Goal: Task Accomplishment & Management: Complete application form

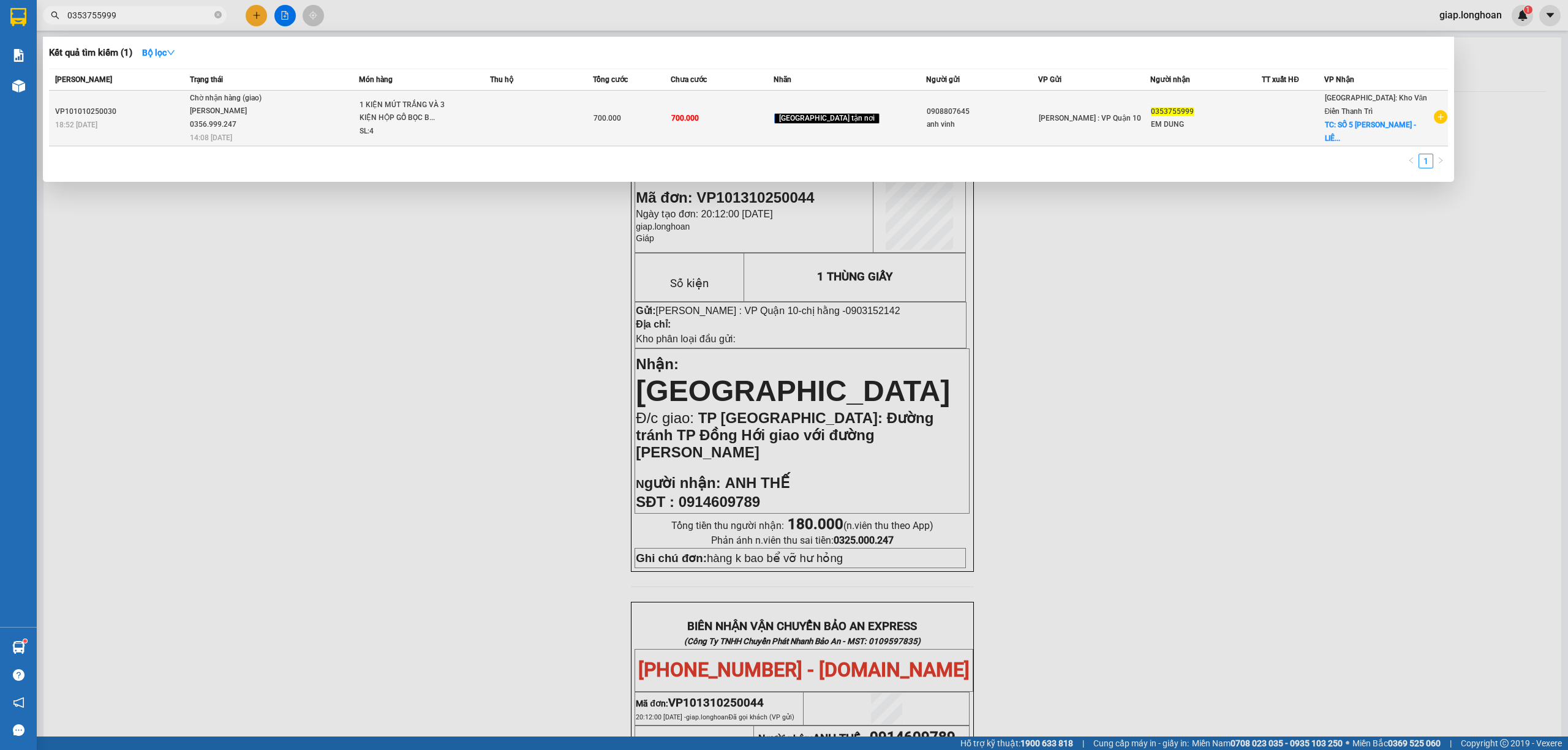
type input "0353755999"
click at [517, 133] on td at bounding box center [542, 118] width 103 height 56
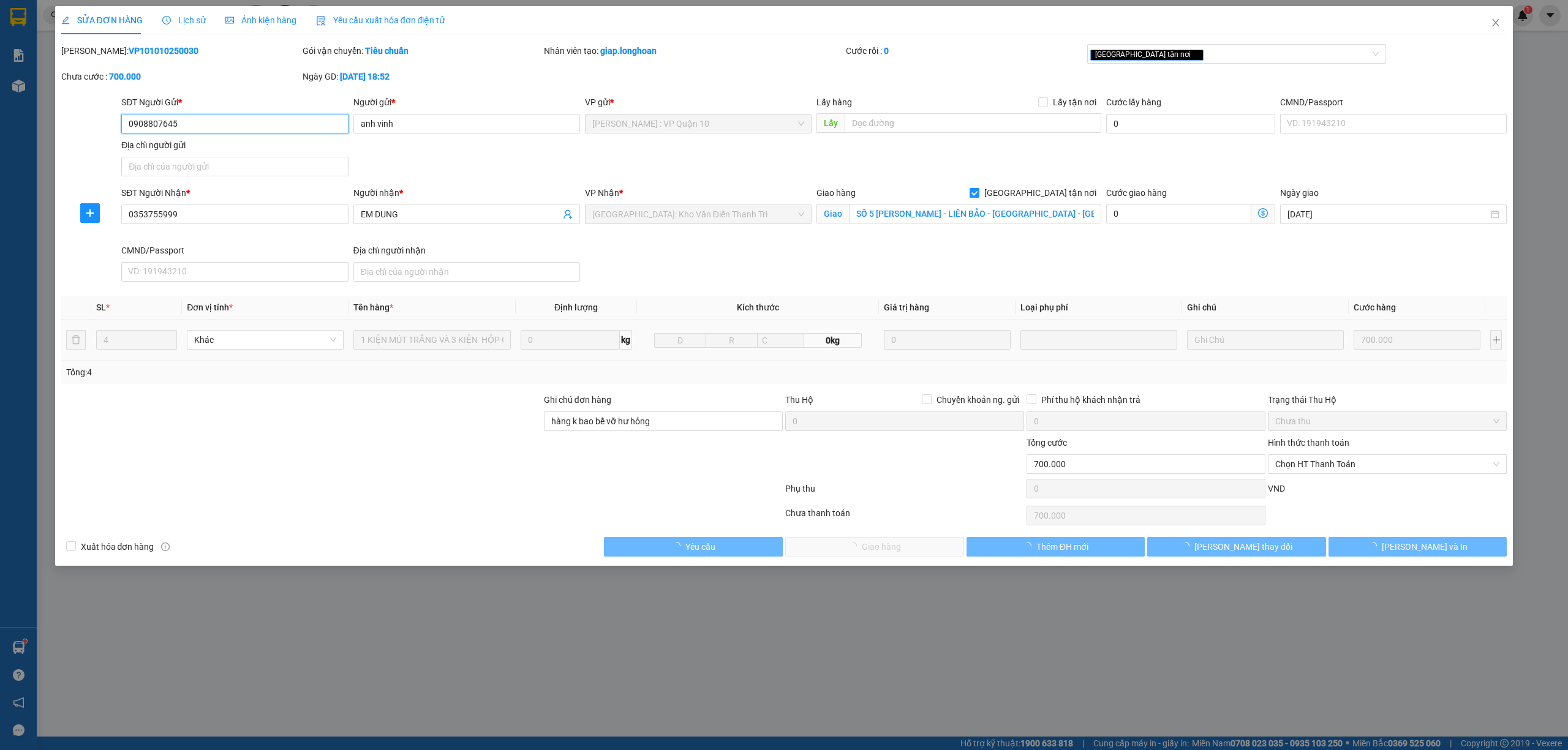
type input "0908807645"
type input "anh vinh"
type input "0353755999"
type input "EM DUNG"
checkbox input "true"
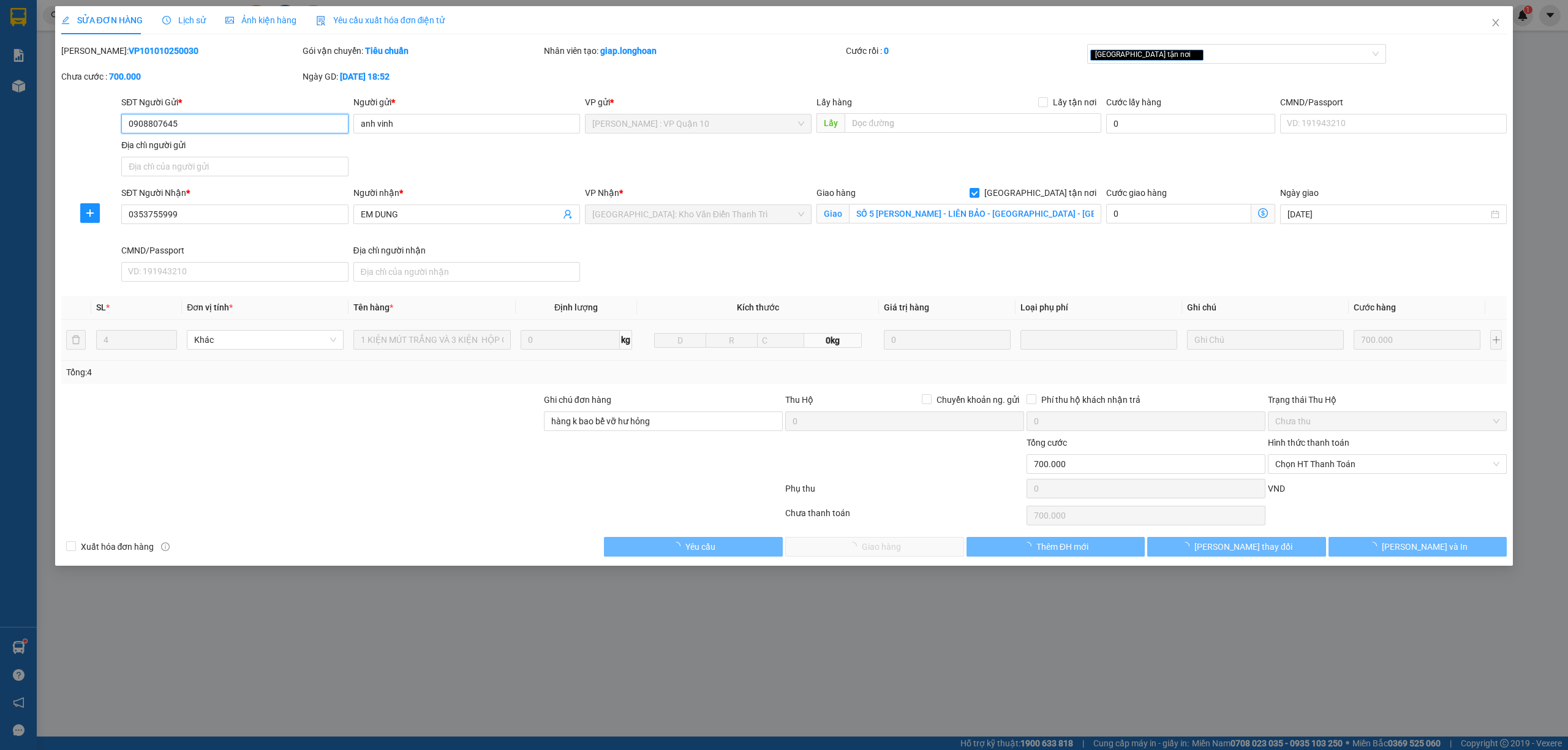
type input "SỐ 5 NGUYỄN VĂN LINH - LIÊN BẢO - VĨNH YÊN - VĨNH PHÚC"
type input "hàng k bao bể vỡ hư hỏng"
type input "0"
type input "700.000"
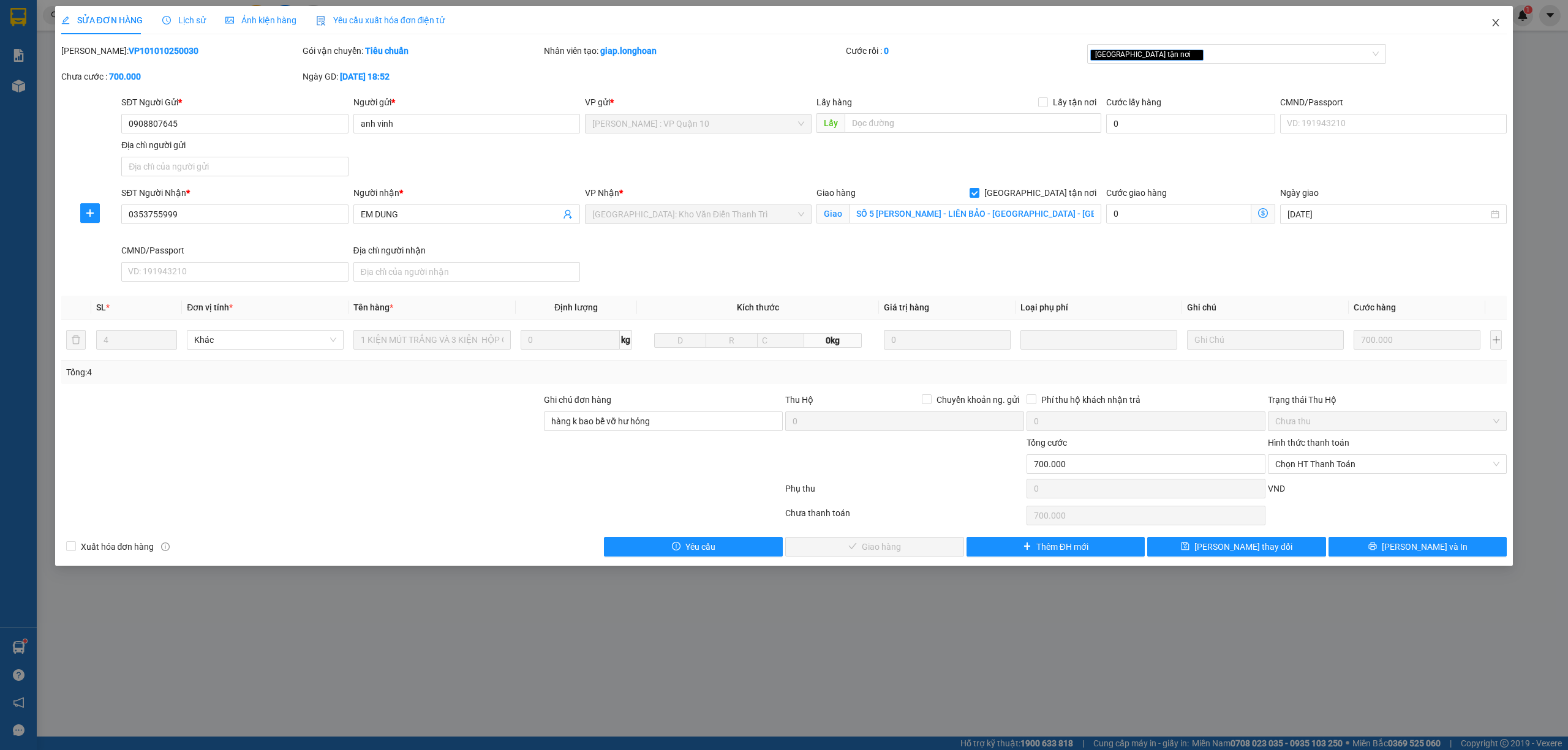
click at [1490, 21] on icon "close" at bounding box center [1495, 22] width 10 height 10
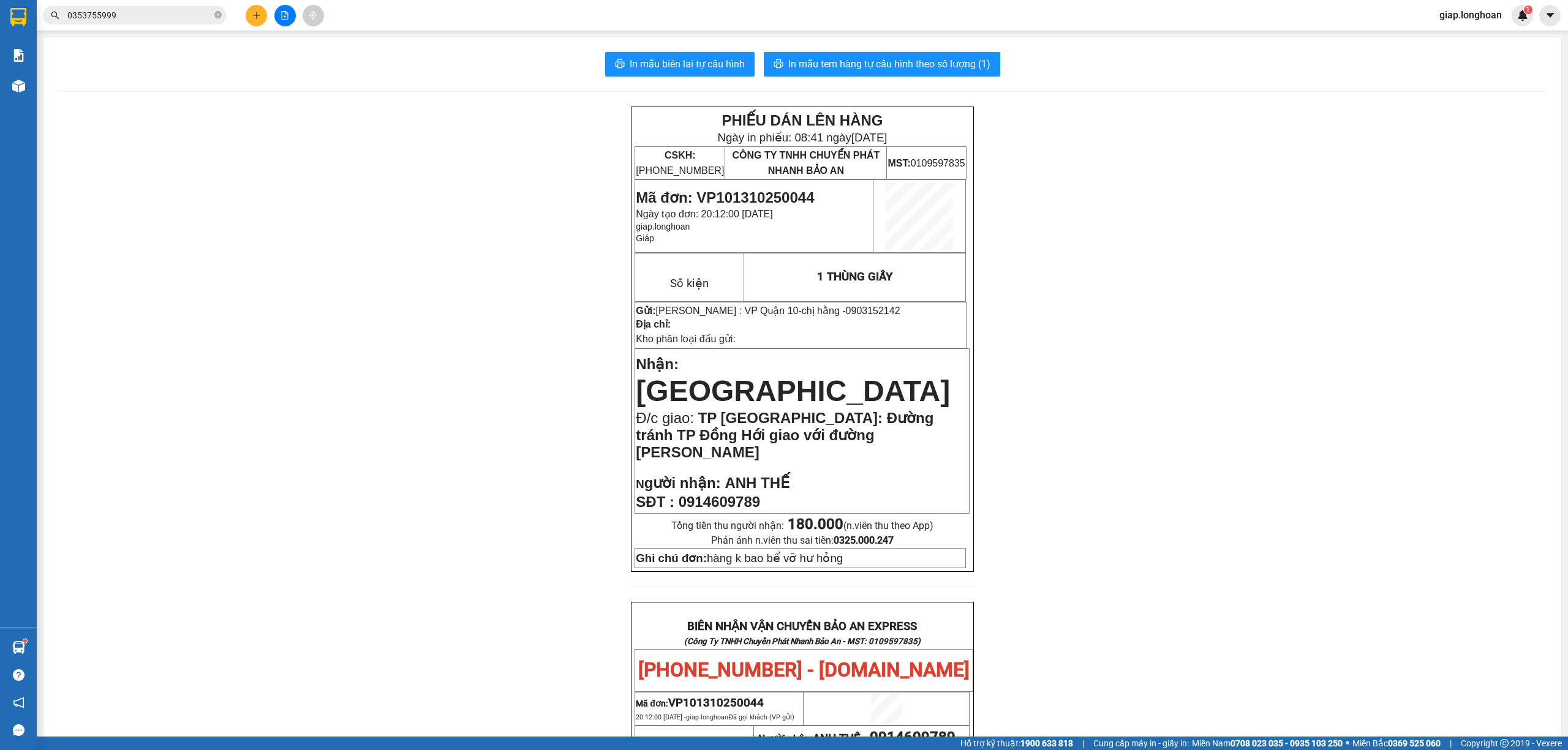
click at [257, 15] on icon "plus" at bounding box center [257, 15] width 9 height 9
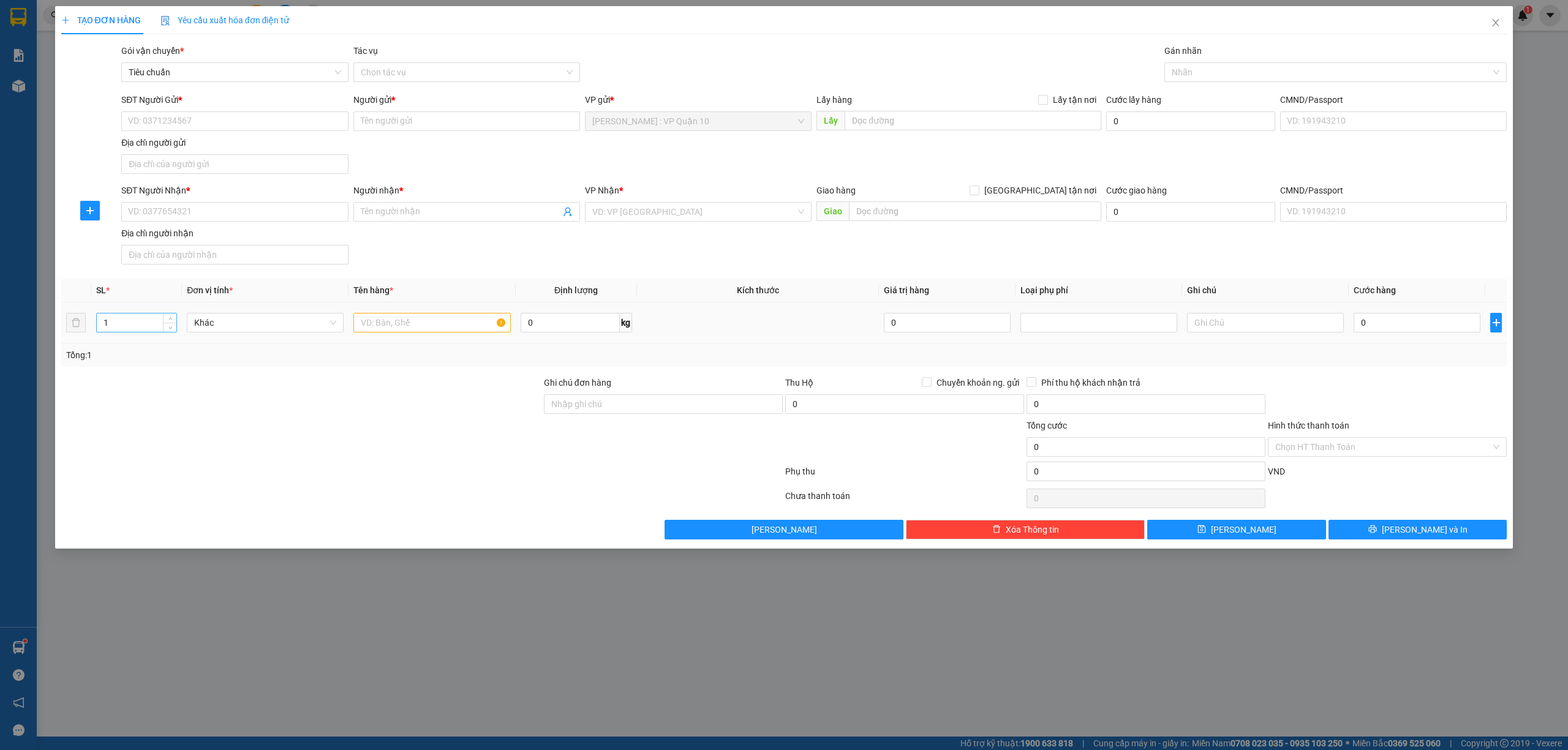
click at [133, 329] on input "1" at bounding box center [136, 322] width 80 height 18
type input "2"
click at [167, 212] on input "SĐT Người Nhận *" at bounding box center [235, 211] width 227 height 20
type input "0961533333"
click at [446, 215] on input "Người nhận *" at bounding box center [461, 212] width 200 height 14
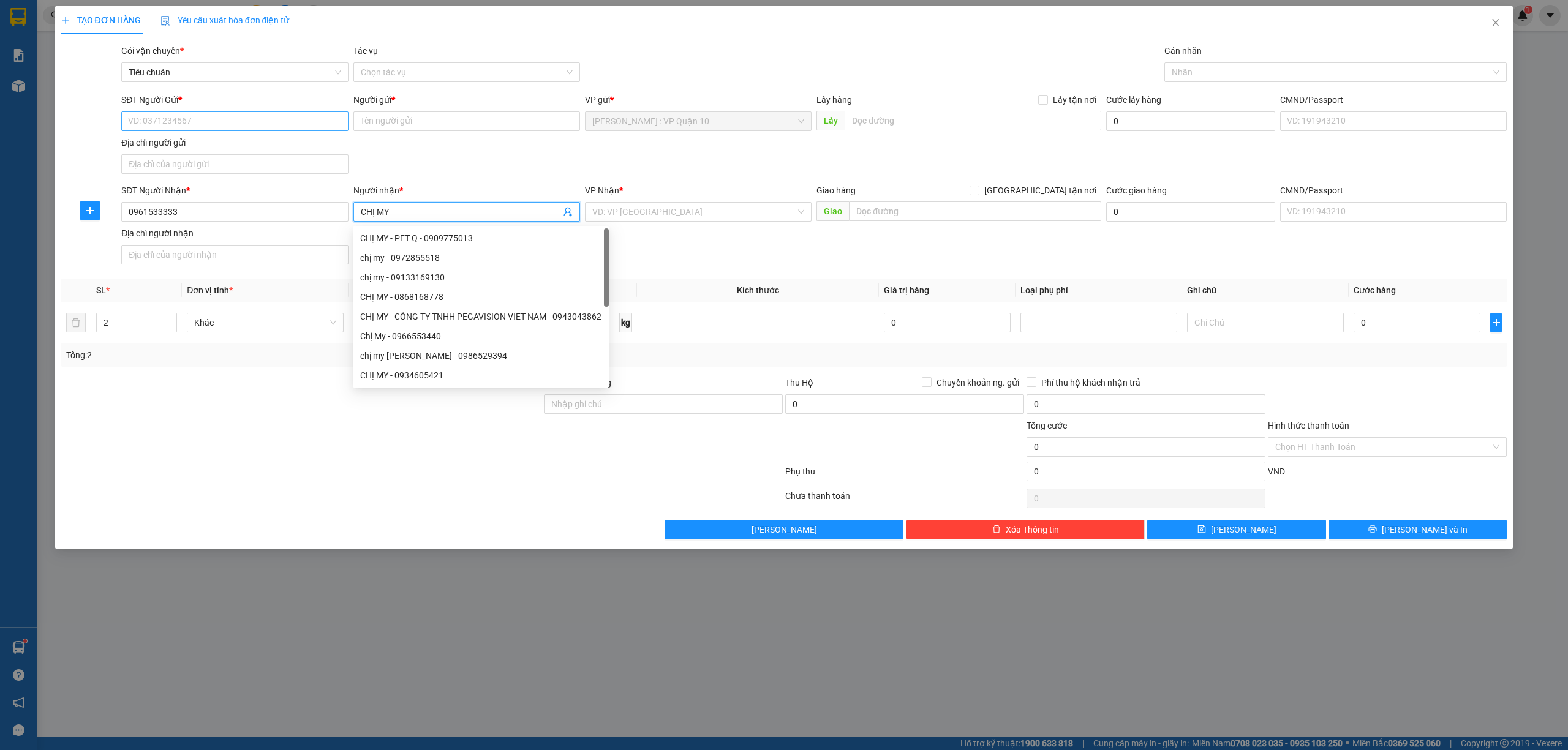
type input "CHỊ MY"
click at [190, 115] on input "SĐT Người Gửi *" at bounding box center [235, 121] width 227 height 20
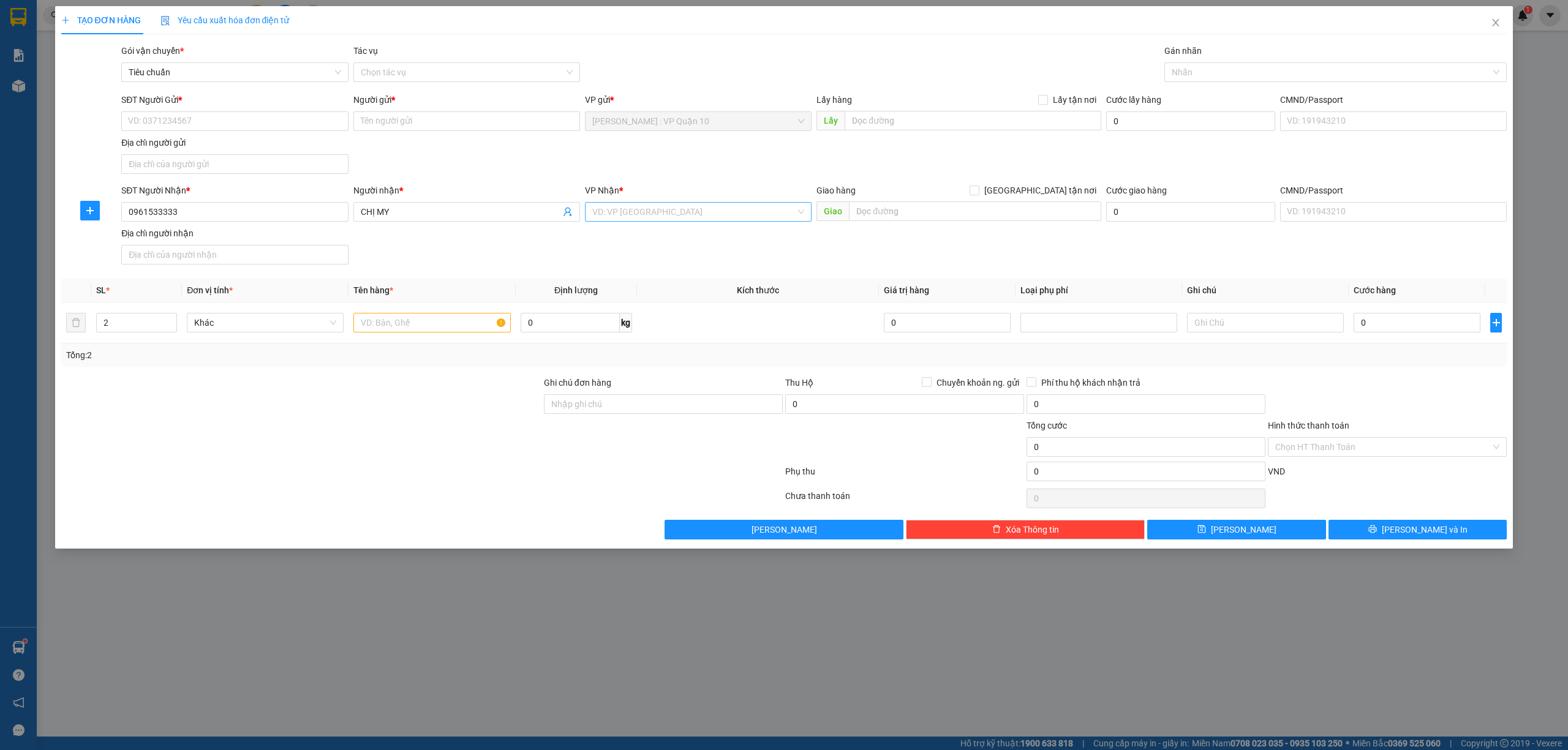
click at [673, 214] on input "search" at bounding box center [694, 211] width 203 height 18
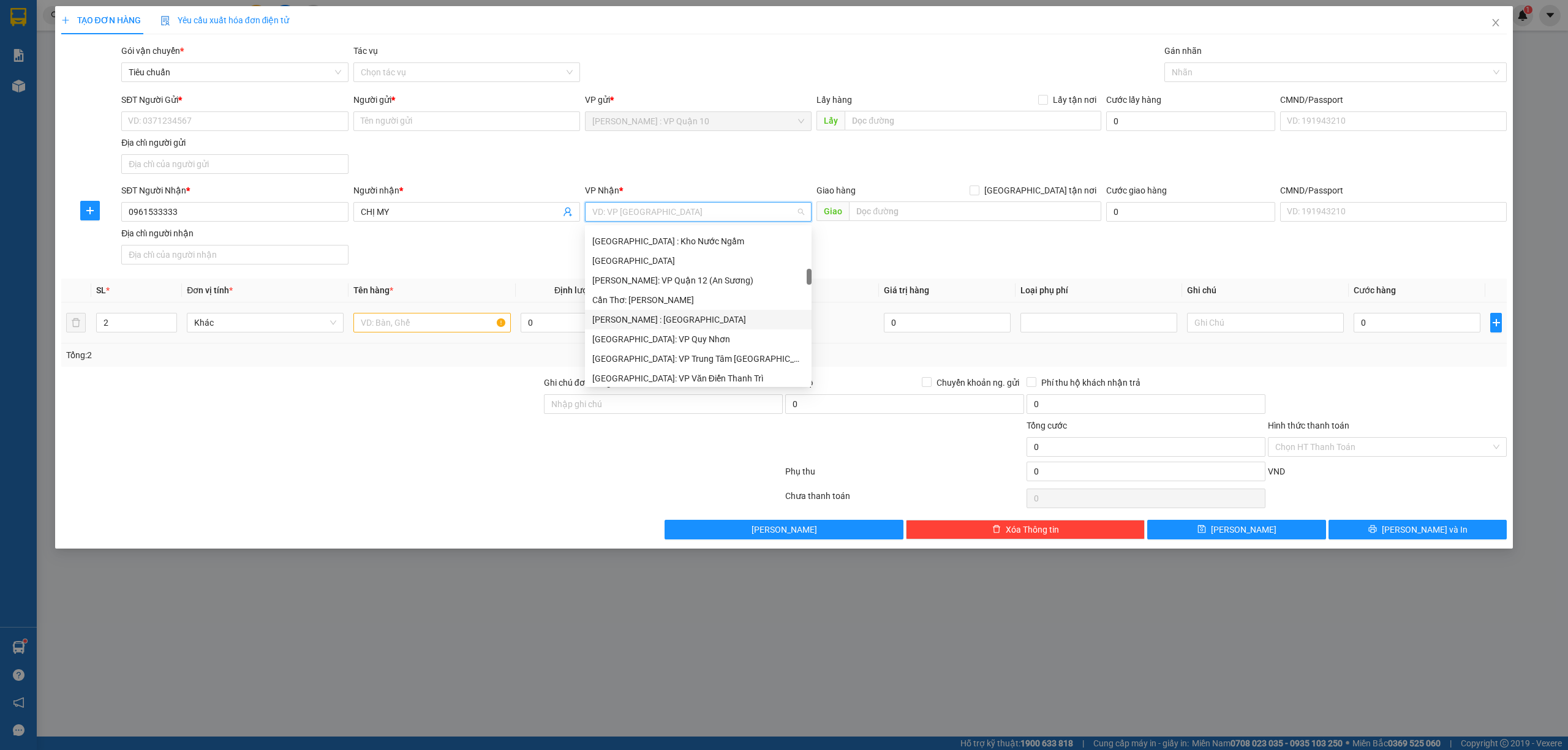
click at [661, 319] on div "[PERSON_NAME] : [GEOGRAPHIC_DATA]" at bounding box center [698, 319] width 212 height 14
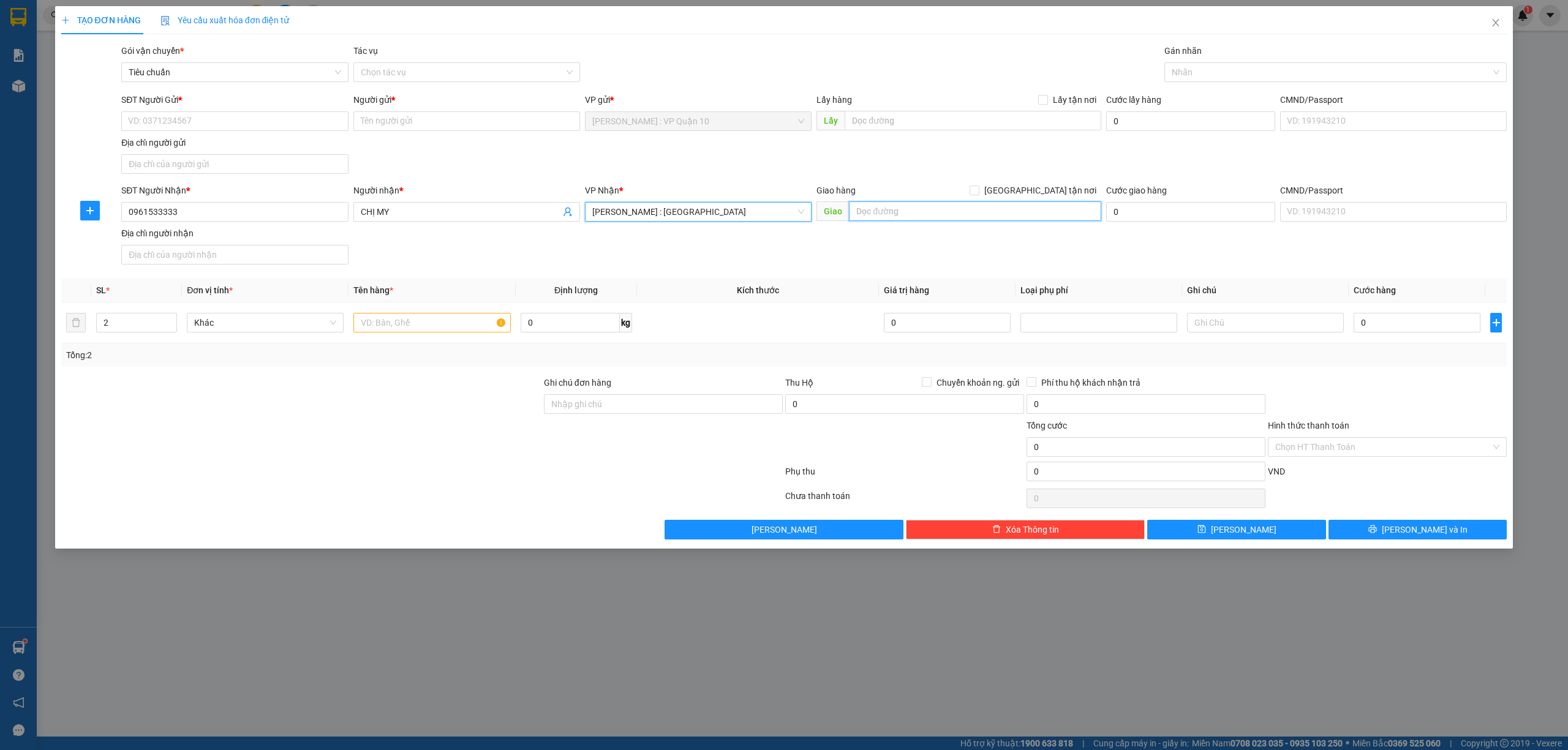
click at [921, 208] on input "text" at bounding box center [975, 211] width 253 height 20
type input "86 ẤP MỸ LỢI - XÃ MỸ THẠNH - ĐỨC HUỆ - LONG AN"
click at [978, 189] on input "[GEOGRAPHIC_DATA] tận nơi" at bounding box center [974, 190] width 9 height 9
checkbox input "true"
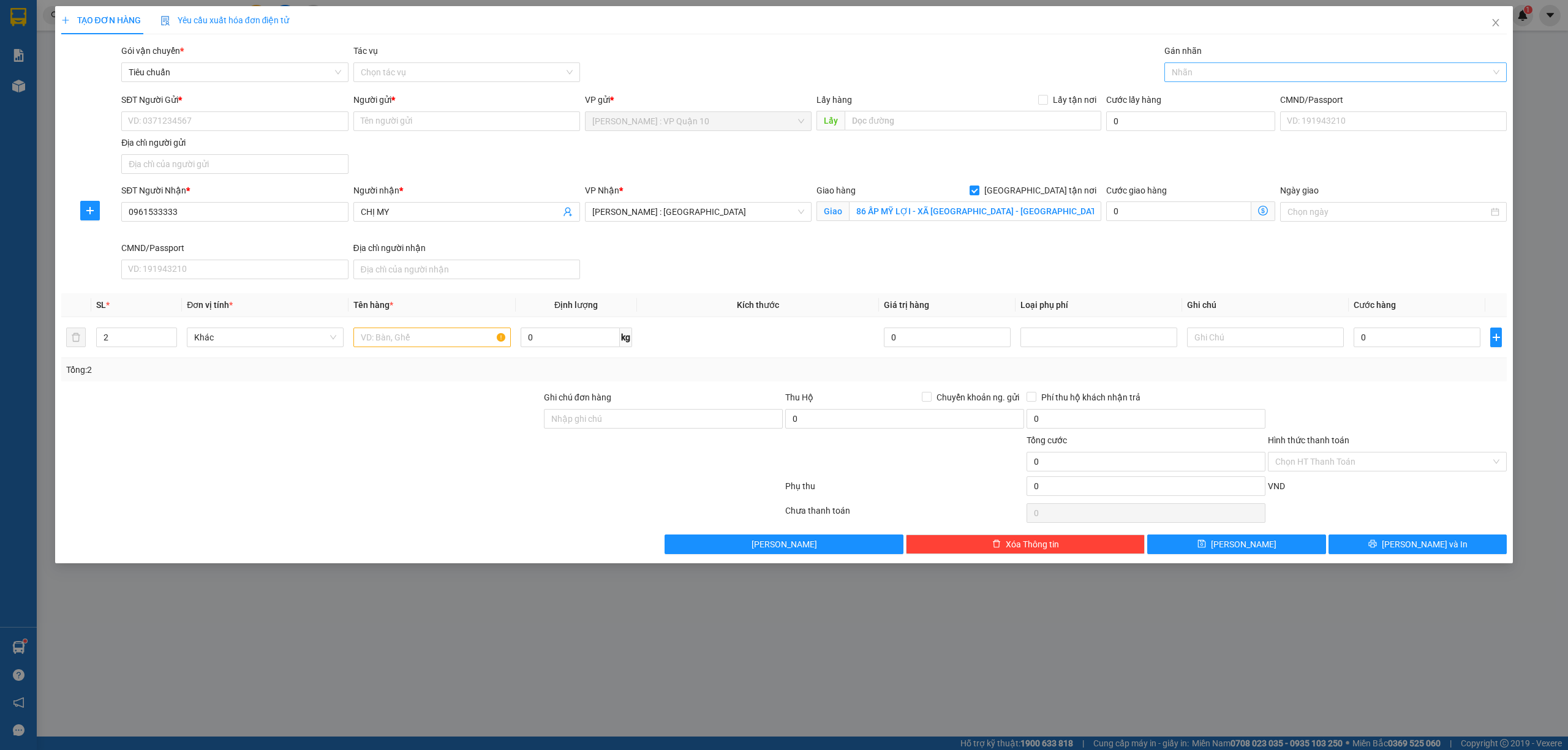
click at [1213, 69] on div at bounding box center [1330, 72] width 325 height 15
type input "GIA"
click at [1194, 94] on div "[GEOGRAPHIC_DATA] tận nơi" at bounding box center [1336, 97] width 328 height 14
drag, startPoint x: 373, startPoint y: 442, endPoint x: 372, endPoint y: 430, distance: 12.0
click at [375, 442] on div at bounding box center [301, 454] width 483 height 43
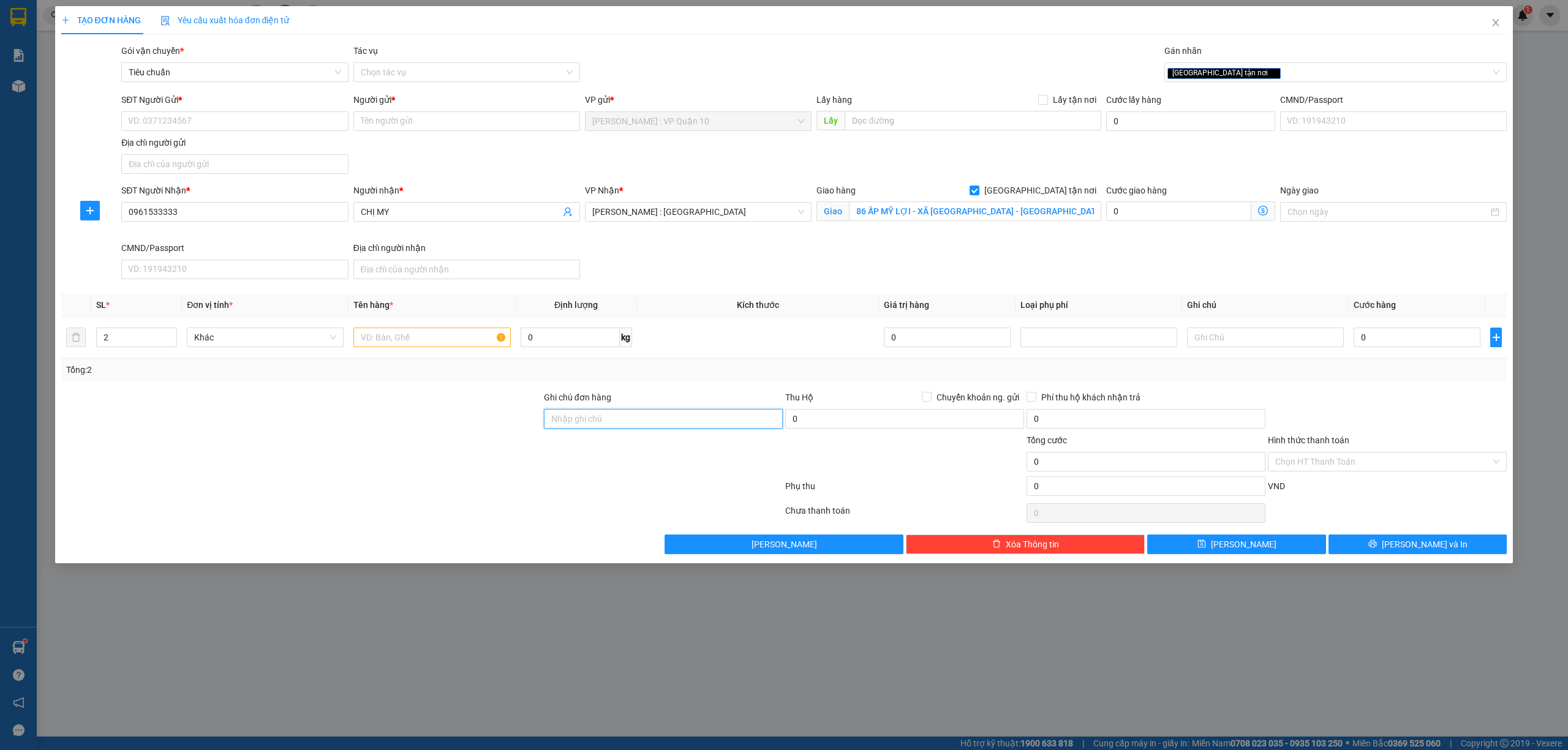
click at [589, 417] on input "Ghi chú đơn hàng" at bounding box center [663, 419] width 239 height 20
type input "hàng k bao bể vỡ hư hỏng"
click at [400, 339] on input "text" at bounding box center [432, 337] width 157 height 20
type input "2 BỌC CHĂN"
click at [357, 463] on div at bounding box center [301, 454] width 483 height 43
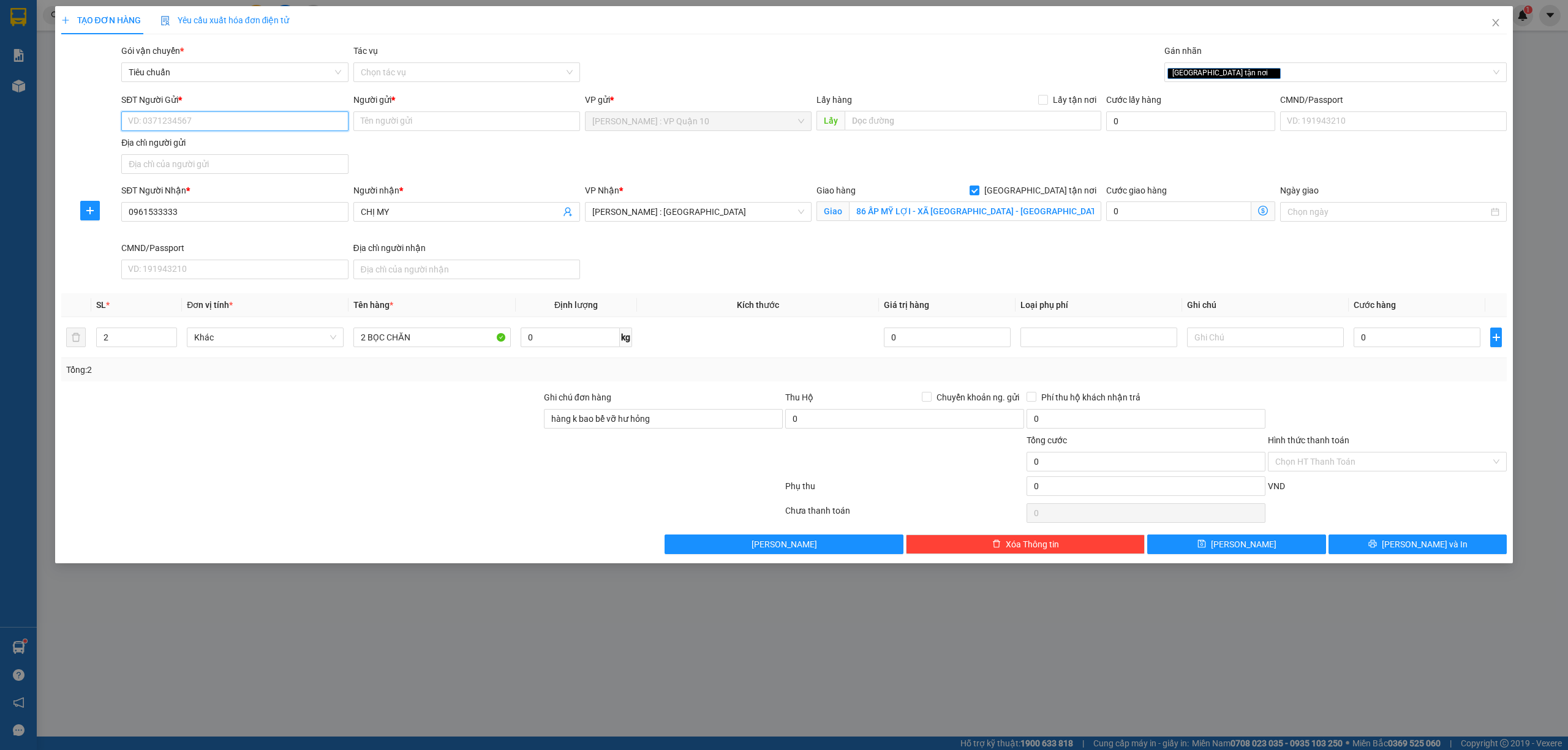
click at [224, 119] on input "SĐT Người Gửi *" at bounding box center [235, 121] width 227 height 20
type input "0938012915"
click at [402, 122] on input "Người gửi *" at bounding box center [467, 121] width 227 height 20
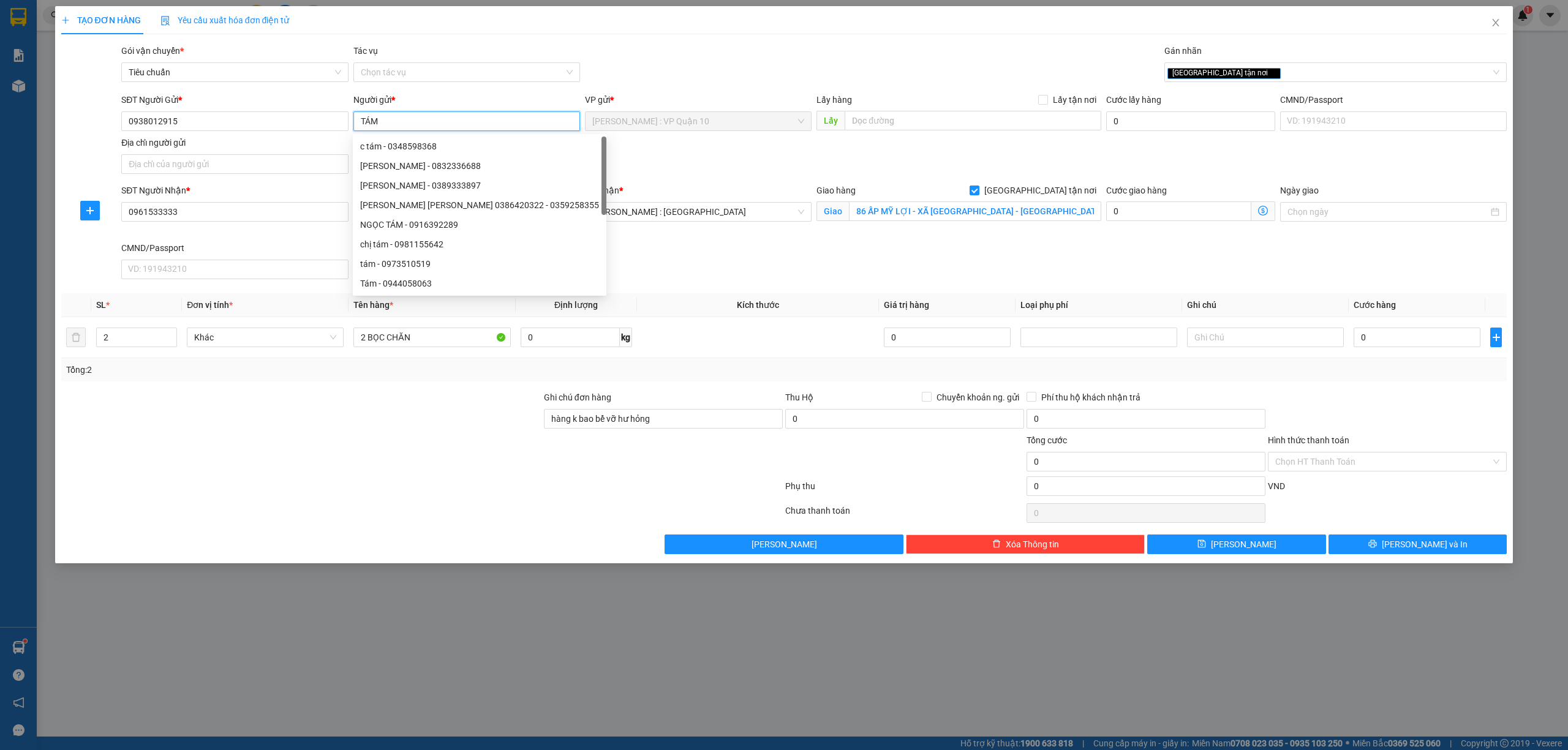
type input "TÁM"
click at [392, 496] on div at bounding box center [422, 489] width 724 height 24
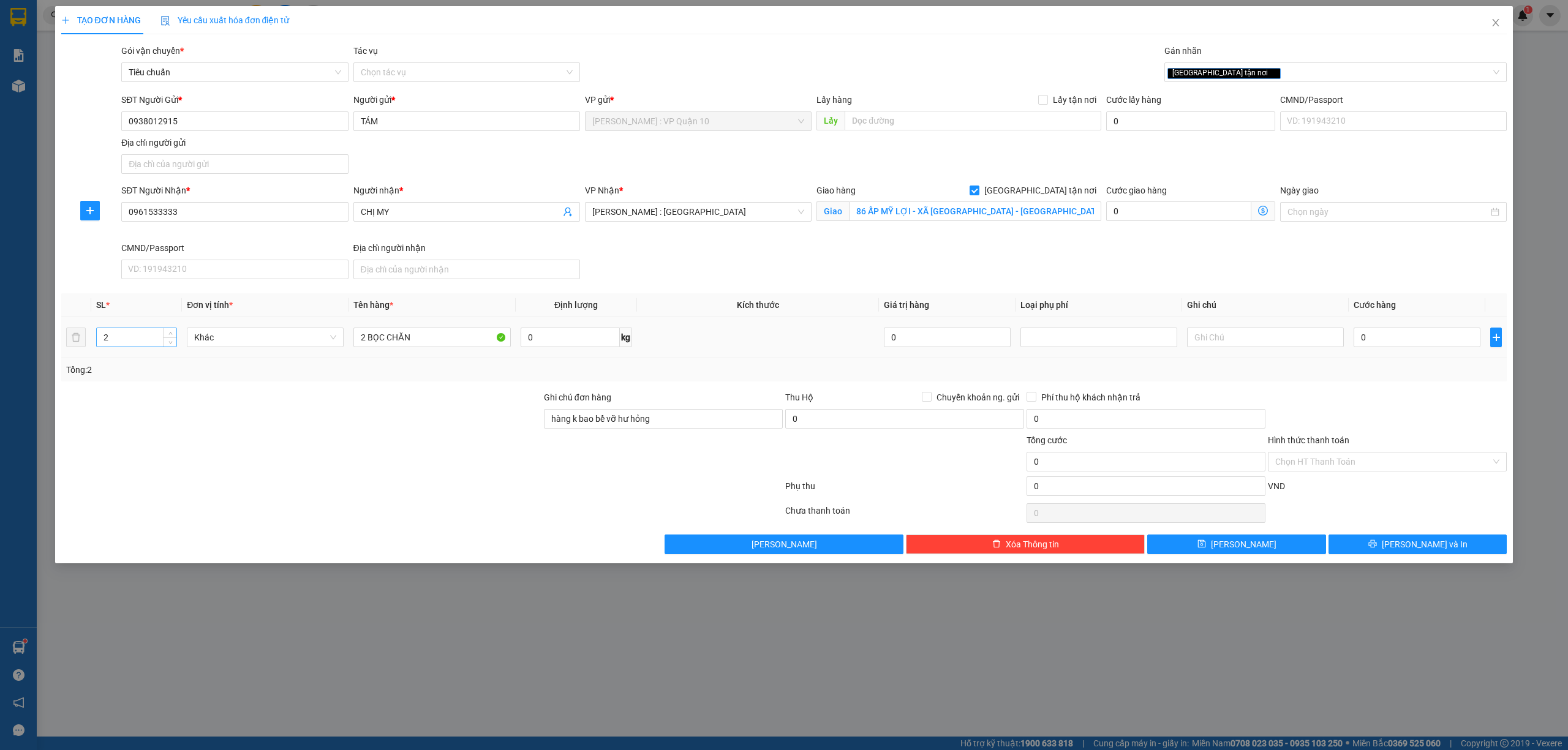
click at [134, 339] on input "2" at bounding box center [136, 337] width 80 height 18
type input "1"
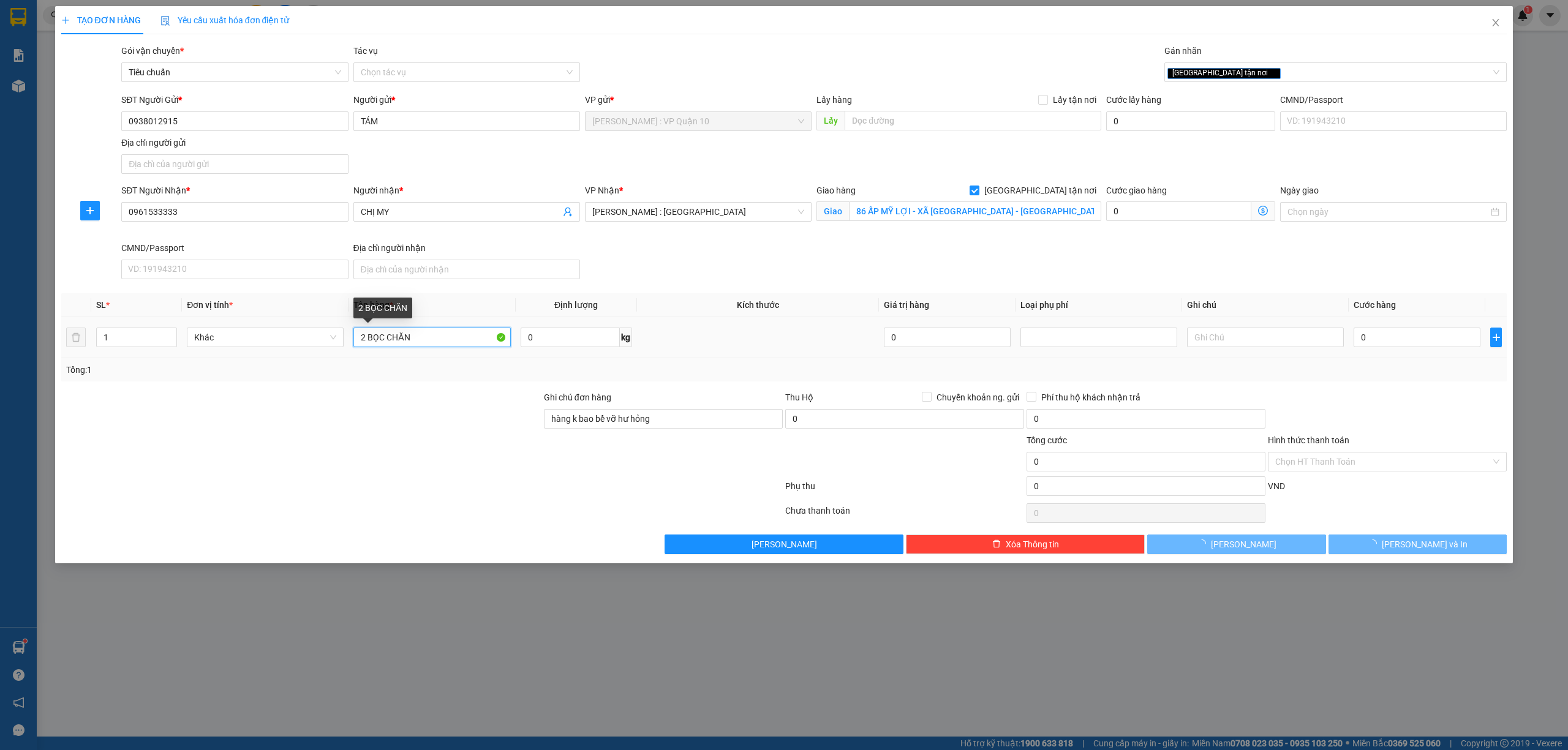
click at [365, 338] on input "2 BỌC CHĂN" at bounding box center [432, 337] width 157 height 20
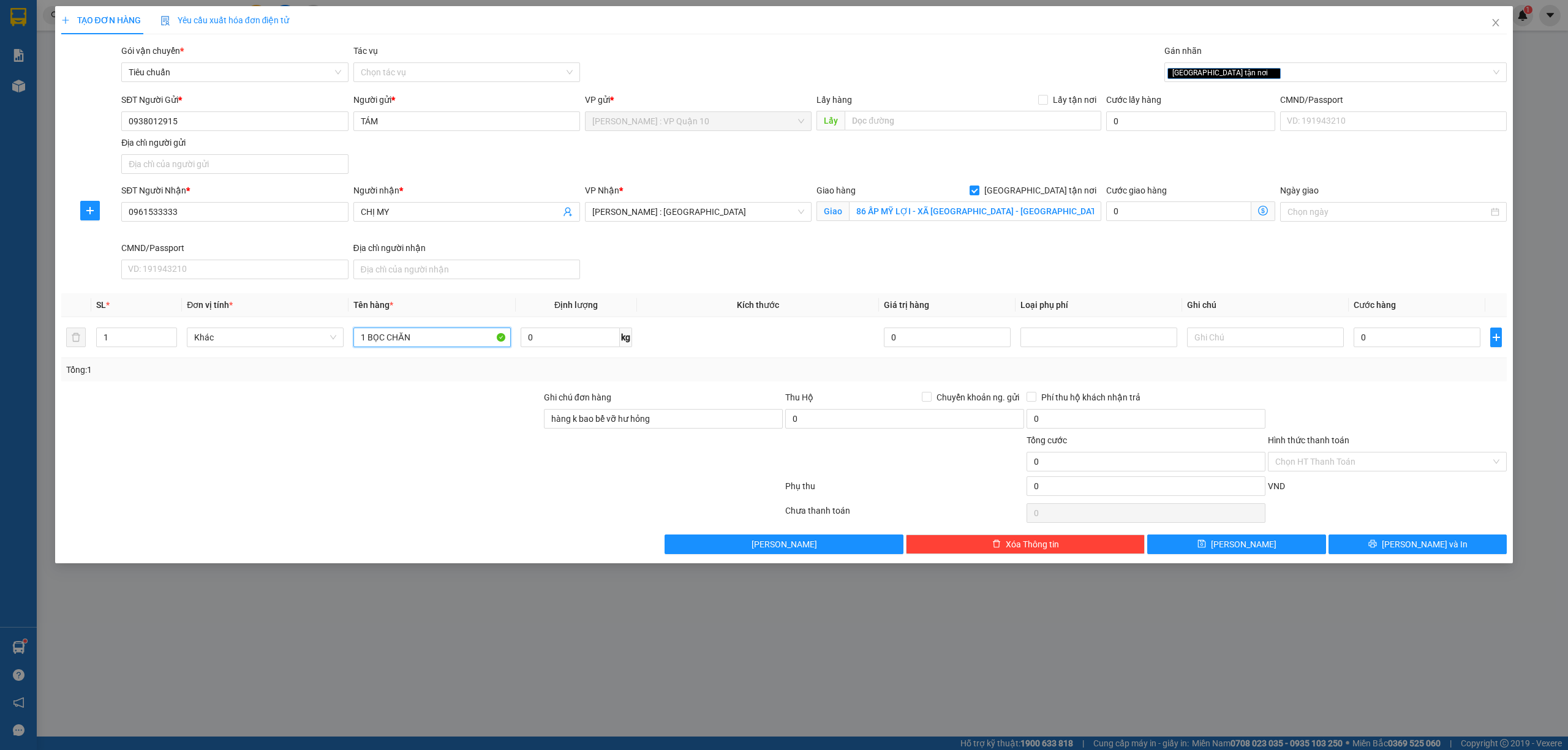
type input "1 BỌC CHĂN"
click at [359, 525] on div at bounding box center [422, 513] width 724 height 24
click at [375, 477] on div at bounding box center [301, 454] width 483 height 43
click at [1082, 549] on button "Xóa Thông tin" at bounding box center [1025, 544] width 239 height 20
checkbox input "false"
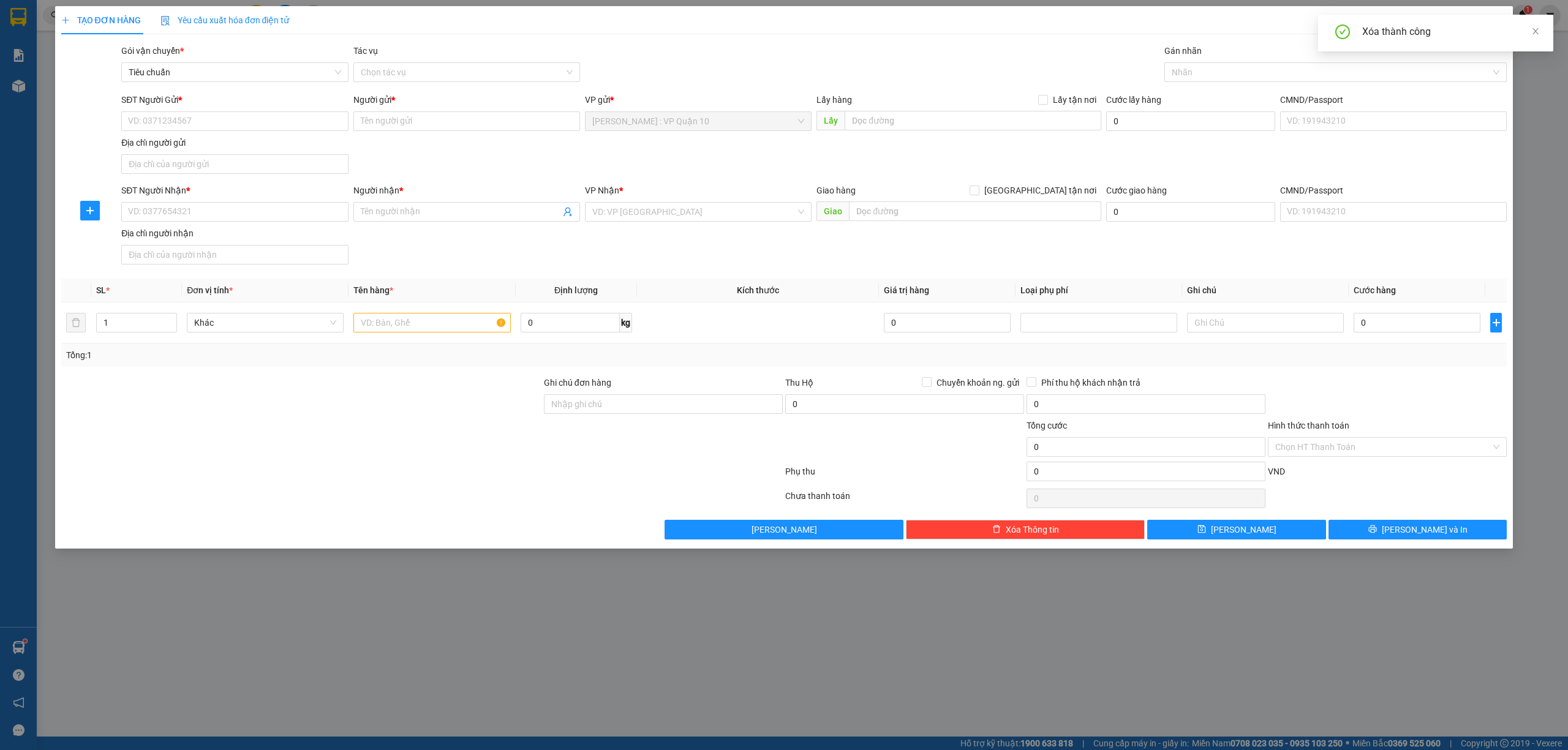
click at [397, 462] on div at bounding box center [301, 439] width 483 height 43
click at [606, 411] on input "Ghi chú đơn hàng" at bounding box center [663, 404] width 239 height 20
type input "hàng k bao bể vỡ hư hỏng"
click at [383, 468] on div at bounding box center [422, 474] width 724 height 24
click at [142, 322] on input "1" at bounding box center [136, 322] width 80 height 18
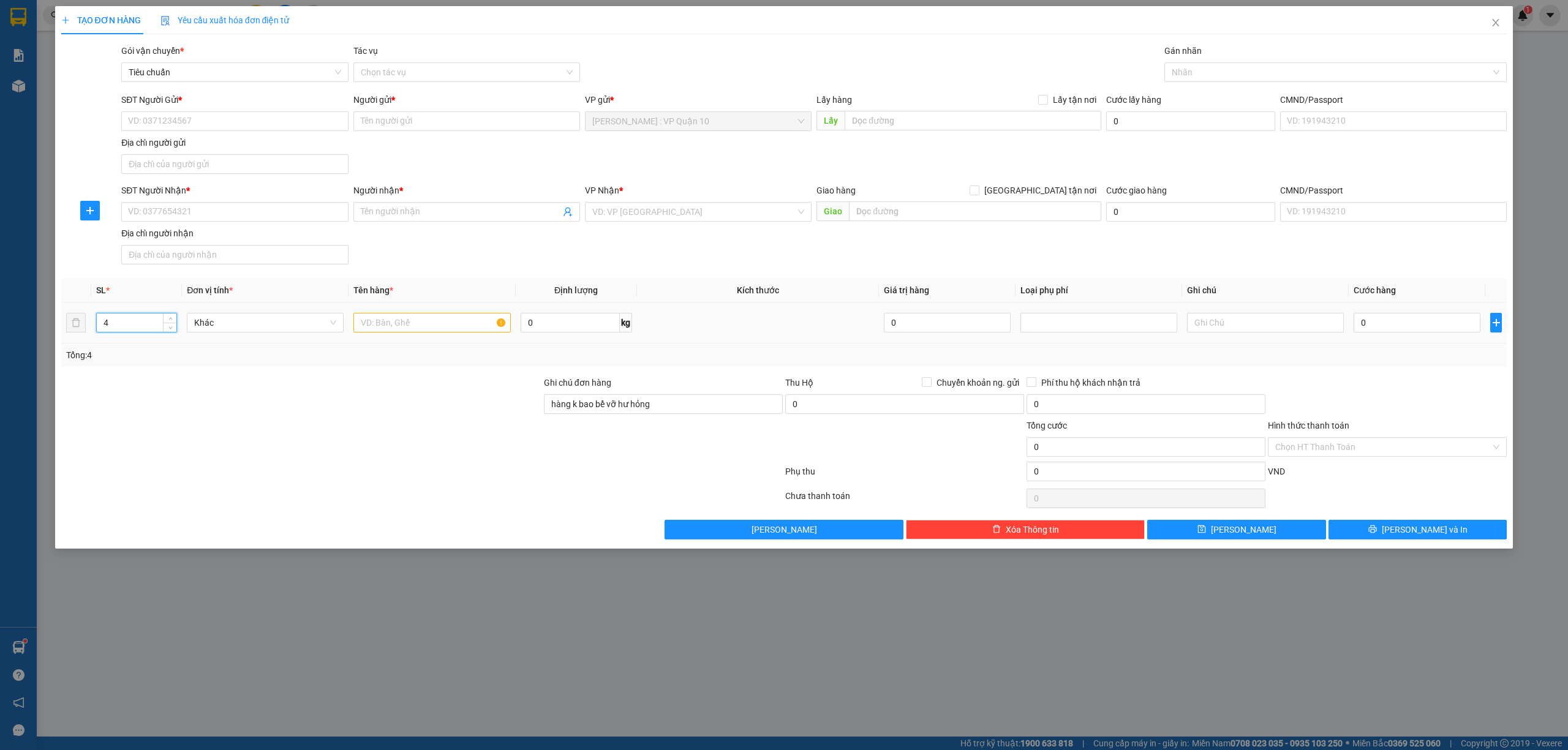
type input "4"
click at [387, 328] on input "text" at bounding box center [432, 322] width 157 height 20
type input "4 BAO TẢI NÂU"
drag, startPoint x: 283, startPoint y: 400, endPoint x: 276, endPoint y: 395, distance: 8.6
click at [282, 400] on div at bounding box center [301, 397] width 483 height 43
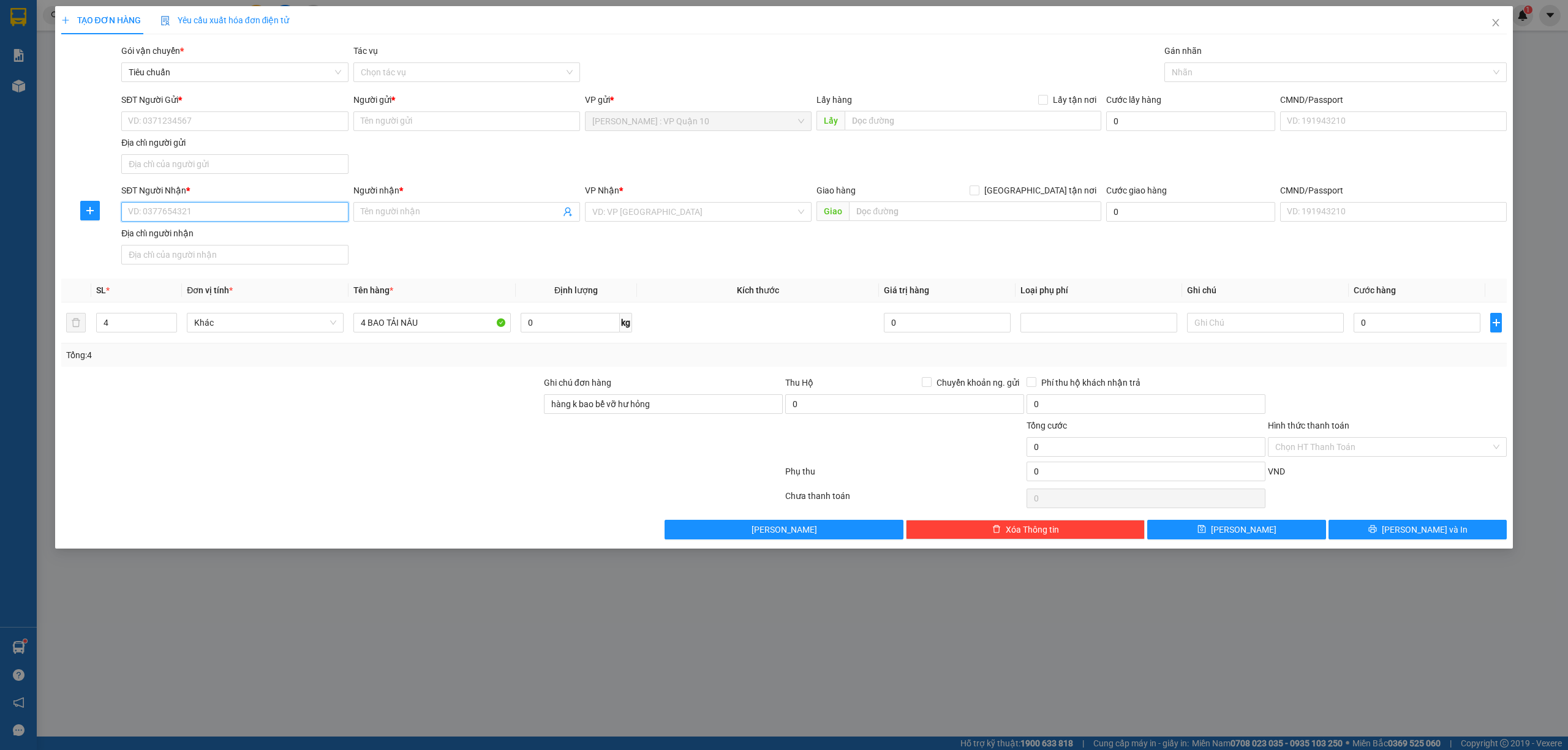
click at [155, 214] on input "SĐT Người Nhận *" at bounding box center [235, 211] width 227 height 20
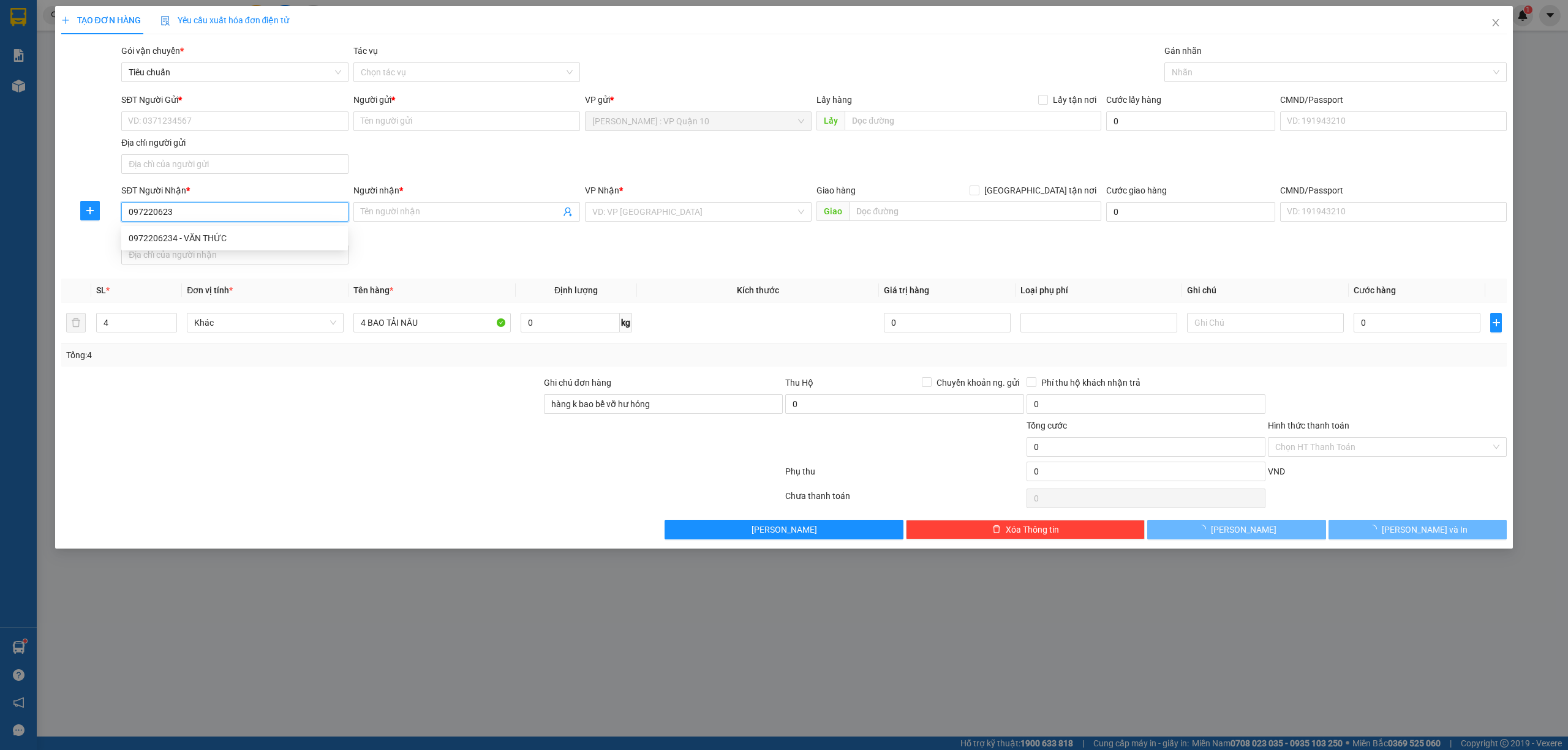
type input "0972206234"
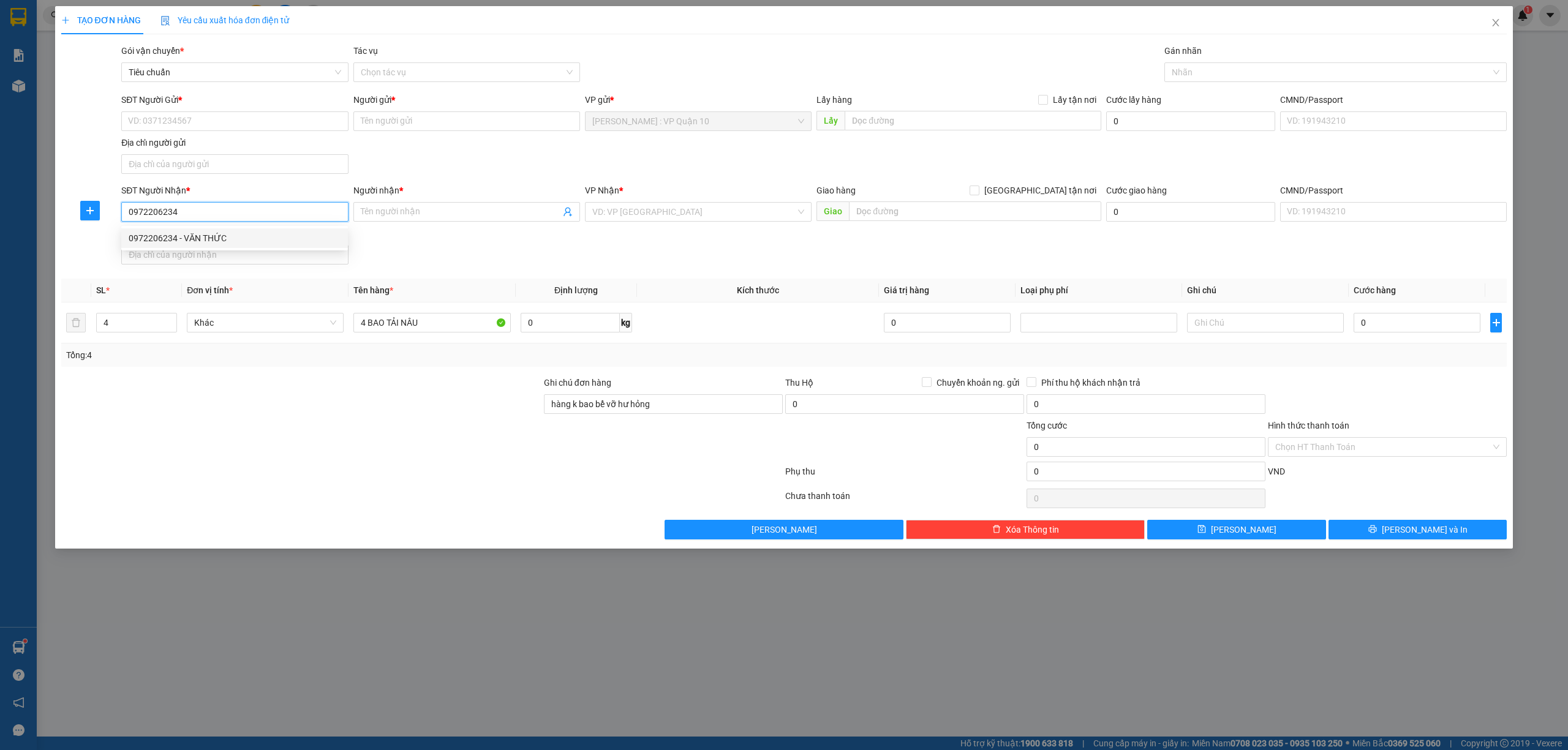
click at [155, 236] on div "0972206234 - VĂN THỨC" at bounding box center [234, 238] width 212 height 14
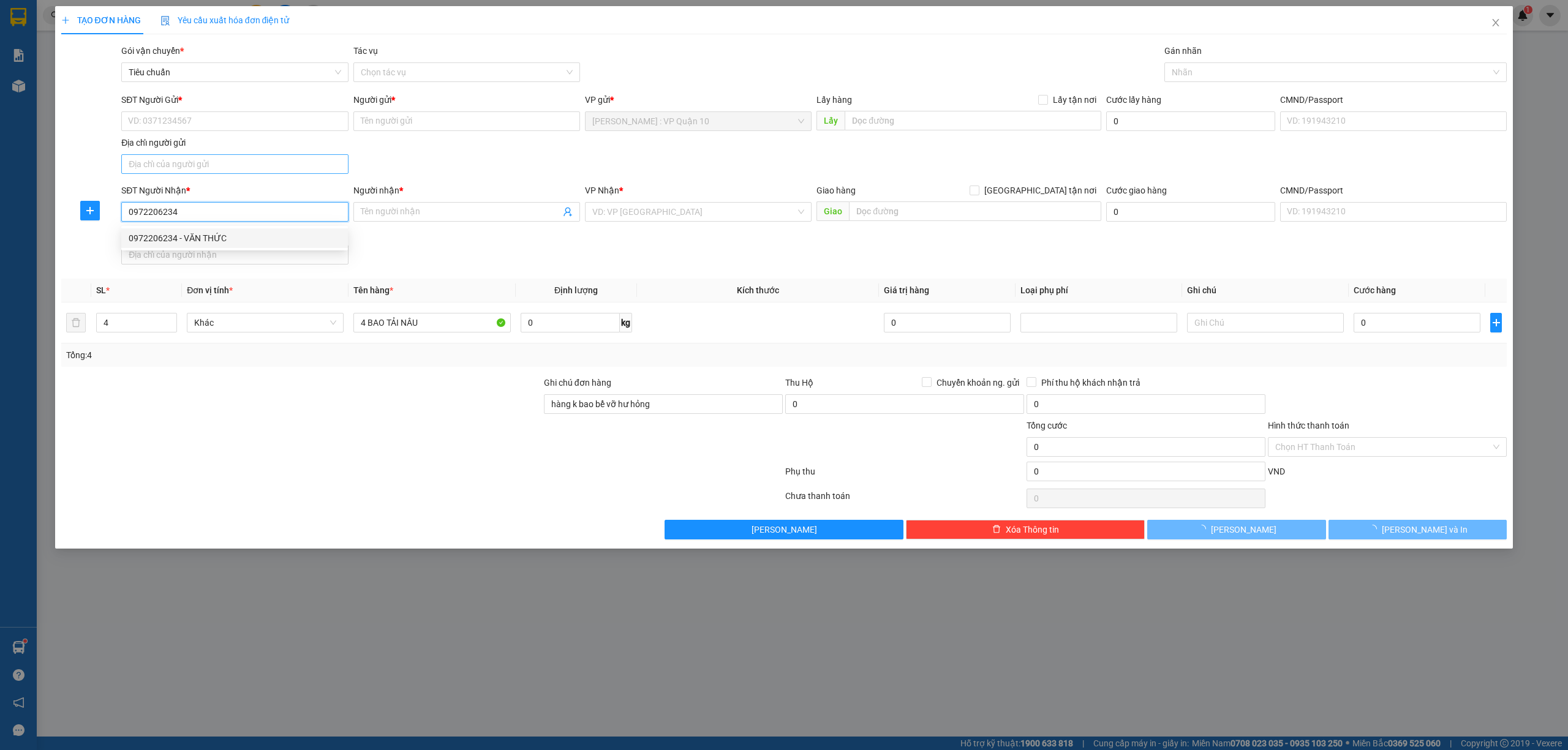
type input "VĂN THỨC"
type input "TP Thanh Hóa: Đường tránh TP Thanh Hóa"
checkbox input "true"
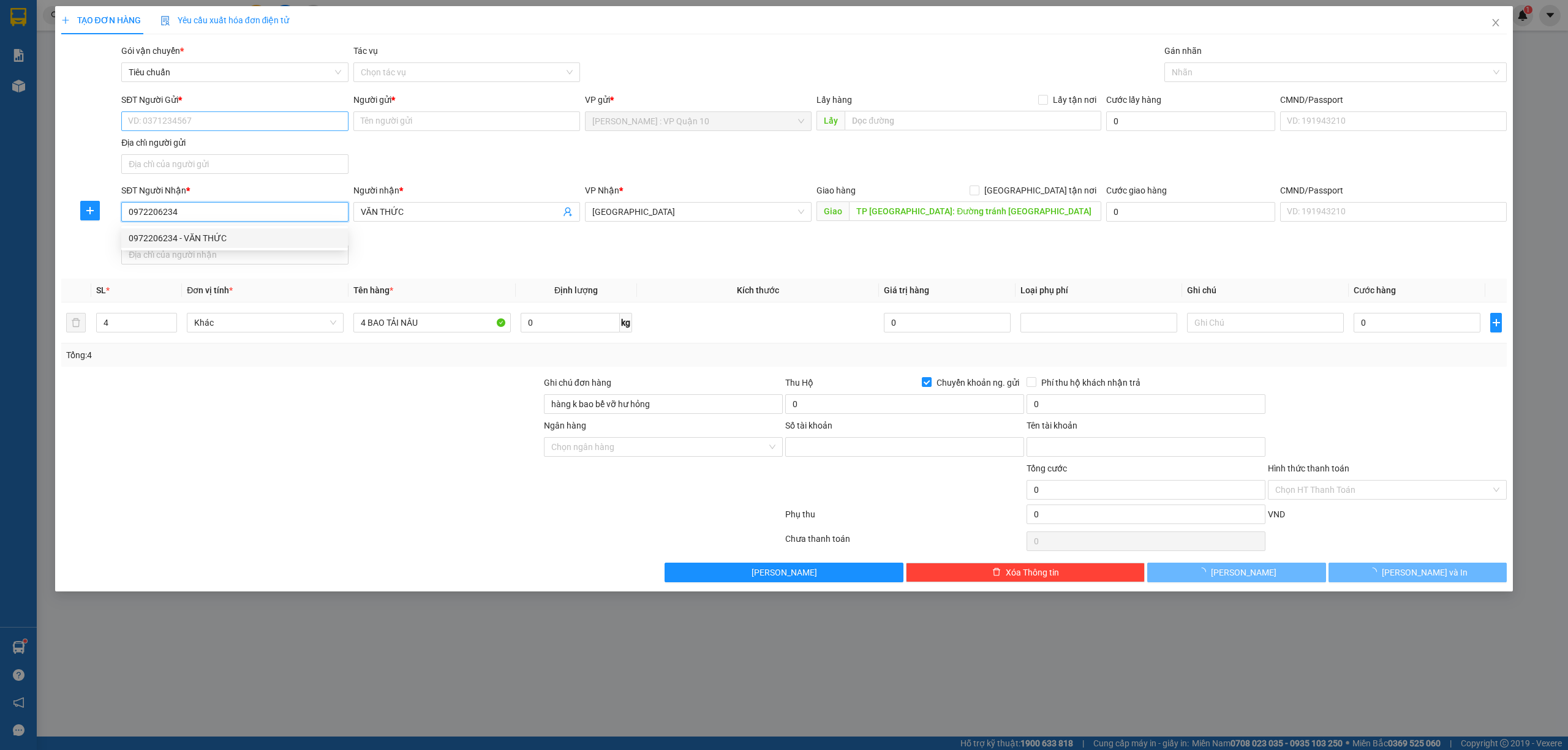
type input "993826"
type input "lý cắm giẩu"
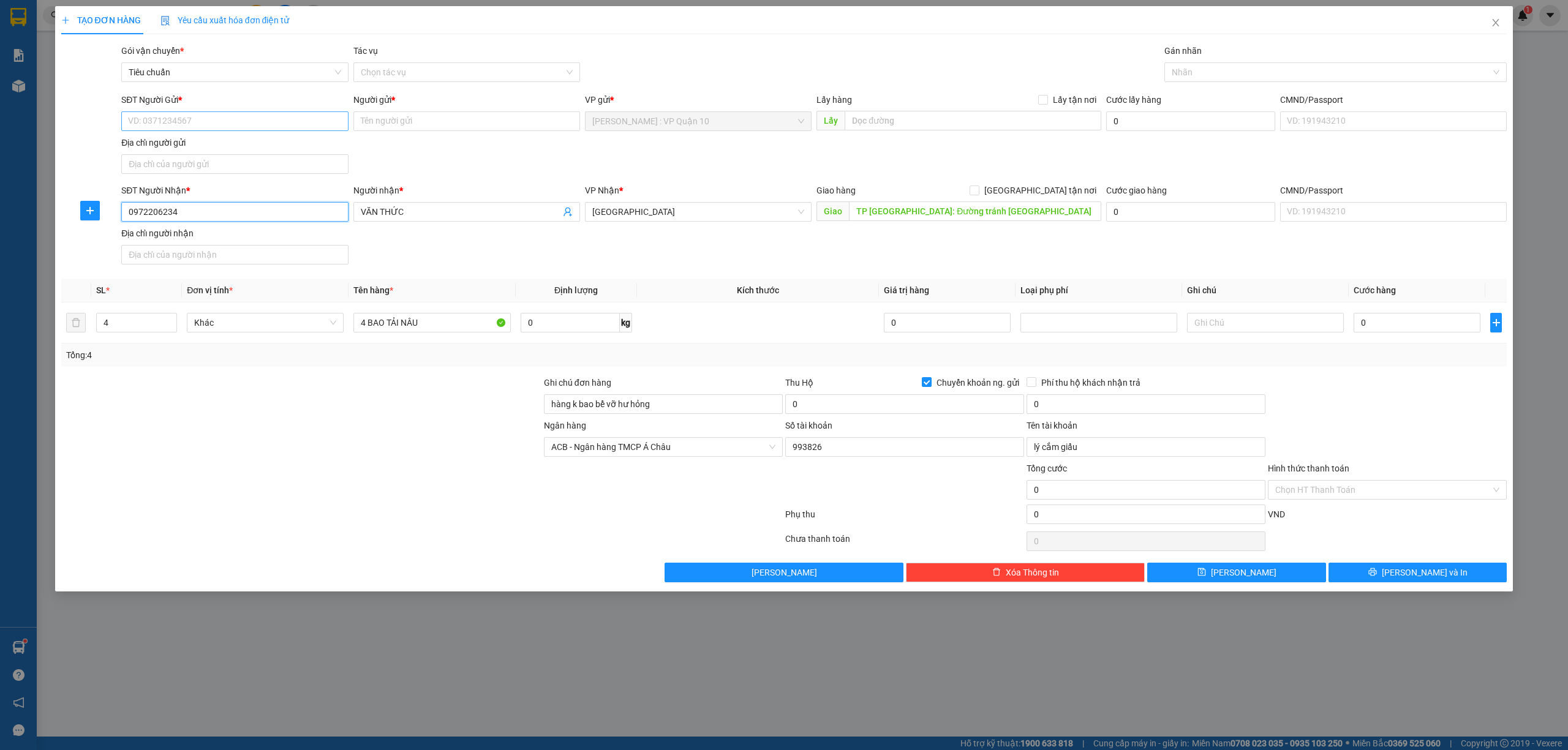
type input "0972206234"
click at [208, 123] on input "SĐT Người Gửi *" at bounding box center [235, 121] width 227 height 20
click at [207, 117] on input "SĐT Người Gửi *" at bounding box center [235, 121] width 227 height 20
click at [161, 138] on div "0903993826 - hữu" at bounding box center [235, 146] width 227 height 20
type input "0903993826"
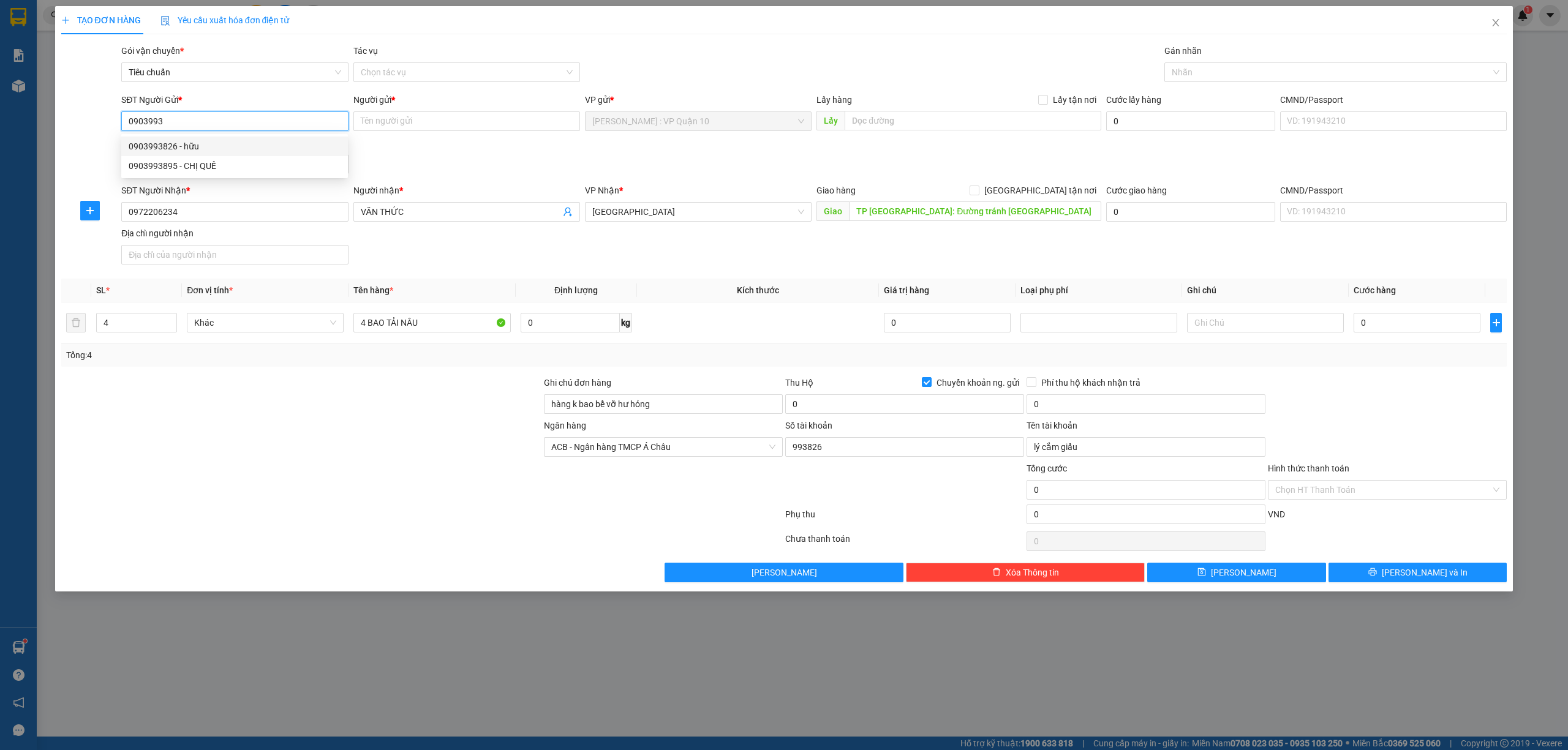
type input "hữu"
drag, startPoint x: 1218, startPoint y: 72, endPoint x: 1210, endPoint y: 72, distance: 8.0
click at [1213, 72] on div at bounding box center [1330, 72] width 325 height 15
type input "0903993826"
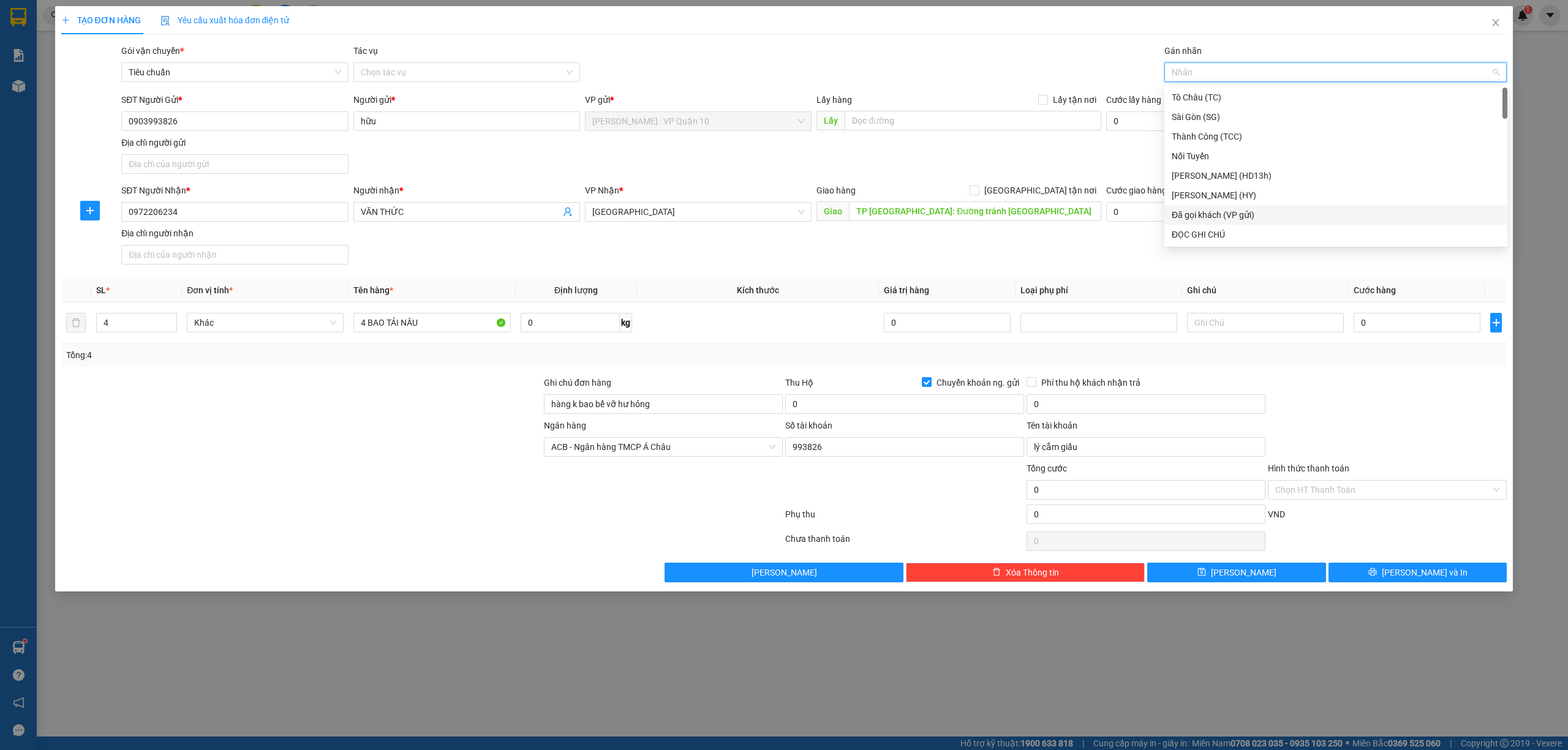
click at [1240, 214] on div "Đã gọi khách (VP gửi)" at bounding box center [1336, 215] width 328 height 14
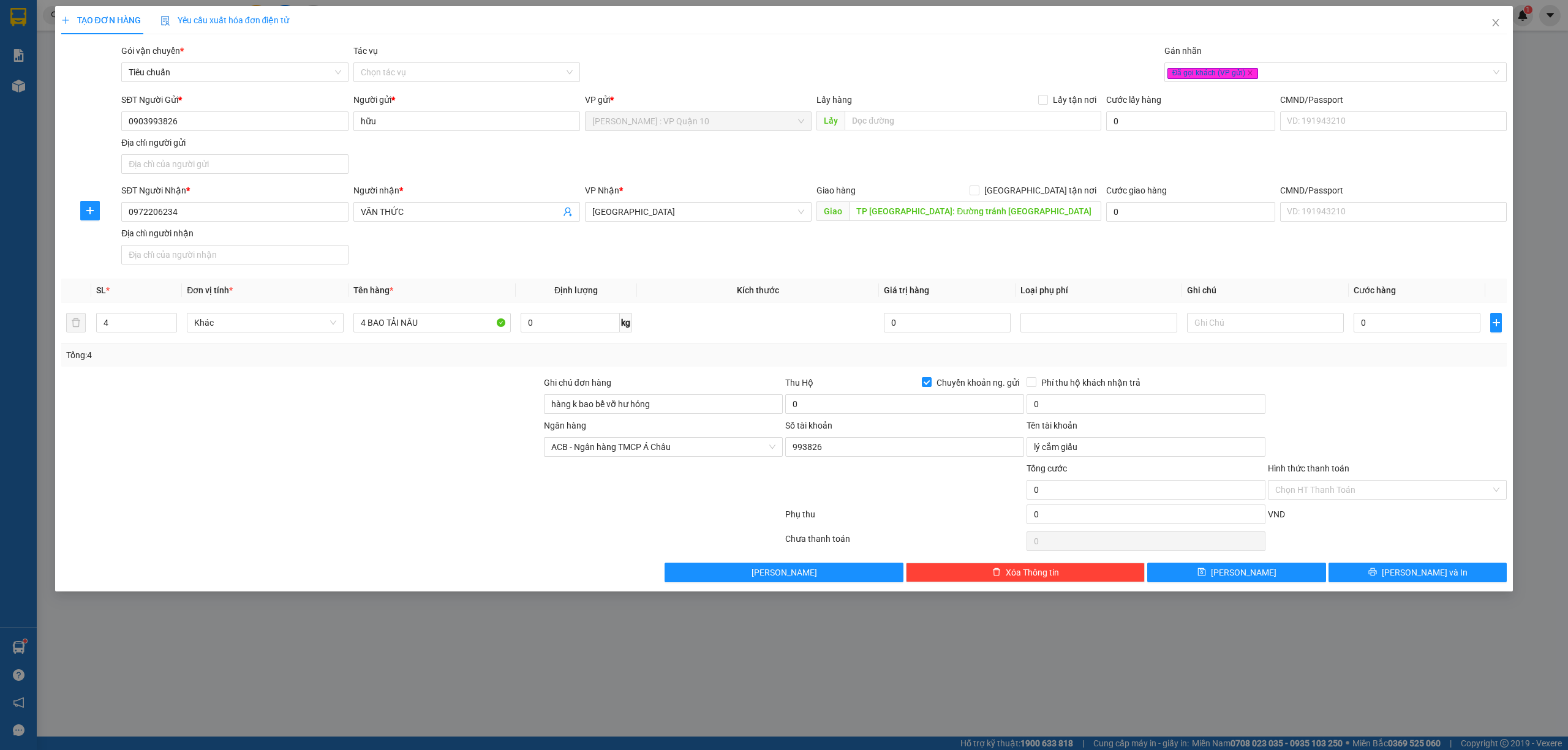
drag, startPoint x: 1449, startPoint y: 405, endPoint x: 1340, endPoint y: 394, distance: 109.6
click at [1446, 405] on div at bounding box center [1386, 397] width 241 height 43
click at [833, 402] on input "0" at bounding box center [905, 404] width 239 height 20
type input "6.400.000"
click at [1115, 408] on input "0" at bounding box center [1146, 404] width 239 height 20
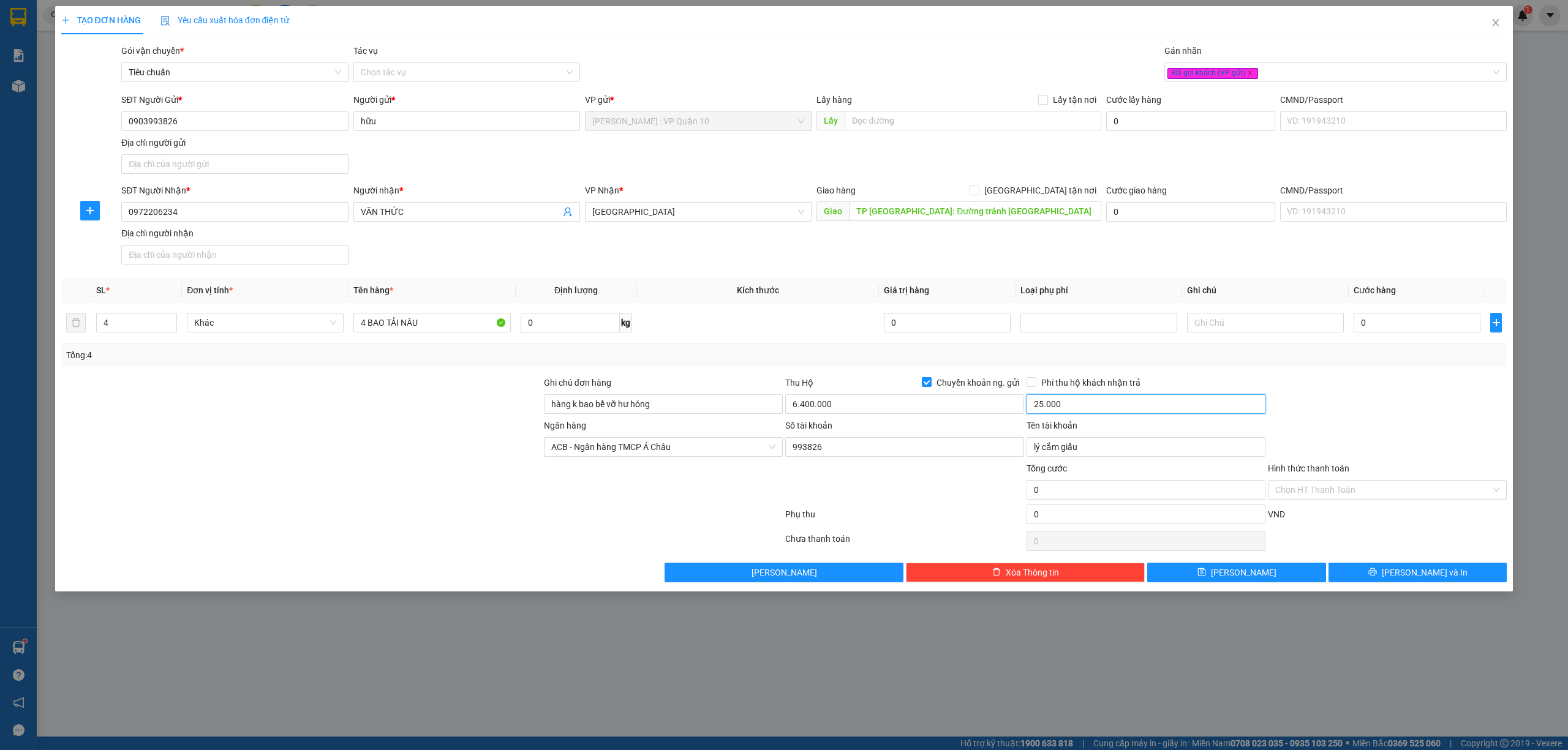
type input "25.000"
click at [1440, 323] on input "0" at bounding box center [1417, 322] width 127 height 20
type input "60"
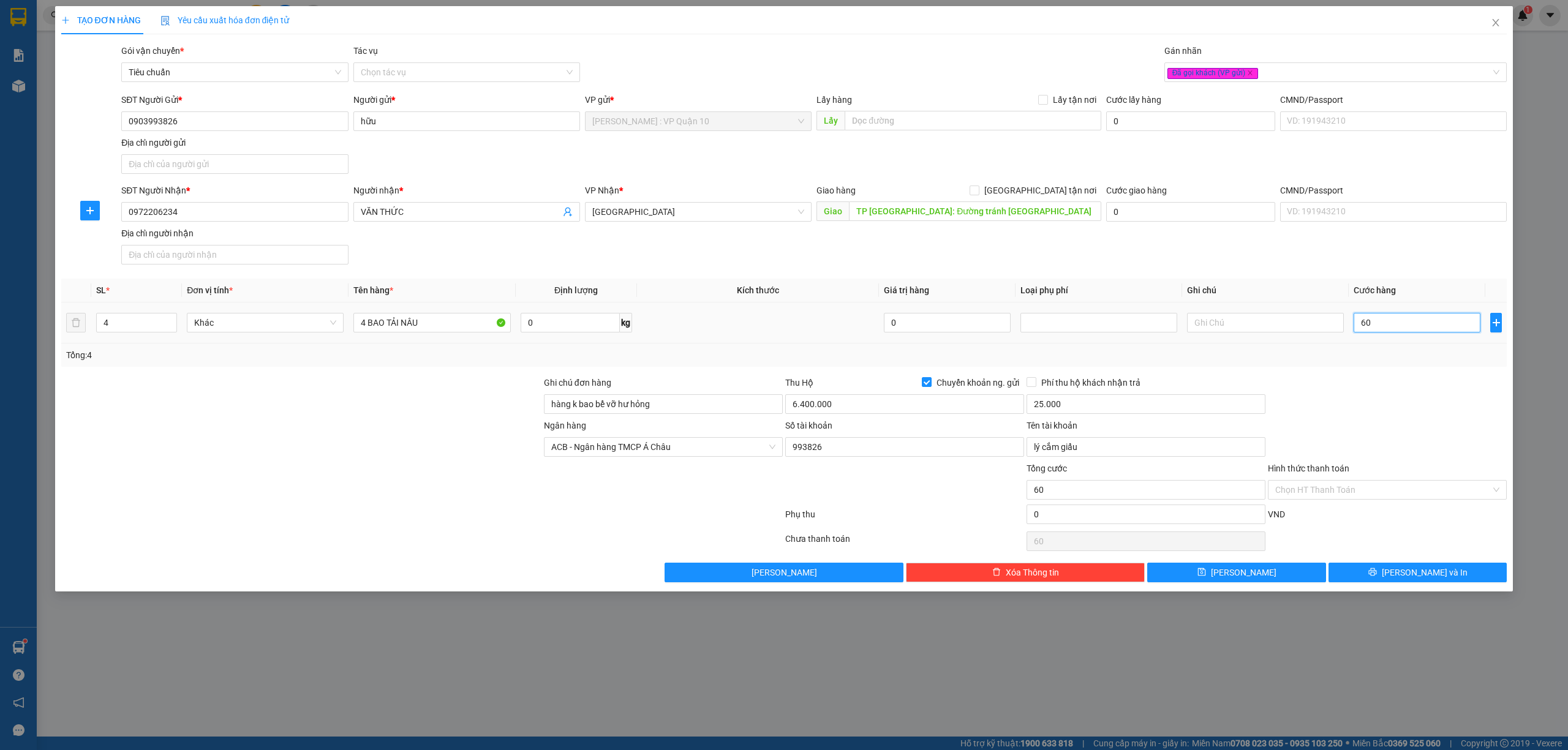
type input "630"
type input "6.300"
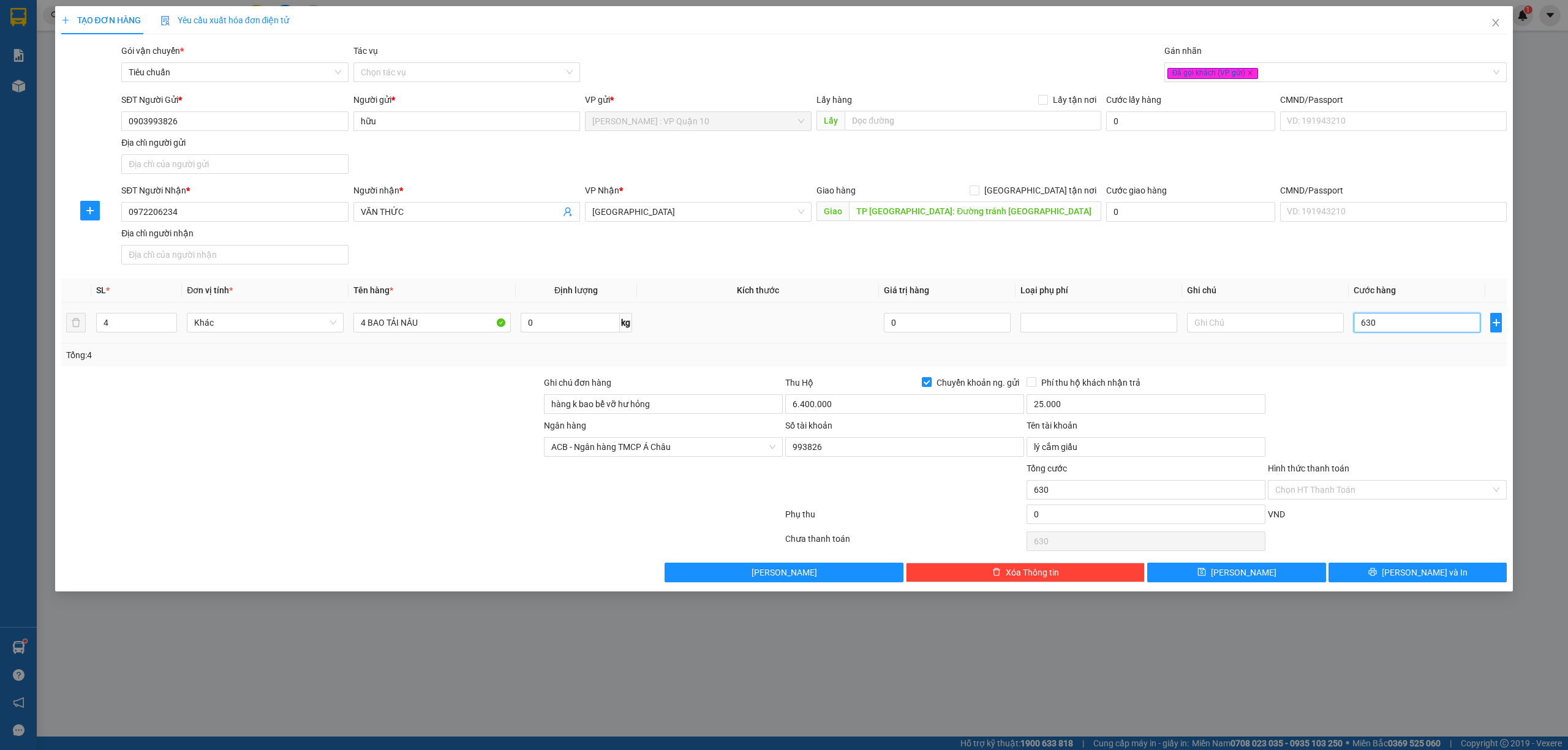
type input "6.300"
type input "63.000"
type input "630.000"
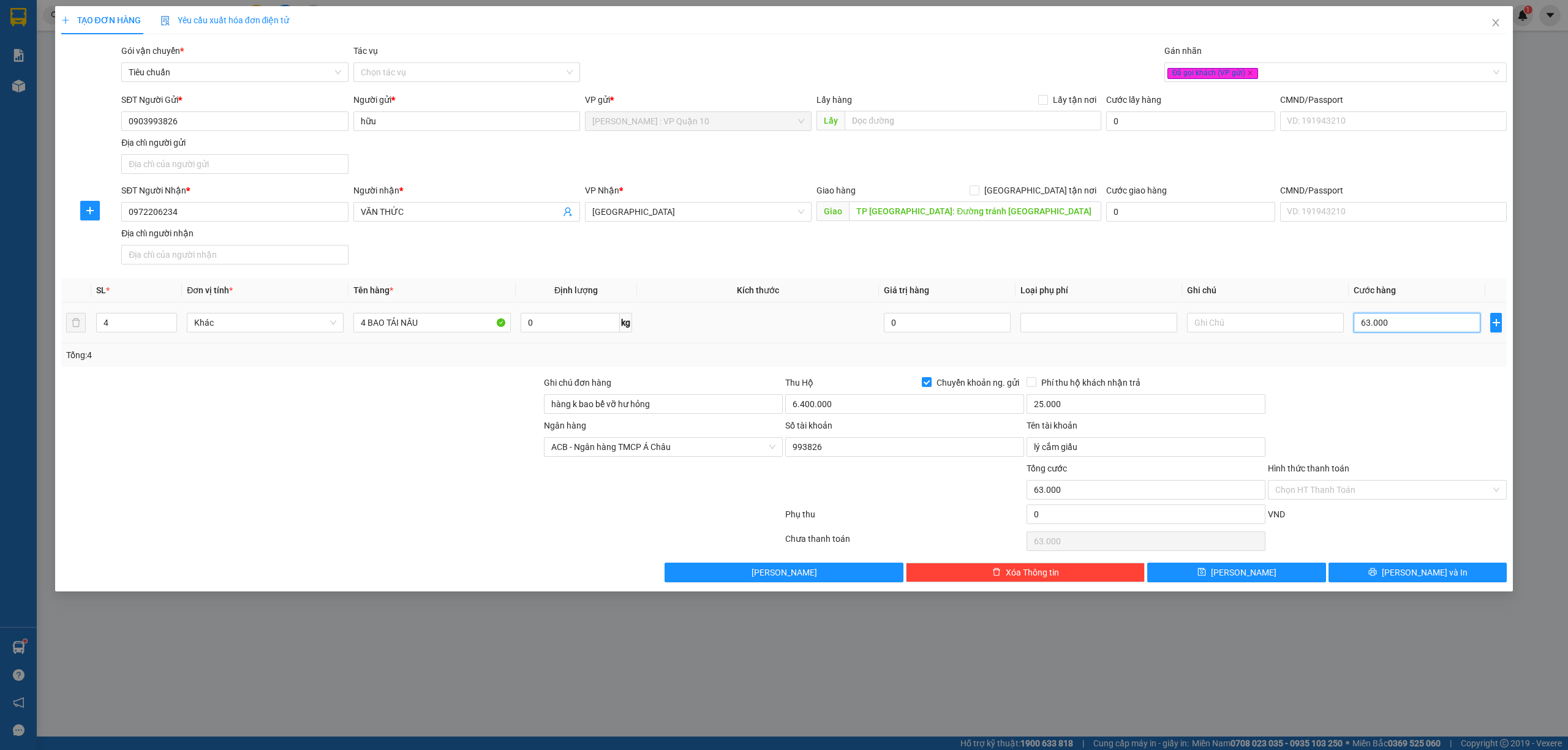
type input "630.000"
click at [1030, 385] on input "Phí thu hộ khách nhận trả" at bounding box center [1030, 381] width 9 height 9
checkbox input "true"
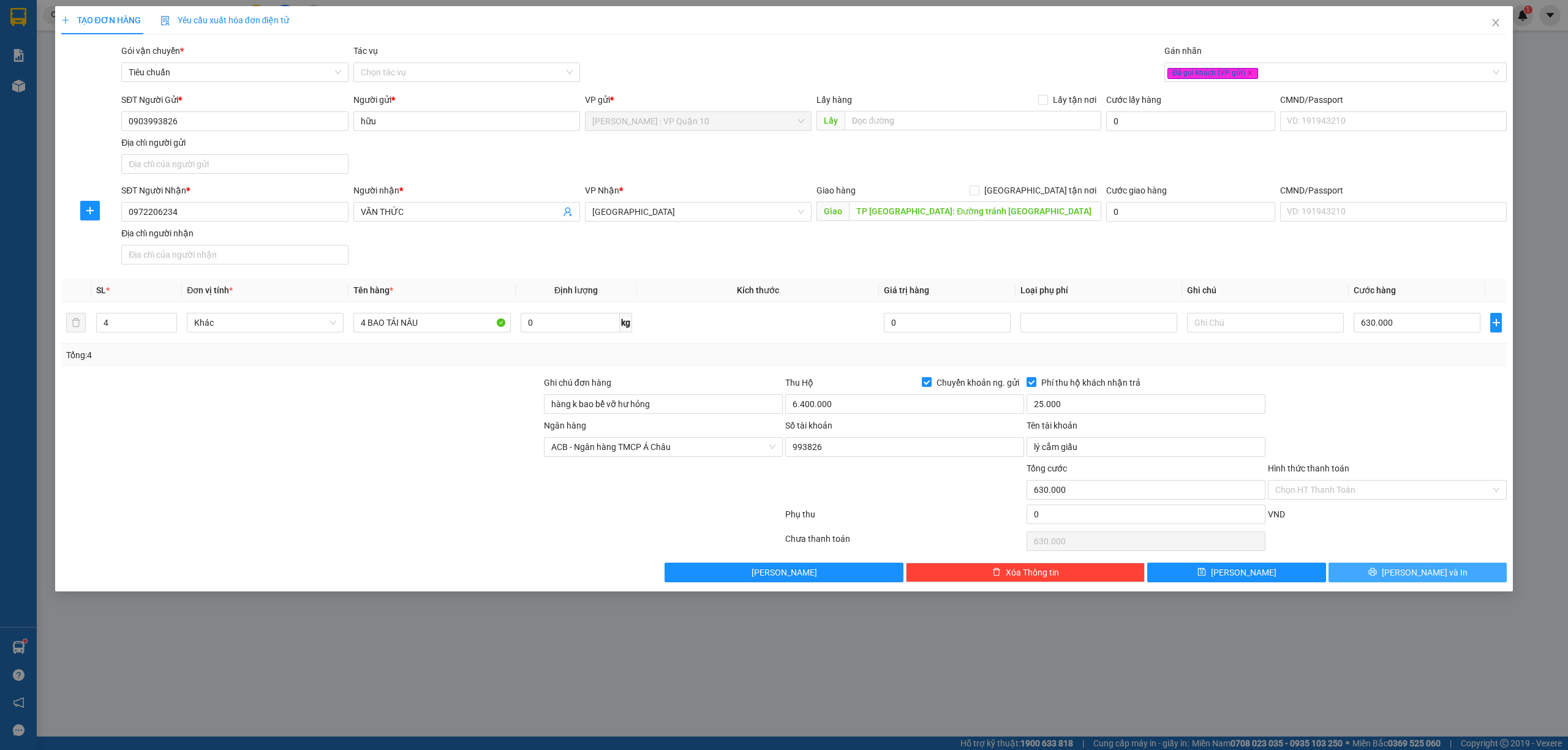
click at [1382, 578] on button "[PERSON_NAME] và In" at bounding box center [1417, 572] width 179 height 20
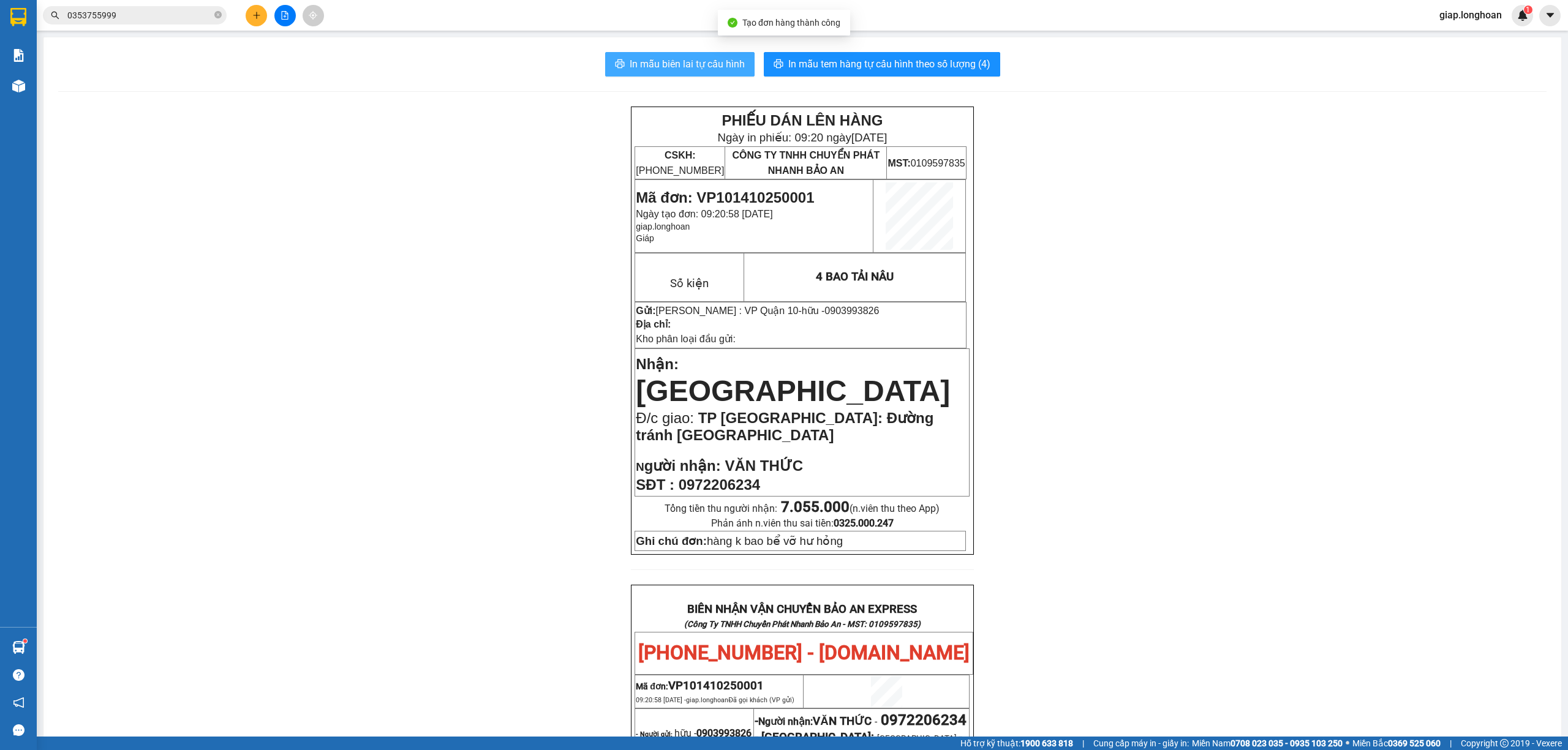
click at [692, 59] on span "In mẫu biên lai tự cấu hình" at bounding box center [687, 63] width 115 height 16
click at [821, 55] on button "In mẫu tem hàng tự cấu hình theo số lượng (4)" at bounding box center [882, 64] width 236 height 24
click at [650, 63] on span "In mẫu biên lai tự cấu hình" at bounding box center [687, 63] width 115 height 16
click at [387, 344] on div "PHIẾU DÁN LÊN HÀNG Ngày in phiếu: 09:21 ngày 14-10-2025 CSKH: 1900.06.88.33 CÔN…" at bounding box center [802, 676] width 1488 height 1138
click at [882, 67] on span "In mẫu tem hàng tự cấu hình theo số lượng (4)" at bounding box center [889, 63] width 202 height 16
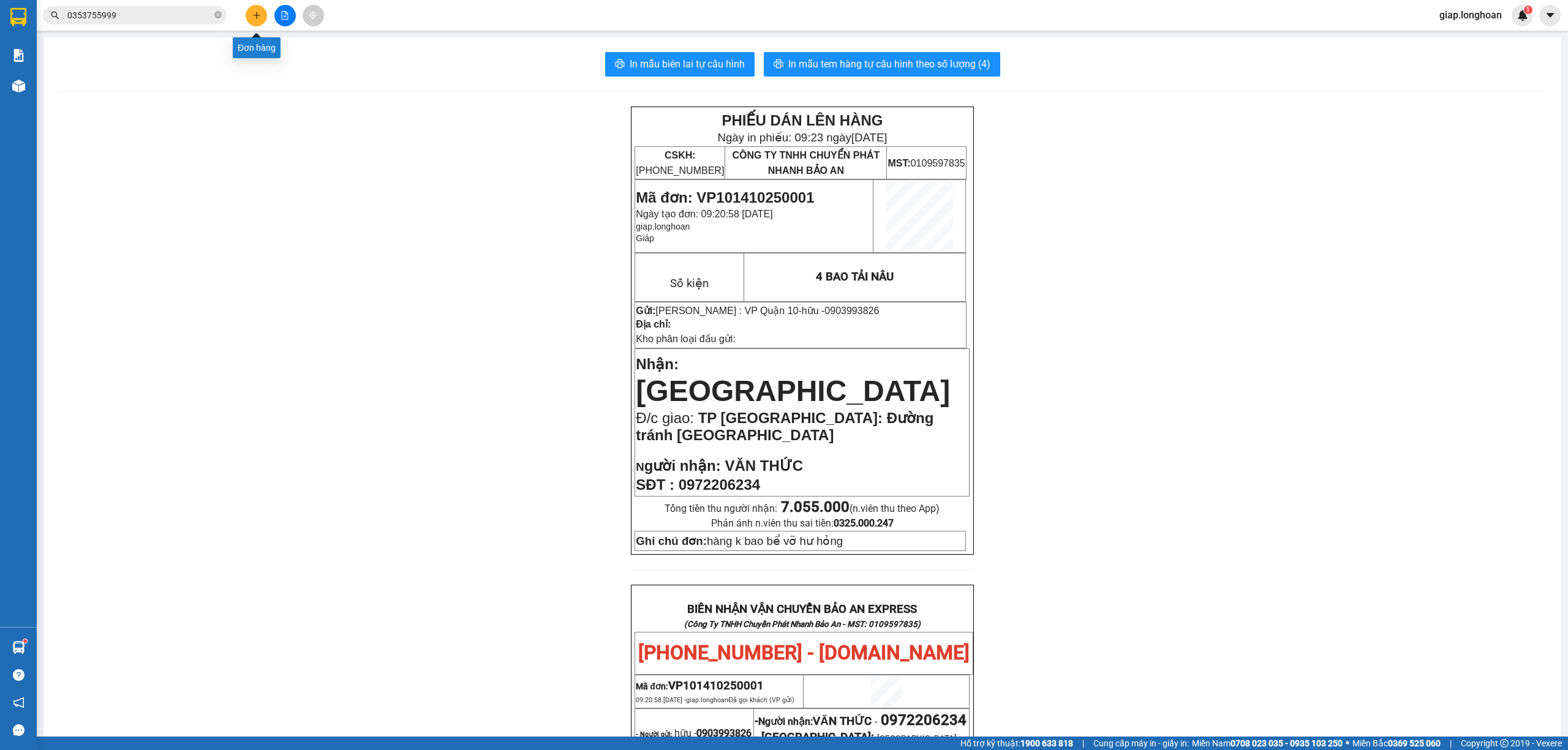
click at [255, 6] on button at bounding box center [257, 16] width 22 height 22
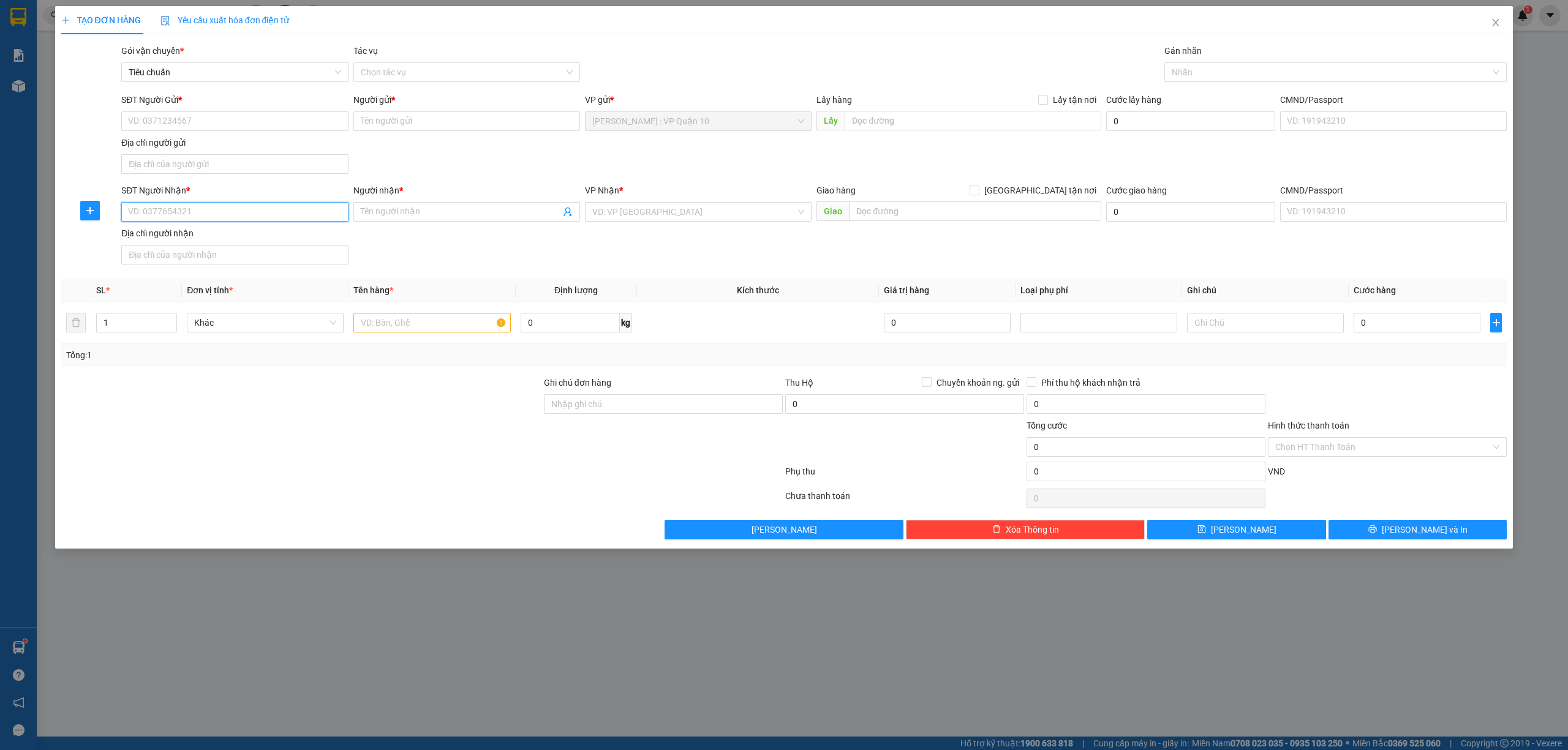
click at [207, 213] on input "SĐT Người Nhận *" at bounding box center [235, 211] width 227 height 20
type input "0974917188"
click at [387, 214] on input "Người nhận *" at bounding box center [461, 212] width 200 height 14
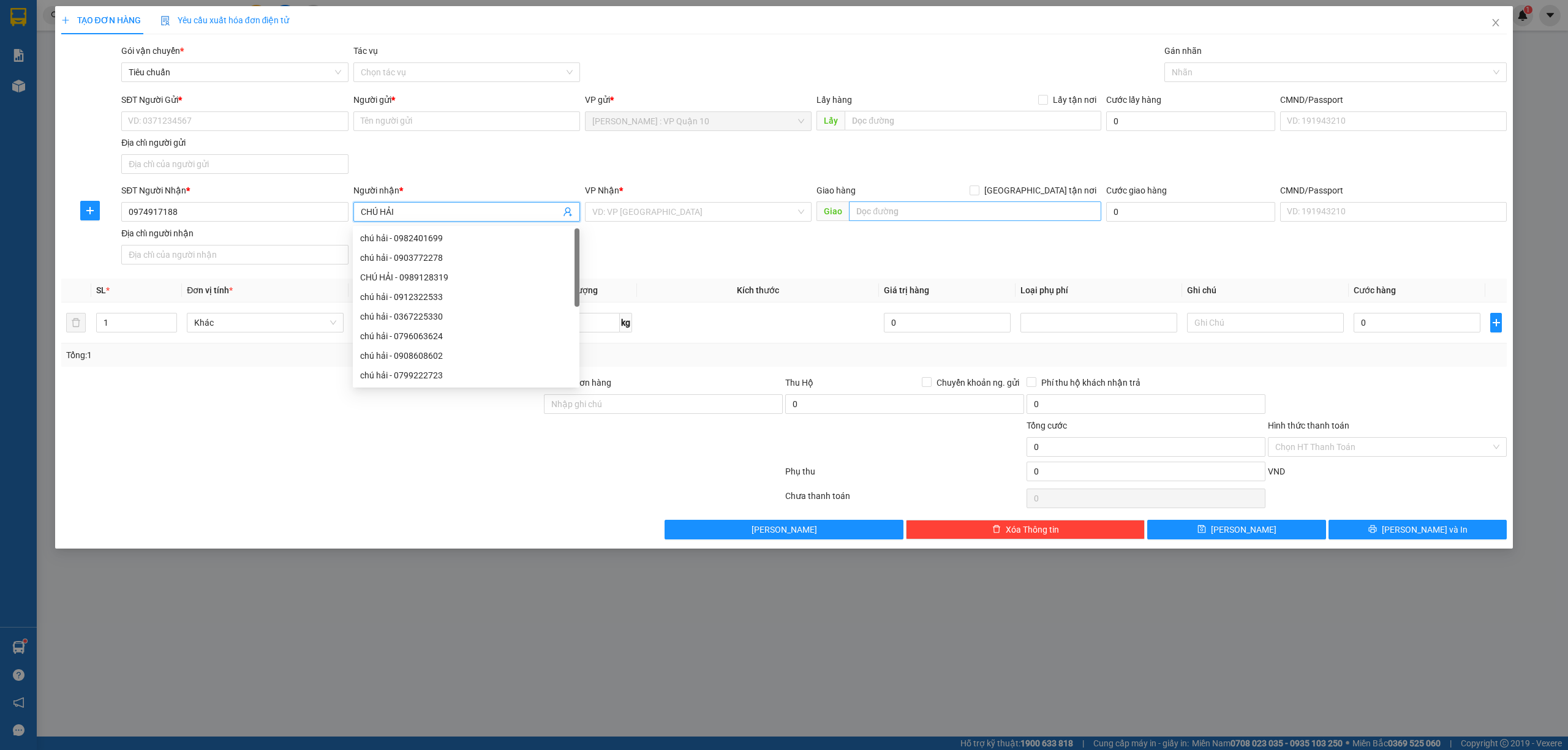
type input "CHÚ HẢI"
click at [914, 214] on input "text" at bounding box center [975, 211] width 253 height 20
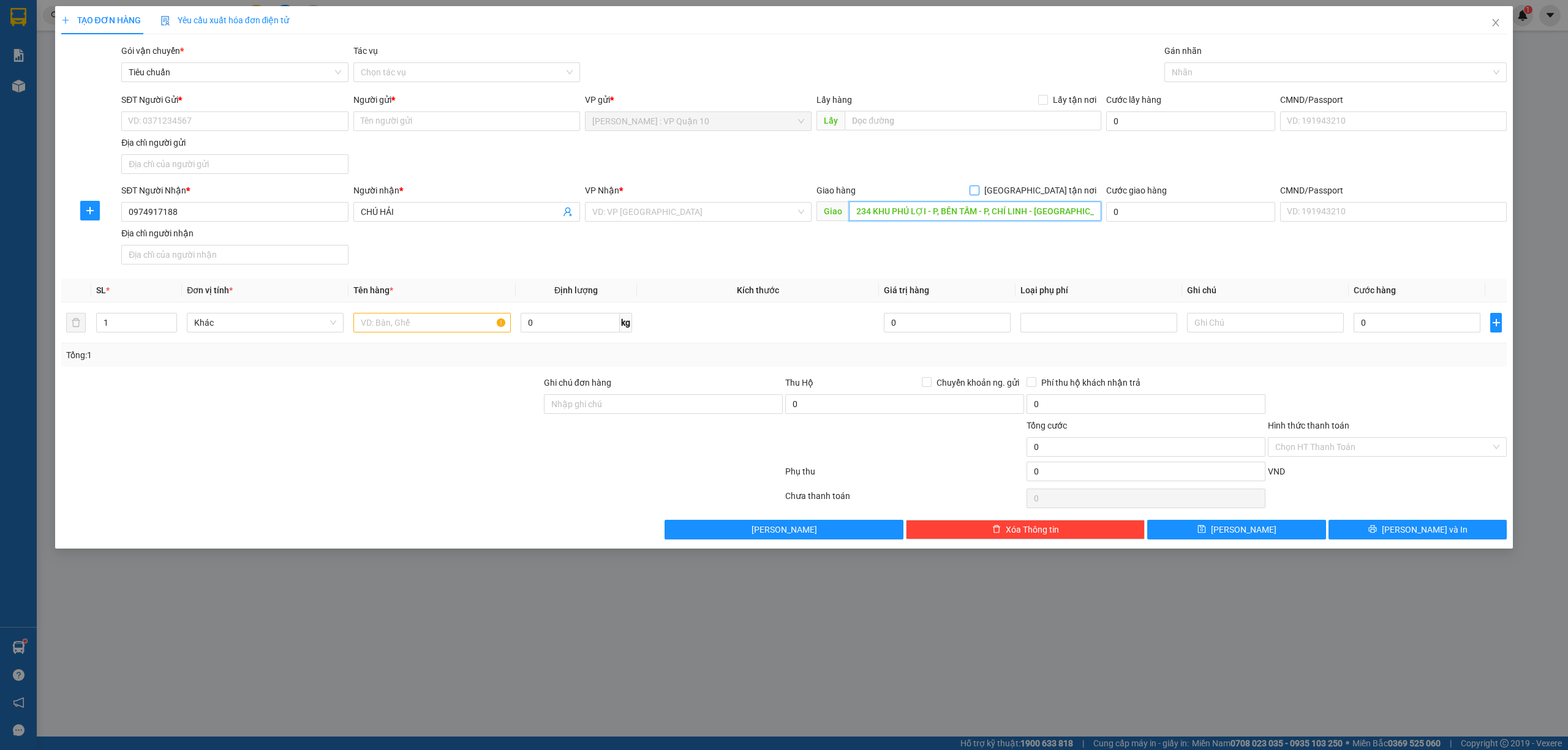
type input "234 KHU PHÚ LỢI - P, BẾN TẤM - P, CHÍ LINH - HẢI DƯƠNG"
click at [978, 188] on input "[GEOGRAPHIC_DATA] tận nơi" at bounding box center [974, 190] width 9 height 9
checkbox input "true"
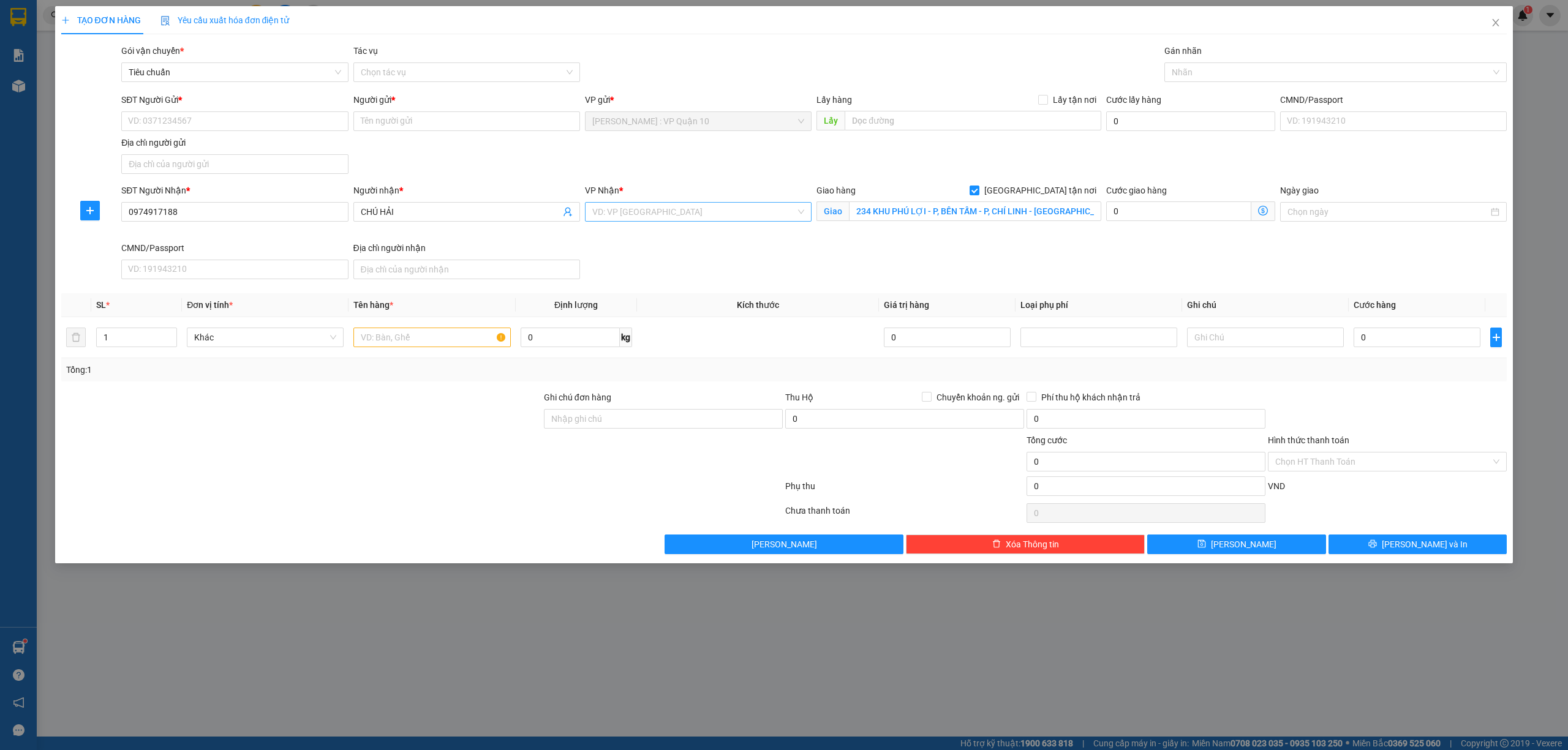
click at [685, 211] on input "search" at bounding box center [694, 211] width 203 height 18
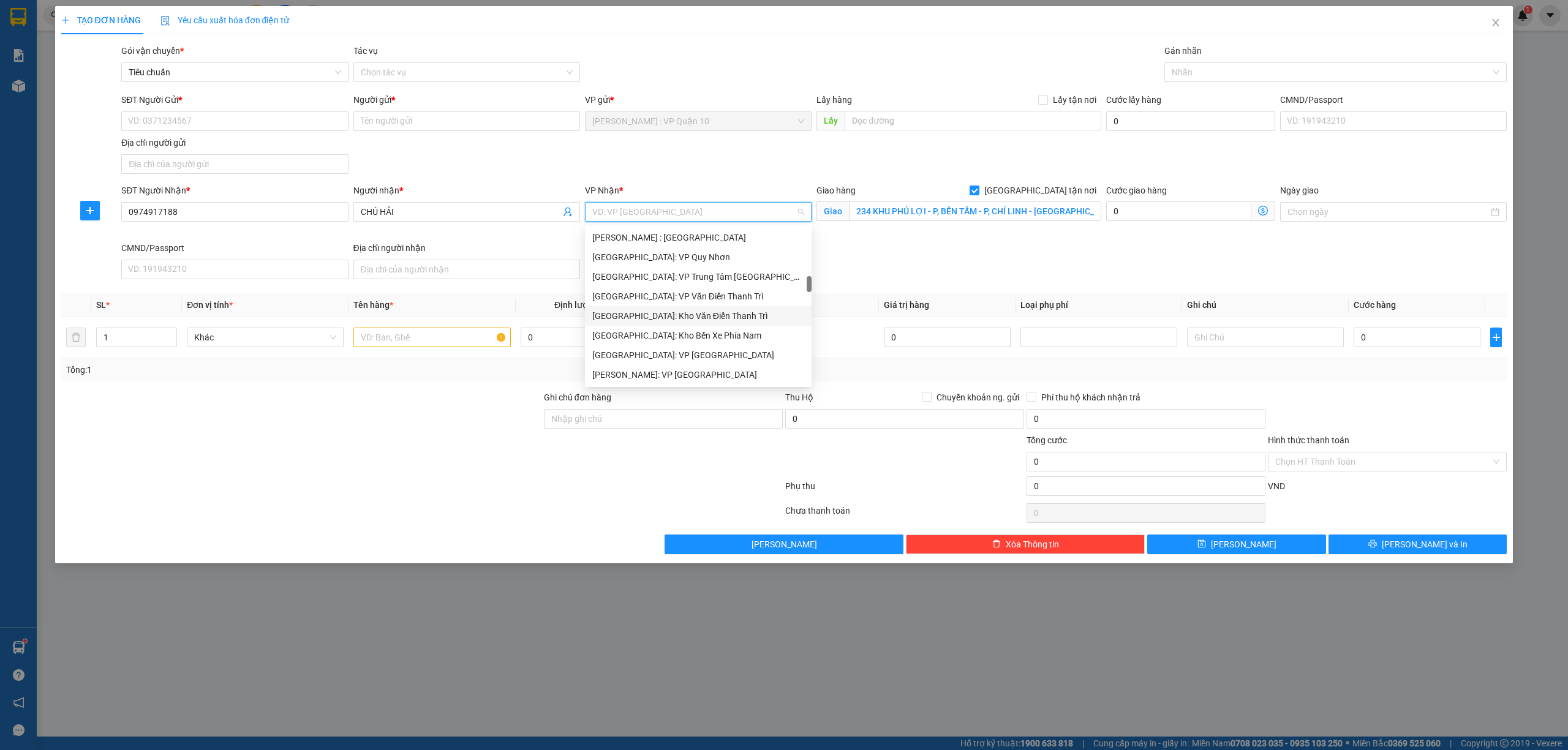
click at [689, 313] on div "Hà Nội: Kho Văn Điển Thanh Trì" at bounding box center [698, 316] width 212 height 14
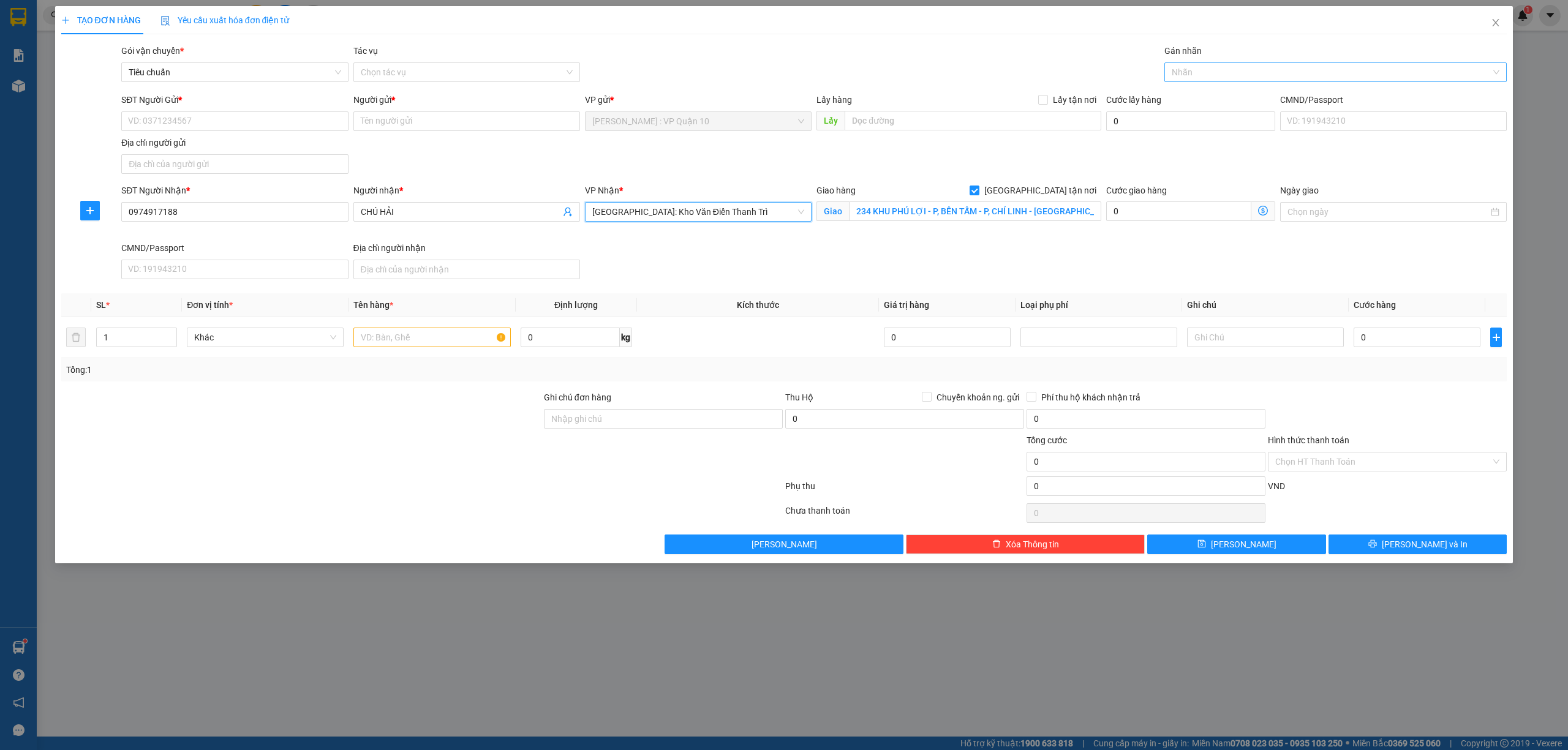
click at [1180, 69] on div at bounding box center [1330, 72] width 325 height 15
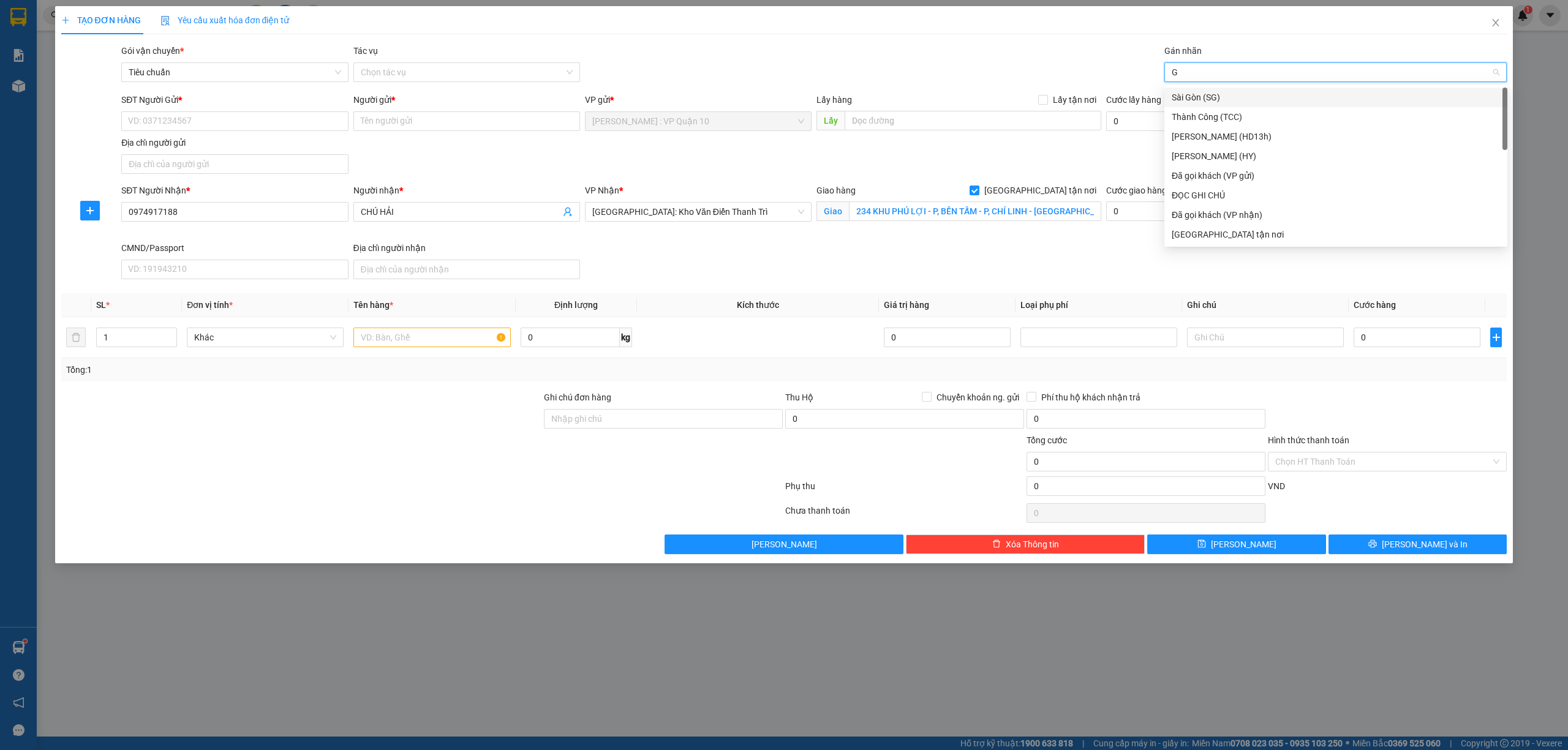
type input "GI"
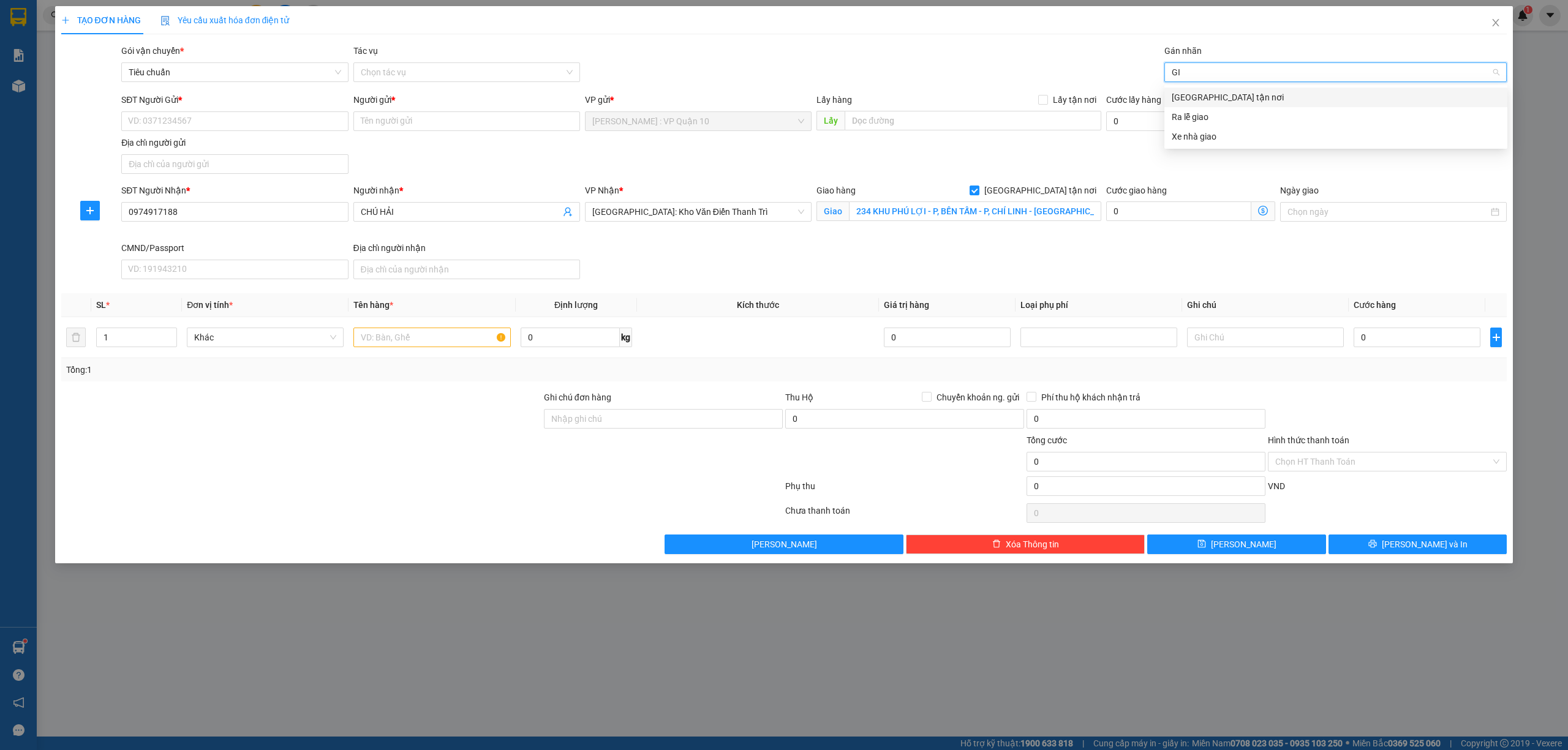
click at [1191, 89] on div "[GEOGRAPHIC_DATA] tận nơi" at bounding box center [1336, 97] width 343 height 20
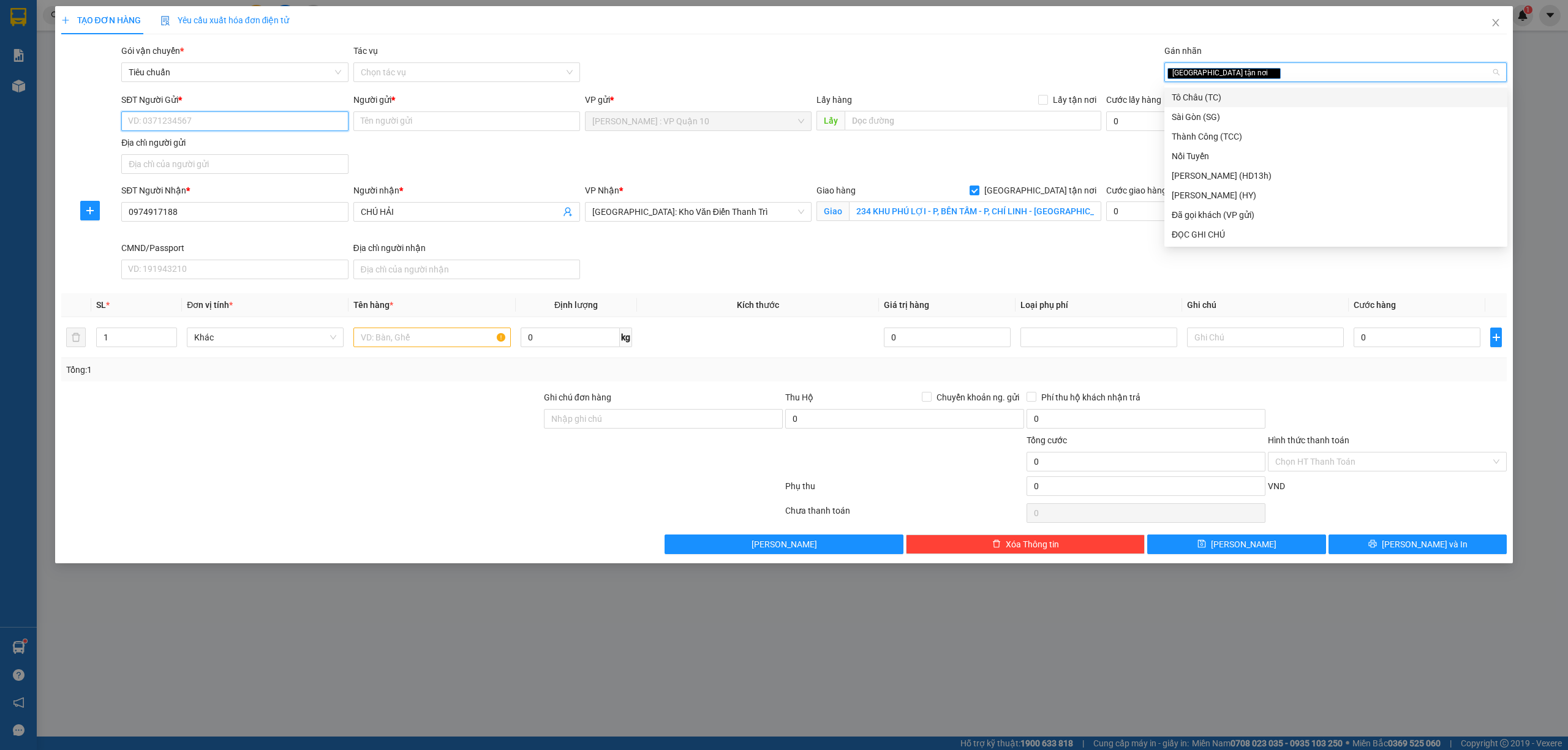
click at [152, 118] on input "SĐT Người Gửi *" at bounding box center [235, 121] width 227 height 20
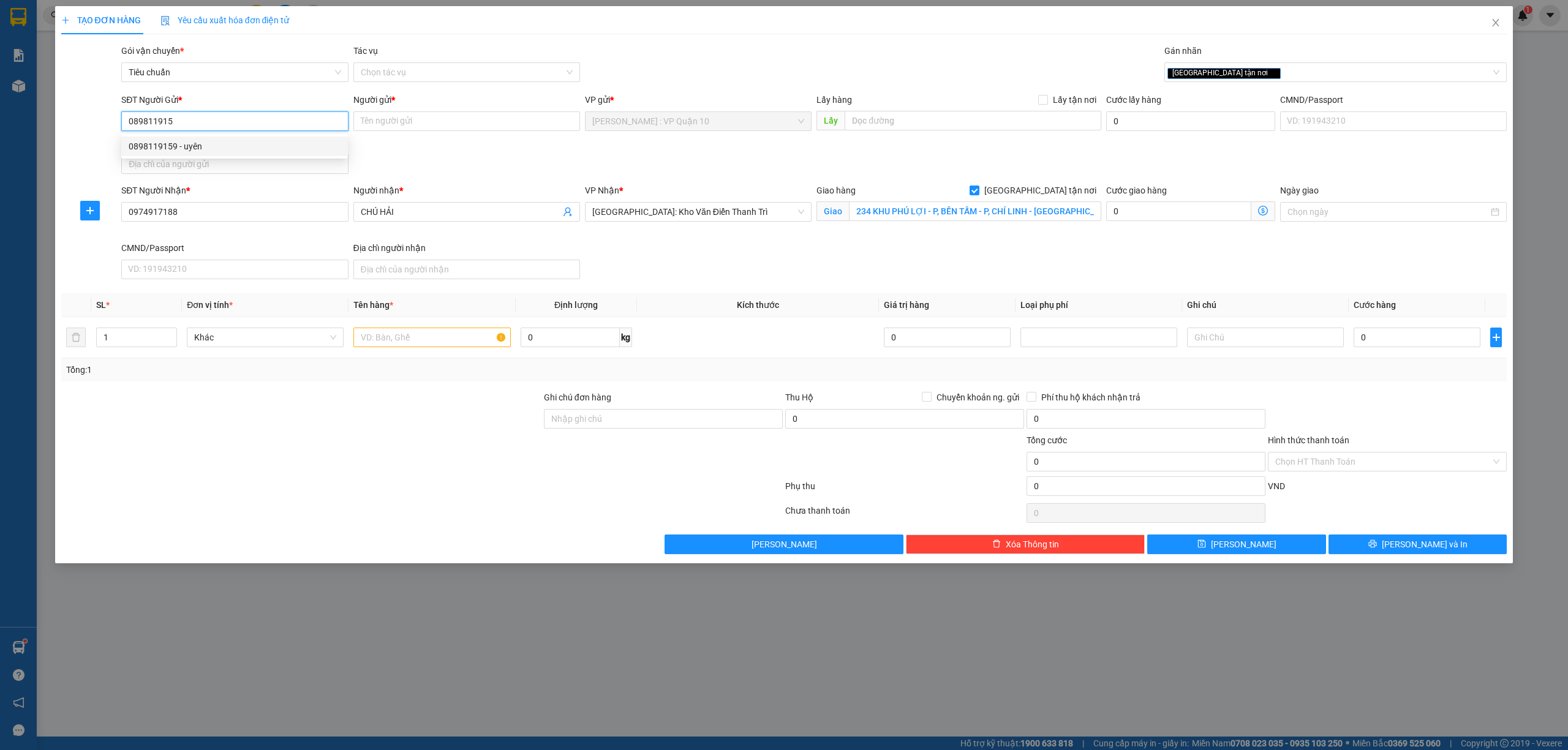
click at [155, 149] on div "0898119159 - uyên" at bounding box center [234, 146] width 212 height 14
type input "0898119159"
type input "uyên"
type input "0898119159"
click at [122, 352] on td "1" at bounding box center [136, 338] width 90 height 41
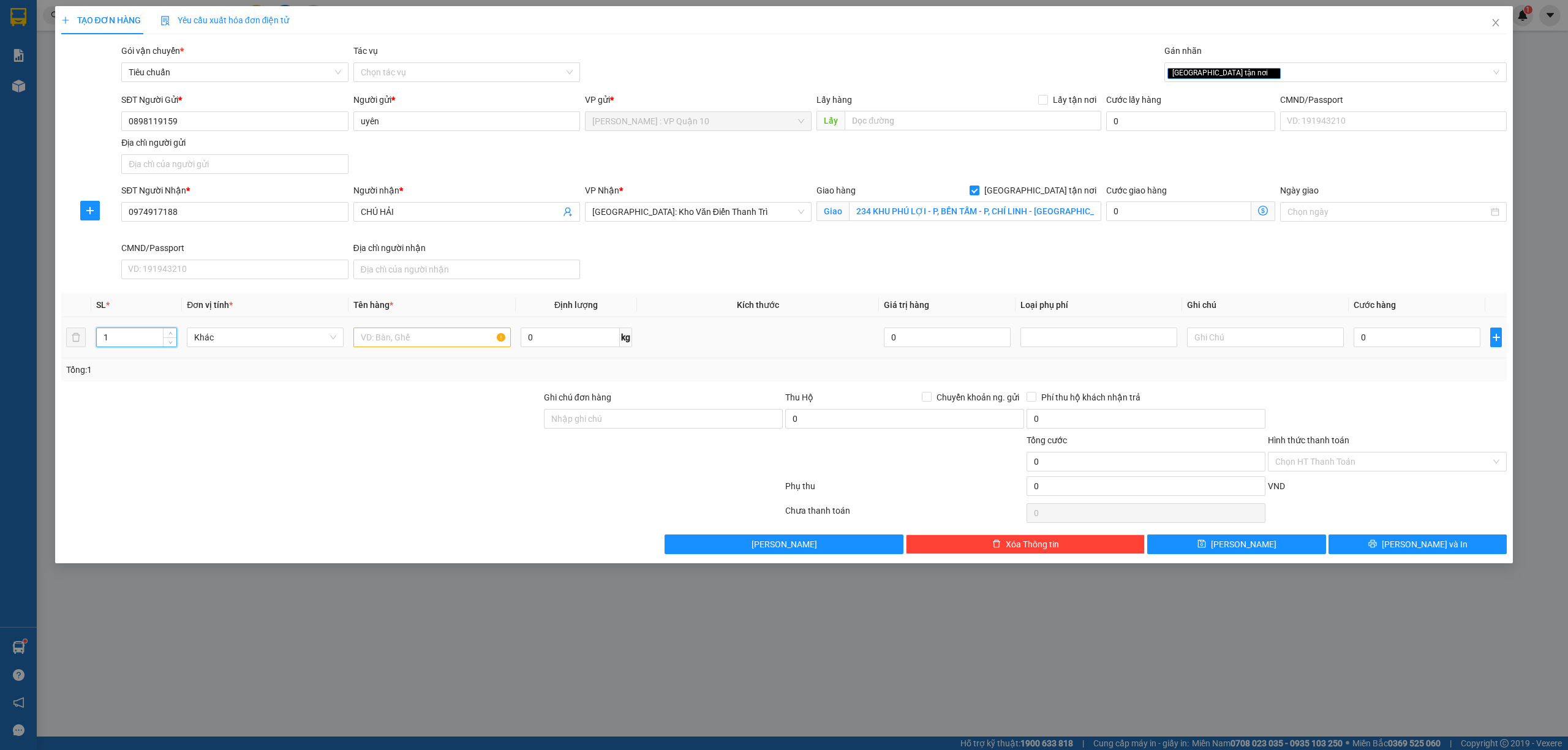
click at [117, 343] on input "1" at bounding box center [136, 337] width 80 height 18
type input "2"
click at [392, 342] on input "text" at bounding box center [432, 337] width 157 height 20
type input "1 THÙNG GIẤY VUÔNG VÀ 1 BỌC GIẤY"
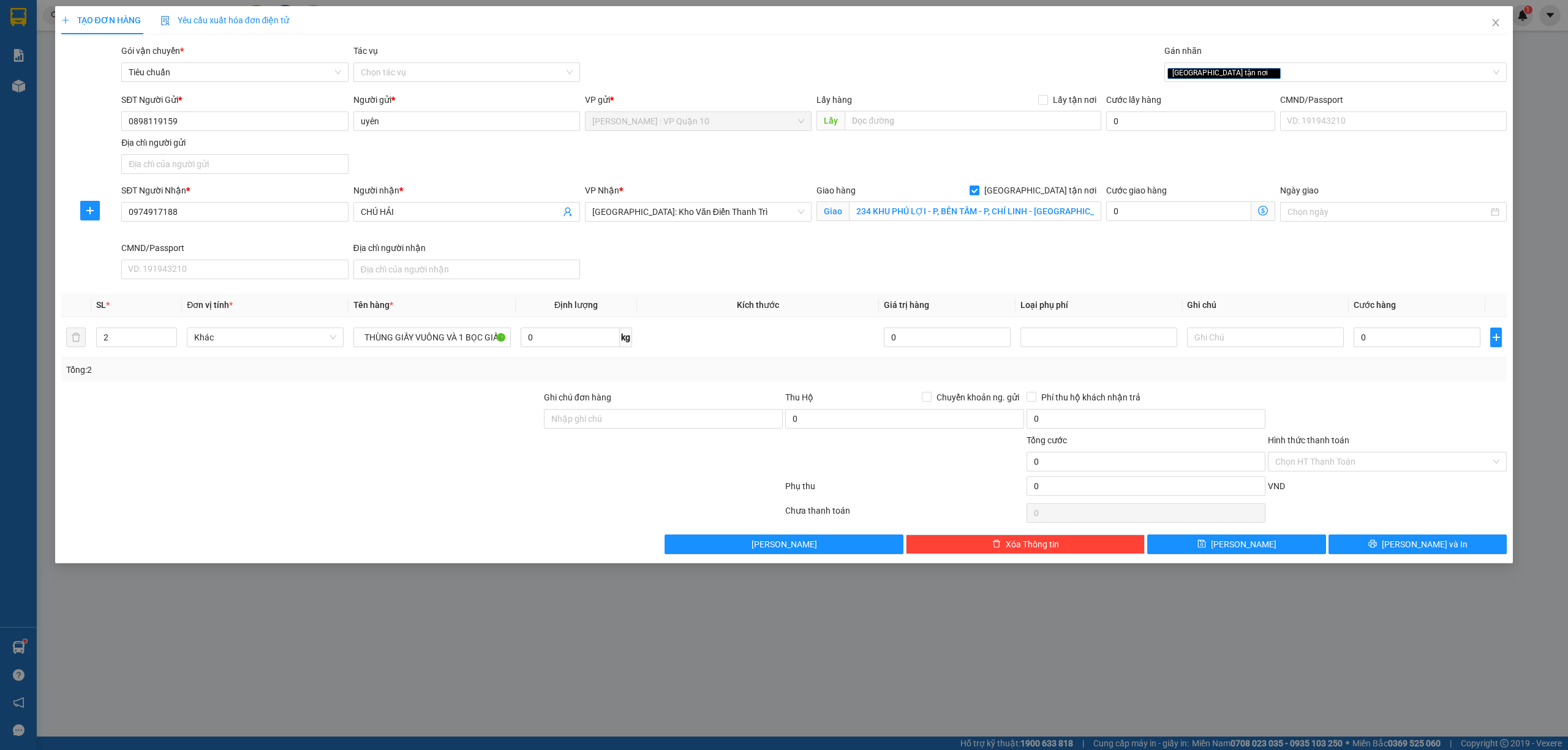
drag, startPoint x: 469, startPoint y: 444, endPoint x: 546, endPoint y: 427, distance: 78.9
click at [469, 444] on div at bounding box center [301, 454] width 483 height 43
drag, startPoint x: 605, startPoint y: 423, endPoint x: 627, endPoint y: 431, distance: 23.4
click at [605, 423] on input "Ghi chú đơn hàng" at bounding box center [663, 419] width 239 height 20
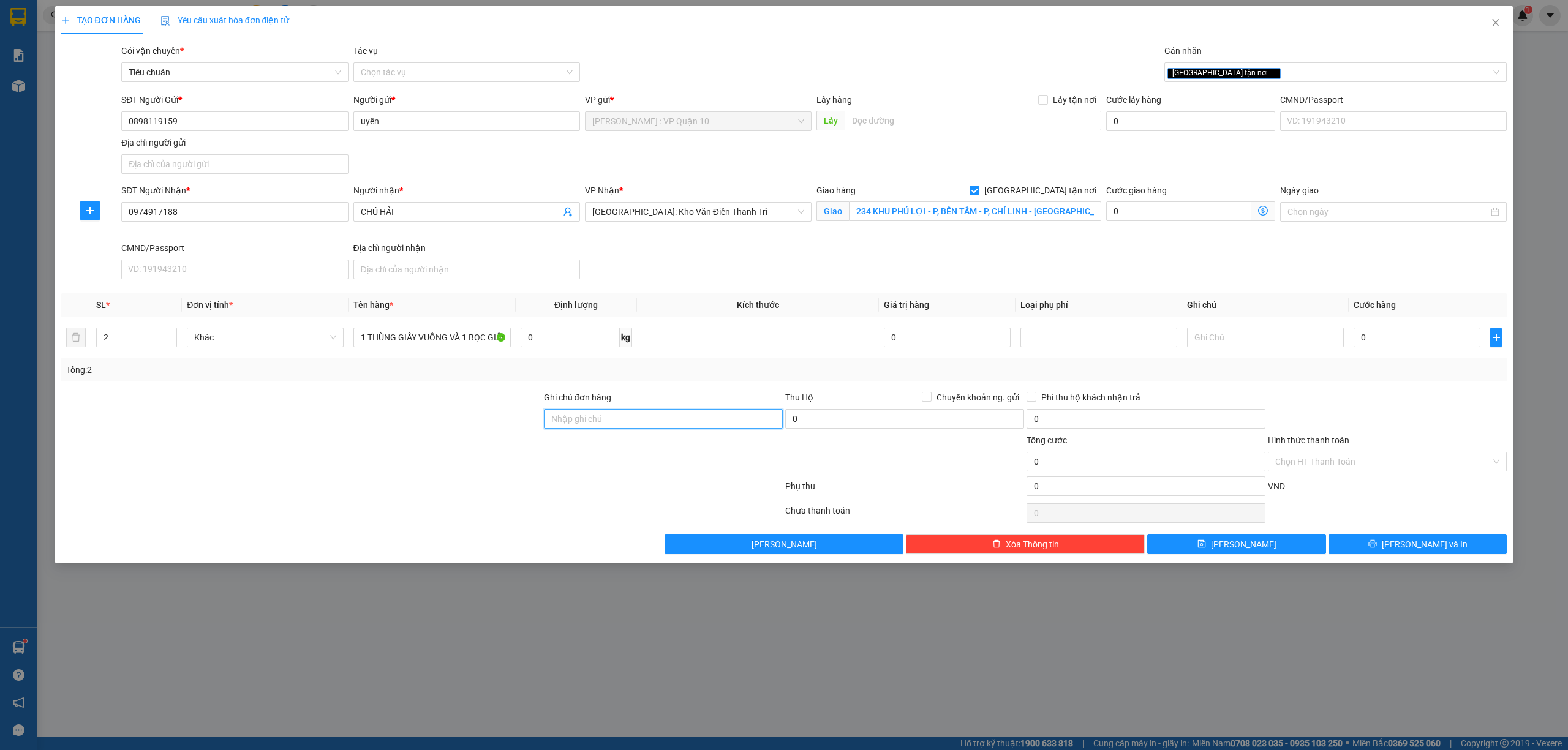
type input "hàng k bao bể vỡ hư hỏng"
click at [1427, 332] on input "0" at bounding box center [1417, 337] width 127 height 20
type input "30"
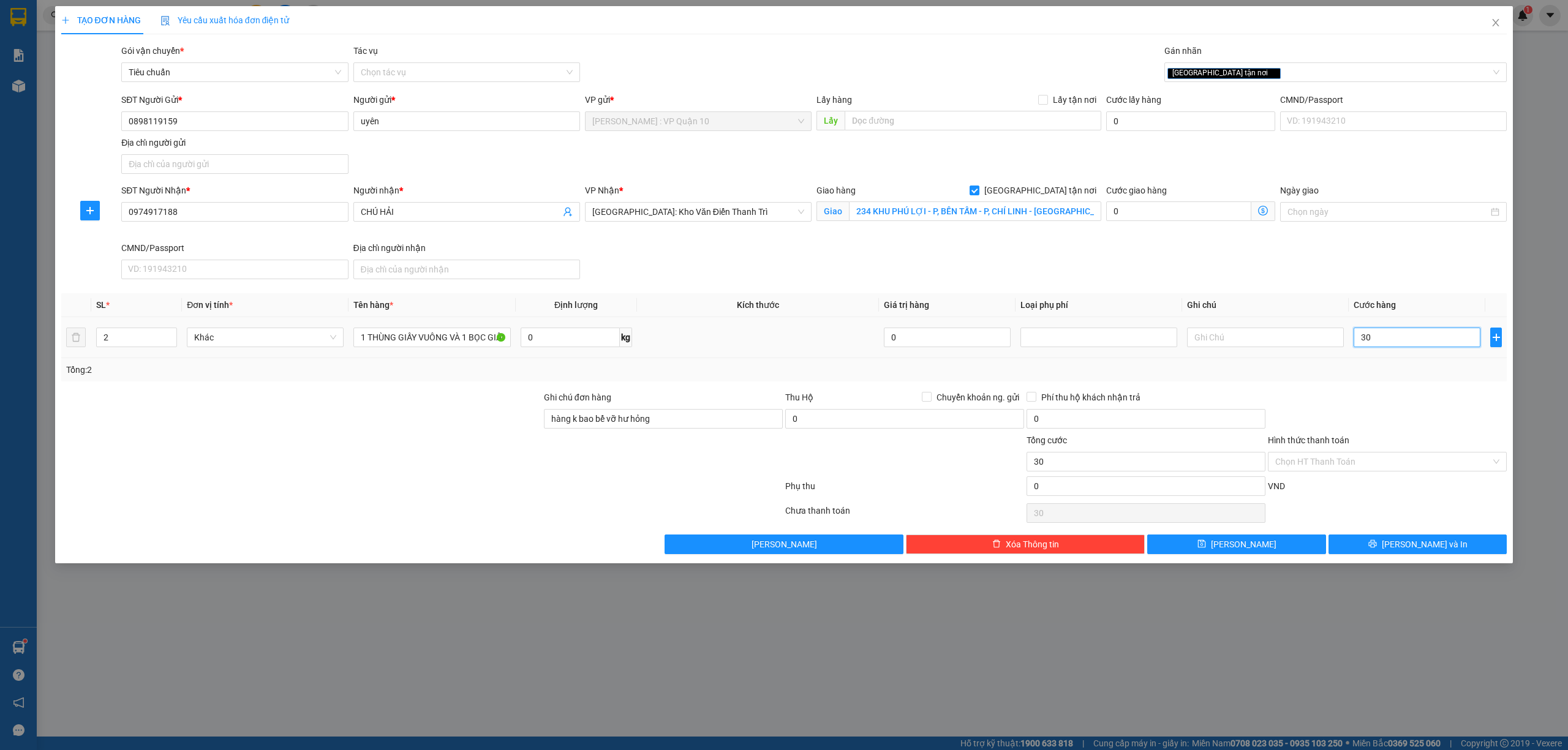
type input "340"
type input "3.400"
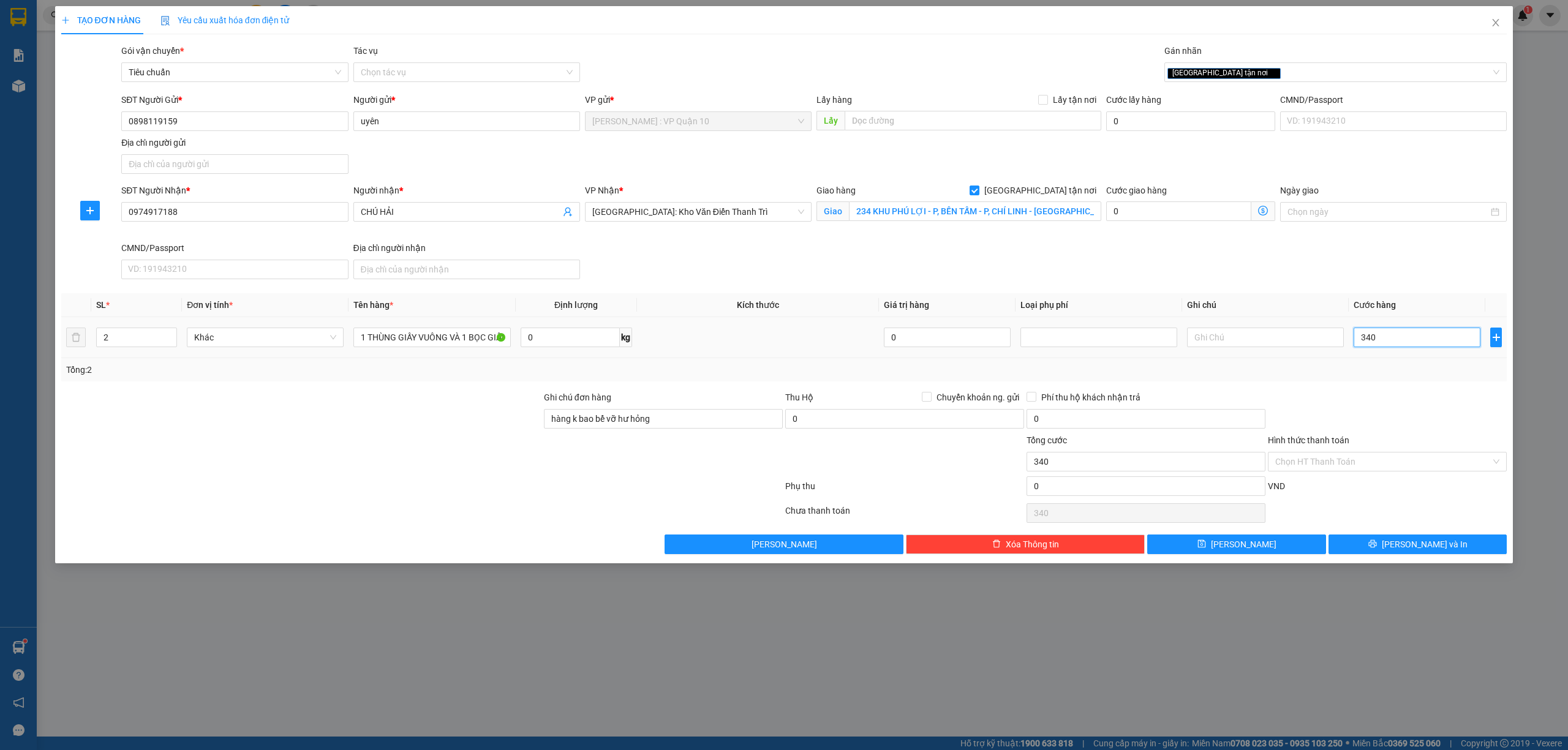
type input "3.400"
type input "34.000"
type input "340.000"
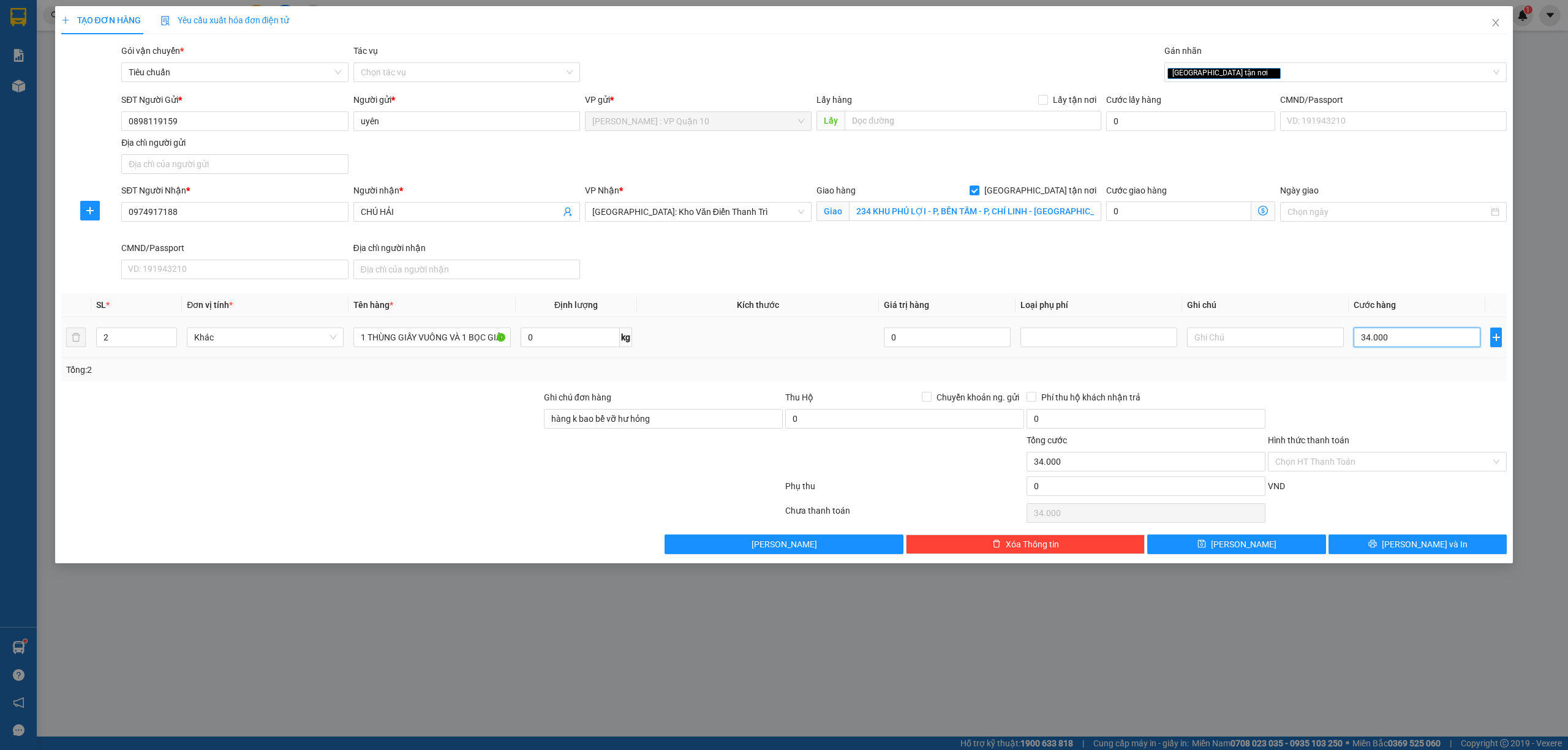
type input "340.000"
type input "34.000"
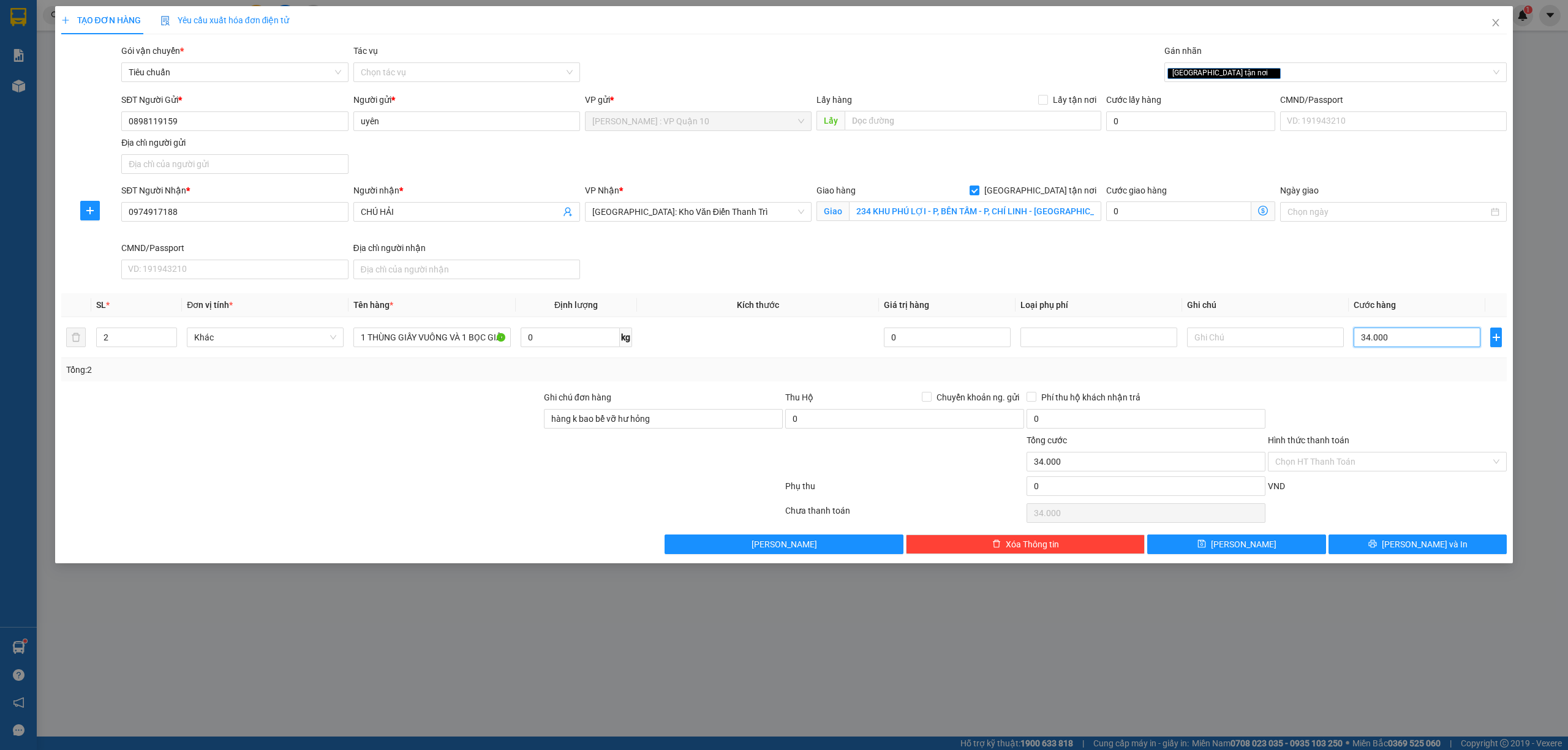
type input "3.400"
type input "340"
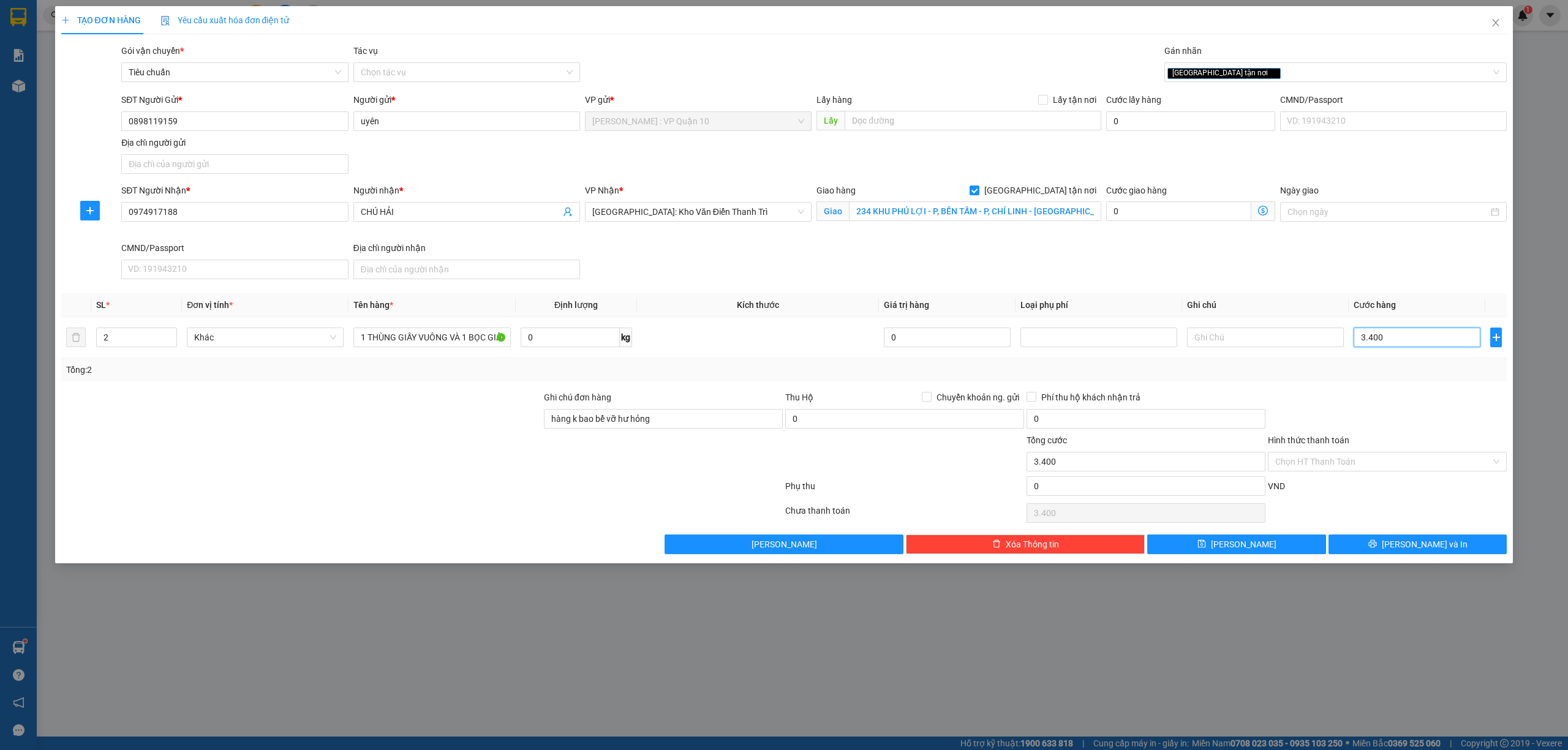
type input "340"
type input "34"
type input "3"
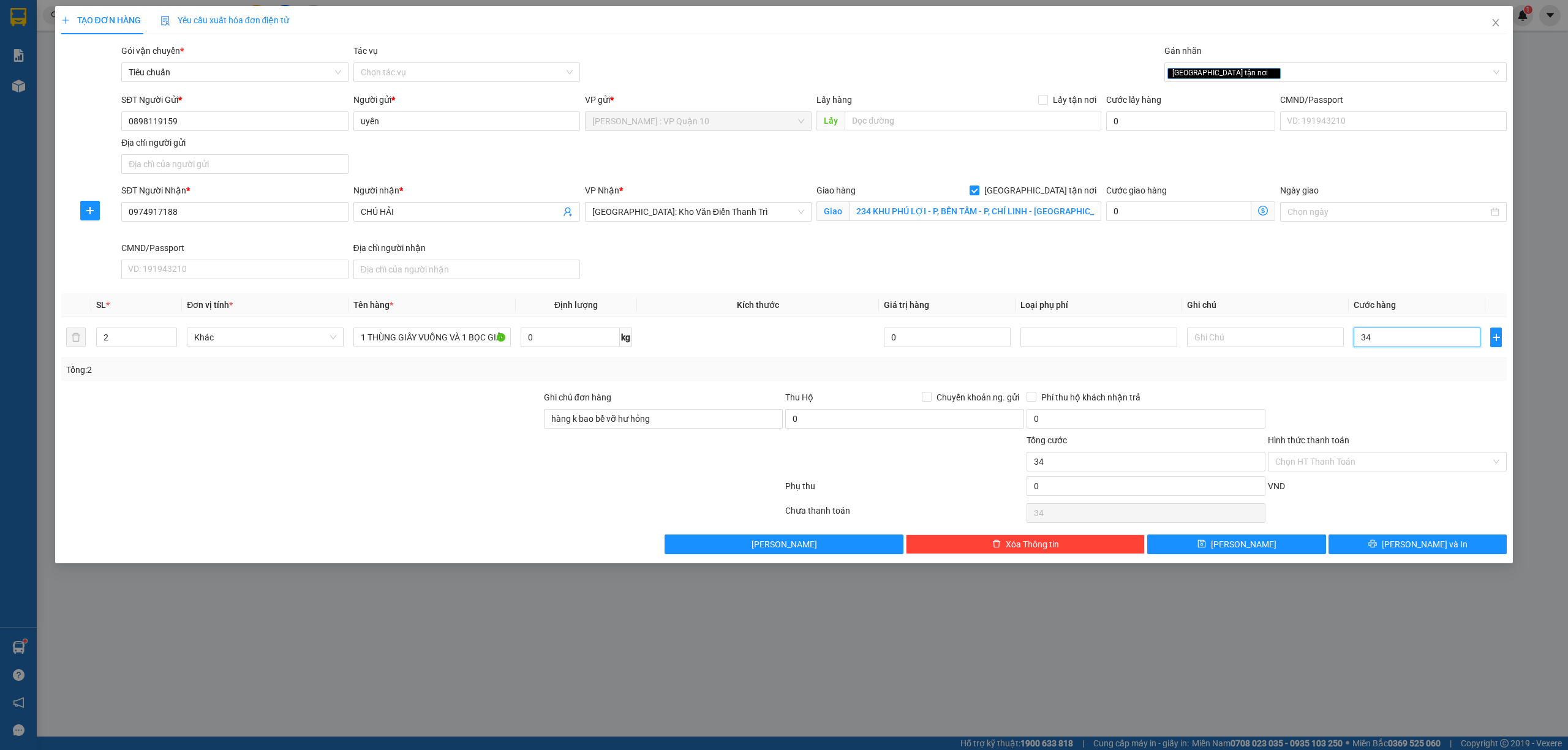
type input "3"
type input "33"
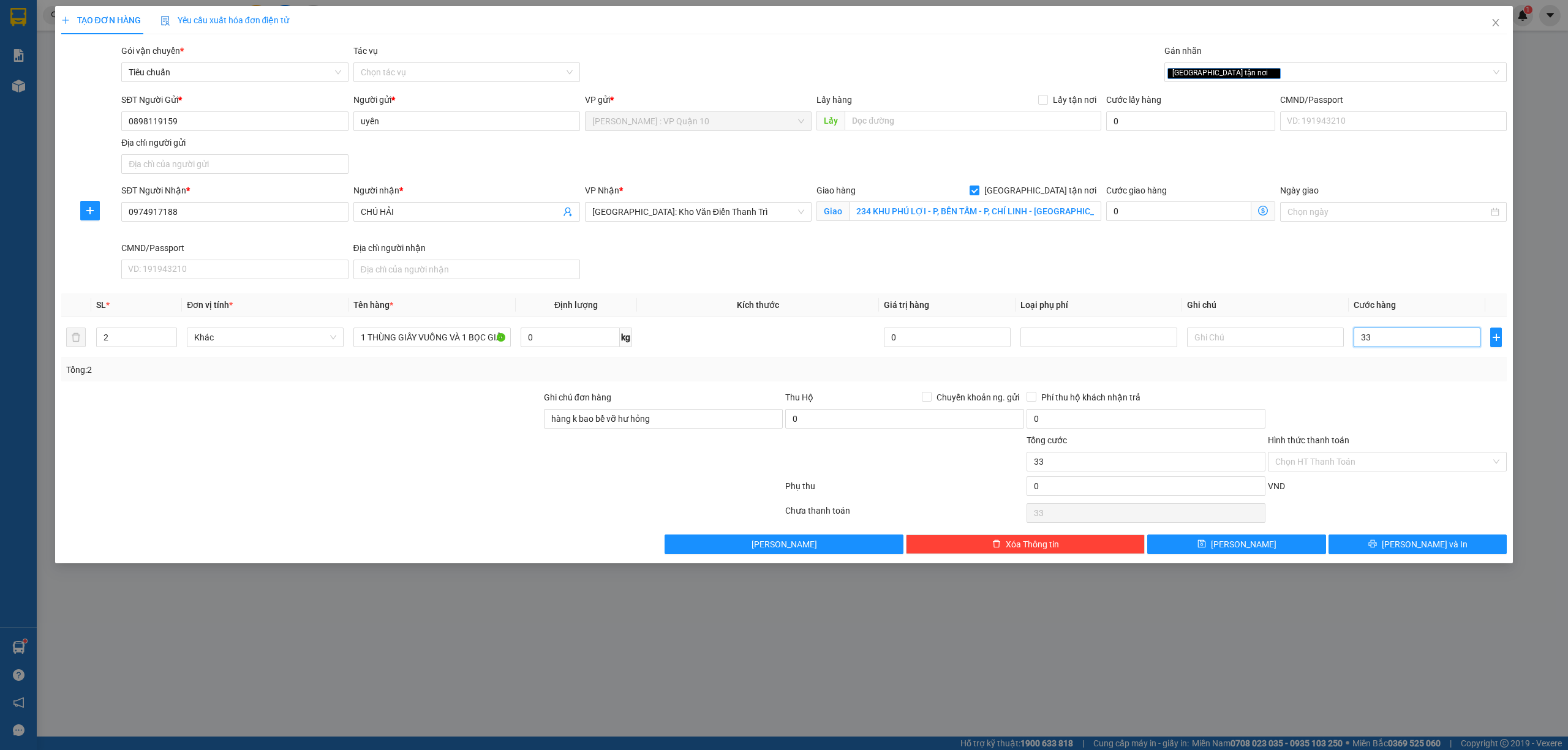
type input "330"
type input "3.300"
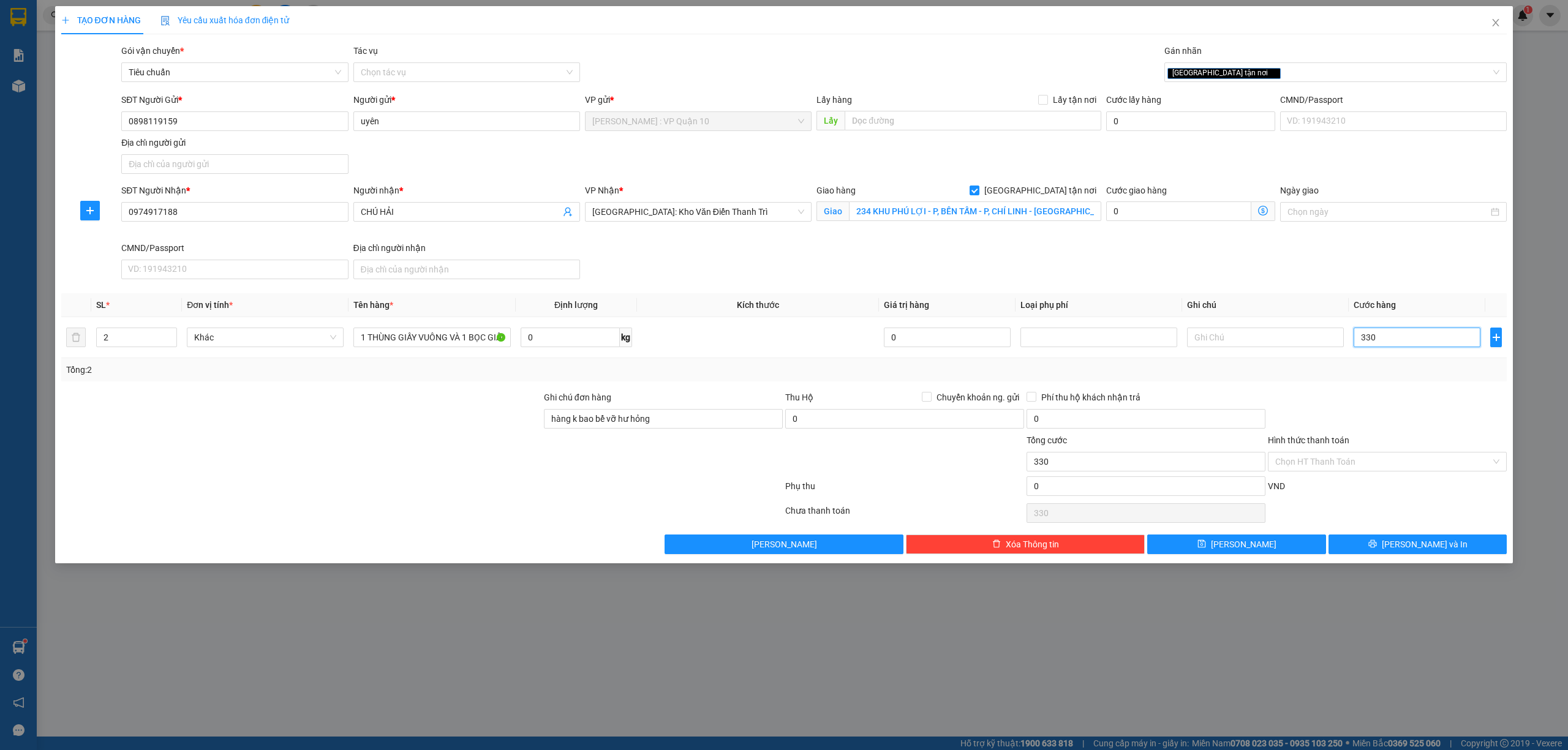
type input "3.300"
type input "33.000"
type input "330.000"
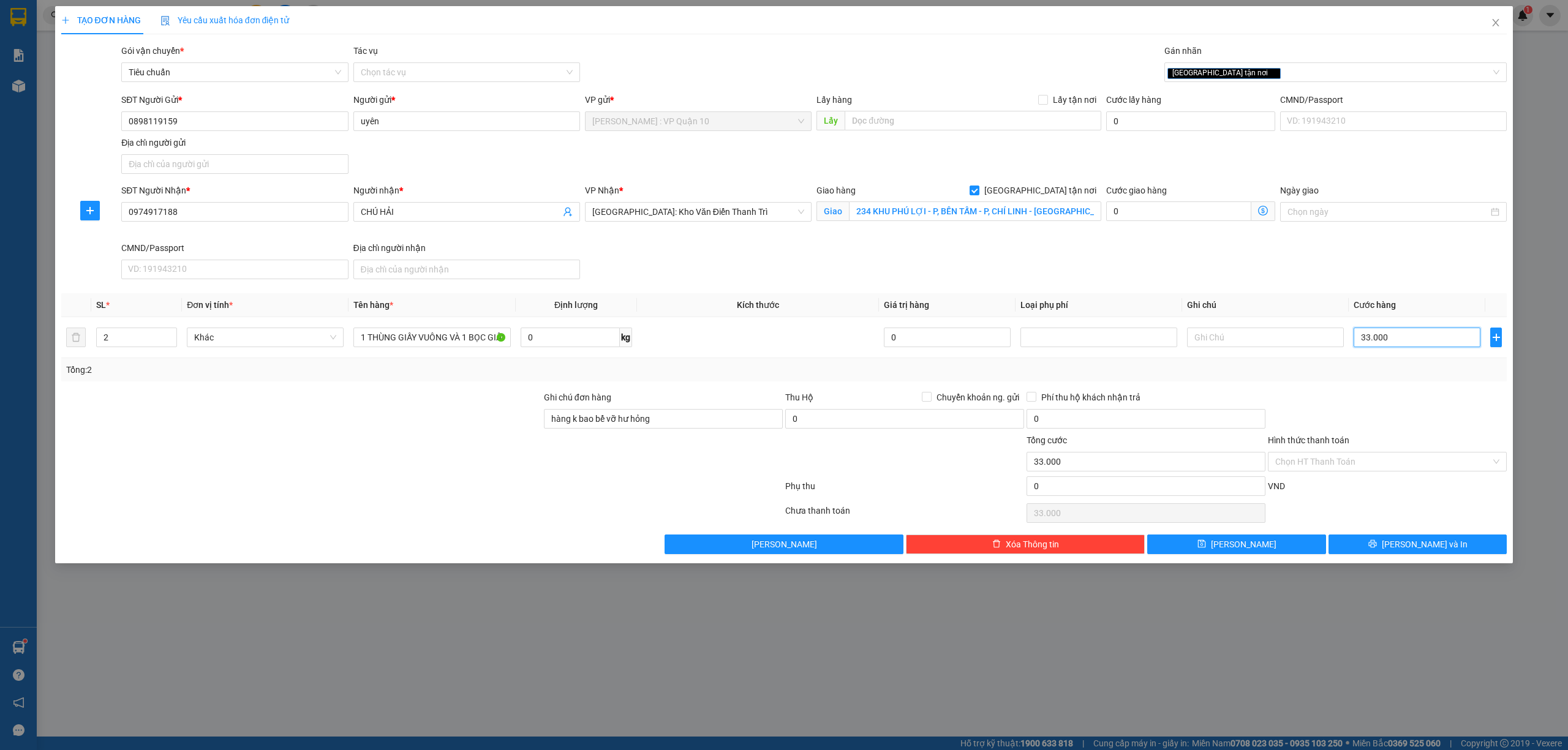
type input "330.000"
click at [1376, 546] on icon "printer" at bounding box center [1372, 544] width 8 height 8
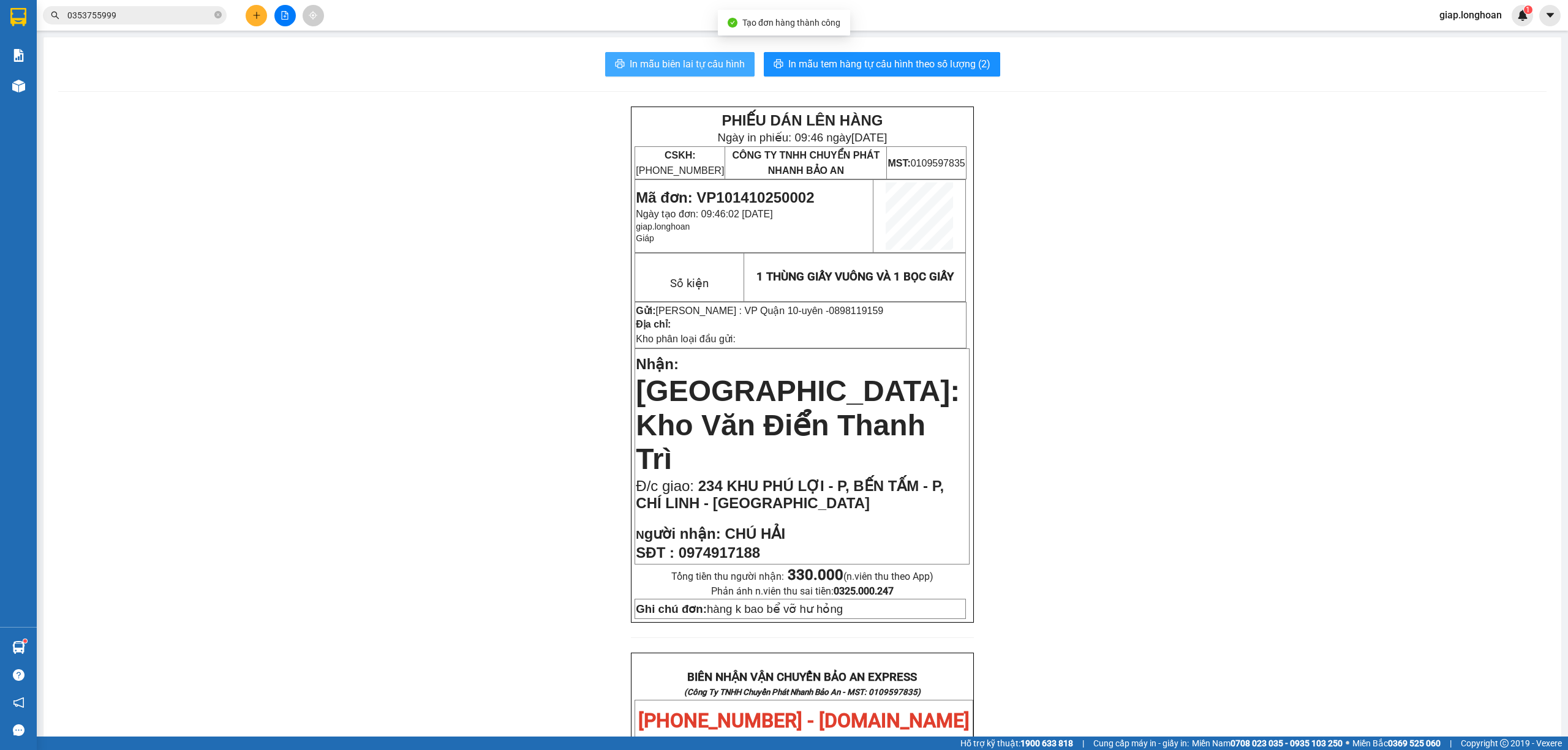
click at [681, 63] on span "In mẫu biên lai tự cấu hình" at bounding box center [687, 63] width 115 height 16
click at [872, 60] on span "In mẫu tem hàng tự cấu hình theo số lượng (2)" at bounding box center [889, 63] width 202 height 16
click at [257, 16] on icon "plus" at bounding box center [257, 15] width 9 height 9
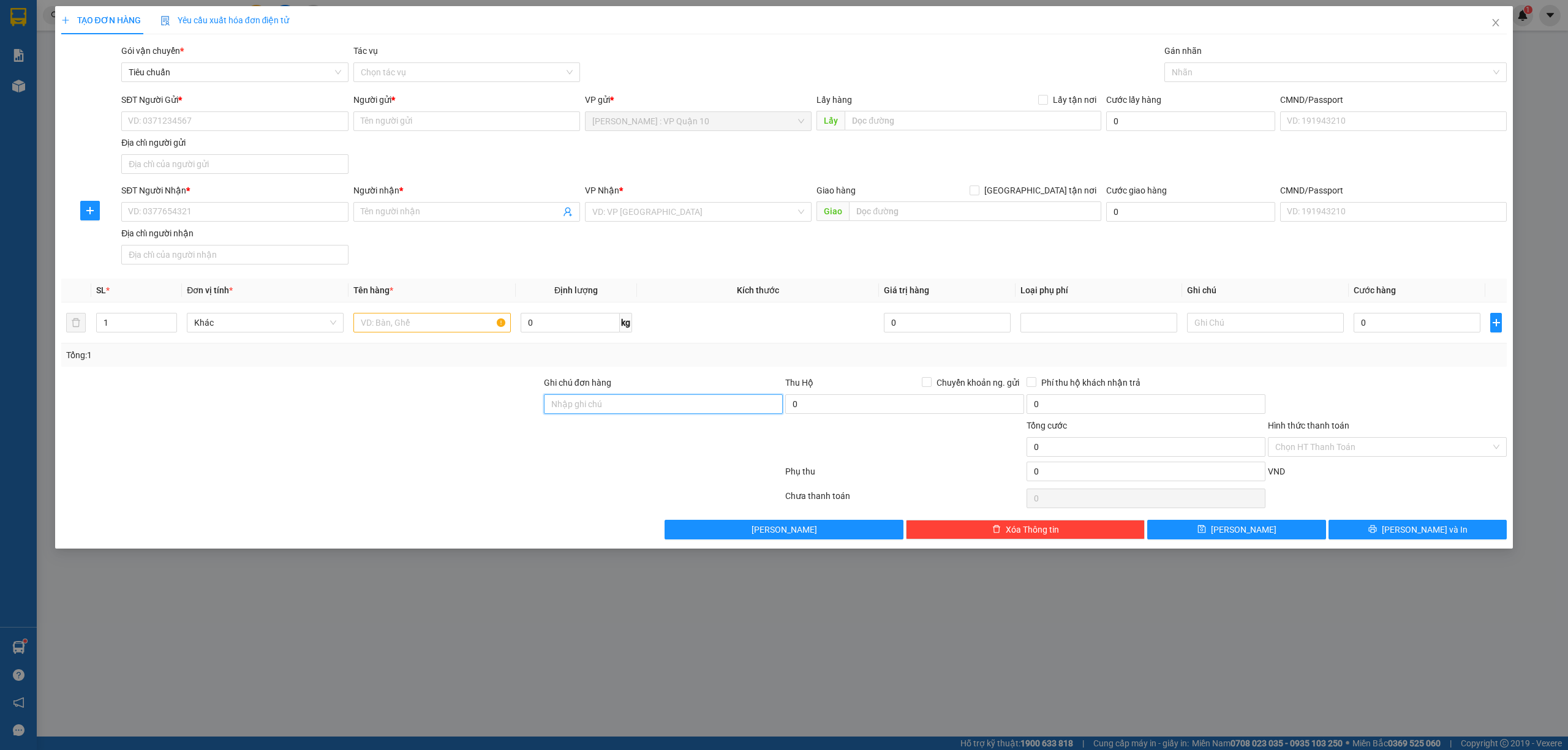
click at [629, 397] on input "Ghi chú đơn hàng" at bounding box center [663, 404] width 239 height 20
type input "hàng k bao bể vỡ hư hỏng"
click at [523, 498] on div at bounding box center [422, 498] width 724 height 24
click at [1207, 72] on div at bounding box center [1330, 72] width 325 height 15
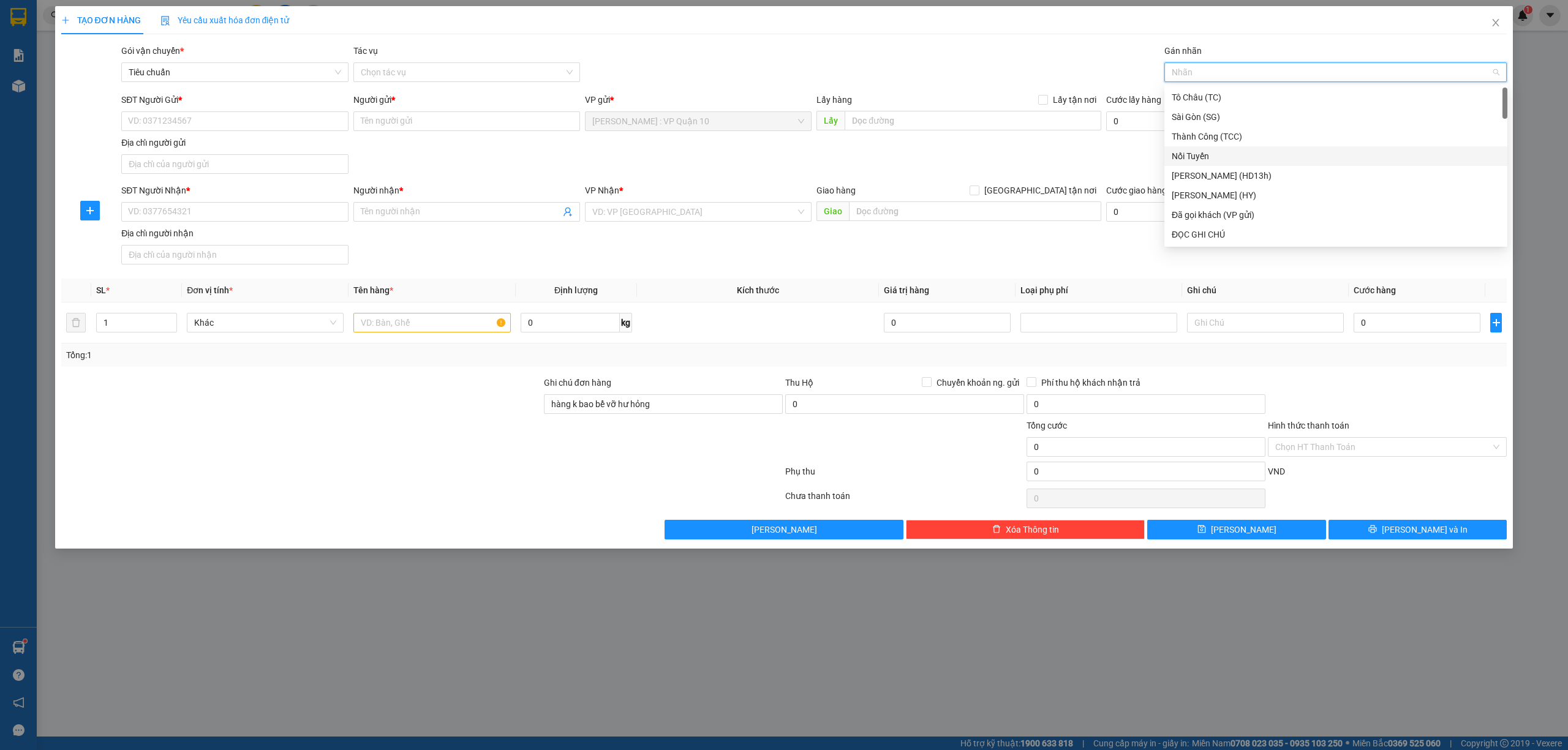
click at [1228, 153] on div "Nối Tuyến" at bounding box center [1336, 156] width 328 height 14
click at [142, 323] on input "1" at bounding box center [136, 322] width 80 height 18
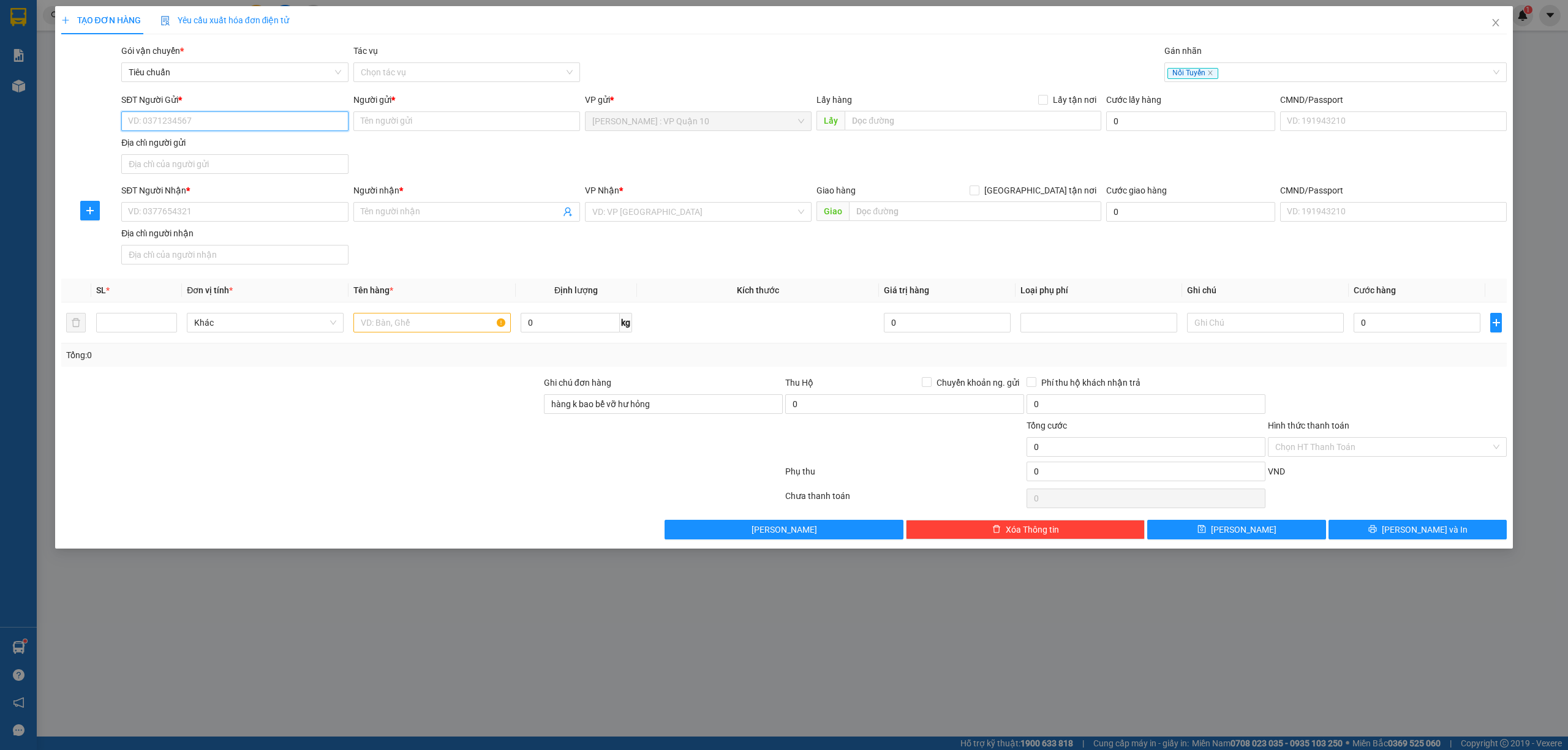
click at [170, 115] on input "SĐT Người Gửi *" at bounding box center [235, 121] width 227 height 20
click at [402, 115] on input "Người gửi *" at bounding box center [467, 121] width 227 height 20
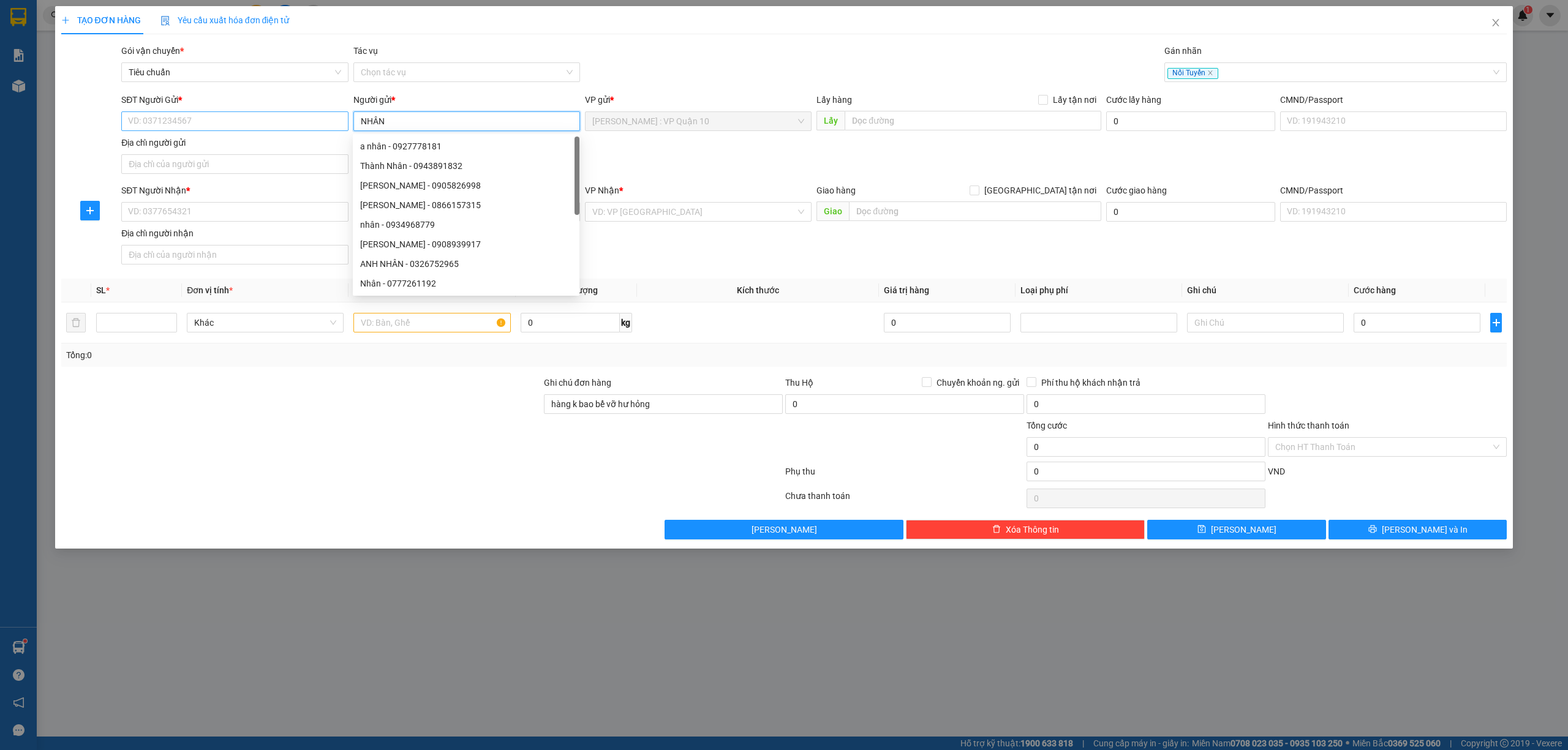
type input "NHÂN"
click at [167, 125] on input "SĐT Người Gửi *" at bounding box center [235, 121] width 227 height 20
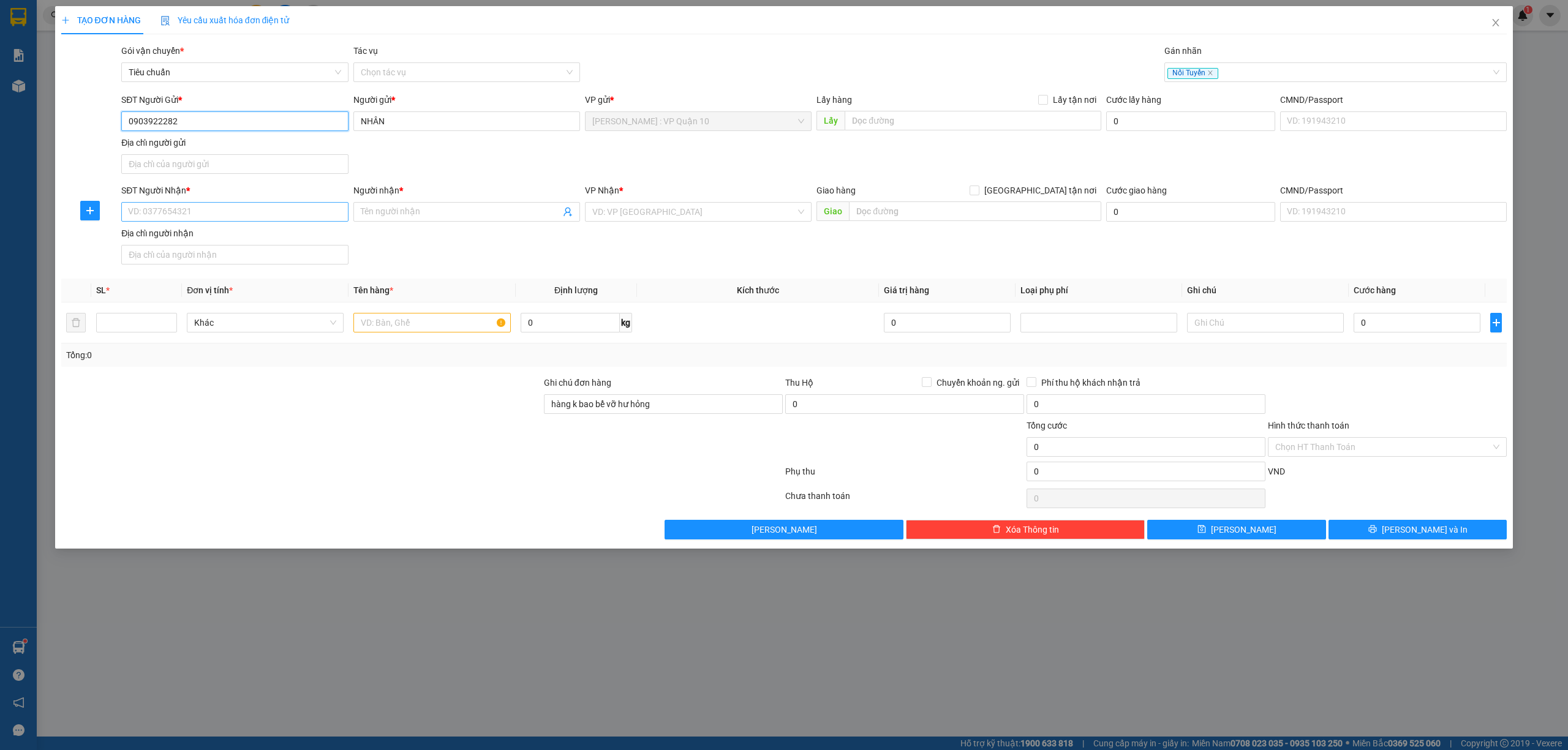
type input "0903922282"
click at [204, 216] on input "SĐT Người Nhận *" at bounding box center [235, 211] width 227 height 20
type input "0383084990"
click at [385, 211] on input "Người nhận *" at bounding box center [461, 212] width 200 height 14
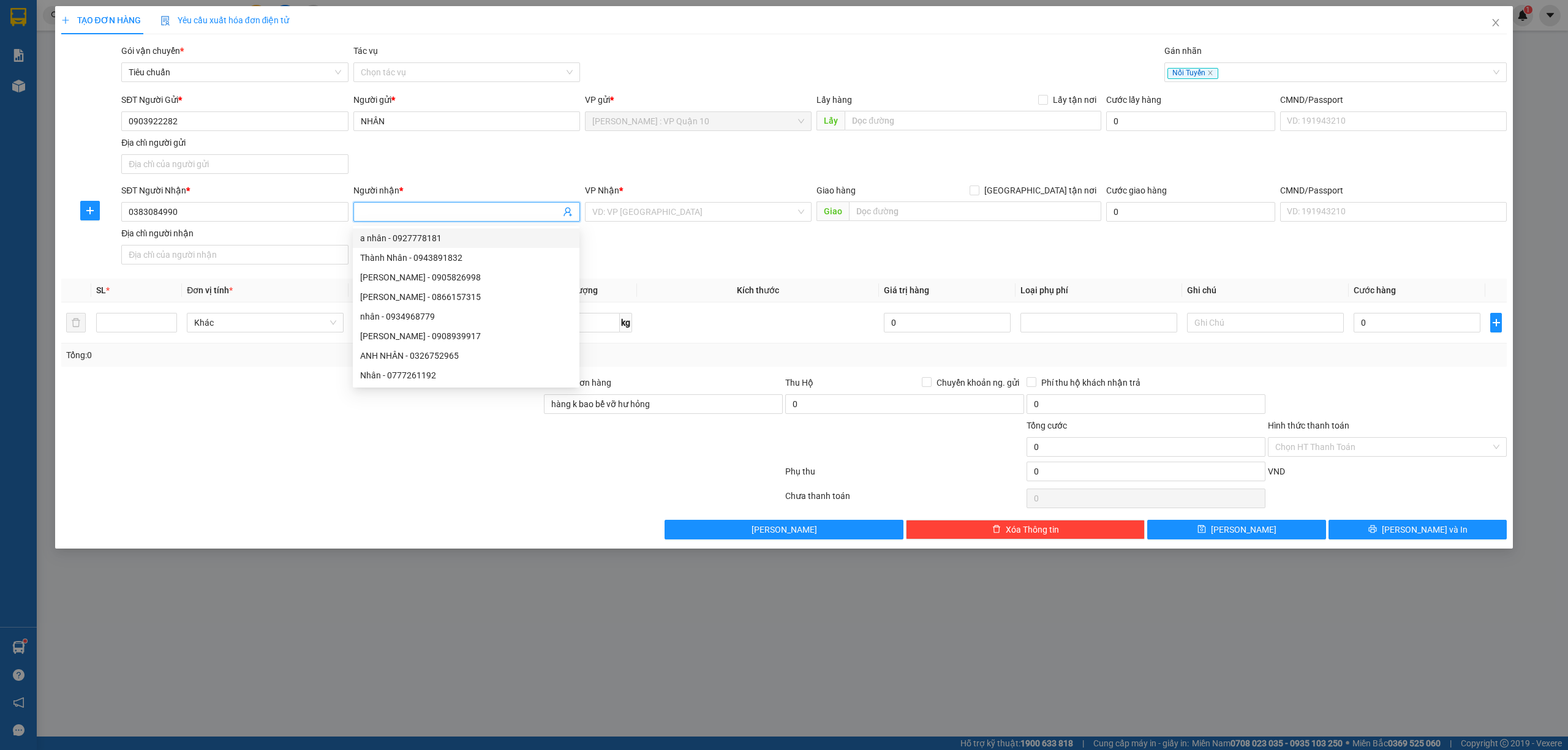
click at [716, 232] on div "SĐT Người Nhận * 0383084990 Người nhận * Tên người nhận VP Nhận * VD: VP Sài Gò…" at bounding box center [814, 226] width 1390 height 86
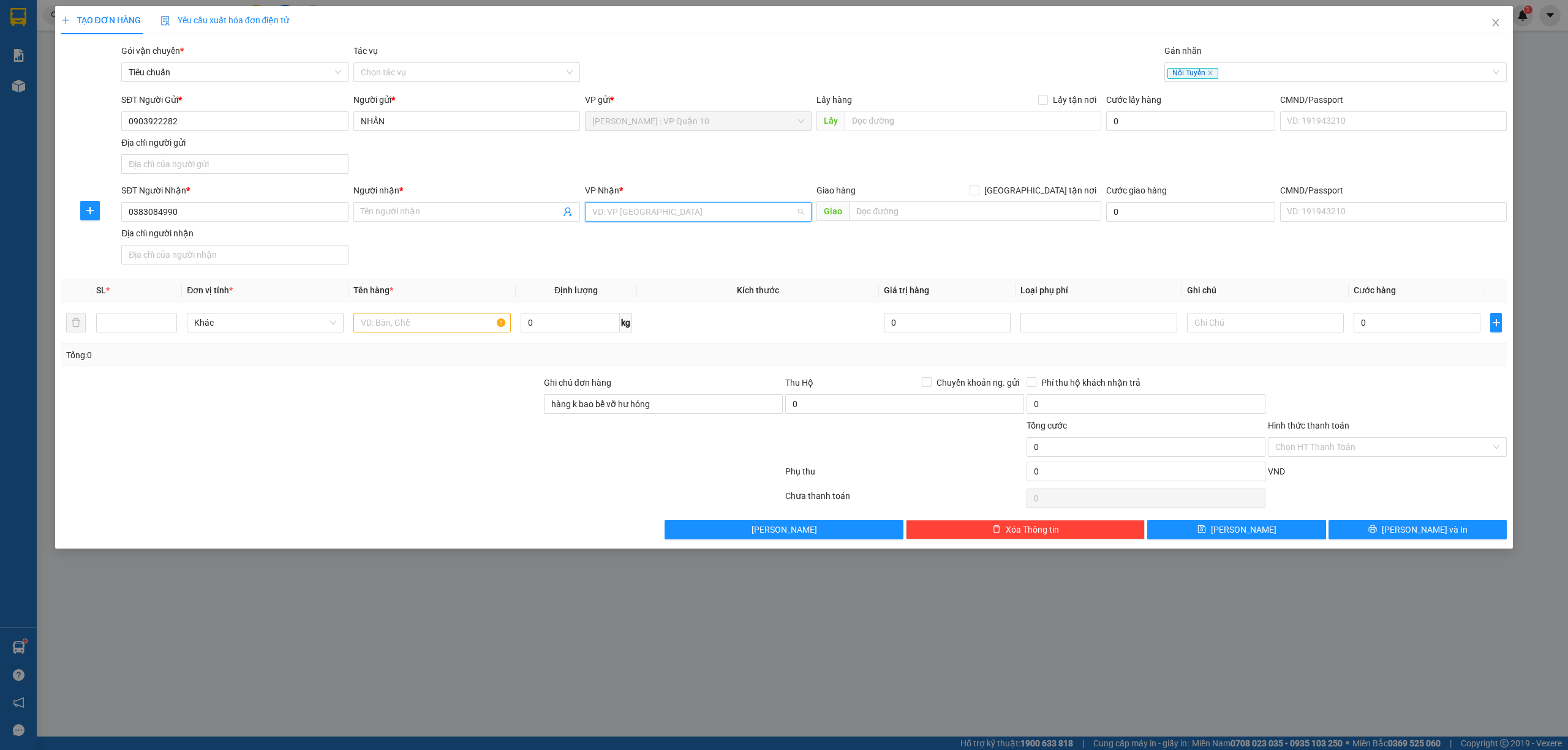
click at [648, 211] on input "search" at bounding box center [694, 211] width 203 height 18
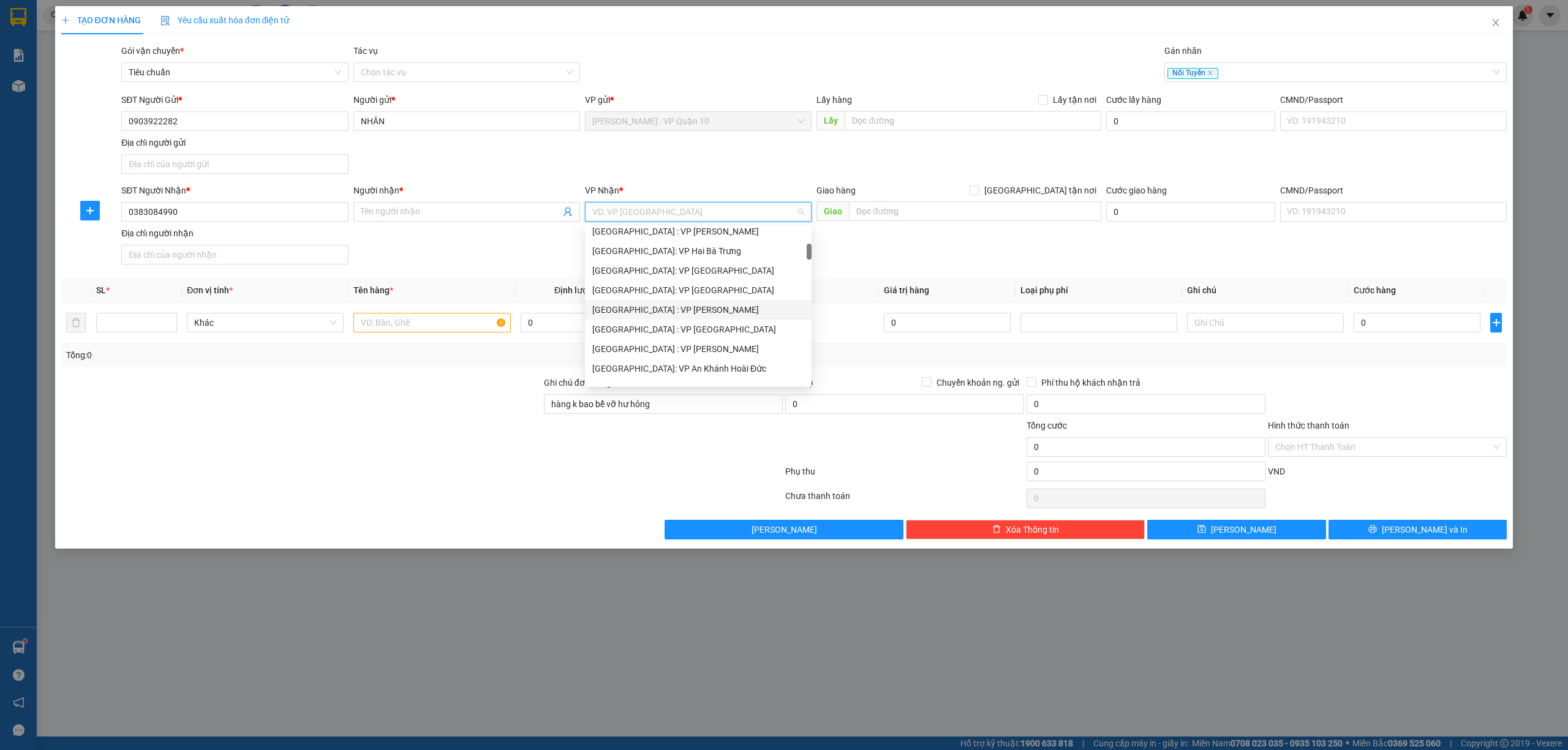
scroll to position [82, 0]
click at [689, 309] on div "Đà Nẵng : VP Thanh Khê" at bounding box center [698, 313] width 212 height 14
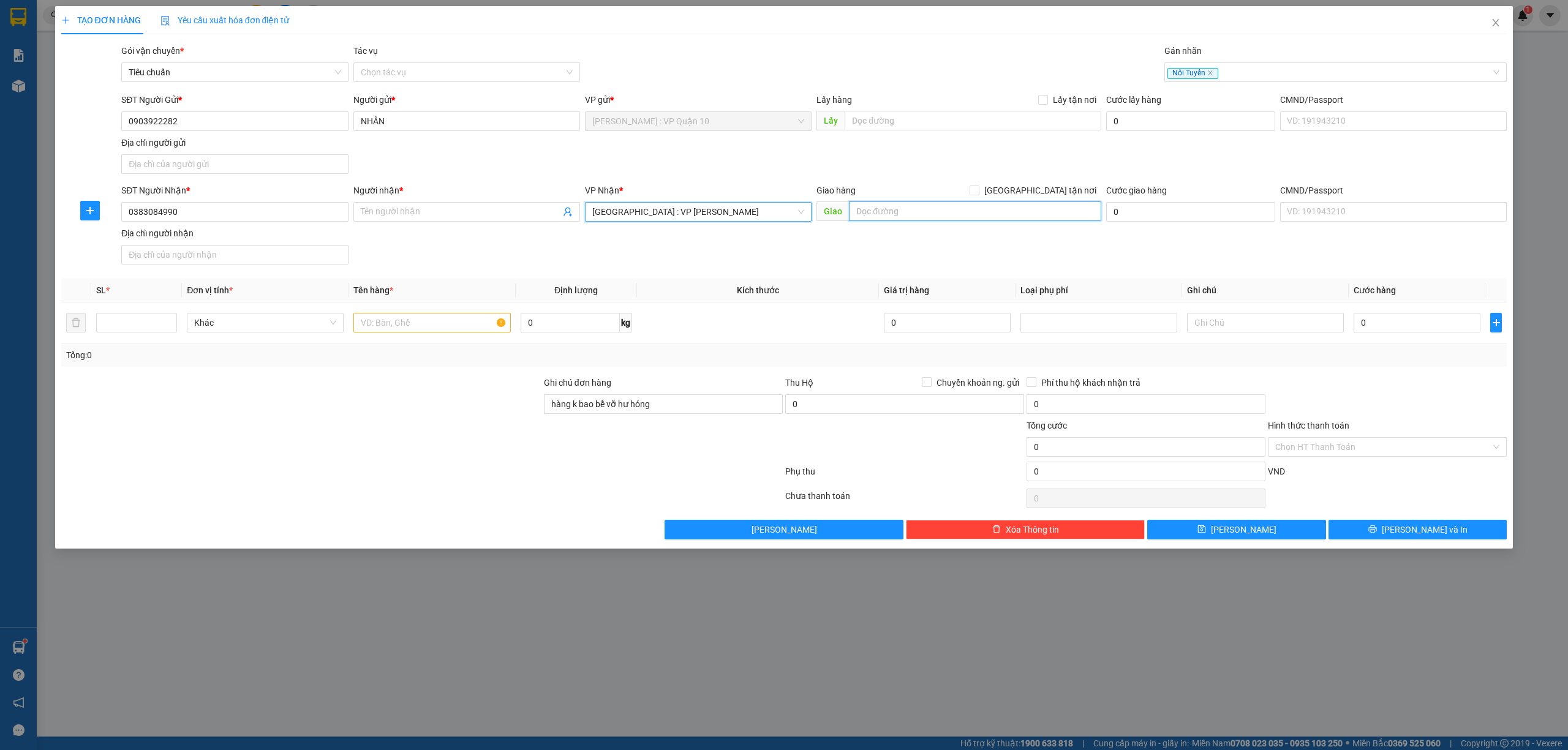
click at [906, 214] on input "text" at bounding box center [975, 211] width 253 height 20
type input "117 CỬA ĐẠI - CẨM SƠN - HỘI AN - QUẢNG NAM"
click at [450, 206] on span at bounding box center [467, 211] width 227 height 20
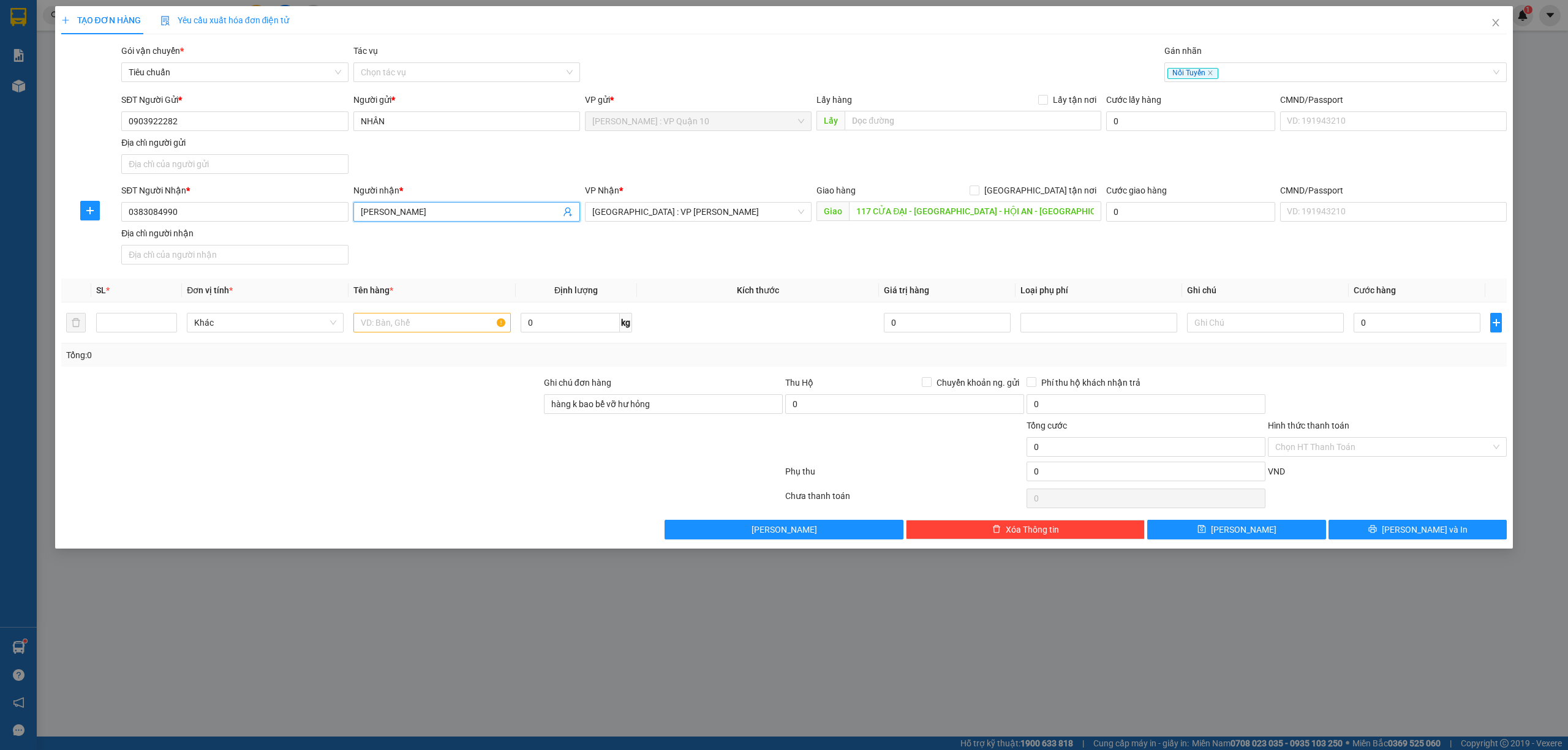
type input "[PERSON_NAME]"
drag, startPoint x: 283, startPoint y: 436, endPoint x: 688, endPoint y: 317, distance: 422.1
click at [284, 437] on div at bounding box center [301, 439] width 483 height 43
click at [978, 186] on input "[GEOGRAPHIC_DATA] tận nơi" at bounding box center [974, 190] width 9 height 9
checkbox input "true"
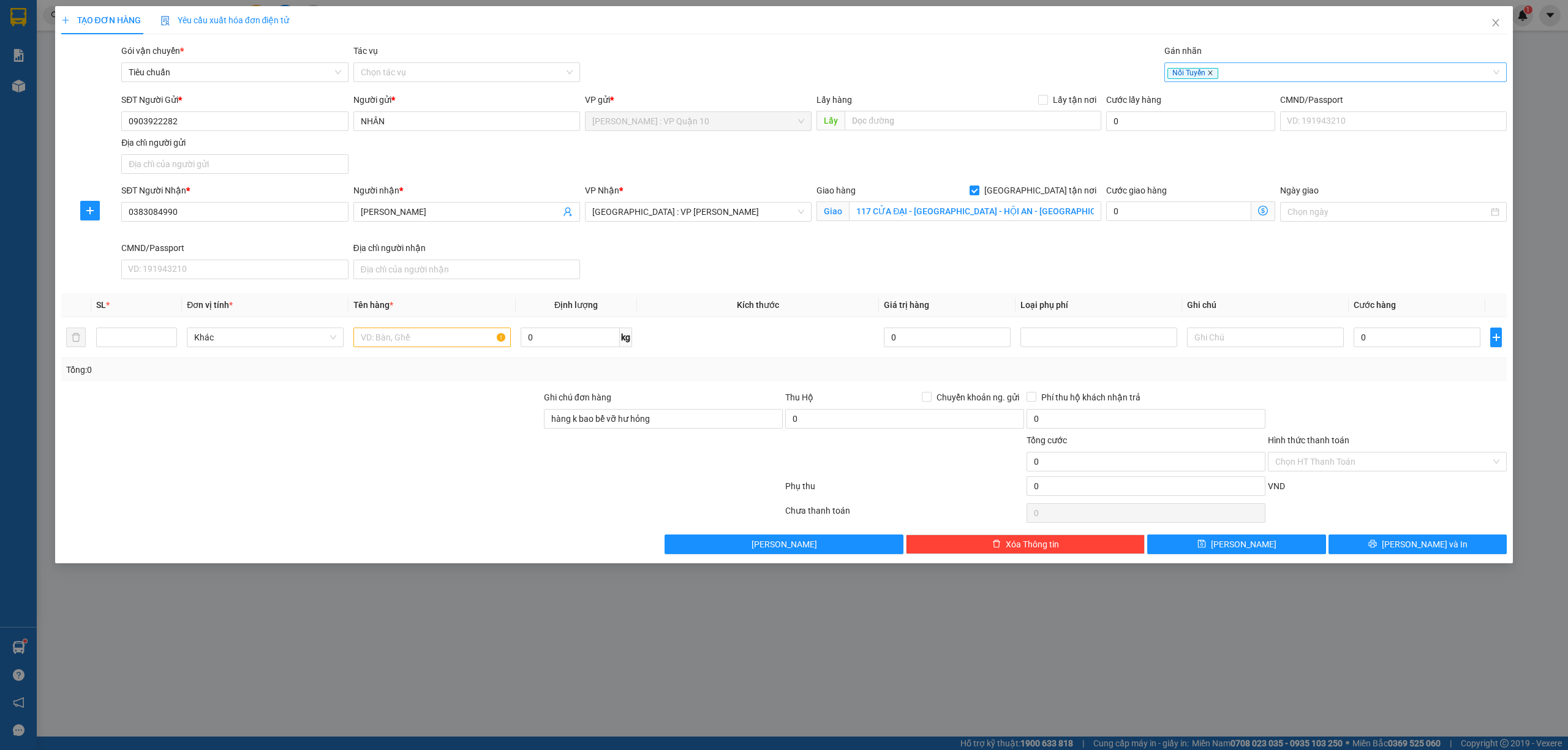
click at [1210, 70] on icon "close" at bounding box center [1210, 72] width 6 height 6
click at [1194, 72] on div at bounding box center [1330, 72] width 325 height 15
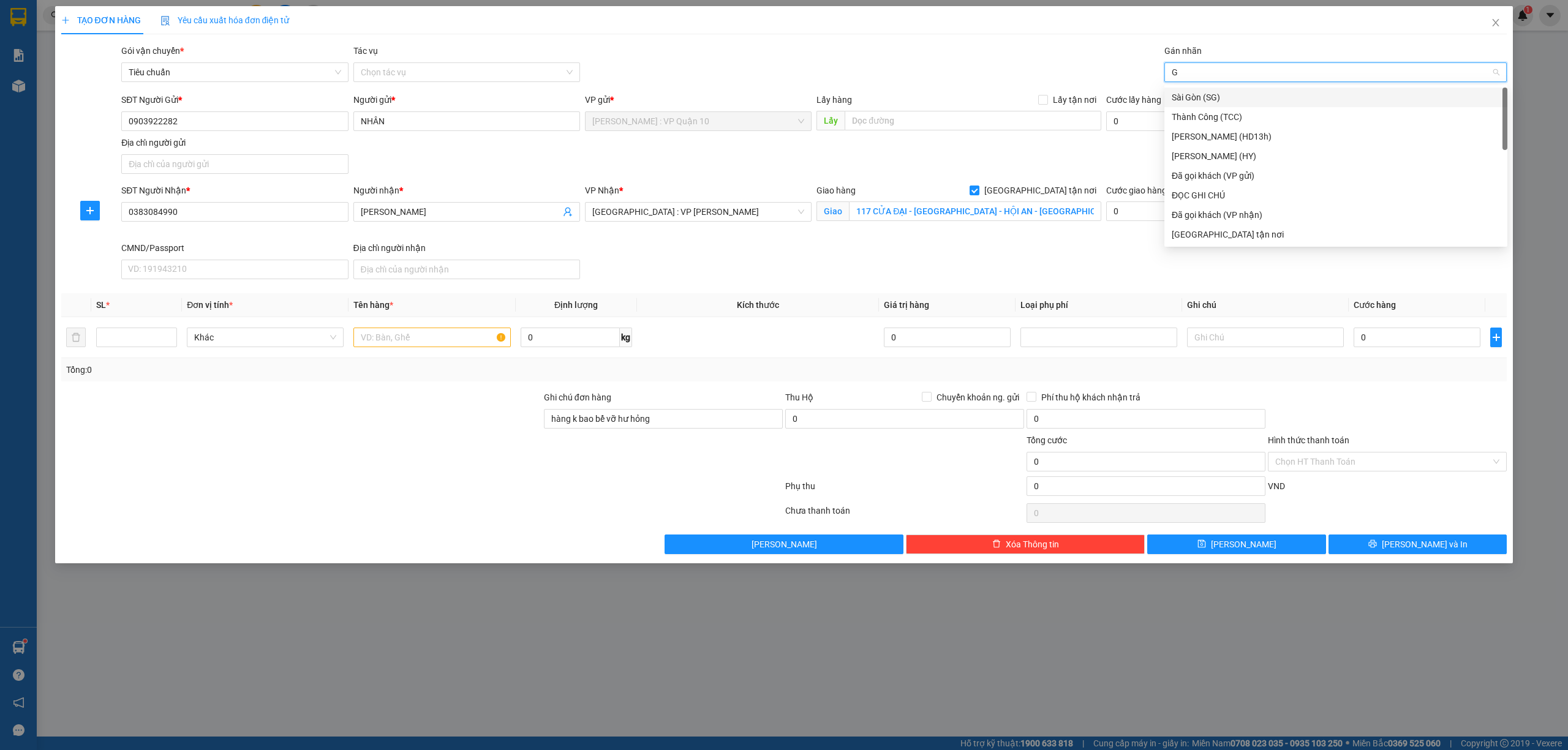
type input "GI"
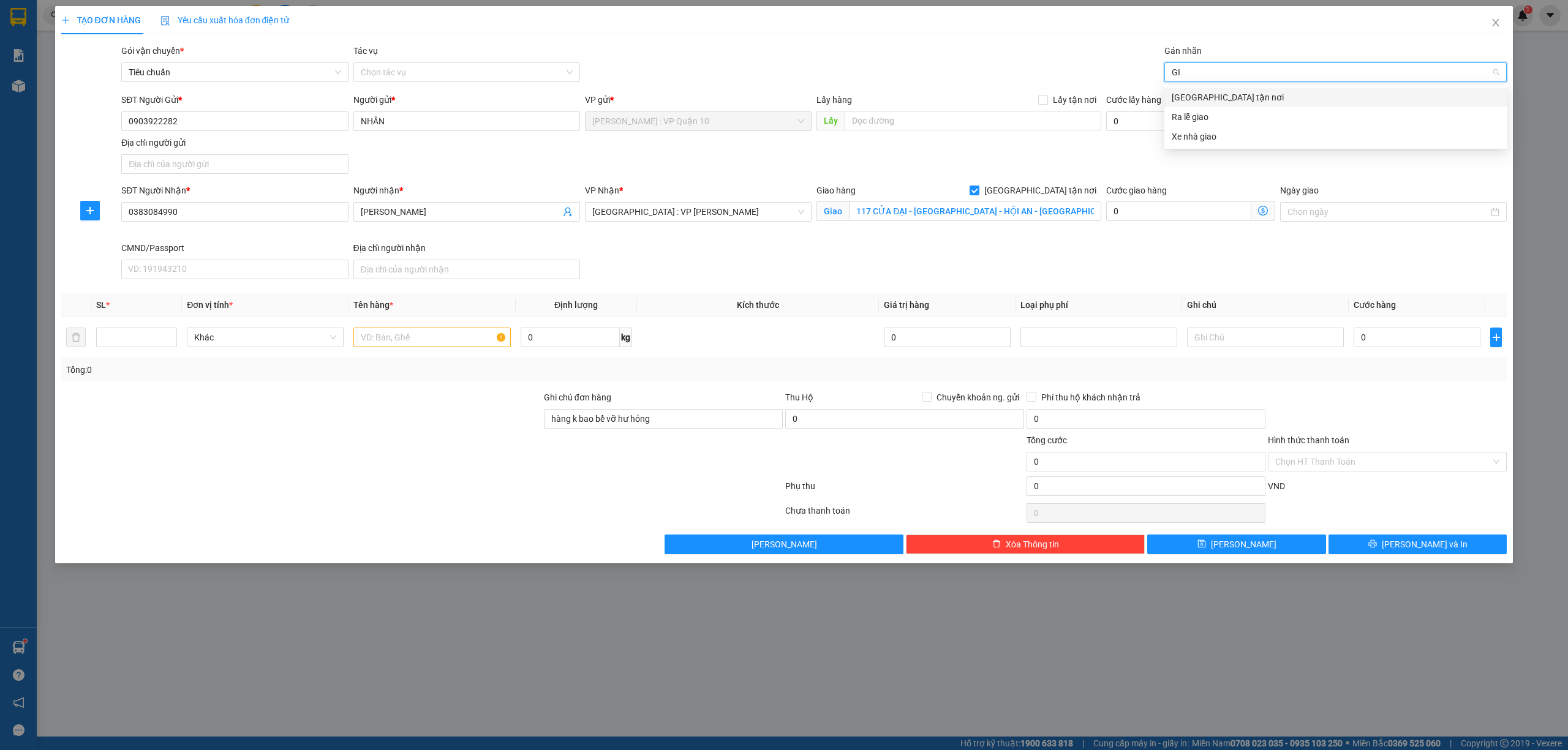
click at [1198, 96] on div "[GEOGRAPHIC_DATA] tận nơi" at bounding box center [1336, 97] width 328 height 14
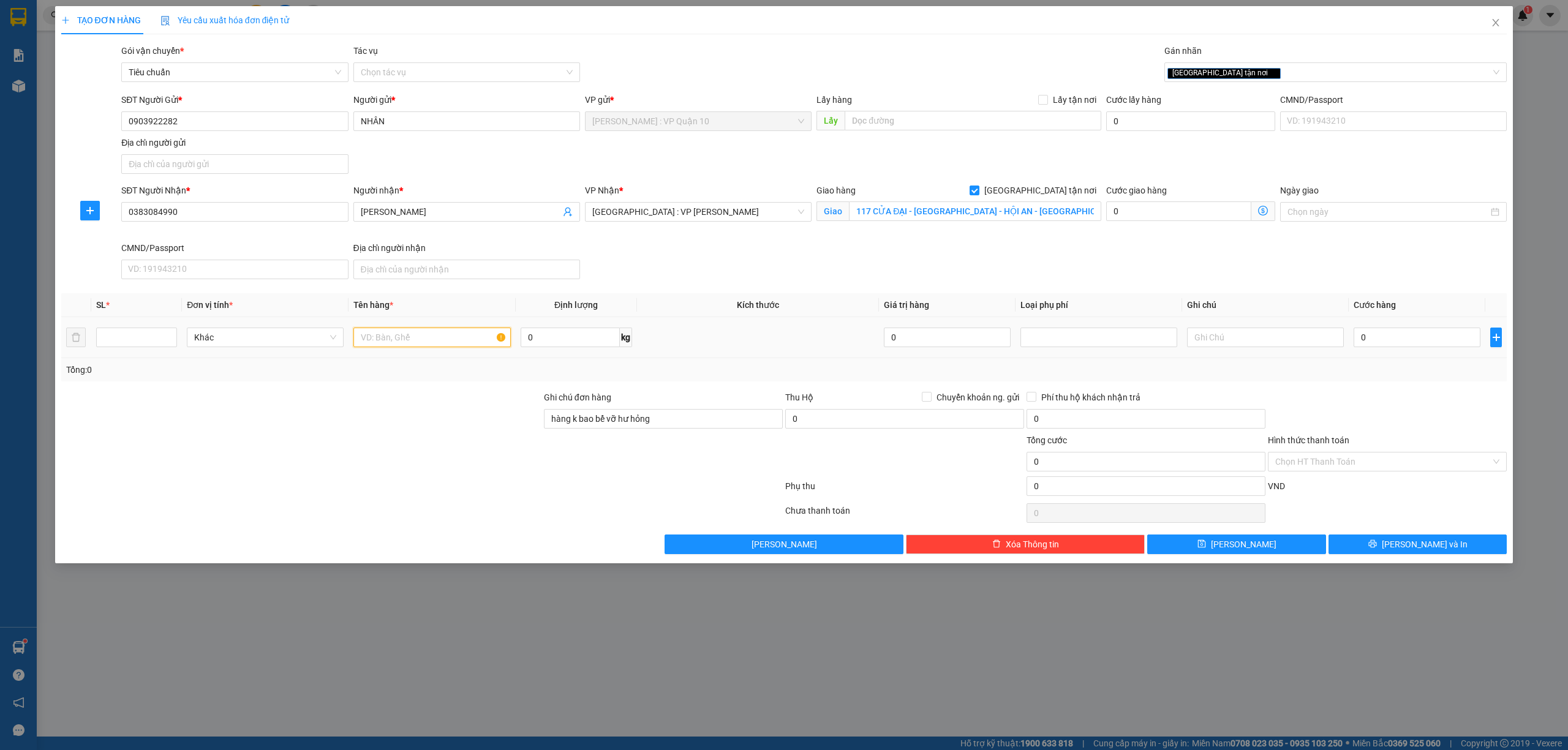
click at [381, 344] on input "text" at bounding box center [432, 337] width 157 height 20
type input "1 HỘP GIẤY NHỎ BỌC BE"
drag, startPoint x: 1394, startPoint y: 345, endPoint x: 1378, endPoint y: 338, distance: 17.5
click at [1392, 344] on input "0" at bounding box center [1417, 337] width 127 height 20
type input "10"
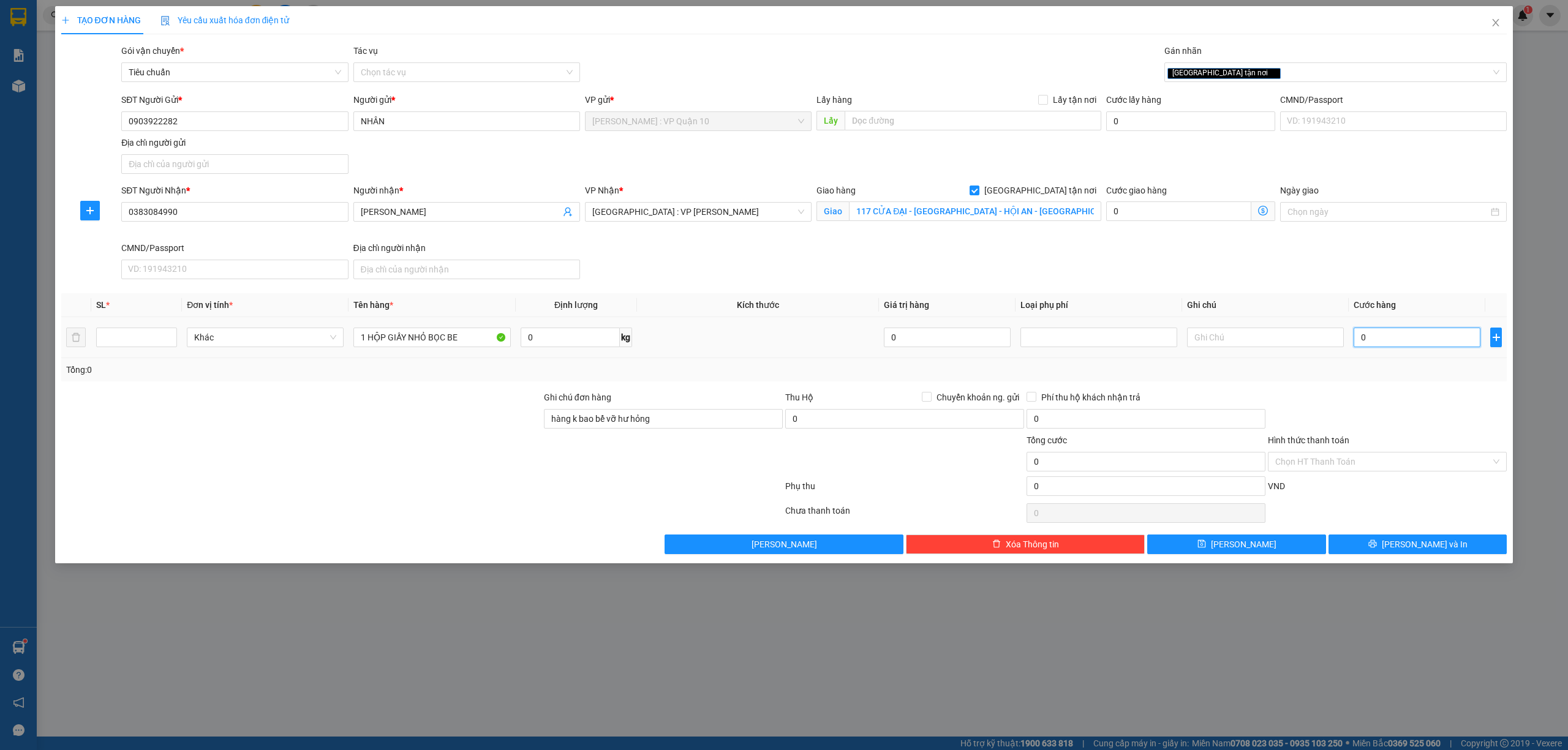
type input "10"
type input "100"
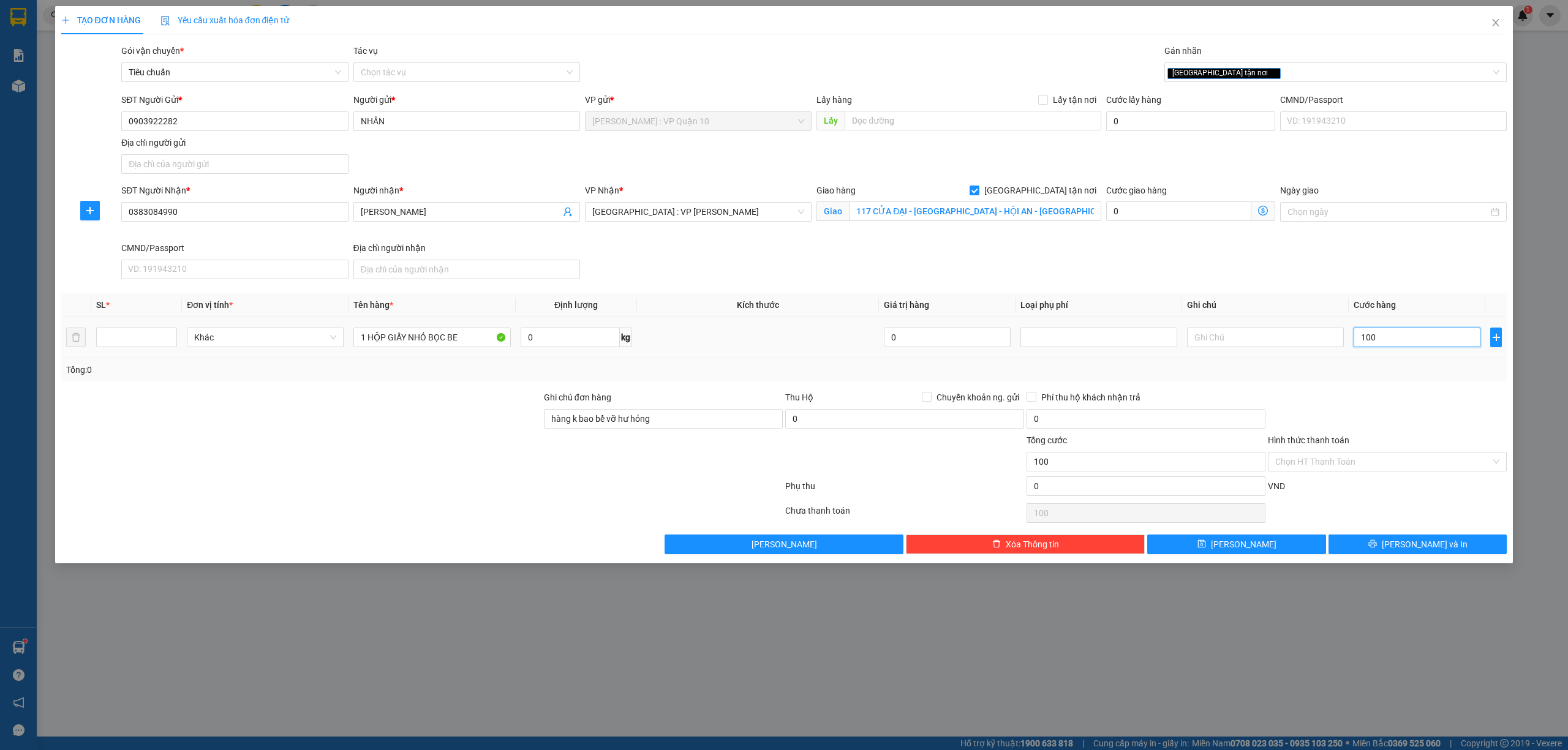
type input "1.000"
type input "10.000"
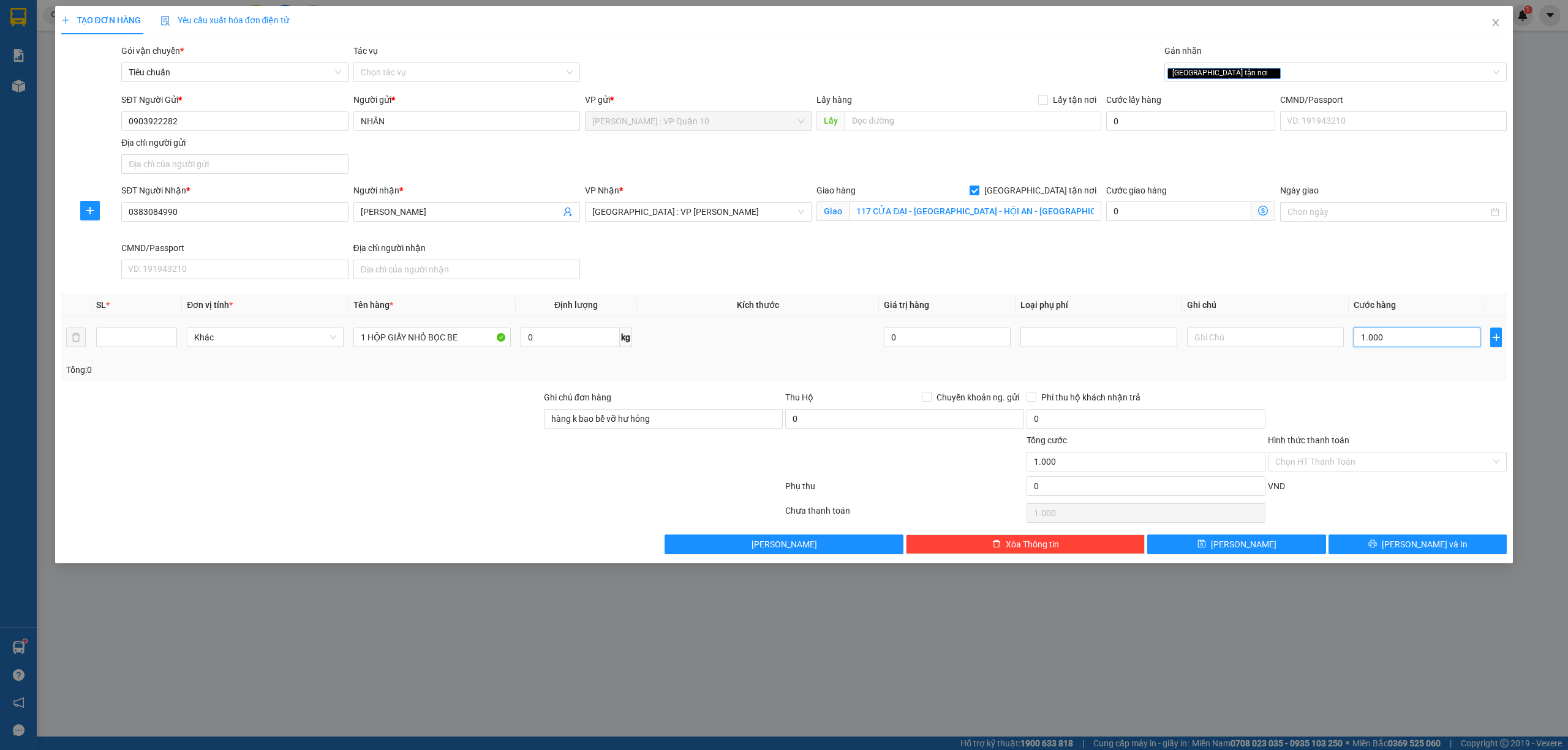
type input "10.000"
type input "100.000"
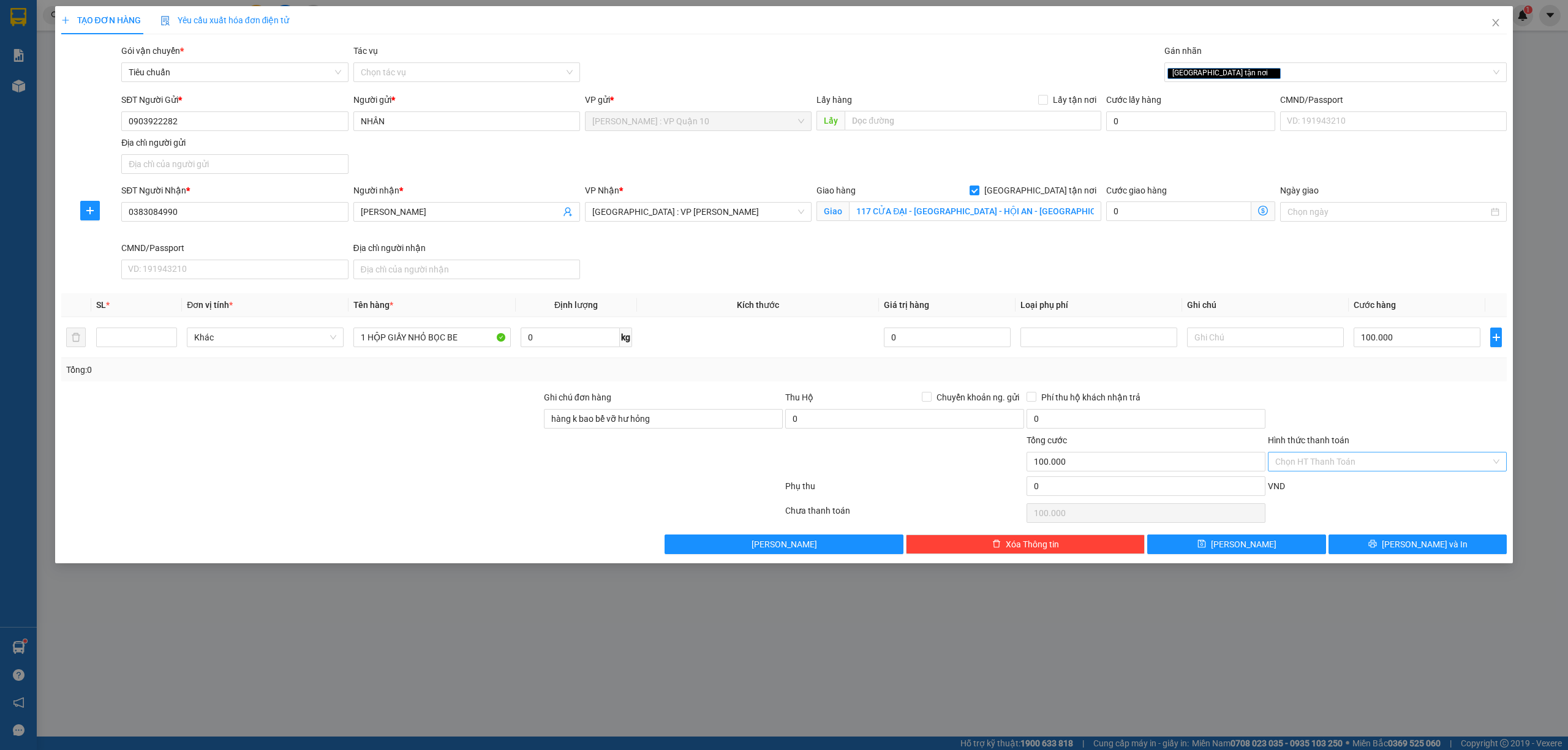
click at [1326, 457] on input "Hình thức thanh toán" at bounding box center [1382, 461] width 215 height 18
click at [1319, 485] on div "Tại văn phòng" at bounding box center [1387, 489] width 224 height 14
type input "0"
click at [1359, 544] on button "[PERSON_NAME] và In" at bounding box center [1417, 544] width 179 height 20
click at [1371, 543] on button "[PERSON_NAME] và In" at bounding box center [1417, 544] width 179 height 20
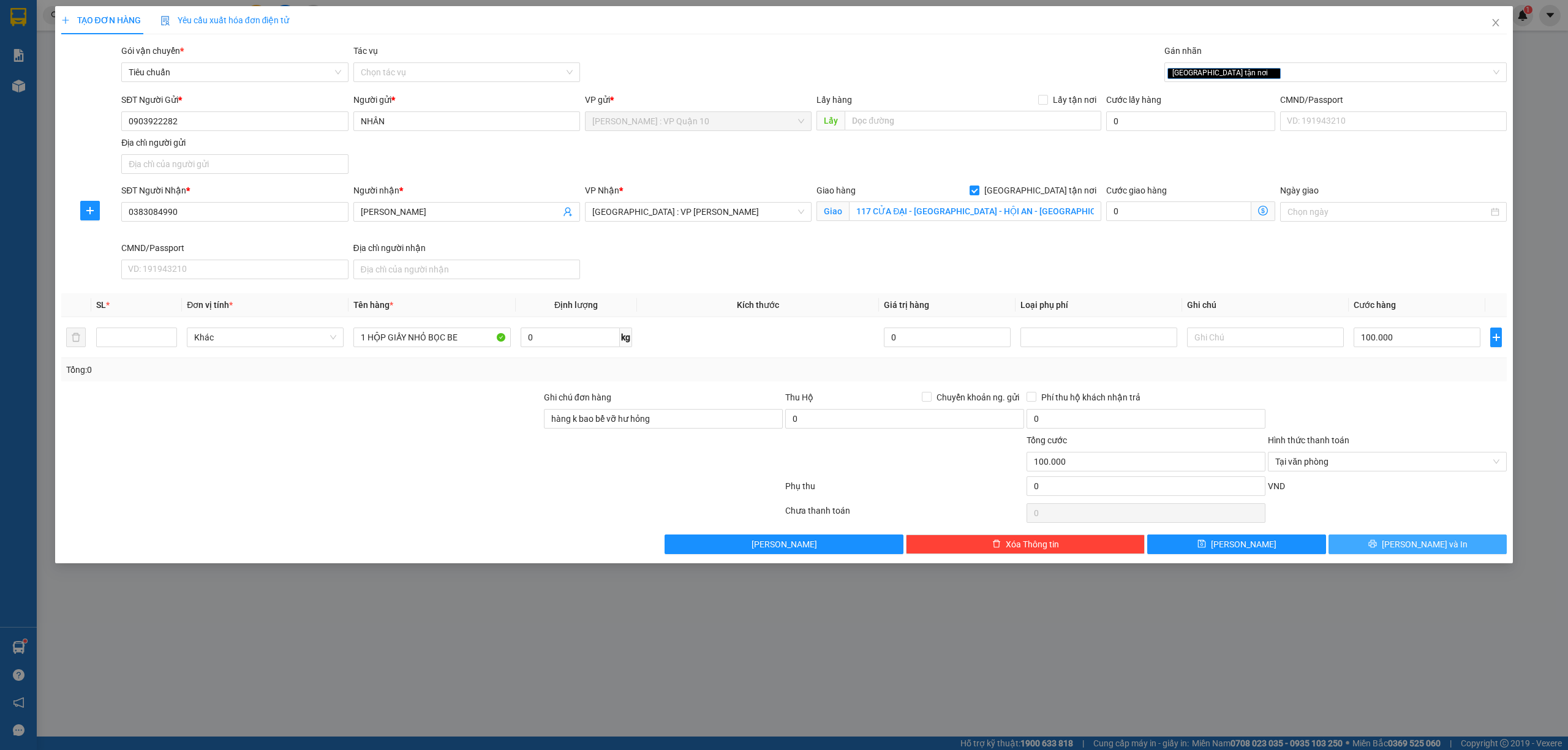
click at [1412, 540] on span "[PERSON_NAME] và In" at bounding box center [1424, 544] width 86 height 14
click at [1414, 343] on input "100.000" at bounding box center [1417, 337] width 127 height 20
type input "0"
type input "10"
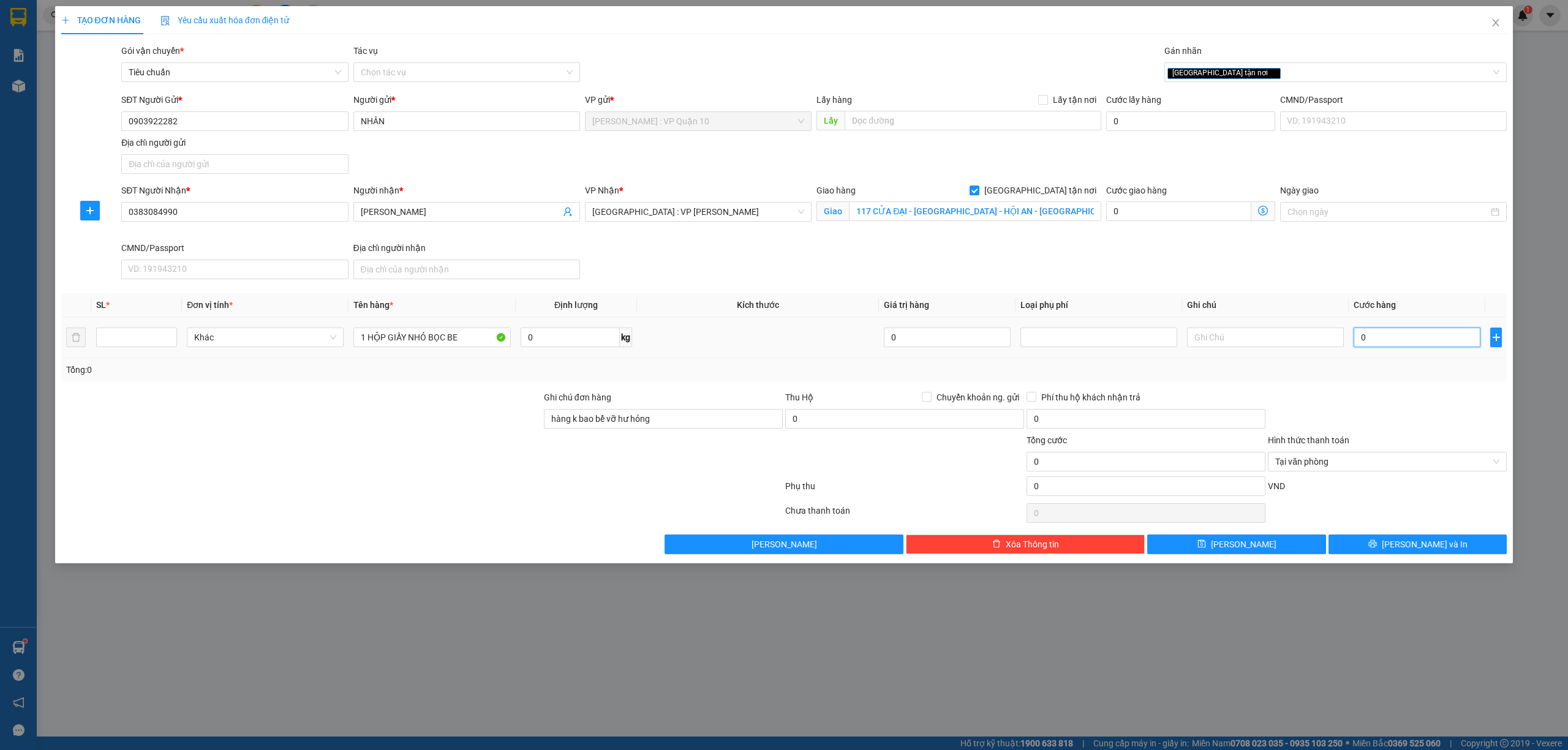
type input "10"
type input "100"
type input "1.000"
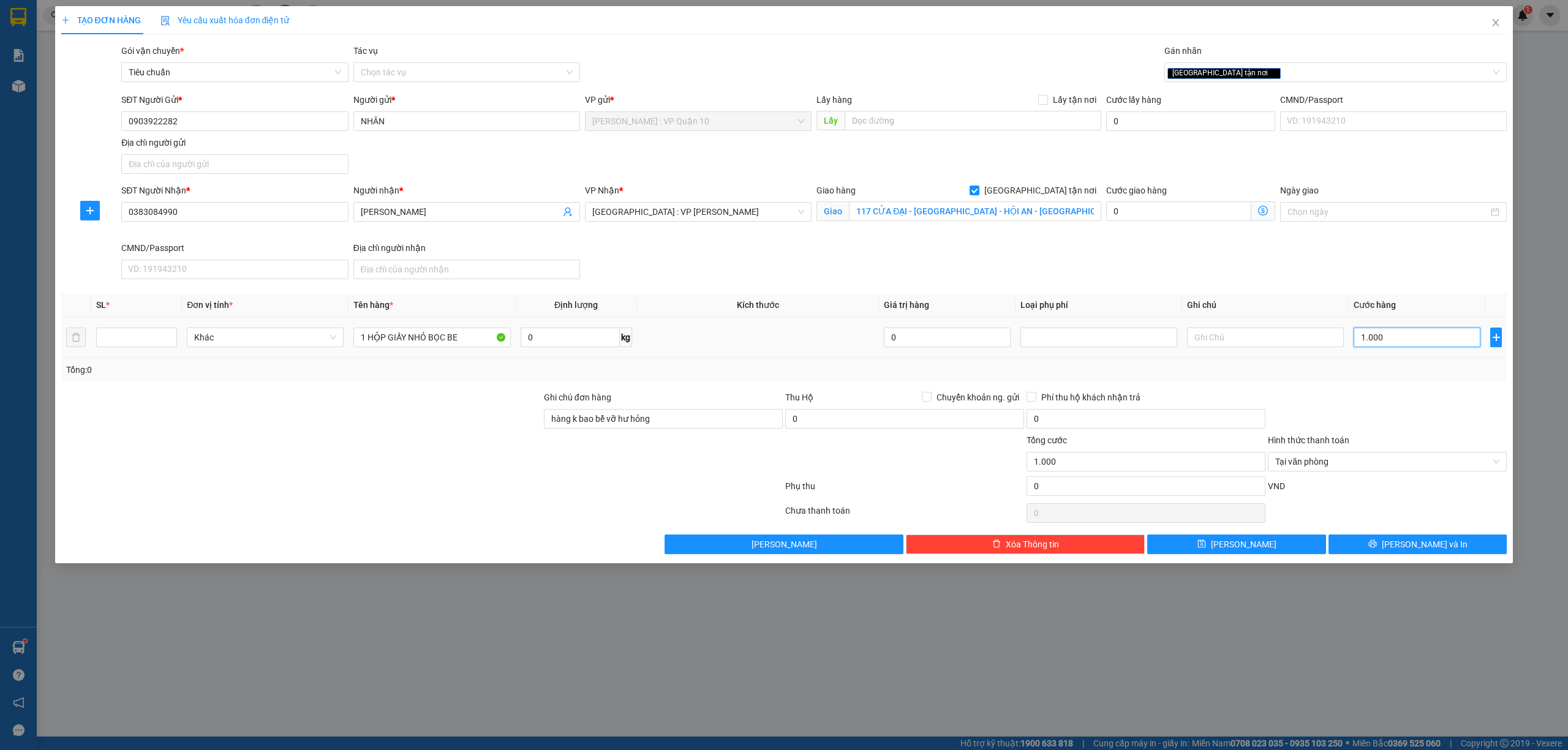
type input "10.000"
type input "100.000"
type input "1.000.000"
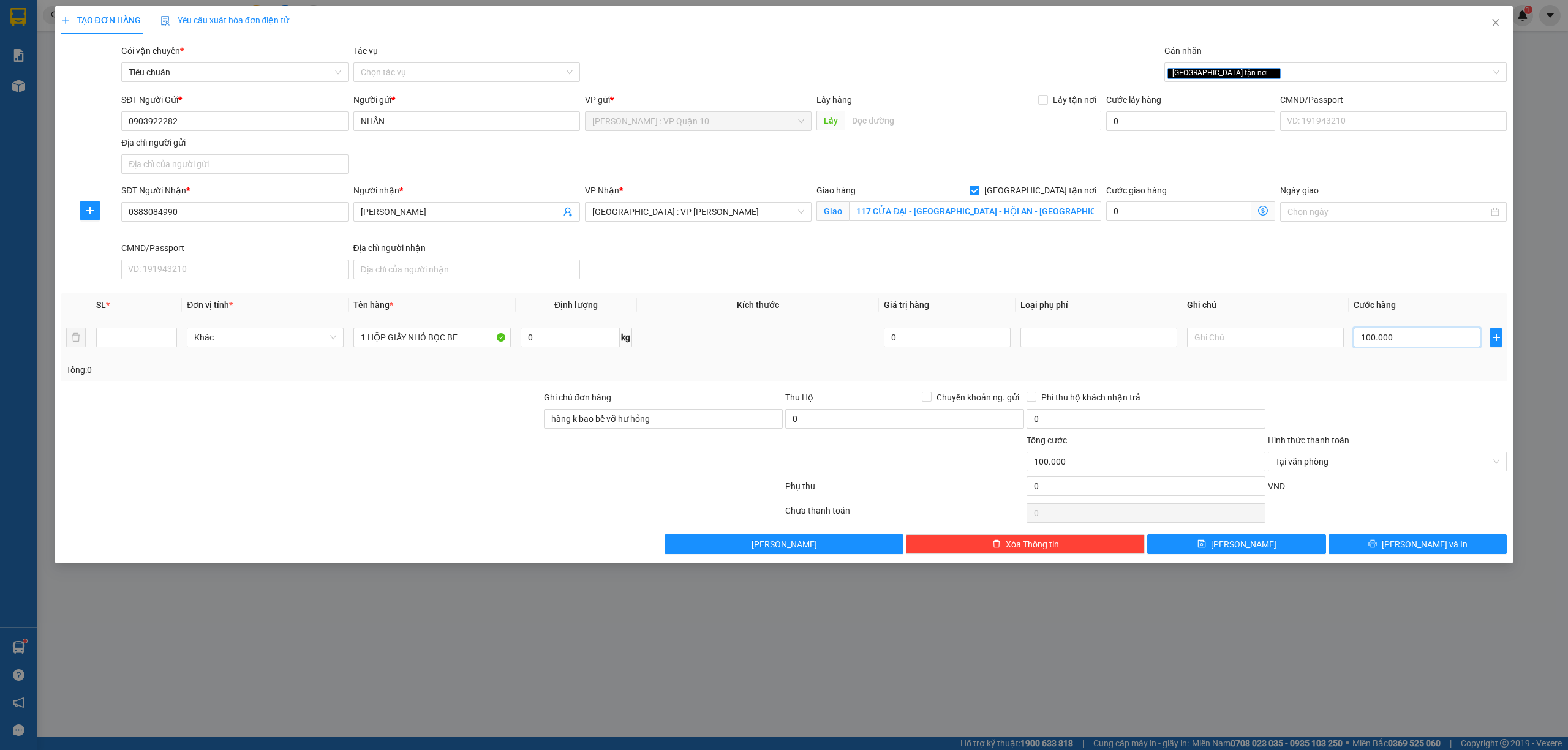
type input "1.000.000"
type input "100.000"
click at [1375, 464] on span "Tại văn phòng" at bounding box center [1387, 461] width 224 height 18
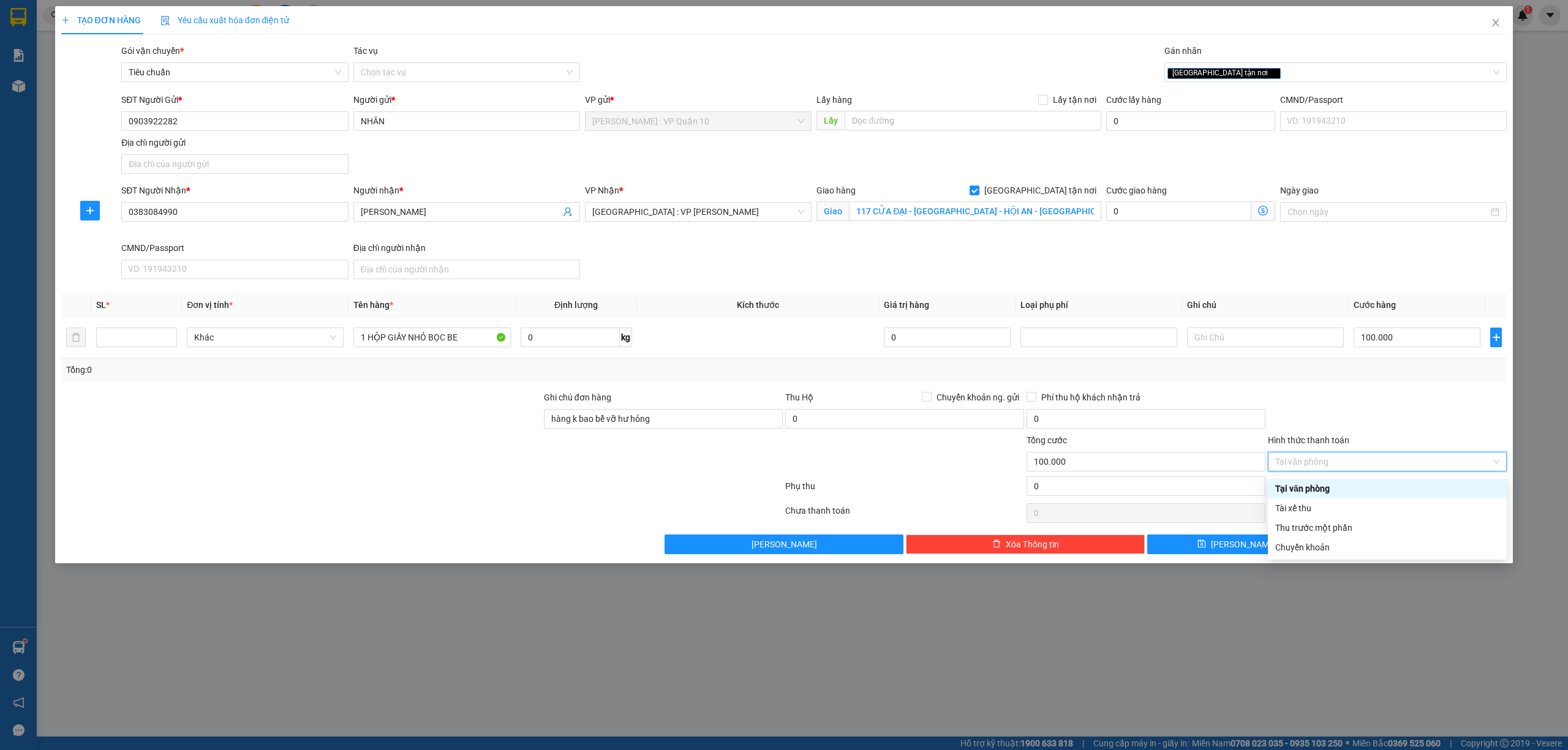
click at [1339, 485] on div "Tại văn phòng" at bounding box center [1387, 489] width 224 height 14
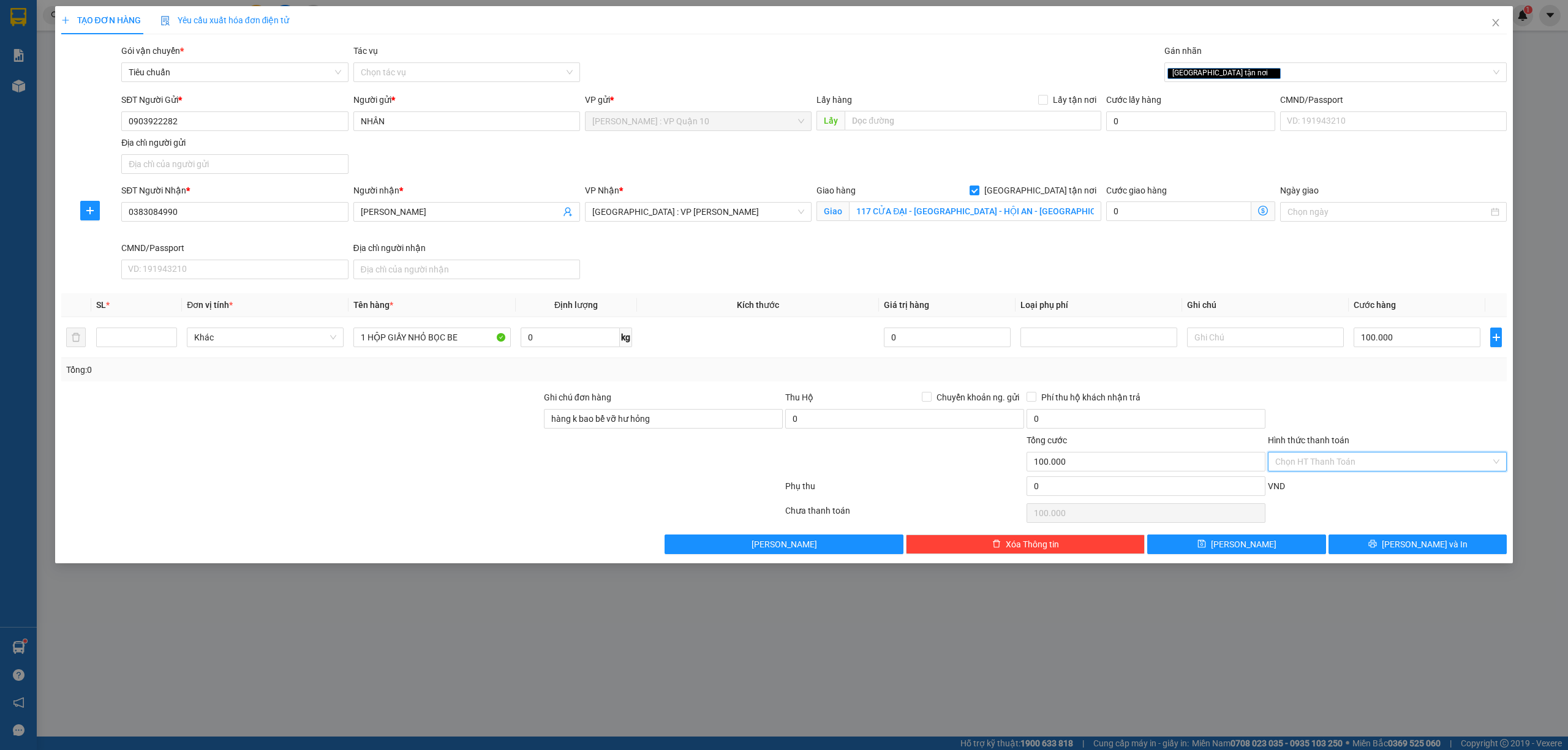
click at [1352, 458] on input "Hình thức thanh toán" at bounding box center [1382, 461] width 215 height 18
click at [1320, 481] on div "Tại văn phòng" at bounding box center [1387, 488] width 239 height 20
type input "0"
click at [1409, 543] on span "[PERSON_NAME] và In" at bounding box center [1424, 544] width 86 height 14
drag, startPoint x: 194, startPoint y: 203, endPoint x: 121, endPoint y: 211, distance: 73.4
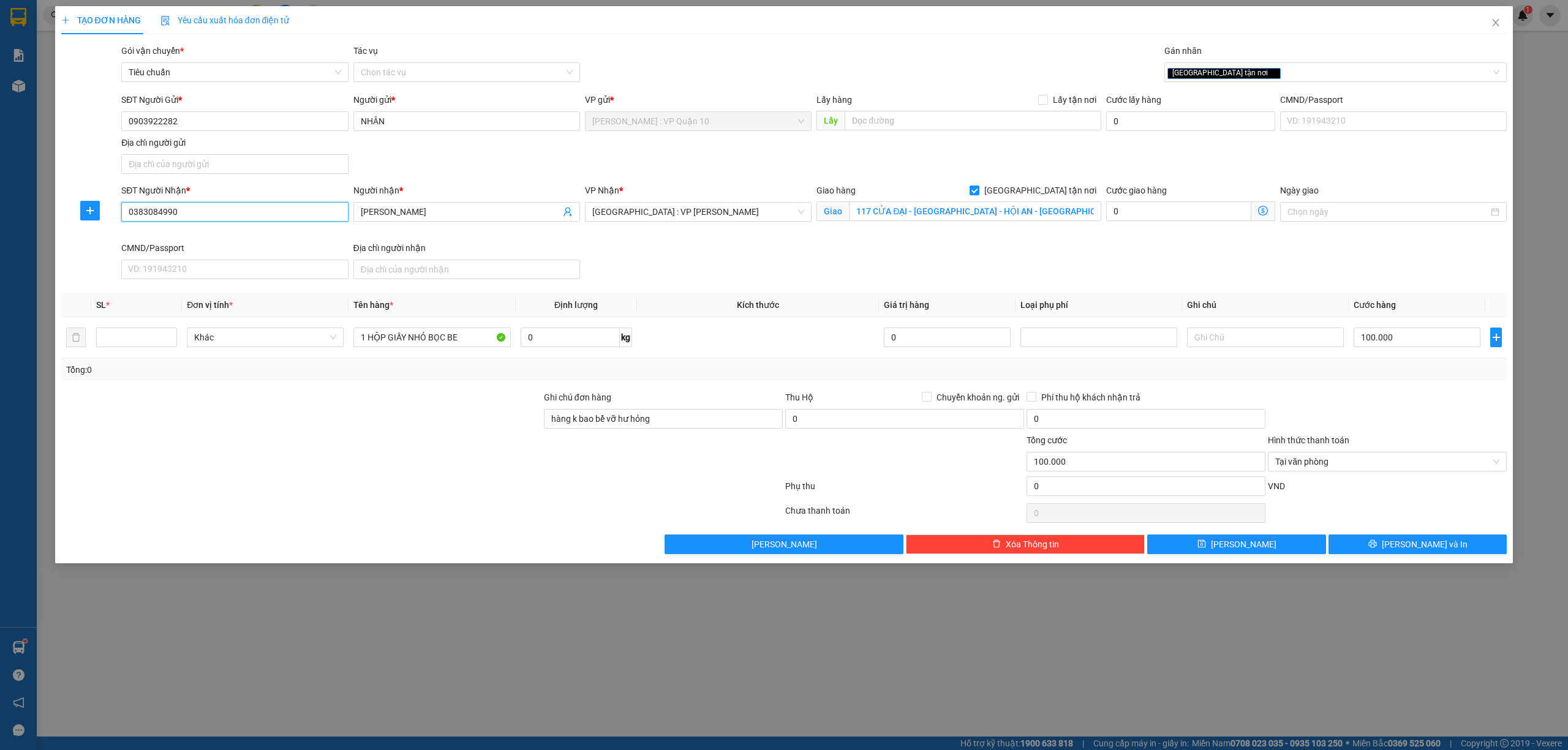
click at [122, 211] on input "0383084990" at bounding box center [235, 211] width 227 height 20
drag, startPoint x: 435, startPoint y: 211, endPoint x: 358, endPoint y: 215, distance: 77.1
click at [358, 215] on span "[PERSON_NAME]" at bounding box center [467, 211] width 227 height 20
drag, startPoint x: 201, startPoint y: 119, endPoint x: 135, endPoint y: 119, distance: 66.0
click at [122, 119] on input "0903922282" at bounding box center [235, 121] width 227 height 20
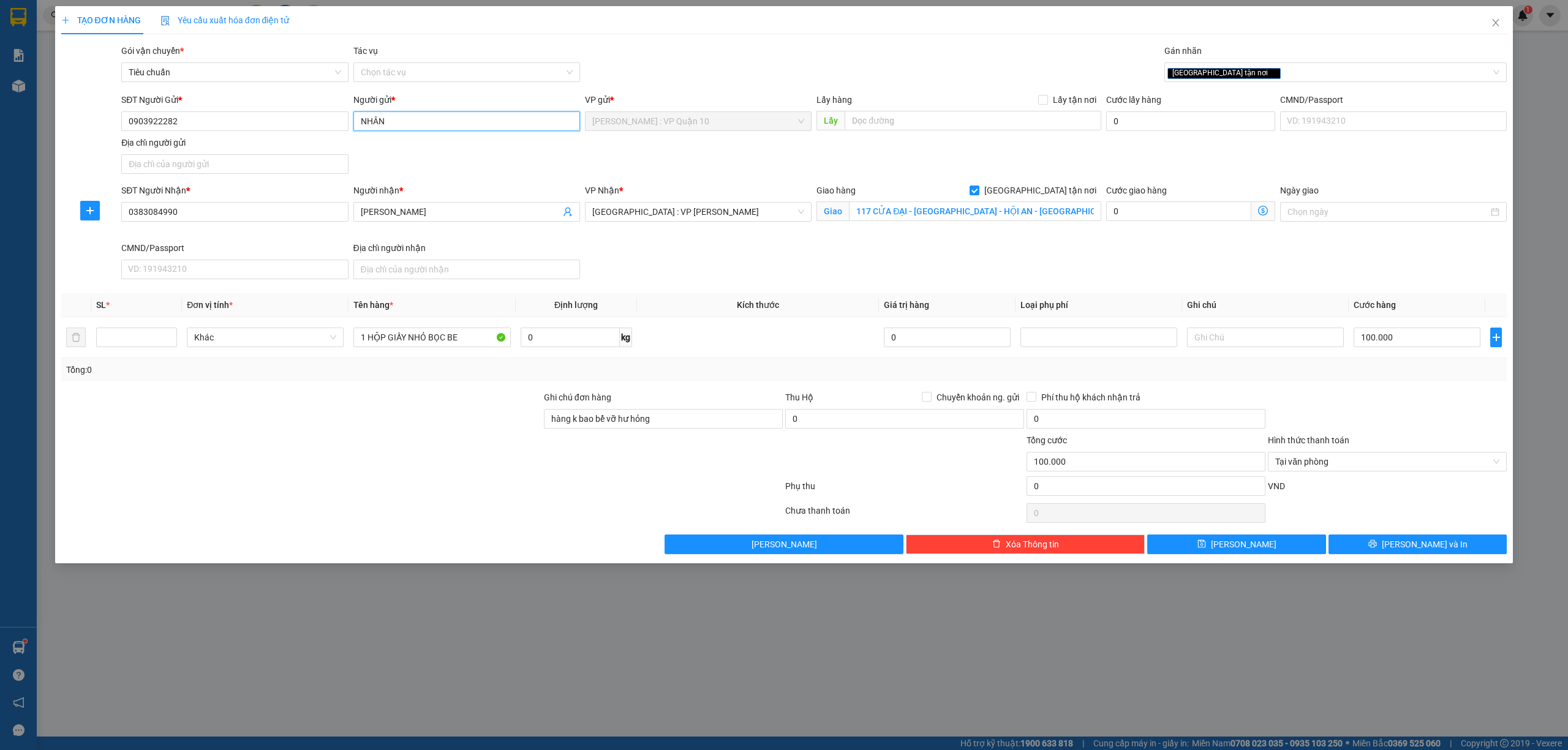
drag, startPoint x: 391, startPoint y: 122, endPoint x: 350, endPoint y: 120, distance: 41.0
click at [351, 120] on div "Người gửi * NHÂN NHÂN" at bounding box center [467, 114] width 232 height 43
drag, startPoint x: 392, startPoint y: 342, endPoint x: 346, endPoint y: 341, distance: 46.0
click at [343, 342] on tr "Khác 1 HỘP GIẤY NHỎ BỌC BE 0 kg 0 100.000" at bounding box center [784, 338] width 1446 height 41
drag, startPoint x: 393, startPoint y: 334, endPoint x: 396, endPoint y: 433, distance: 99.0
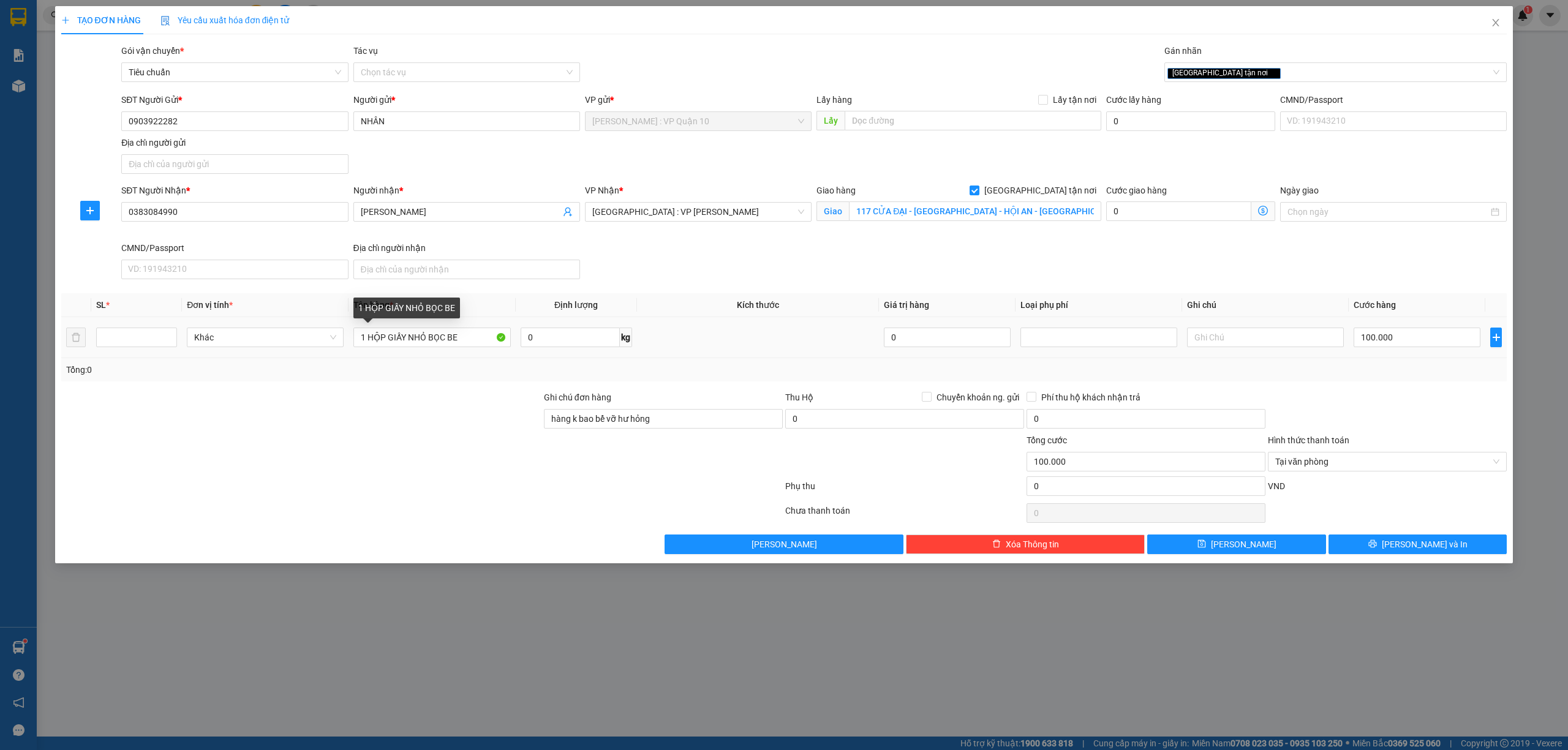
click at [396, 433] on div at bounding box center [301, 412] width 483 height 43
drag, startPoint x: 161, startPoint y: 333, endPoint x: 151, endPoint y: 333, distance: 10.0
click at [159, 333] on input "number" at bounding box center [136, 337] width 80 height 18
type input "1"
click at [1389, 543] on button "[PERSON_NAME] và In" at bounding box center [1417, 544] width 179 height 20
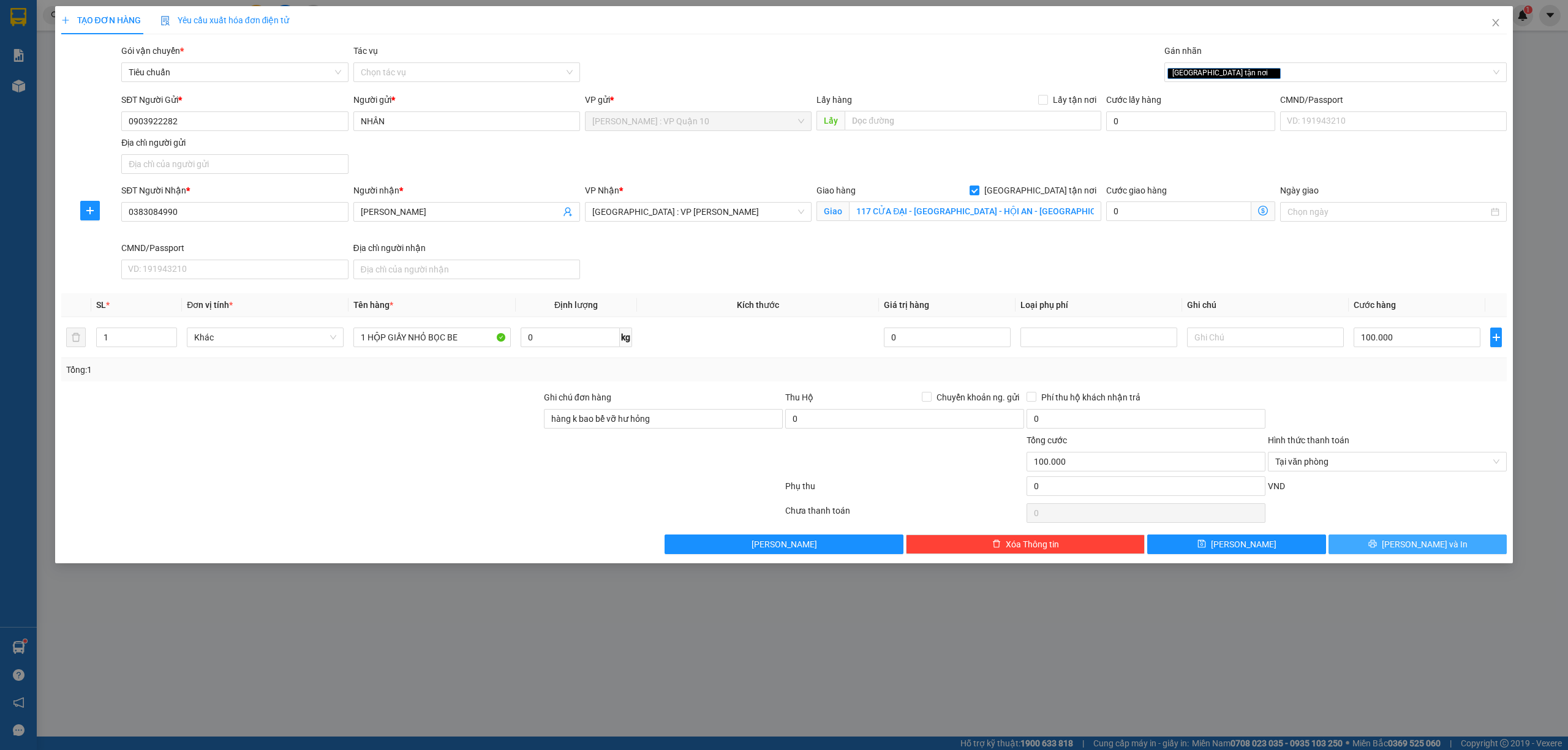
type input "0"
click at [1394, 344] on input "0" at bounding box center [1417, 337] width 127 height 20
type input "10"
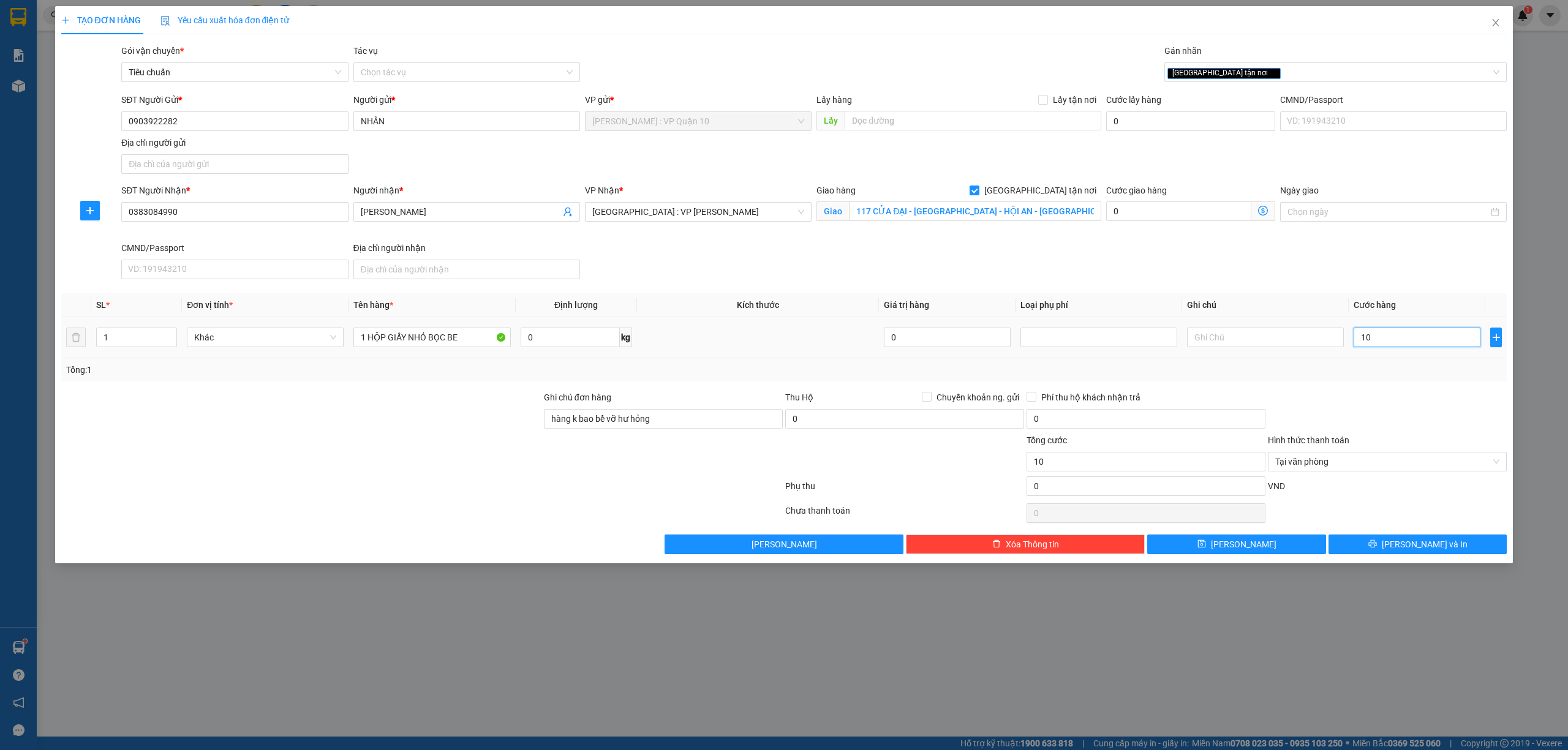
type input "100"
type input "1.000"
type input "10.000"
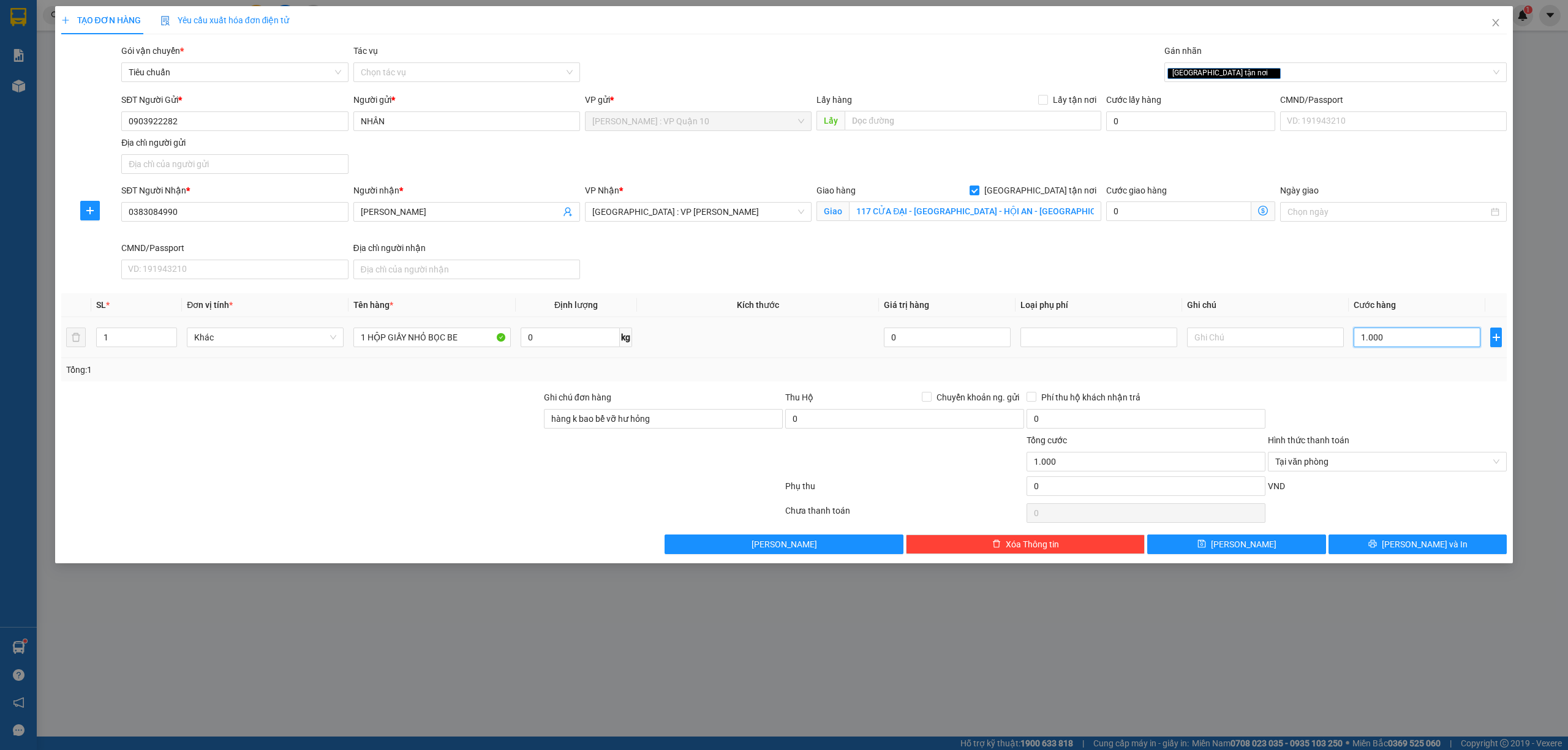
type input "10.000"
type input "100.000"
click at [1399, 539] on button "[PERSON_NAME] và In" at bounding box center [1417, 544] width 179 height 20
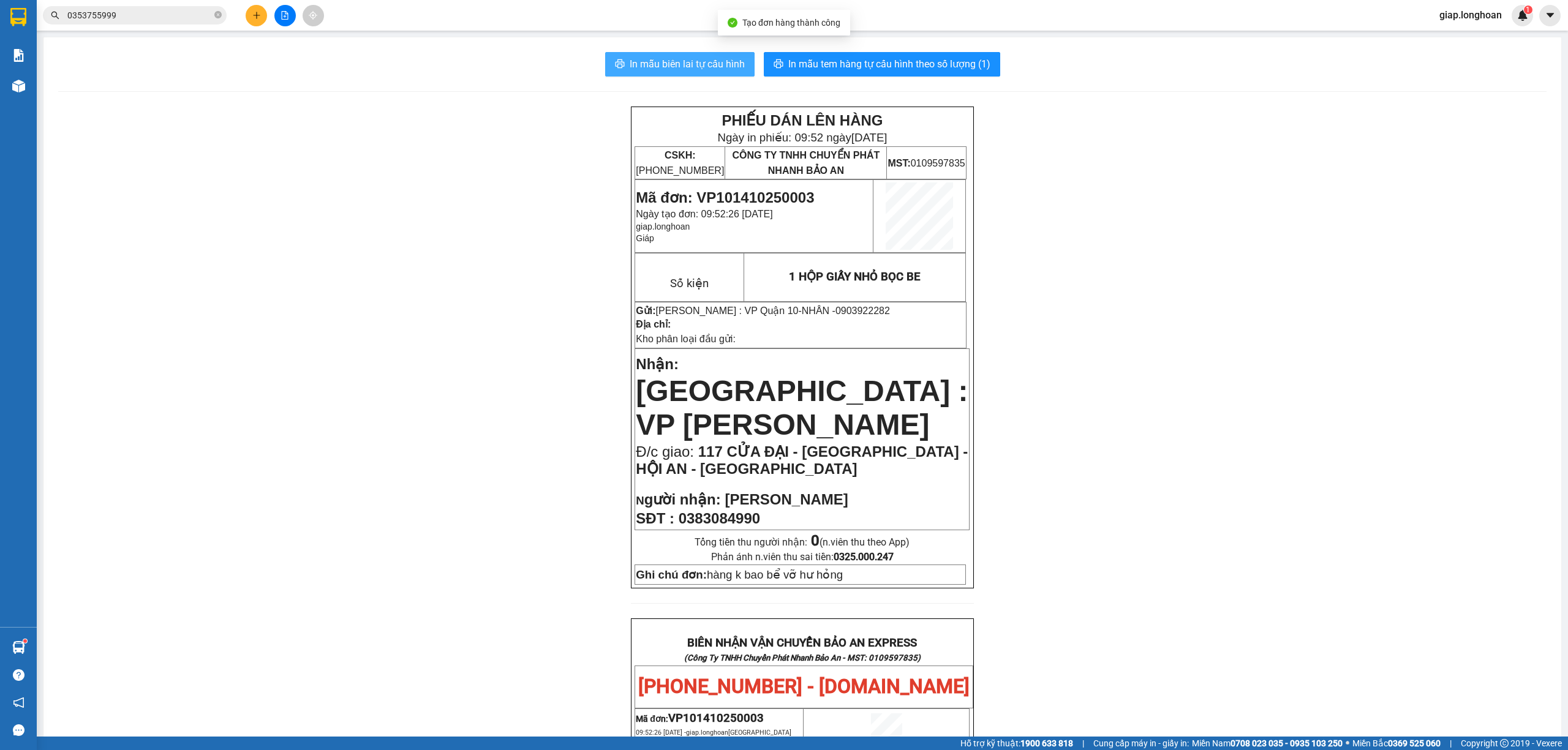
click at [674, 59] on span "In mẫu biên lai tự cấu hình" at bounding box center [687, 63] width 115 height 16
click at [845, 59] on span "In mẫu tem hàng tự cấu hình theo số lượng (1)" at bounding box center [889, 63] width 202 height 16
click at [382, 257] on div "PHIẾU DÁN LÊN HÀNG Ngày in phiếu: 09:52 ngày 14-10-2025 CSKH: 1900.06.88.33 CÔN…" at bounding box center [802, 707] width 1488 height 1200
click at [250, 17] on button at bounding box center [257, 16] width 22 height 22
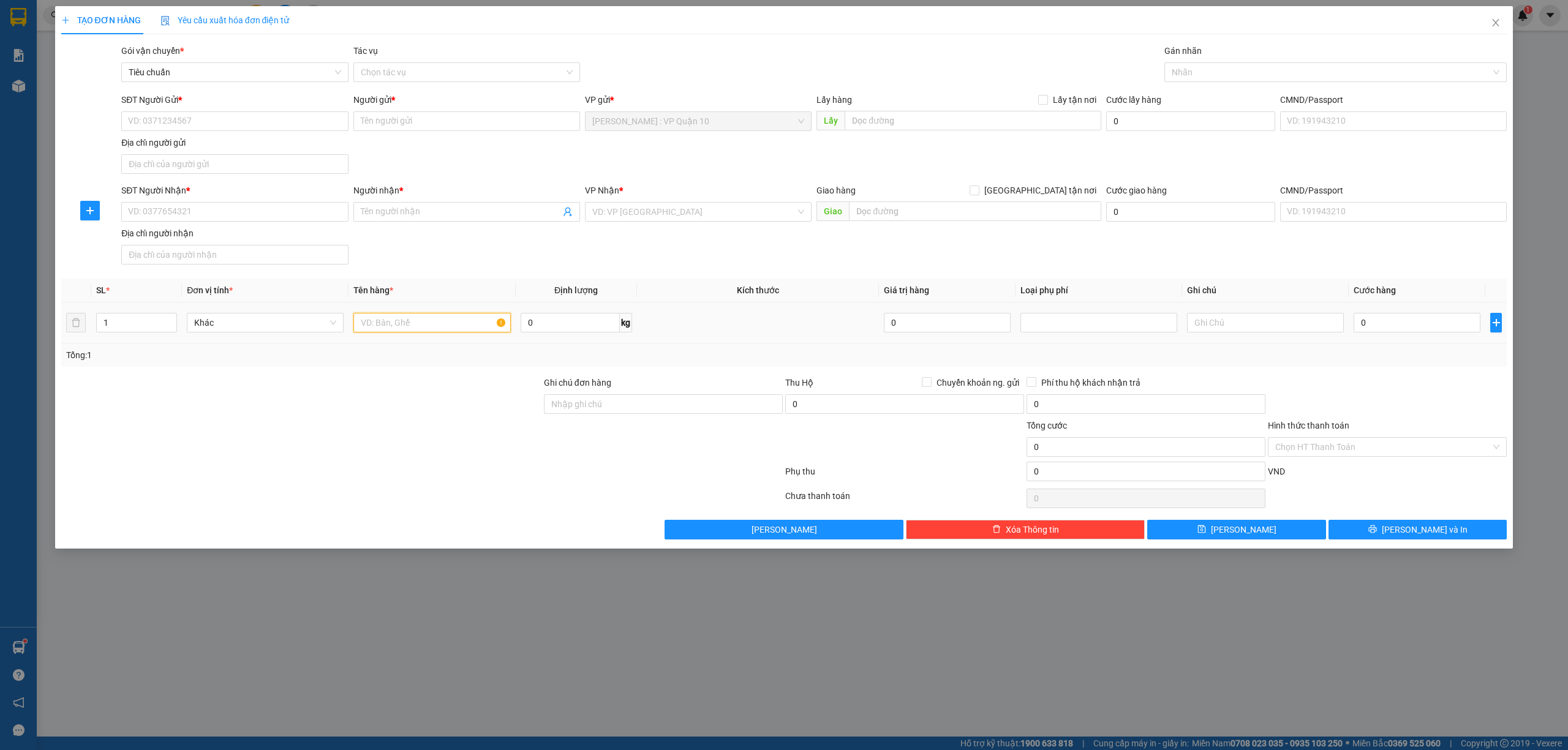
click at [384, 321] on input "text" at bounding box center [432, 322] width 157 height 20
type input "1 KIỆN MÁY NHỎ BOC BÌA"
click at [658, 214] on input "search" at bounding box center [694, 211] width 203 height 18
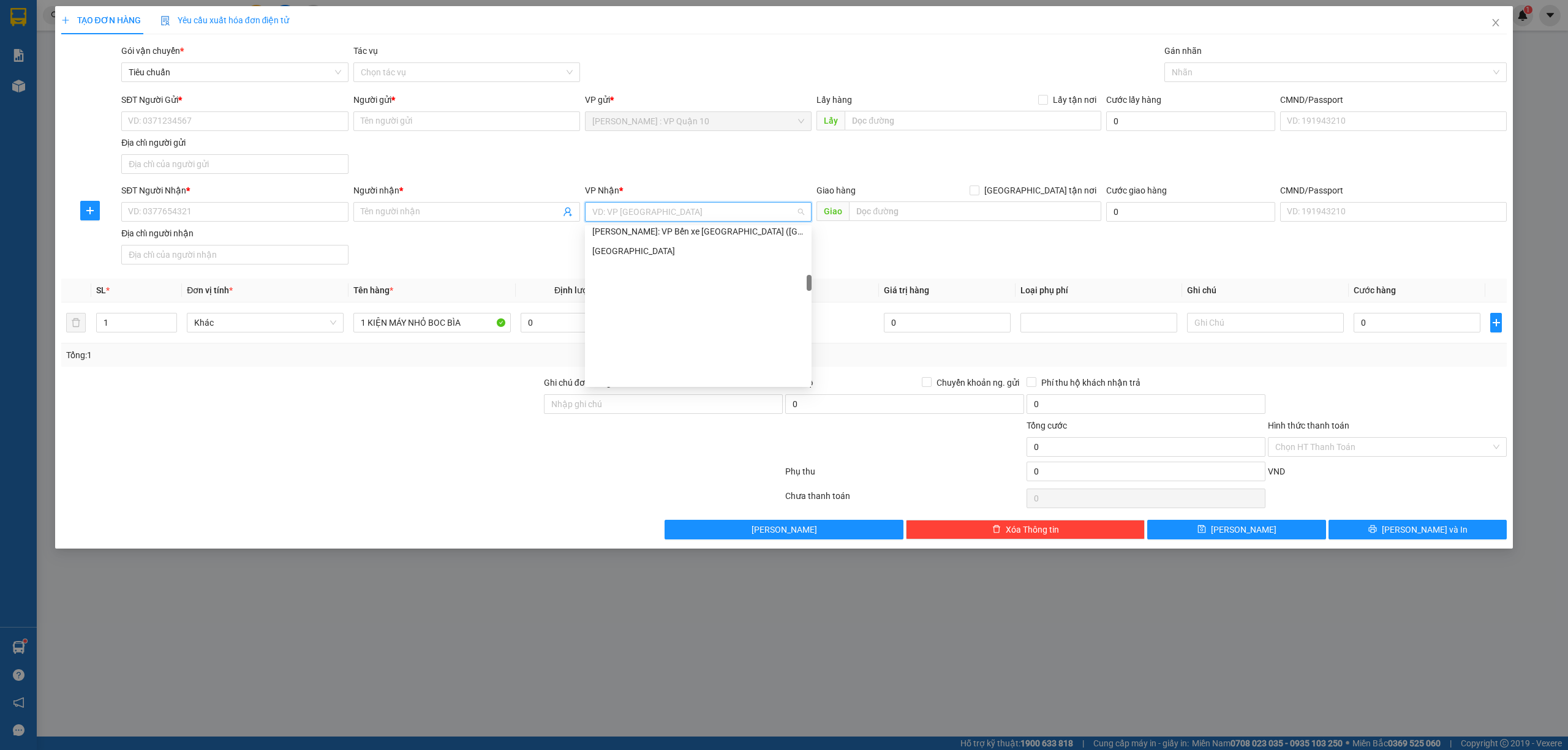
scroll to position [490, 0]
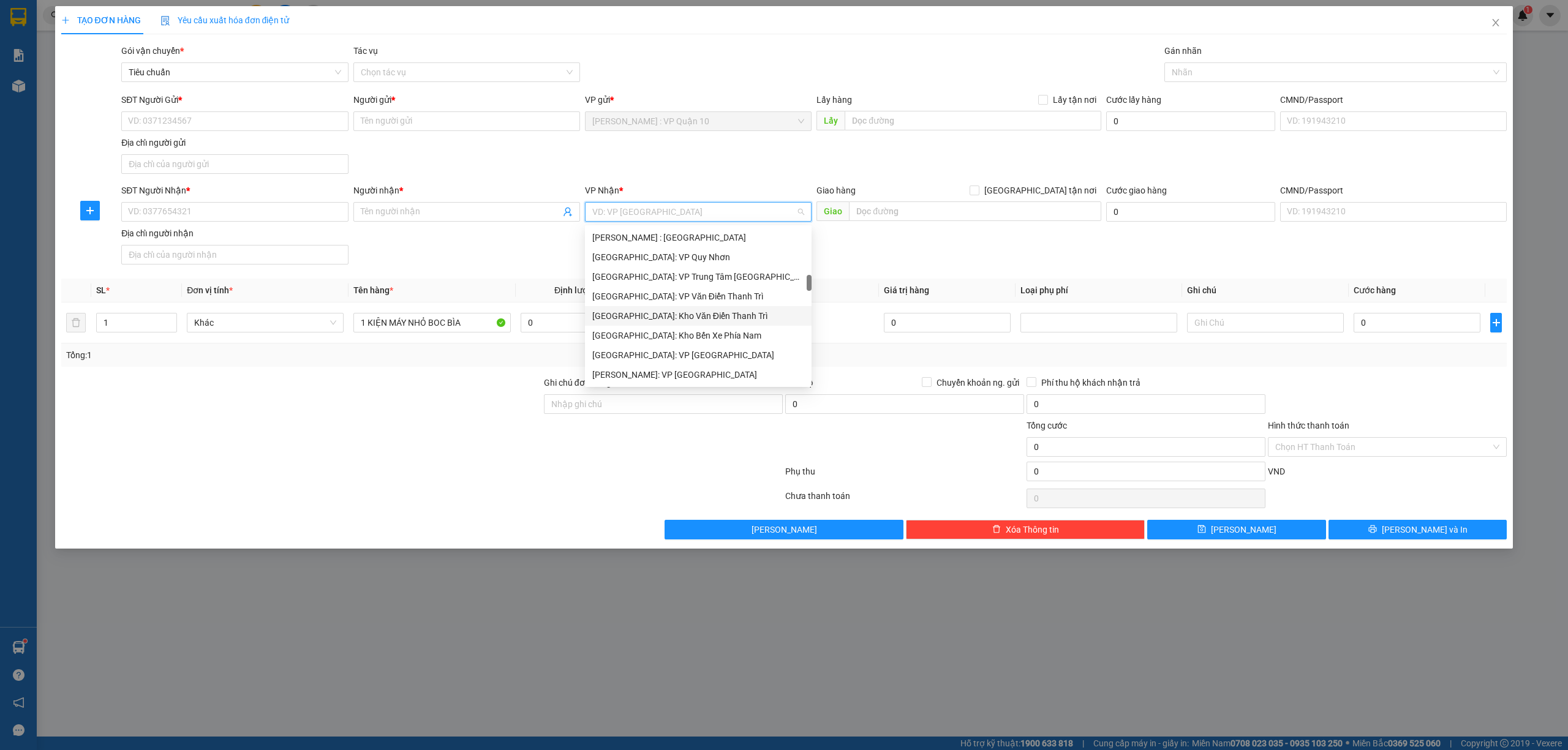
click at [649, 307] on div "Hà Nội: Kho Văn Điển Thanh Trì" at bounding box center [698, 315] width 227 height 20
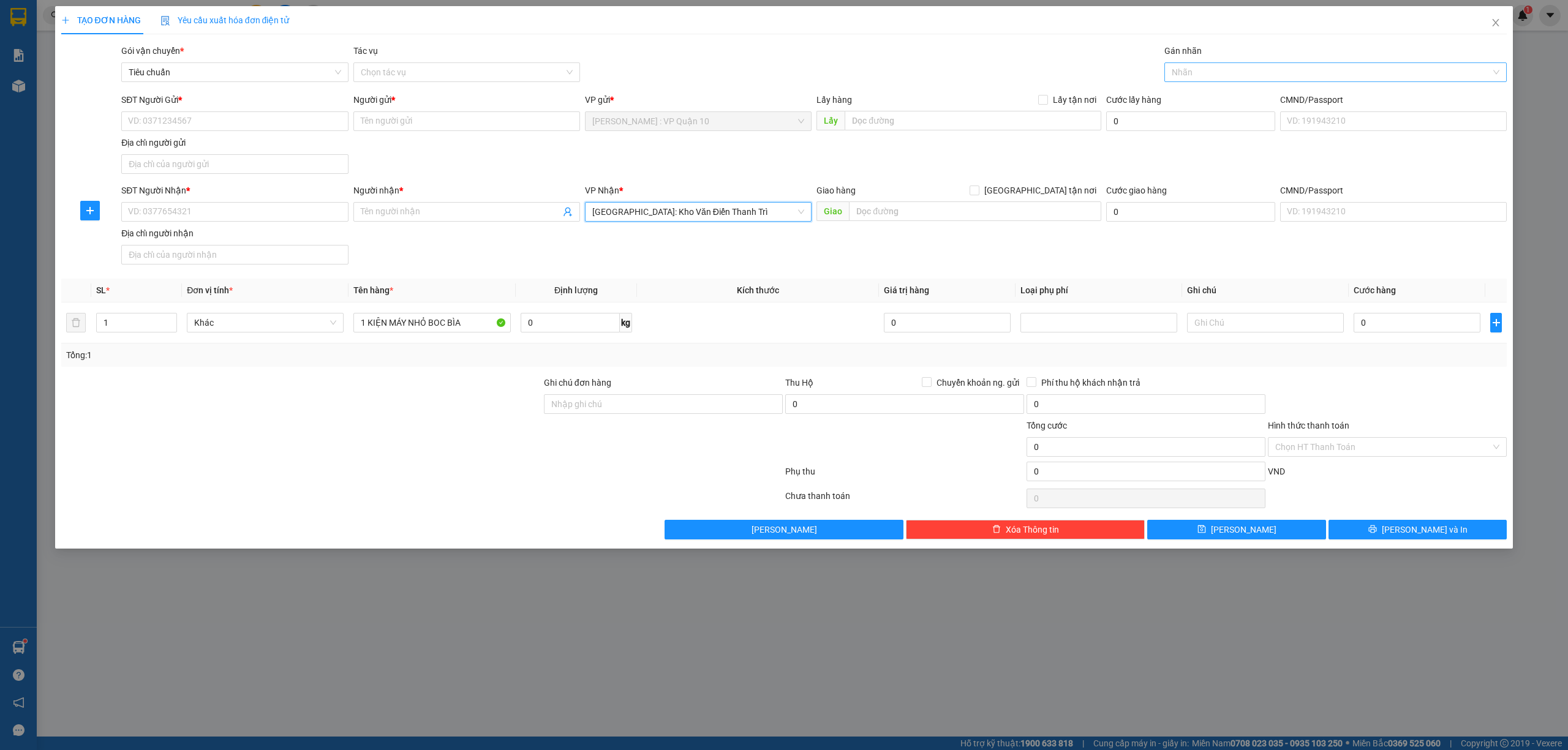
click at [1186, 75] on div at bounding box center [1330, 72] width 325 height 15
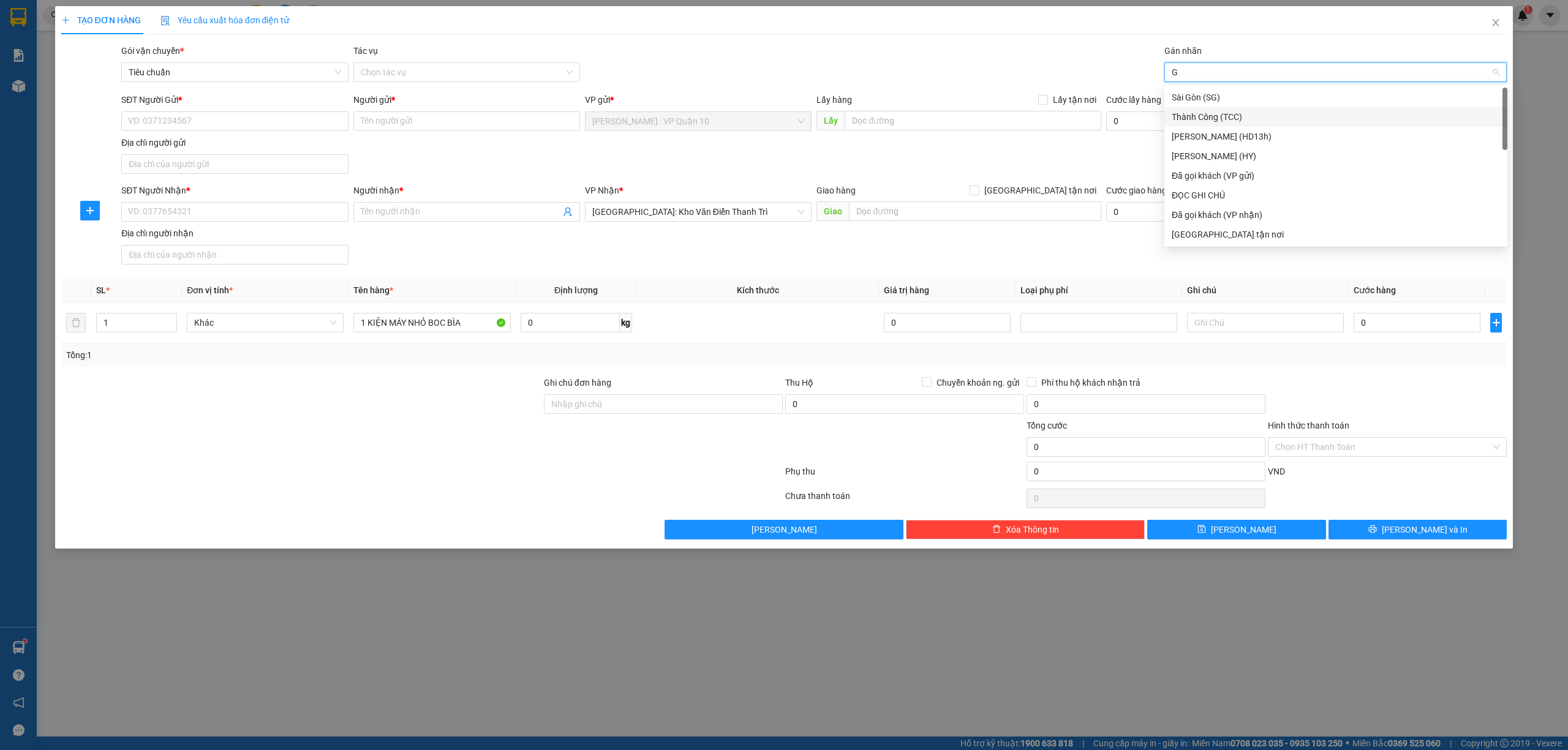
type input "GI"
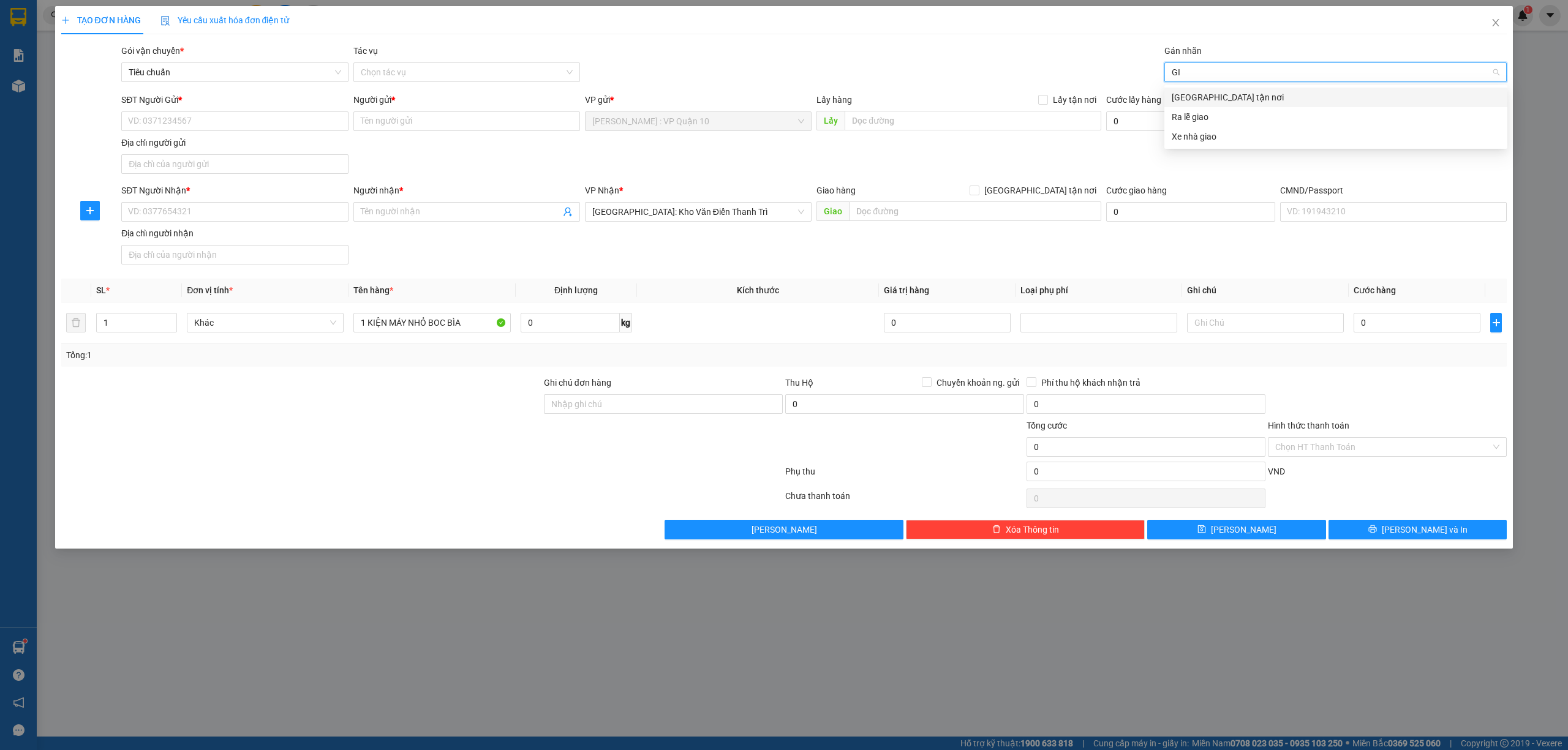
click at [1194, 94] on div "[GEOGRAPHIC_DATA] tận nơi" at bounding box center [1336, 97] width 328 height 14
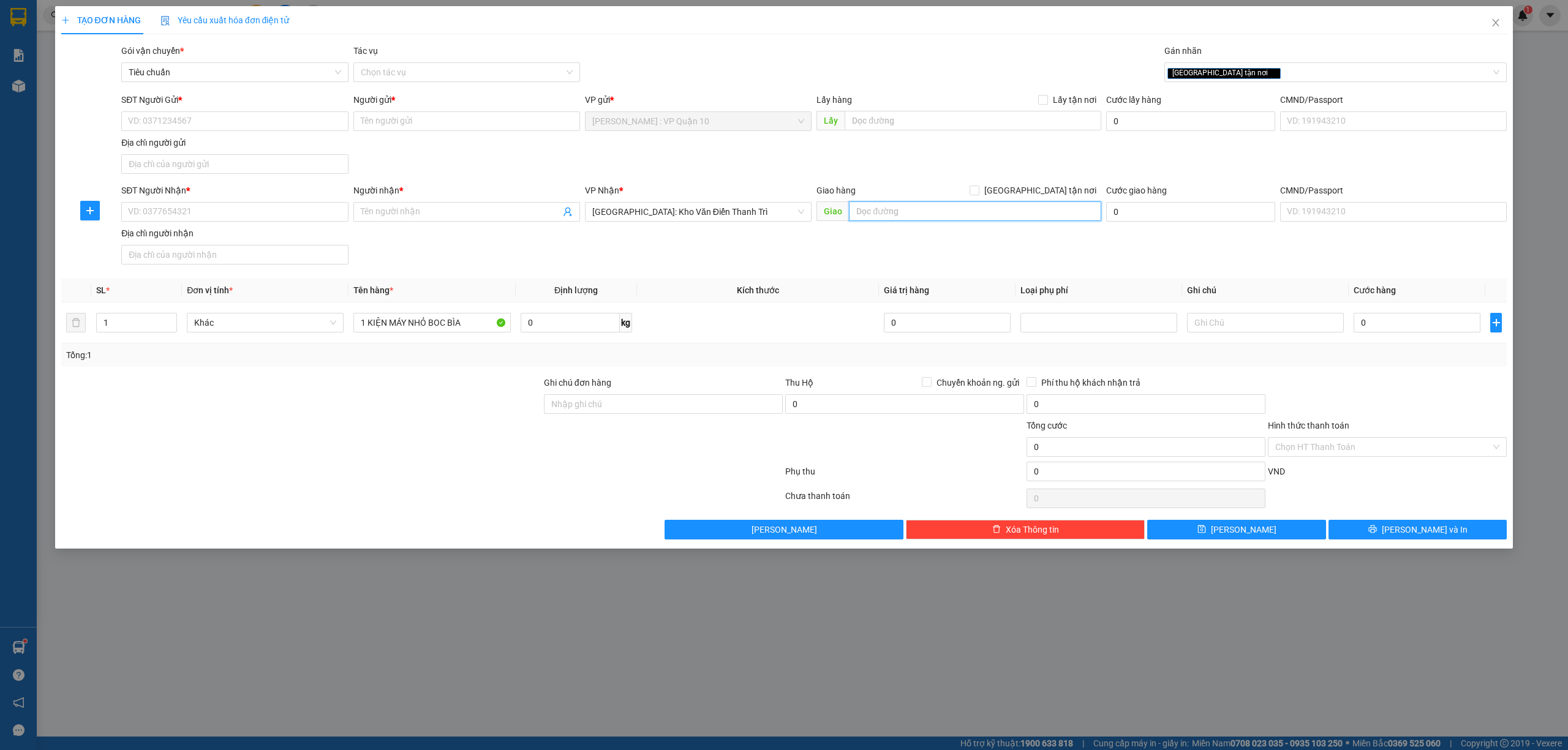
click at [889, 216] on input "text" at bounding box center [975, 211] width 253 height 20
click at [147, 207] on input "SĐT Người Nhận *" at bounding box center [235, 211] width 227 height 20
type input "0976659741"
drag, startPoint x: 420, startPoint y: 212, endPoint x: 429, endPoint y: 214, distance: 9.2
click at [420, 214] on input "Người nhận *" at bounding box center [461, 212] width 200 height 14
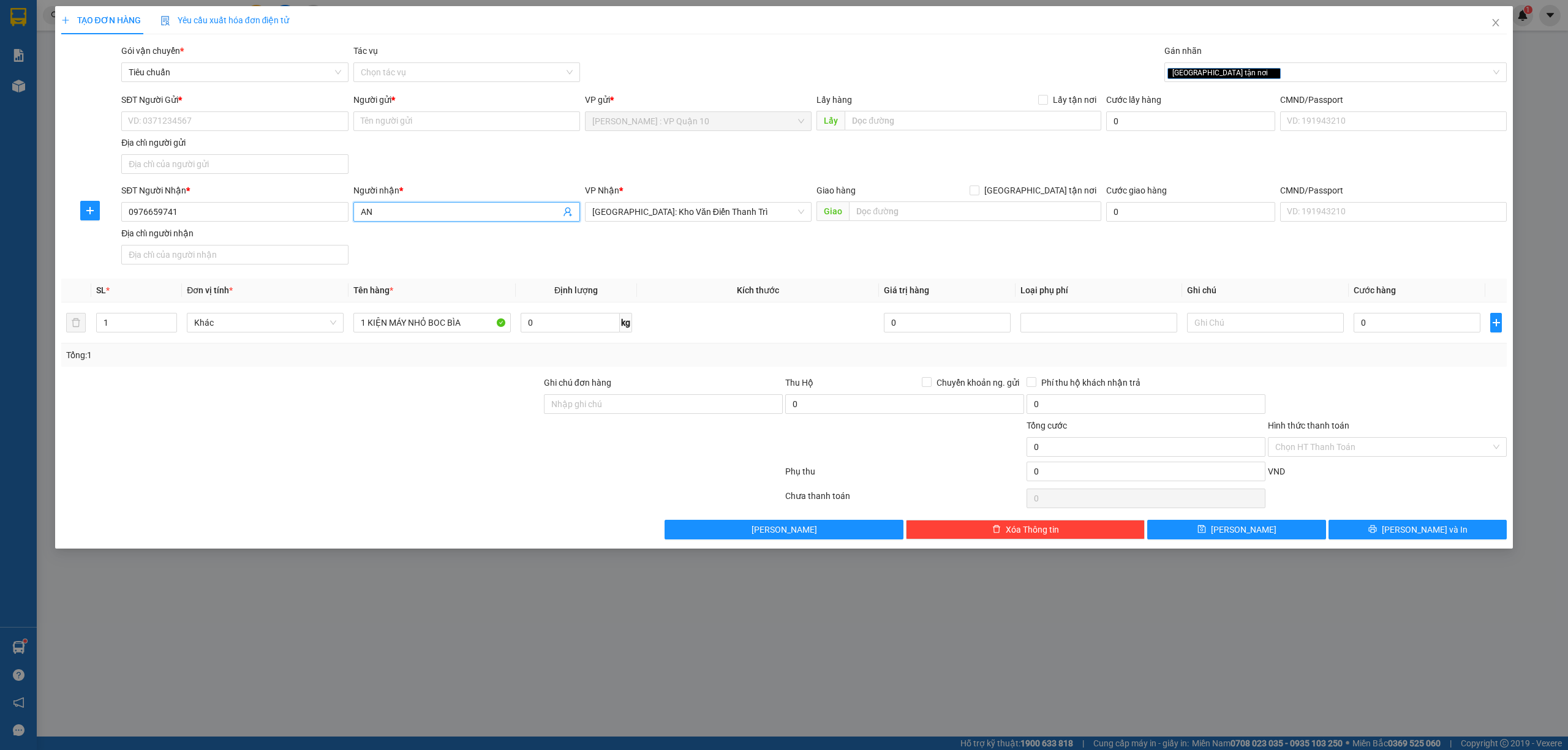
type input "A"
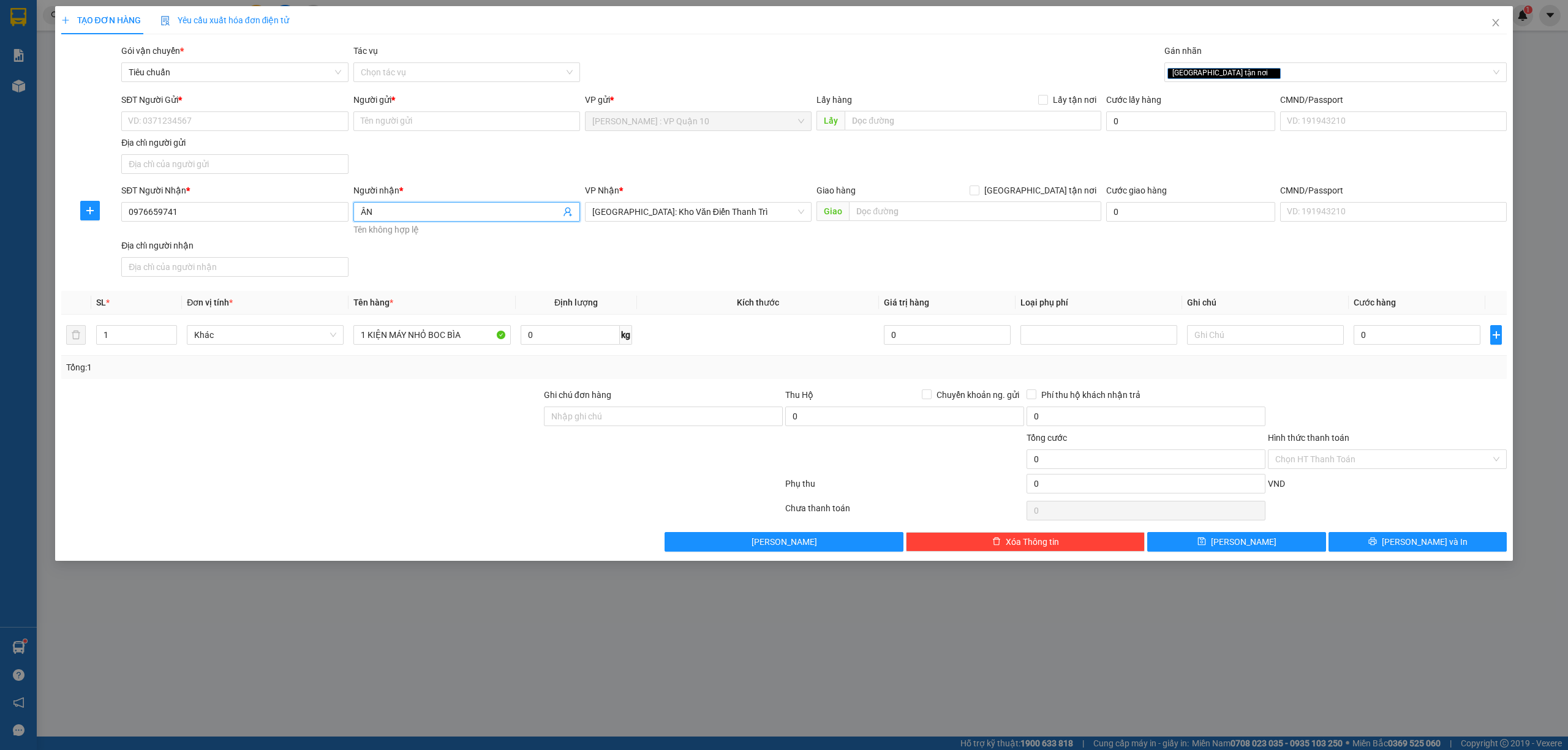
type input "Â"
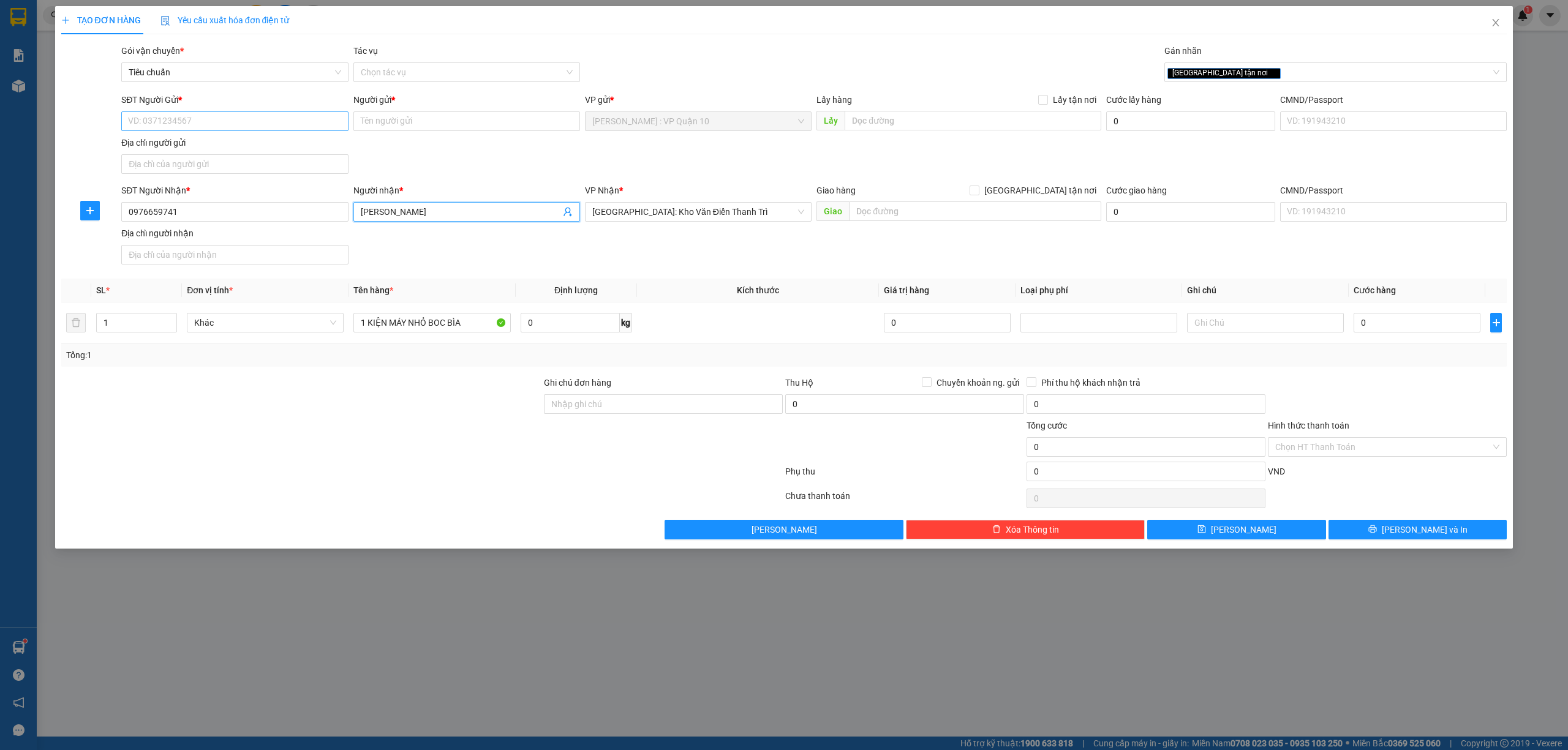
type input "ANAH HUY"
drag, startPoint x: 236, startPoint y: 130, endPoint x: 228, endPoint y: 125, distance: 9.4
click at [234, 128] on input "SĐT Người Gửi *" at bounding box center [235, 121] width 227 height 20
click at [228, 125] on input "SĐT Người Gửi *" at bounding box center [235, 121] width 227 height 20
type input "0379957645"
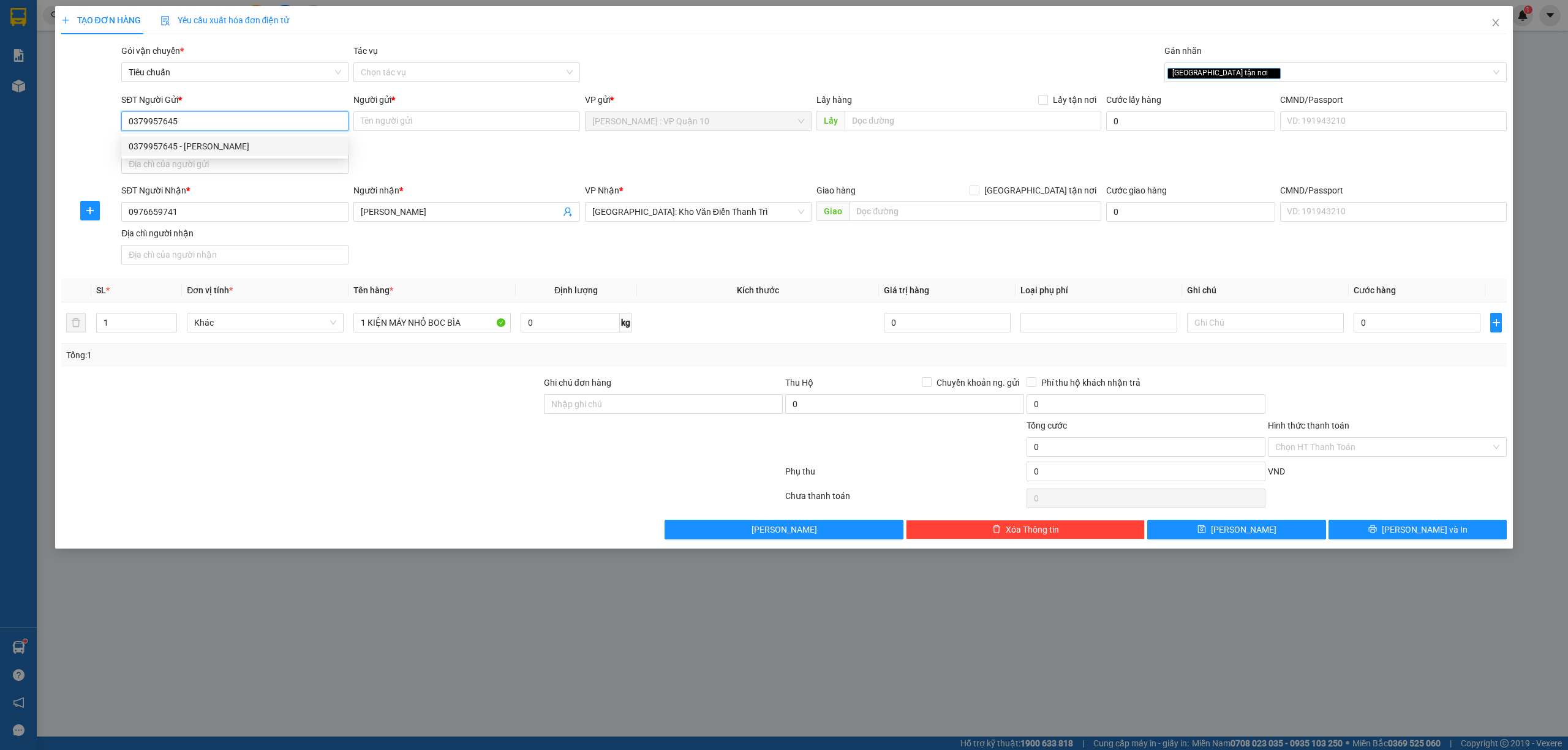
click at [197, 148] on div "0379957645 - nguyễn đắc hải" at bounding box center [234, 146] width 212 height 14
type input "nguyễn đắc hải"
checkbox input "true"
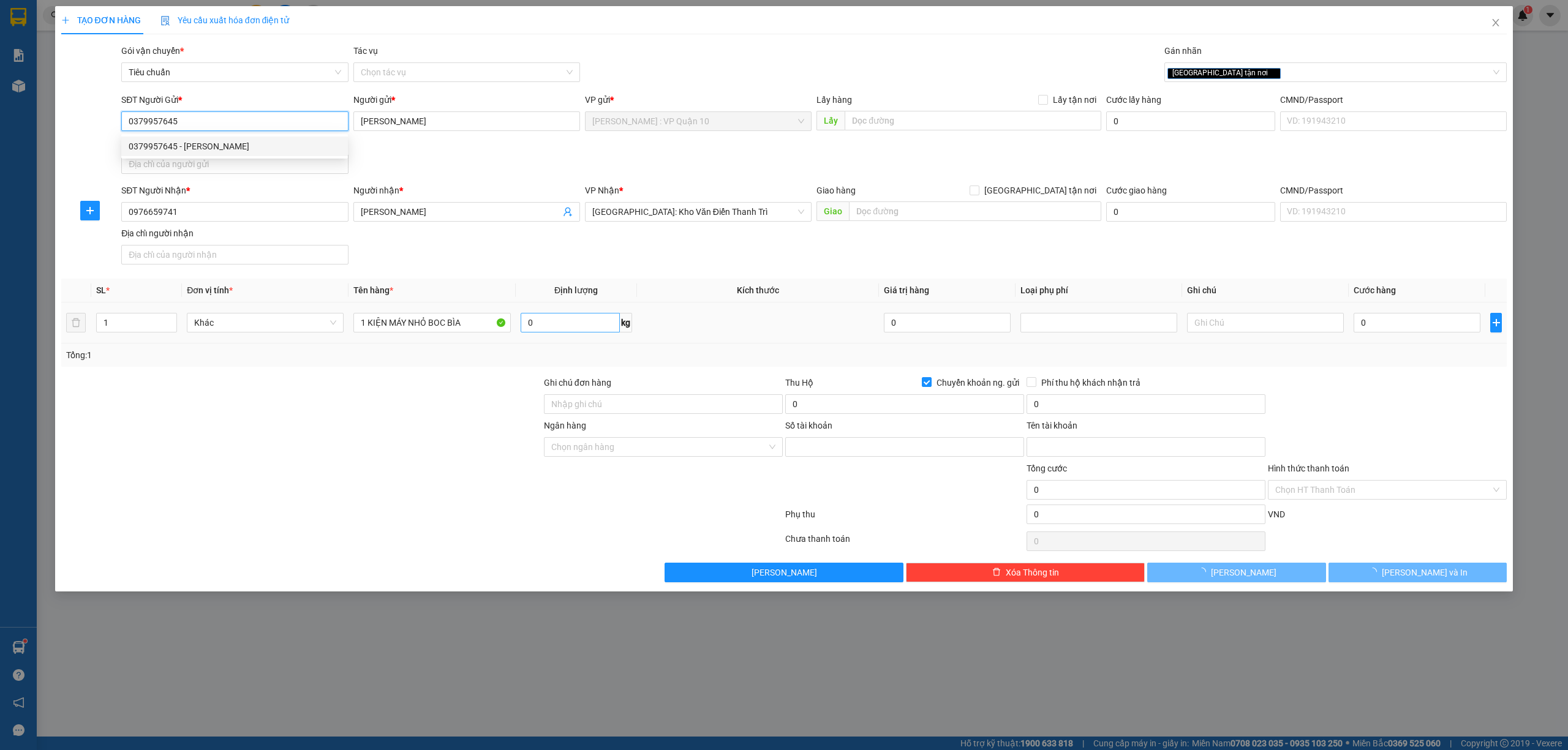
type input "27049368"
type input "nguyễn đắc hải"
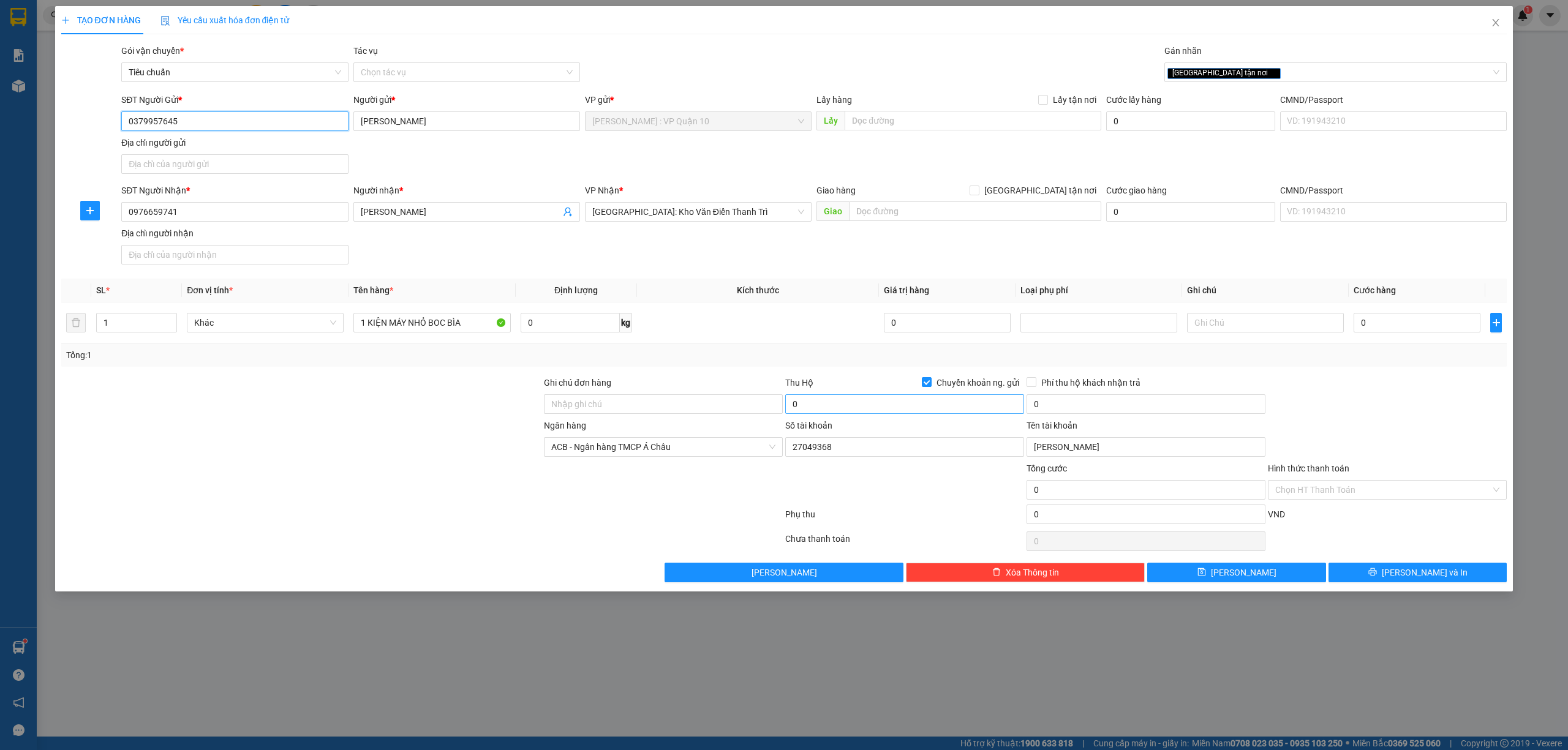
type input "0379957645"
click at [872, 404] on input "0" at bounding box center [905, 404] width 239 height 20
type input "2.050.000"
click at [931, 209] on input "text" at bounding box center [975, 211] width 253 height 20
type input "125 NGUYỄN TRUNG NGẠN - ÂN THI - HƯNG YÊN"
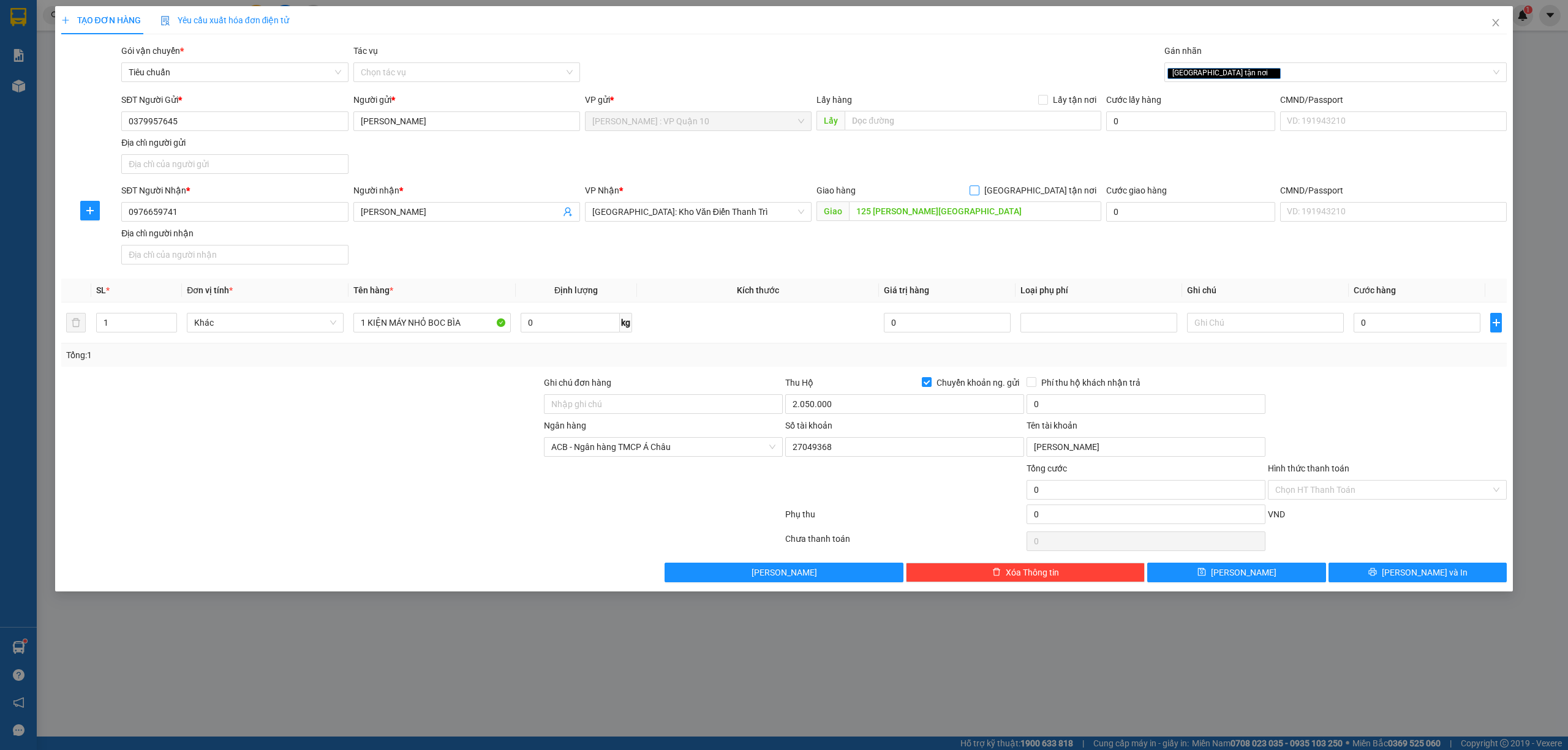
click at [978, 188] on input "[GEOGRAPHIC_DATA] tận nơi" at bounding box center [974, 190] width 9 height 9
checkbox input "true"
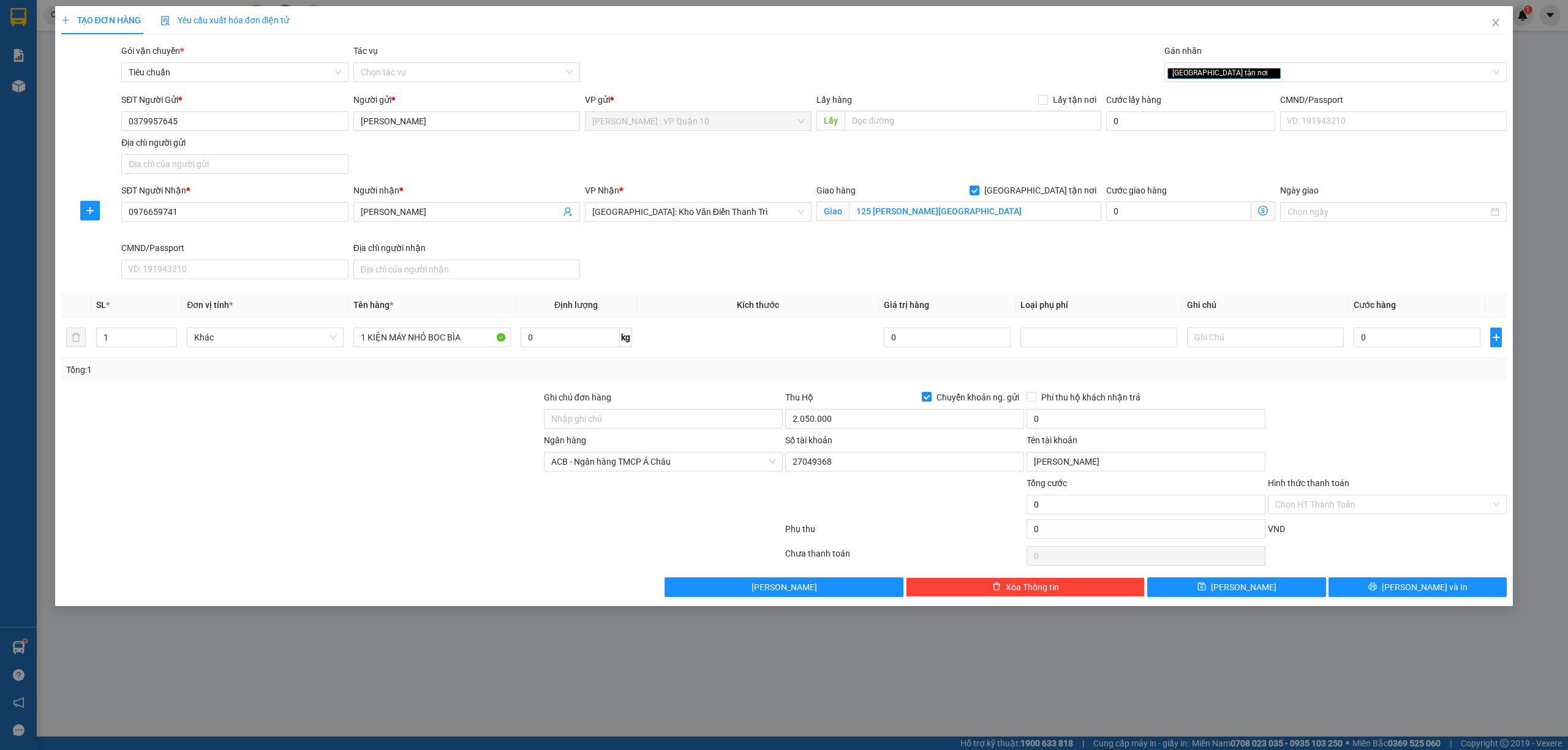
click at [1358, 439] on div "Ngân hàng ACB - Ngân hàng TMCP Á Châu Số tài khoản 27049368 Tên tài khoản nguyễ…" at bounding box center [784, 454] width 1448 height 43
click at [1076, 426] on input "0" at bounding box center [1146, 419] width 239 height 20
type input "20.000"
click at [656, 423] on input "Ghi chú đơn hàng" at bounding box center [663, 419] width 239 height 20
type input "hàng k bao bể vỡ hư hỏng"
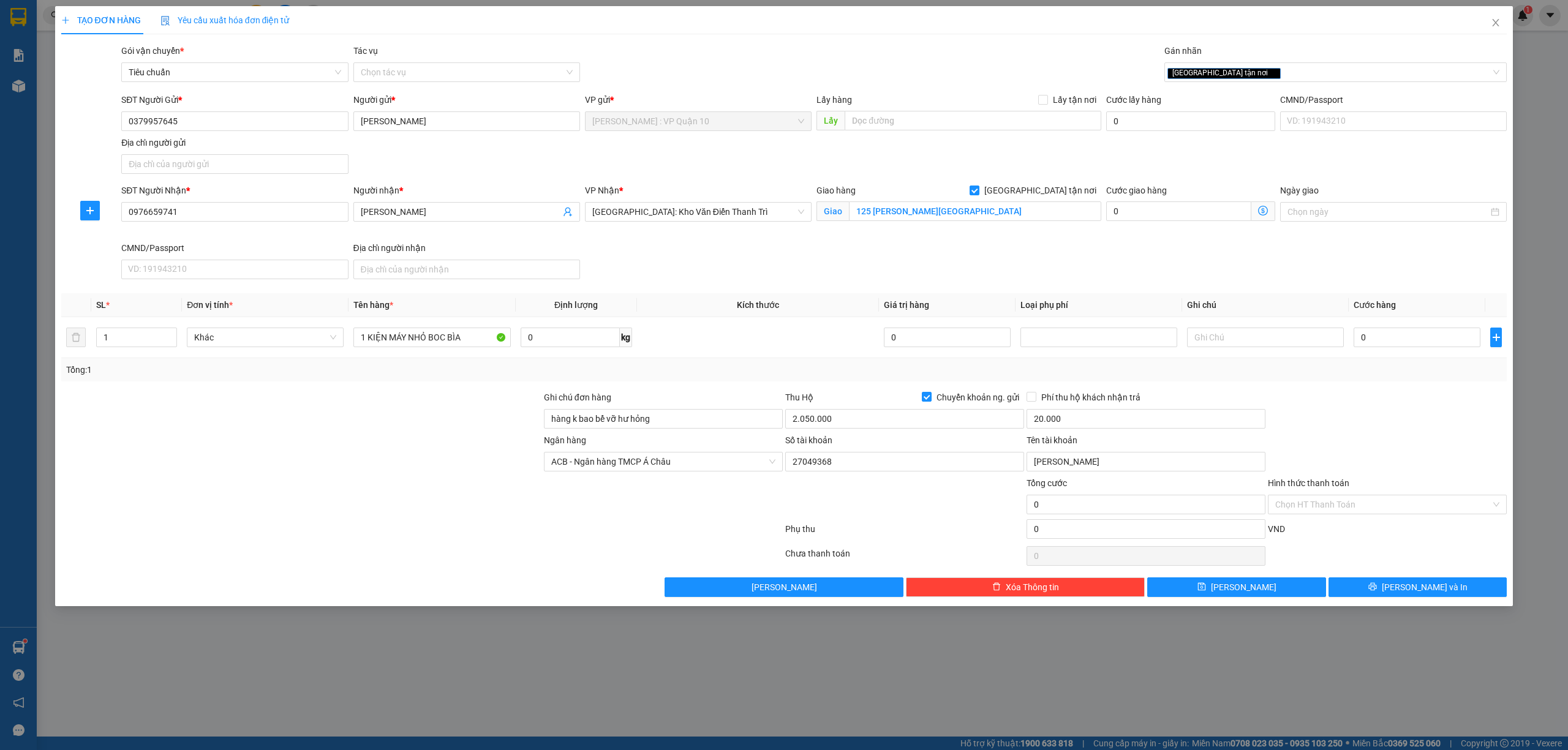
click at [1390, 385] on div "Transit Pickup Surcharge Ids Transit Deliver Surcharge Ids Transit Deliver Surc…" at bounding box center [784, 320] width 1446 height 553
drag, startPoint x: 1415, startPoint y: 352, endPoint x: 1380, endPoint y: 337, distance: 38.1
click at [1415, 351] on td "0" at bounding box center [1417, 338] width 136 height 41
type input "20"
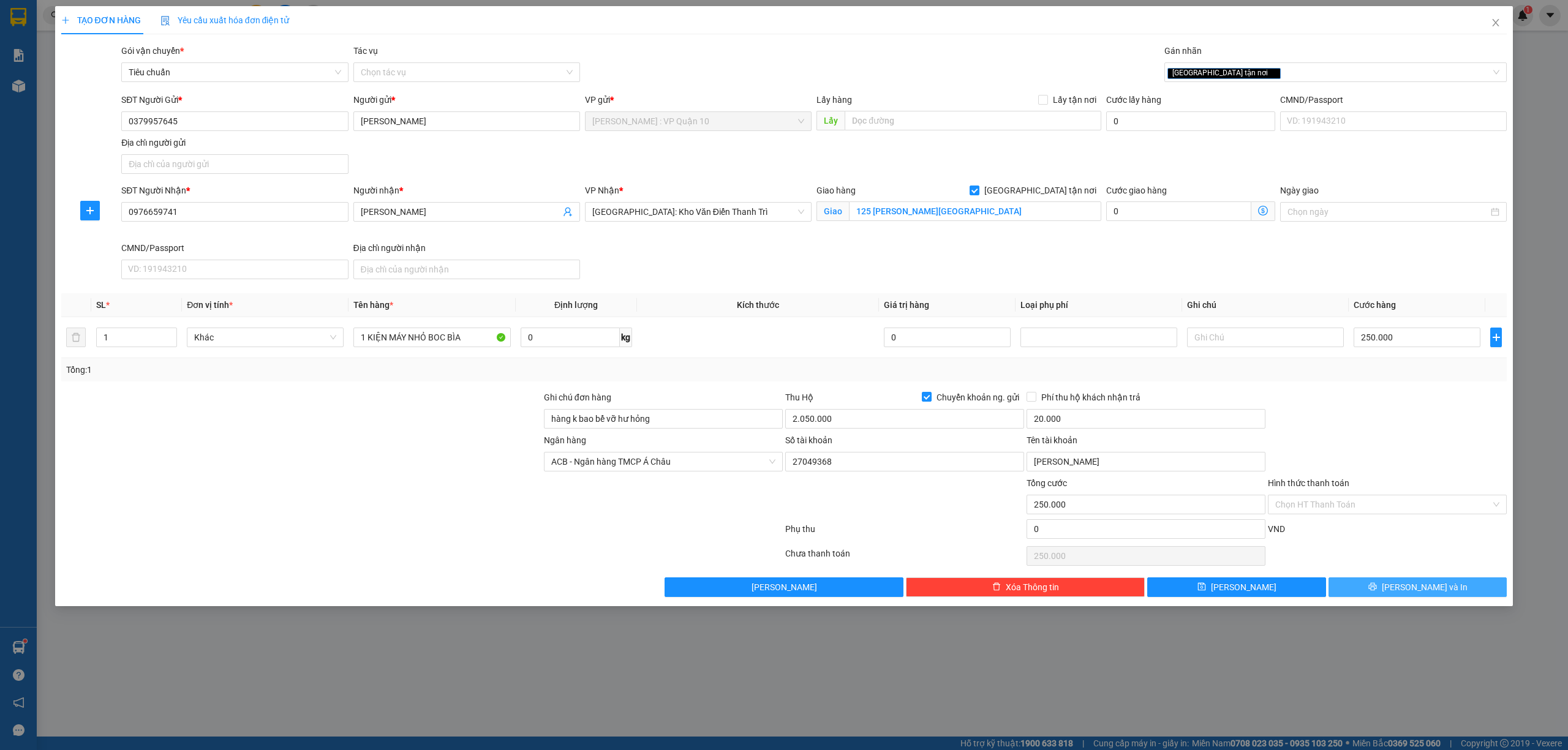
click at [1373, 588] on button "[PERSON_NAME] và In" at bounding box center [1417, 587] width 179 height 20
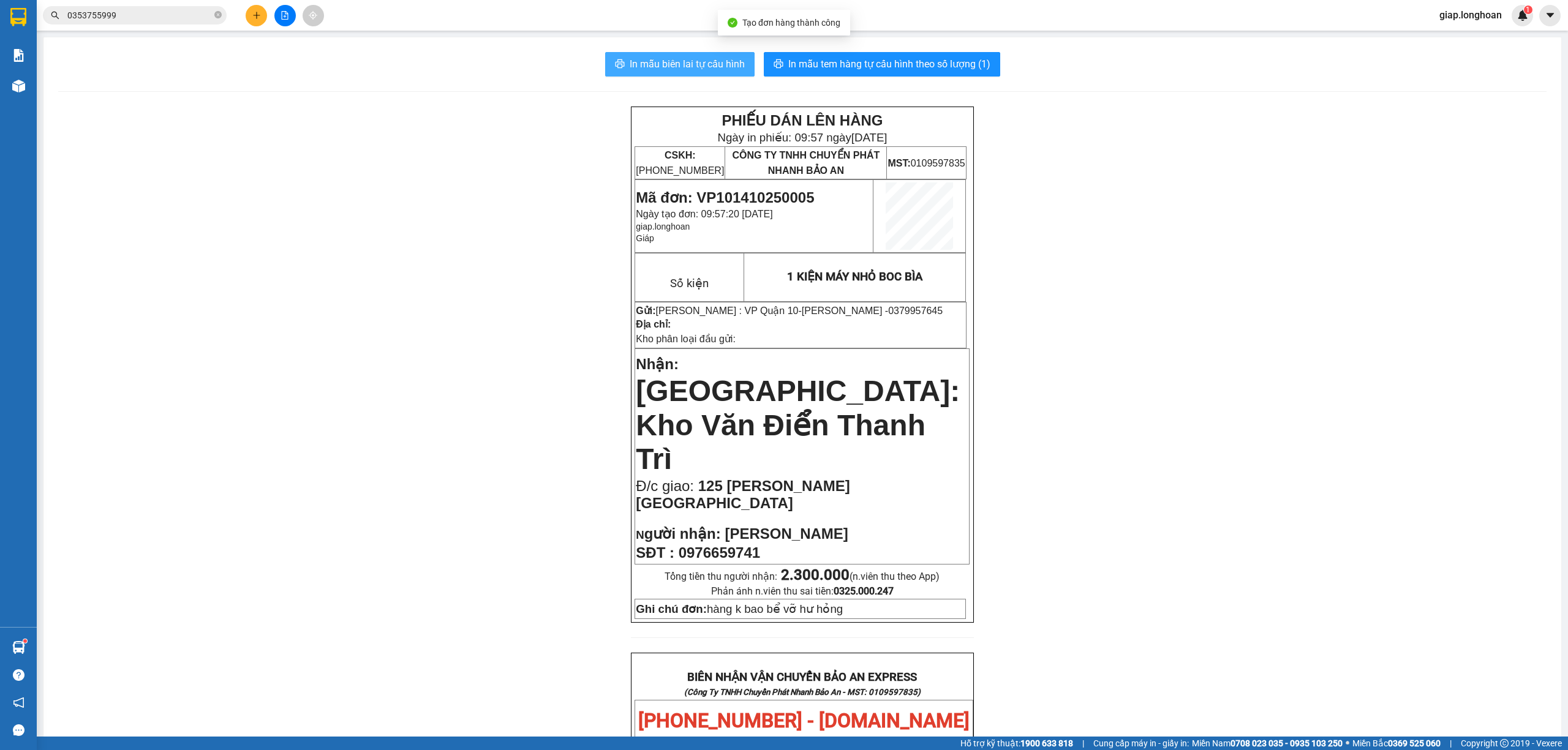
drag, startPoint x: 687, startPoint y: 59, endPoint x: 657, endPoint y: 57, distance: 30.1
click at [679, 57] on span "In mẫu biên lai tự cấu hình" at bounding box center [687, 63] width 115 height 16
click at [860, 59] on span "In mẫu tem hàng tự cấu hình theo số lượng (1)" at bounding box center [889, 63] width 202 height 16
drag, startPoint x: 1141, startPoint y: 321, endPoint x: 1160, endPoint y: 391, distance: 72.5
click at [1140, 315] on div "PHIẾU DÁN LÊN HÀNG Ngày in phiếu: 09:57 ngày 14-10-2025 CSKH: 1900.06.88.33 CÔN…" at bounding box center [802, 722] width 1488 height 1231
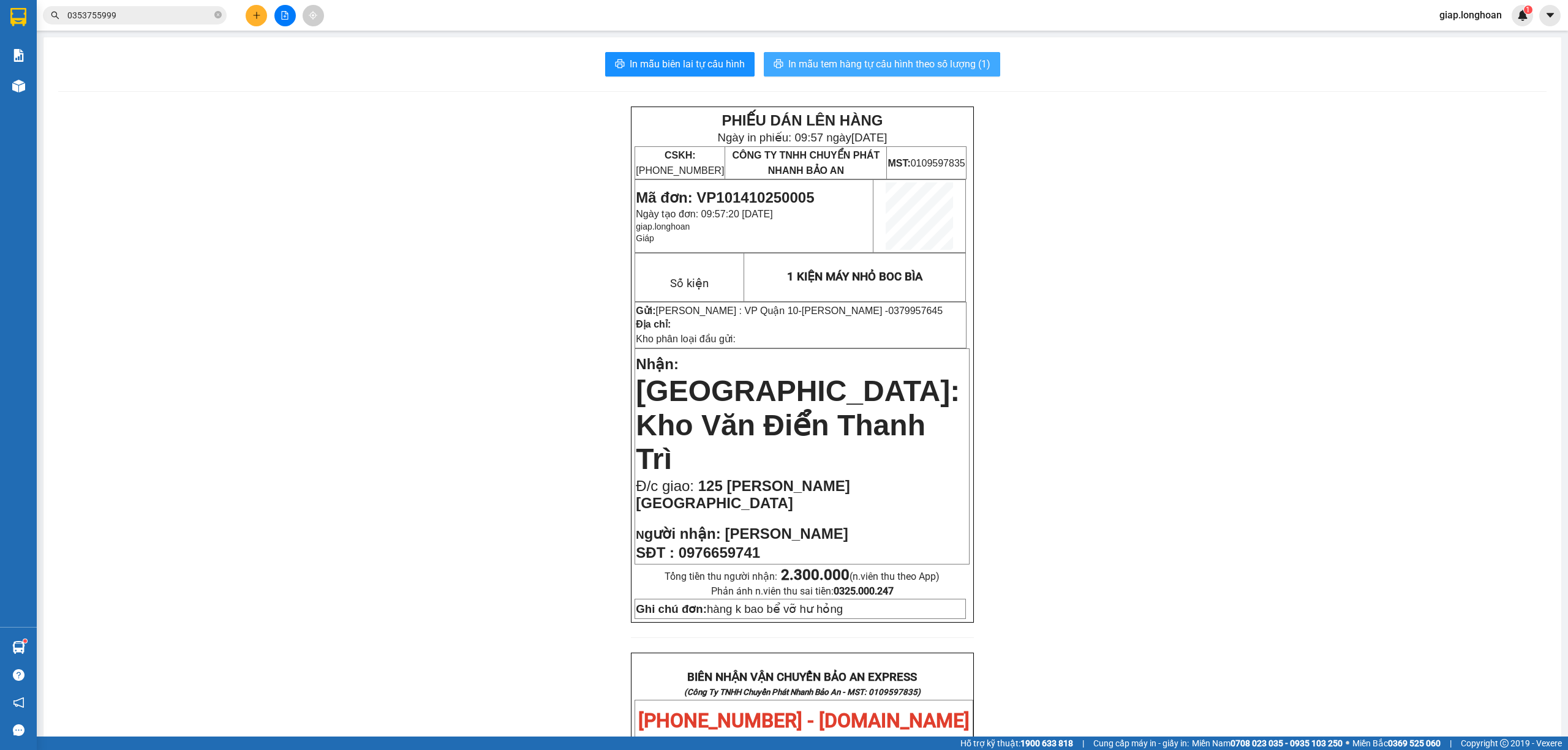
click at [846, 67] on span "In mẫu tem hàng tự cấu hình theo số lượng (1)" at bounding box center [889, 63] width 202 height 16
click at [668, 57] on span "In mẫu biên lai tự cấu hình" at bounding box center [687, 63] width 115 height 16
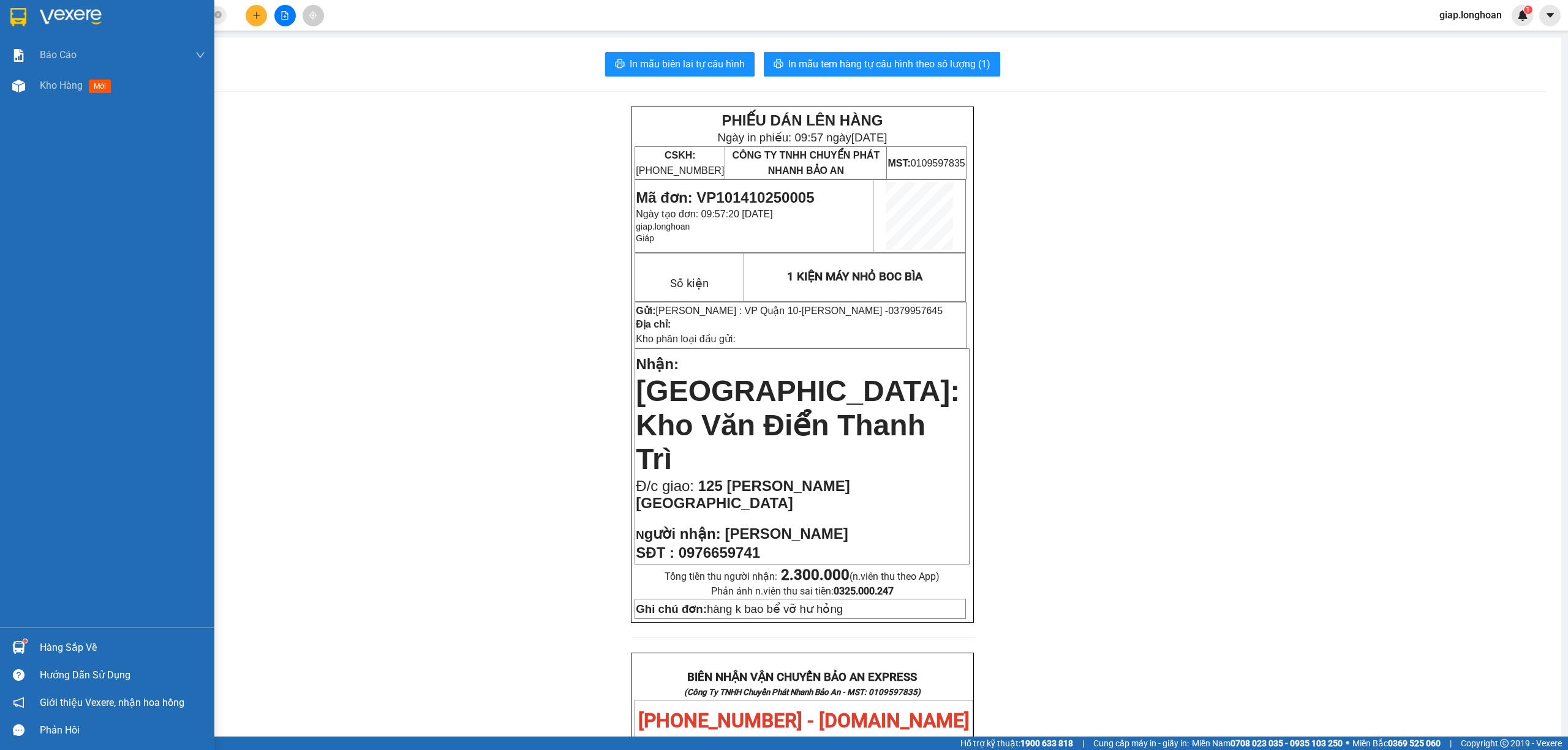
click at [65, 14] on img at bounding box center [71, 17] width 62 height 18
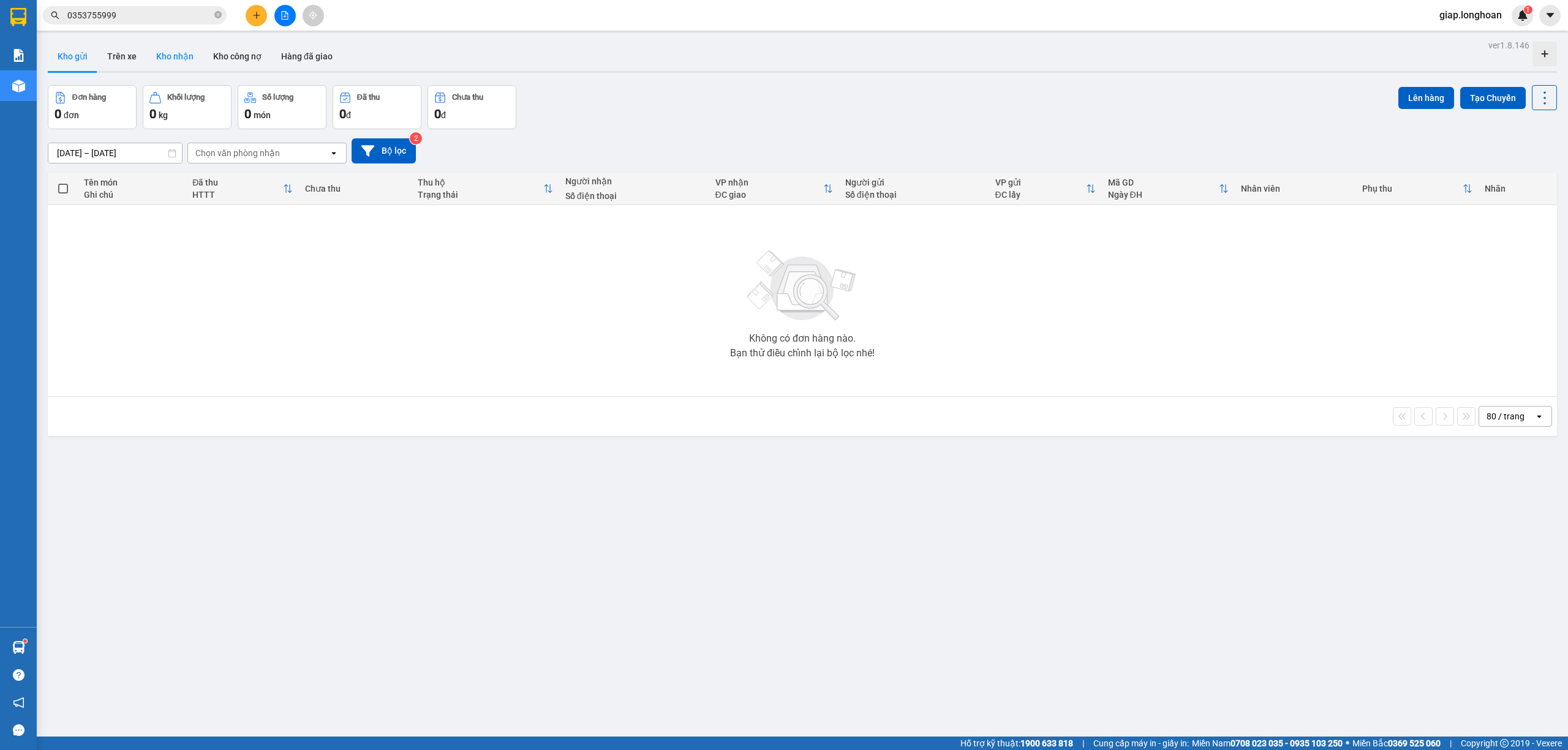
click at [173, 55] on button "Kho nhận" at bounding box center [175, 57] width 57 height 30
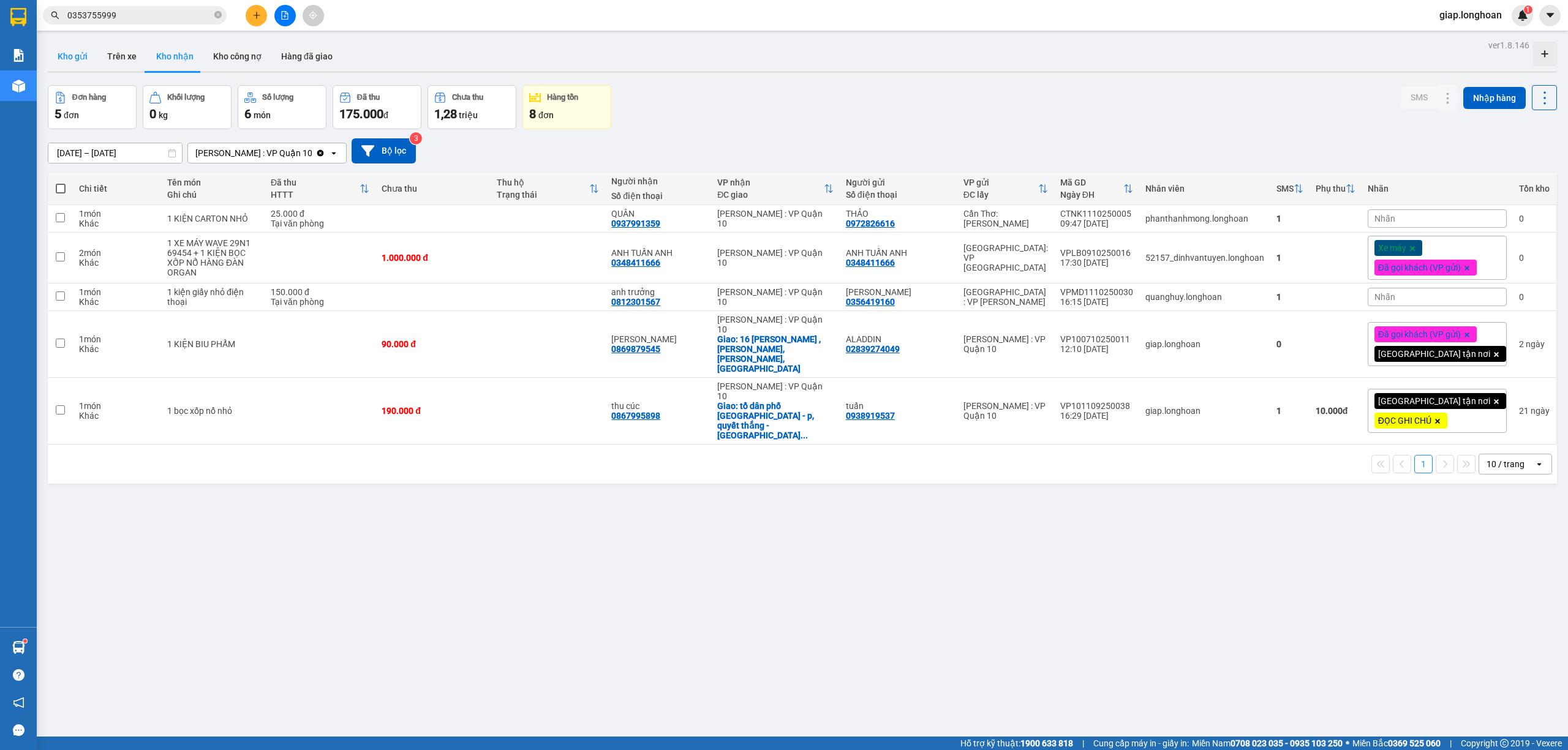
click at [68, 55] on button "Kho gửi" at bounding box center [72, 57] width 49 height 30
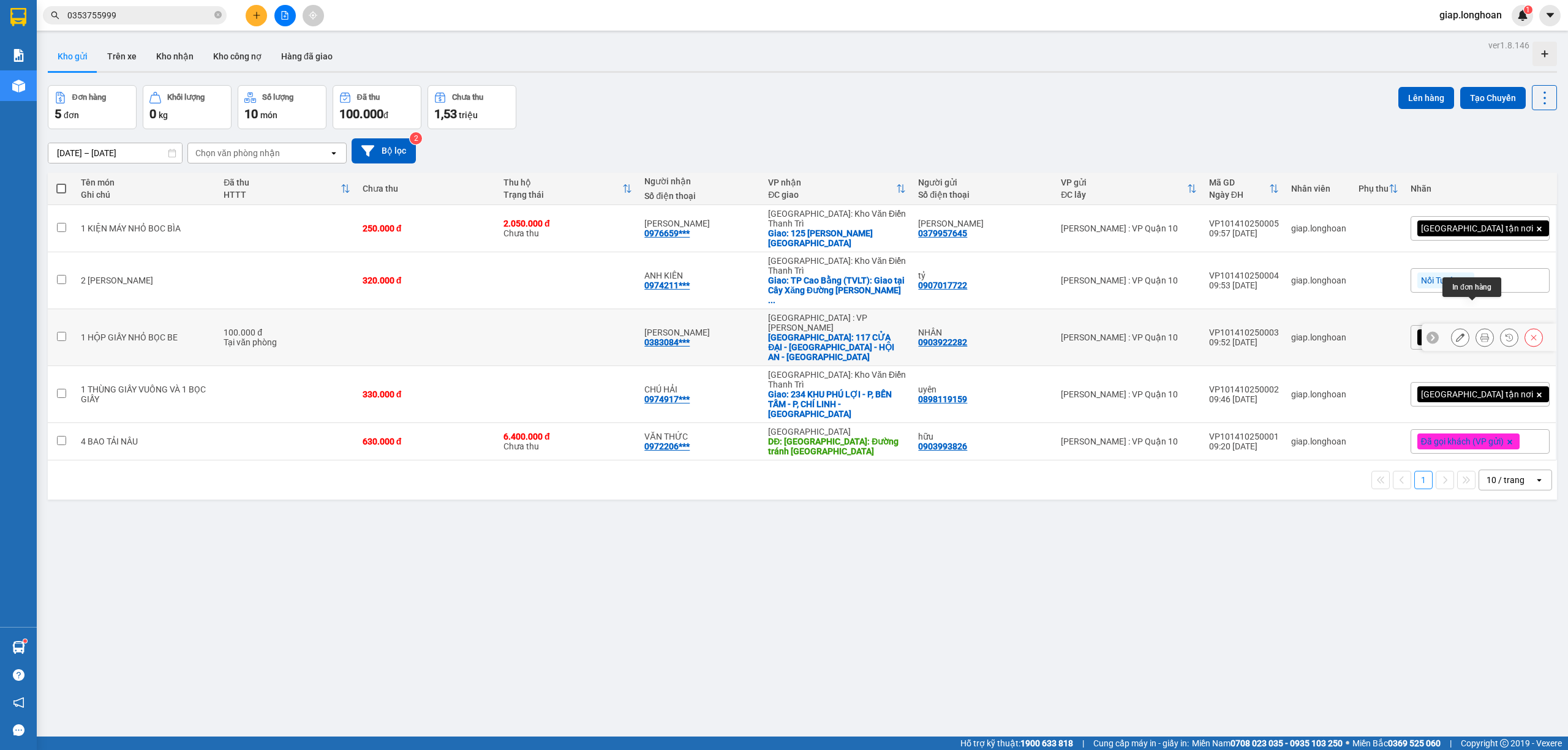
click at [1476, 327] on button at bounding box center [1484, 338] width 17 height 22
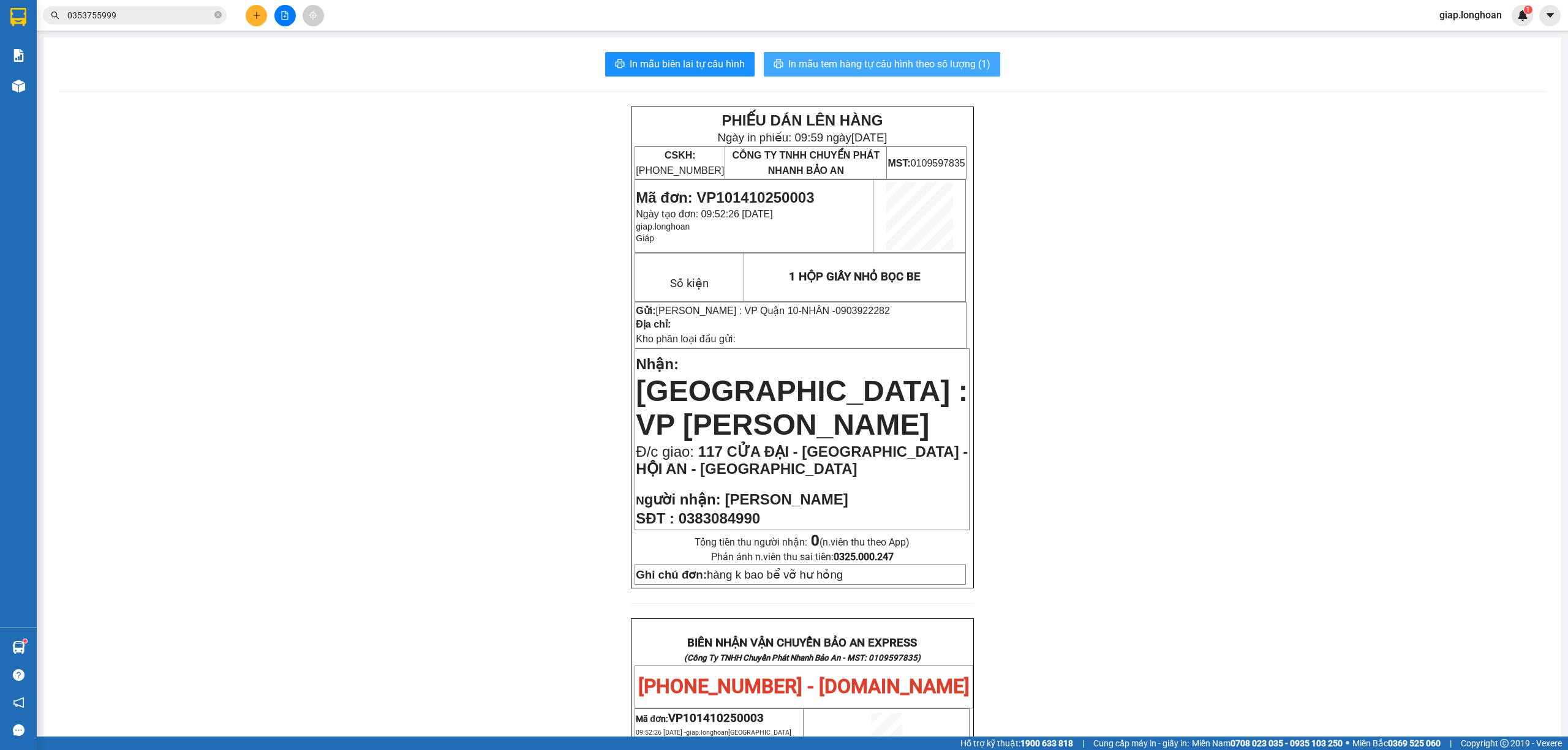
click at [865, 56] on span "In mẫu tem hàng tự cấu hình theo số lượng (1)" at bounding box center [889, 63] width 202 height 16
click at [447, 353] on div "PHIẾU DÁN LÊN HÀNG Ngày in phiếu: 09:59 ngày 14-10-2025 CSKH: 1900.06.88.33 CÔN…" at bounding box center [802, 707] width 1488 height 1200
click at [253, 13] on icon "plus" at bounding box center [257, 15] width 9 height 9
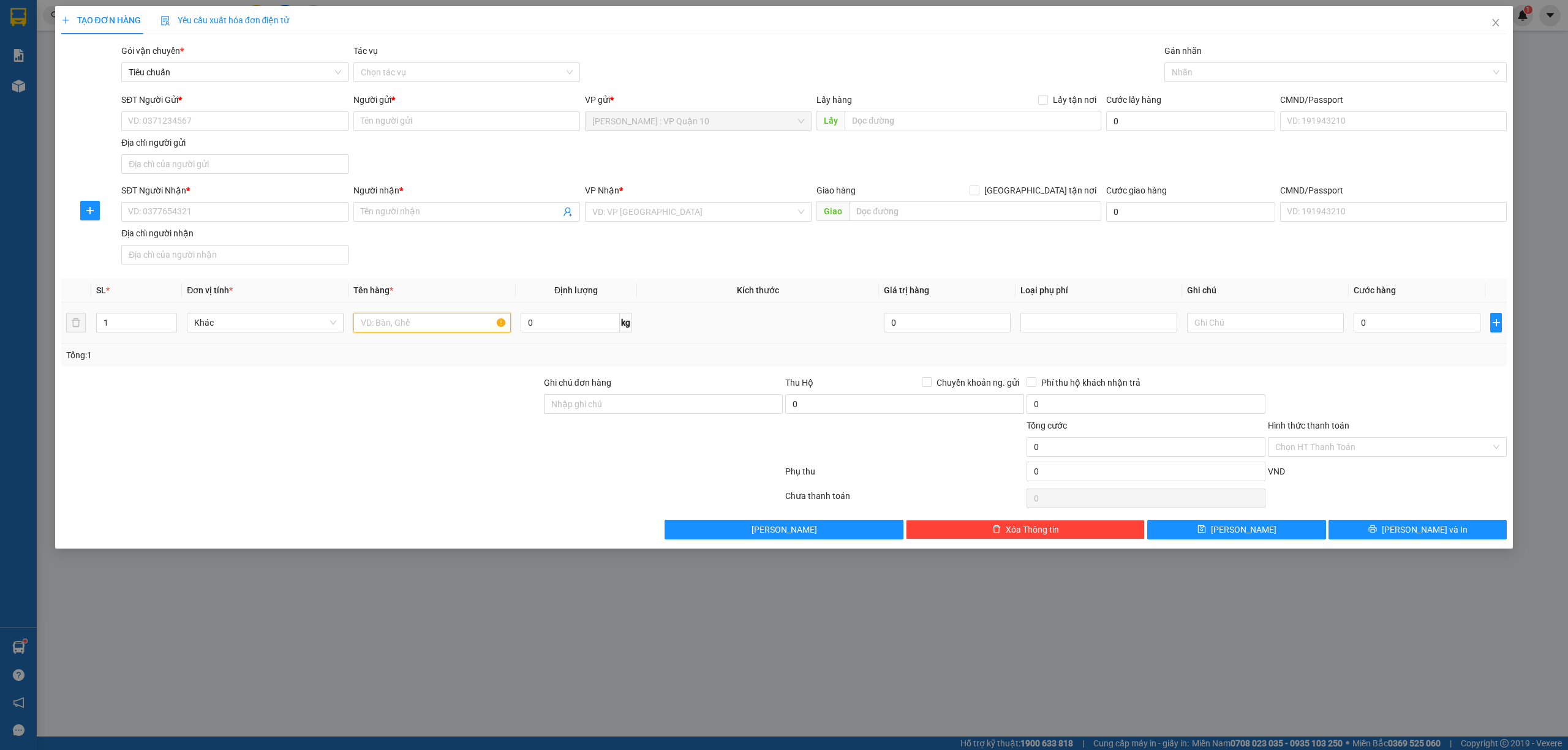
click at [378, 324] on input "text" at bounding box center [432, 322] width 157 height 20
click at [650, 400] on input "Ghi chú đơn hàng" at bounding box center [663, 404] width 239 height 20
click at [419, 451] on div at bounding box center [301, 439] width 483 height 43
click at [182, 117] on input "SĐT Người Gửi *" at bounding box center [235, 121] width 227 height 20
click at [158, 144] on div "0919754775 - LÂM" at bounding box center [234, 146] width 212 height 14
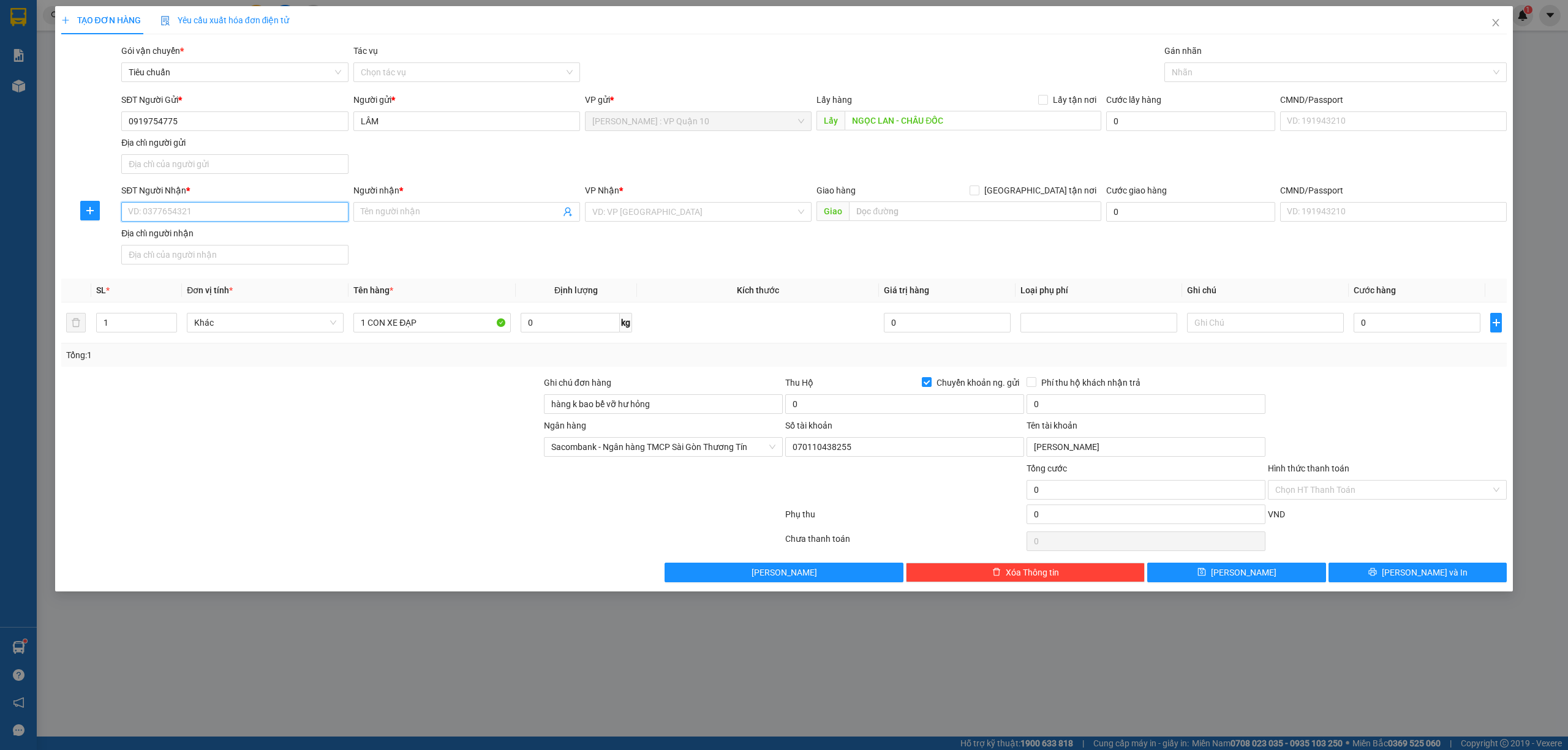
click at [184, 219] on input "SĐT Người Nhận *" at bounding box center [235, 211] width 227 height 20
click at [423, 206] on span at bounding box center [467, 211] width 227 height 20
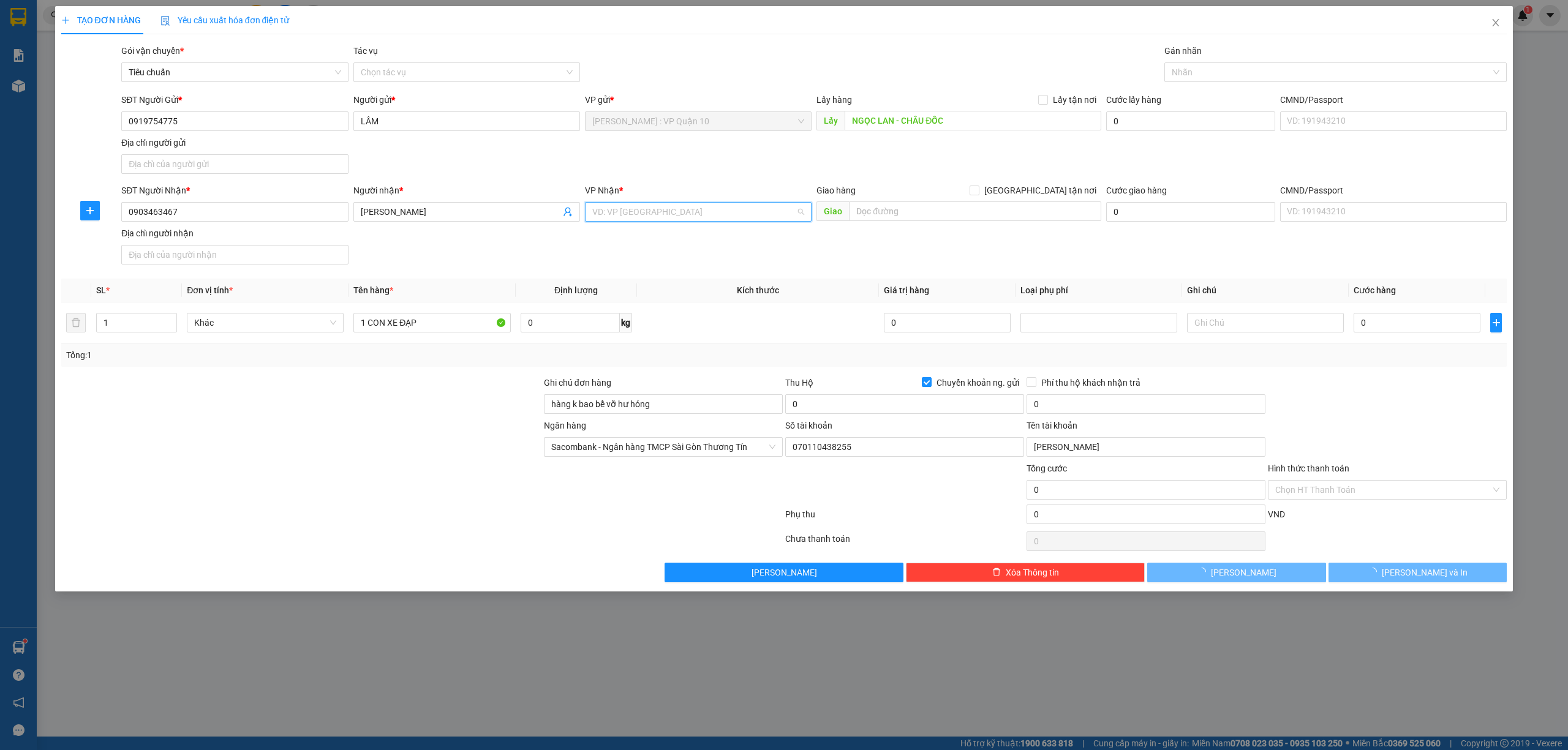
click at [615, 207] on input "search" at bounding box center [694, 211] width 203 height 18
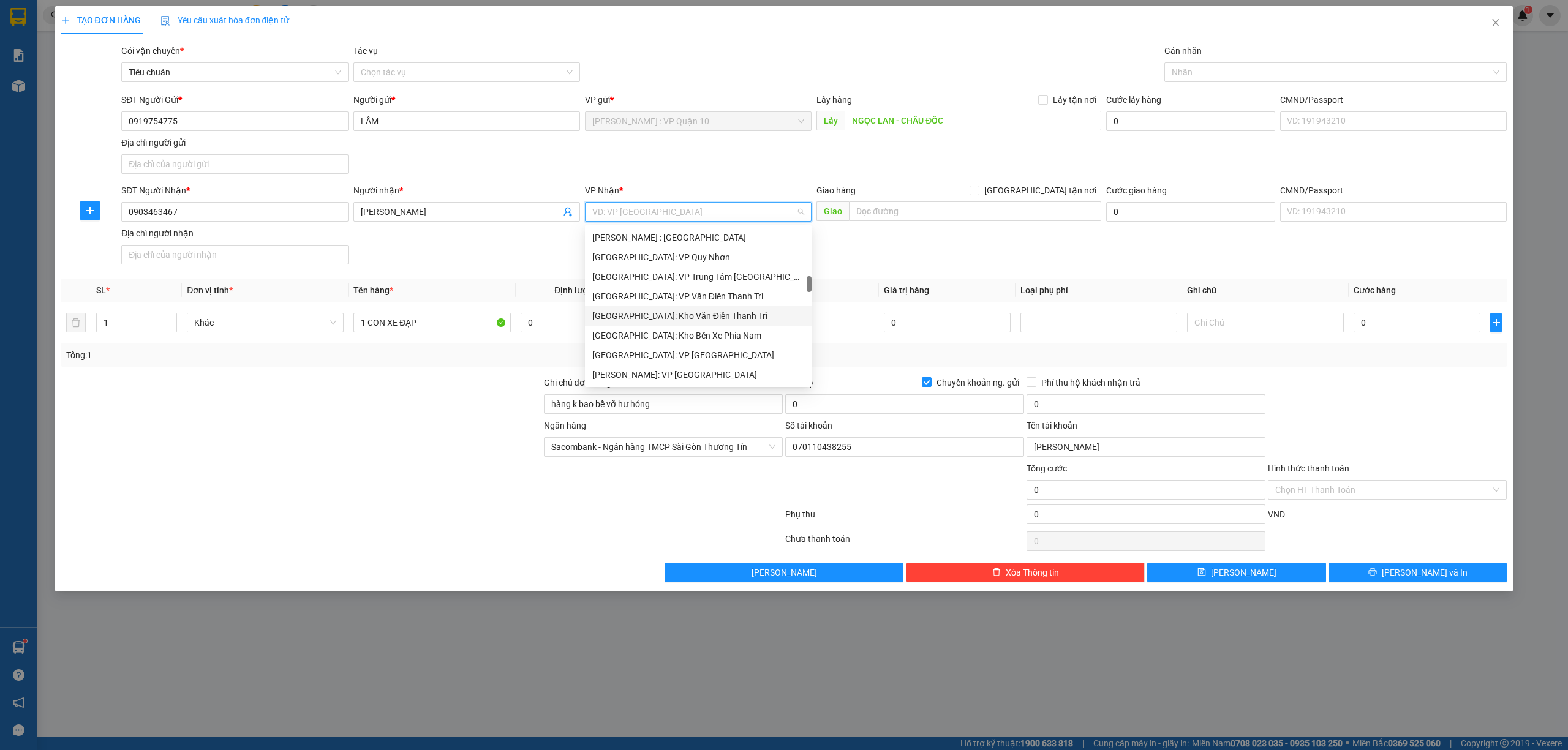
scroll to position [571, 0]
click at [684, 232] on div "Hà Nội: Kho Văn Điển Thanh Trì" at bounding box center [698, 234] width 212 height 14
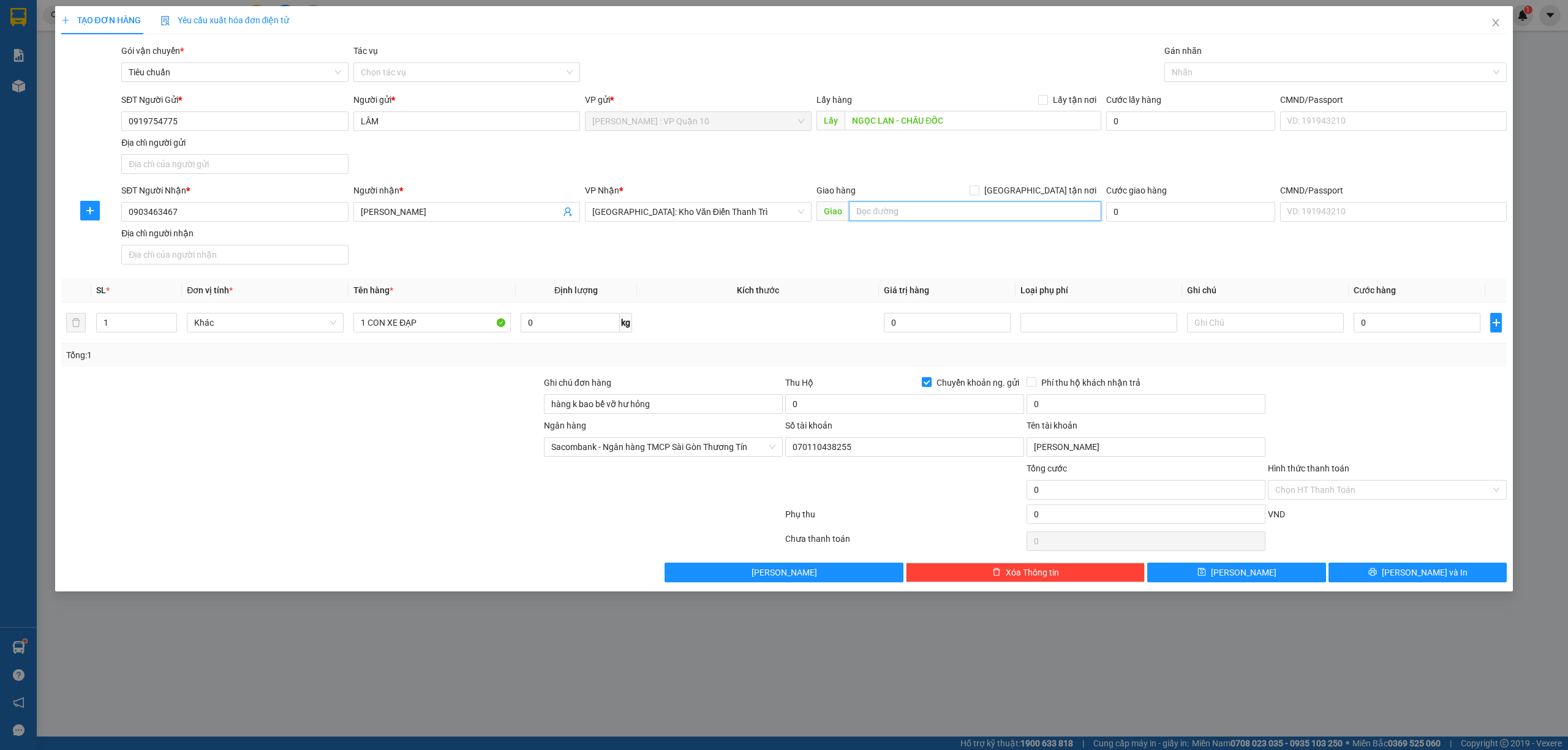
click at [865, 215] on input "text" at bounding box center [975, 211] width 253 height 20
click at [887, 406] on input "0" at bounding box center [905, 404] width 239 height 20
click at [1082, 405] on input "0" at bounding box center [1146, 404] width 239 height 20
click at [1382, 358] on div "Tổng: 1" at bounding box center [784, 355] width 1436 height 14
click at [1406, 321] on input "0" at bounding box center [1417, 322] width 127 height 20
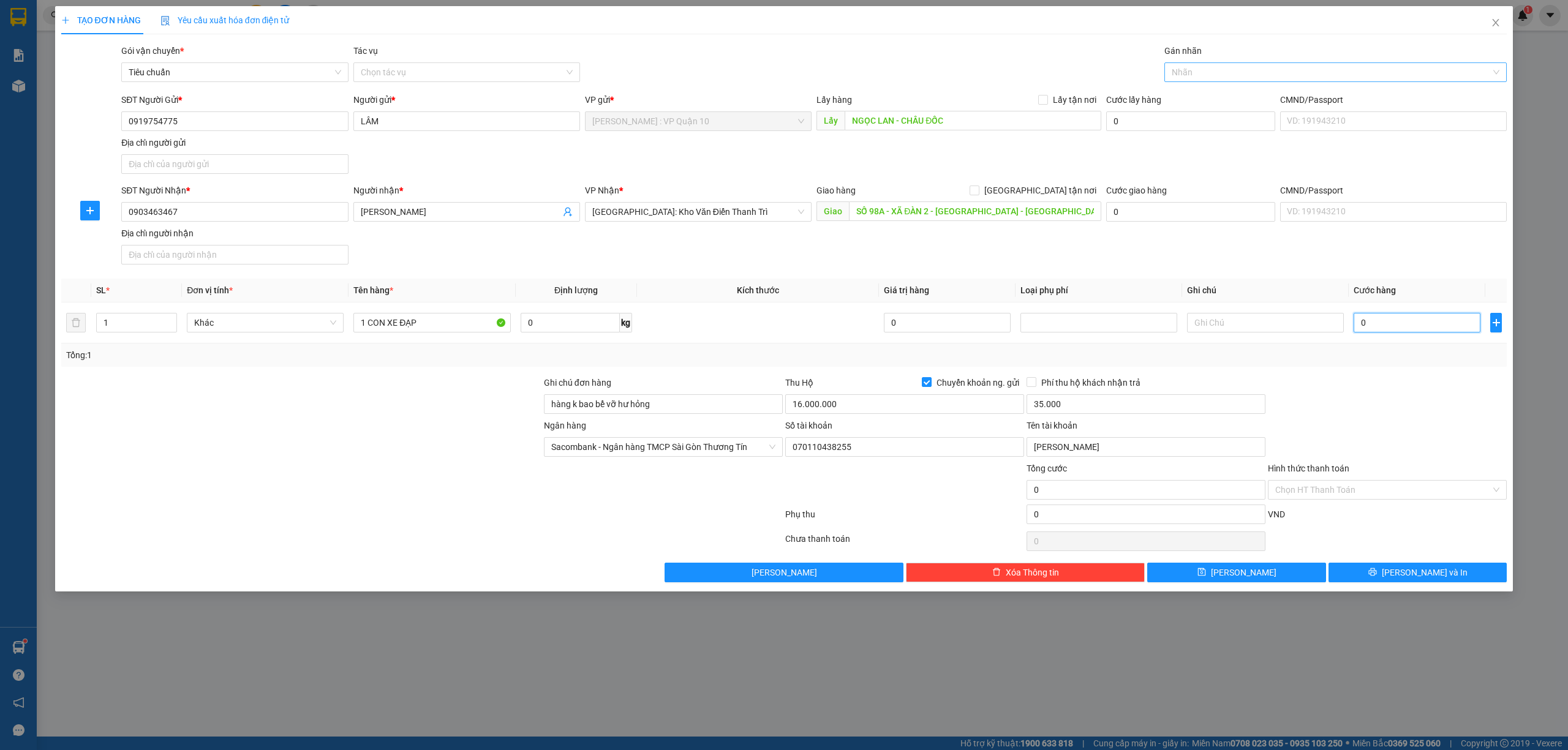
click at [1223, 67] on div at bounding box center [1330, 72] width 325 height 15
click at [1211, 88] on div "[GEOGRAPHIC_DATA] tận nơi" at bounding box center [1336, 97] width 343 height 20
click at [978, 192] on input "[GEOGRAPHIC_DATA] tận nơi" at bounding box center [974, 190] width 9 height 9
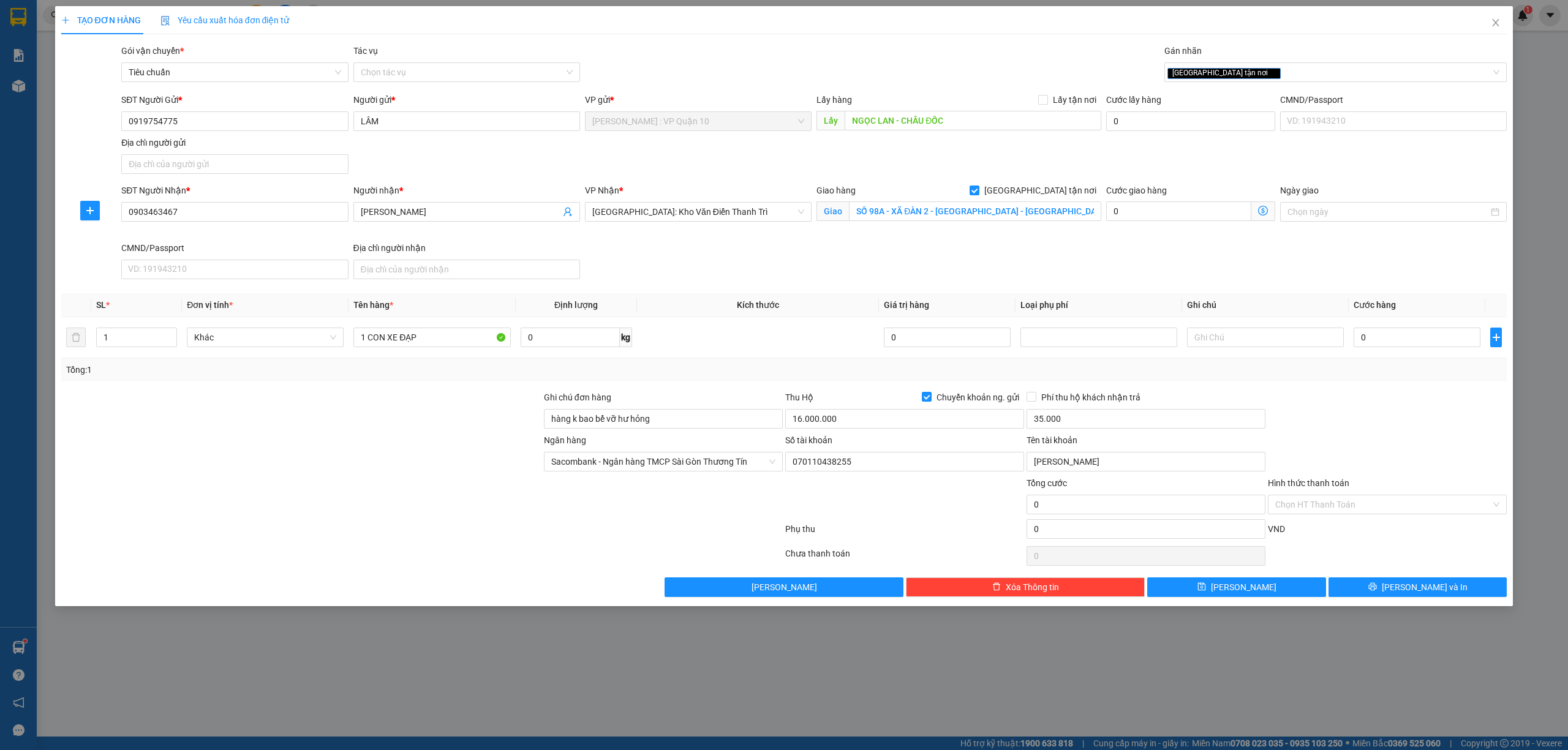
click at [1444, 420] on div at bounding box center [1386, 412] width 241 height 43
click at [1390, 333] on input "0" at bounding box center [1417, 337] width 127 height 20
click at [1353, 502] on input "Hình thức thanh toán" at bounding box center [1382, 504] width 215 height 18
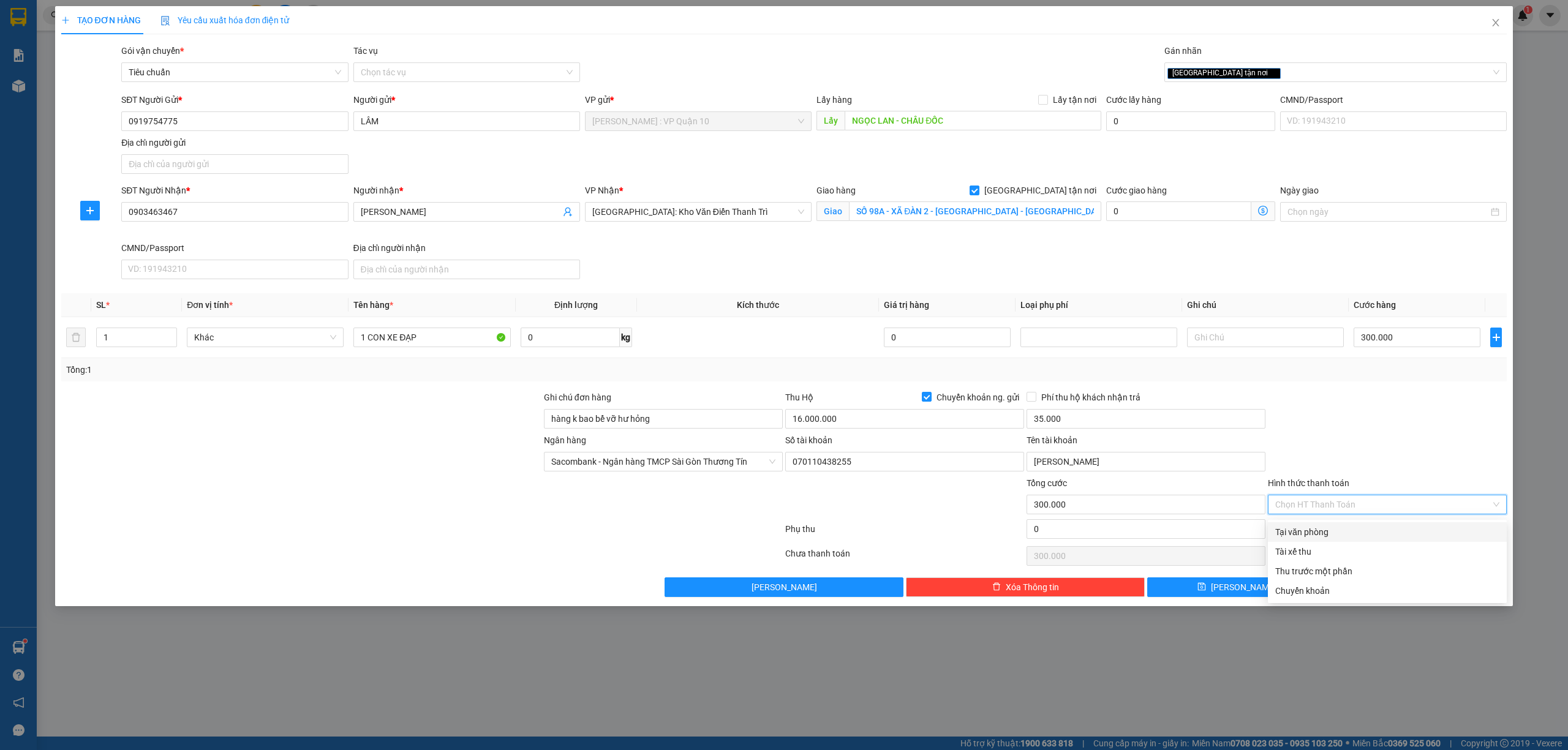
click at [1326, 531] on div "Tại văn phòng" at bounding box center [1387, 532] width 224 height 14
click at [1377, 591] on icon "printer" at bounding box center [1372, 586] width 9 height 9
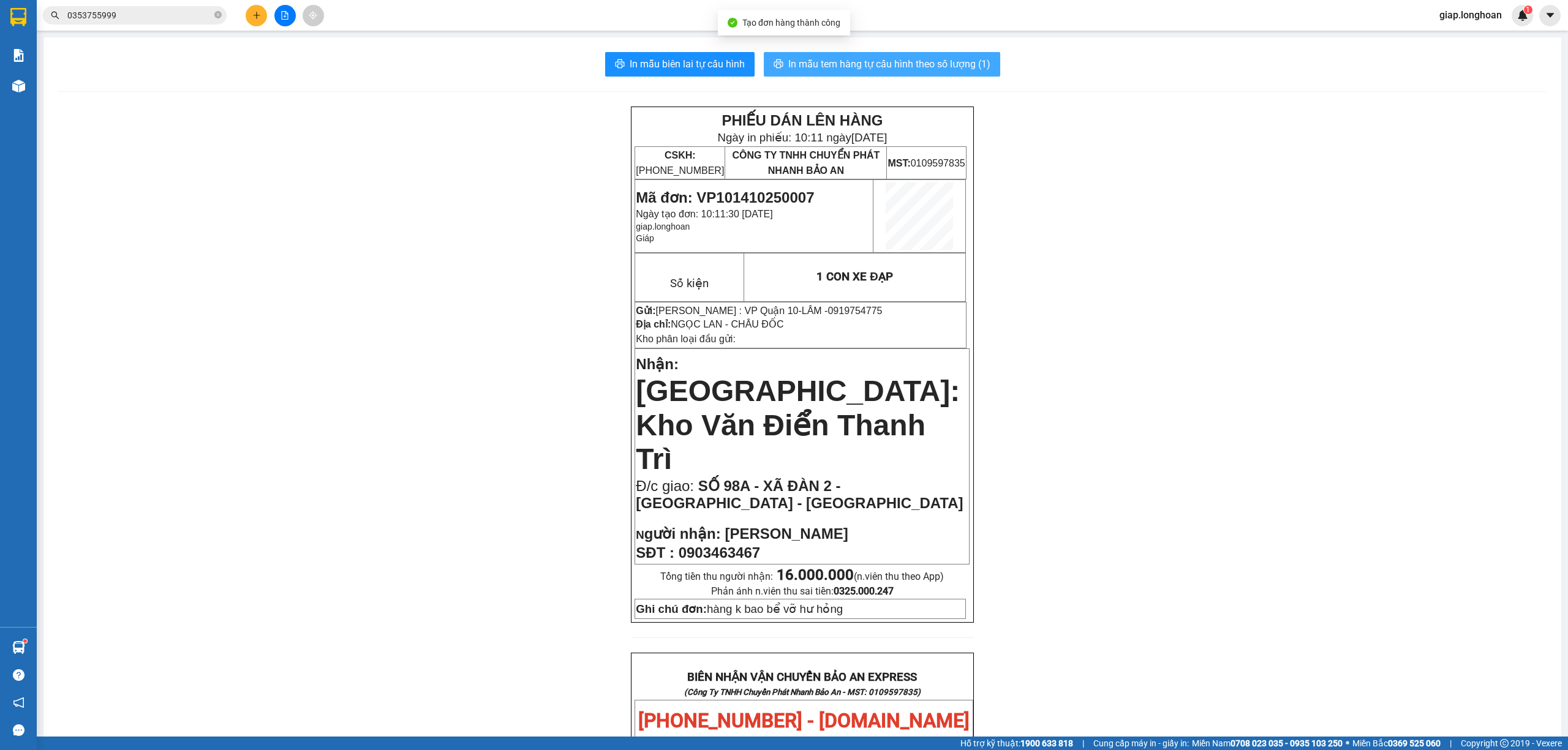
click at [827, 57] on span "In mẫu tem hàng tự cấu hình theo số lượng (1)" at bounding box center [889, 63] width 202 height 16
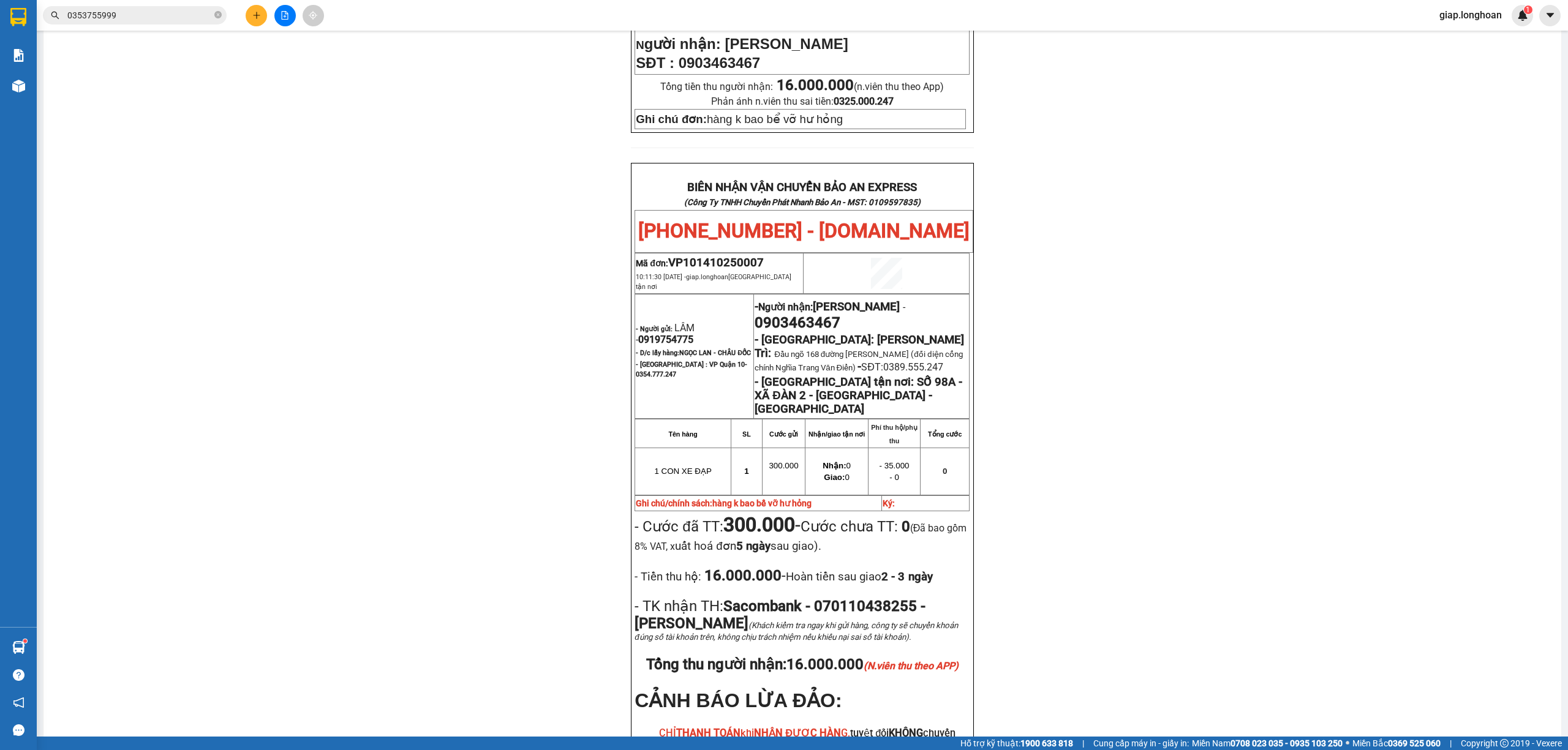
scroll to position [571, 0]
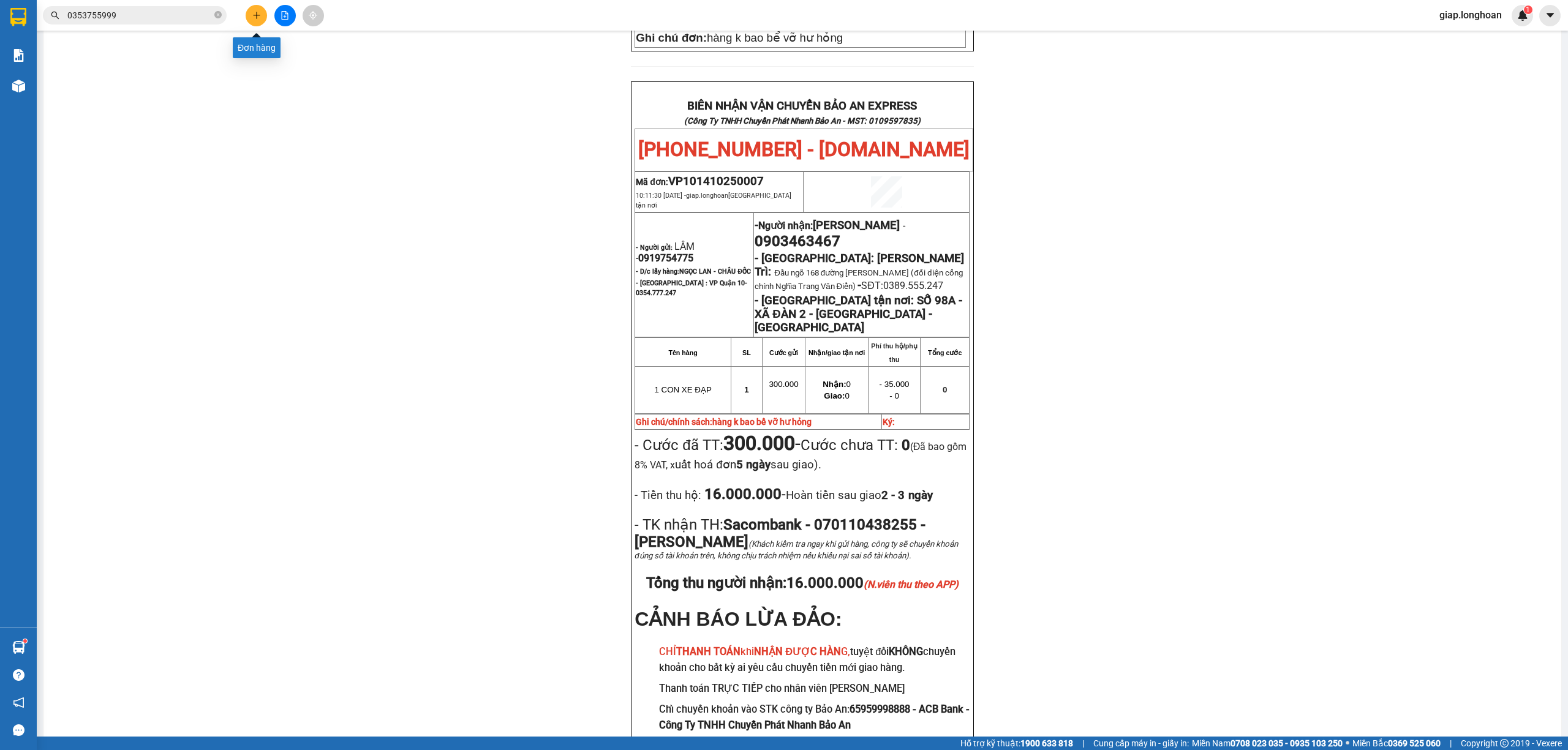
click at [251, 16] on button at bounding box center [257, 16] width 22 height 22
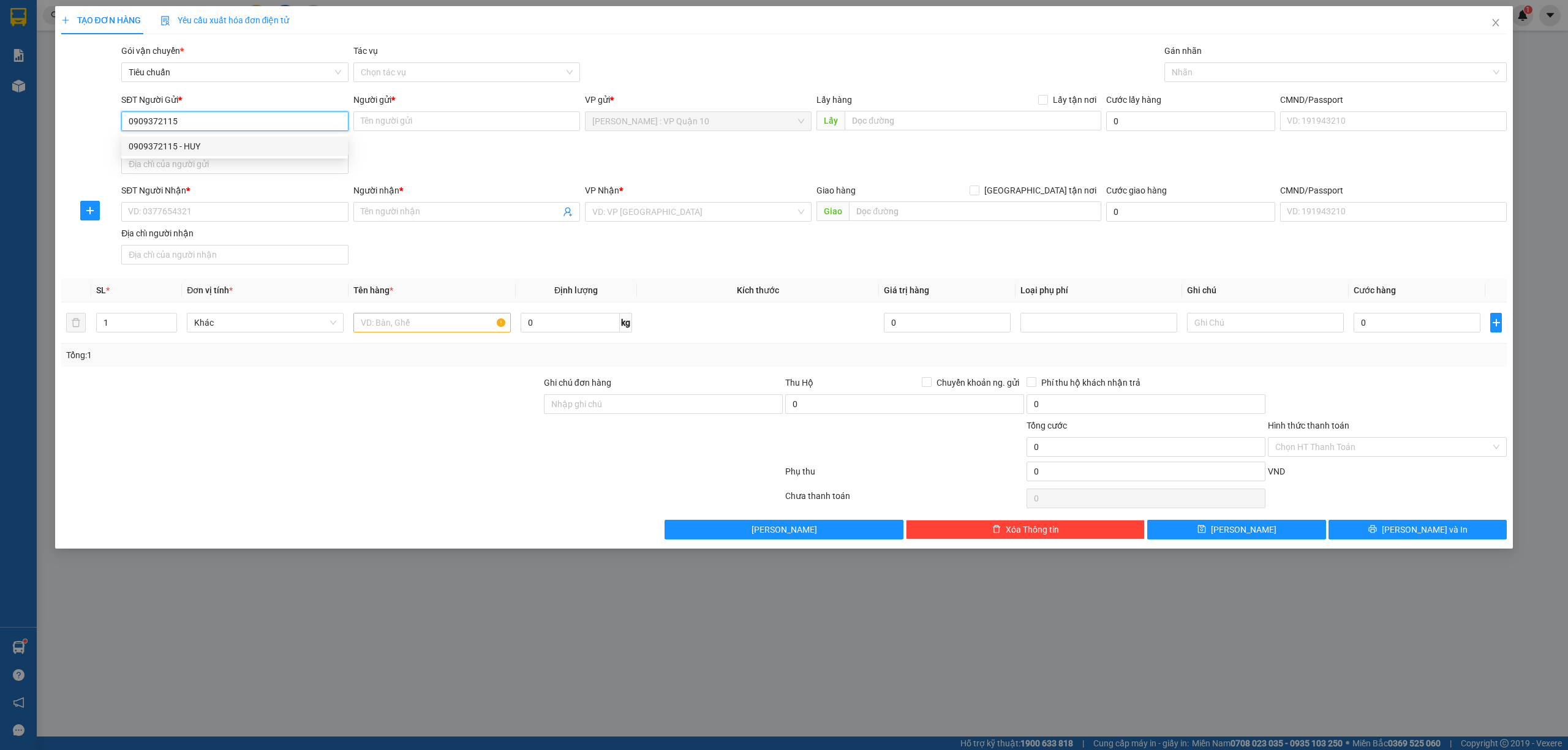
drag, startPoint x: 145, startPoint y: 138, endPoint x: 151, endPoint y: 153, distance: 16.2
click at [145, 140] on div "0909372115 - HUY" at bounding box center [235, 146] width 227 height 20
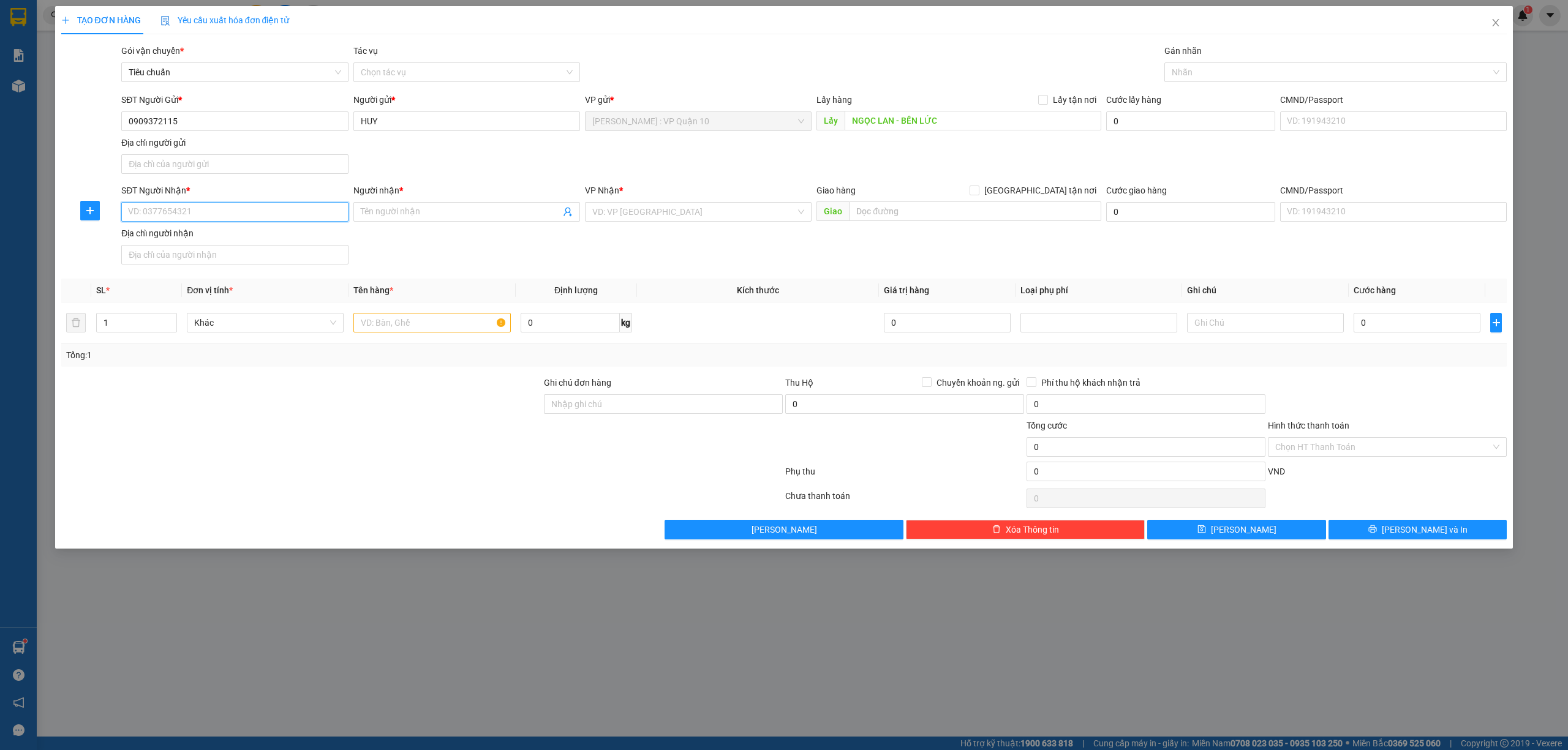
click at [214, 219] on input "SĐT Người Nhận *" at bounding box center [235, 211] width 227 height 20
click at [390, 219] on input "Người nhận *" at bounding box center [461, 212] width 200 height 14
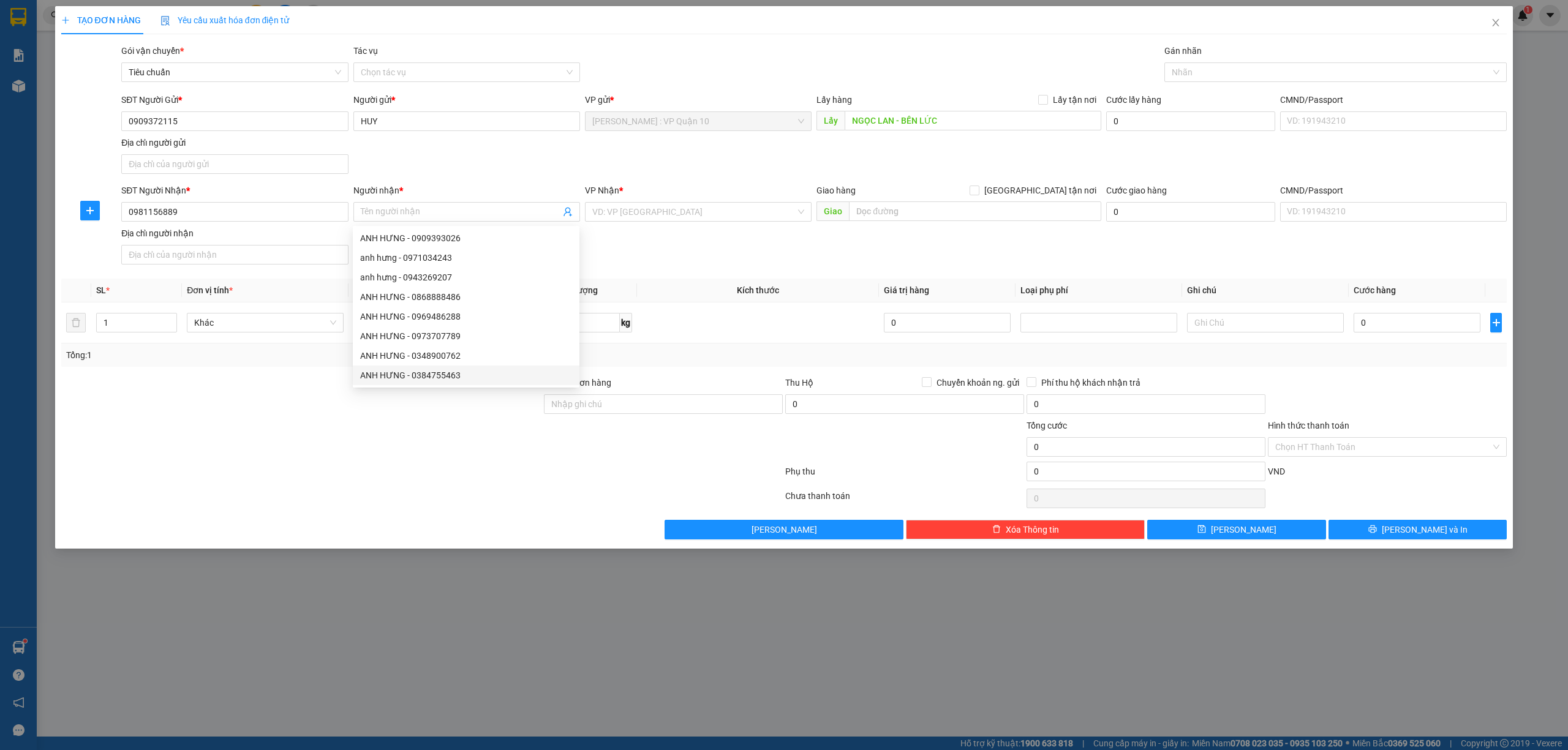
click at [427, 498] on div at bounding box center [422, 498] width 724 height 24
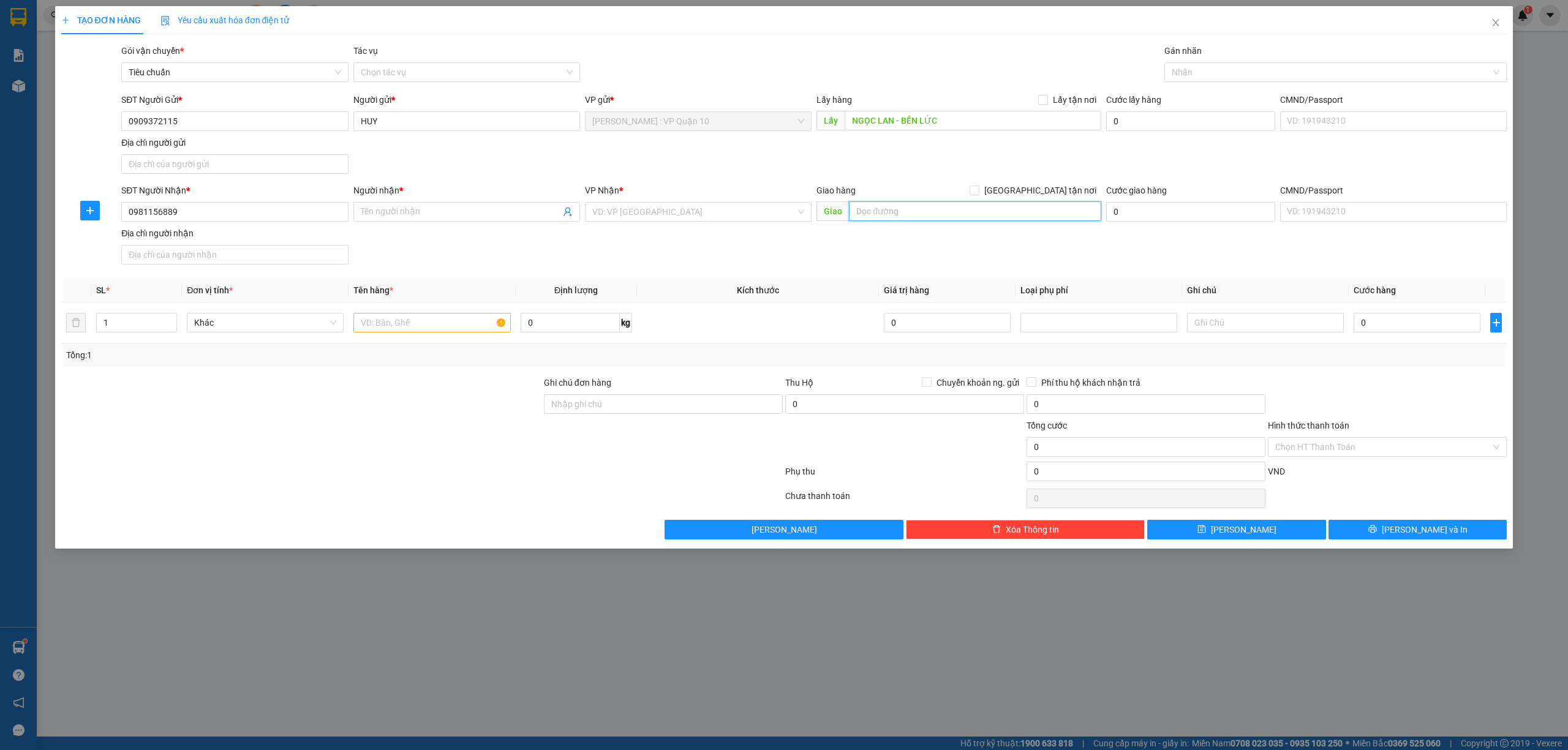
click at [894, 215] on input "text" at bounding box center [975, 211] width 253 height 20
paste input "Lê văn Long, tổ 4 khu Vĩnh tuy1 mạo Khê đông triều.quảng ninh Sđt 0981156889"
click at [906, 209] on input "Lê văn Long - tổ 4 khu Vĩnh tuy1 mạo Khê đông triều - quảng ninh" at bounding box center [975, 211] width 253 height 20
click at [408, 207] on input "Người nhận *" at bounding box center [461, 212] width 200 height 14
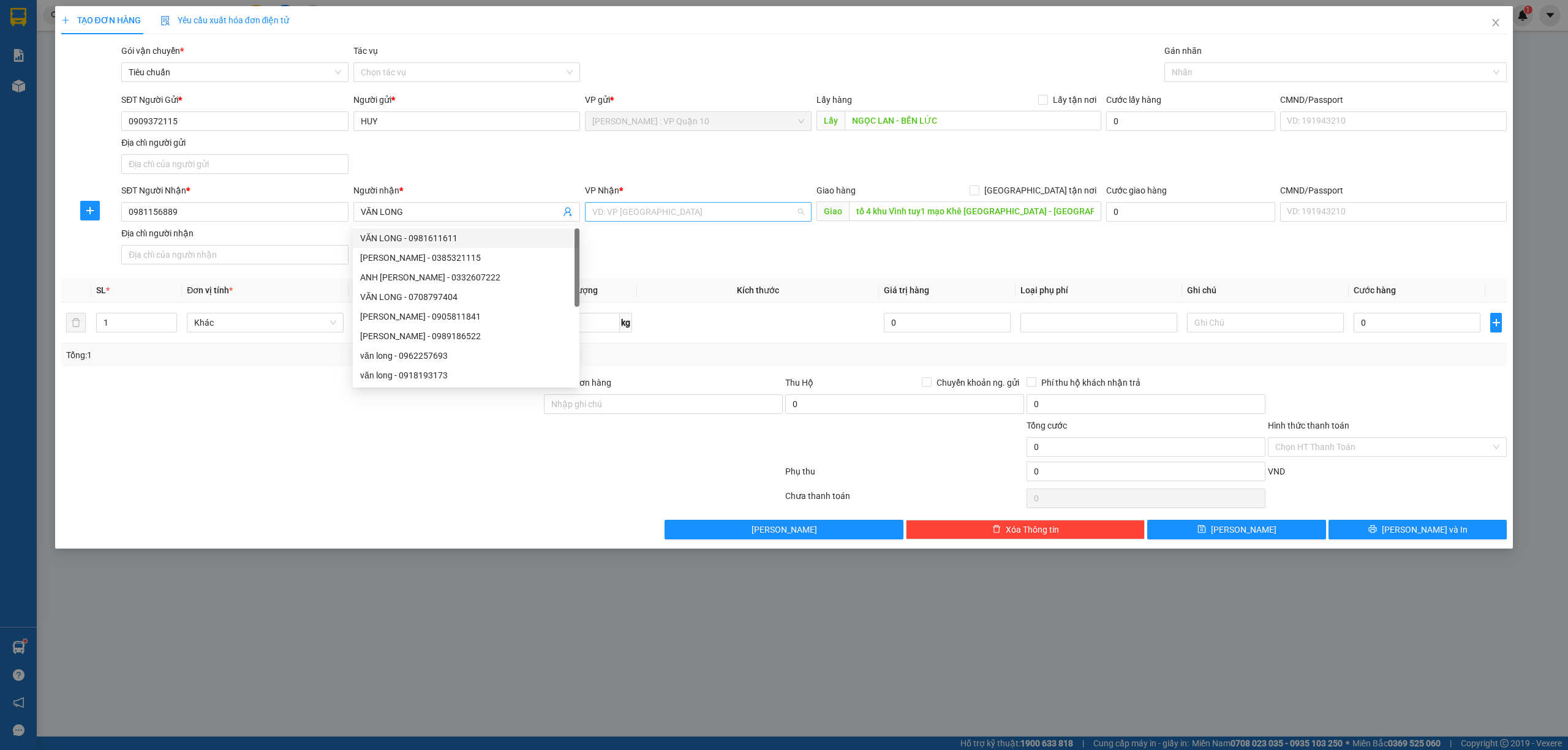
click at [621, 214] on input "search" at bounding box center [694, 211] width 203 height 18
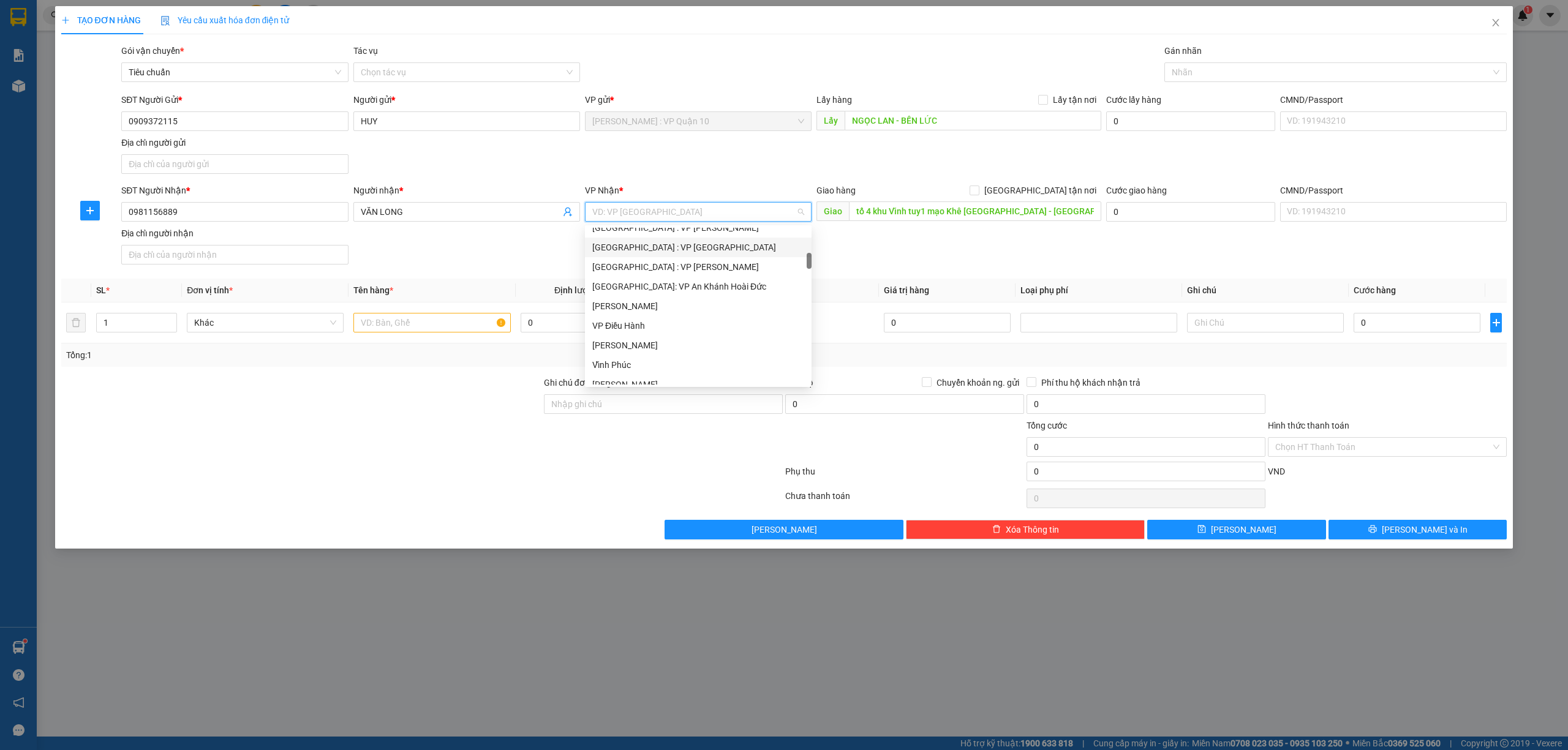
scroll to position [82, 0]
click at [723, 296] on div "Hải Phòng: Văn phòng Bến xe Thượng Lý" at bounding box center [698, 293] width 212 height 14
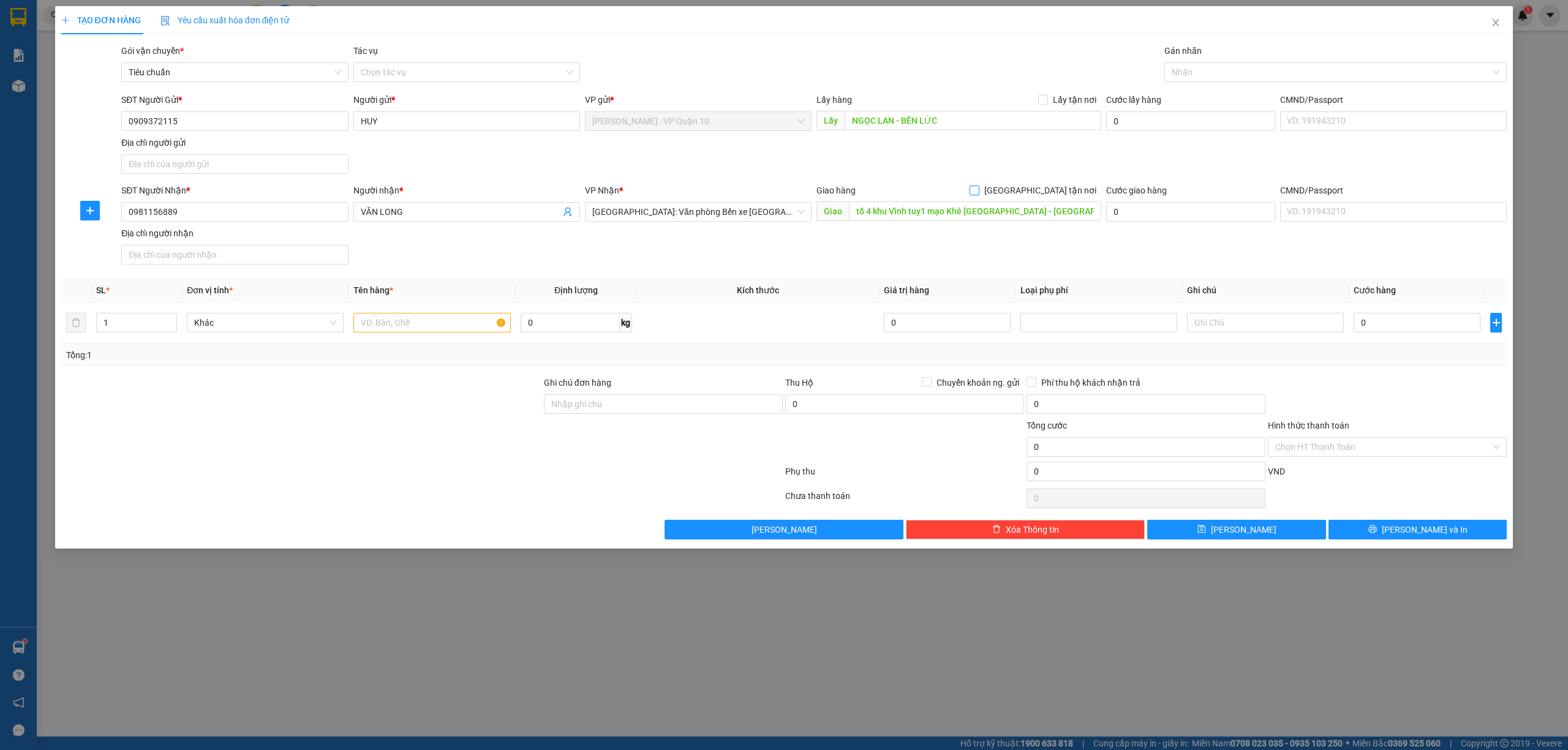
click at [978, 191] on input "[GEOGRAPHIC_DATA] tận nơi" at bounding box center [974, 190] width 9 height 9
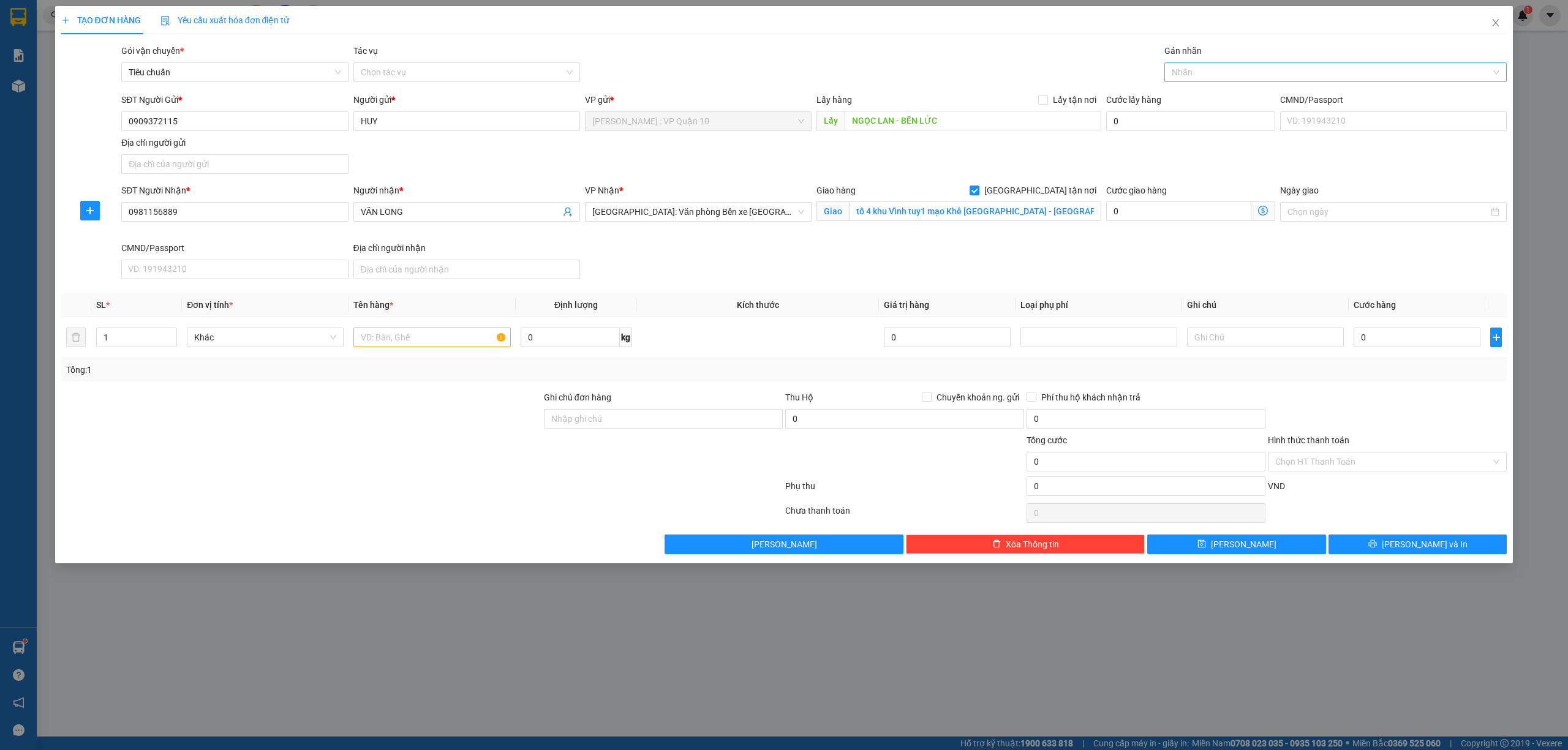
click at [1186, 69] on div at bounding box center [1330, 72] width 325 height 15
click at [1195, 92] on div "[GEOGRAPHIC_DATA] tận nơi" at bounding box center [1336, 97] width 328 height 14
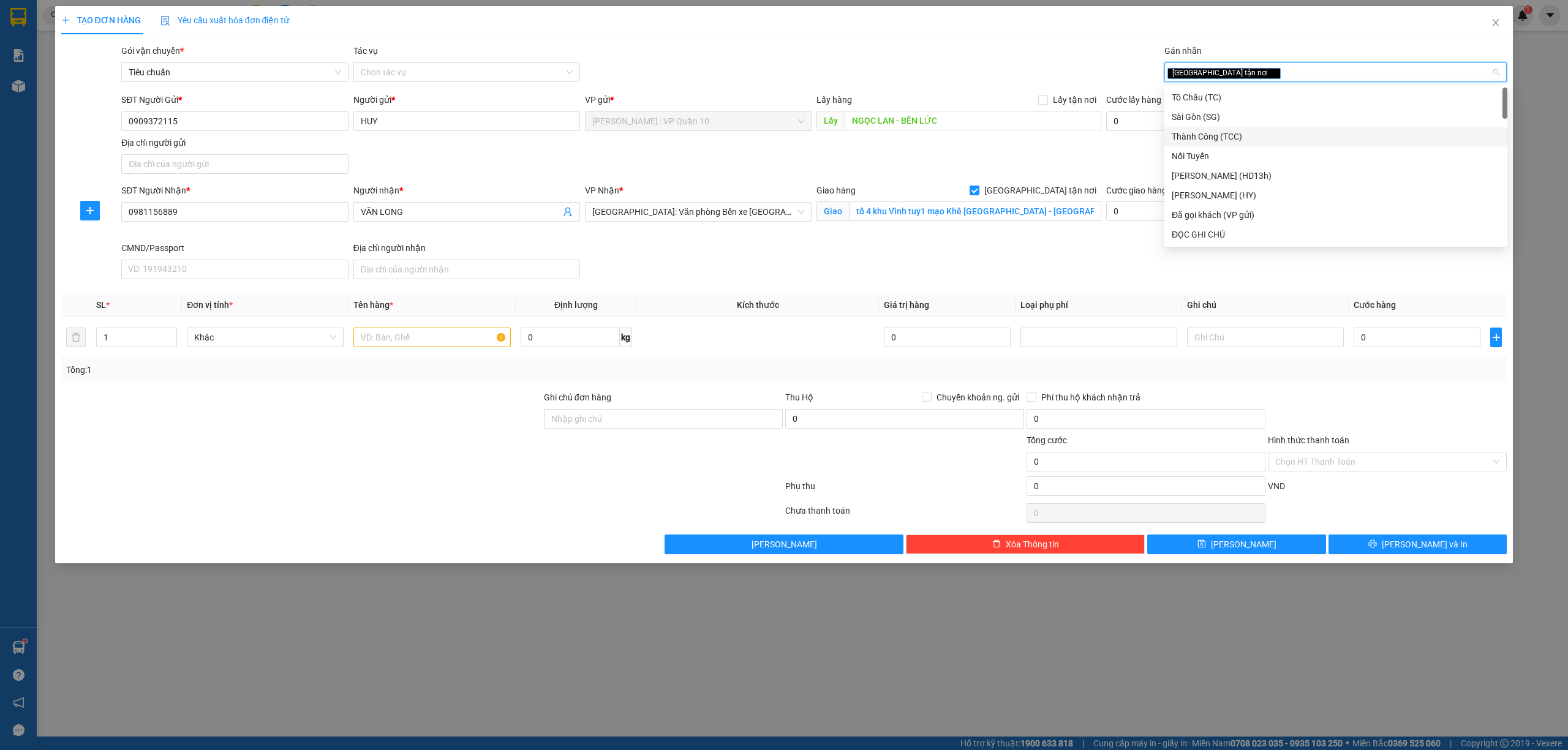
click at [933, 164] on div "SĐT Người Gửi * 0909372115 Người gửi * HUY VP gửi * Hồ Chí Minh : VP Quận 10 Lấ…" at bounding box center [814, 136] width 1390 height 86
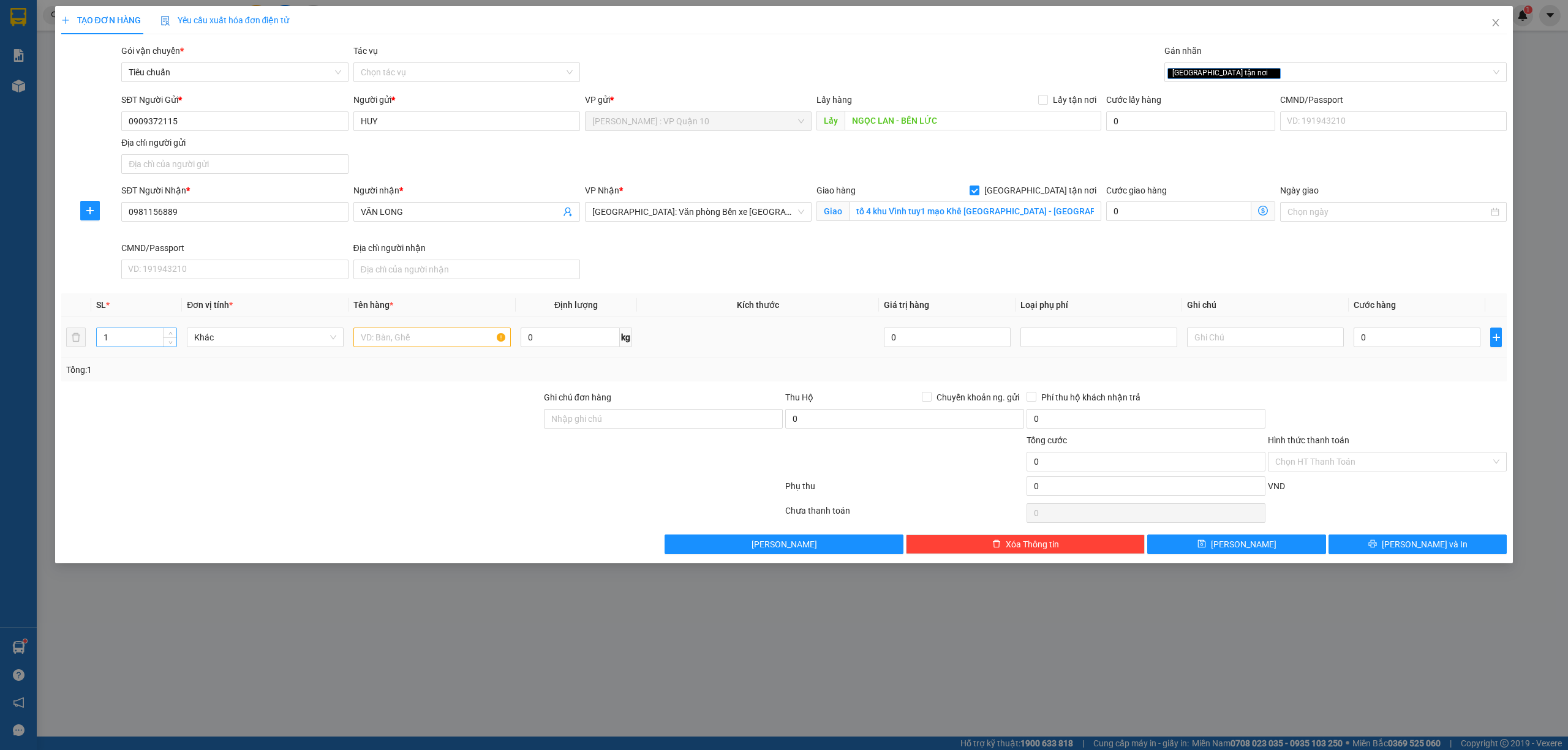
click at [123, 344] on input "1" at bounding box center [136, 337] width 80 height 18
drag, startPoint x: 407, startPoint y: 348, endPoint x: 414, endPoint y: 343, distance: 8.6
click at [408, 347] on input "text" at bounding box center [432, 337] width 157 height 20
drag, startPoint x: 587, startPoint y: 424, endPoint x: 613, endPoint y: 424, distance: 26.0
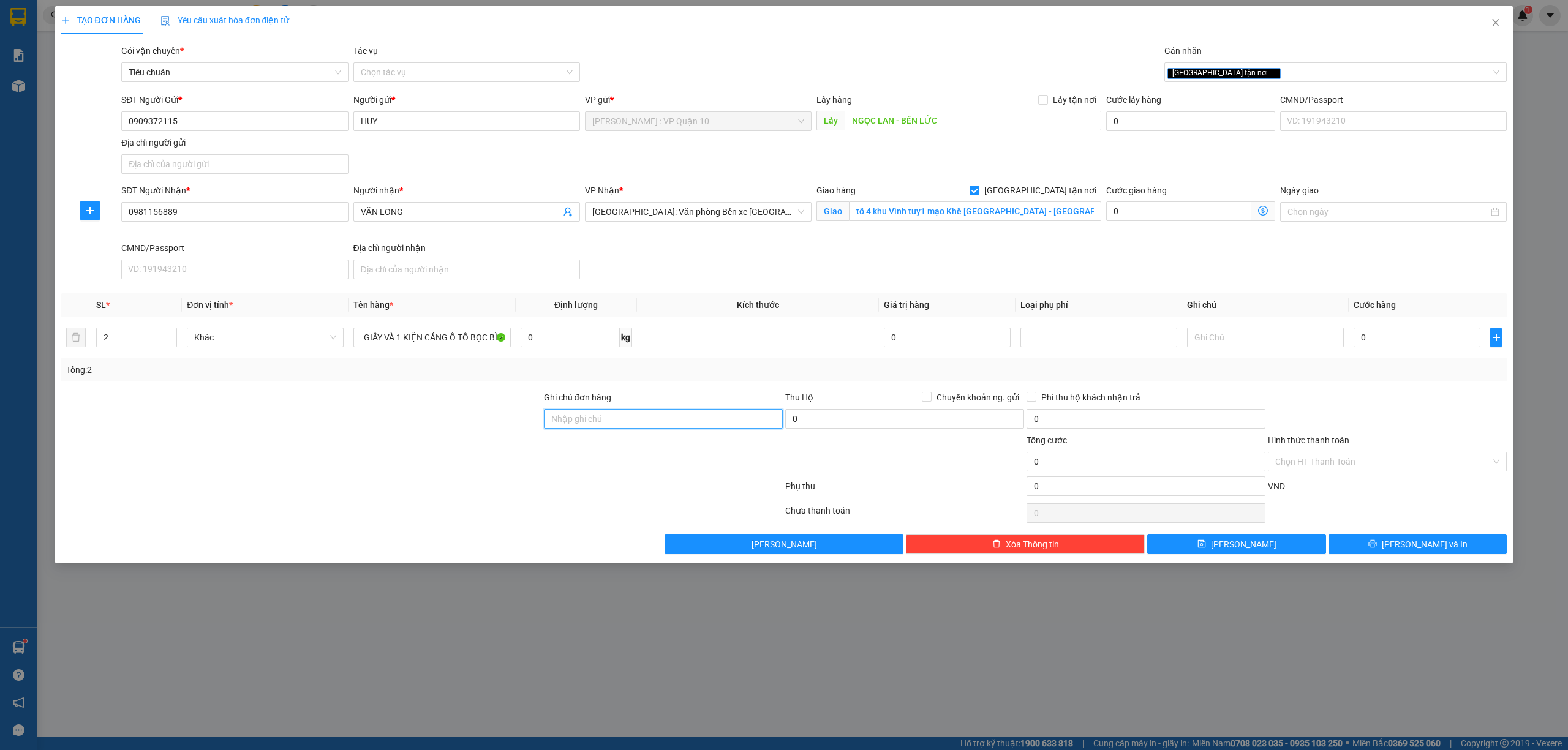
click at [592, 424] on input "Ghi chú đơn hàng" at bounding box center [663, 419] width 239 height 20
drag, startPoint x: 556, startPoint y: 510, endPoint x: 542, endPoint y: 512, distance: 14.1
click at [556, 512] on div at bounding box center [422, 513] width 724 height 24
click at [1390, 404] on div at bounding box center [1386, 412] width 241 height 43
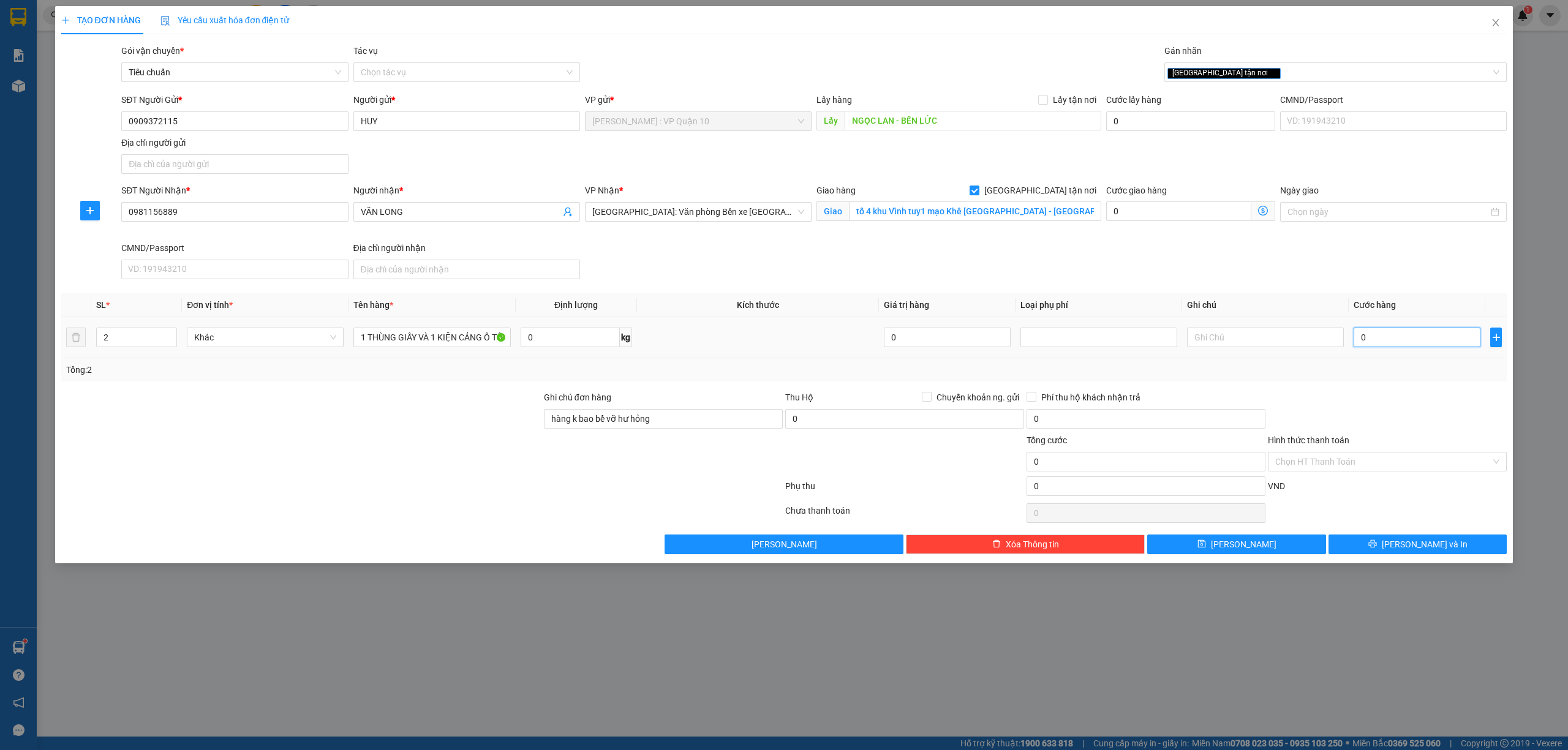
click at [1417, 340] on input "0" at bounding box center [1417, 337] width 127 height 20
click at [926, 399] on input "Chuyển khoản ng. gửi" at bounding box center [926, 396] width 9 height 9
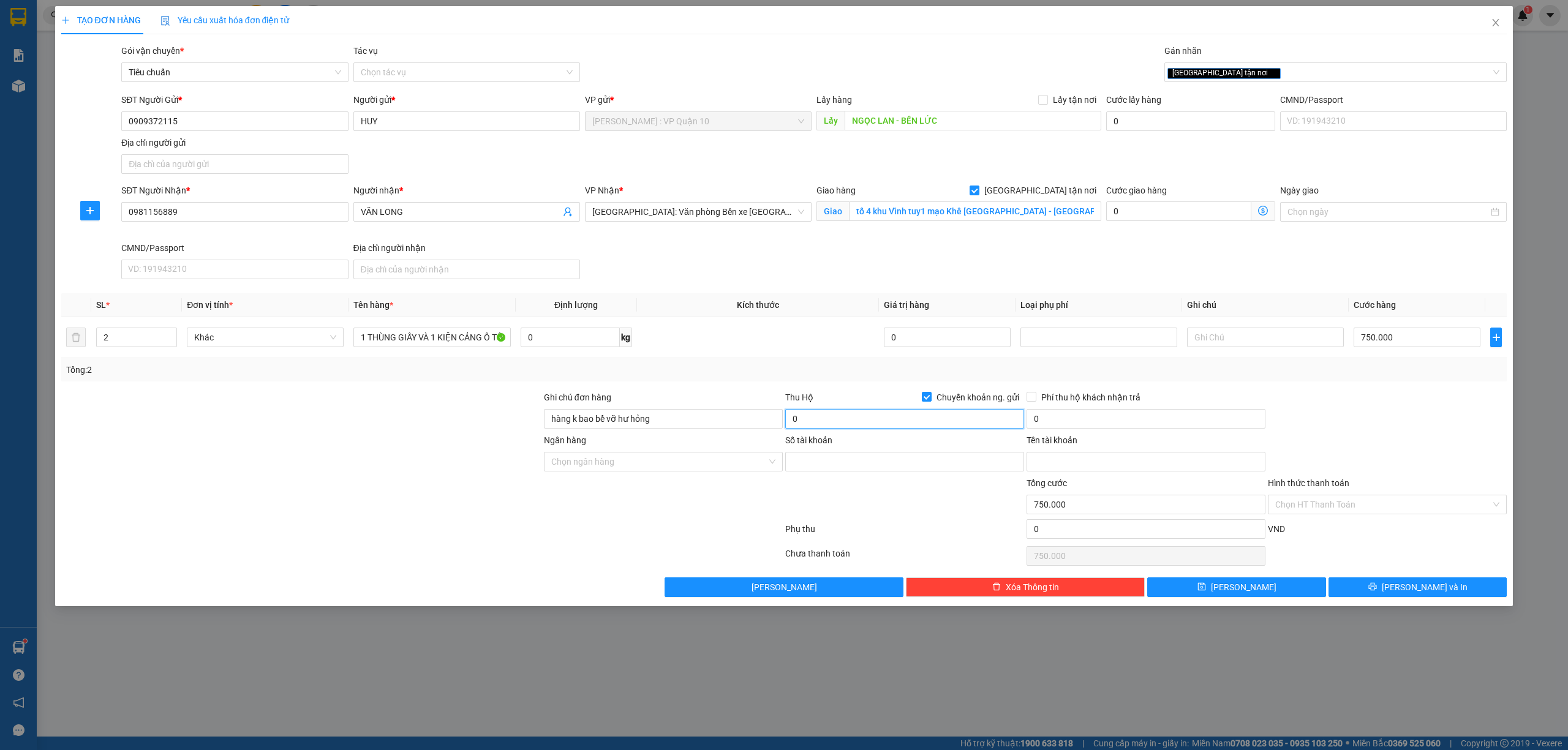
click at [883, 424] on input "0" at bounding box center [905, 419] width 239 height 20
click at [1051, 415] on input "0" at bounding box center [1146, 419] width 239 height 20
click at [743, 502] on div at bounding box center [663, 498] width 241 height 43
click at [823, 464] on input "Số tài khoản" at bounding box center [905, 461] width 239 height 20
paste input "104869578518"
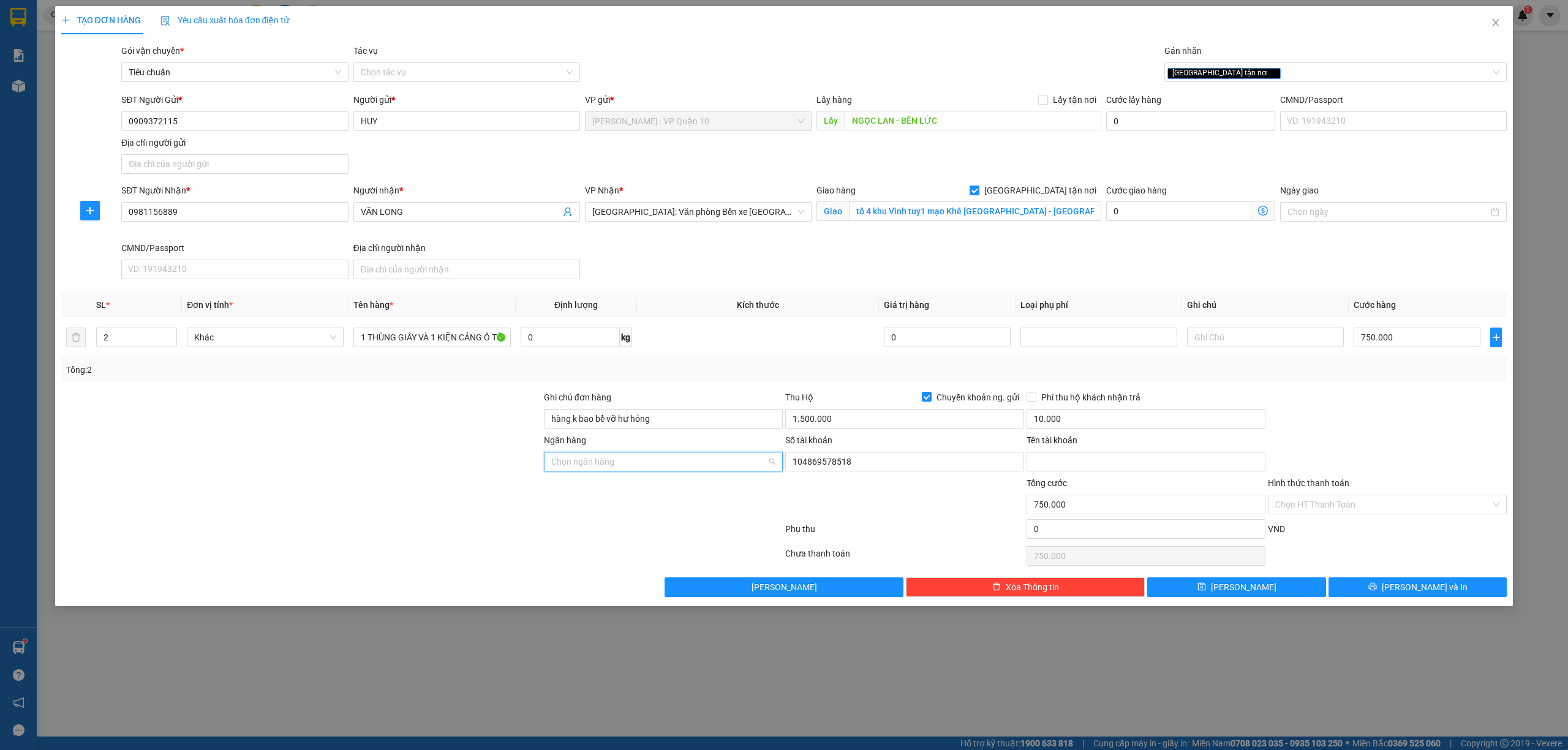
click at [648, 471] on input "Ngân hàng" at bounding box center [658, 461] width 215 height 18
click at [652, 489] on div "VietinBank - Ngân hàng TMCP Công thương Việt Nam" at bounding box center [663, 489] width 224 height 14
click at [540, 543] on div at bounding box center [422, 531] width 724 height 24
drag, startPoint x: 1049, startPoint y: 468, endPoint x: 1030, endPoint y: 471, distance: 19.2
click at [1047, 468] on input "Tên tài khoản" at bounding box center [1146, 461] width 239 height 20
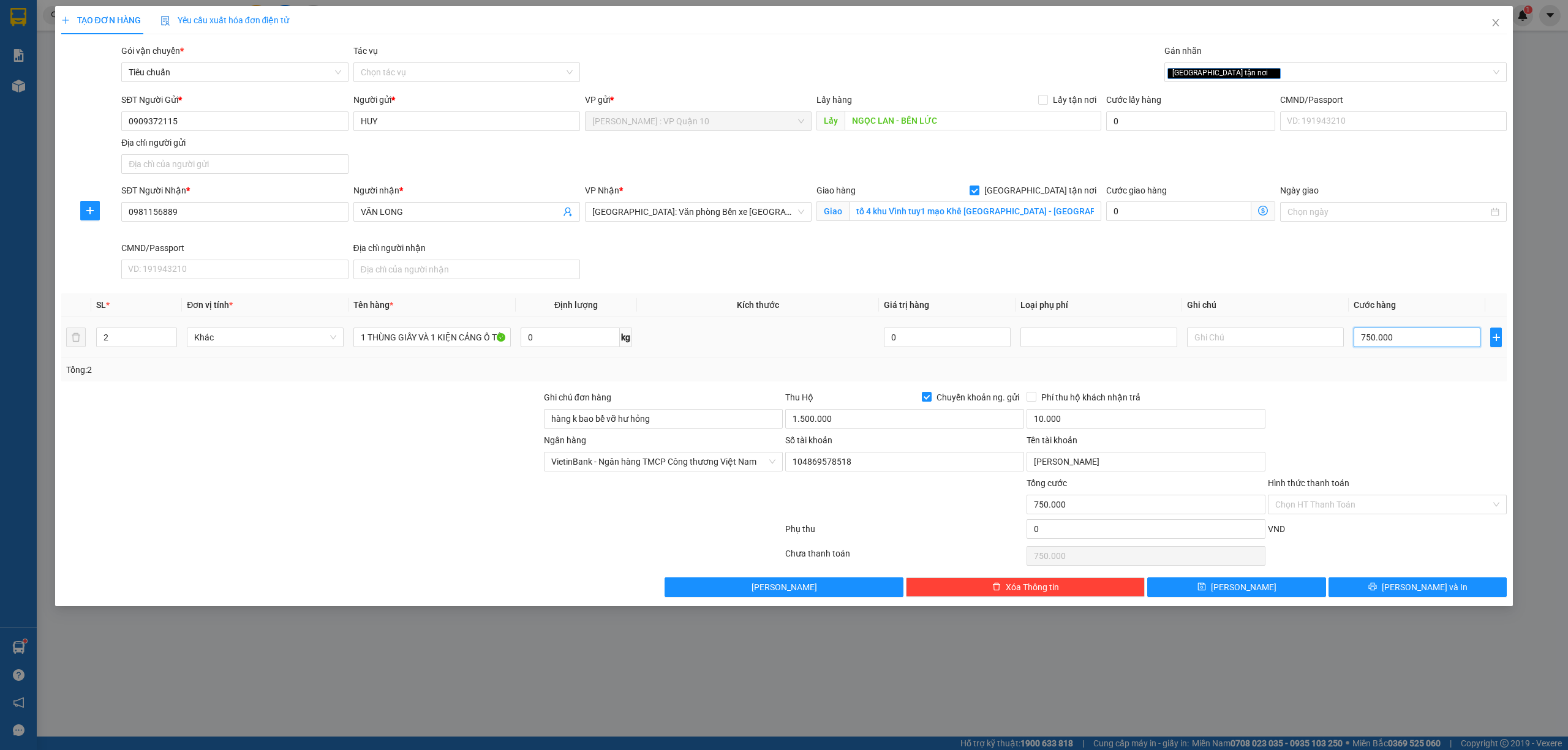
click at [1417, 339] on input "750.000" at bounding box center [1417, 337] width 127 height 20
click at [1081, 219] on input "tổ 4 khu Vĩnh tuy1 mạo Khê đông triều - quảng ninh" at bounding box center [975, 211] width 253 height 20
click at [1059, 282] on div "SĐT Người Nhận * 0981156889 Người nhận * VĂN LONG VP Nhận * Hải Phòng: Văn phòn…" at bounding box center [814, 234] width 1390 height 101
drag, startPoint x: 1403, startPoint y: 403, endPoint x: 1414, endPoint y: 381, distance: 24.6
click at [1405, 399] on div at bounding box center [1386, 412] width 241 height 43
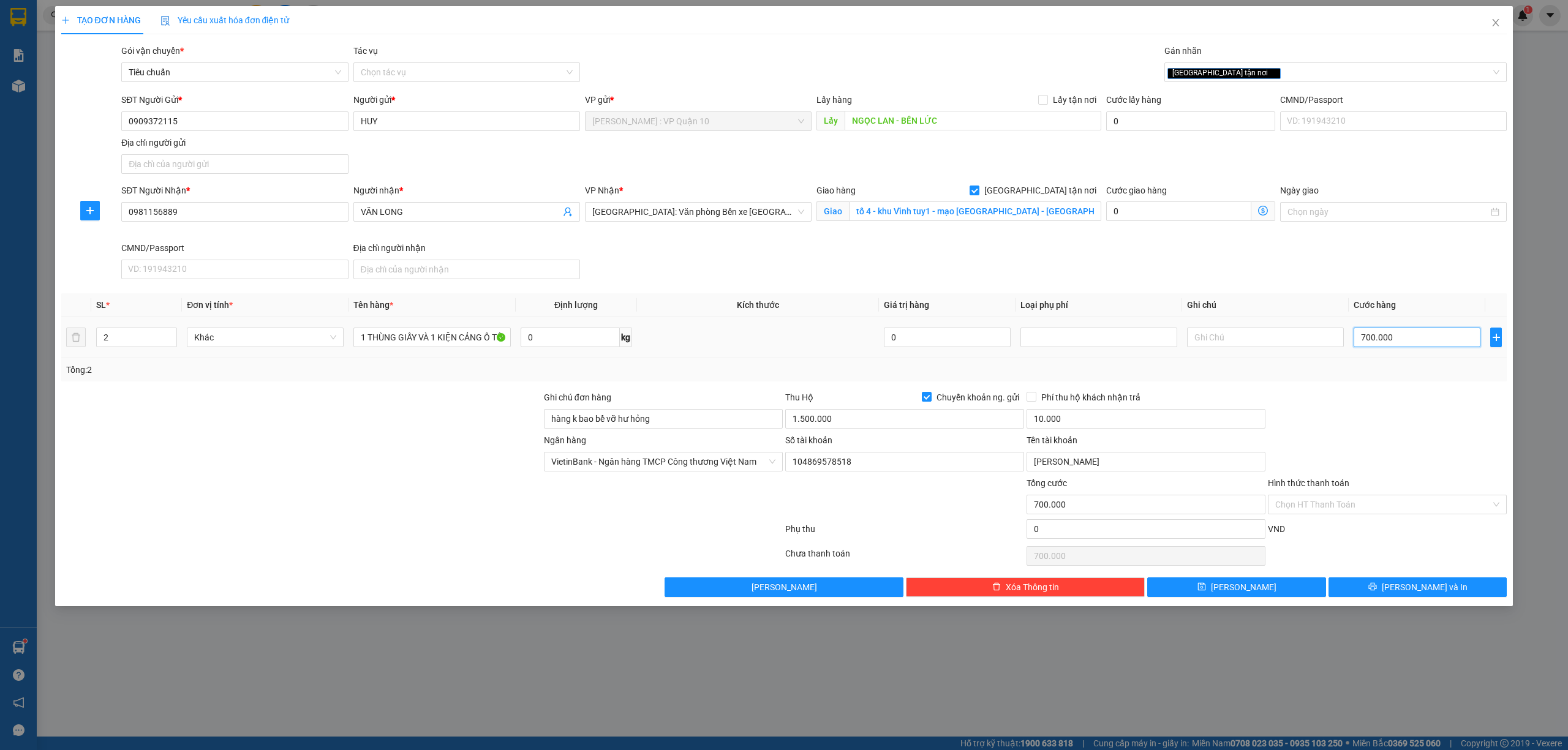
click at [1428, 346] on input "700.000" at bounding box center [1417, 337] width 127 height 20
click at [1421, 365] on div "Tổng: 2" at bounding box center [784, 370] width 1436 height 14
drag, startPoint x: 1423, startPoint y: 339, endPoint x: 1418, endPoint y: 328, distance: 12.1
click at [1423, 339] on input "700.000" at bounding box center [1417, 337] width 127 height 20
click at [1427, 593] on span "[PERSON_NAME] và In" at bounding box center [1424, 587] width 86 height 14
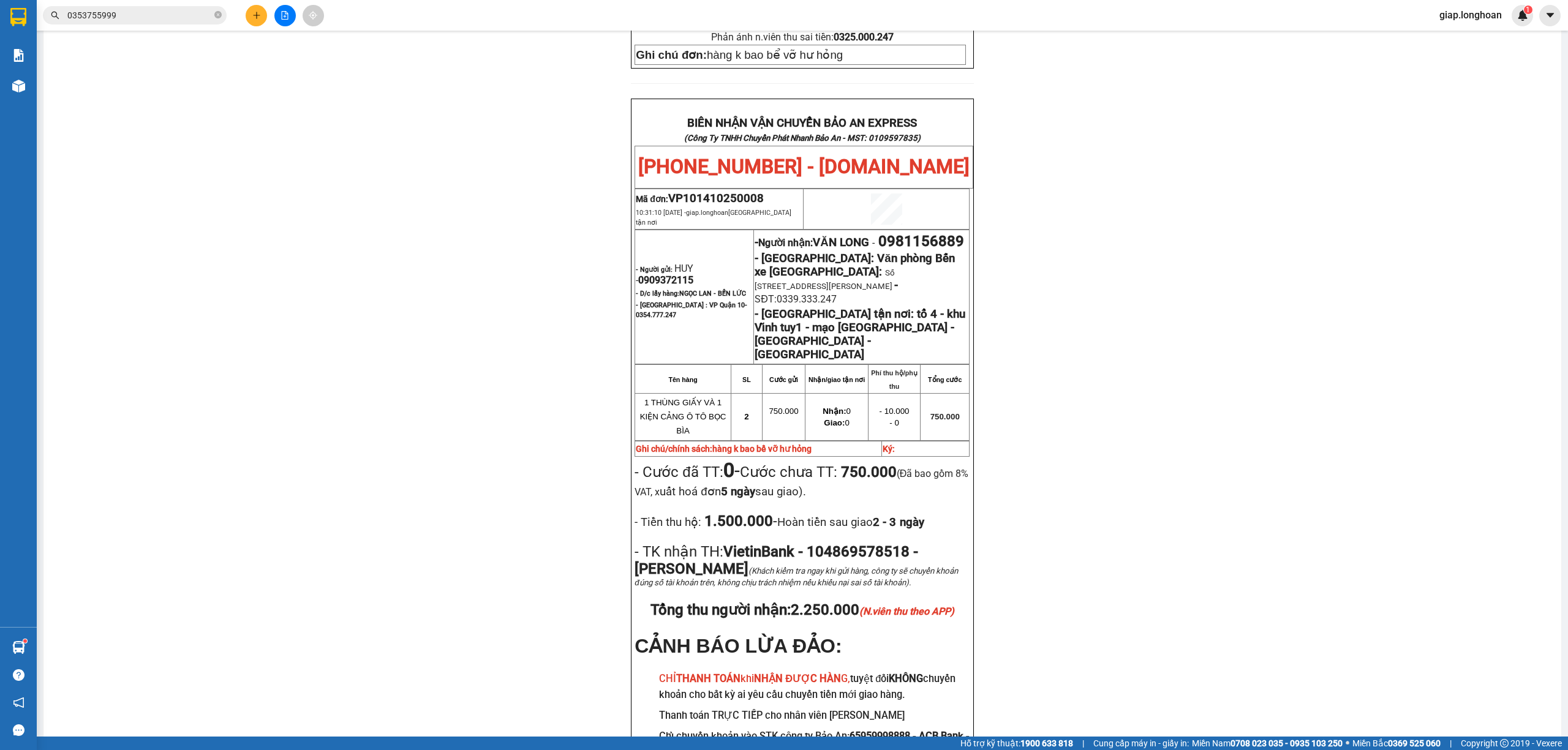
scroll to position [653, 0]
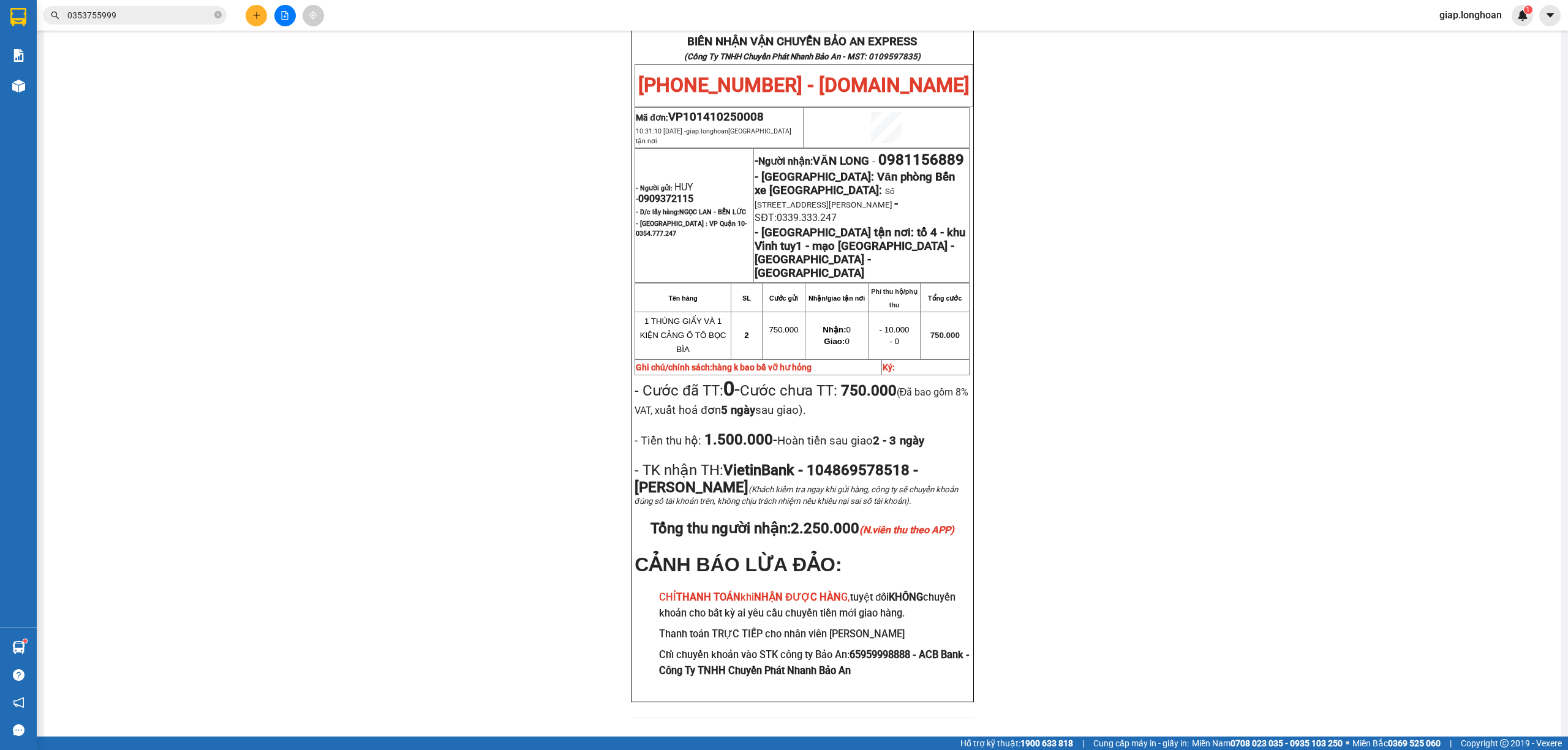
click at [461, 475] on div "PHIẾU DÁN LÊN HÀNG Ngày in phiếu: 10:31 ngày 14-10-2025 CSKH: 1900.06.88.33 CÔN…" at bounding box center [802, 93] width 1488 height 1279
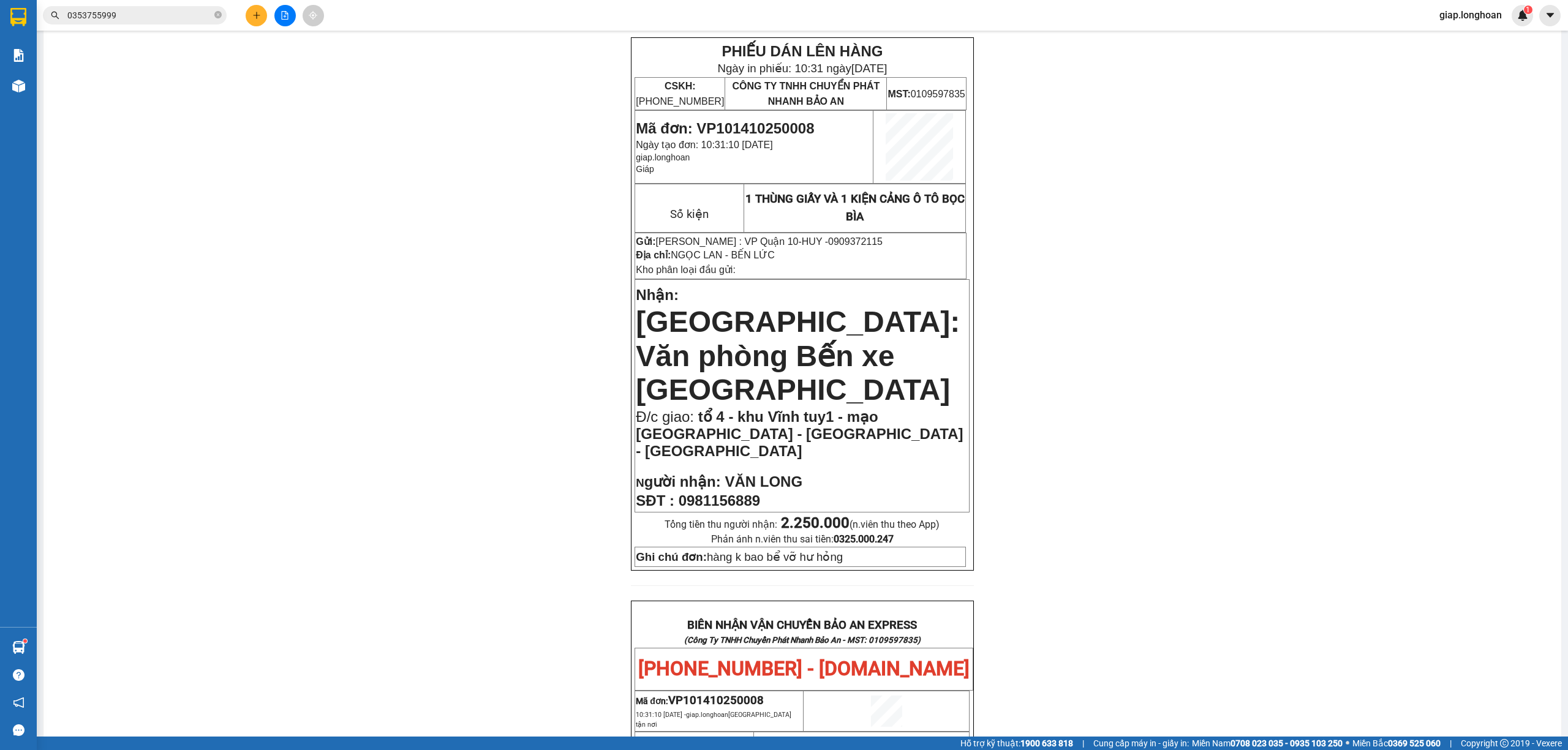
scroll to position [0, 0]
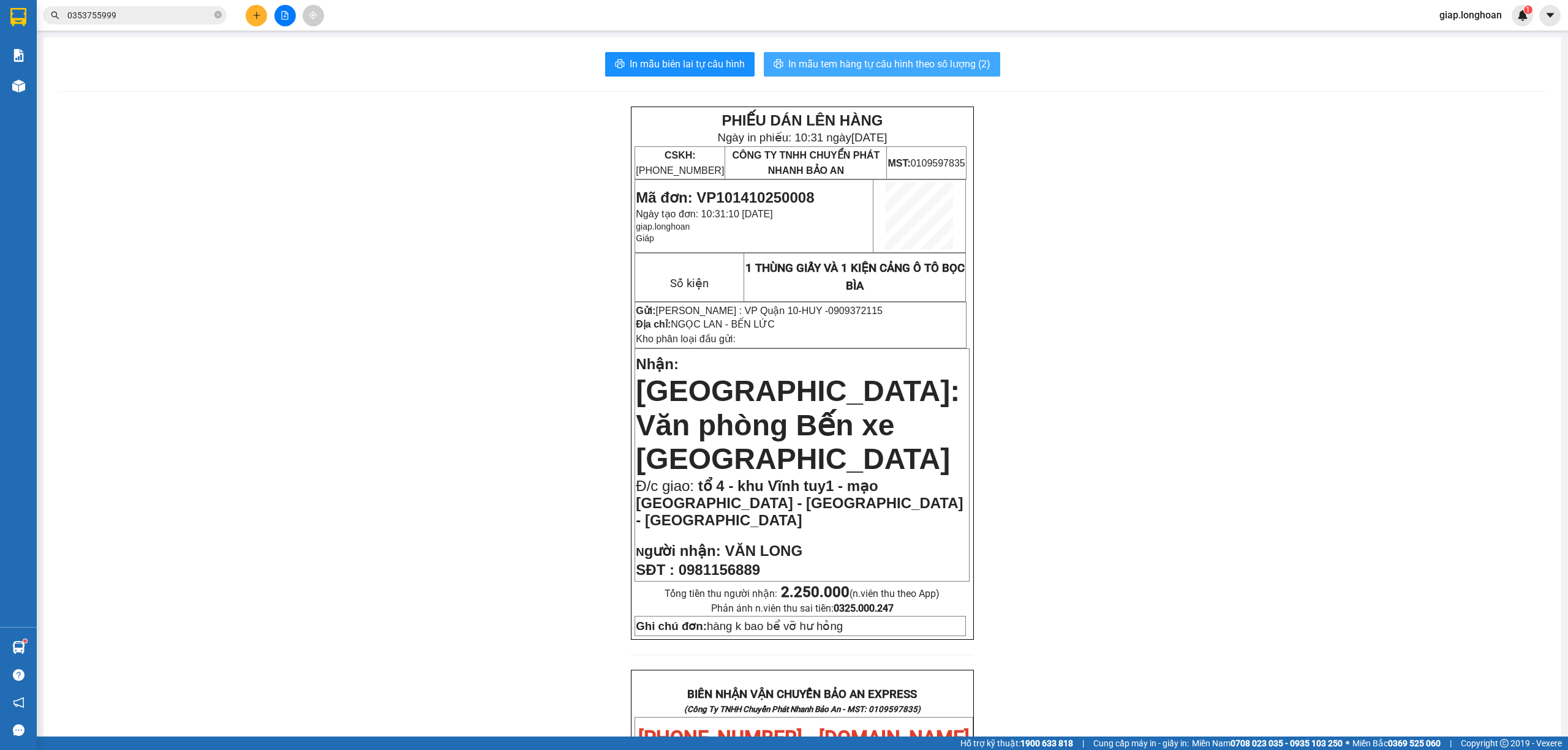
click at [849, 63] on span "In mẫu tem hàng tự cấu hình theo số lượng (2)" at bounding box center [889, 63] width 202 height 16
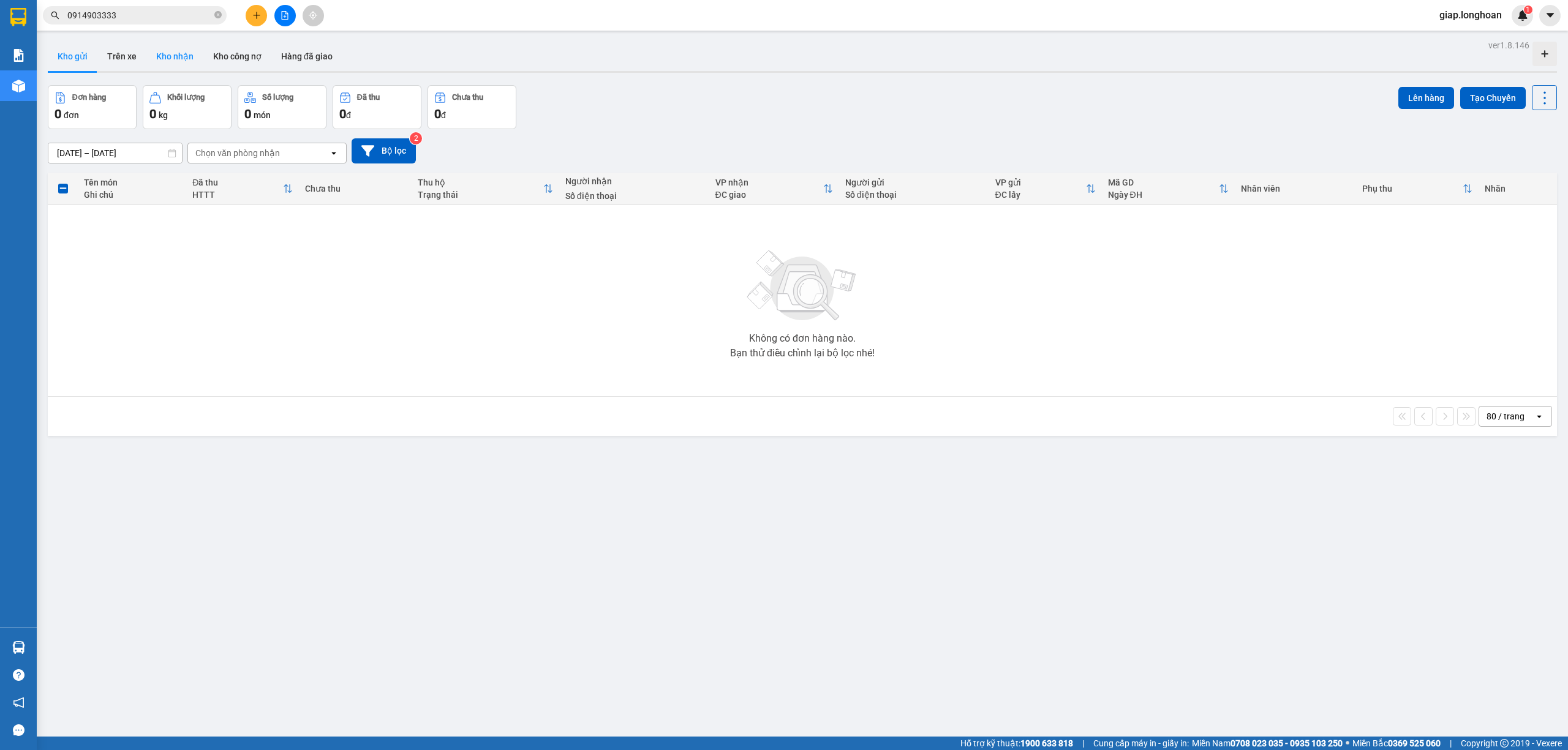
click at [169, 49] on button "Kho nhận" at bounding box center [175, 57] width 57 height 30
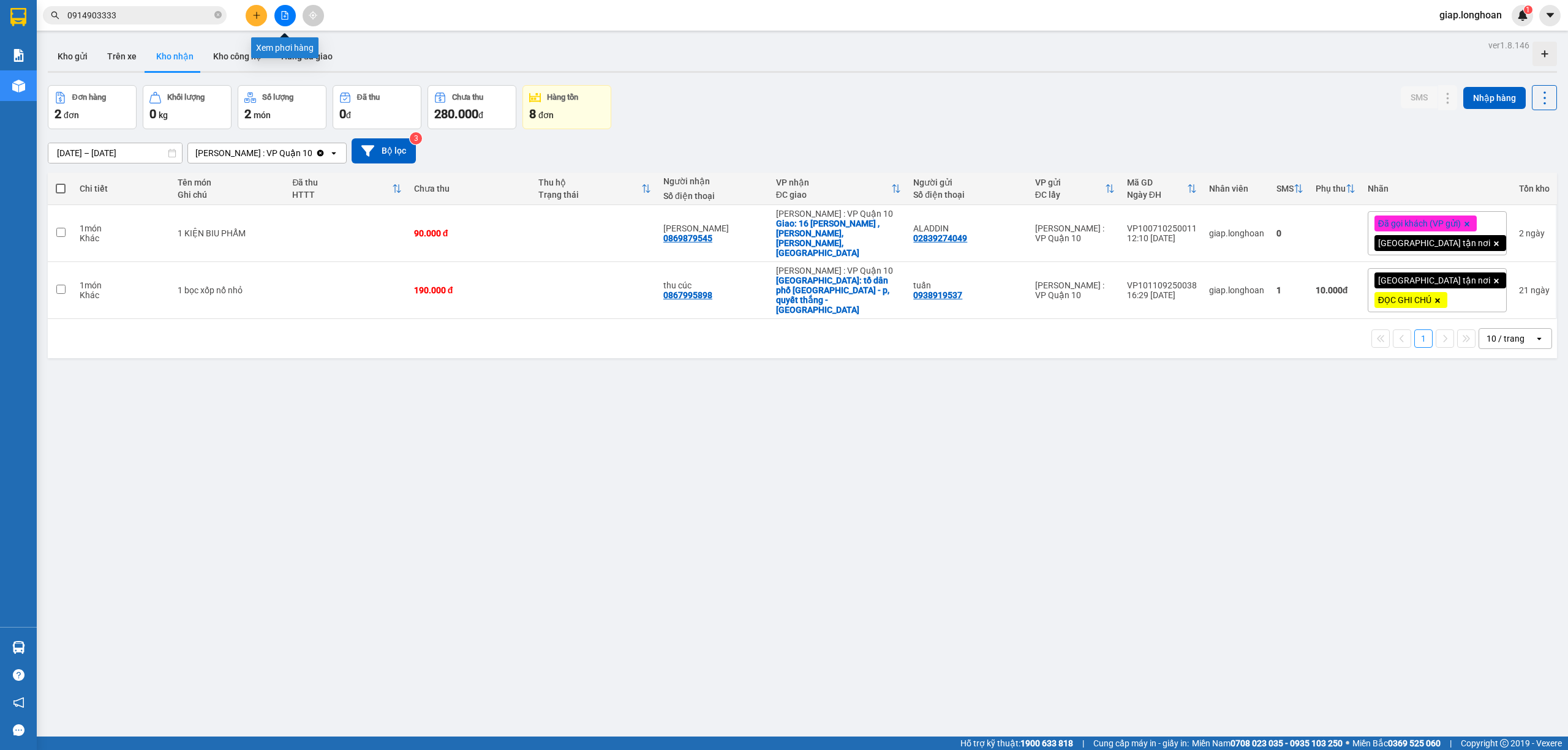
click at [284, 11] on icon "file-add" at bounding box center [284, 15] width 9 height 9
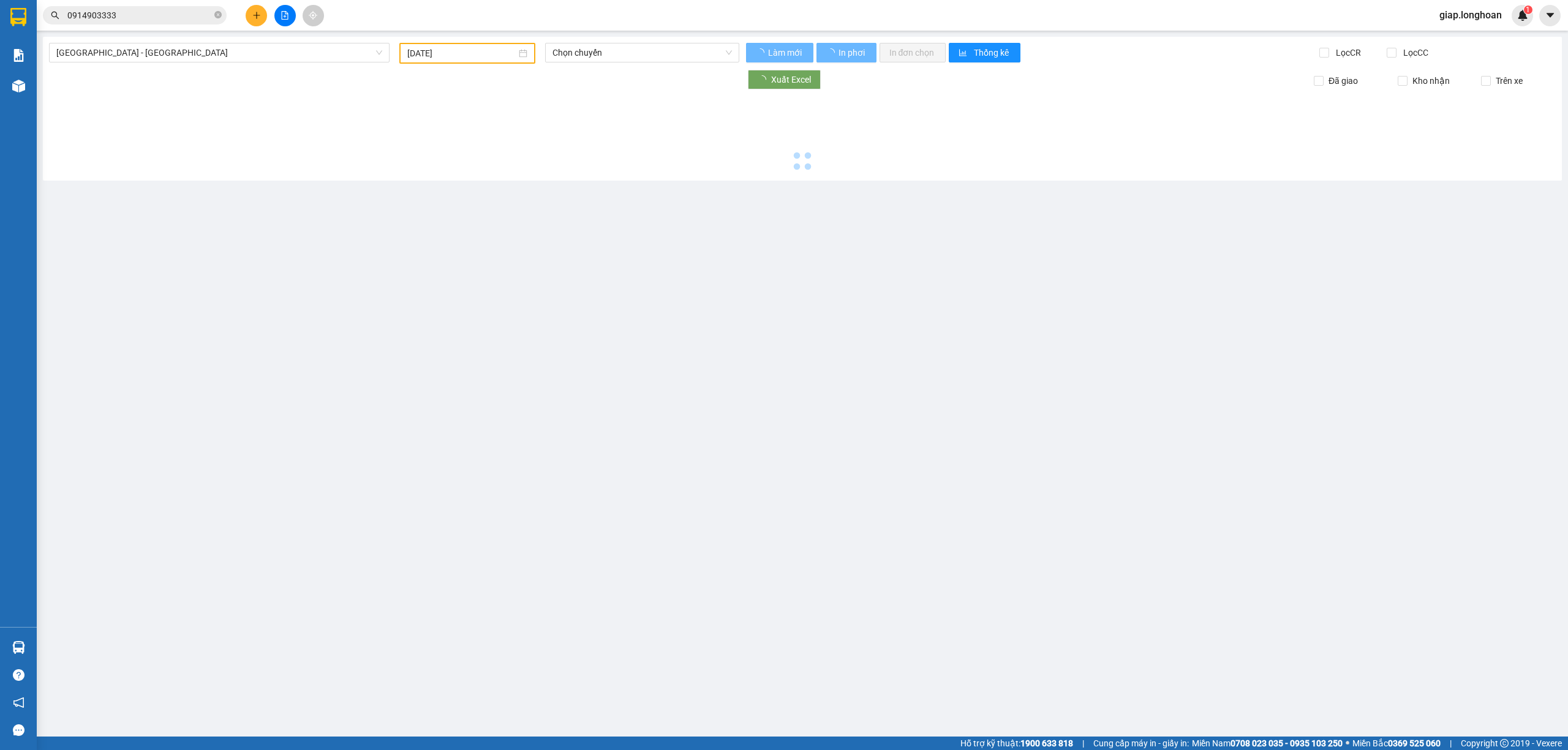
type input "14/10/2025"
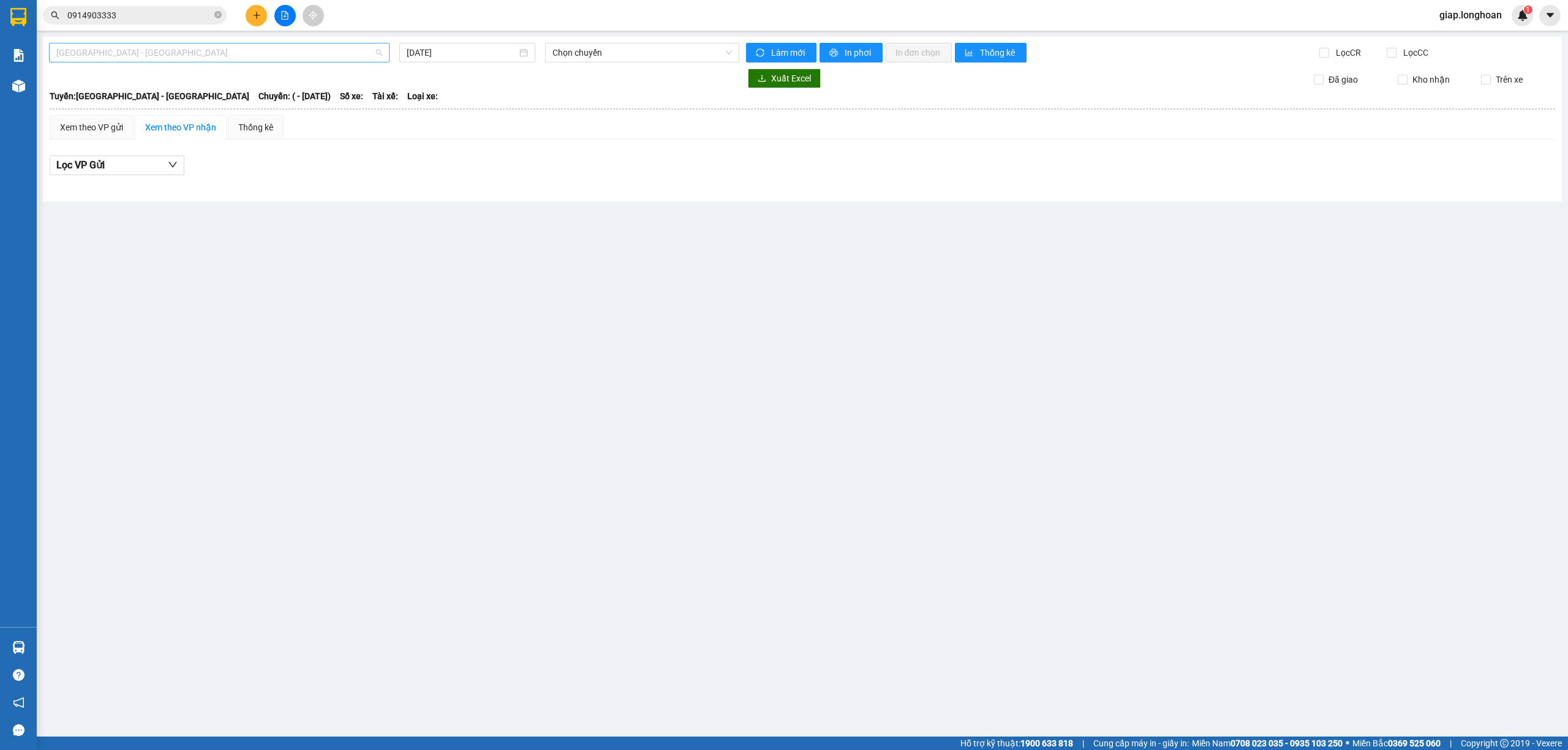
click at [228, 55] on span "Hải Phòng - Hà Nội" at bounding box center [219, 52] width 325 height 18
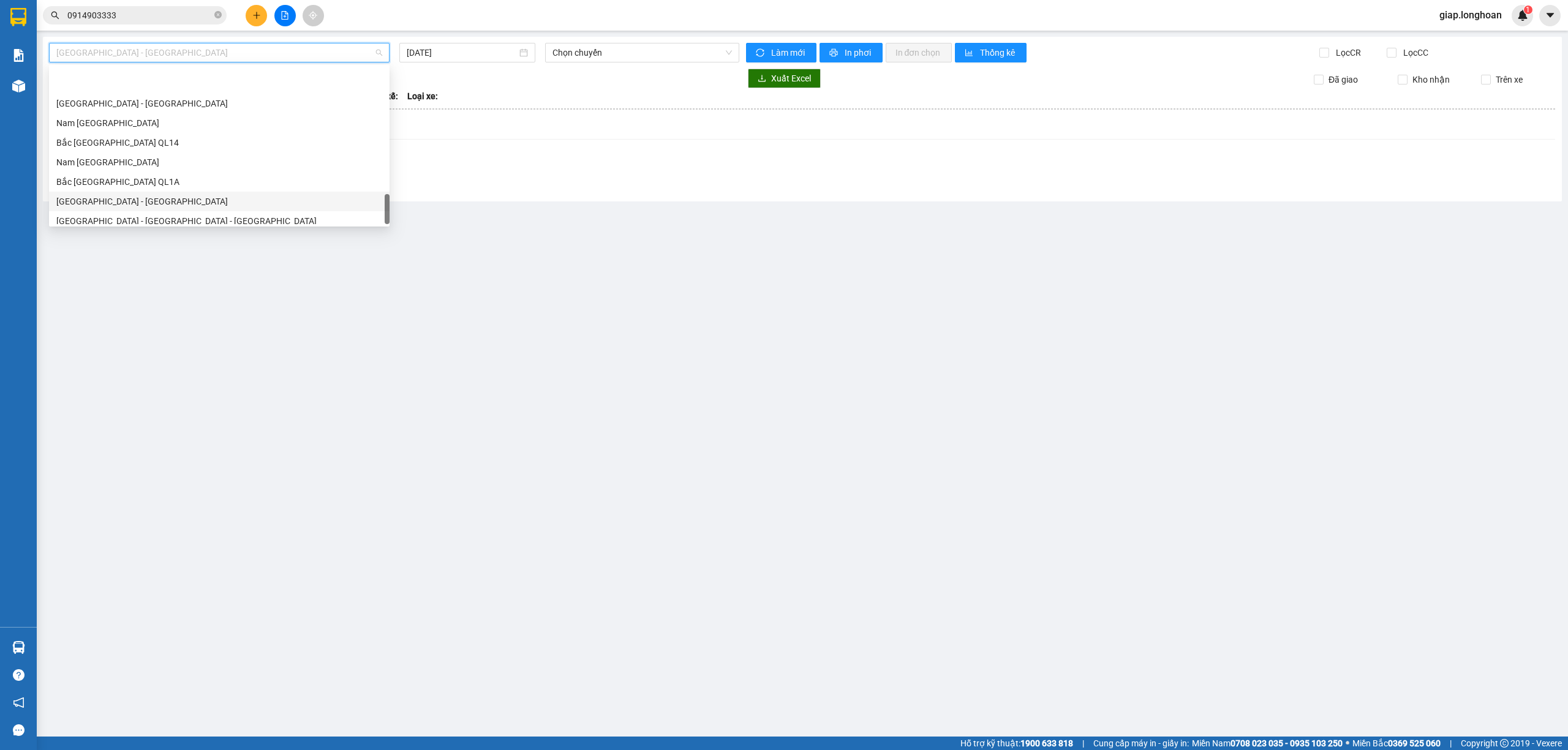
scroll to position [862, 0]
click at [103, 135] on div "Bắc Trung Nam QL1A" at bounding box center [219, 136] width 325 height 14
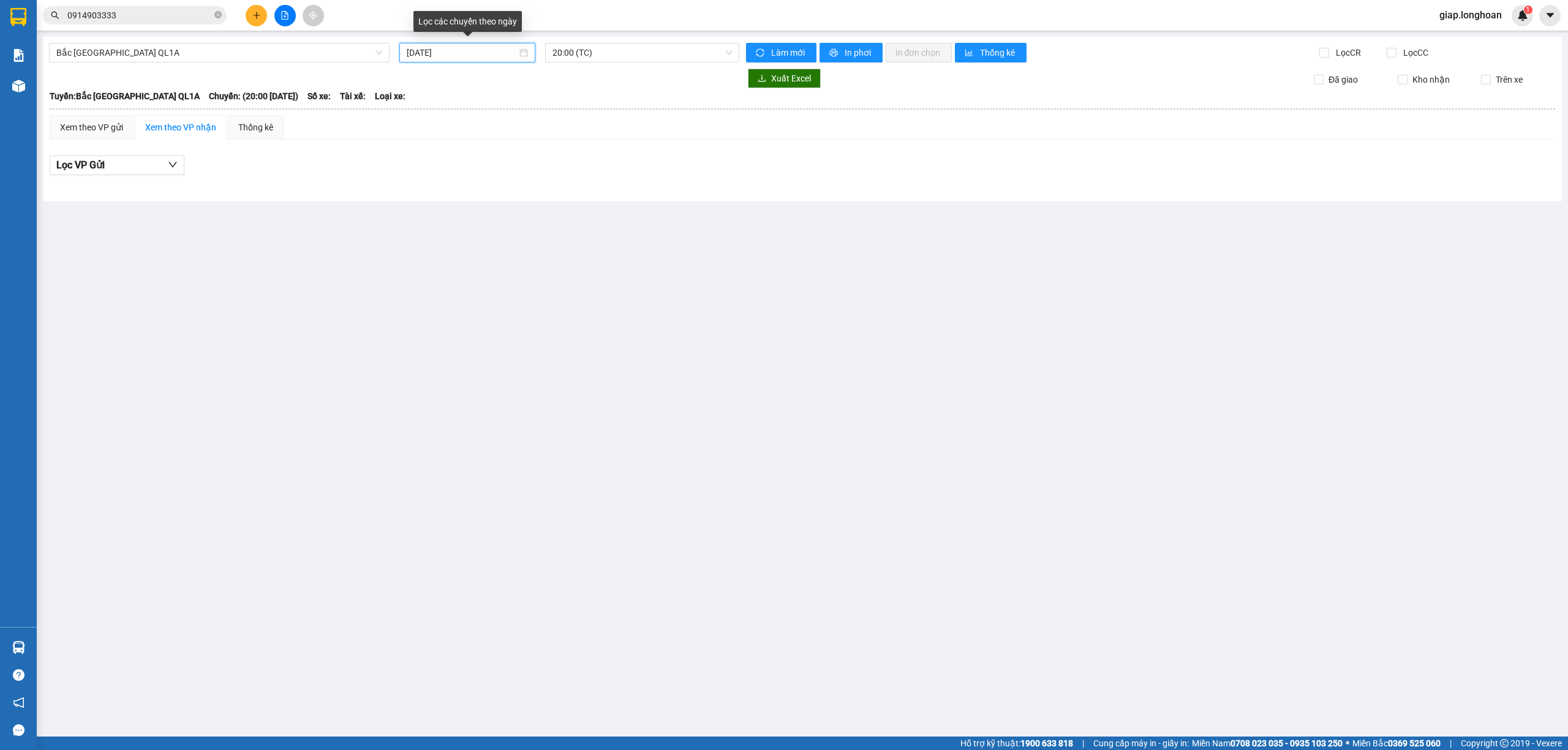
click at [417, 49] on input "14/10/2025" at bounding box center [461, 53] width 110 height 14
click at [525, 135] on td "10" at bounding box center [527, 142] width 22 height 18
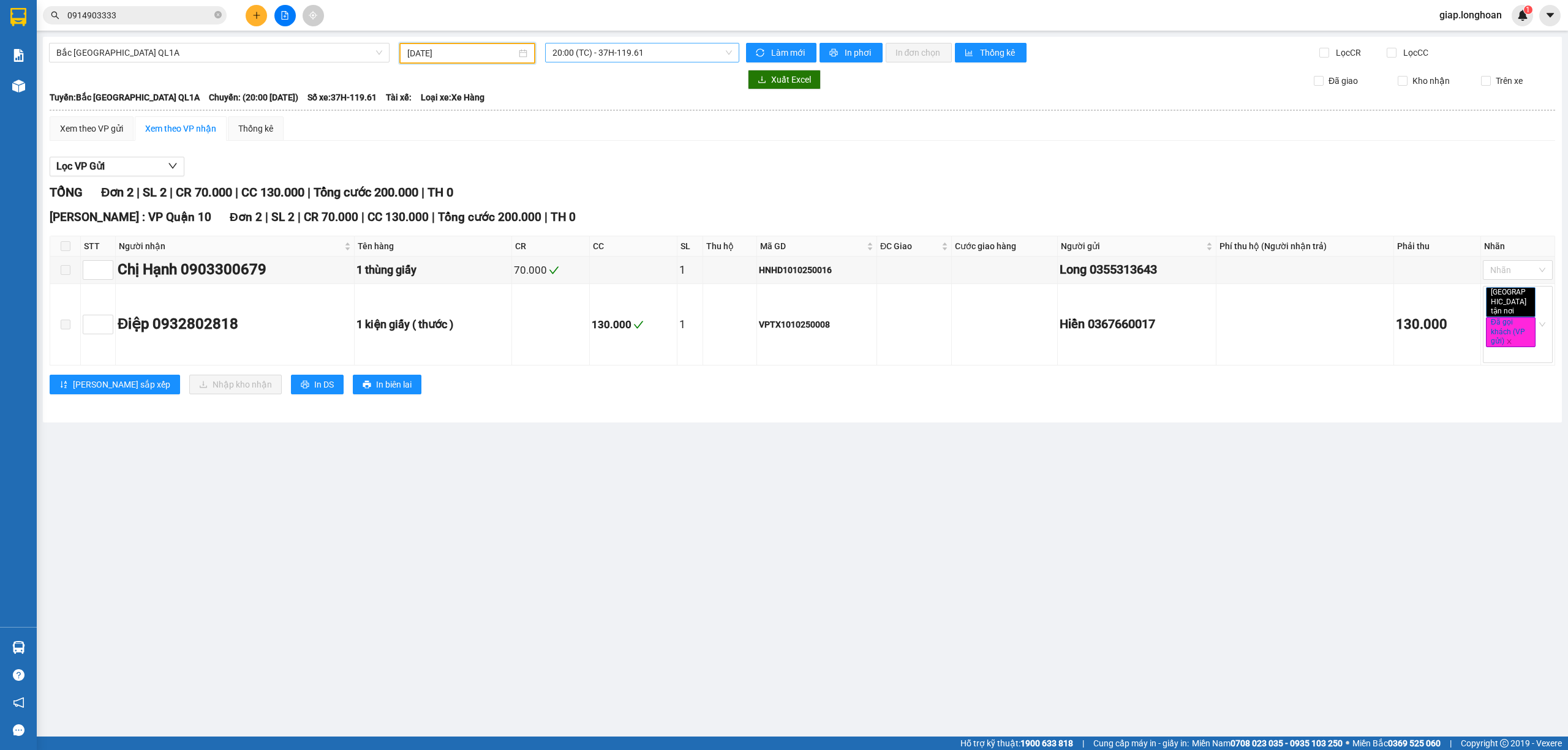
click at [610, 49] on span "20:00 (TC) - 37H-119.61" at bounding box center [642, 52] width 180 height 18
click at [618, 113] on div "23:00 (TC) - 29K-024.94" at bounding box center [600, 116] width 95 height 14
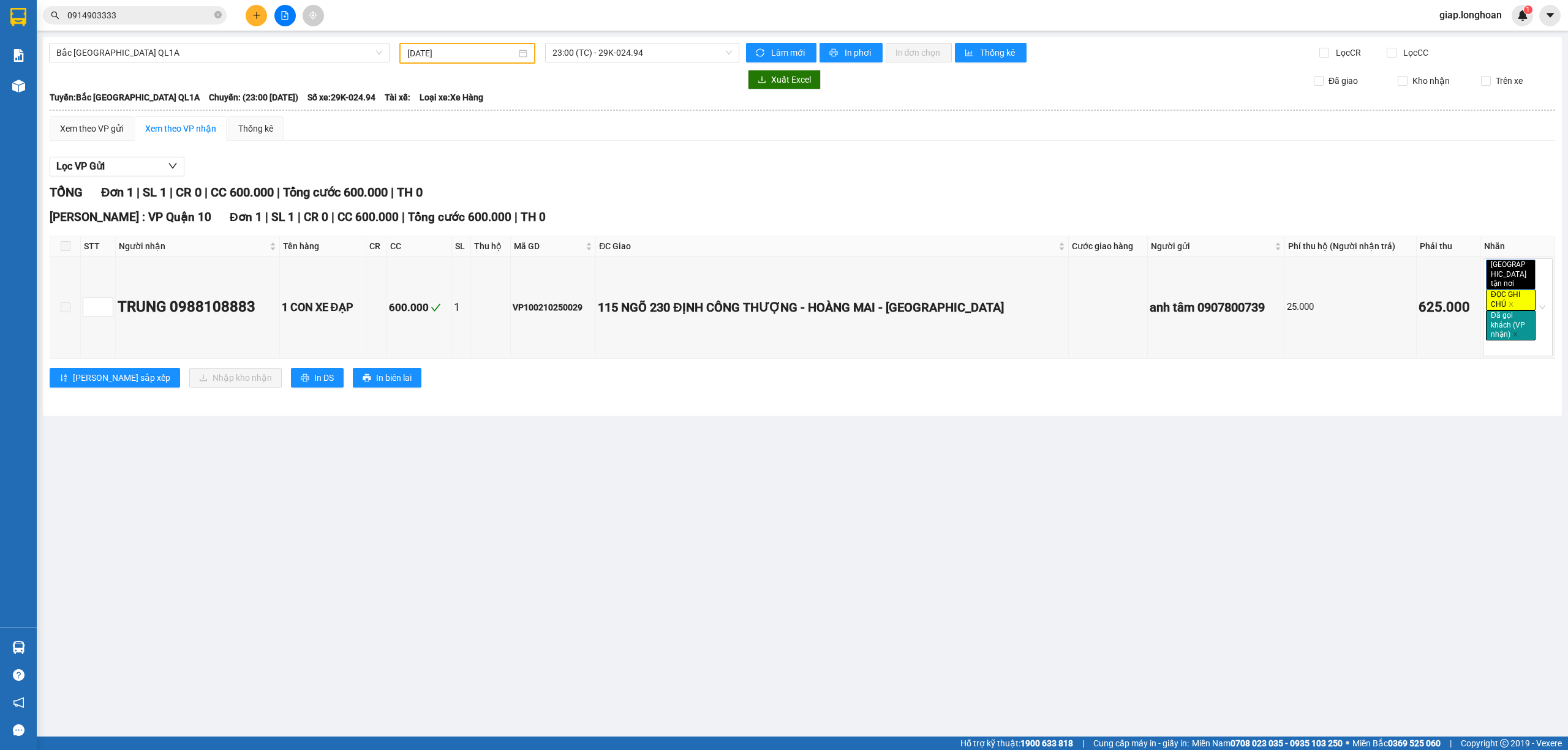
click at [419, 45] on div "10/10/2025" at bounding box center [467, 53] width 136 height 21
click at [549, 140] on div "11" at bounding box center [550, 142] width 15 height 15
type input "11/10/2025"
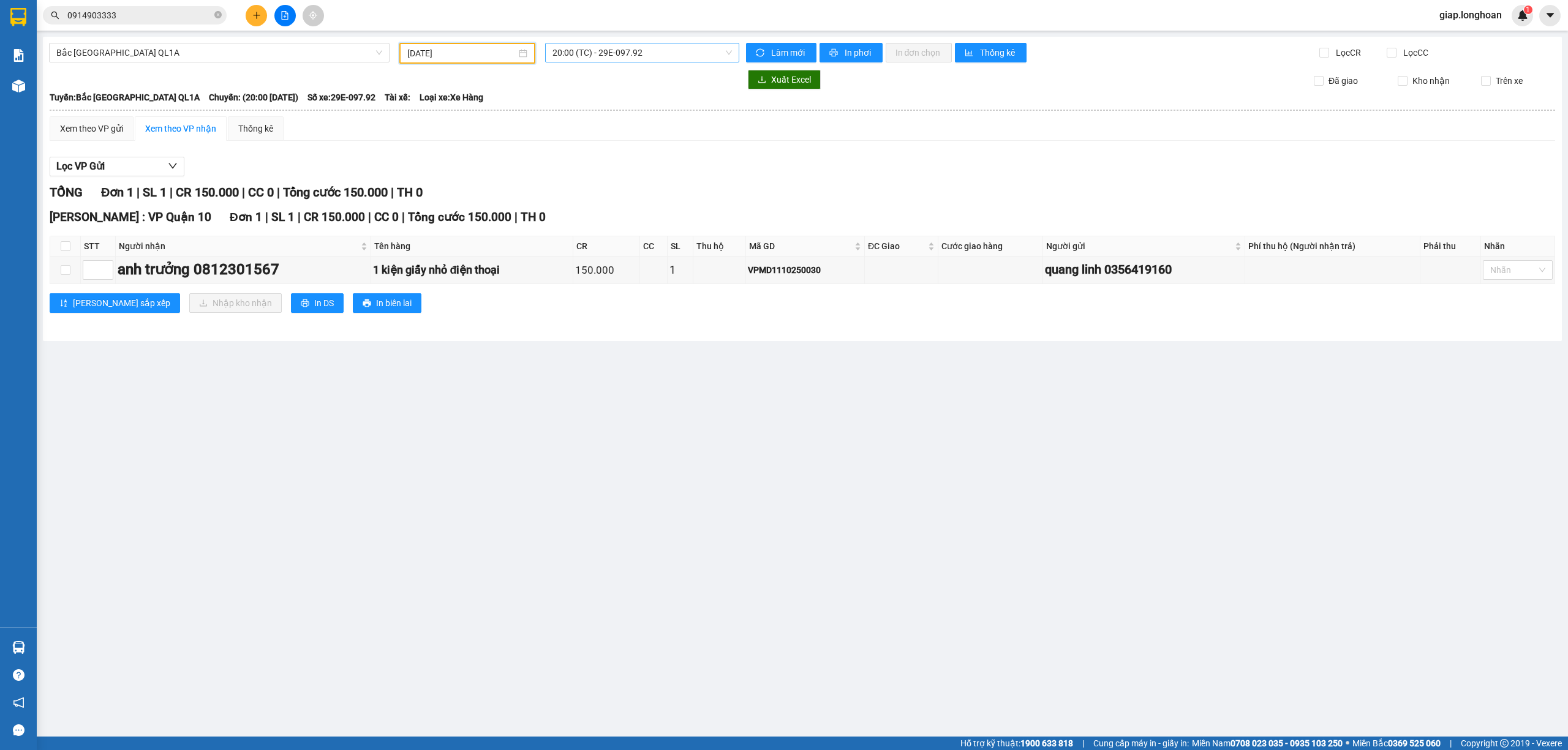
click at [677, 54] on span "20:00 (TC) - 29E-097.92" at bounding box center [642, 52] width 180 height 18
click at [626, 115] on div "23:00 (TC) - 29H-954.95" at bounding box center [600, 116] width 95 height 14
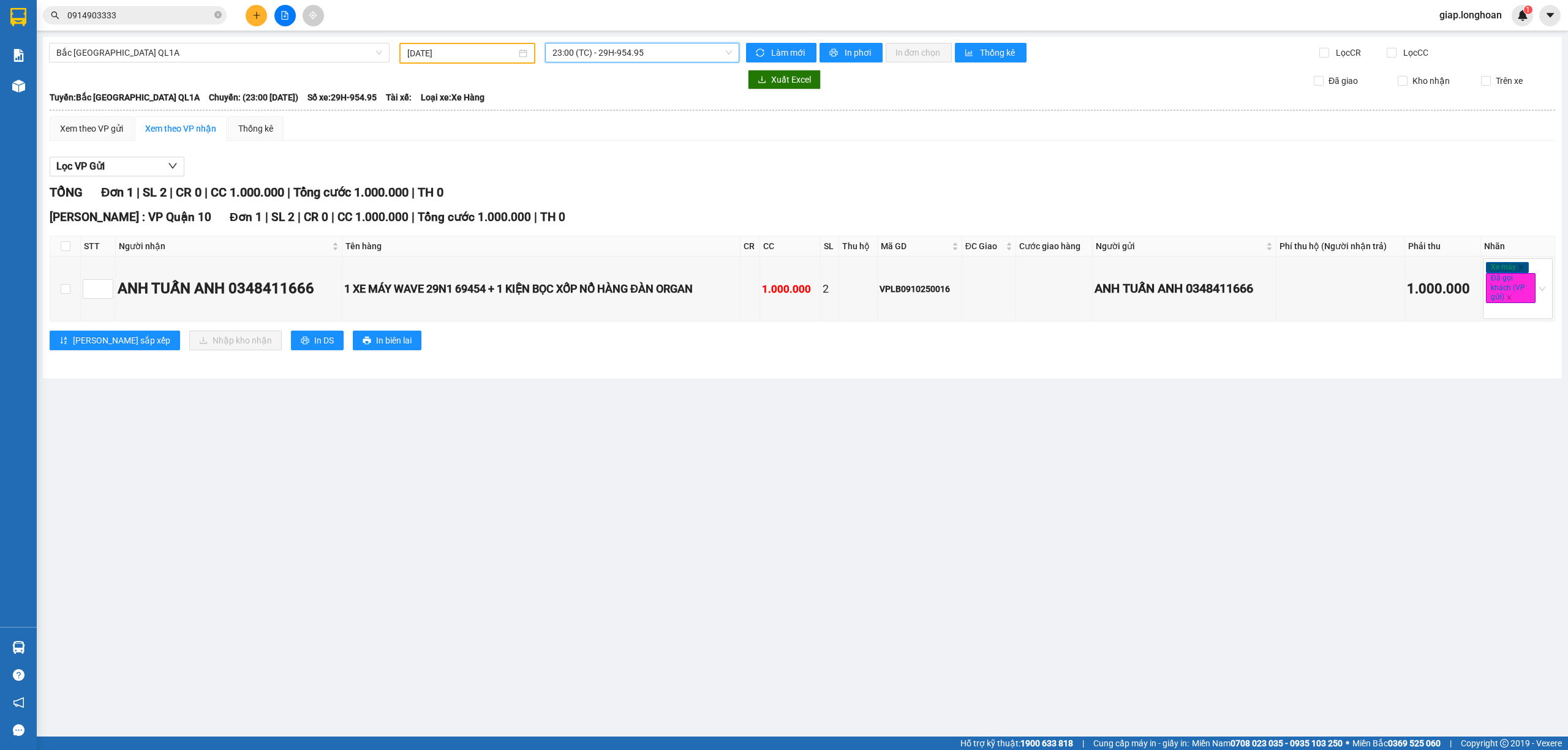
click at [554, 55] on span "23:00 (TC) - 29H-954.95" at bounding box center [642, 52] width 180 height 18
click at [593, 94] on div "20:00 (TC) - 29E-097.92" at bounding box center [600, 97] width 95 height 14
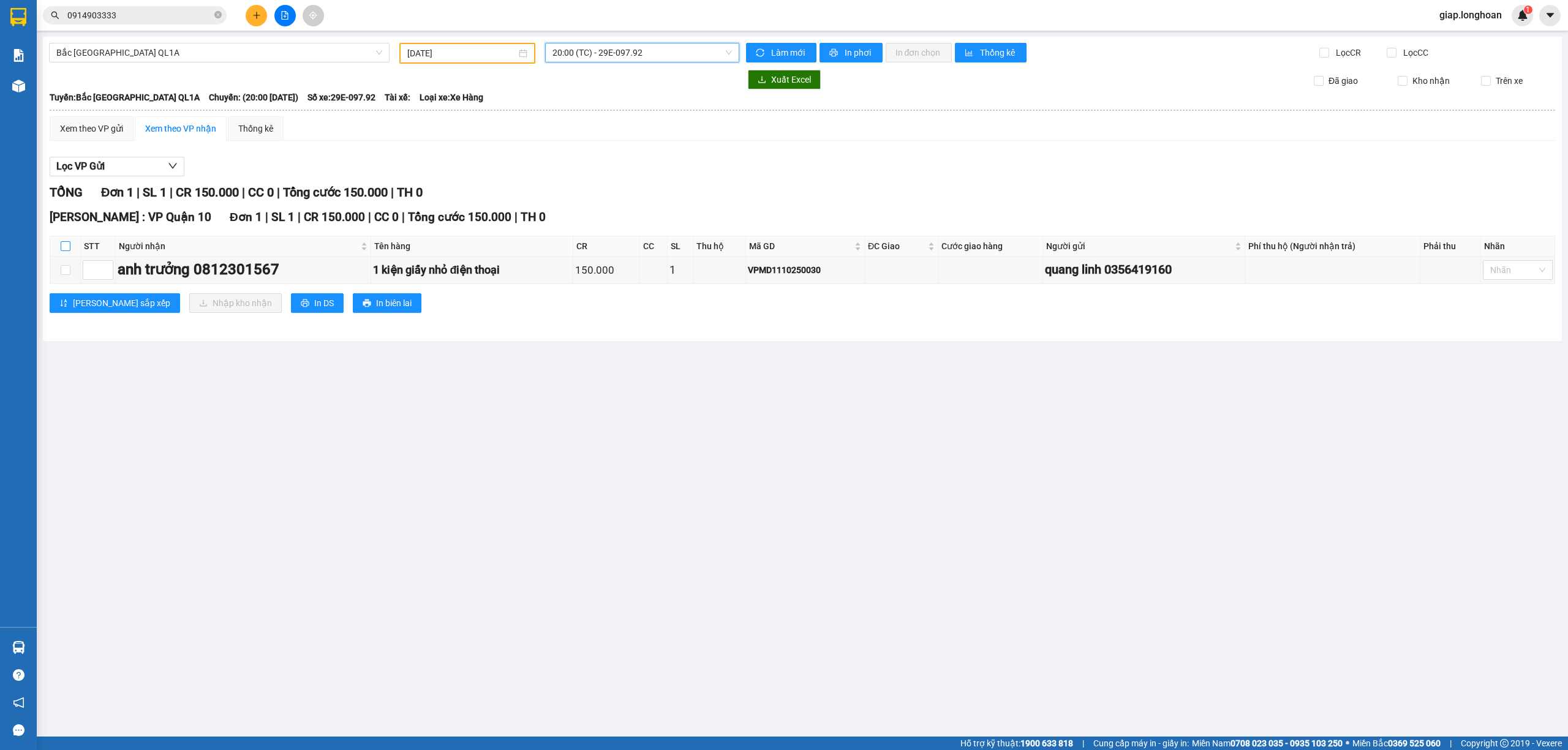
click at [62, 243] on input "checkbox" at bounding box center [66, 246] width 10 height 10
checkbox input "true"
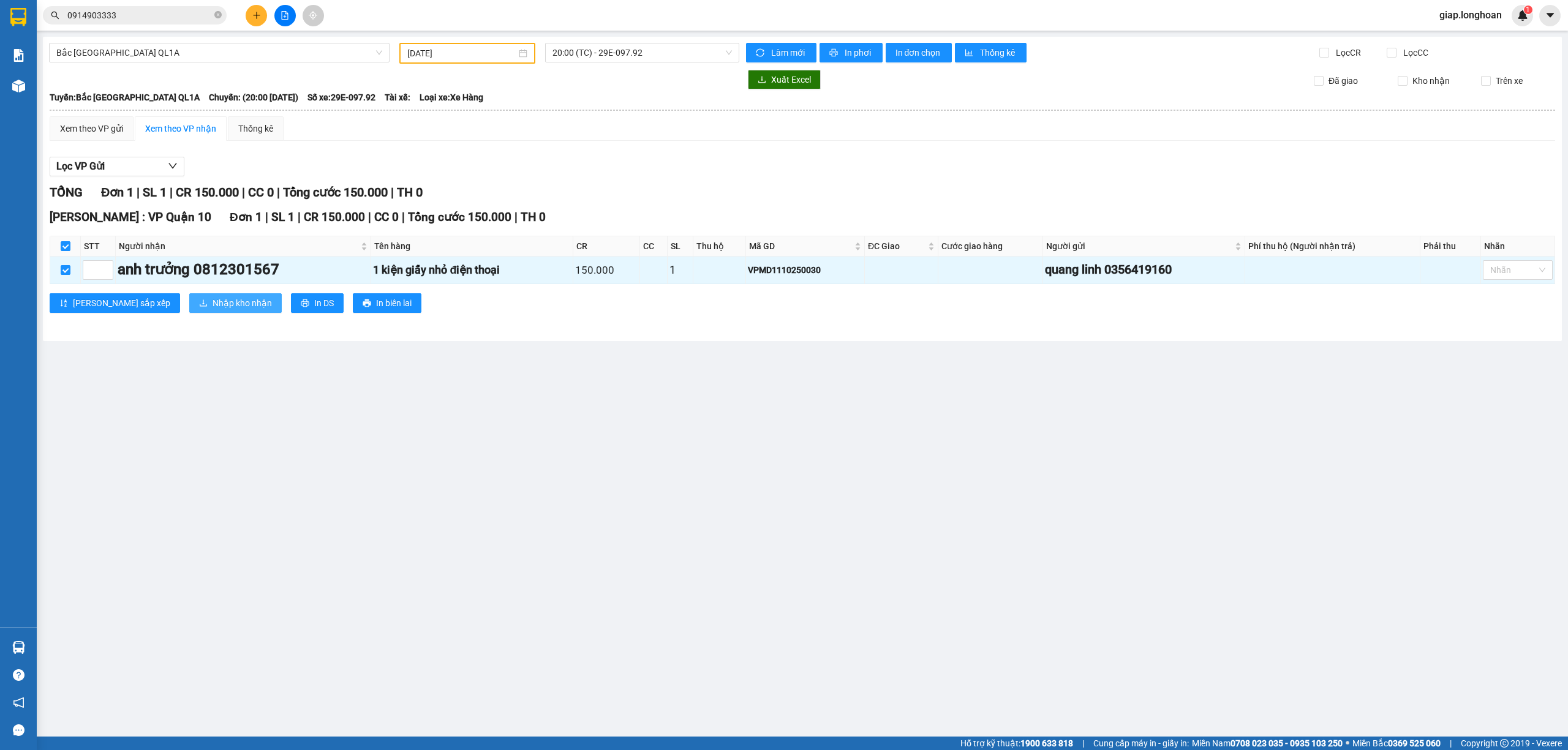
click at [213, 300] on span "Nhập kho nhận" at bounding box center [242, 303] width 59 height 14
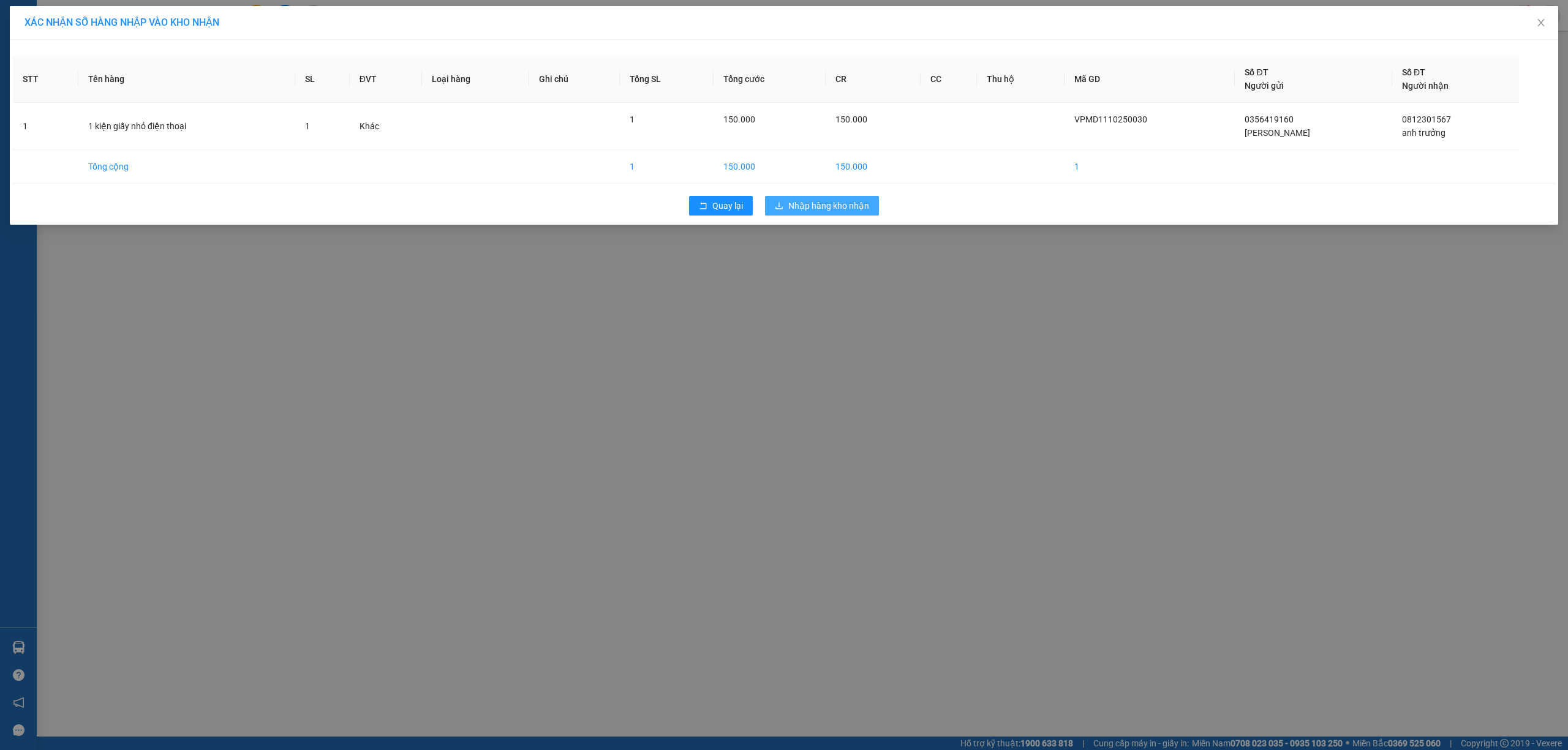
click at [841, 207] on span "Nhập hàng kho nhận" at bounding box center [829, 206] width 81 height 14
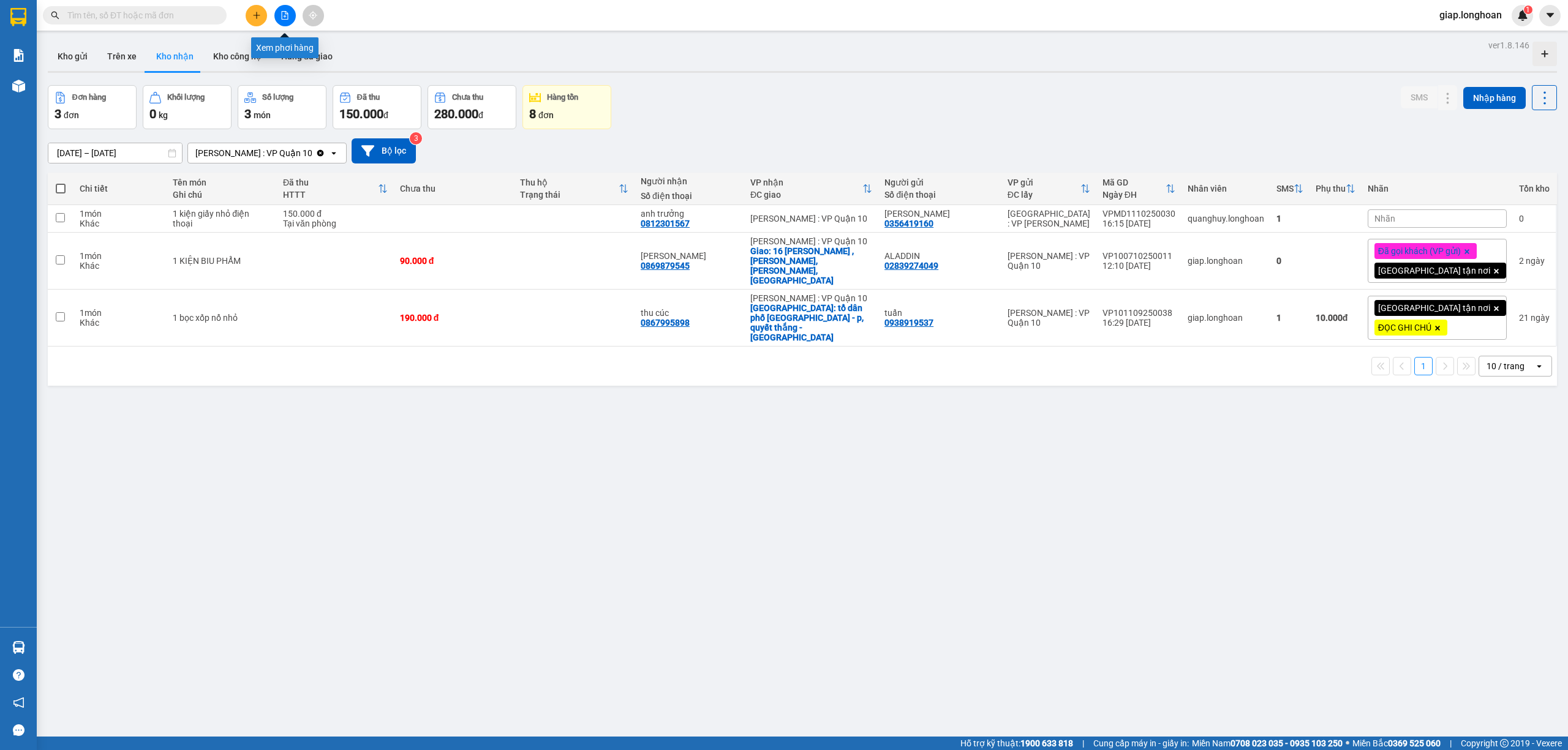
click at [282, 15] on icon "file-add" at bounding box center [284, 15] width 9 height 9
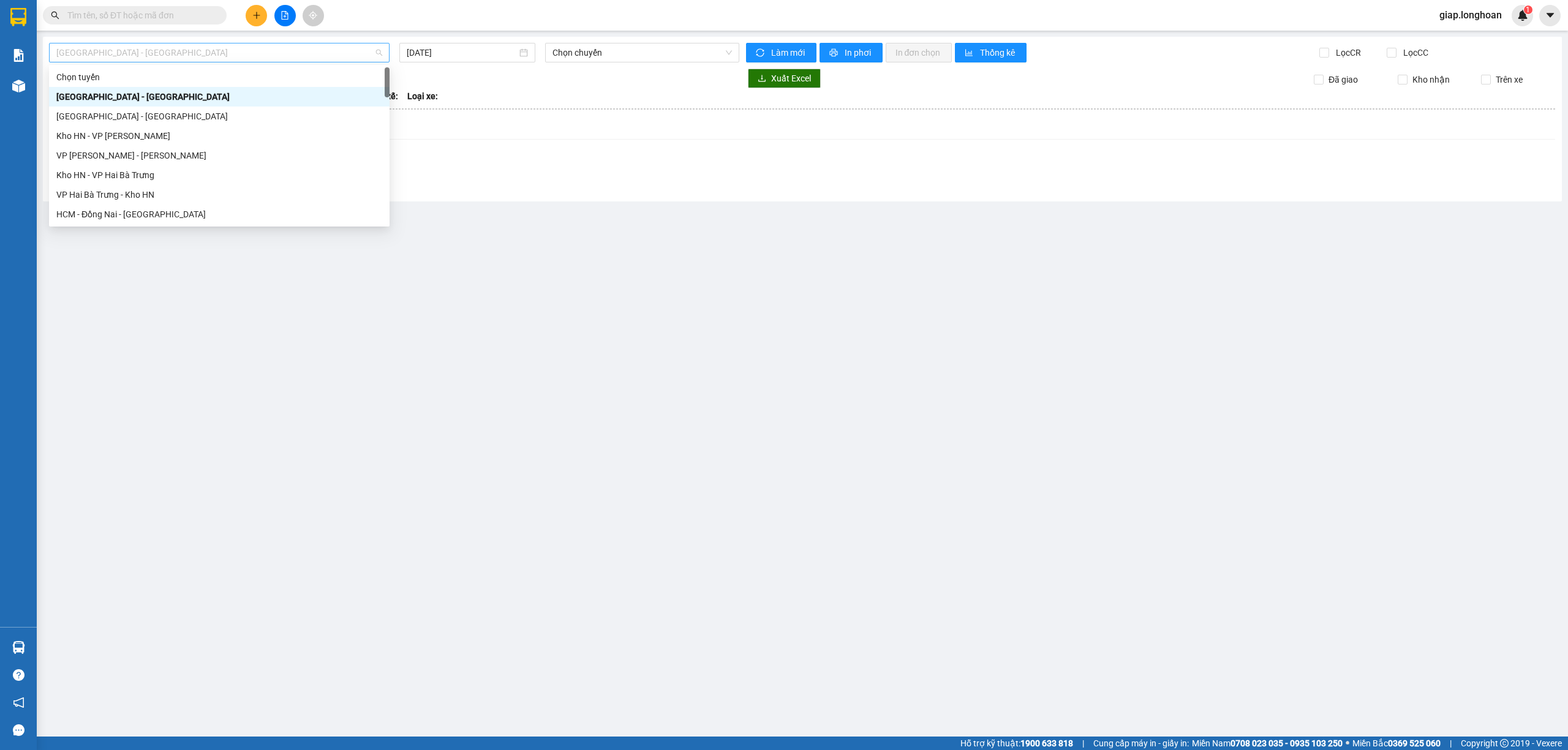
click at [276, 55] on span "[GEOGRAPHIC_DATA] - [GEOGRAPHIC_DATA]" at bounding box center [219, 52] width 325 height 18
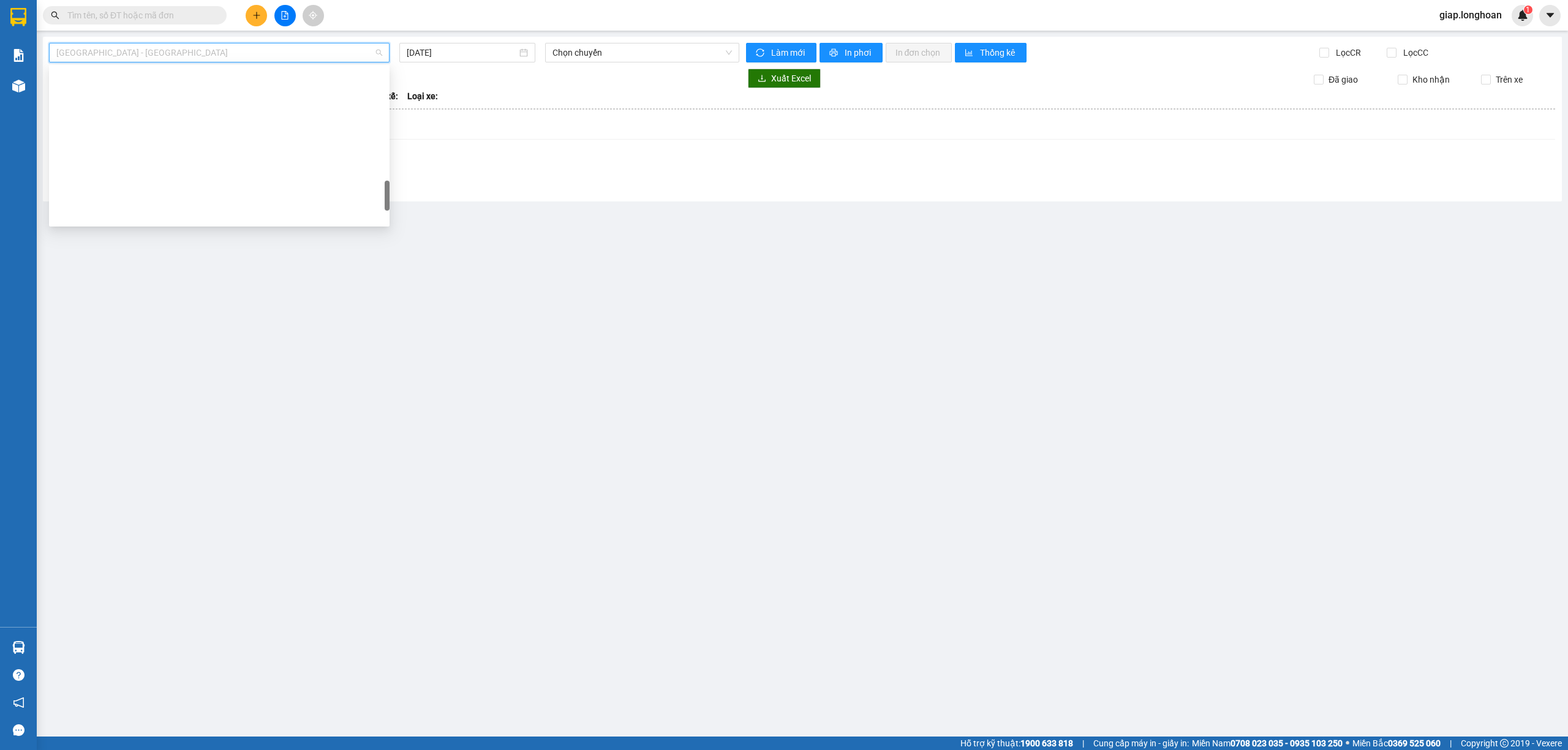
scroll to position [862, 0]
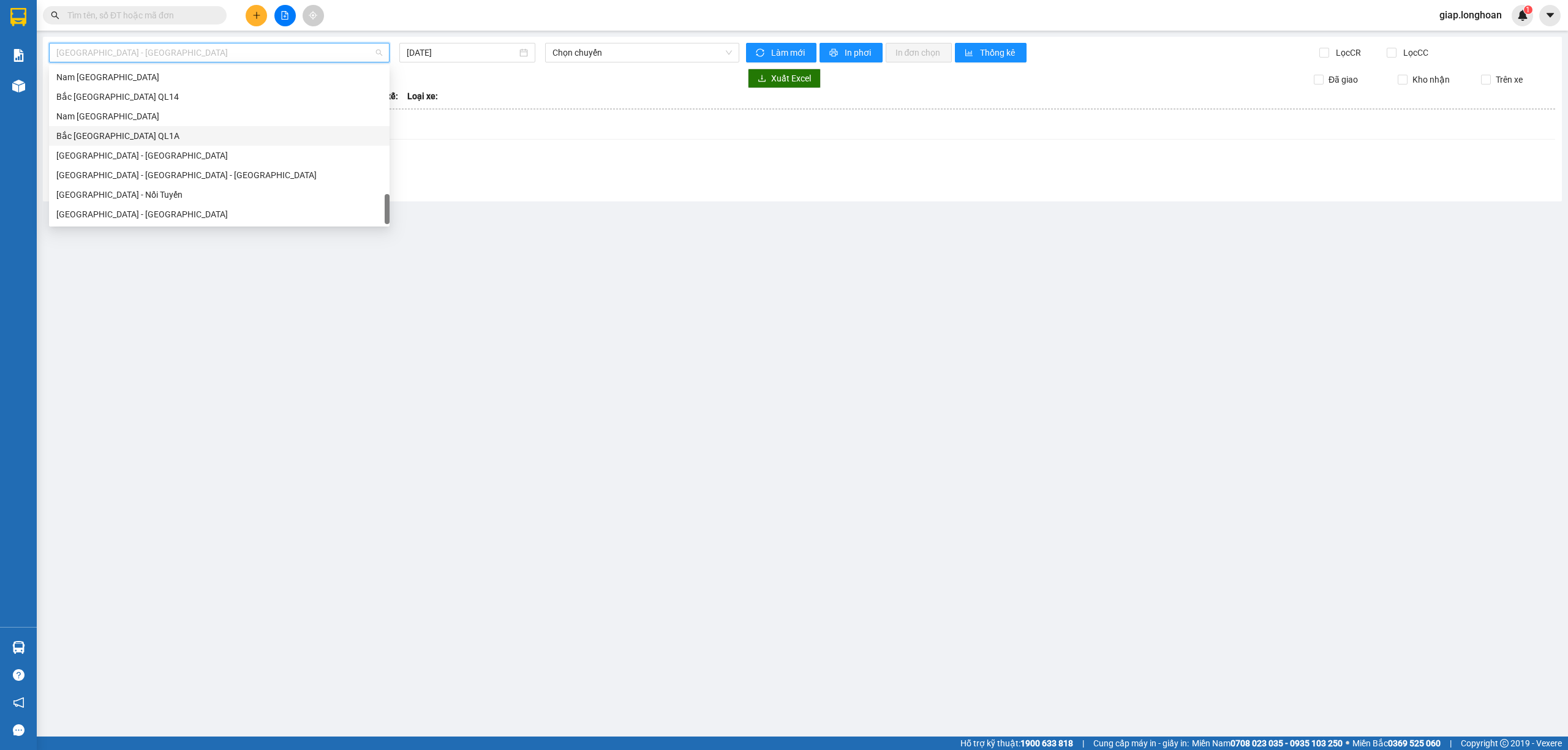
click at [124, 138] on div "Bắc Trung Nam QL1A" at bounding box center [219, 136] width 325 height 14
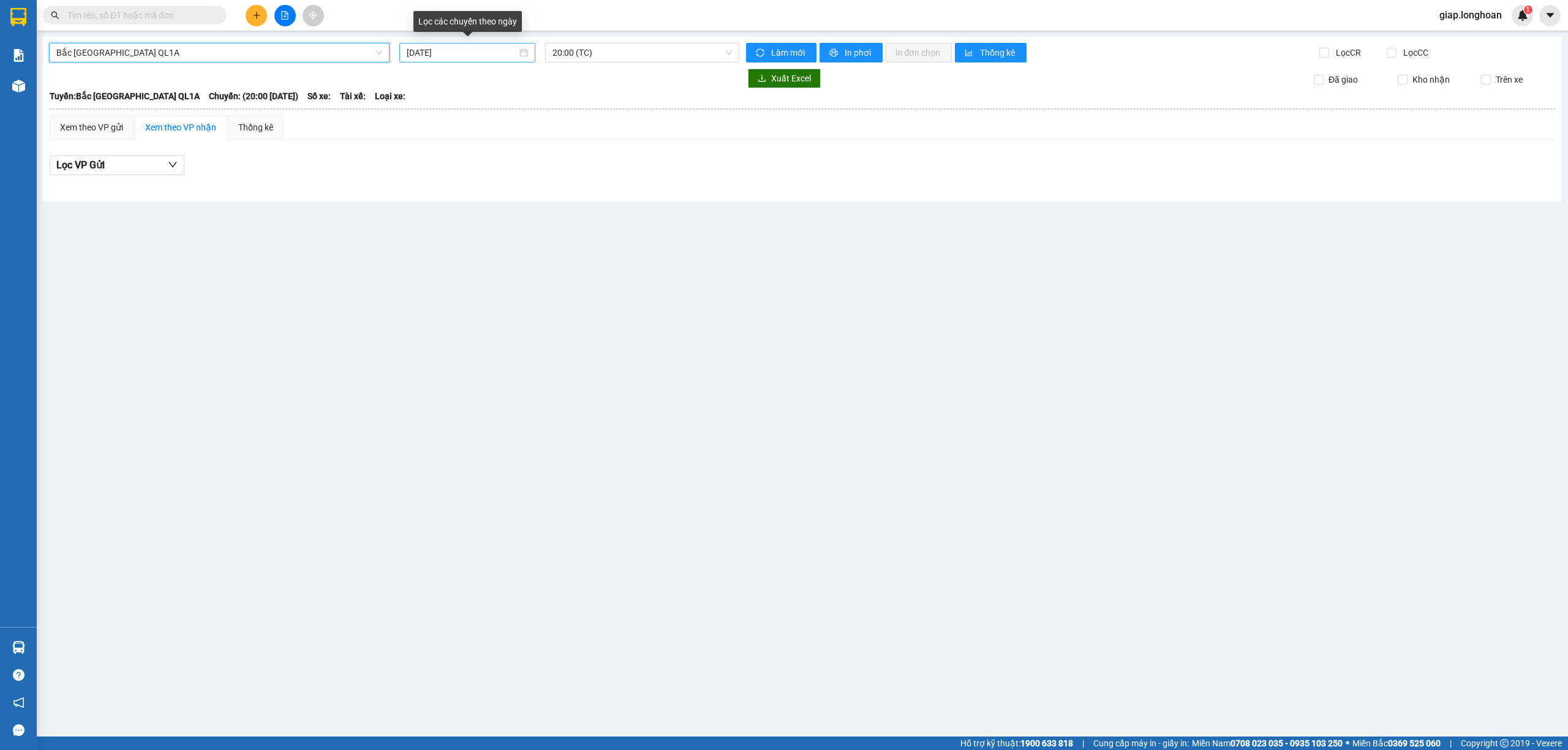
click at [419, 49] on input "14/10/2025" at bounding box center [461, 53] width 110 height 14
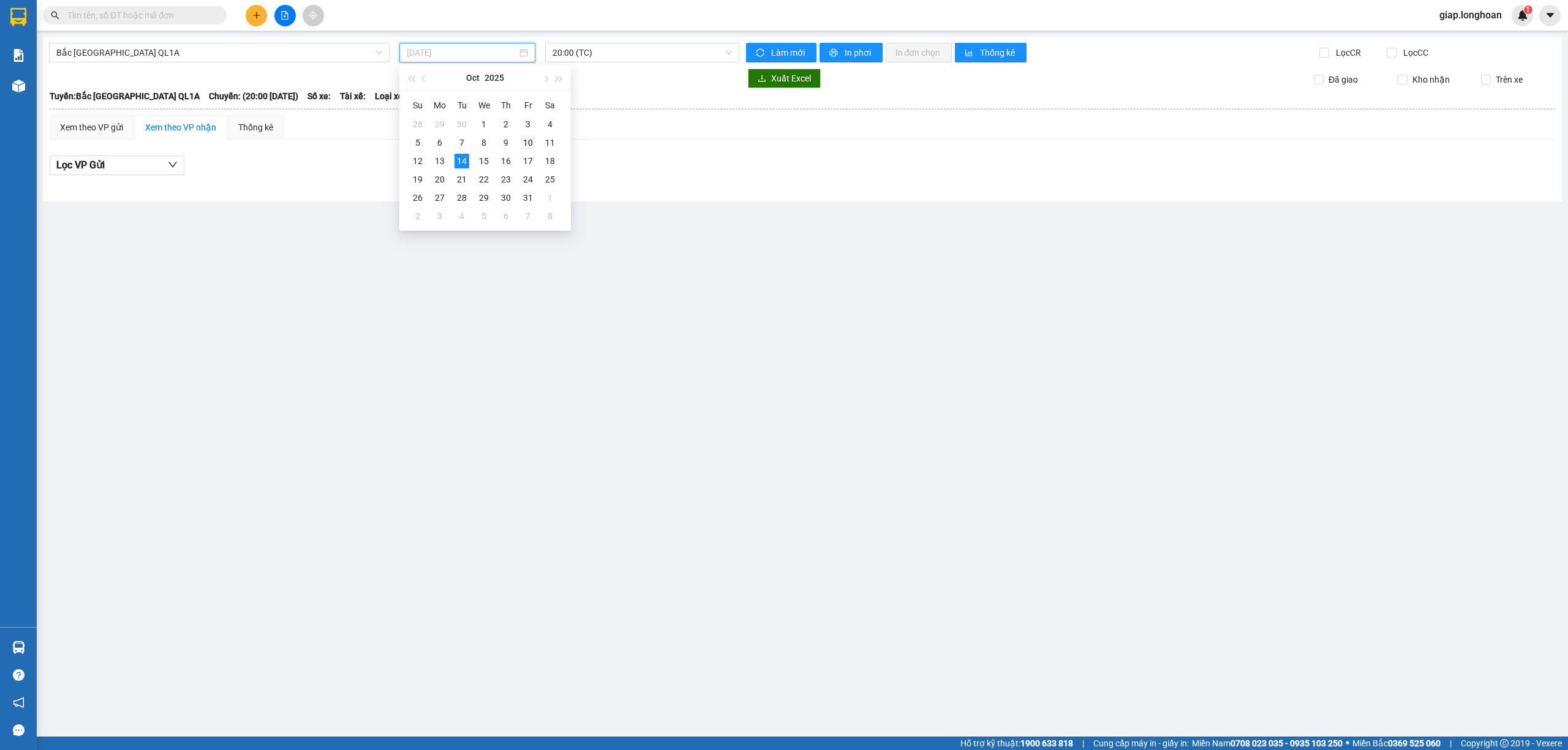
click at [531, 140] on div "10" at bounding box center [528, 142] width 15 height 15
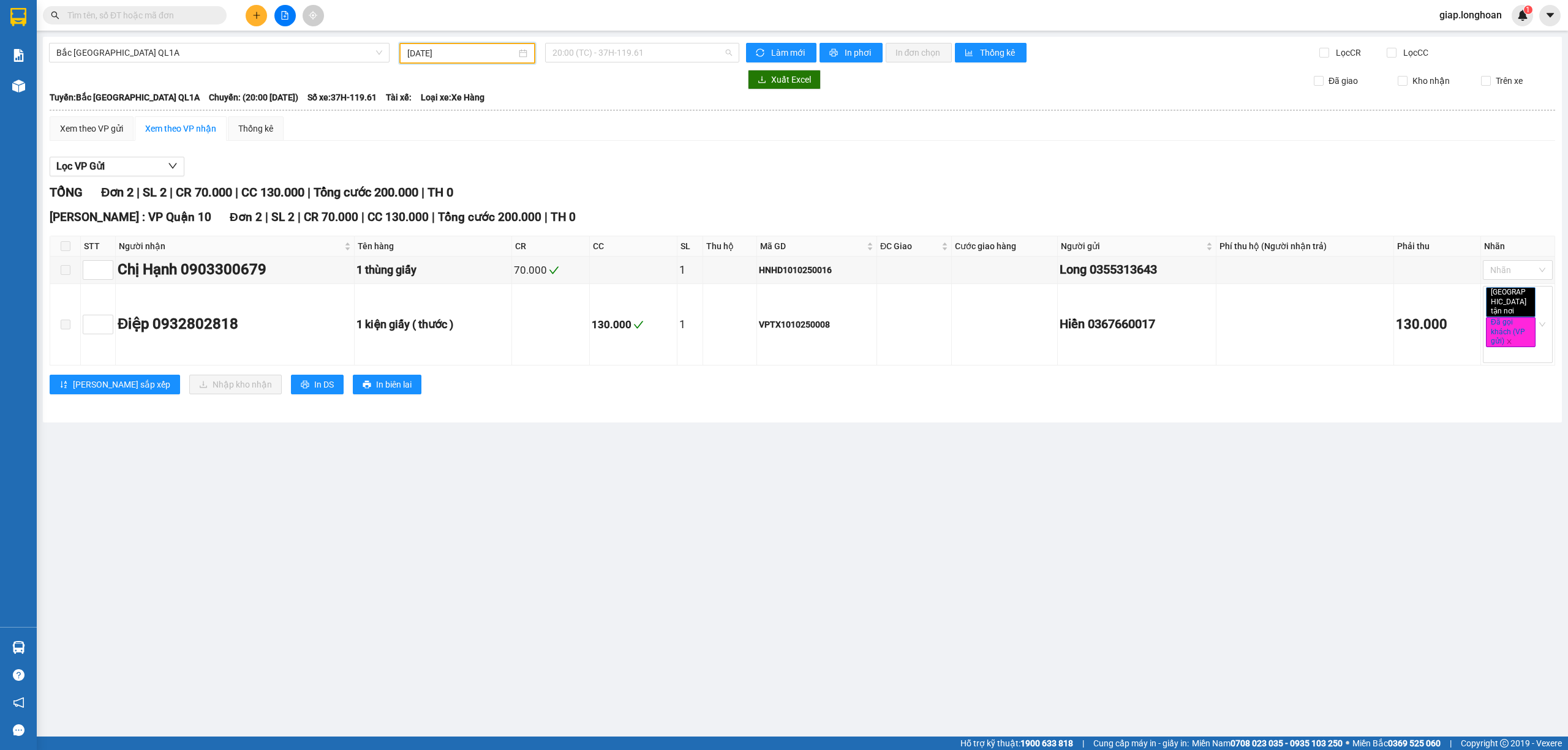
drag, startPoint x: 639, startPoint y: 49, endPoint x: 622, endPoint y: 83, distance: 38.0
click at [640, 49] on span "20:00 (TC) - 37H-119.61" at bounding box center [642, 52] width 180 height 18
click at [593, 116] on div "23:00 (TC) - 29K-024.94" at bounding box center [600, 116] width 95 height 14
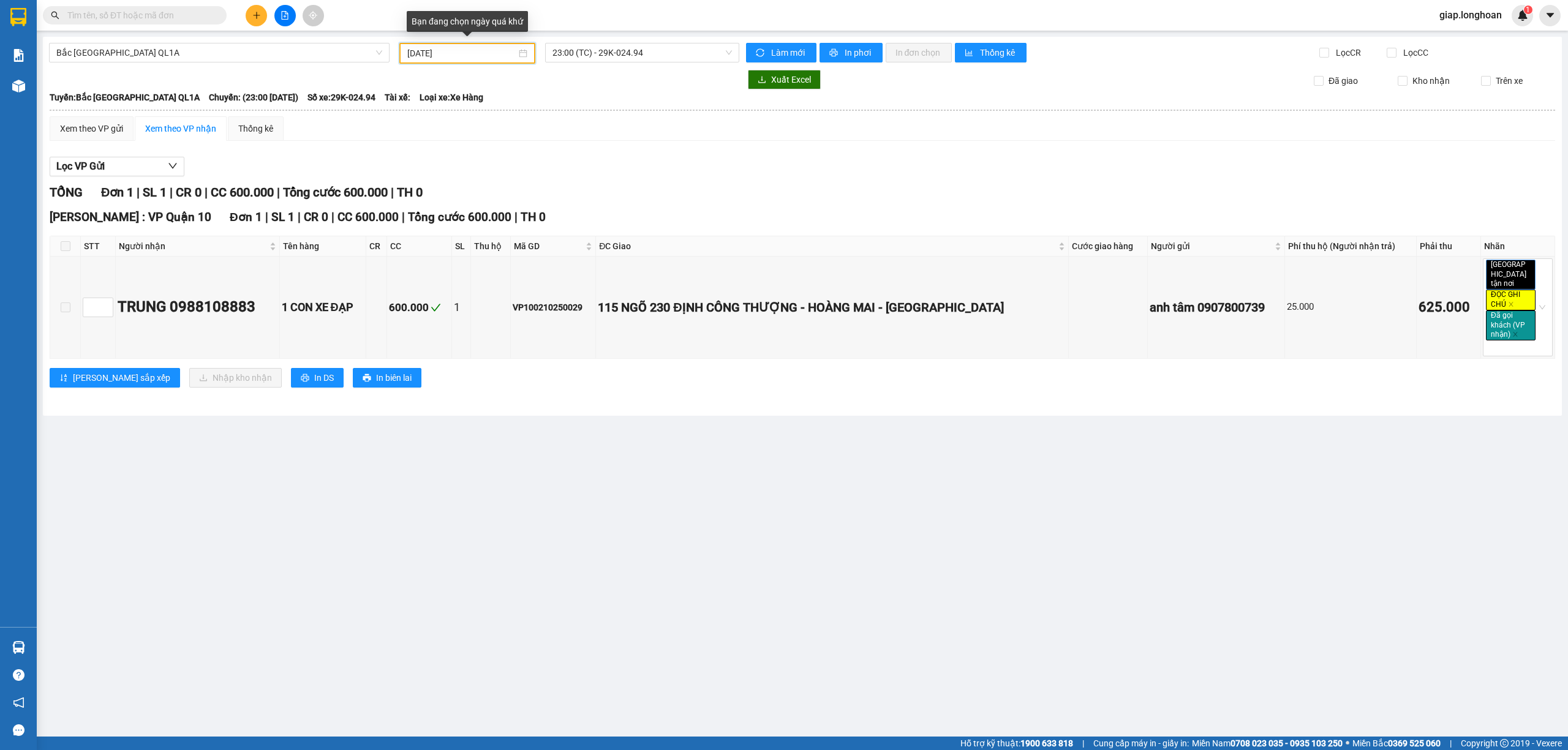
click at [420, 50] on input "10/10/2025" at bounding box center [461, 53] width 109 height 14
type input "10/10/2025"
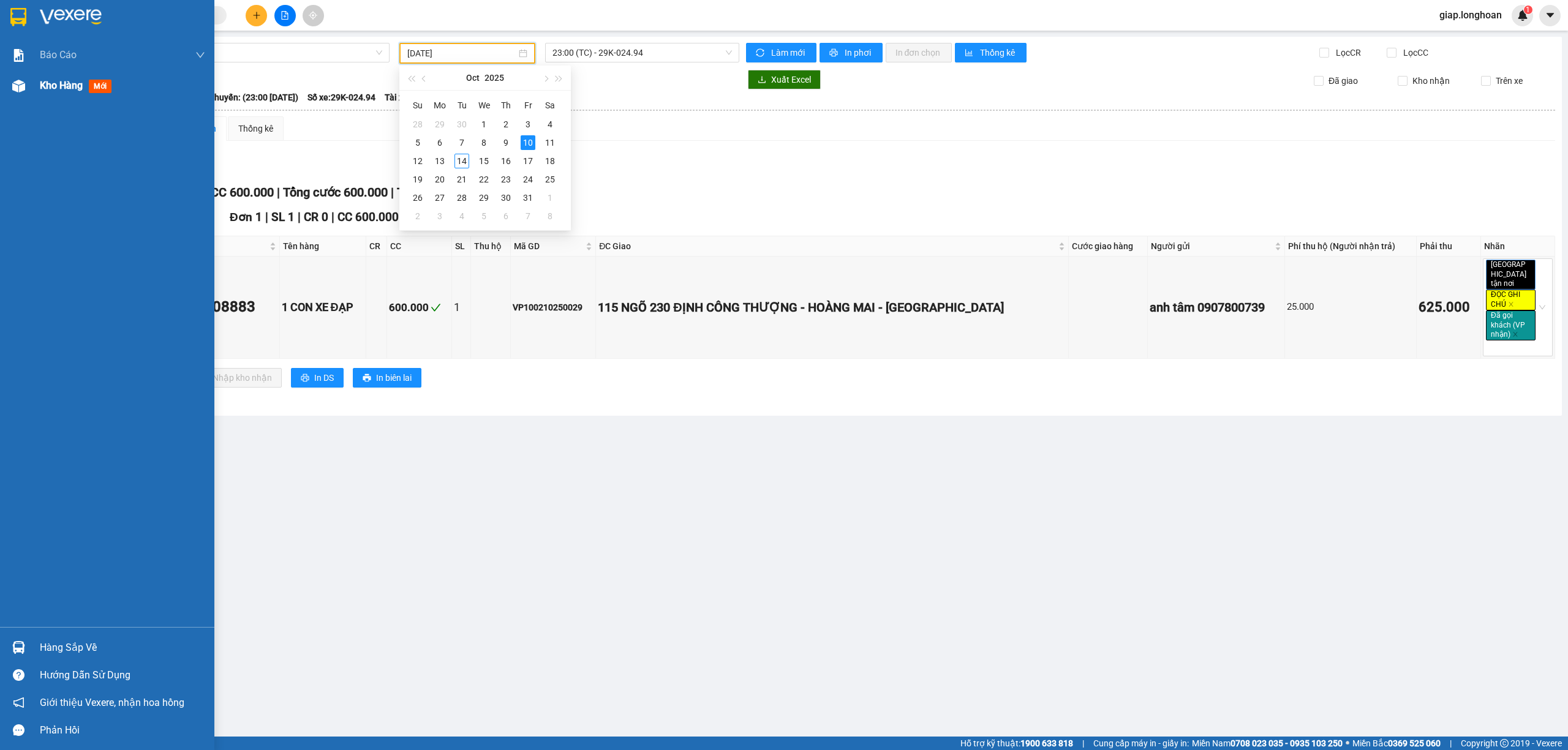
click at [71, 83] on span "Kho hàng" at bounding box center [61, 85] width 43 height 11
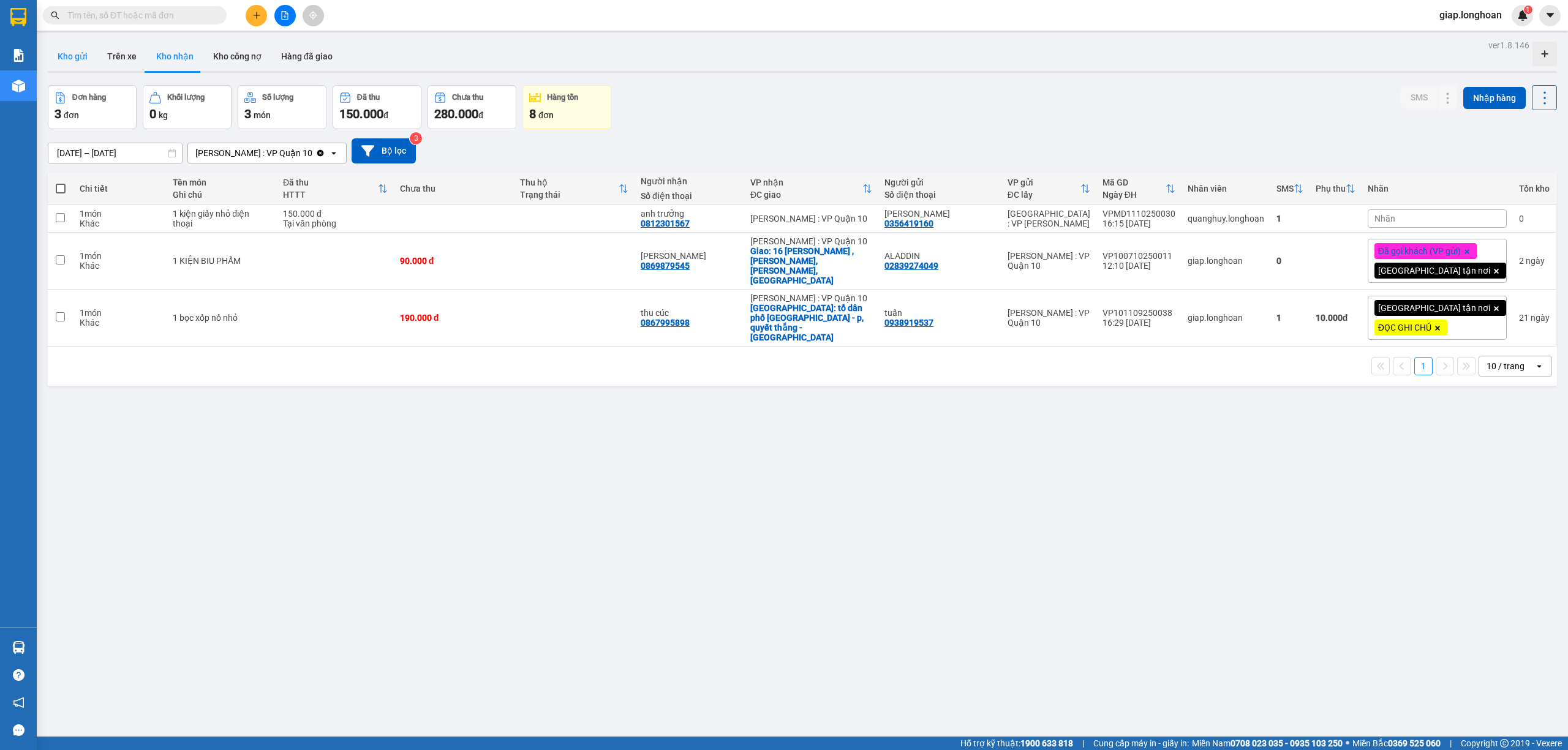
click at [69, 47] on button "Kho gửi" at bounding box center [72, 57] width 49 height 30
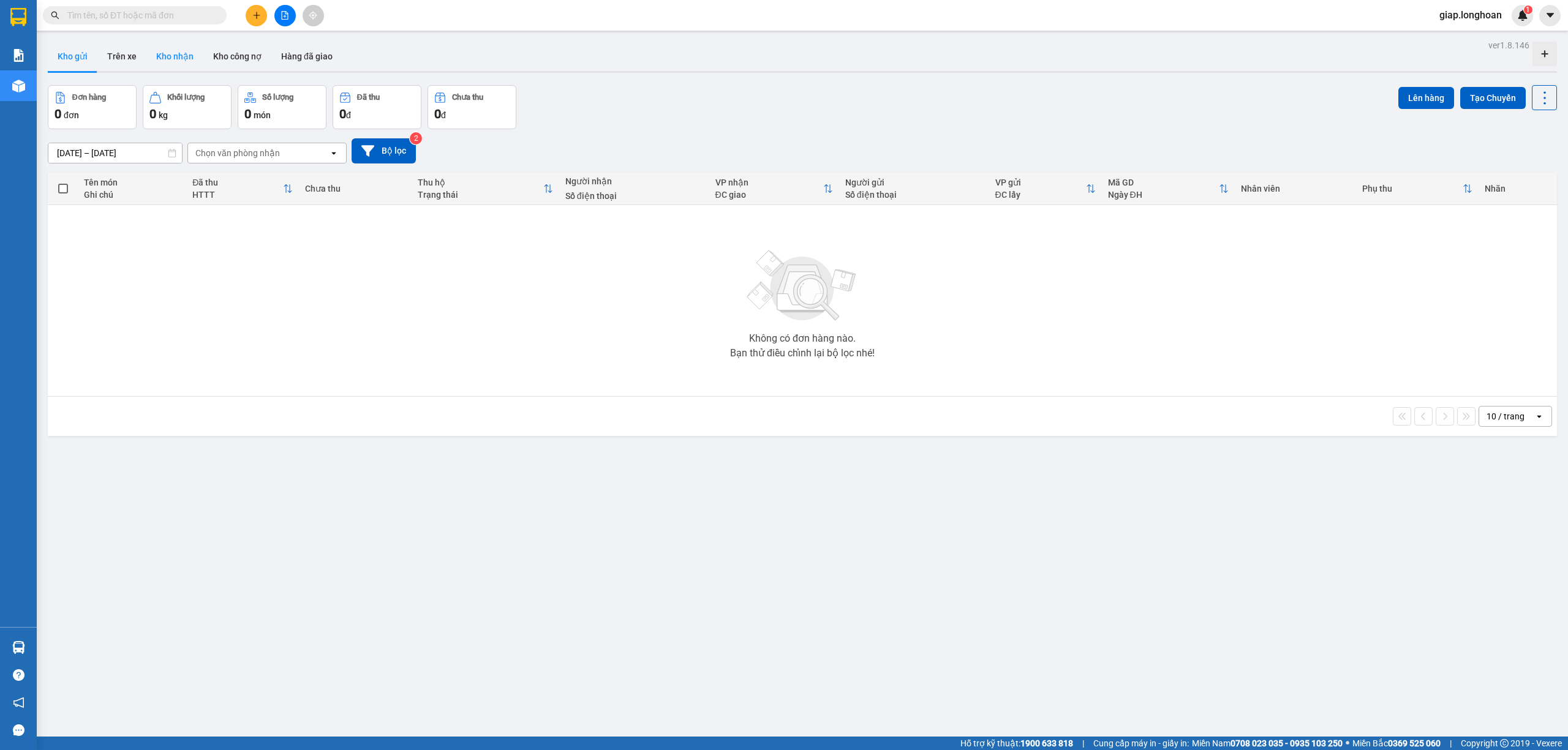
click at [172, 49] on button "Kho nhận" at bounding box center [175, 57] width 57 height 30
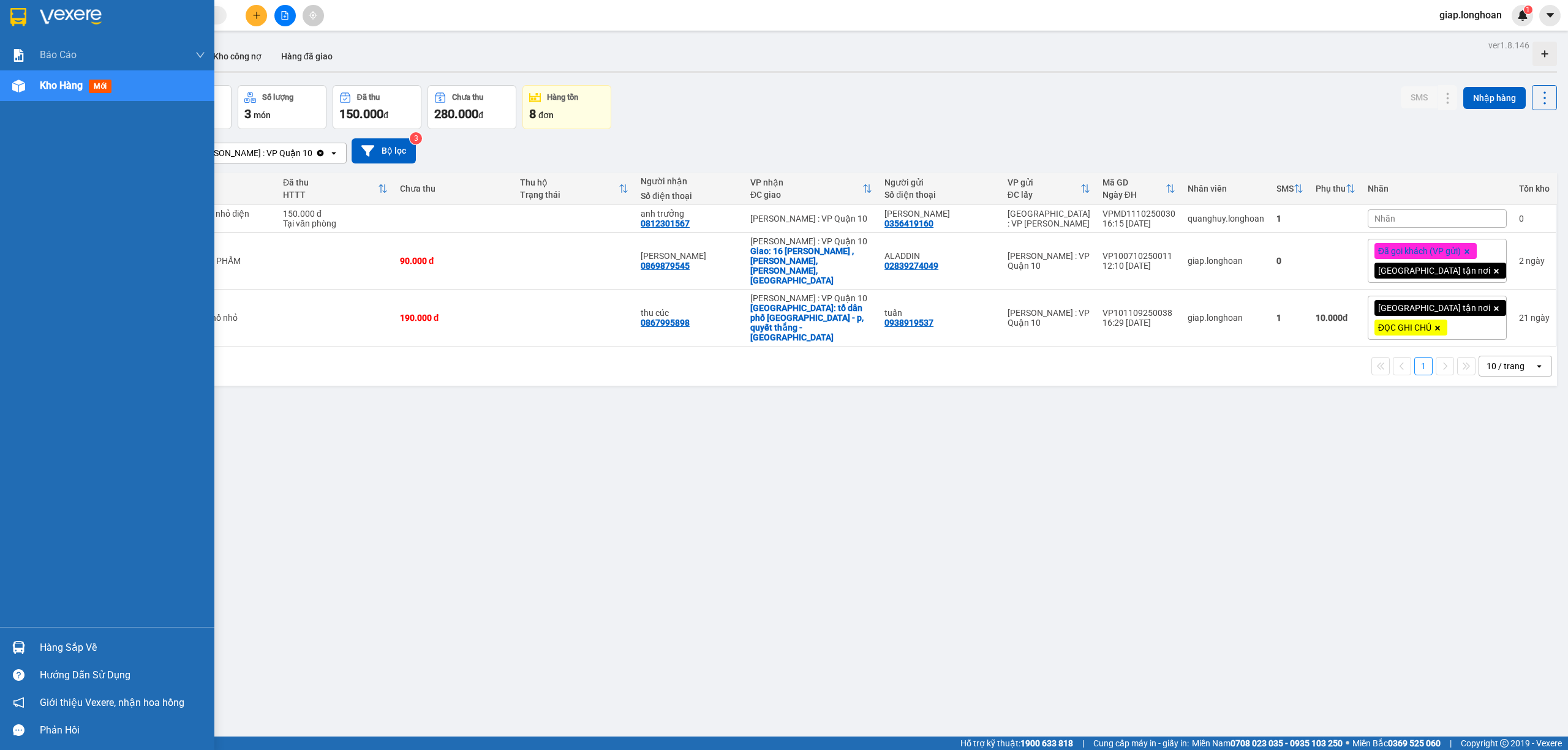
click at [62, 642] on div "Hàng sắp về" at bounding box center [122, 647] width 165 height 18
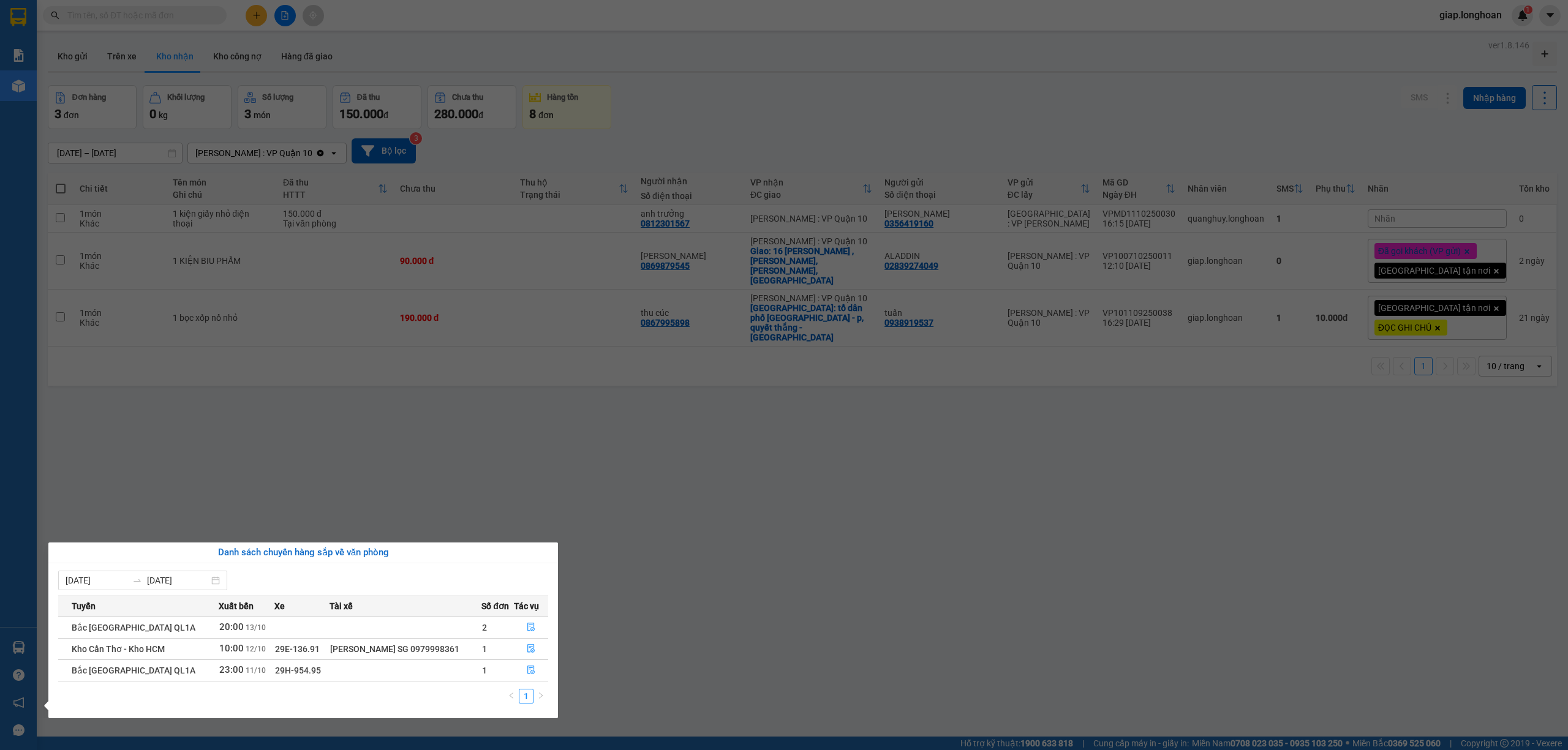
click at [330, 670] on td at bounding box center [405, 670] width 152 height 22
click at [332, 649] on div "HOÀNG LÂN SG 0979998361" at bounding box center [405, 649] width 151 height 14
click at [402, 480] on section "Kết quả tìm kiếm ( 0 ) Bộ lọc No Data giap.longhoan 1 Báo cáo 1. Báo cáo nộp ti…" at bounding box center [784, 375] width 1568 height 750
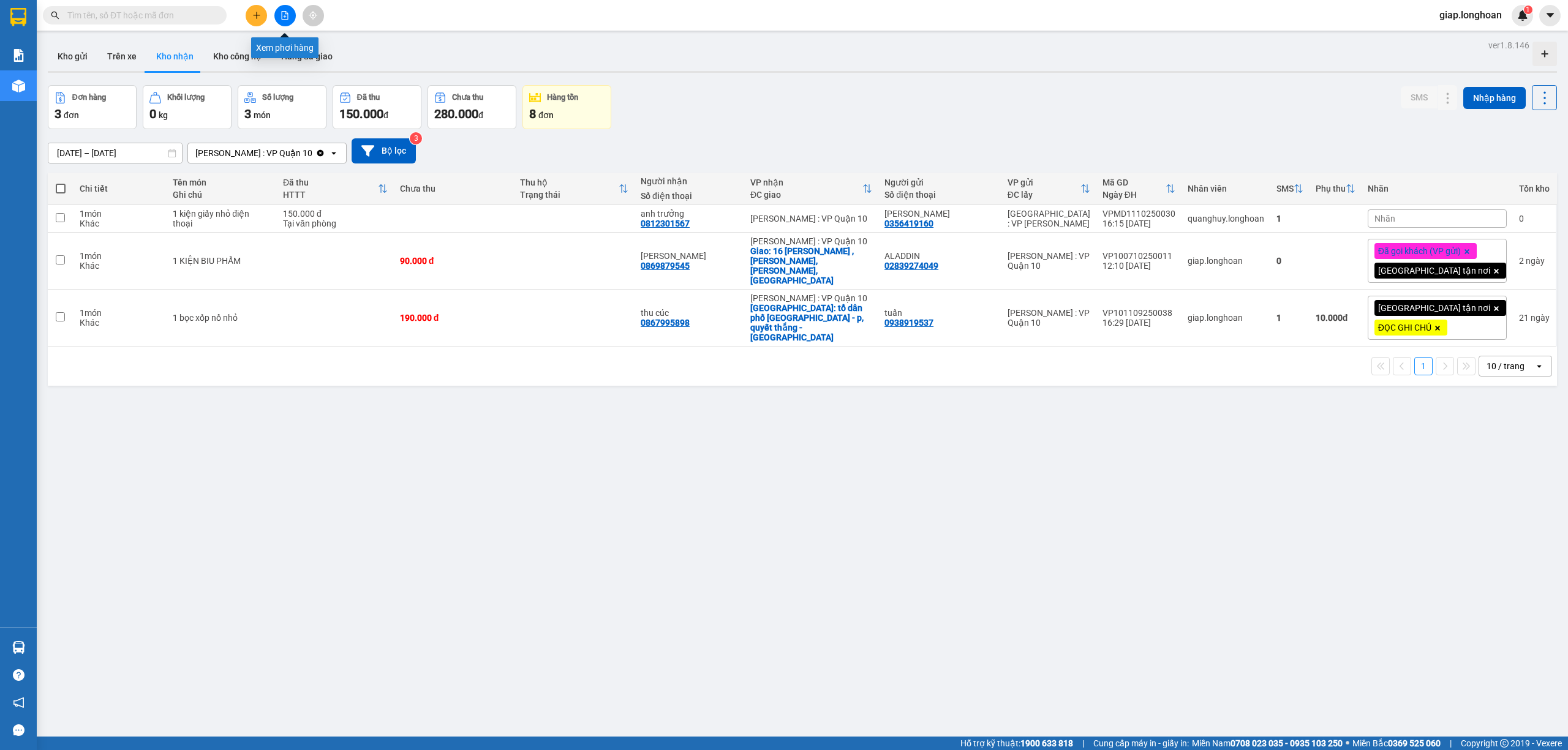
click at [280, 16] on button at bounding box center [285, 16] width 22 height 22
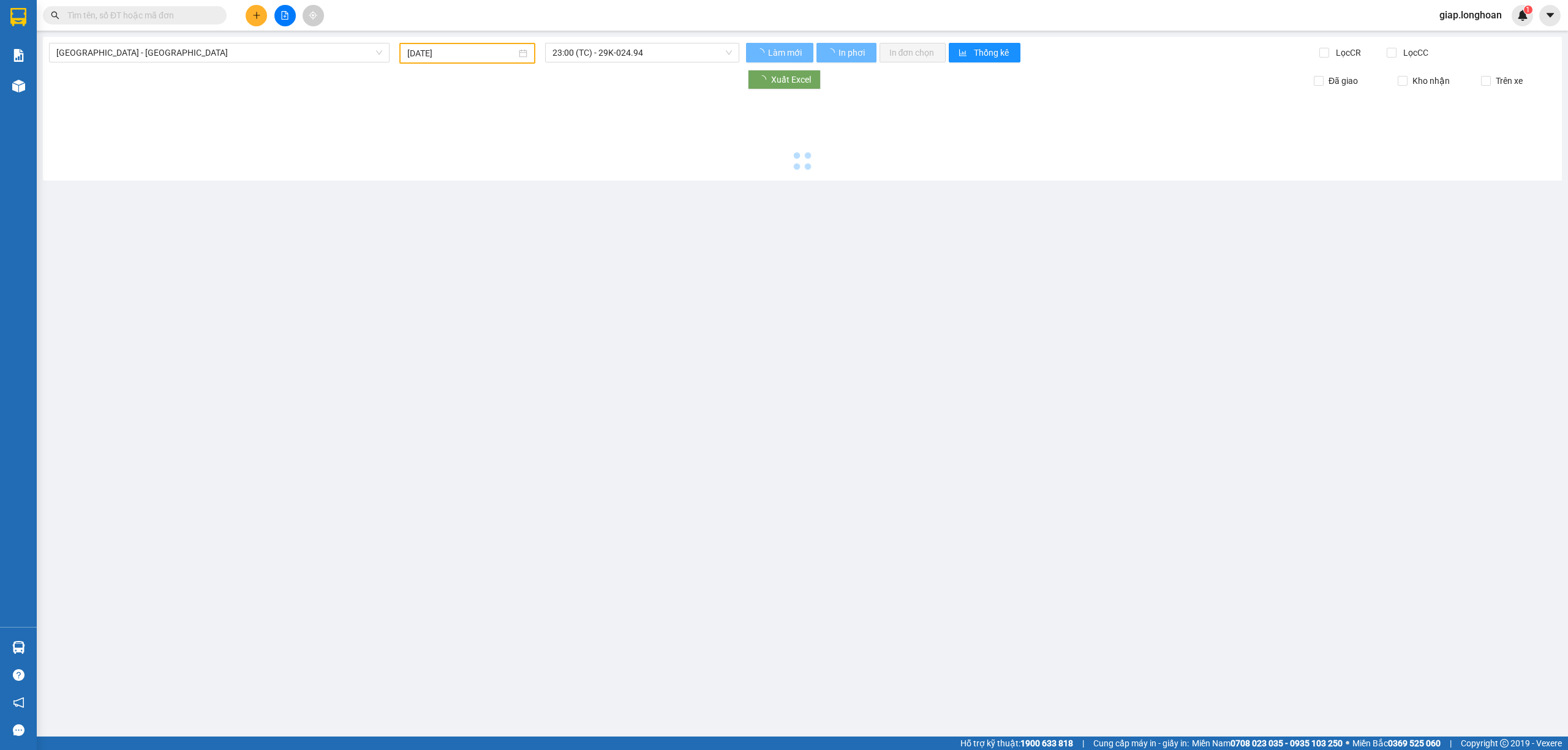
type input "14/10/2025"
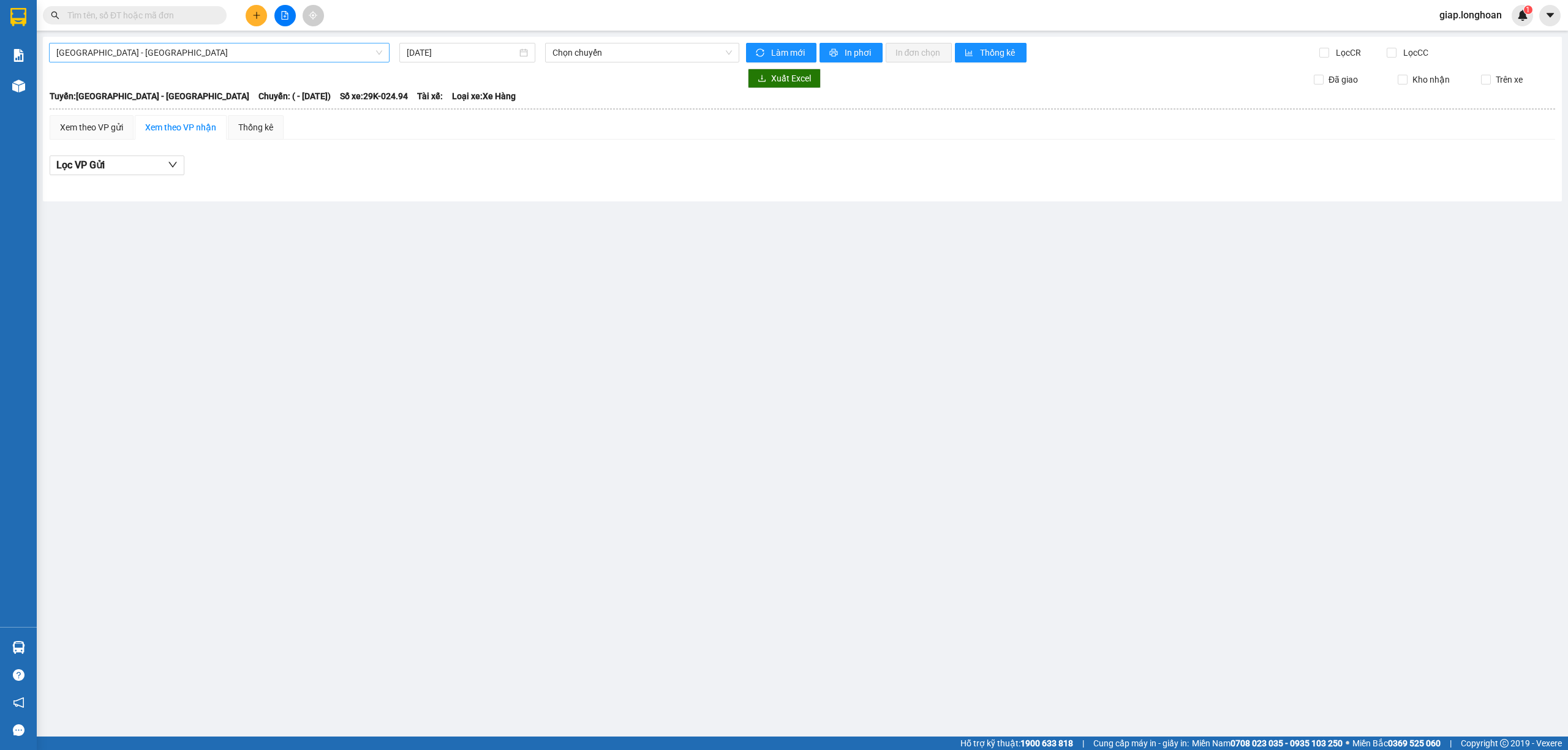
click at [161, 49] on span "Hải Phòng - Hà Nội" at bounding box center [219, 52] width 325 height 18
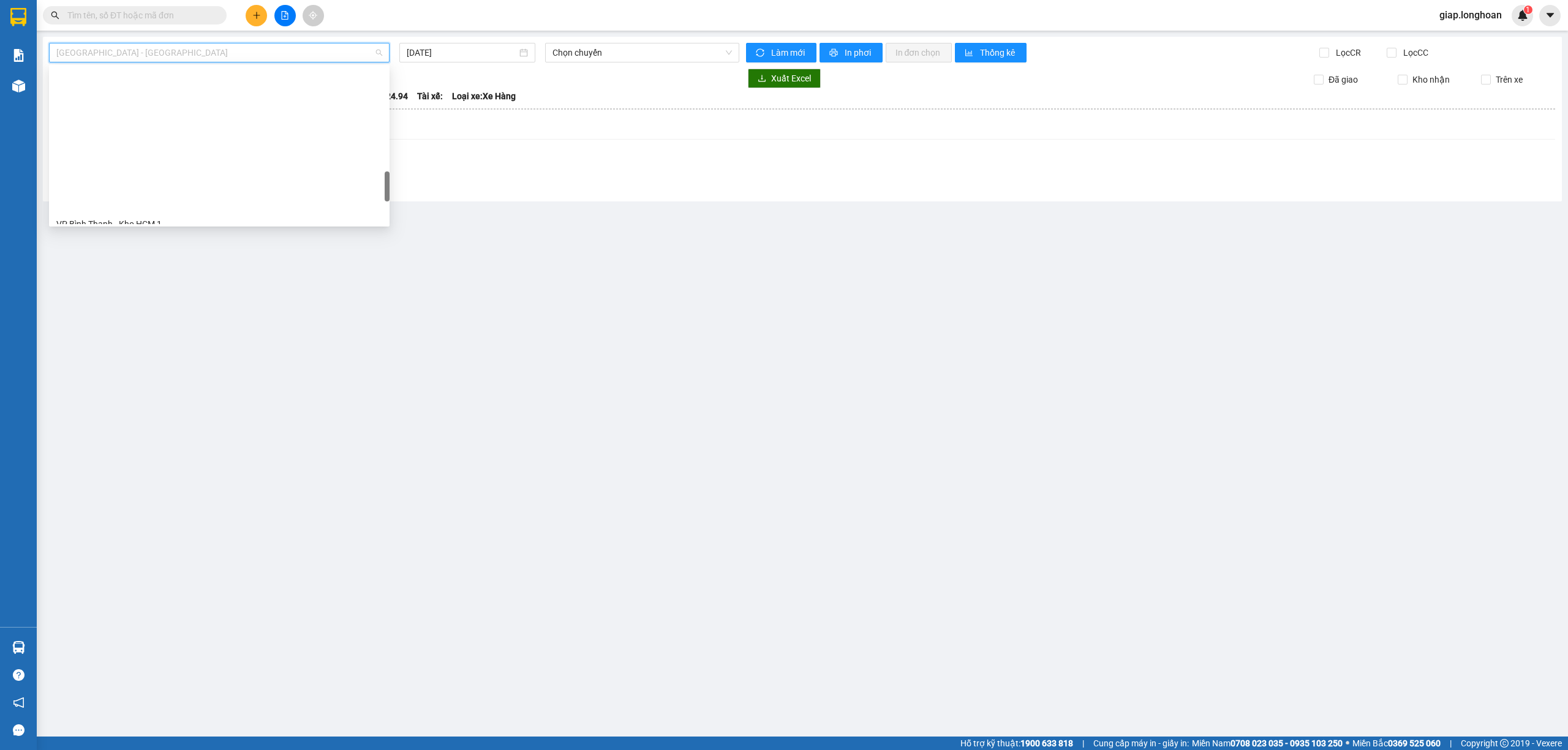
scroll to position [852, 0]
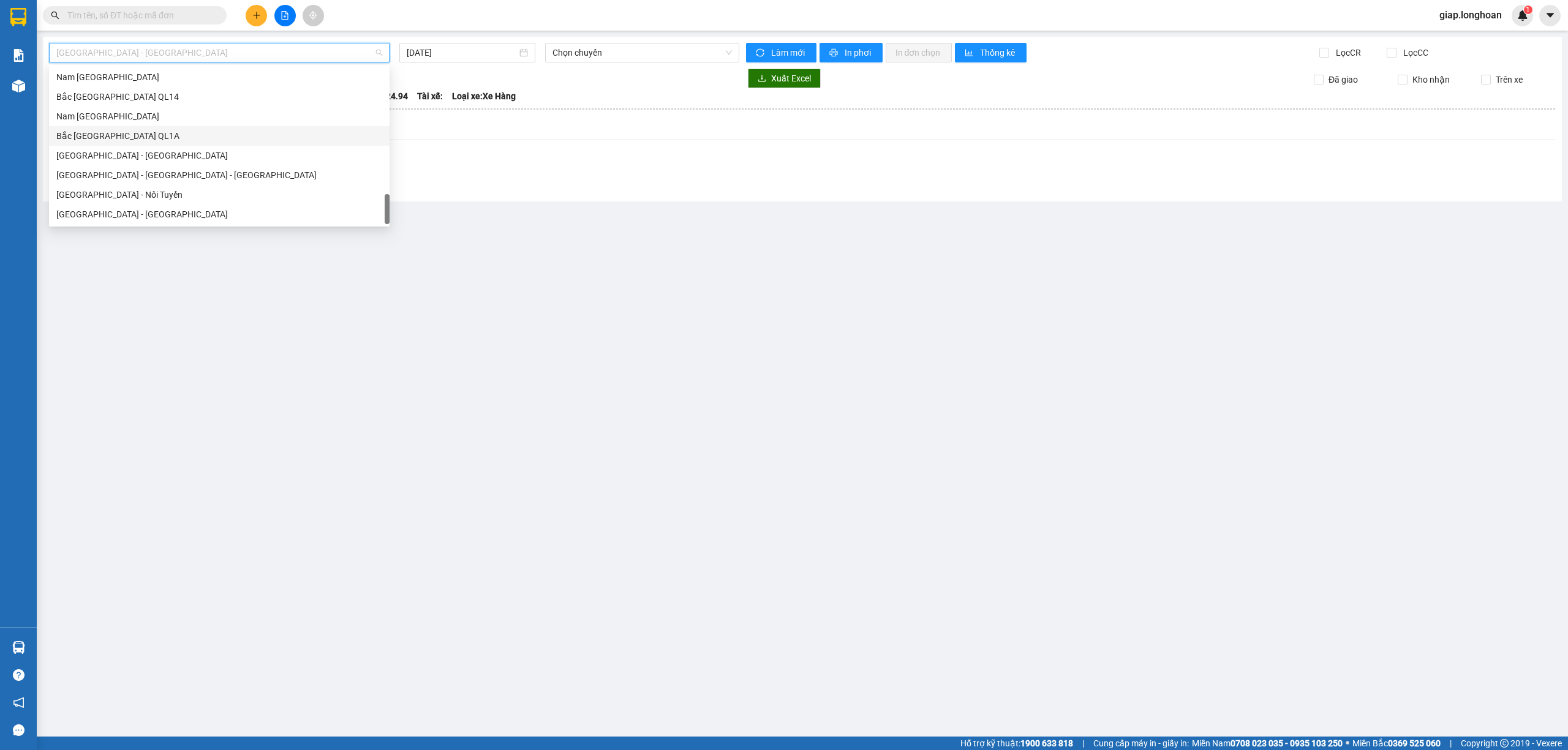
click at [104, 134] on div "Bắc Trung Nam QL1A" at bounding box center [219, 136] width 325 height 14
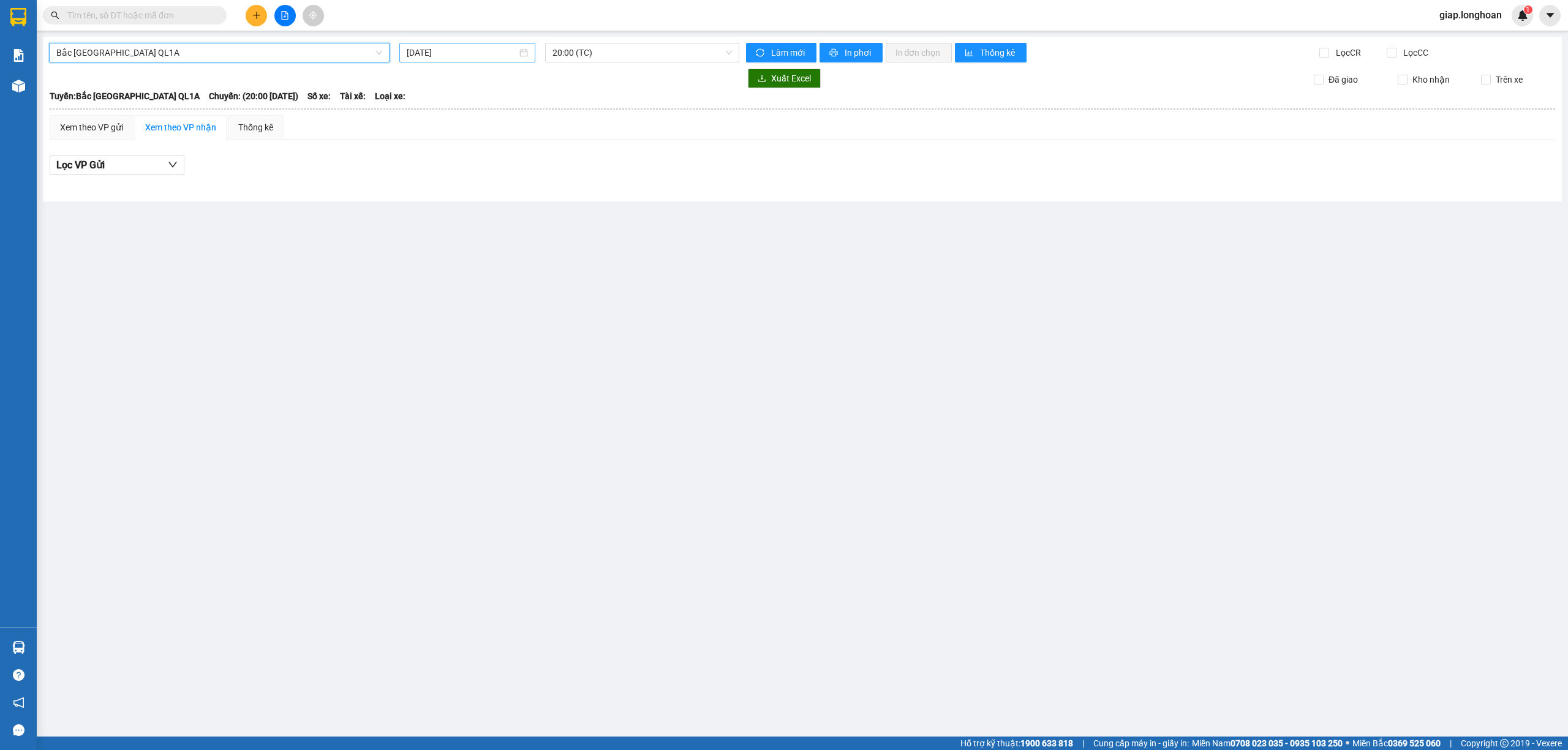
click at [419, 53] on input "14/10/2025" at bounding box center [461, 53] width 110 height 14
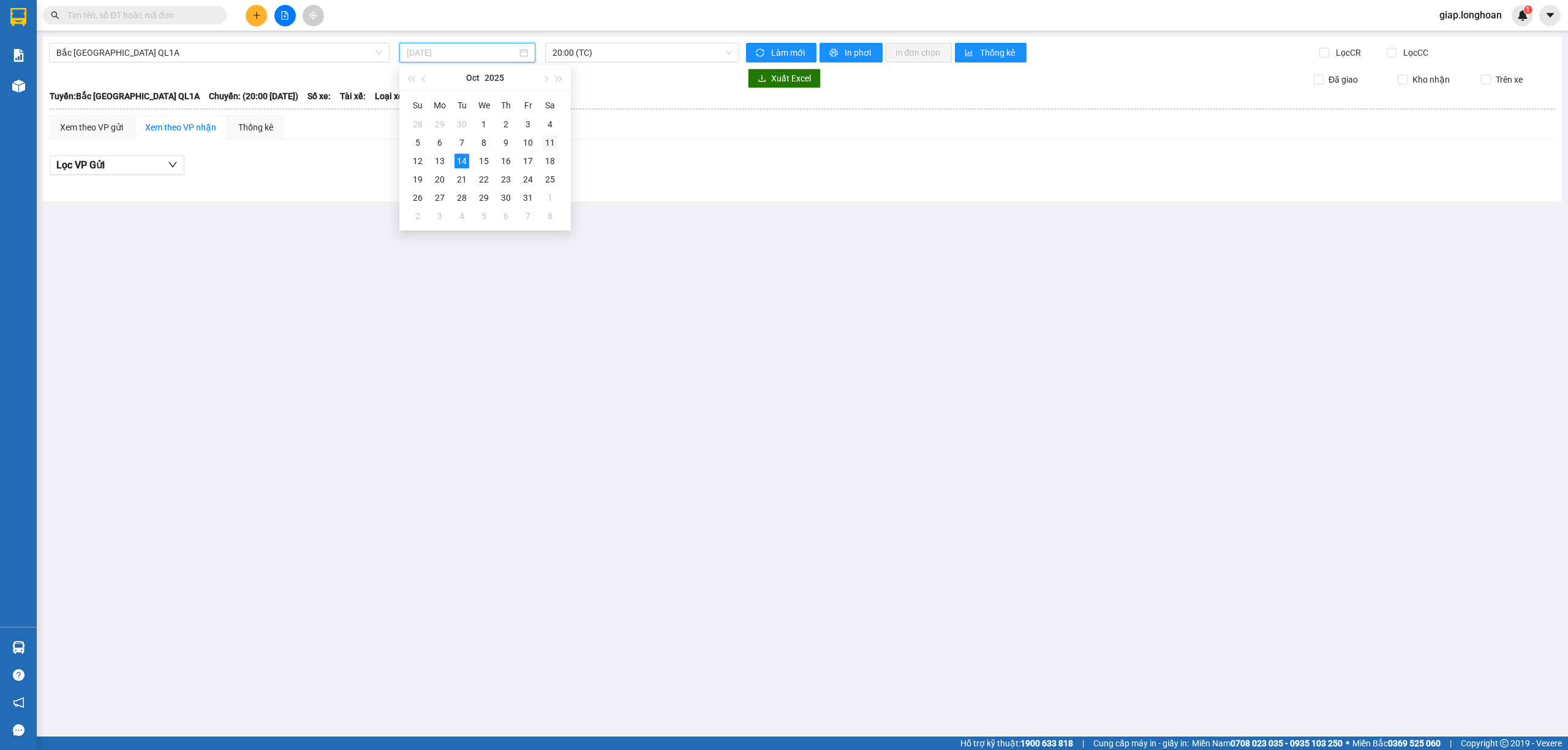
click at [543, 135] on tbody "28 29 30 1 2 3 4 5 6 7 8 9 10 11 12 13 14 15 16 17 18 19 20 21 22 23 24 25 26 2…" at bounding box center [484, 169] width 155 height 110
click at [551, 140] on div "11" at bounding box center [550, 142] width 15 height 15
type input "11/10/2025"
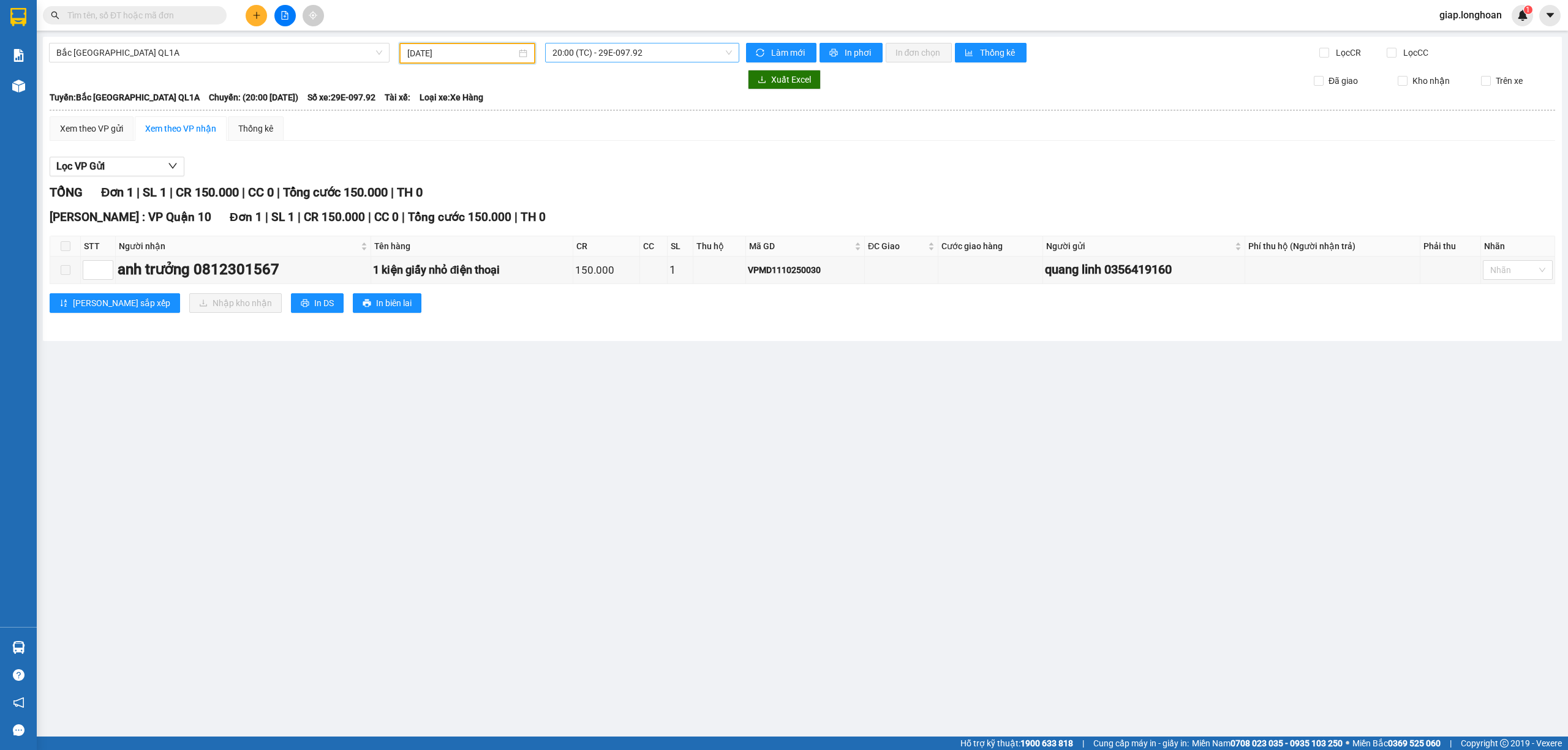
click at [653, 53] on span "20:00 (TC) - 29E-097.92" at bounding box center [642, 52] width 180 height 18
click at [623, 113] on div "23:00 (TC) - 29H-954.95" at bounding box center [600, 116] width 95 height 14
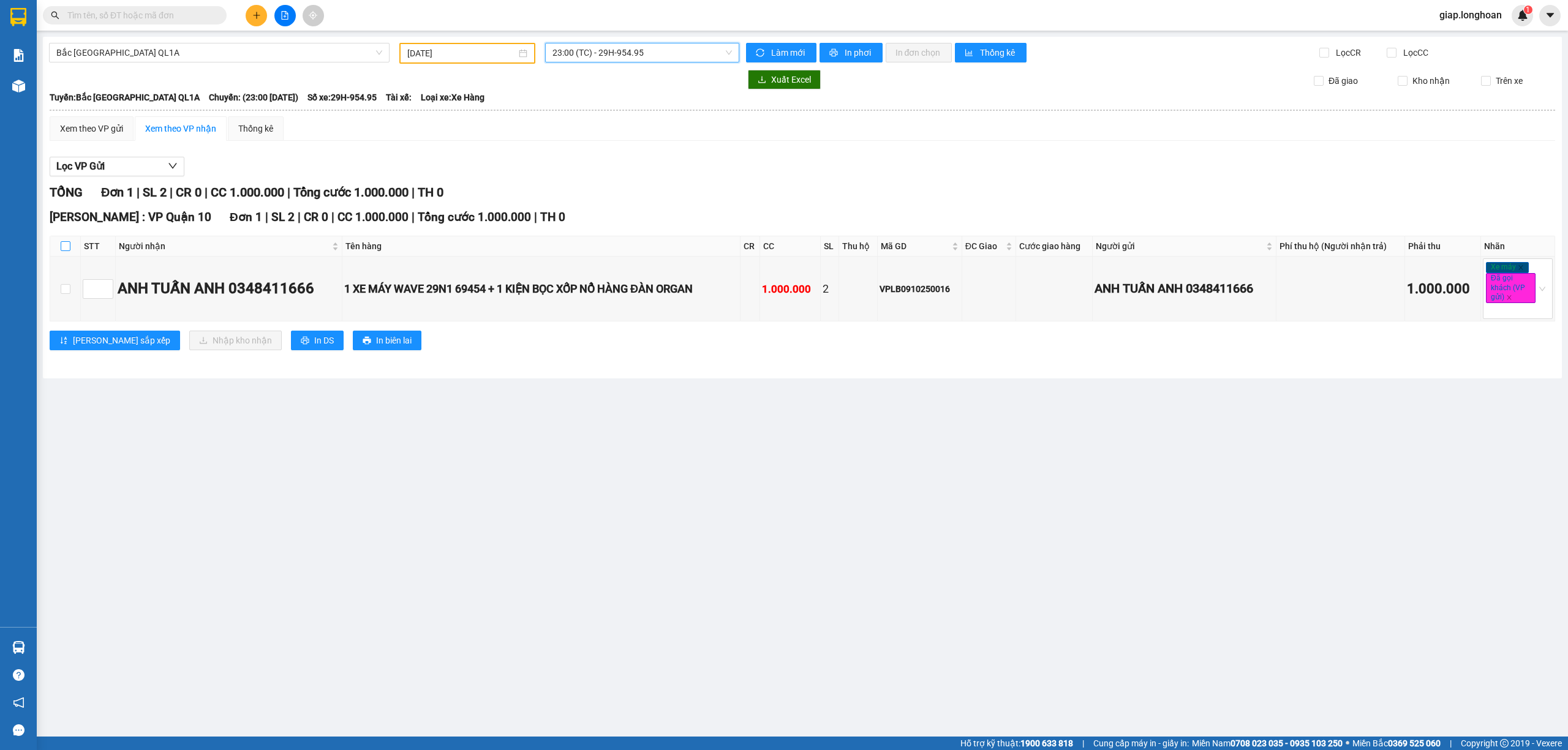
click at [63, 244] on input "checkbox" at bounding box center [66, 246] width 10 height 10
checkbox input "true"
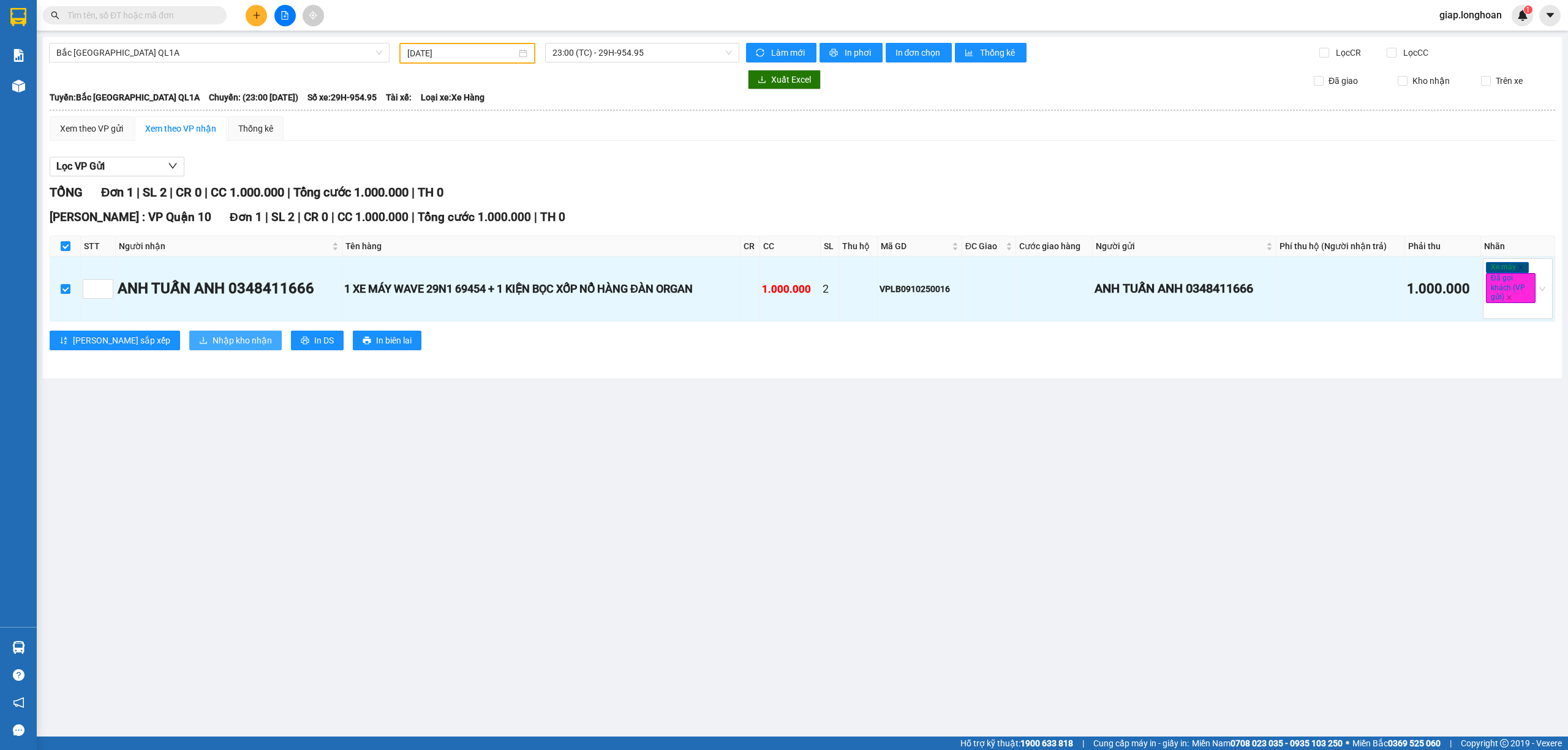
click at [213, 339] on span "Nhập kho nhận" at bounding box center [242, 340] width 59 height 14
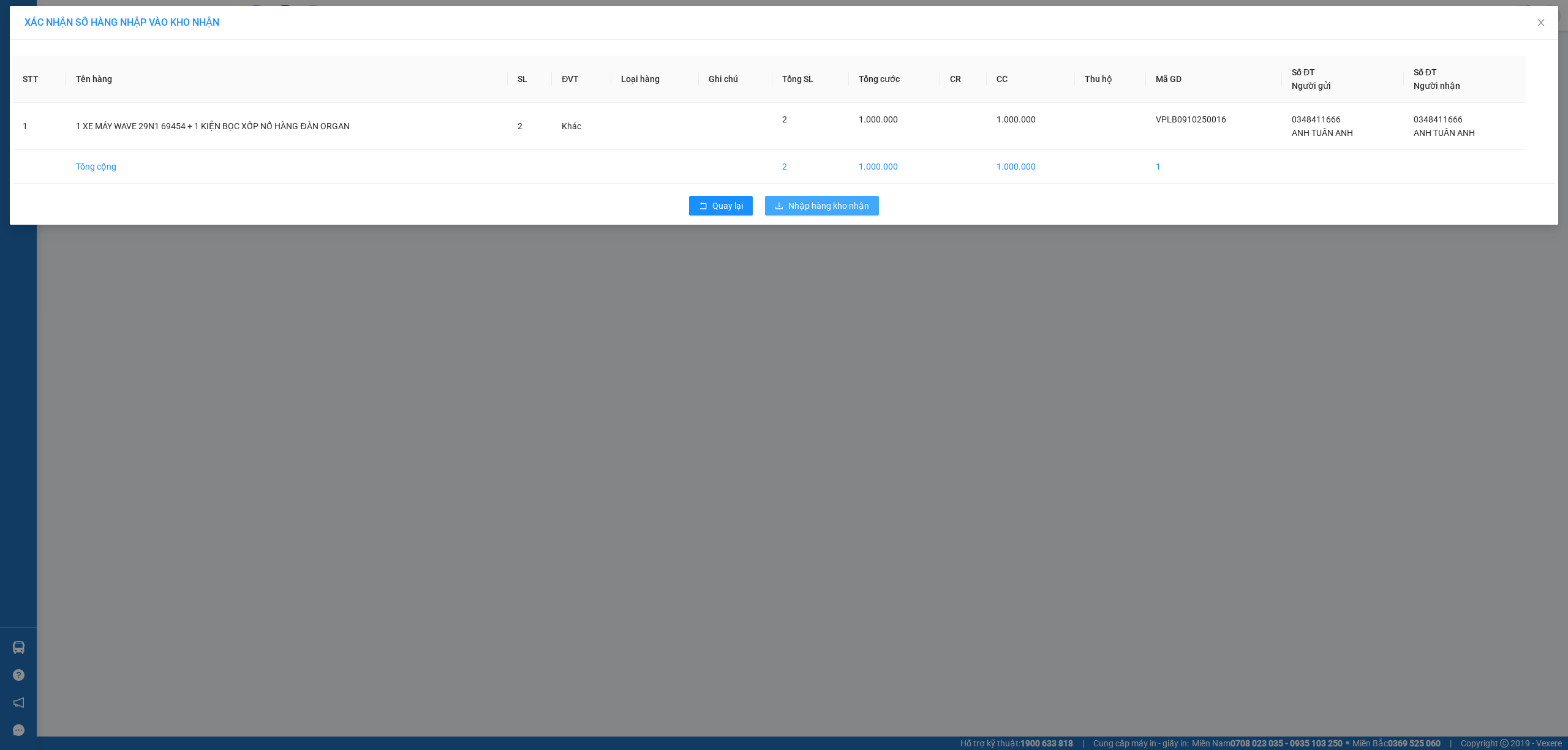
click at [838, 206] on span "Nhập hàng kho nhận" at bounding box center [829, 206] width 81 height 14
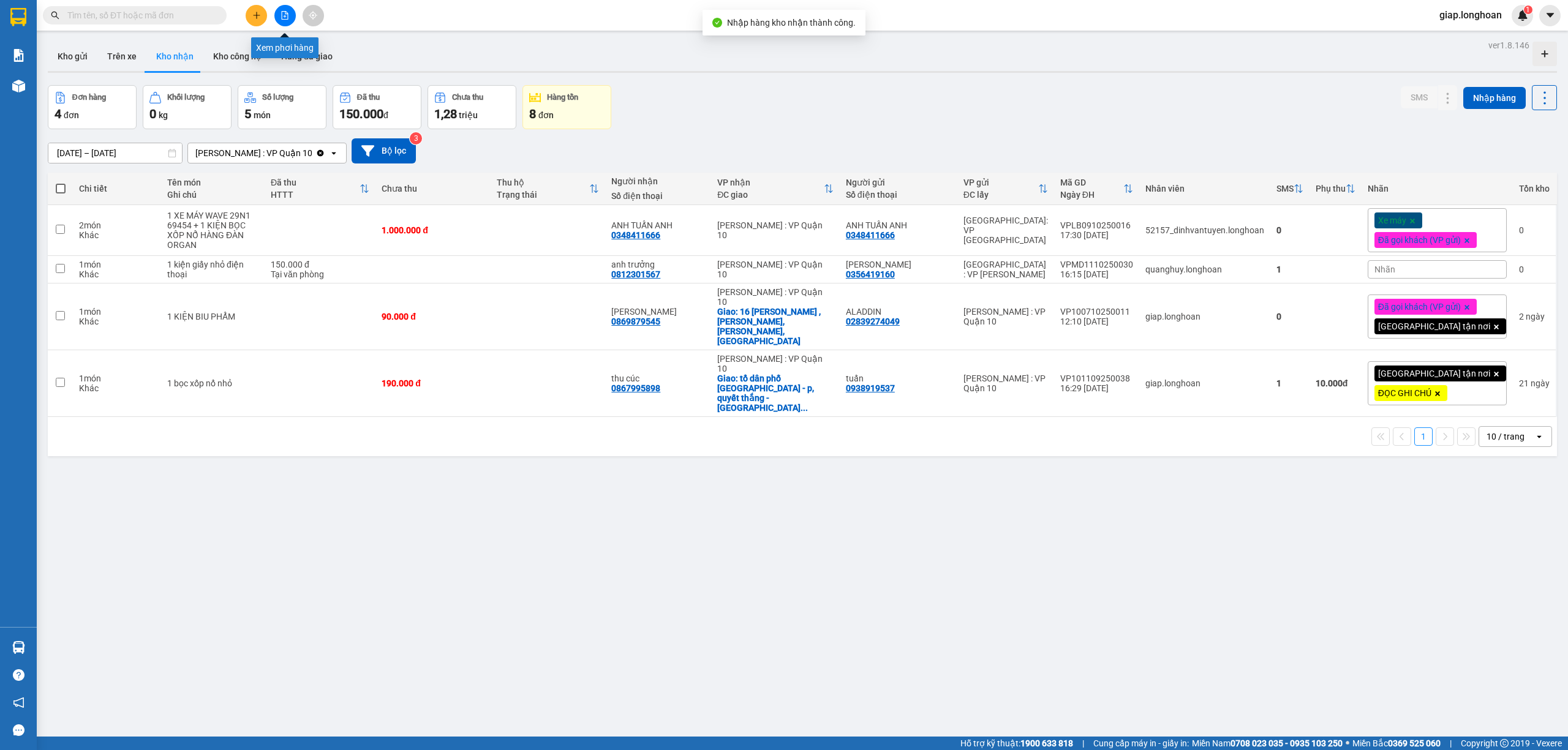
click at [277, 17] on button at bounding box center [285, 16] width 22 height 22
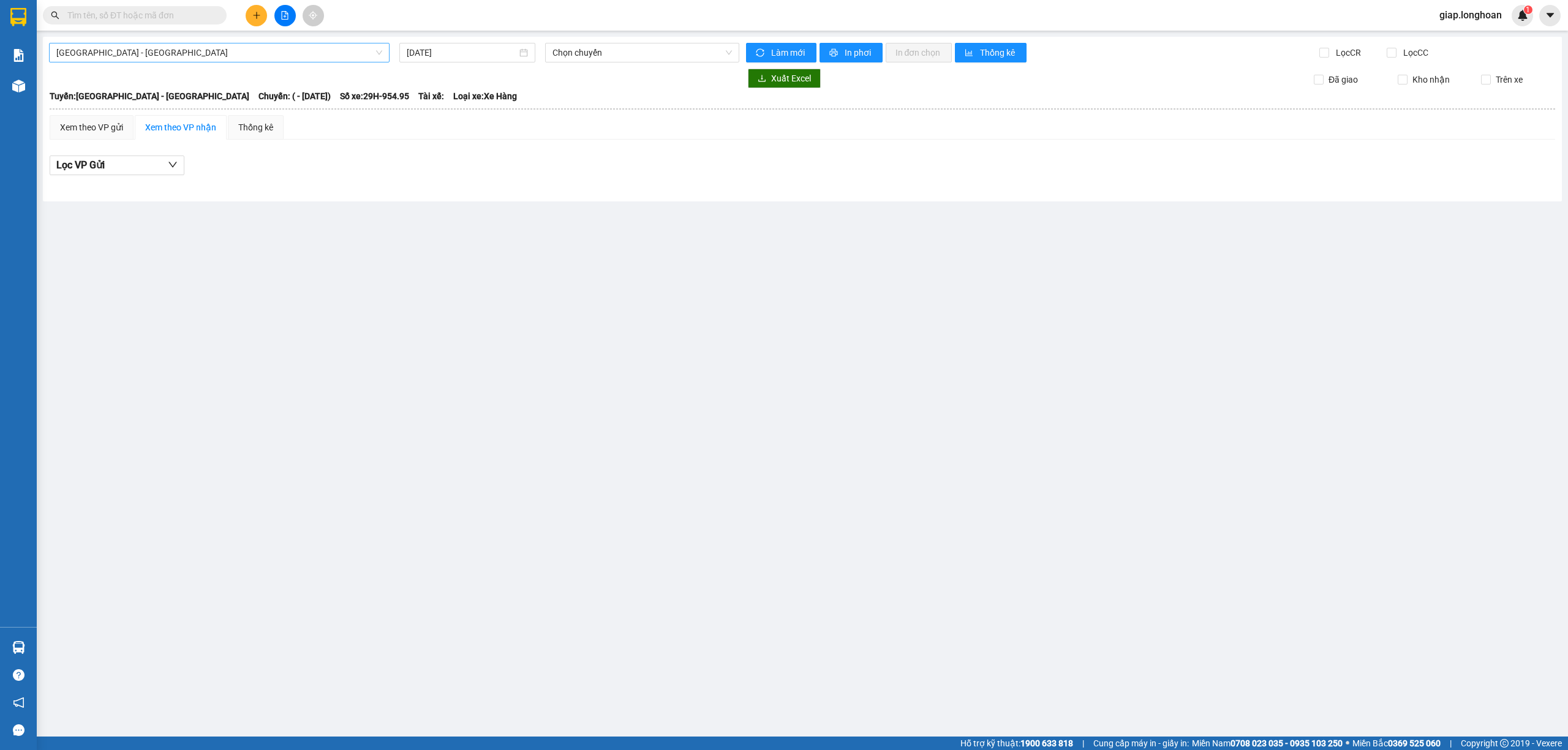
click at [197, 52] on span "Hải Phòng - Hà Nội" at bounding box center [219, 52] width 325 height 18
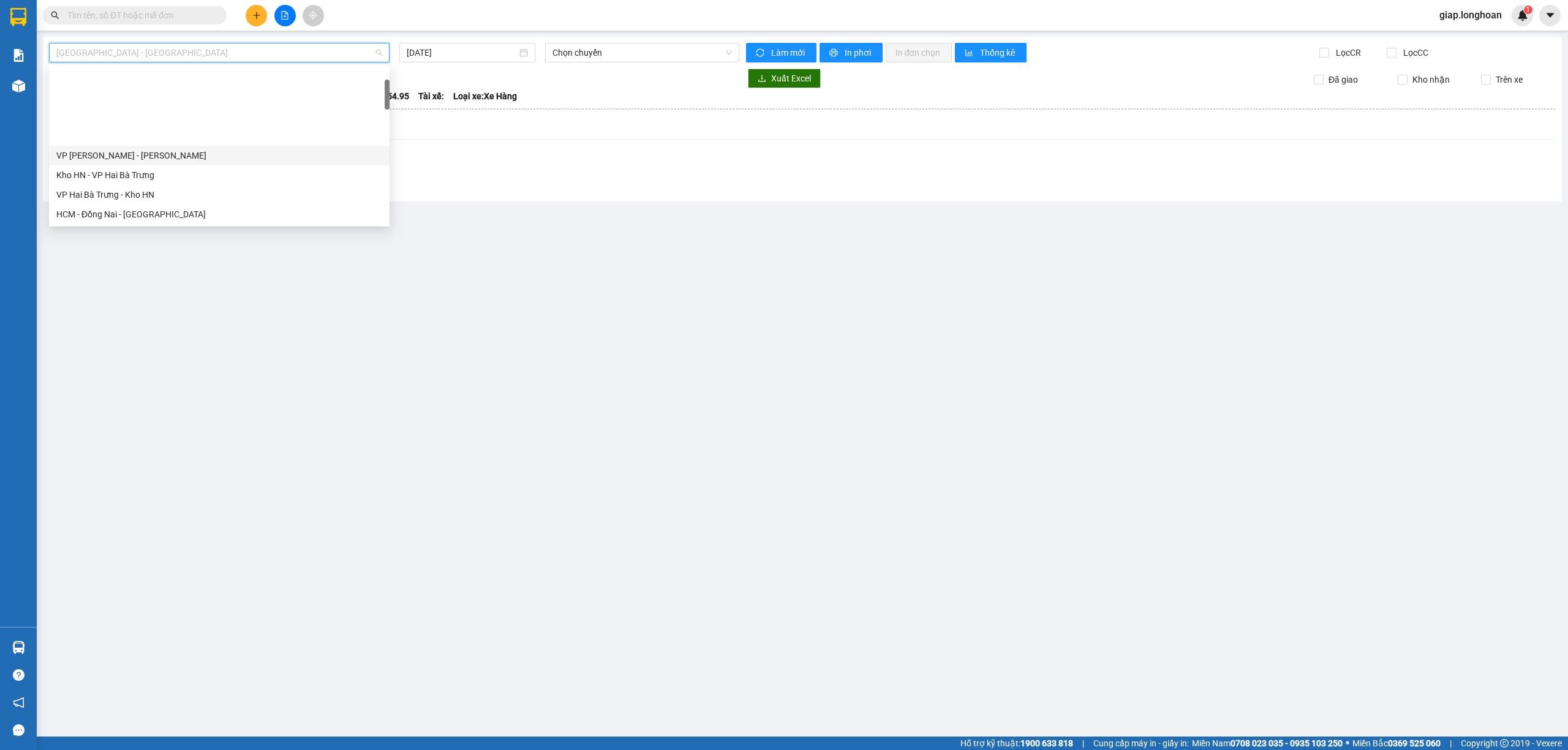
scroll to position [82, 0]
click at [117, 169] on div "CẦN THƠ- SÀI GÒN" at bounding box center [219, 172] width 325 height 14
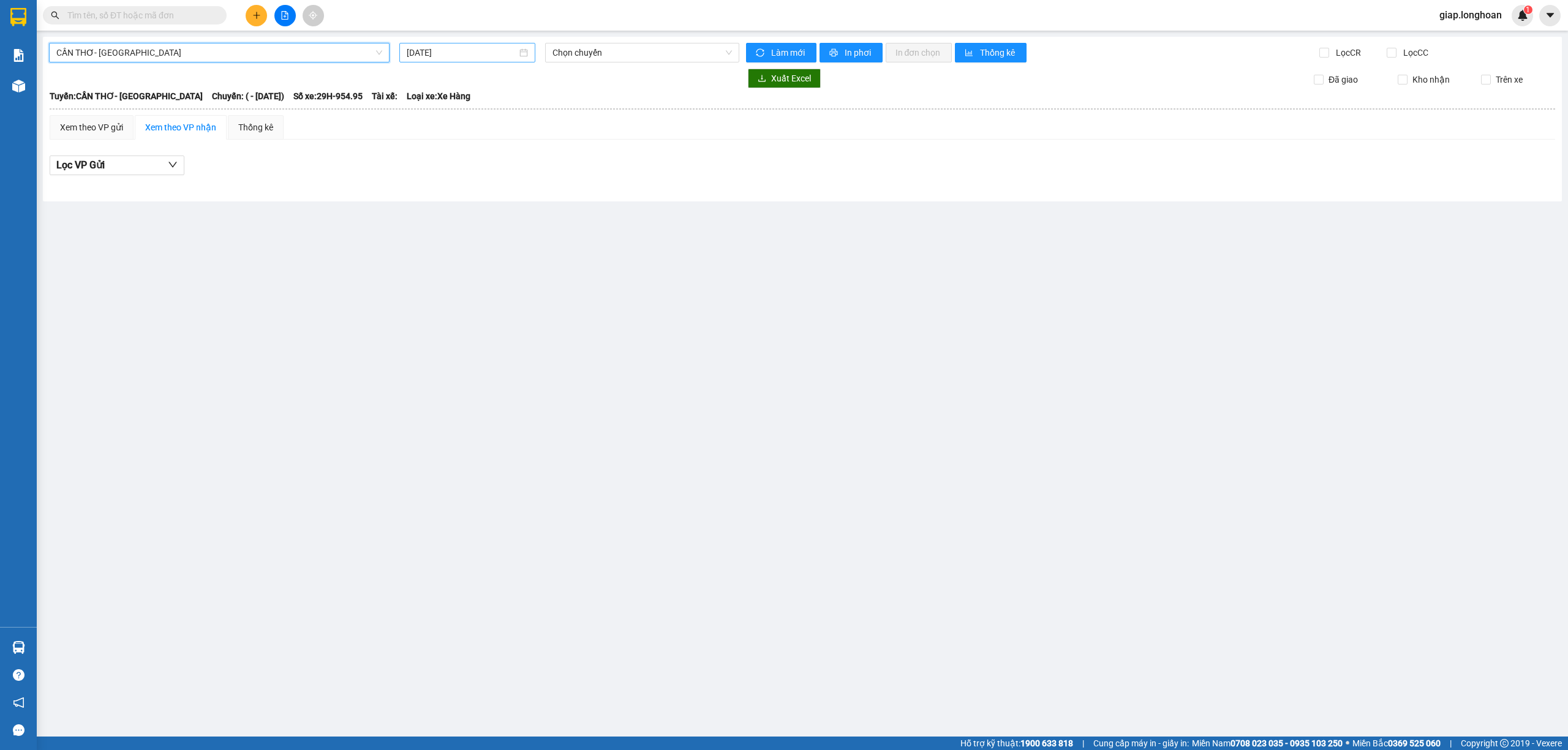
click at [415, 55] on input "14/10/2025" at bounding box center [461, 53] width 110 height 14
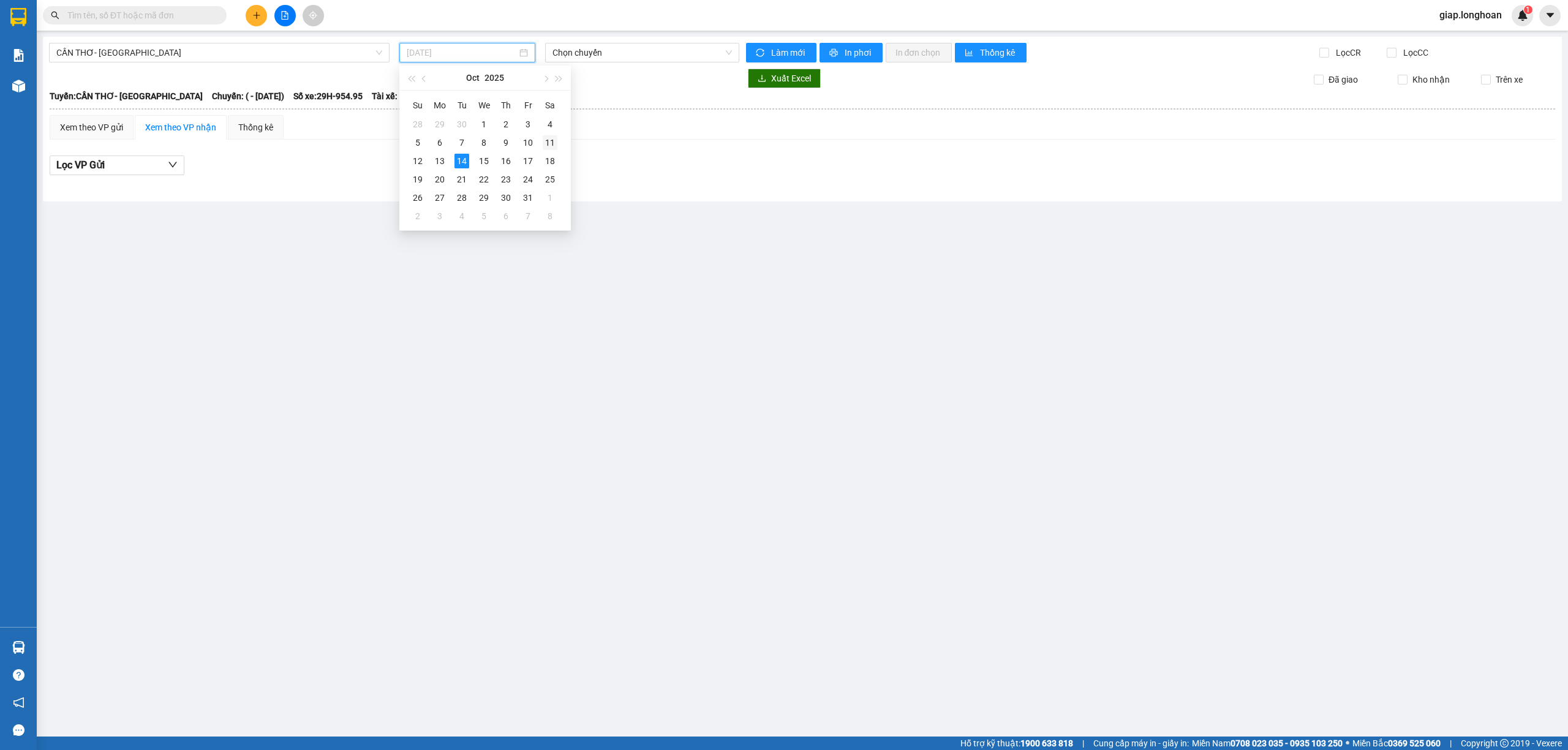
click at [549, 140] on div "11" at bounding box center [550, 142] width 15 height 15
type input "11/10/2025"
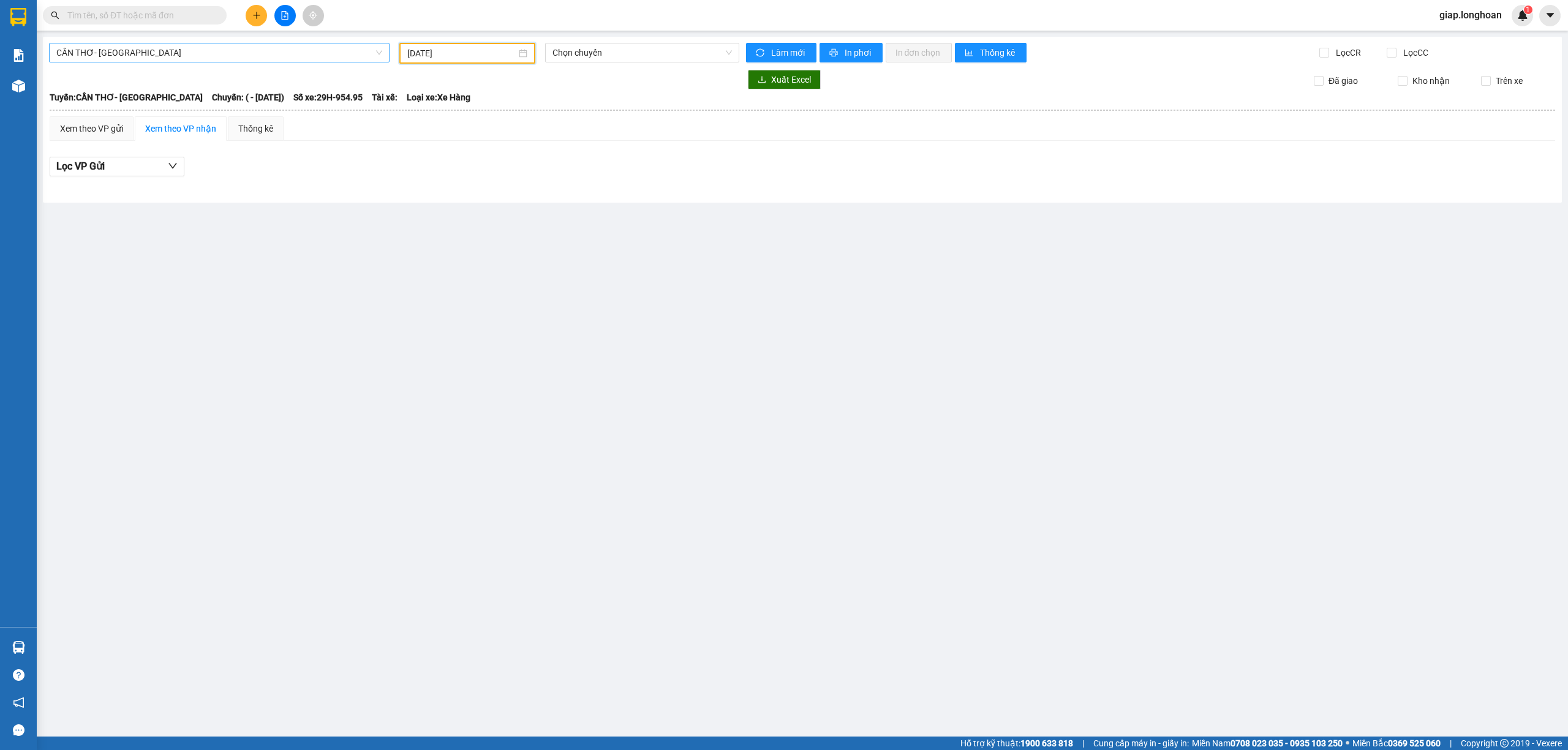
click at [155, 48] on span "CẦN THƠ- SÀI GÒN" at bounding box center [219, 52] width 325 height 18
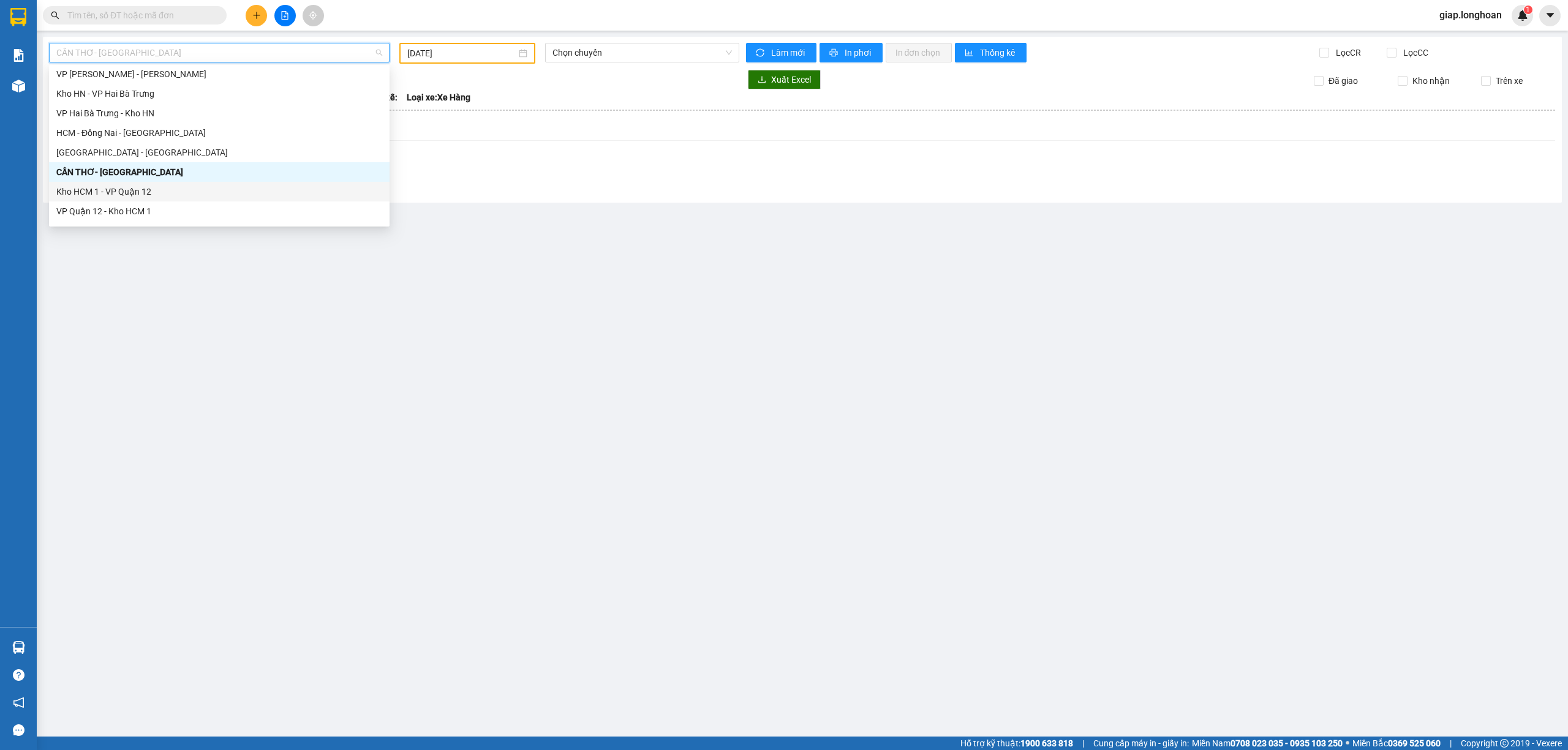
click at [109, 182] on div "Kho HCM 1 - VP Quận 12" at bounding box center [219, 191] width 340 height 20
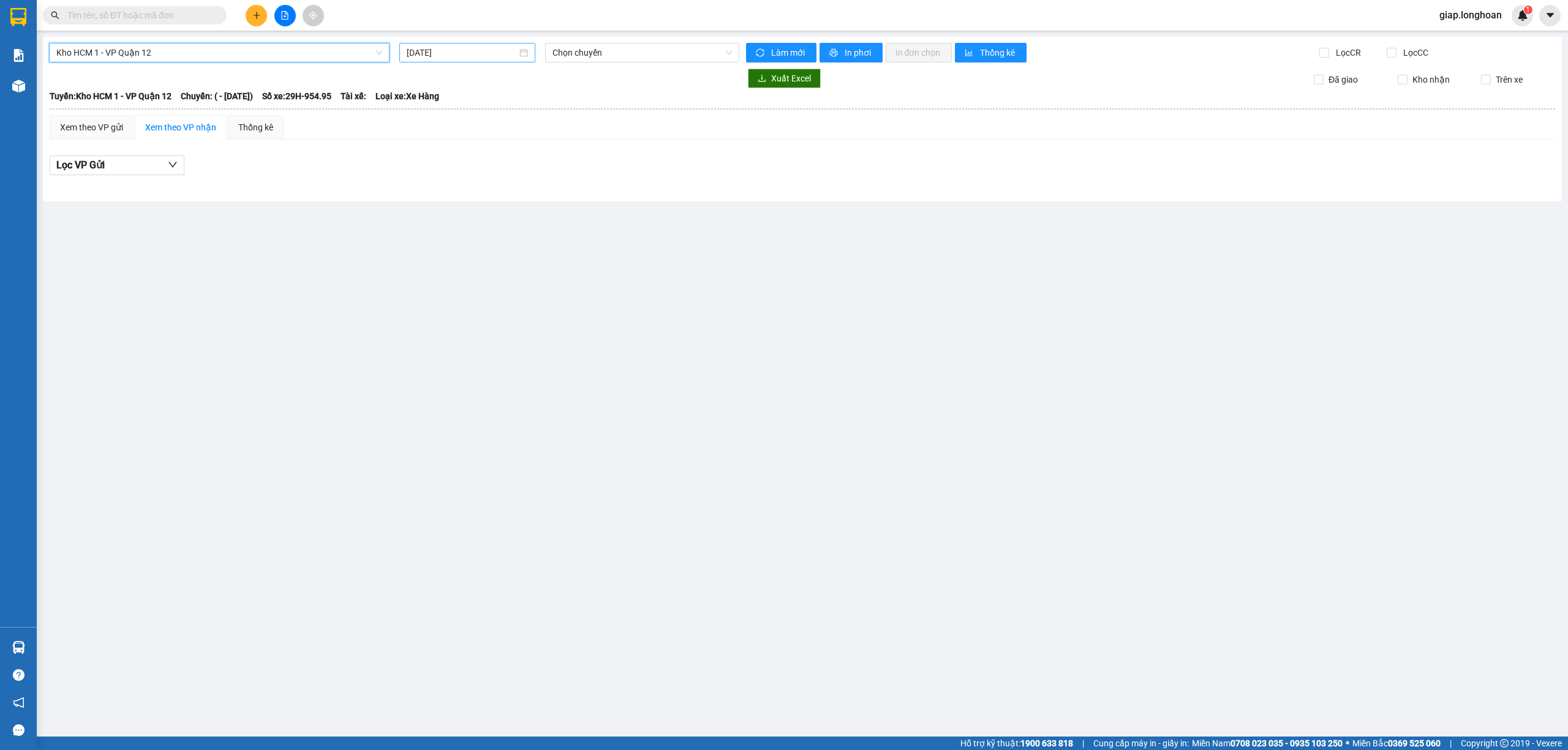
click at [426, 49] on input "14/10/2025" at bounding box center [461, 53] width 110 height 14
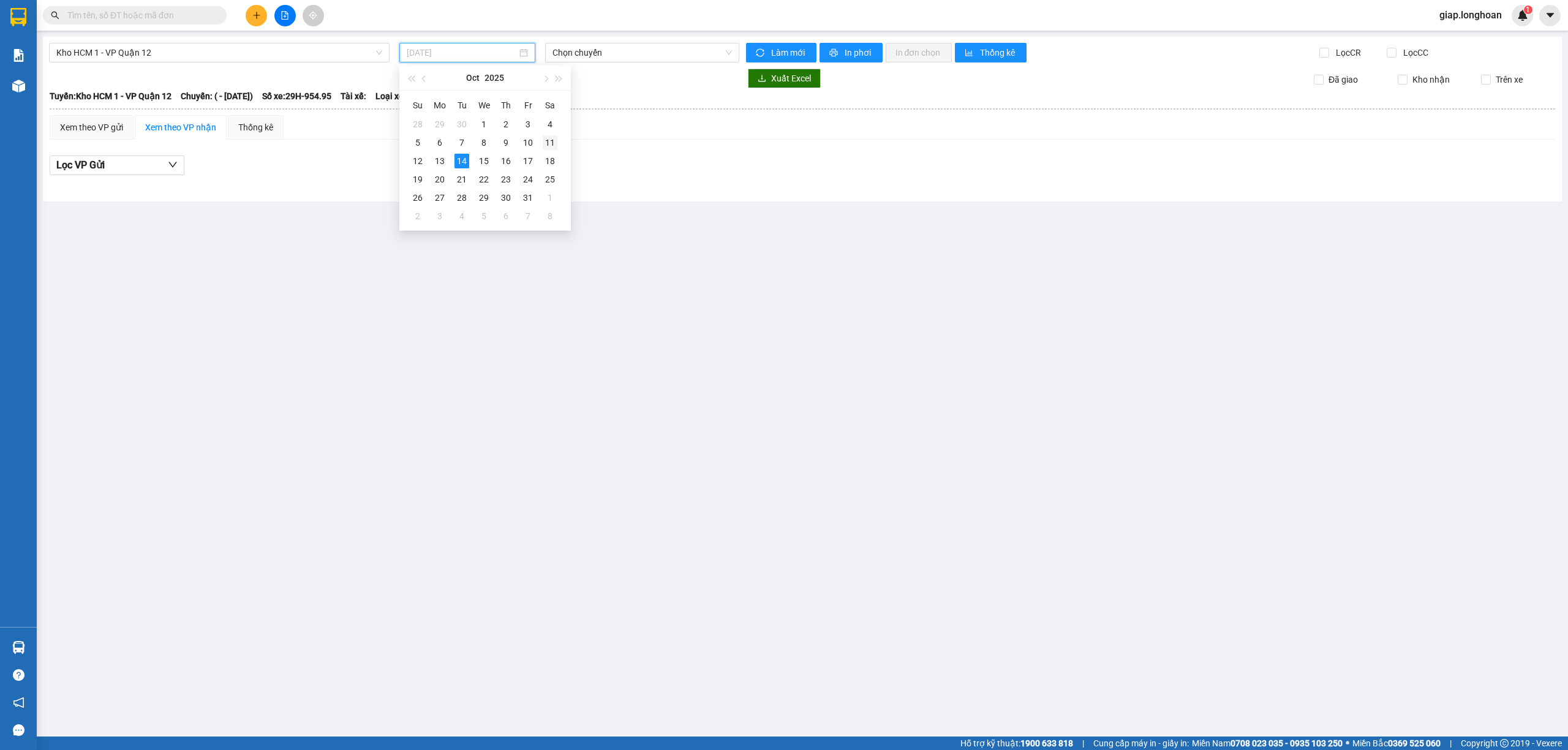
click at [551, 140] on div "11" at bounding box center [550, 142] width 15 height 15
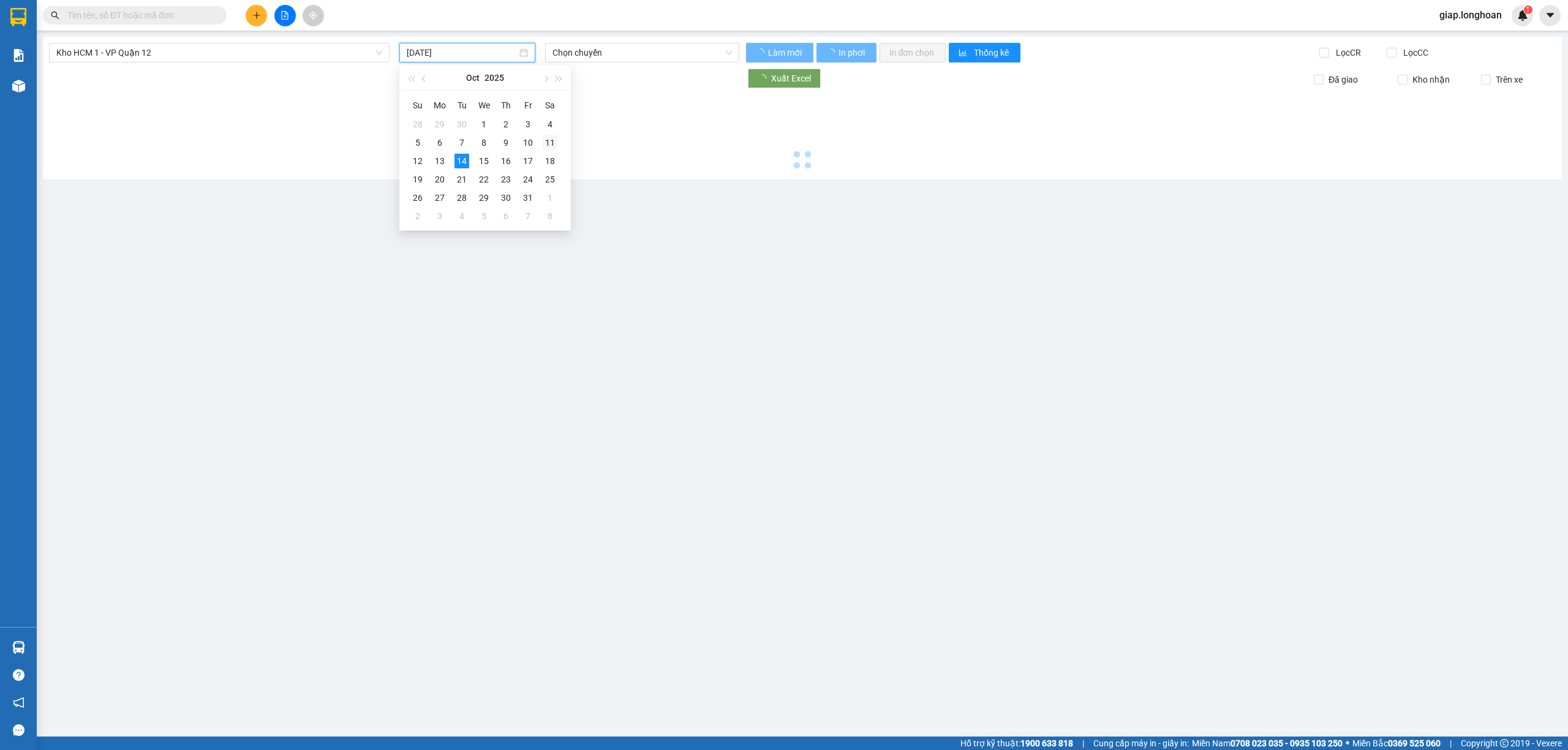
type input "11/10/2025"
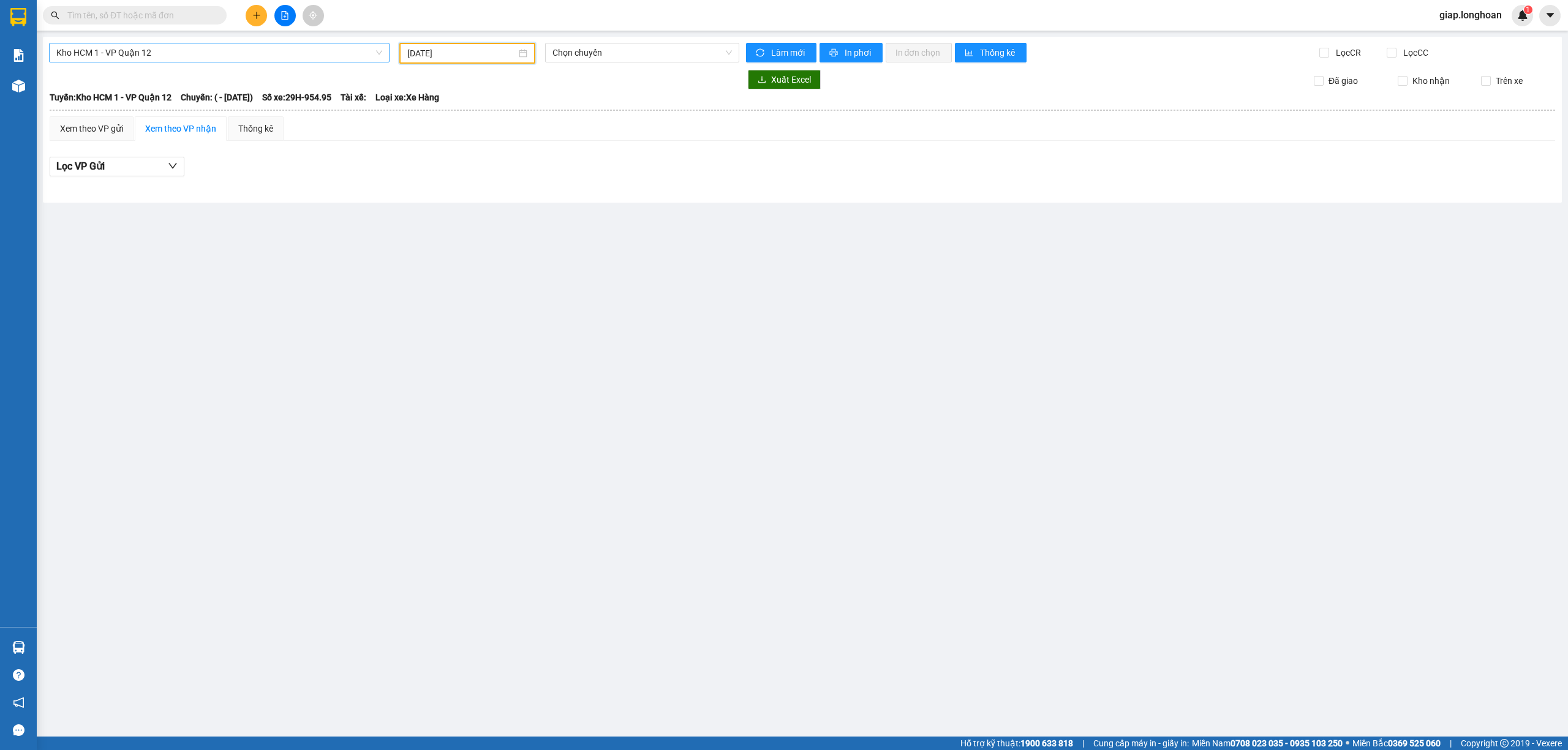
click at [169, 47] on span "Kho HCM 1 - VP Quận 12" at bounding box center [219, 52] width 325 height 18
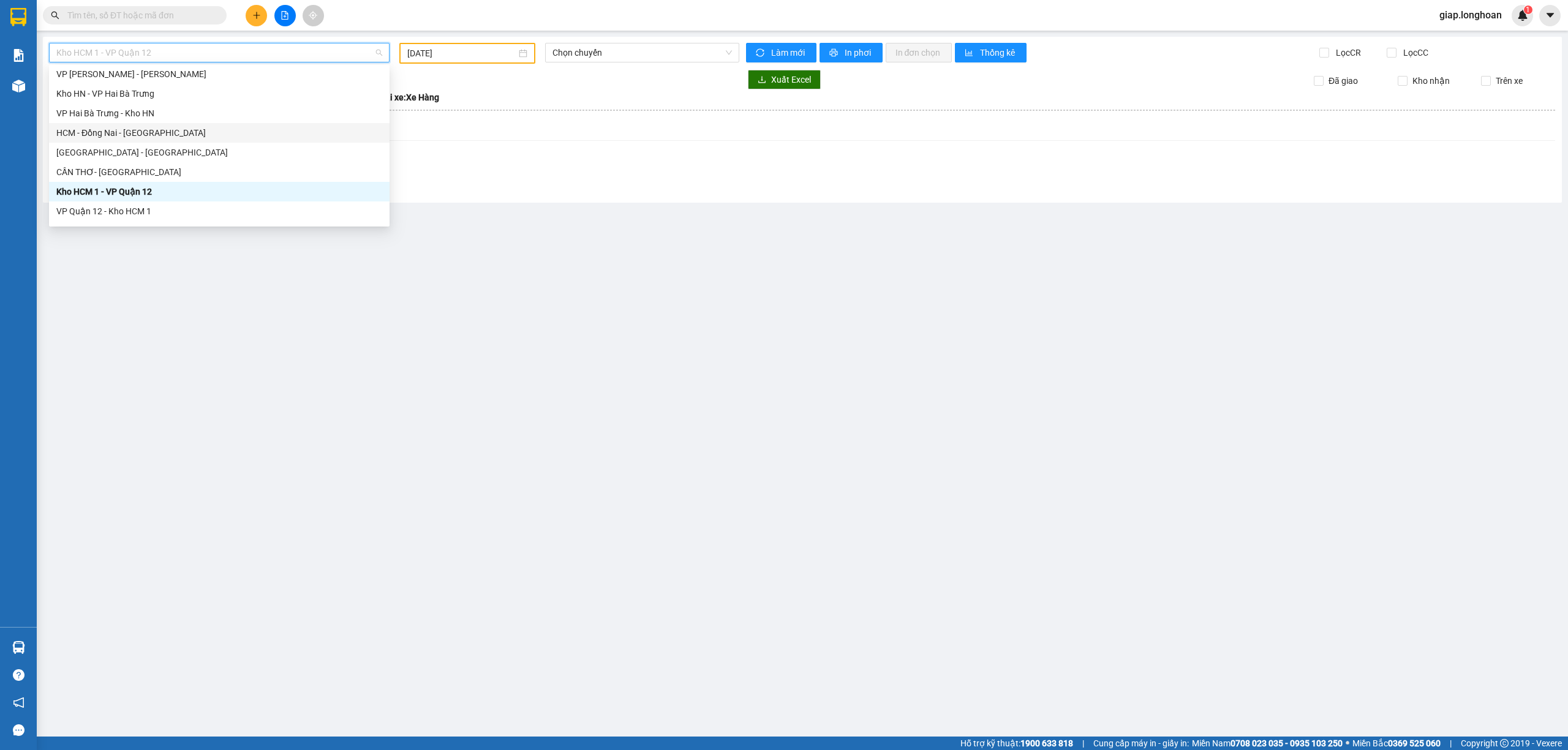
scroll to position [163, 0]
click at [110, 203] on div "Kho HCM 1 - VP Quận 10" at bounding box center [219, 208] width 325 height 14
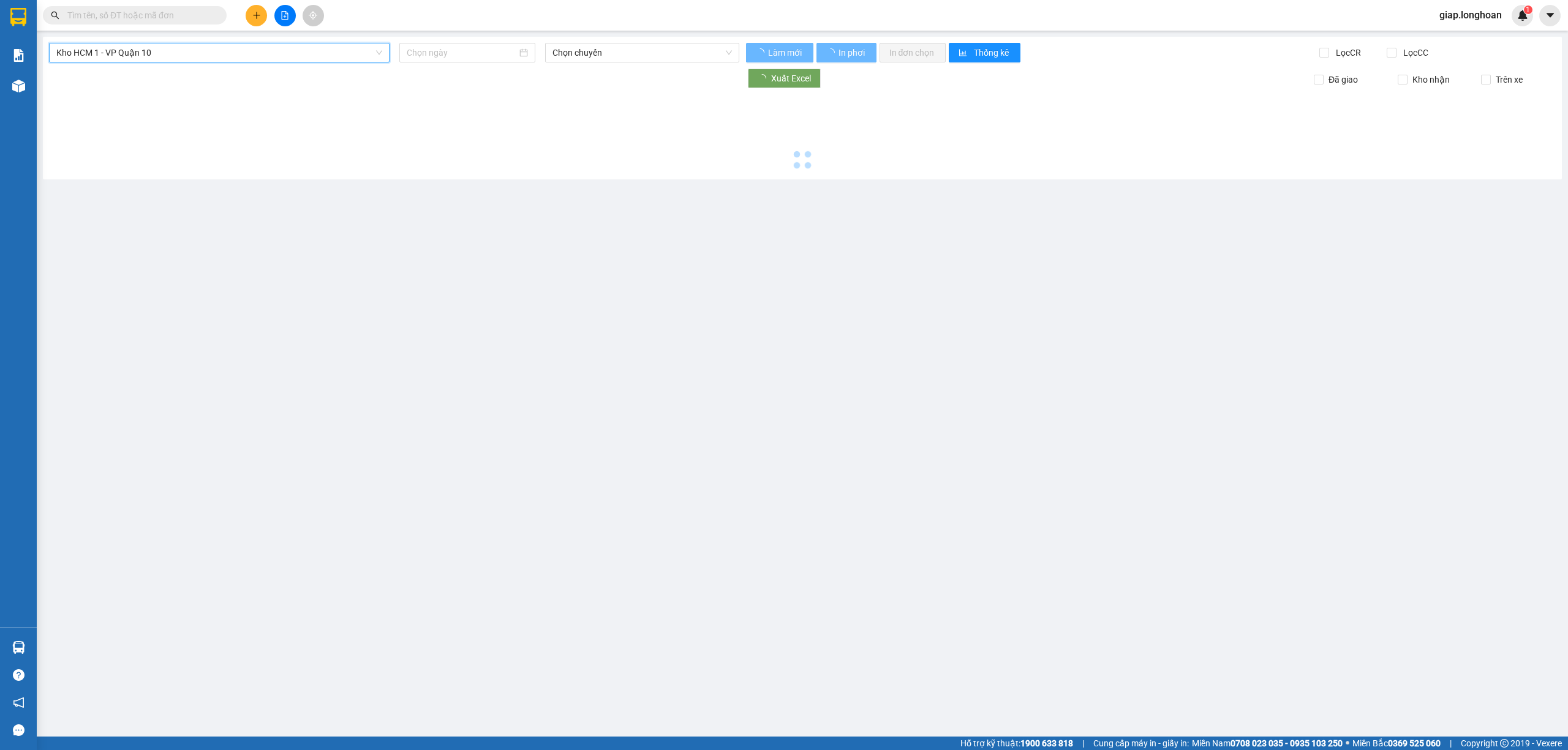
type input "[DATE]"
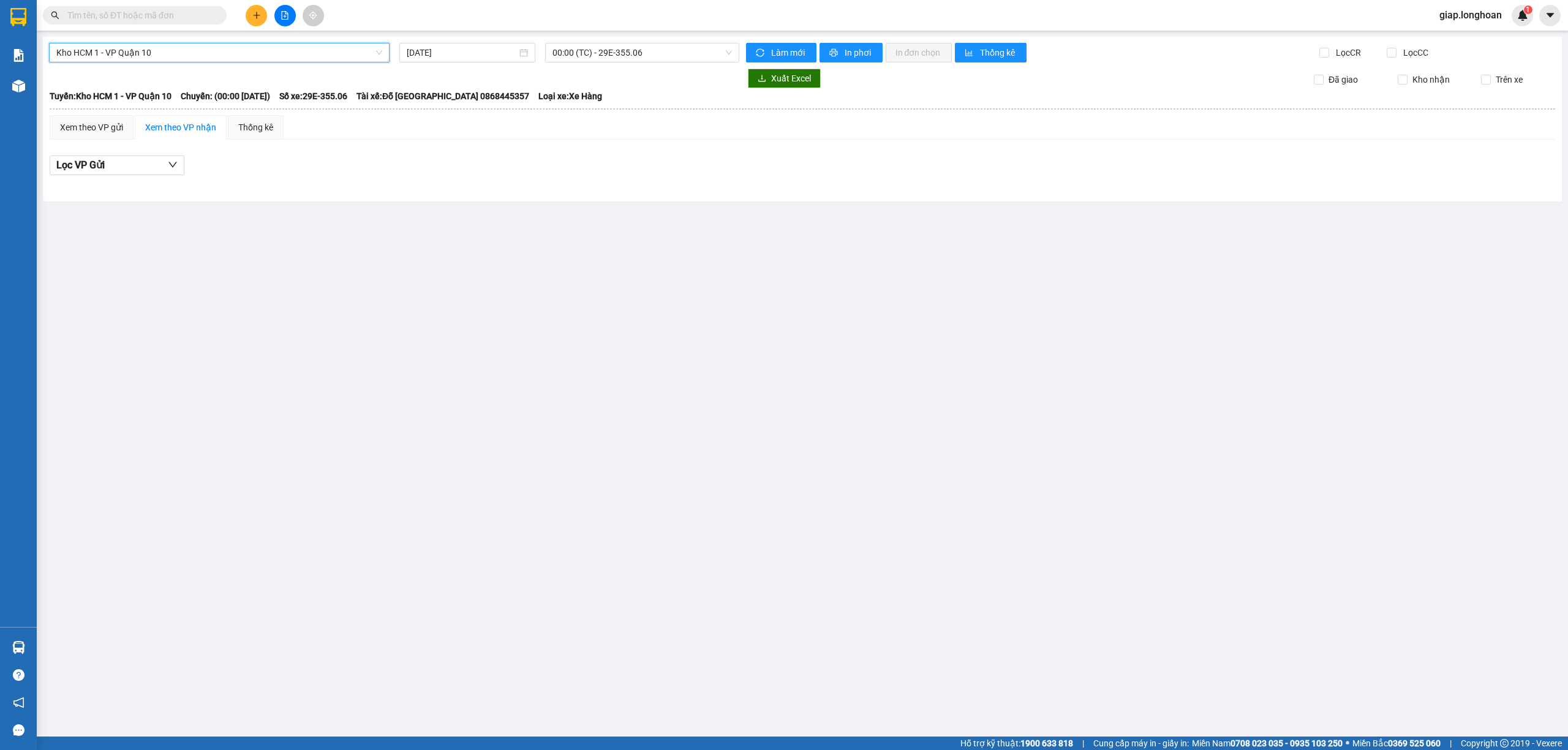
click at [157, 52] on span "Kho HCM 1 - VP Quận 10" at bounding box center [219, 52] width 325 height 18
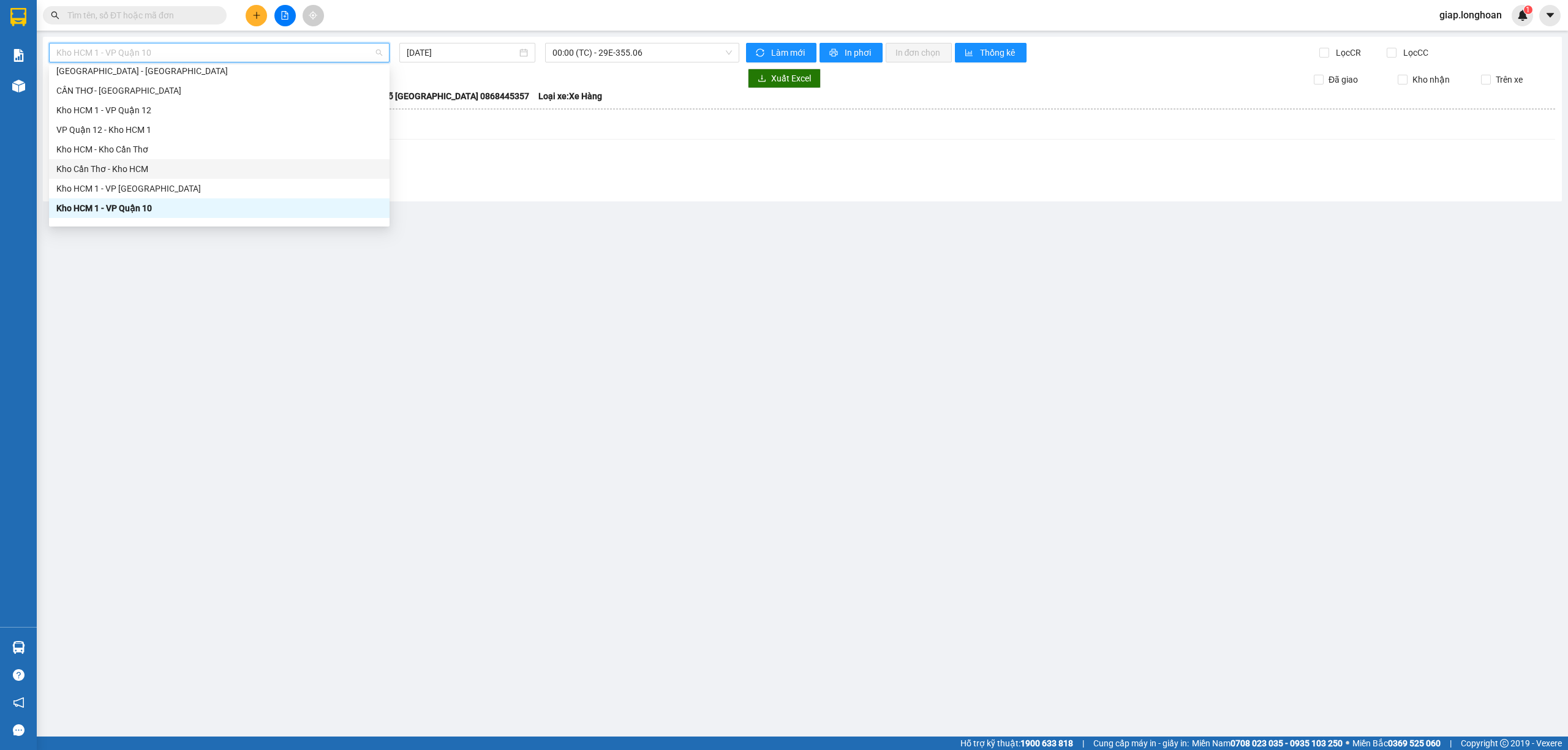
click at [117, 163] on div "Kho Cần Thơ - Kho HCM" at bounding box center [219, 169] width 325 height 14
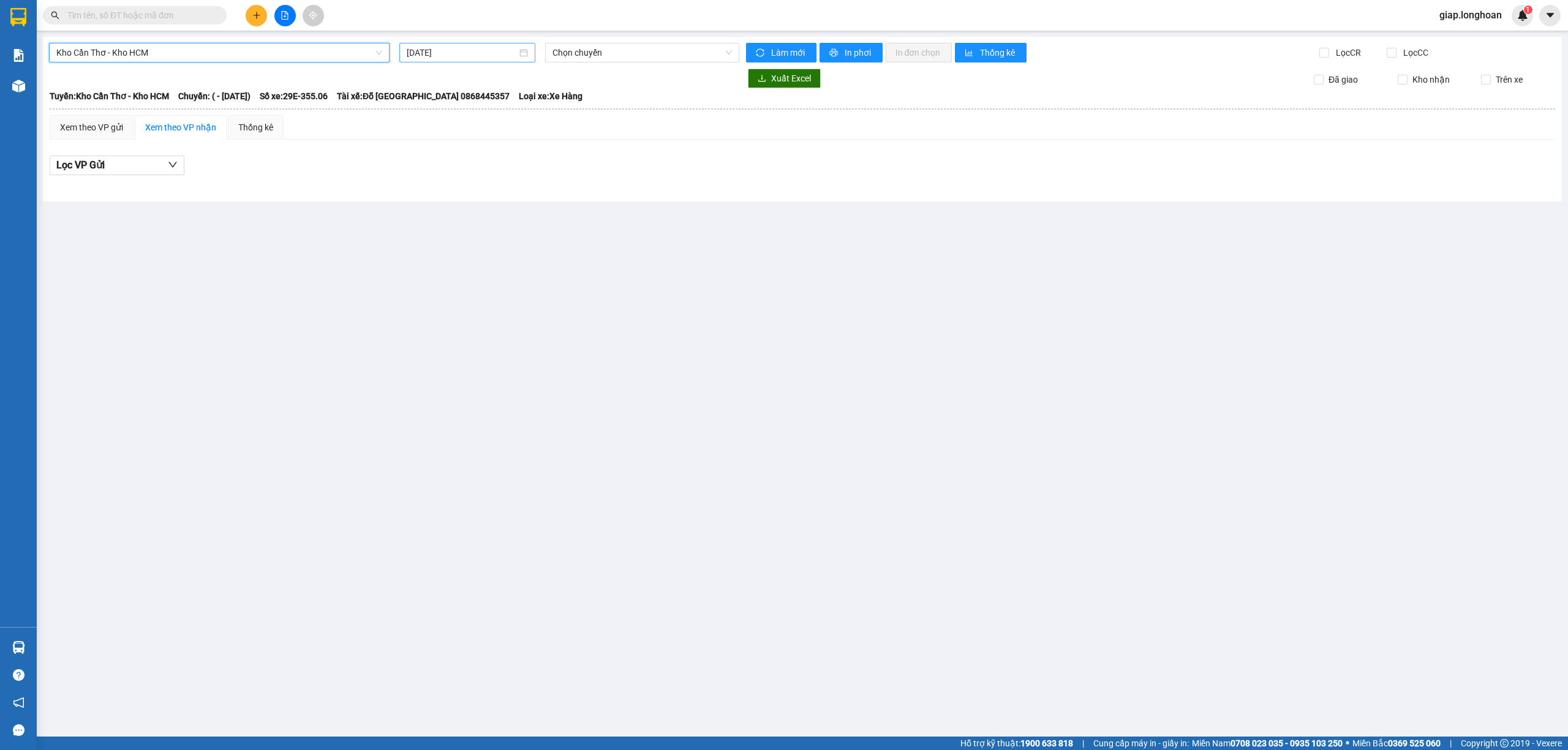
click at [425, 51] on input "[DATE]" at bounding box center [461, 53] width 110 height 14
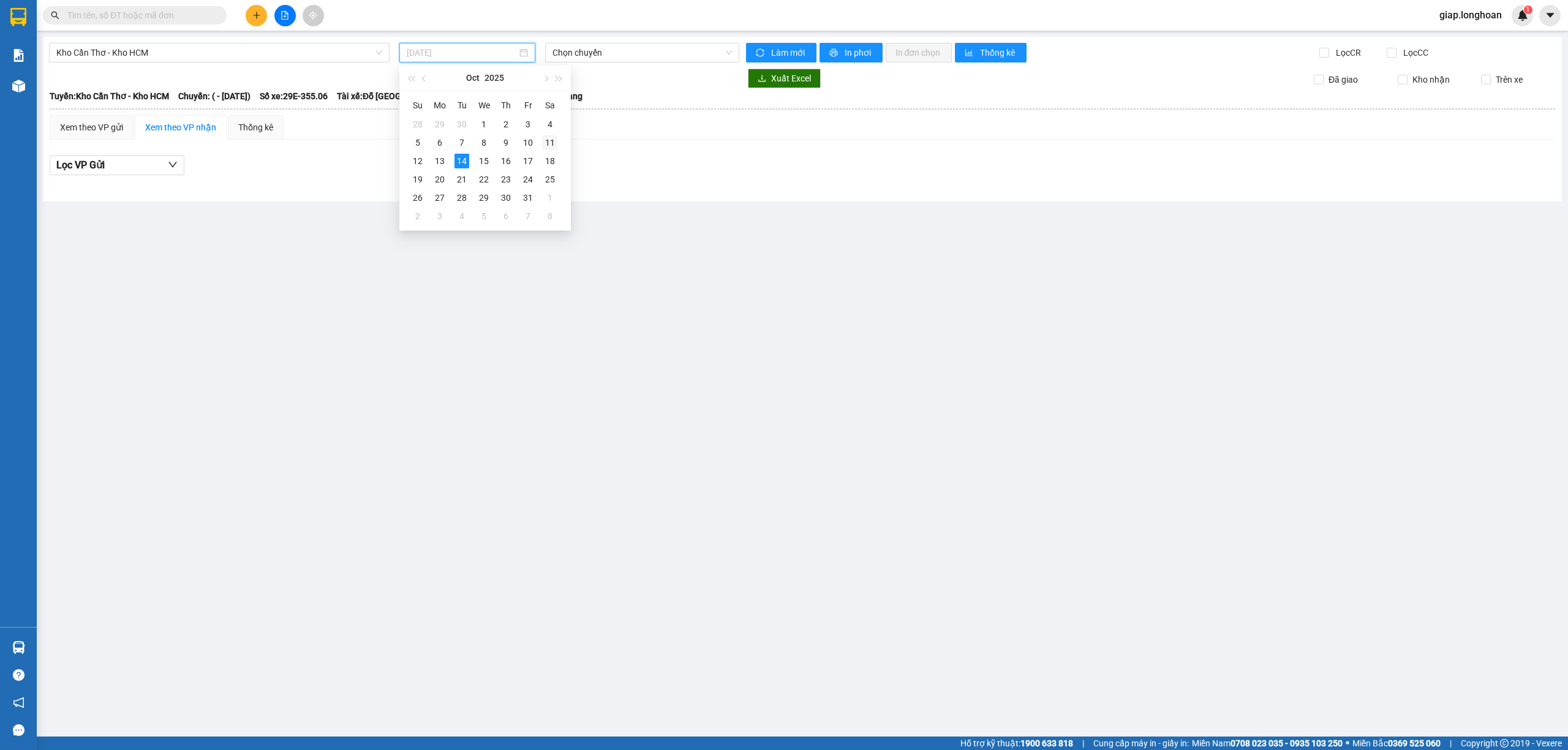
click at [552, 138] on div "11" at bounding box center [550, 142] width 15 height 15
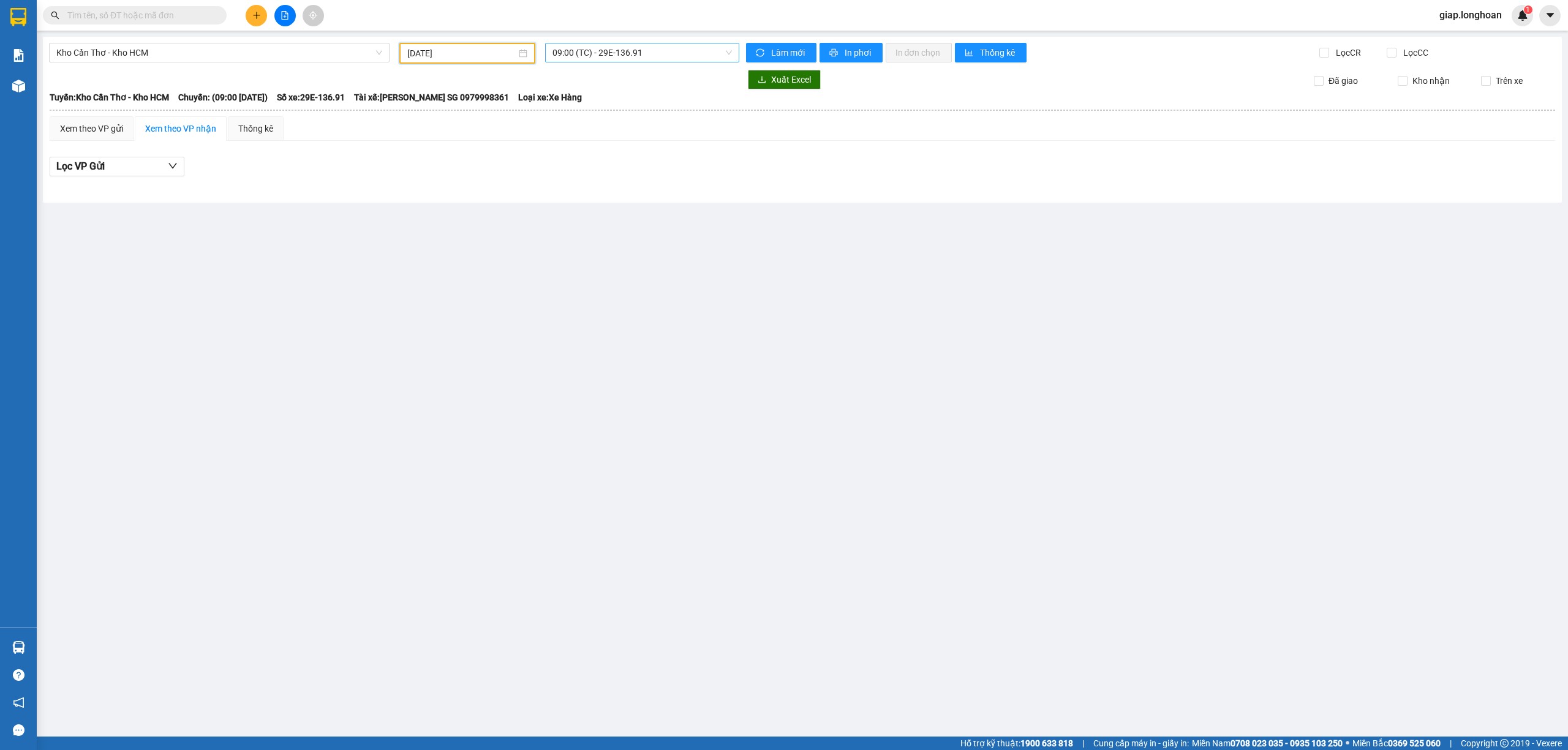
click at [623, 56] on span "09:00 (TC) - 29E-136.91" at bounding box center [642, 52] width 180 height 18
click at [602, 97] on div "09:00 (TC) - 29E-136.91" at bounding box center [600, 97] width 95 height 14
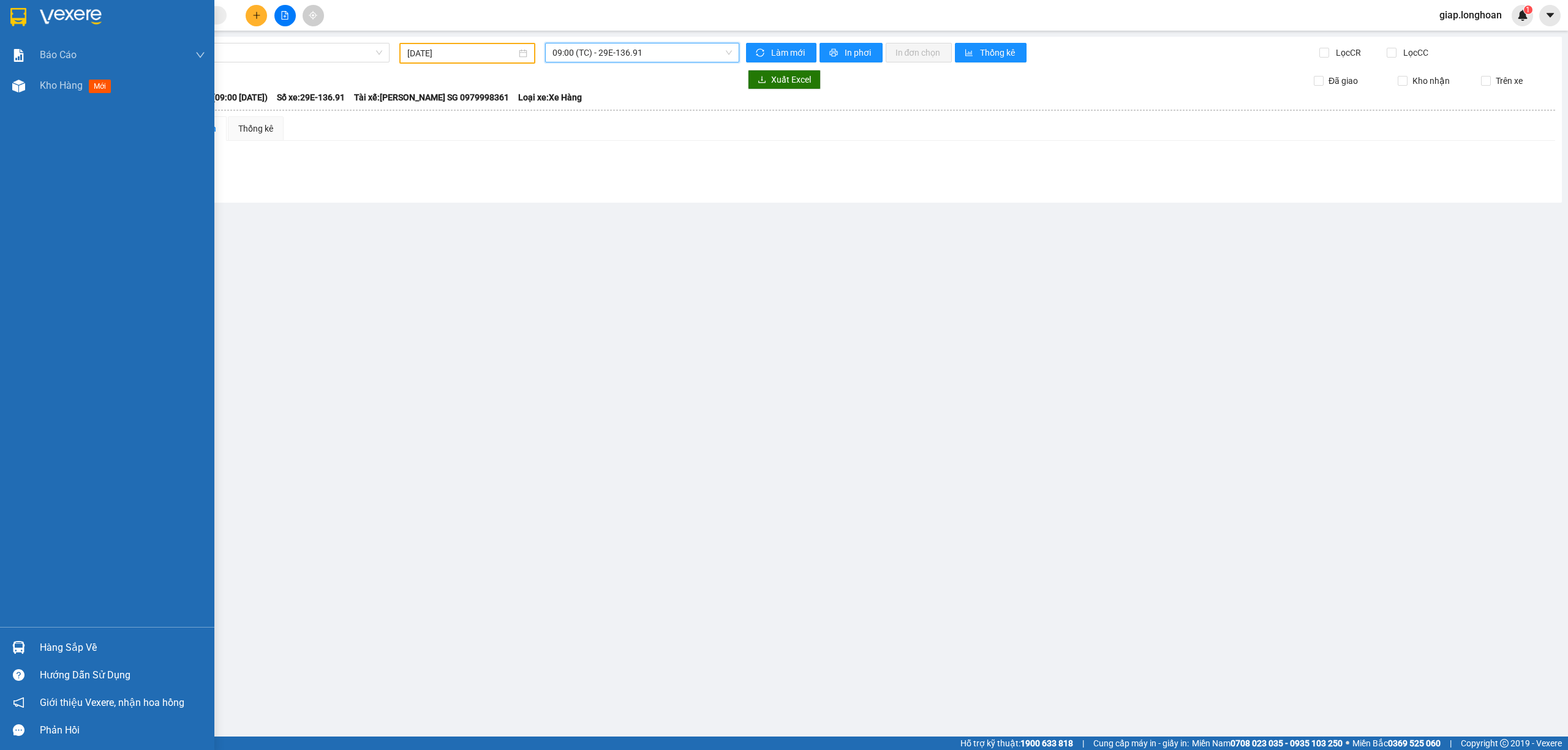
click at [74, 645] on div "Hàng sắp về" at bounding box center [122, 647] width 165 height 18
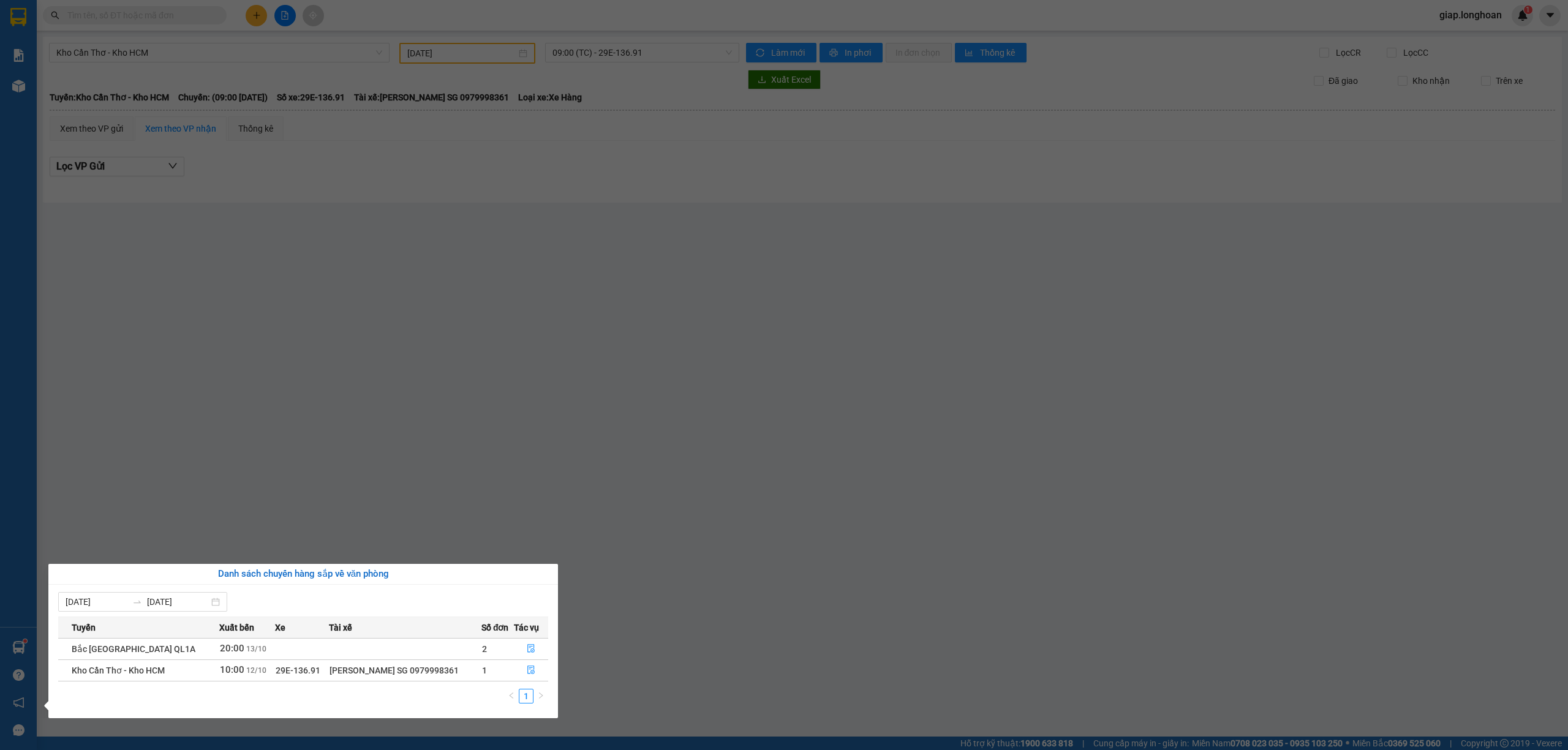
click at [434, 474] on section "Kết quả tìm kiếm ( 0 ) Bộ lọc No Data giap.longhoan 1 Báo cáo 1. Báo cáo nộp ti…" at bounding box center [784, 375] width 1568 height 750
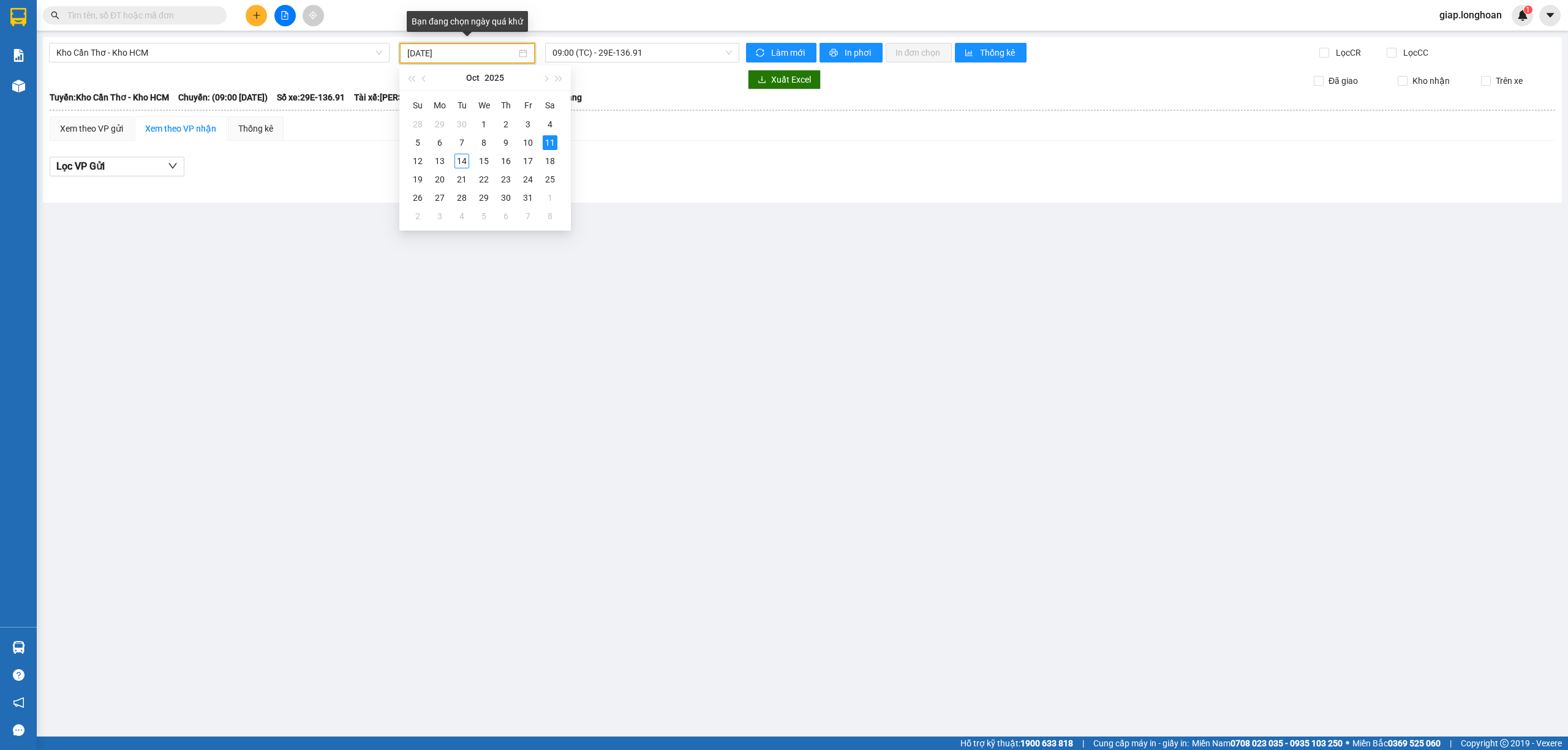
click at [418, 52] on input "11/10/2025" at bounding box center [461, 53] width 109 height 14
click at [414, 155] on div "12" at bounding box center [418, 161] width 15 height 15
type input "12/10/2025"
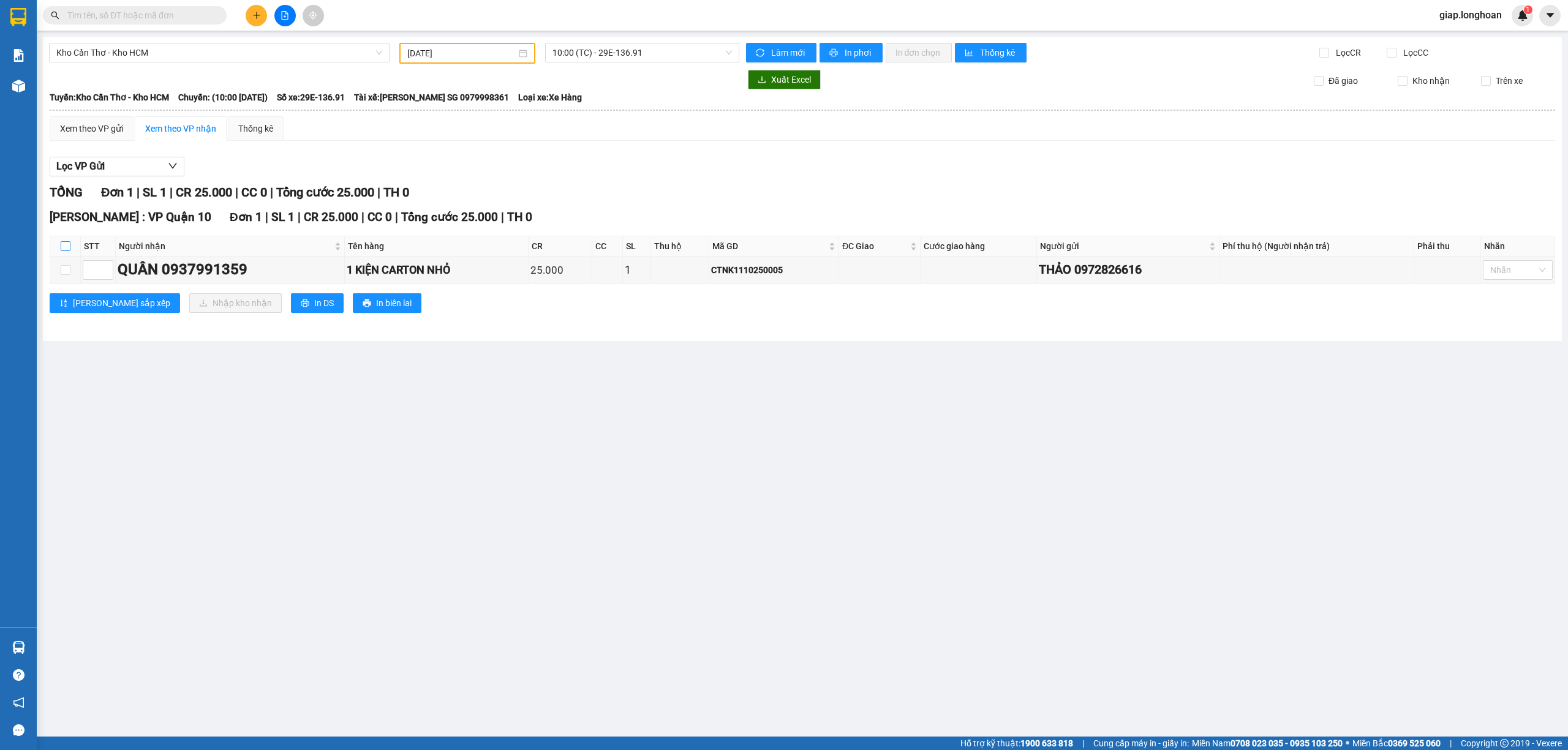
click at [68, 242] on input "checkbox" at bounding box center [66, 246] width 10 height 10
checkbox input "true"
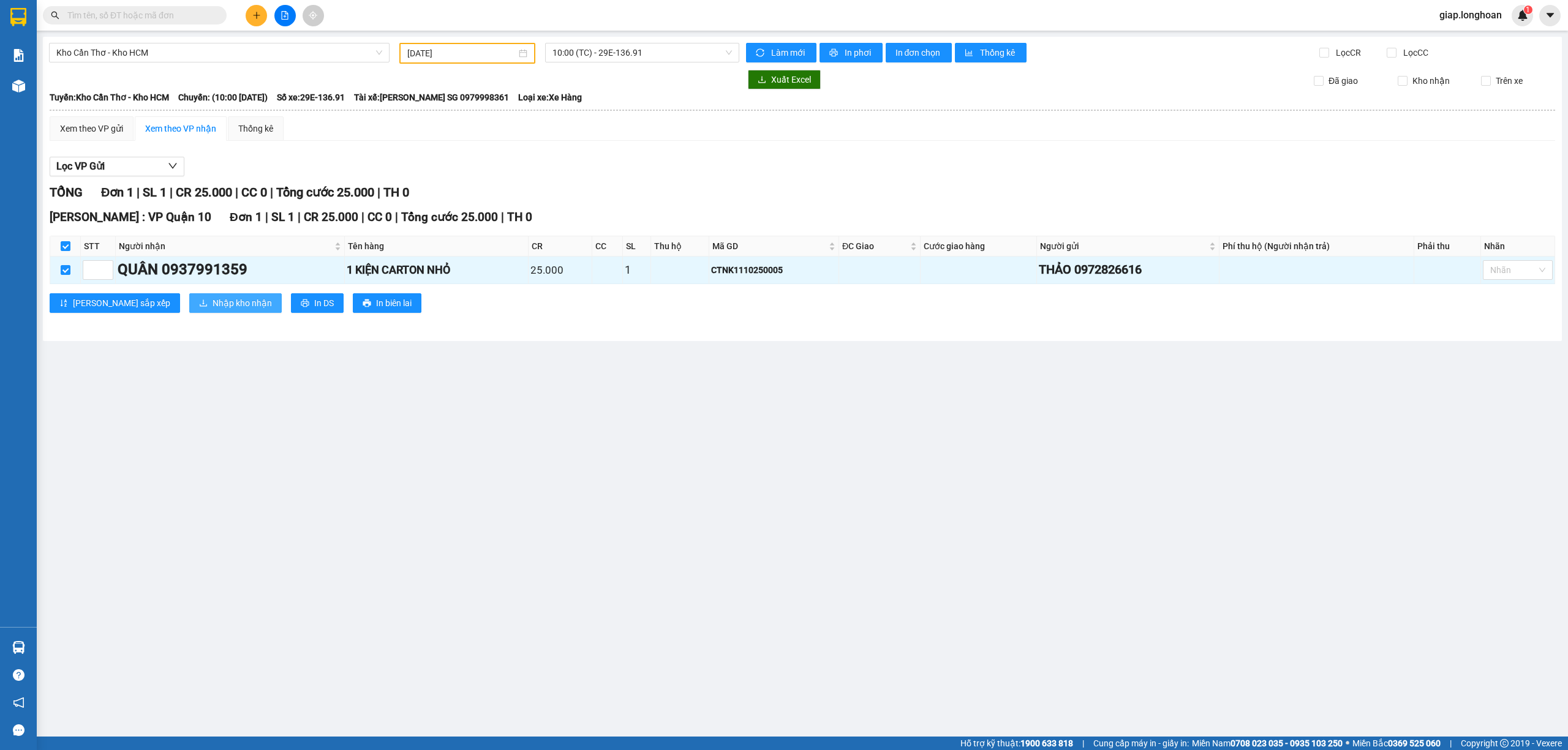
click at [213, 301] on span "Nhập kho nhận" at bounding box center [242, 303] width 59 height 14
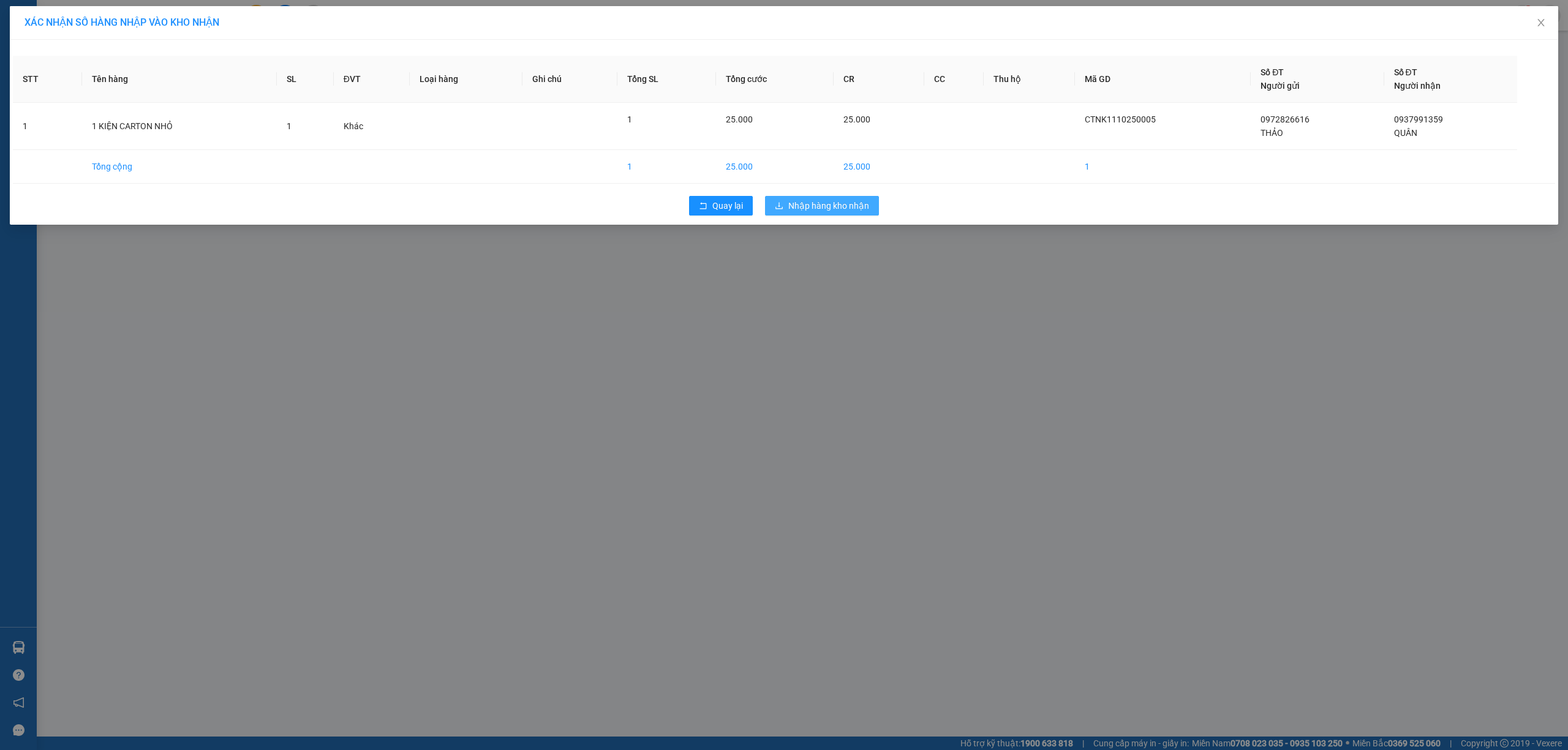
click at [818, 213] on span "Nhập hàng kho nhận" at bounding box center [829, 206] width 81 height 14
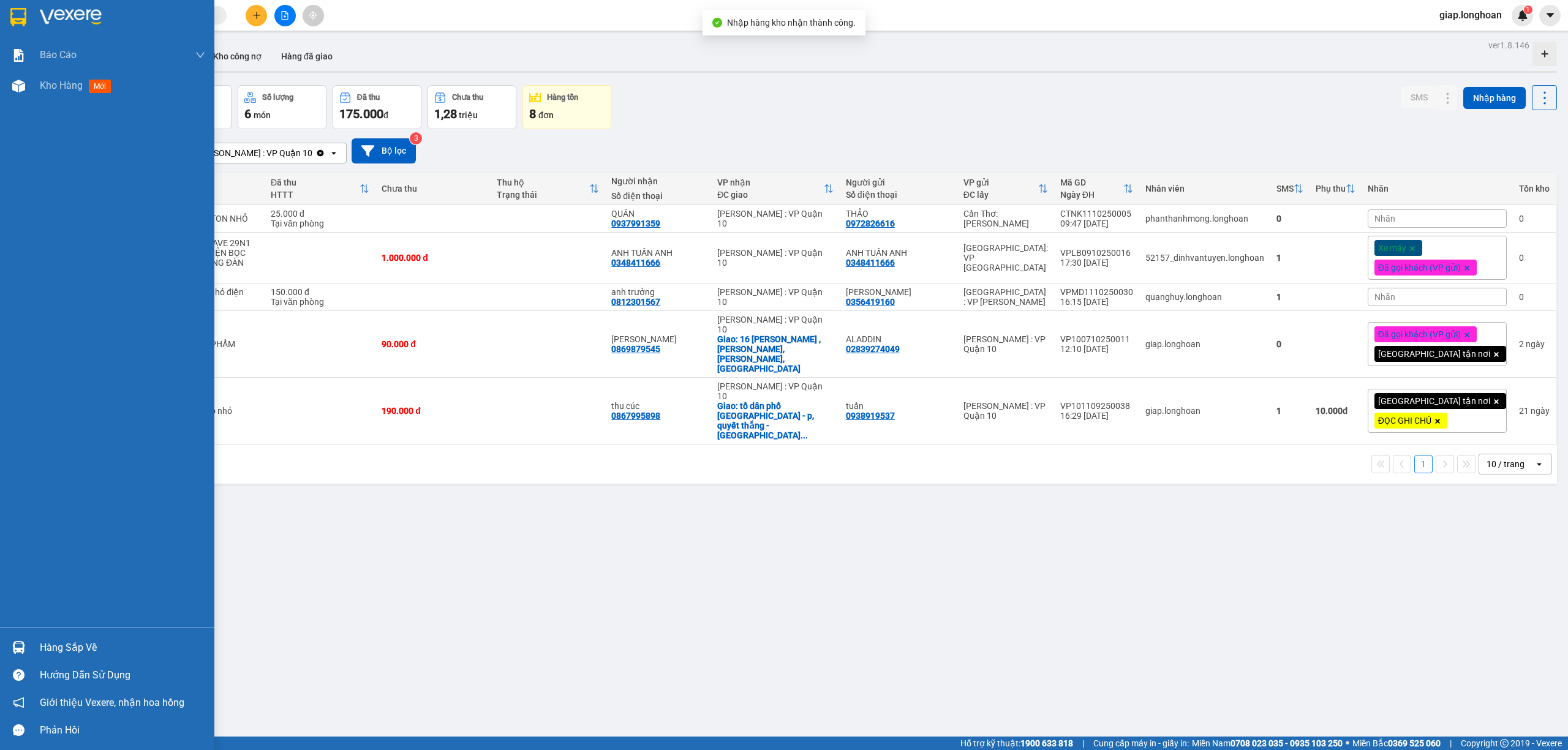
click at [55, 644] on div "Hàng sắp về" at bounding box center [122, 647] width 165 height 18
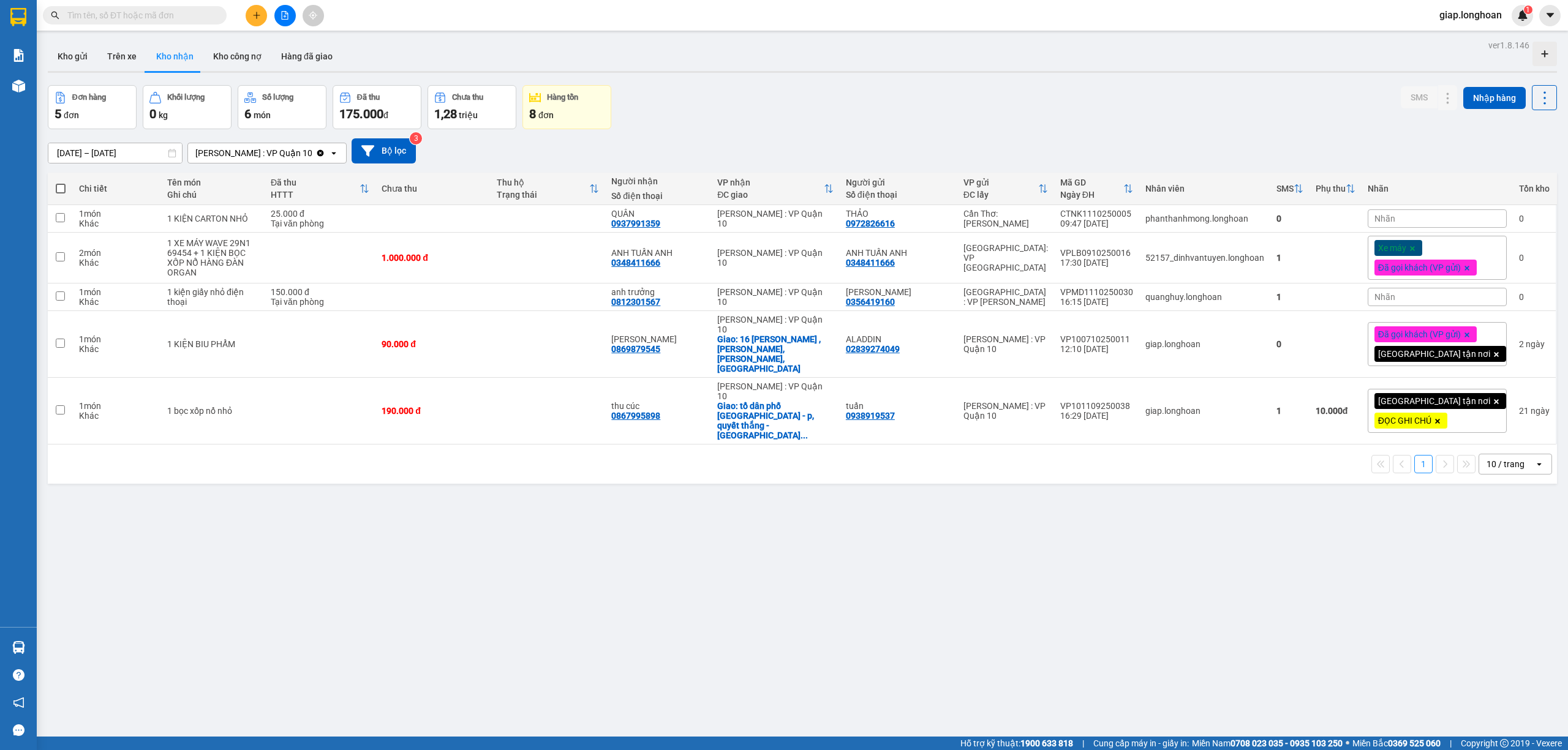
click at [492, 490] on section "Kết quả tìm kiếm ( 0 ) Bộ lọc No Data giap.longhoan 1 Báo cáo 1. Báo cáo nộp ti…" at bounding box center [784, 375] width 1568 height 750
click at [283, 11] on icon "file-add" at bounding box center [284, 15] width 9 height 9
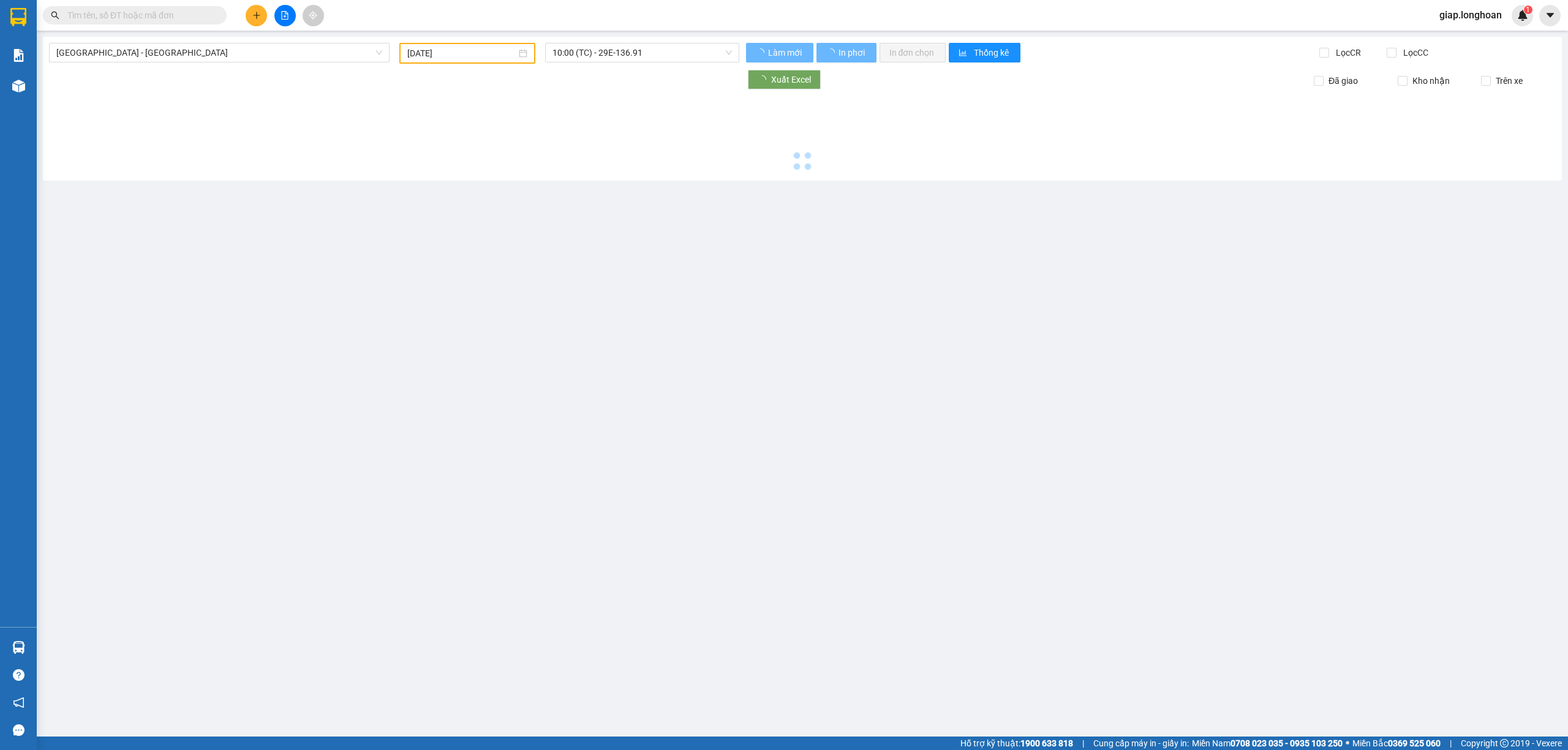
type input "[DATE]"
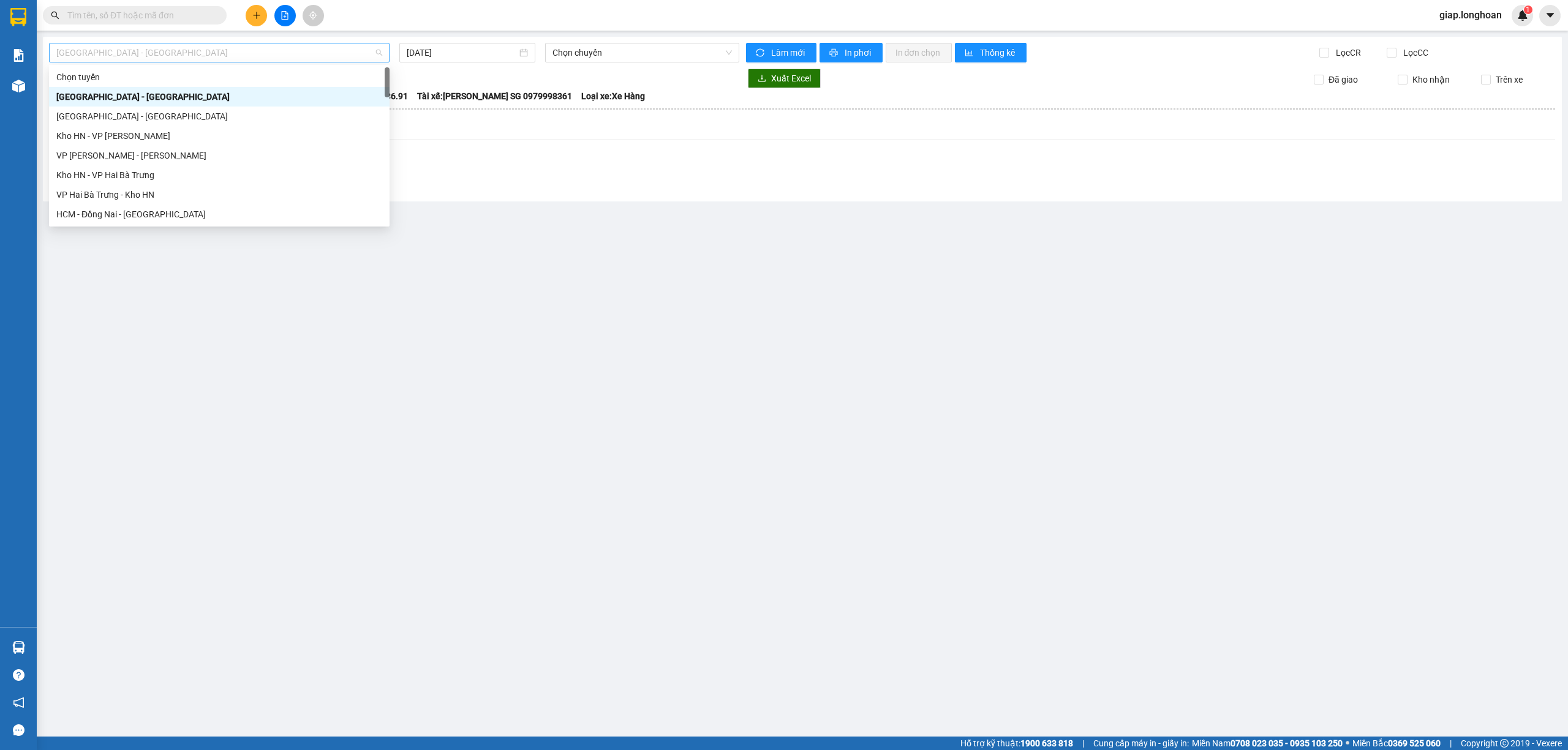
click at [204, 45] on span "Hải Phòng - Hà Nội" at bounding box center [219, 52] width 325 height 18
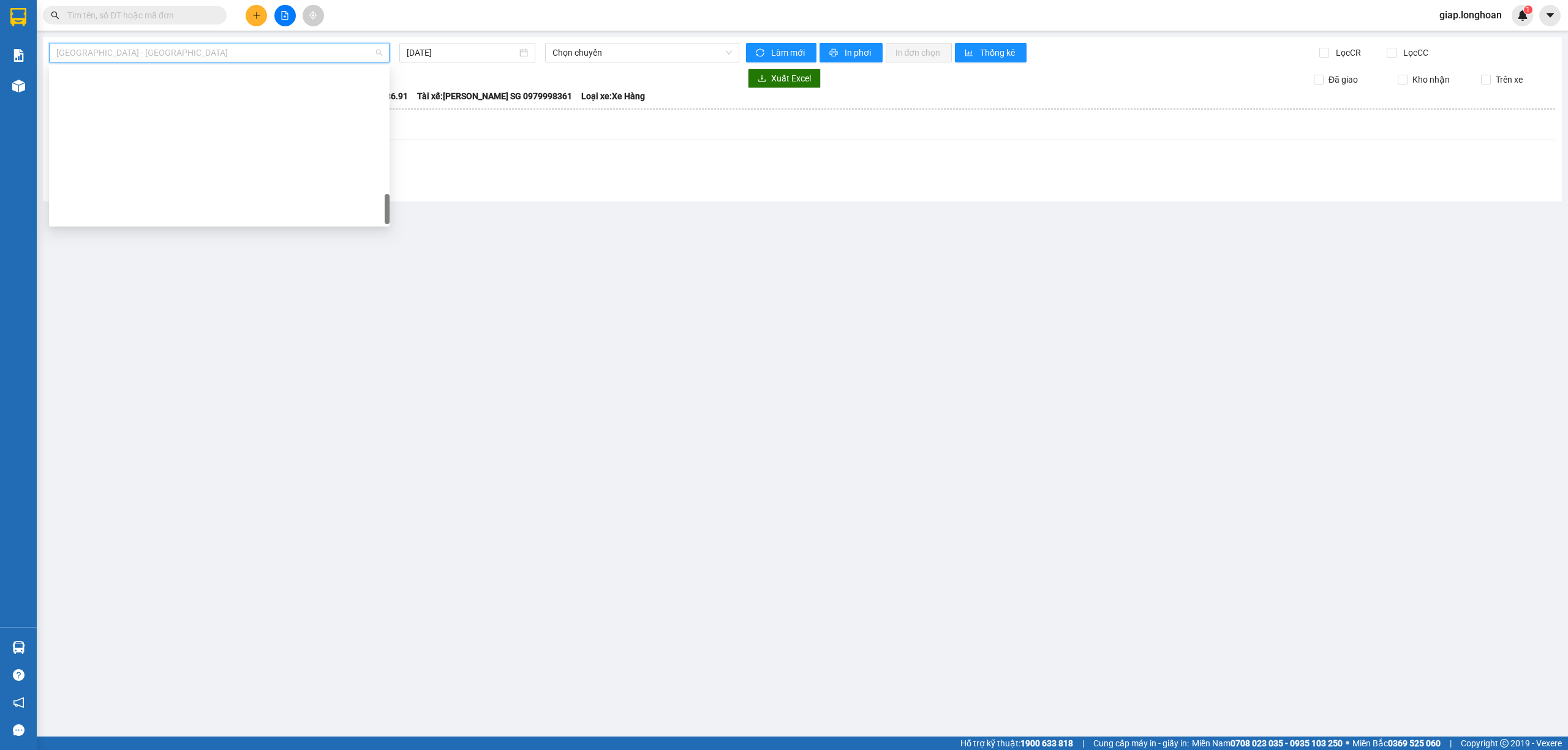
scroll to position [847, 0]
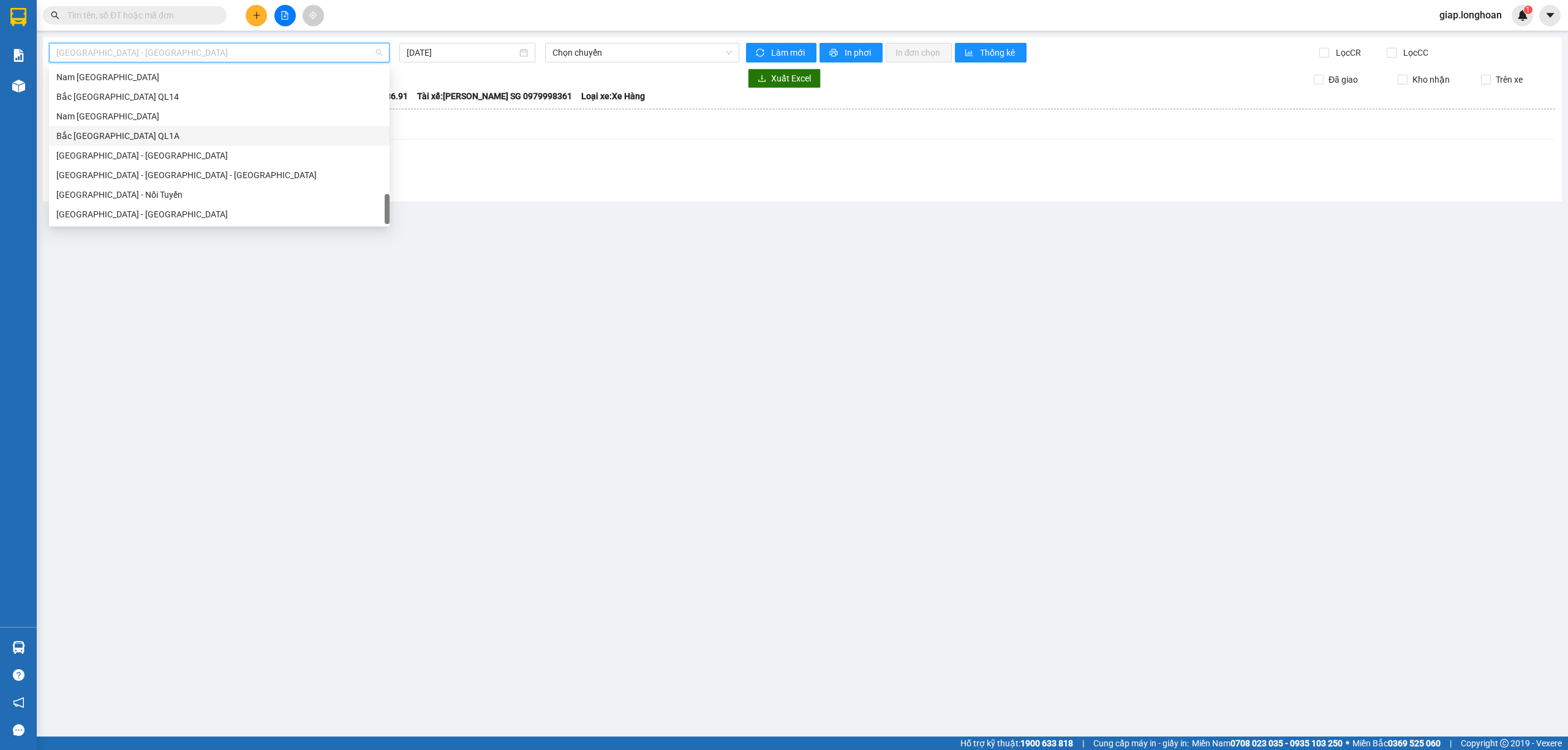
click at [99, 132] on div "Bắc [GEOGRAPHIC_DATA] QL1A" at bounding box center [219, 136] width 325 height 14
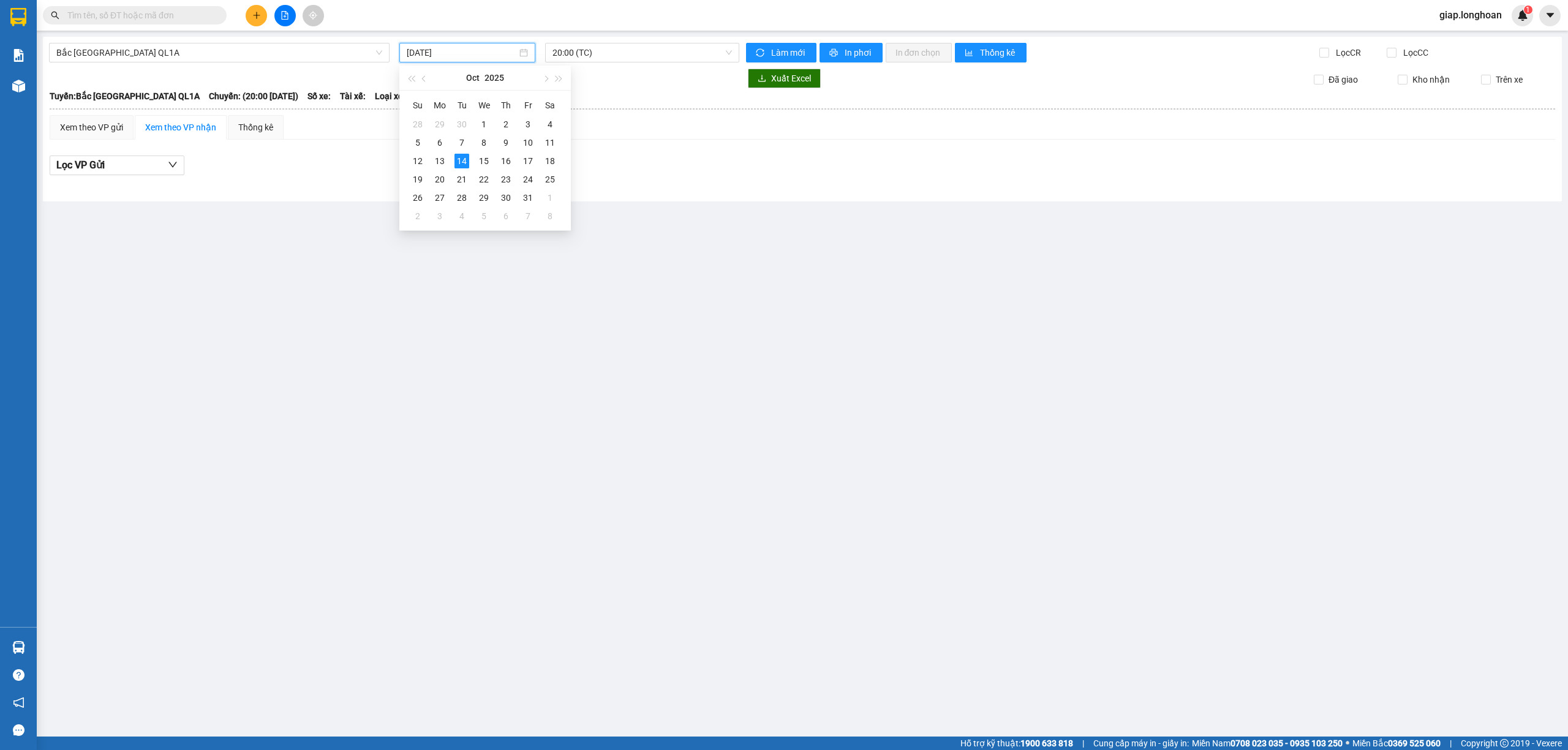
click at [423, 55] on input "[DATE]" at bounding box center [461, 53] width 110 height 14
click at [434, 157] on div "13" at bounding box center [440, 161] width 15 height 15
type input "13/10/2025"
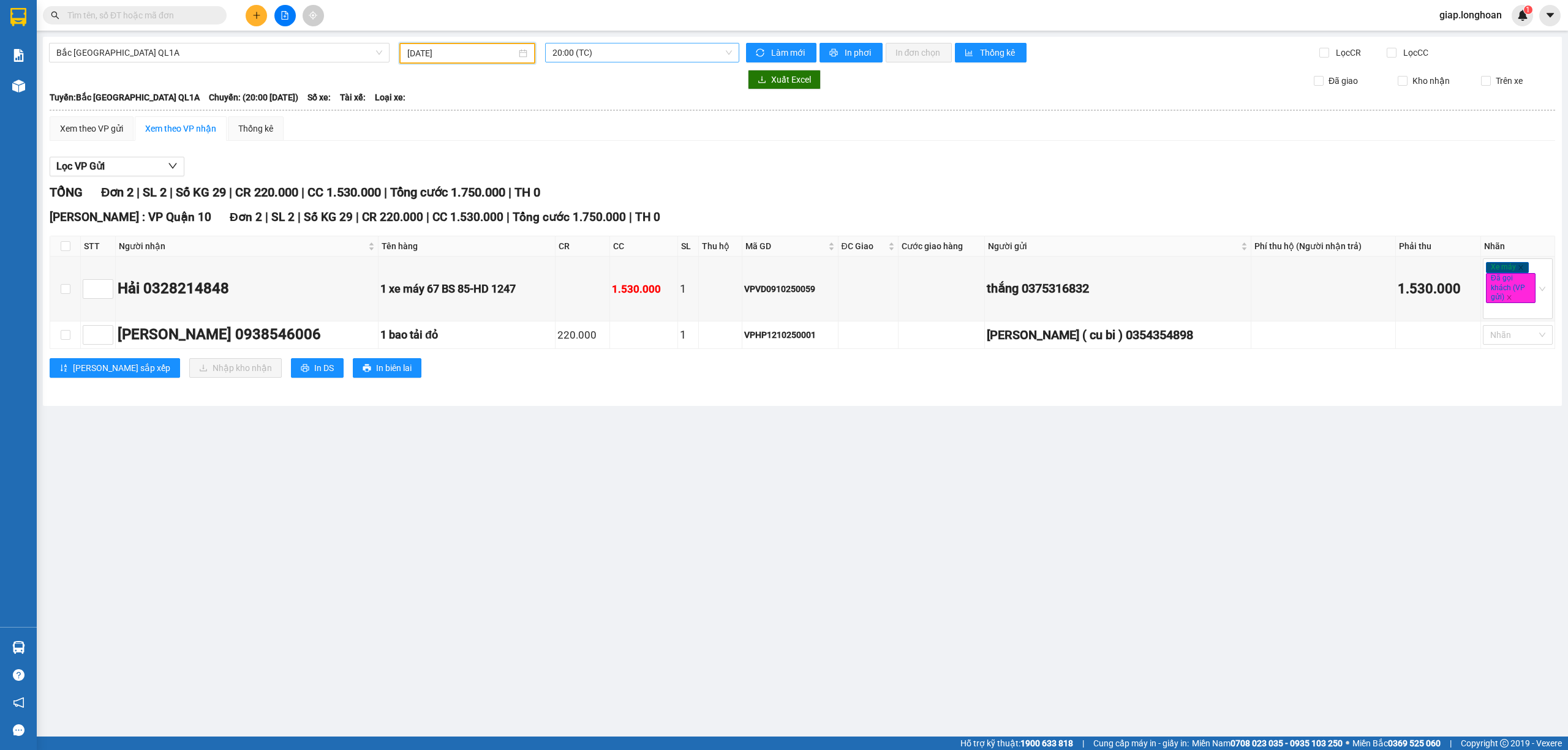
click at [640, 54] on span "20:00 (TC)" at bounding box center [642, 52] width 180 height 18
click at [599, 117] on div "23:00 (TC)" at bounding box center [600, 116] width 95 height 14
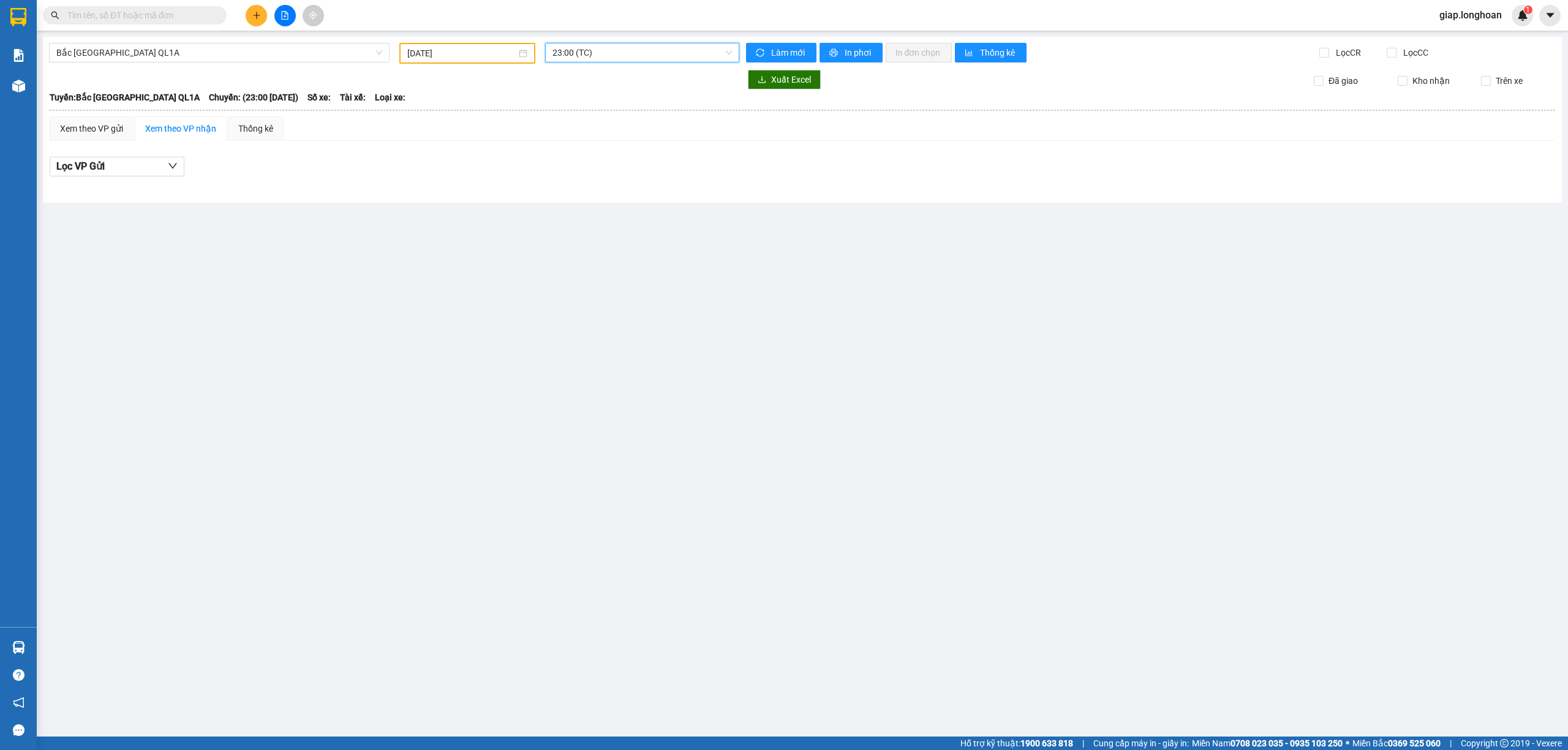
click at [440, 333] on main "Bắc Trung Nam QL1A 13/10/2025 23:00 23:00 (TC) Làm mới In phơi In đơn chọn Thốn…" at bounding box center [784, 368] width 1568 height 736
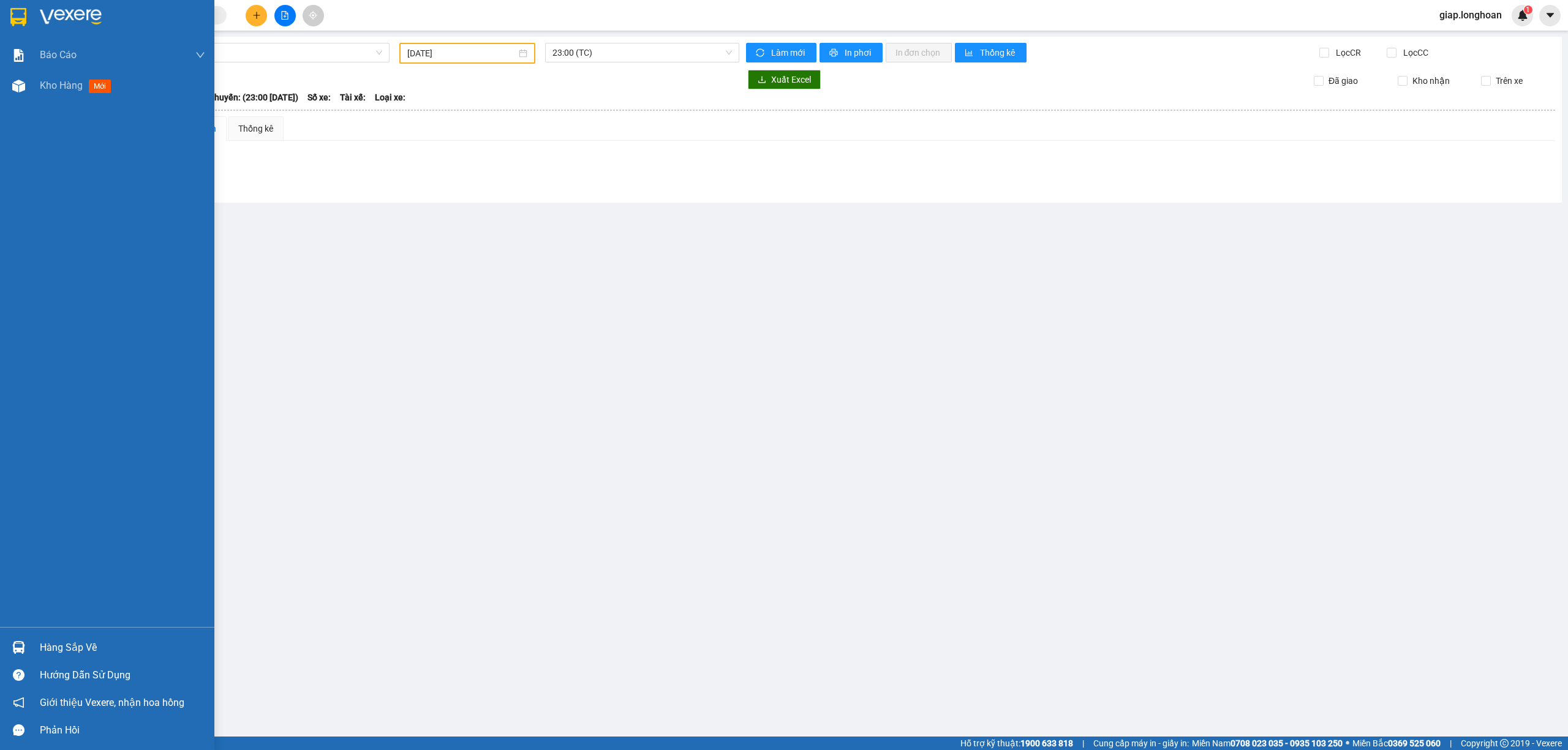
click at [63, 5] on div at bounding box center [107, 20] width 214 height 40
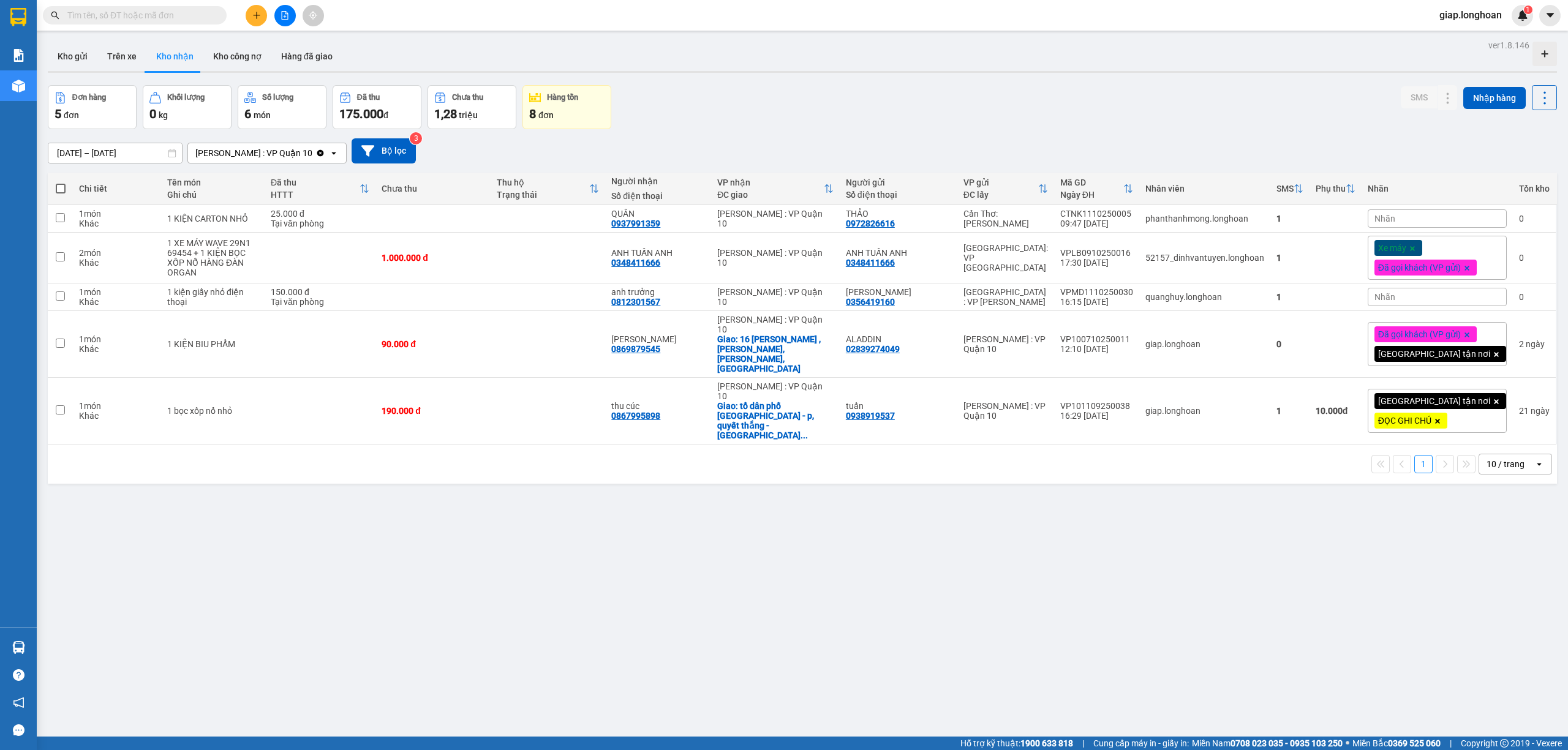
click at [554, 560] on div "ver 1.8.146 Kho gửi Trên xe Kho nhận Kho công nợ Hàng đã giao Đơn hàng 5 đơn Kh…" at bounding box center [802, 411] width 1519 height 750
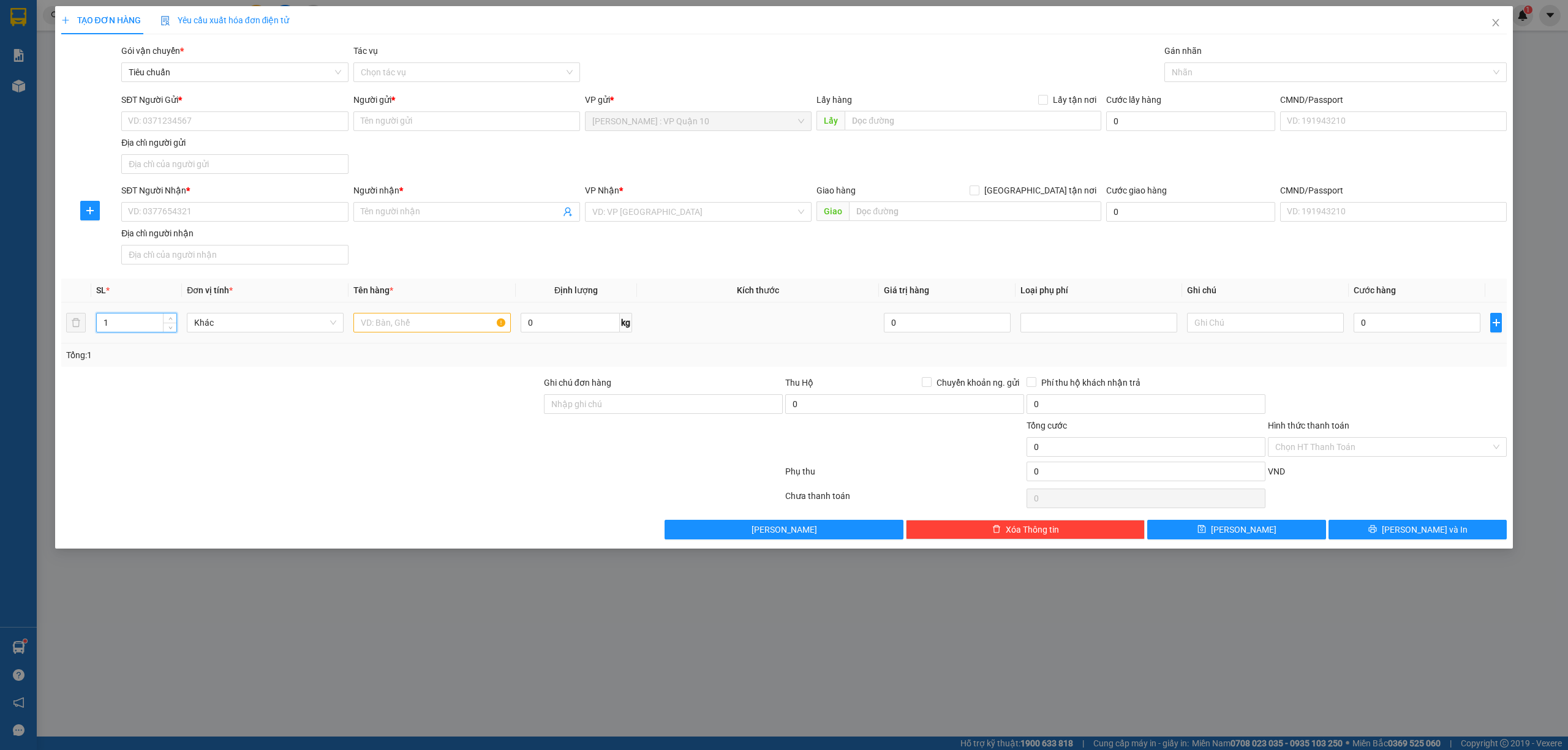
click at [123, 328] on input "1" at bounding box center [136, 322] width 80 height 18
type input "2"
click at [390, 327] on input "text" at bounding box center [432, 322] width 157 height 20
type input "2 [PERSON_NAME]"
click at [596, 405] on input "Ghi chú đơn hàng" at bounding box center [663, 404] width 239 height 20
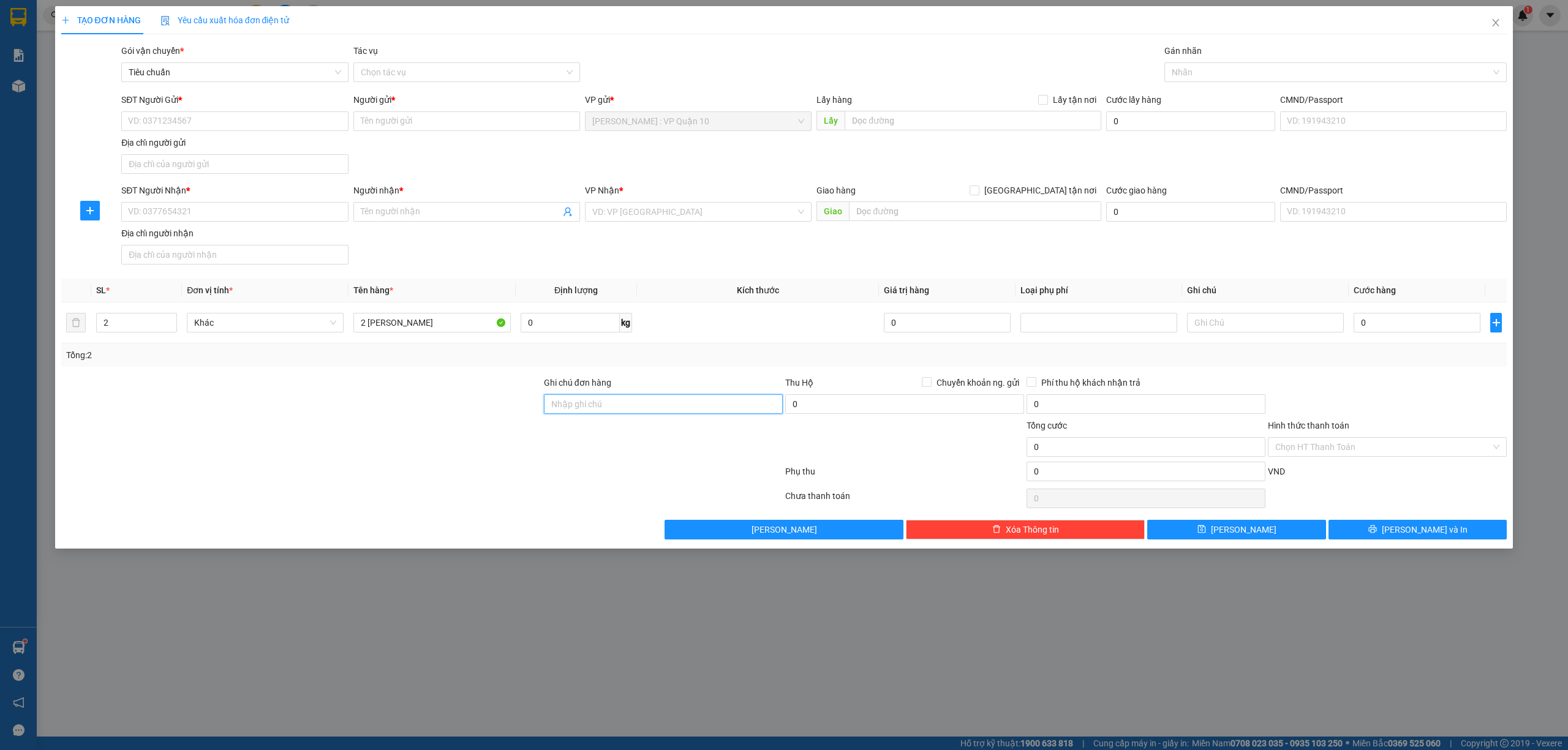
type input "hàng k bao bể vỡ hư hỏng"
click at [188, 214] on input "SĐT Người Nhận *" at bounding box center [235, 211] width 227 height 20
type input "0974211383"
click at [442, 211] on input "Người nhận *" at bounding box center [461, 212] width 200 height 14
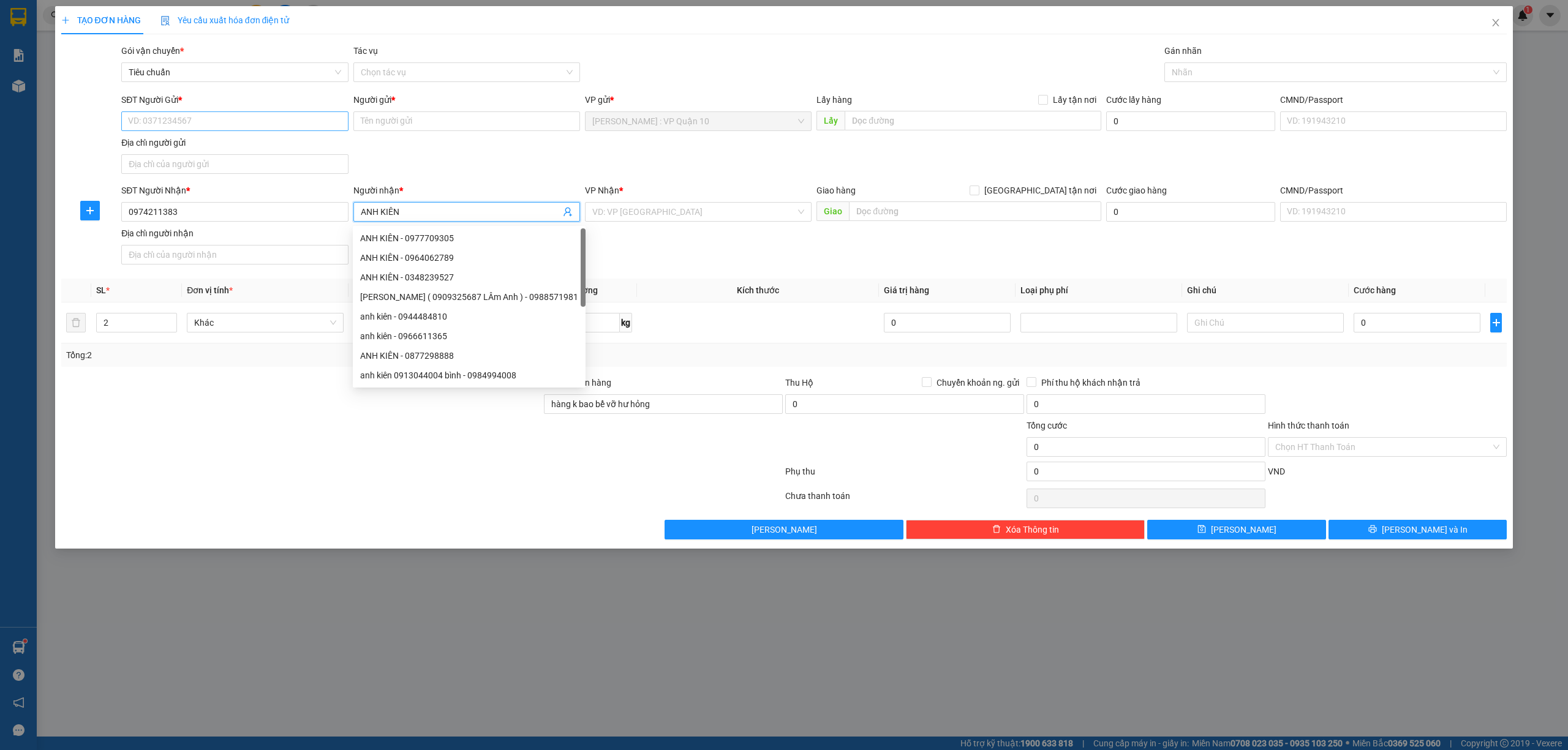
type input "ANH KIÊN"
click at [221, 125] on input "SĐT Người Gửi *" at bounding box center [235, 121] width 227 height 20
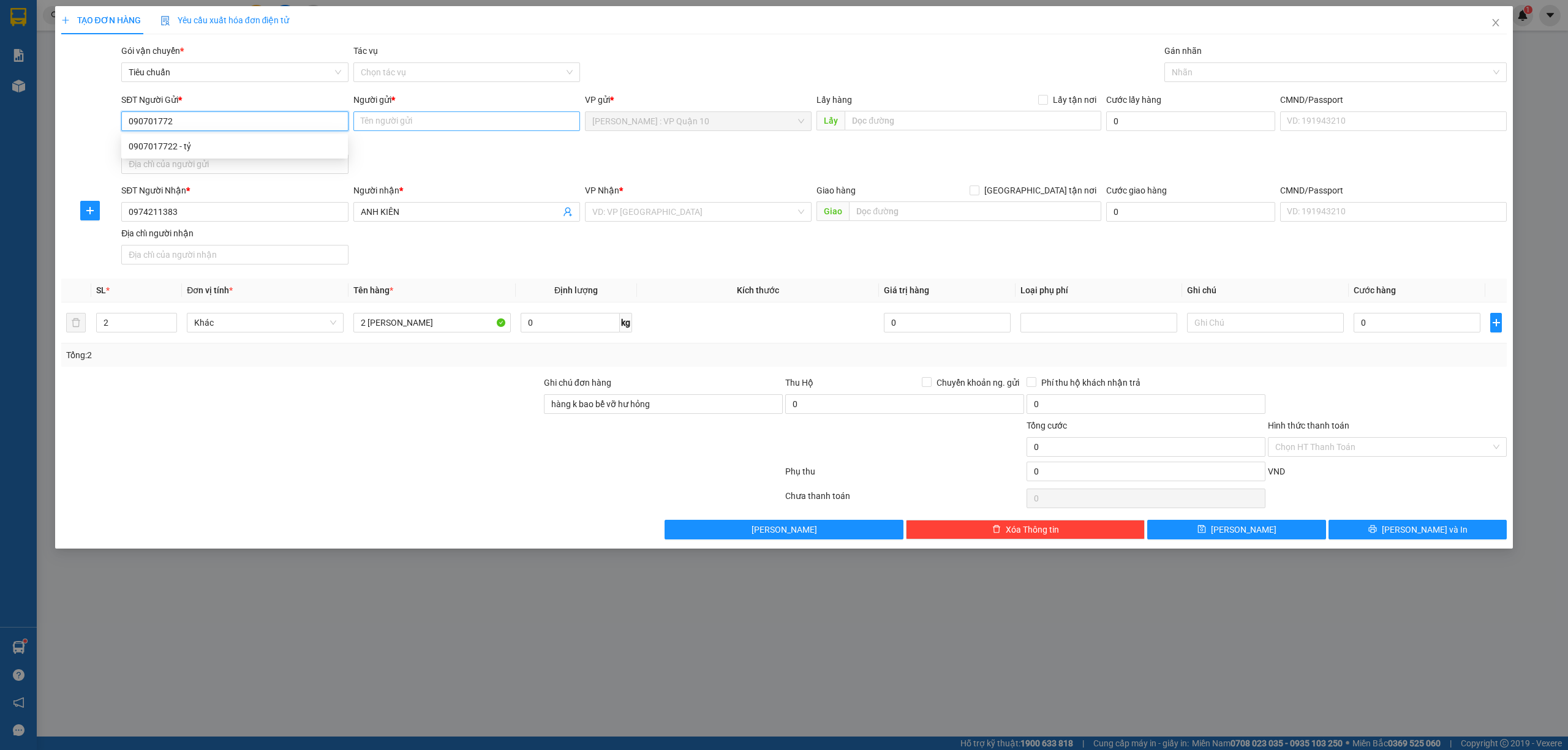
type input "0907017722"
click at [159, 141] on div "0907017722 - tỷ" at bounding box center [234, 146] width 212 height 14
type input "tỷ"
type input "0907017722"
click at [637, 213] on input "search" at bounding box center [694, 211] width 203 height 18
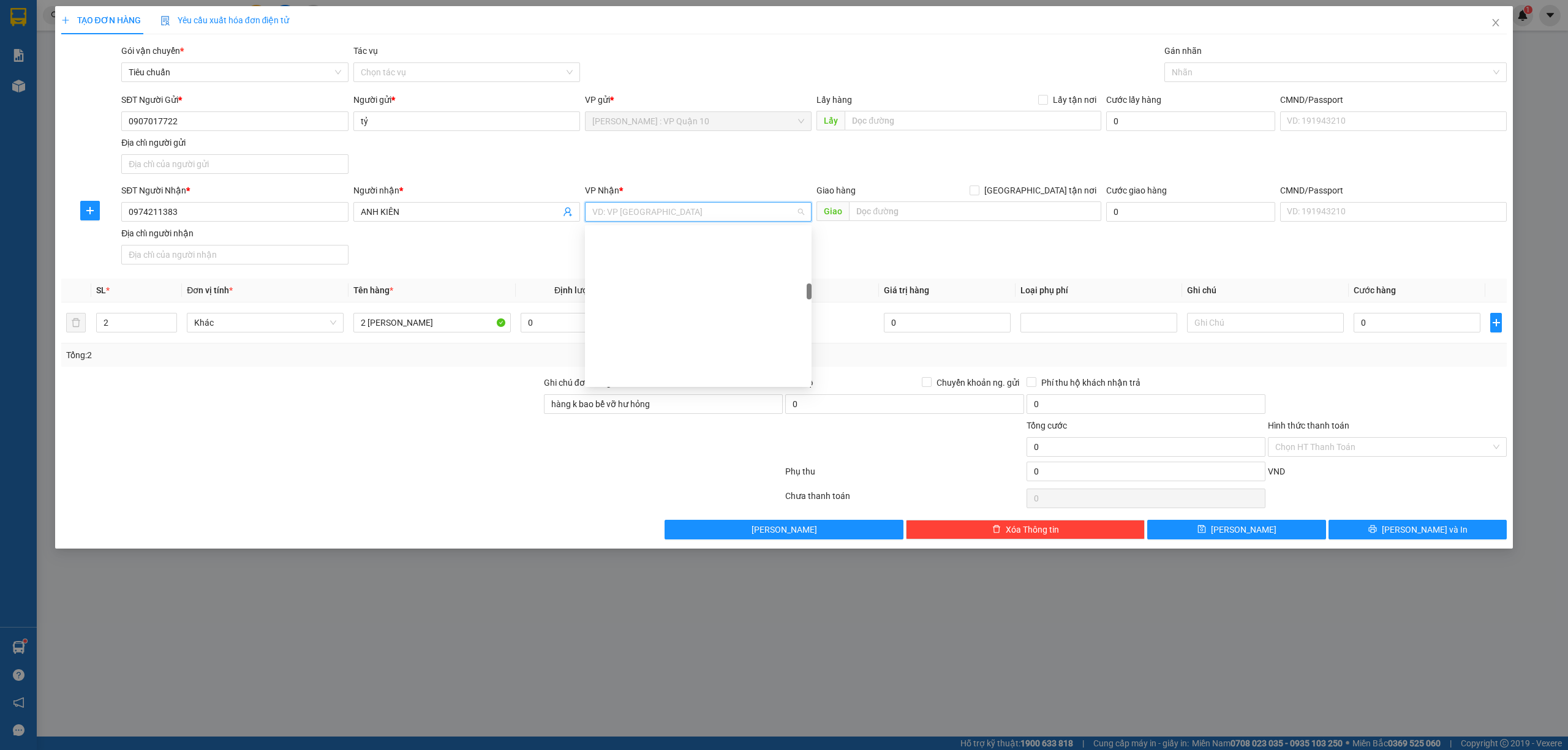
scroll to position [571, 0]
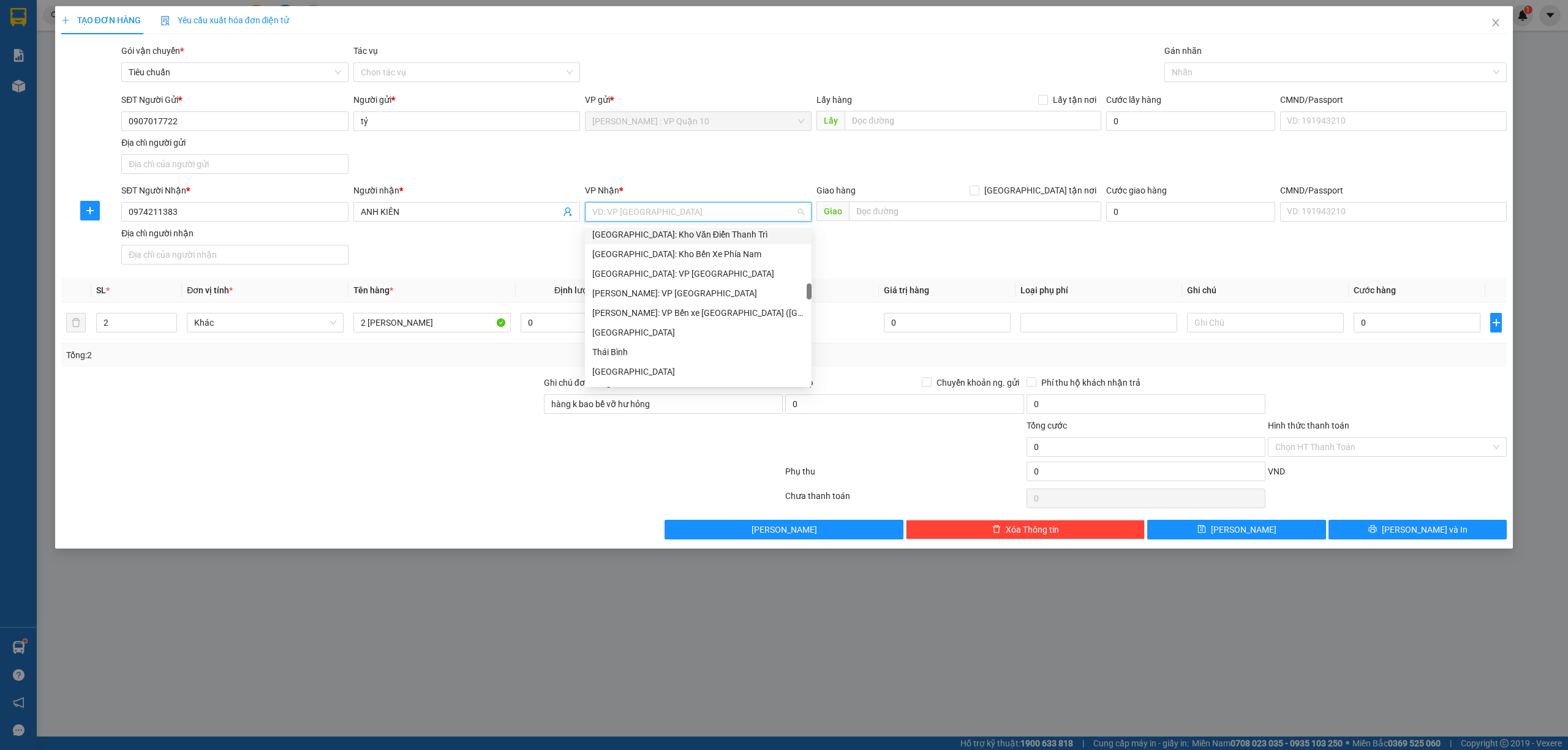
click at [676, 227] on body "Kết quả tìm kiếm ( 6 ) Bộ lọc Mã ĐH Trạng thái Món hàng Thu hộ Tổng cước Chưa c…" at bounding box center [784, 375] width 1568 height 750
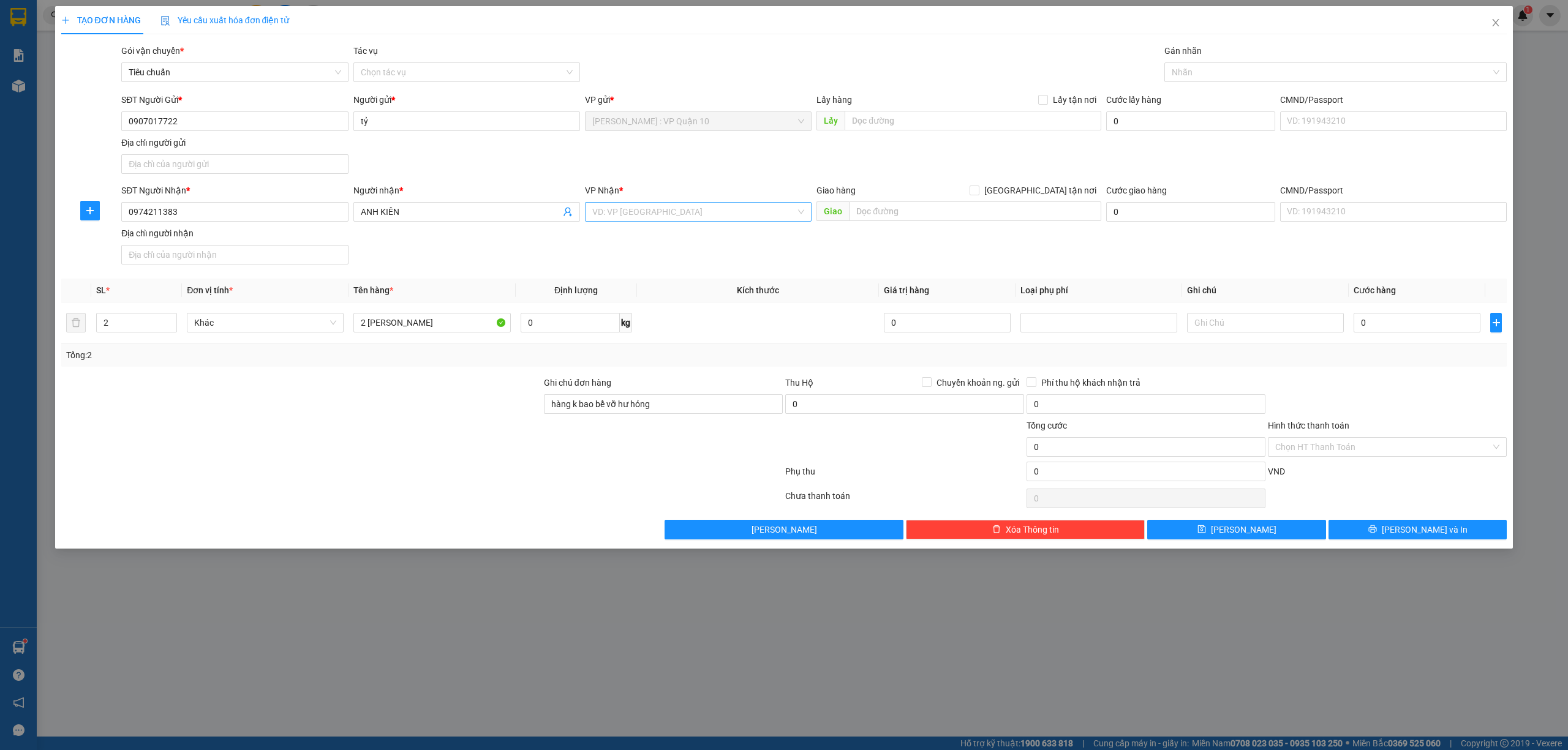
click at [680, 205] on input "search" at bounding box center [694, 211] width 203 height 18
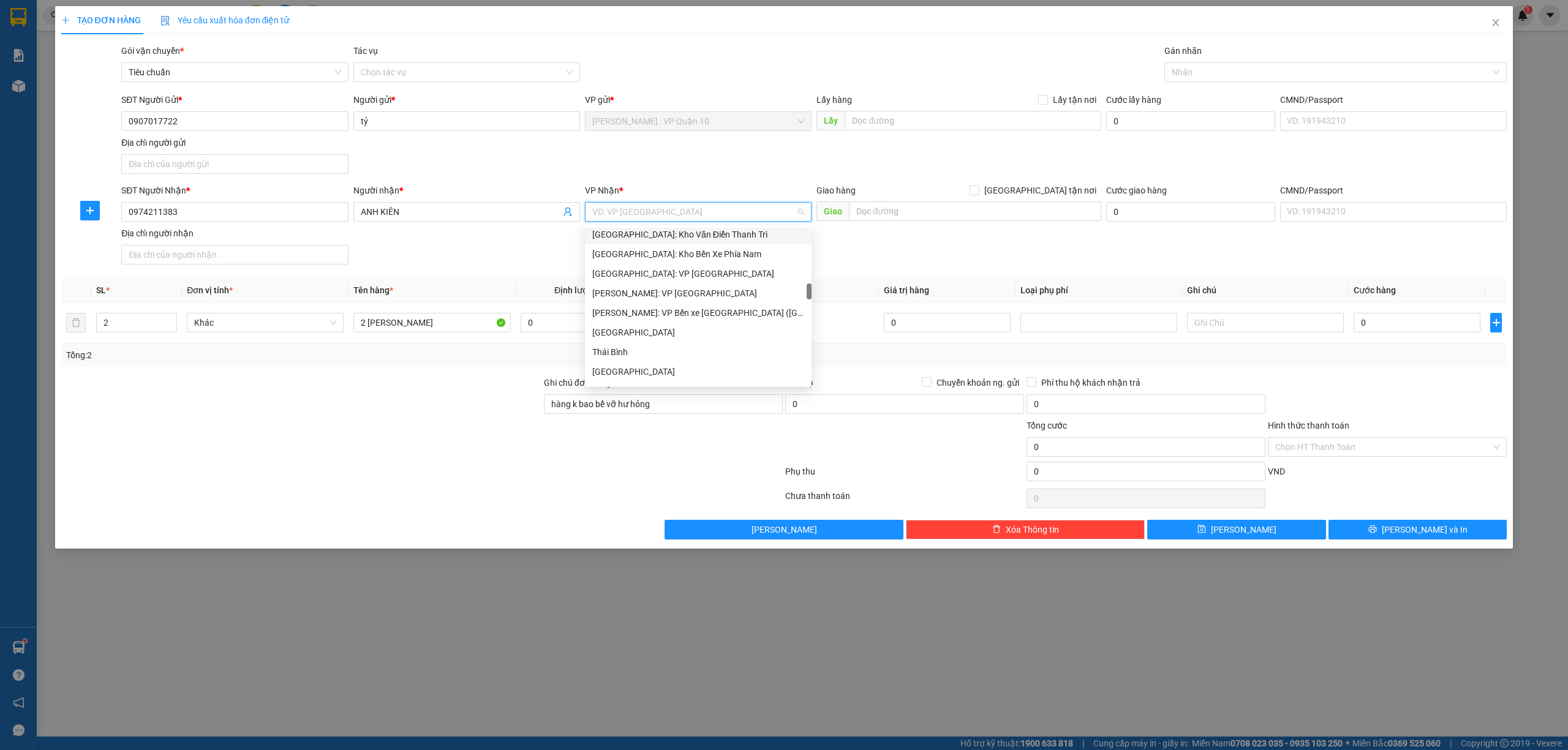
click at [670, 239] on div "Hà Nội: Kho Văn Điển Thanh Trì" at bounding box center [698, 234] width 212 height 14
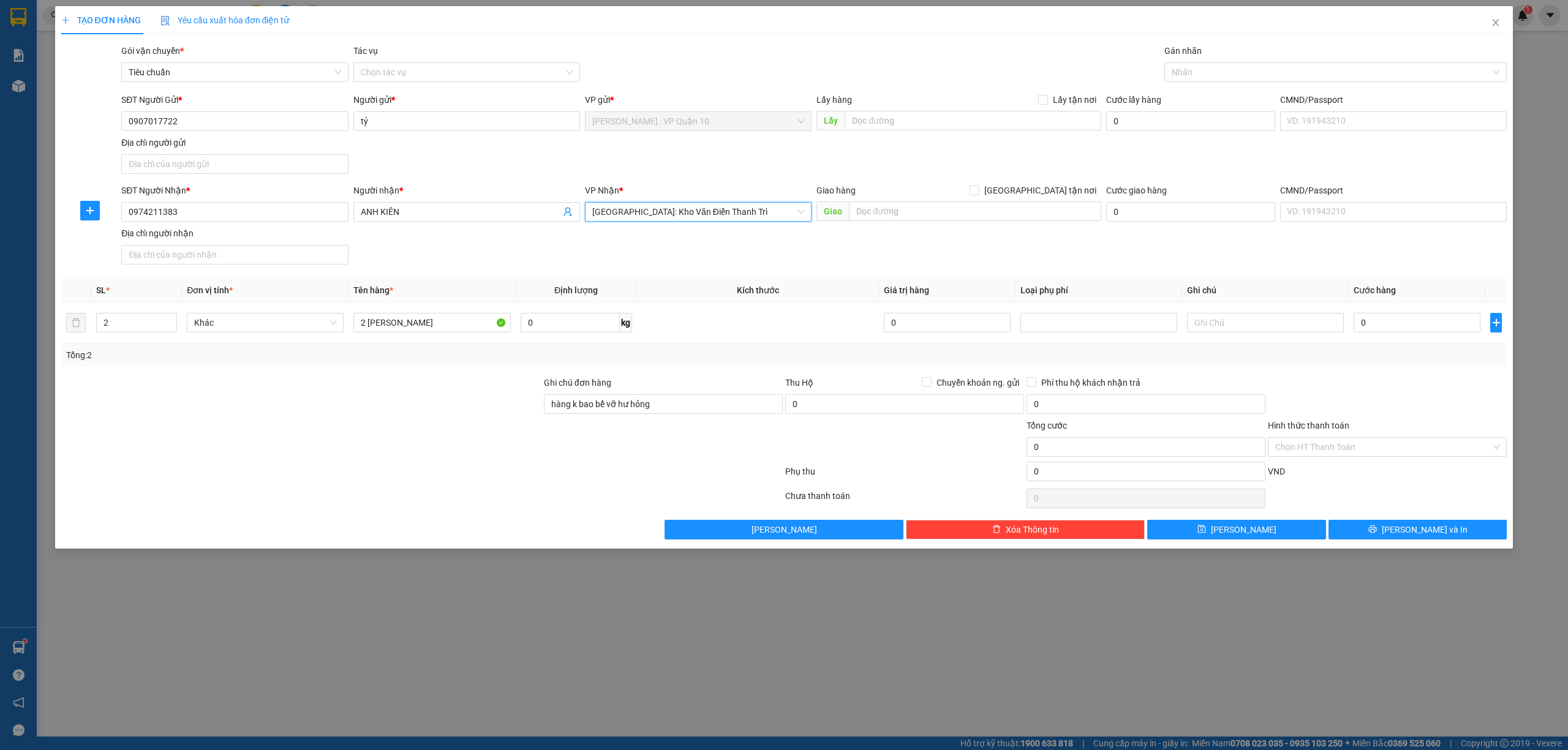
click at [430, 431] on div at bounding box center [301, 439] width 483 height 43
click at [1184, 65] on div at bounding box center [1330, 72] width 325 height 15
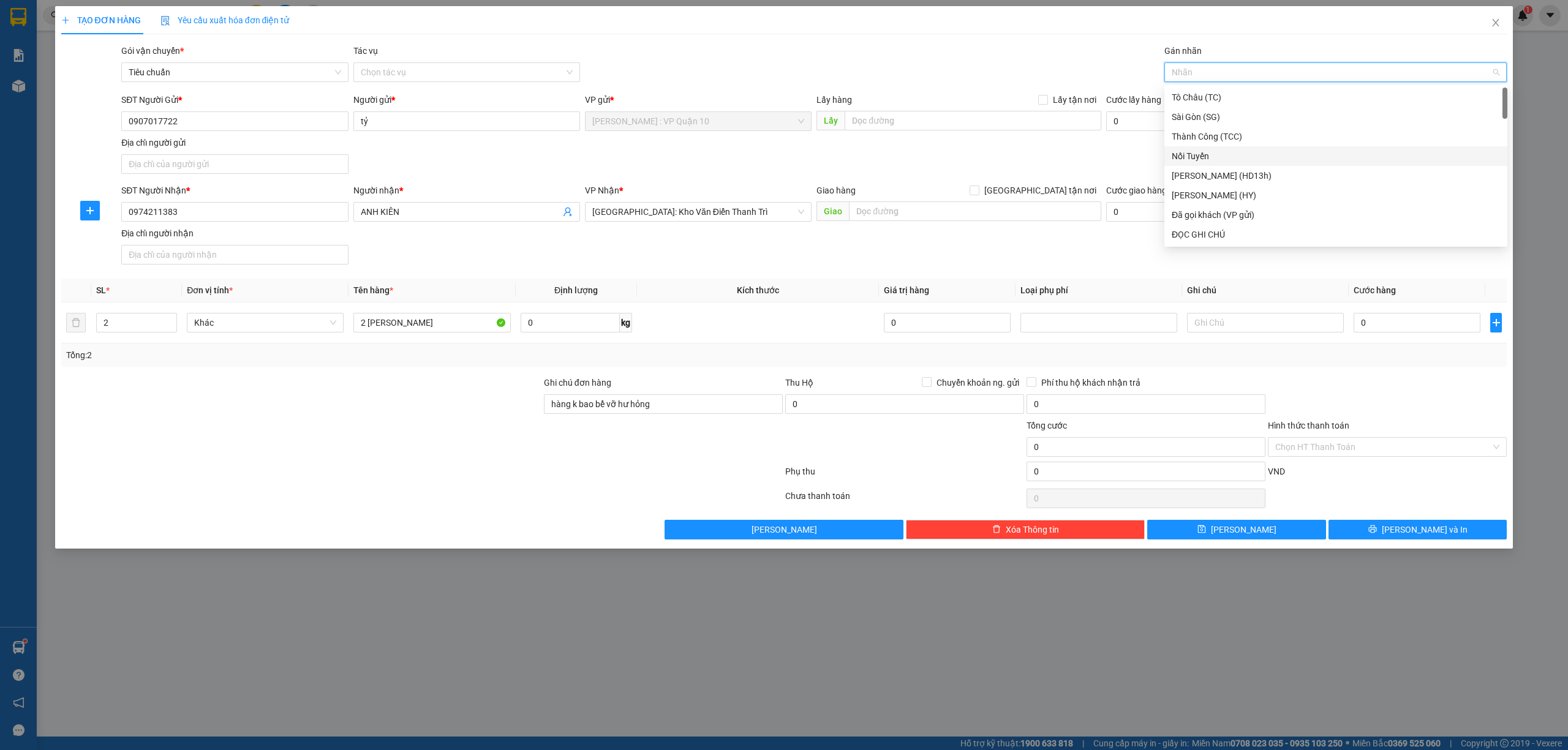
click at [1183, 160] on div "Nối Tuyến" at bounding box center [1336, 156] width 328 height 14
drag, startPoint x: 892, startPoint y: 47, endPoint x: 865, endPoint y: 39, distance: 28.2
click at [891, 47] on div "Gói vận chuyển * Tiêu chuẩn Tác vụ Chọn tác vụ Gán nhãn Nối Tuyến" at bounding box center [814, 65] width 1390 height 43
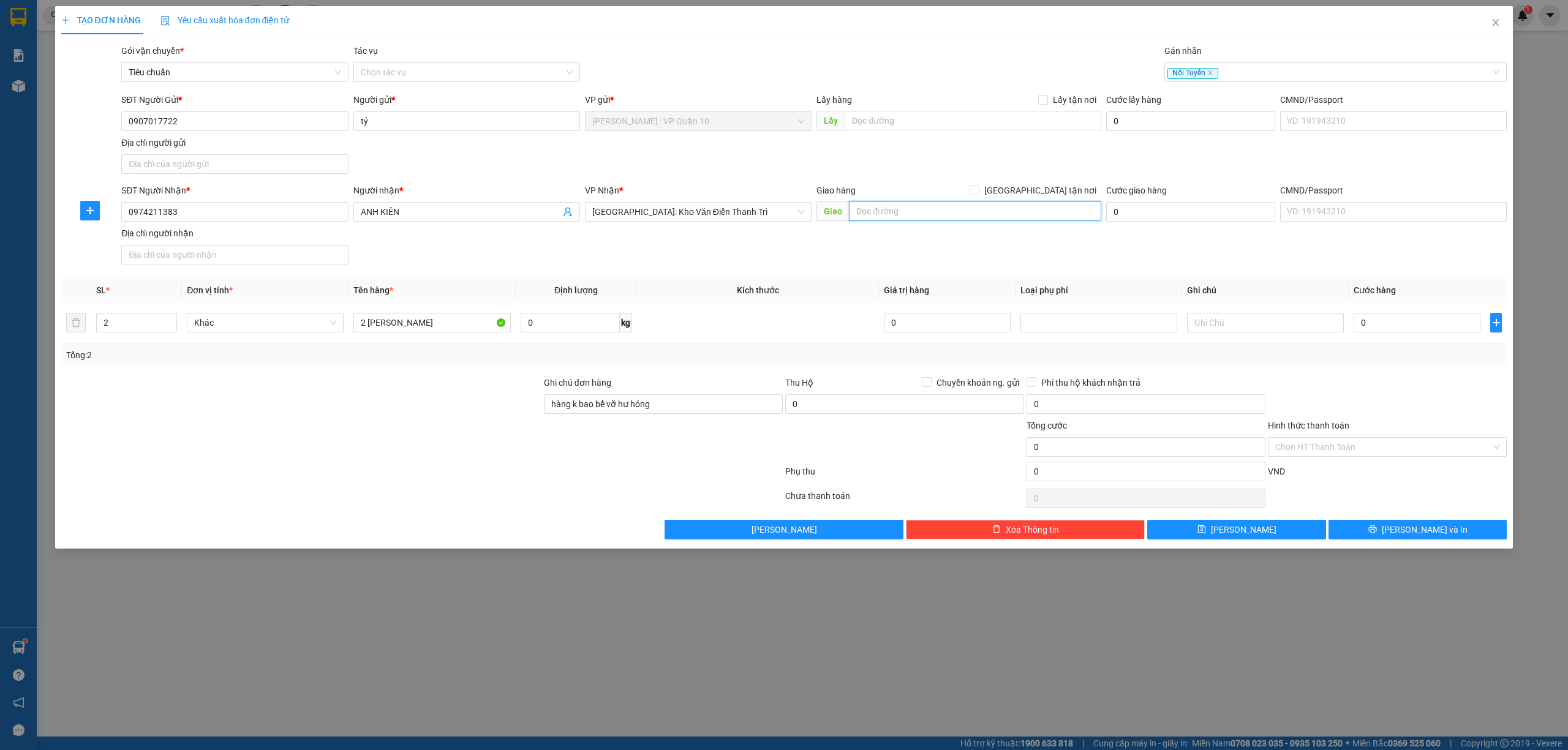
click at [897, 207] on input "text" at bounding box center [975, 211] width 253 height 20
paste input "TP Cao Bằng (TVLT): Giao tại Cây Xăng Đường Tròn Ngọc Xuân hoặc bến xe Cũ TP Ca…"
type input "TP Cao Bằng (TVLT): Giao tại Cây Xăng Đường Tròn Ngọc Xuân hoặc bến xe Cũ TP Ca…"
click at [978, 191] on input "[GEOGRAPHIC_DATA] tận nơi" at bounding box center [974, 190] width 9 height 9
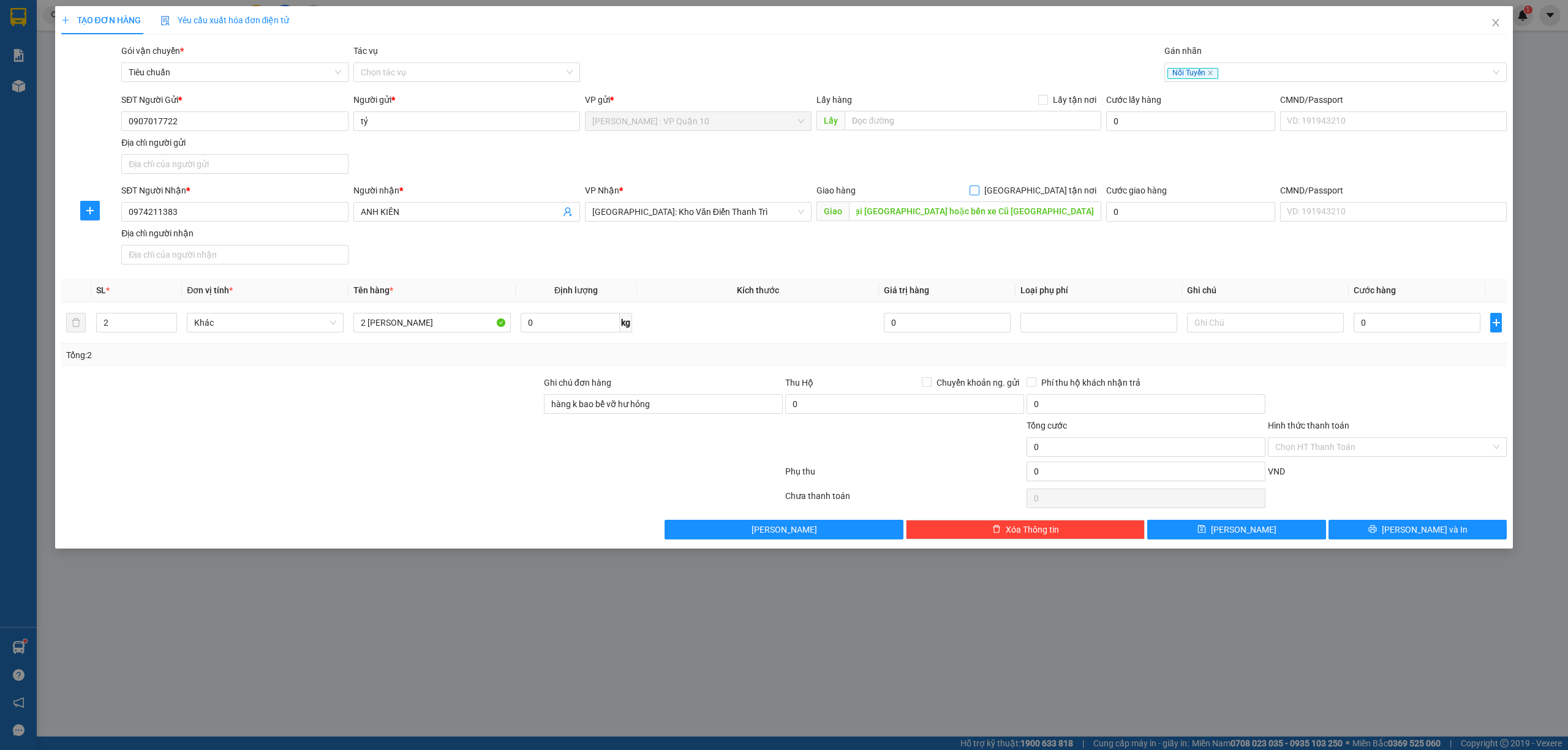
checkbox input "true"
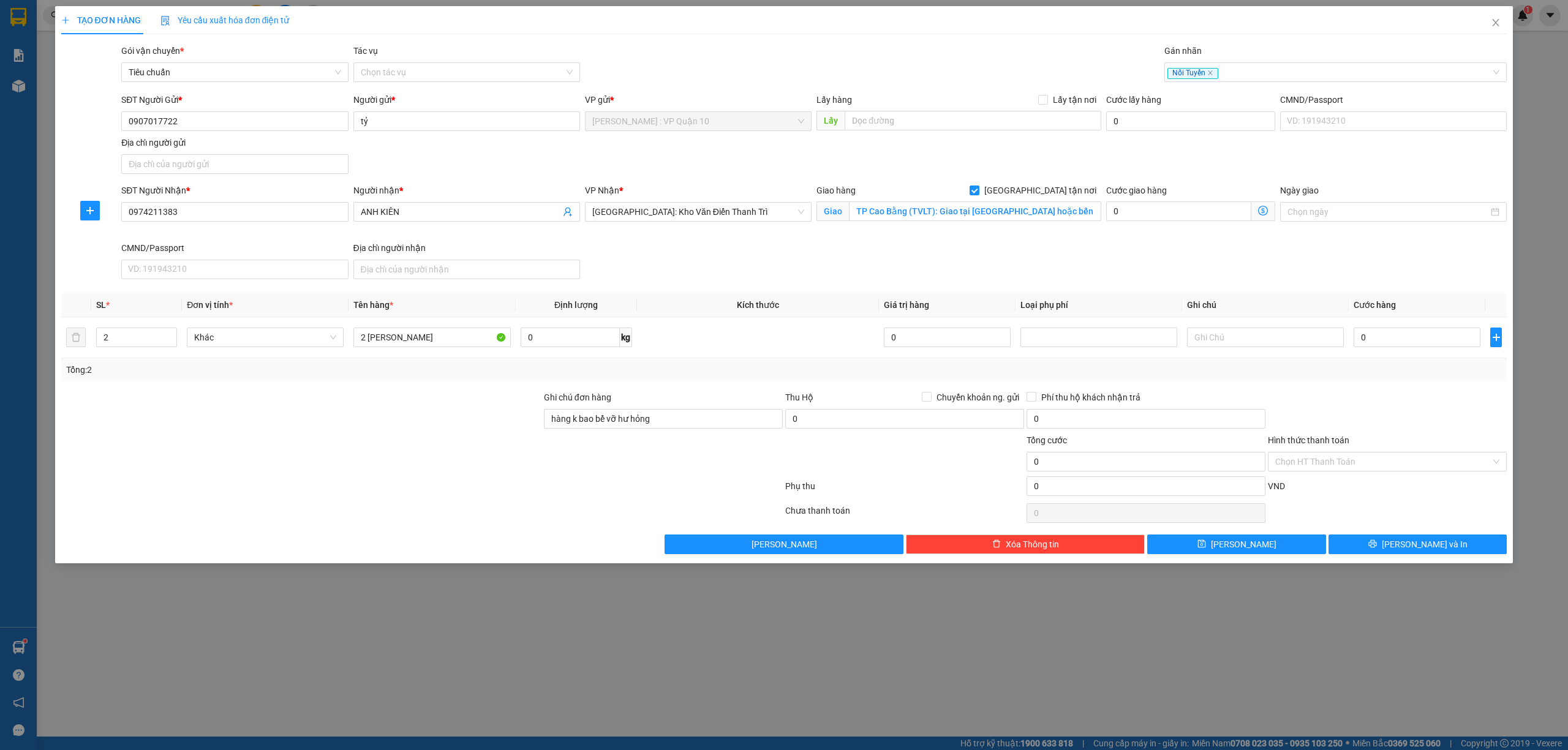
click at [468, 465] on div at bounding box center [301, 454] width 483 height 43
click at [361, 481] on div at bounding box center [422, 489] width 724 height 24
drag, startPoint x: 1388, startPoint y: 346, endPoint x: 1387, endPoint y: 339, distance: 7.1
click at [1388, 345] on input "0" at bounding box center [1417, 337] width 127 height 20
type input "30"
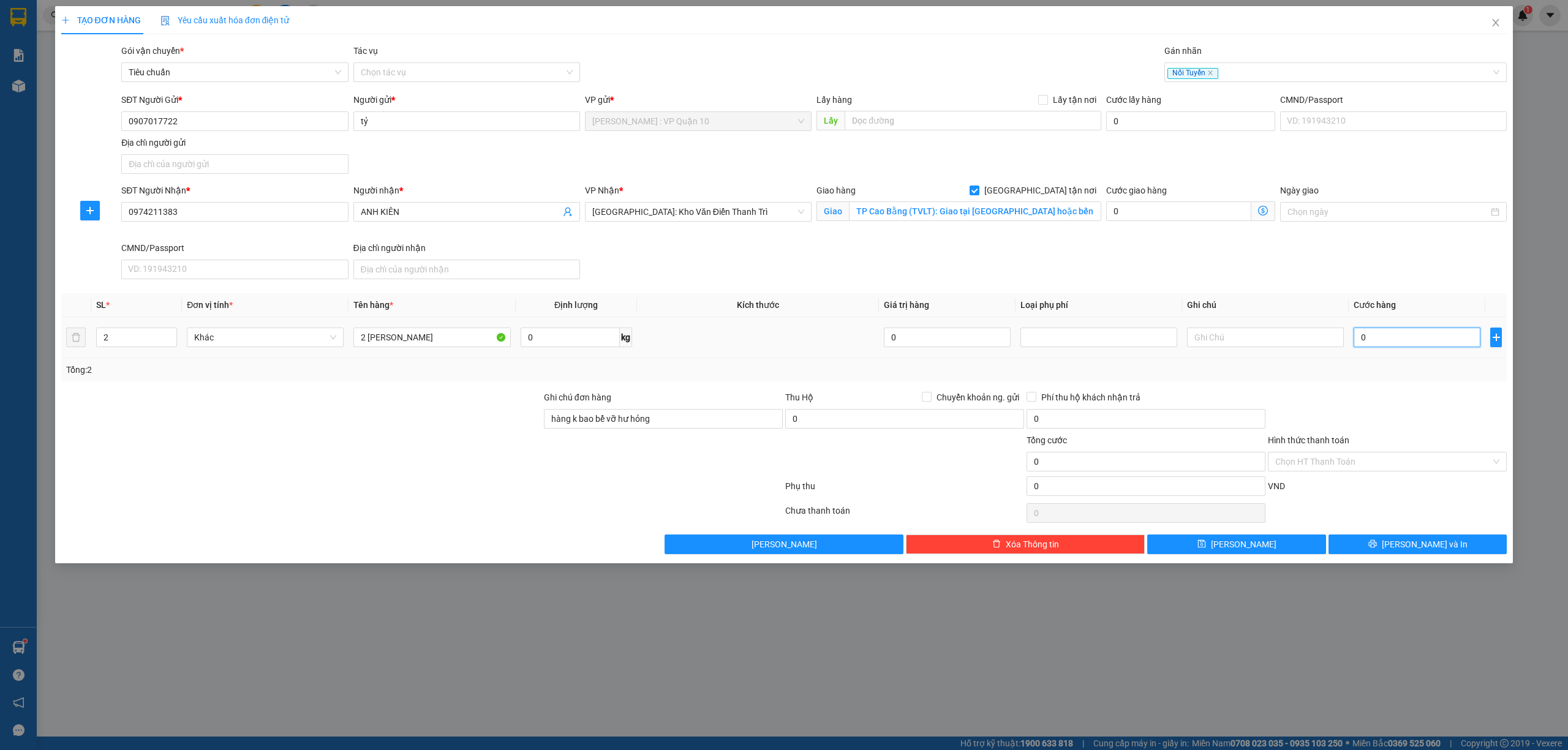
type input "30"
type input "320"
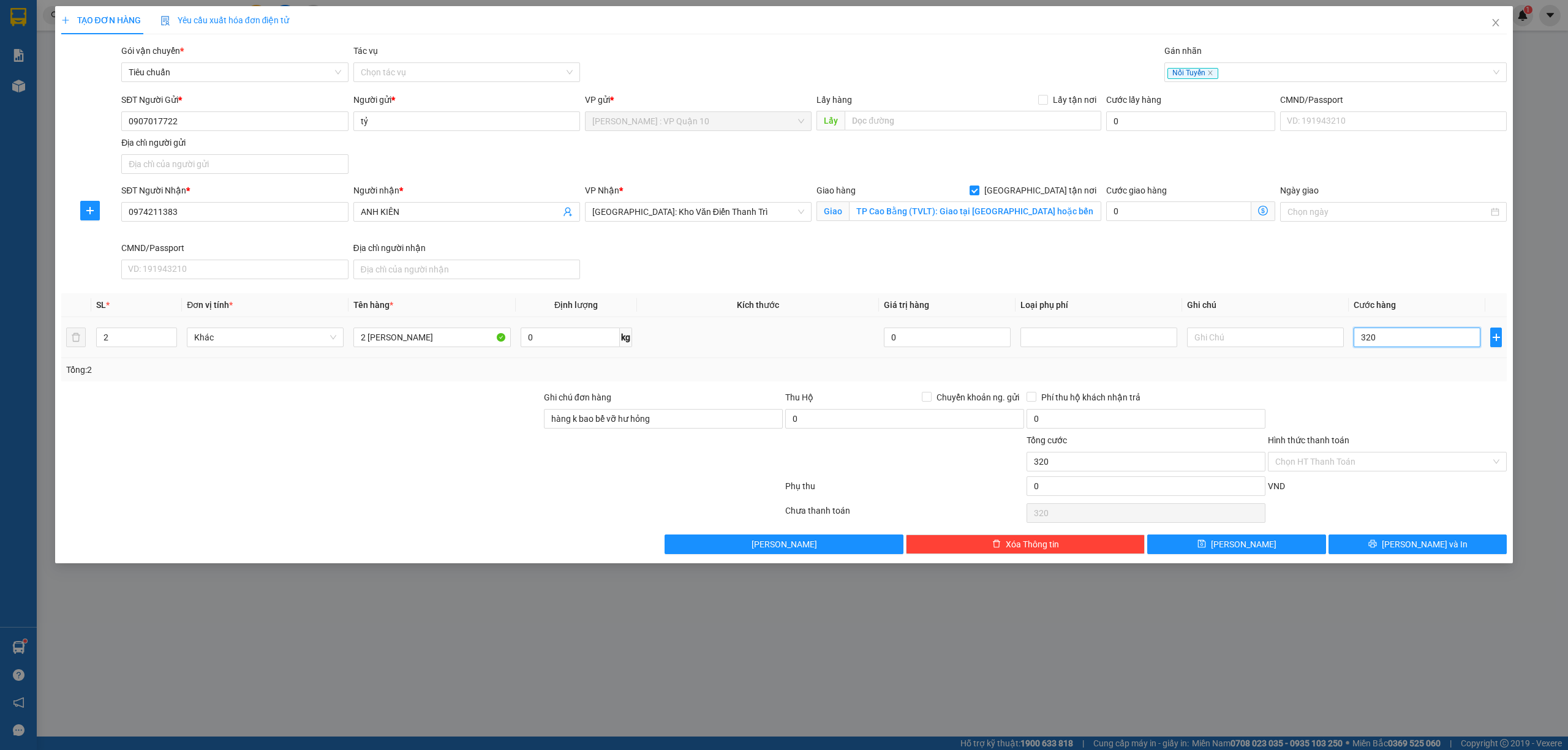
type input "3.200"
type input "32.000"
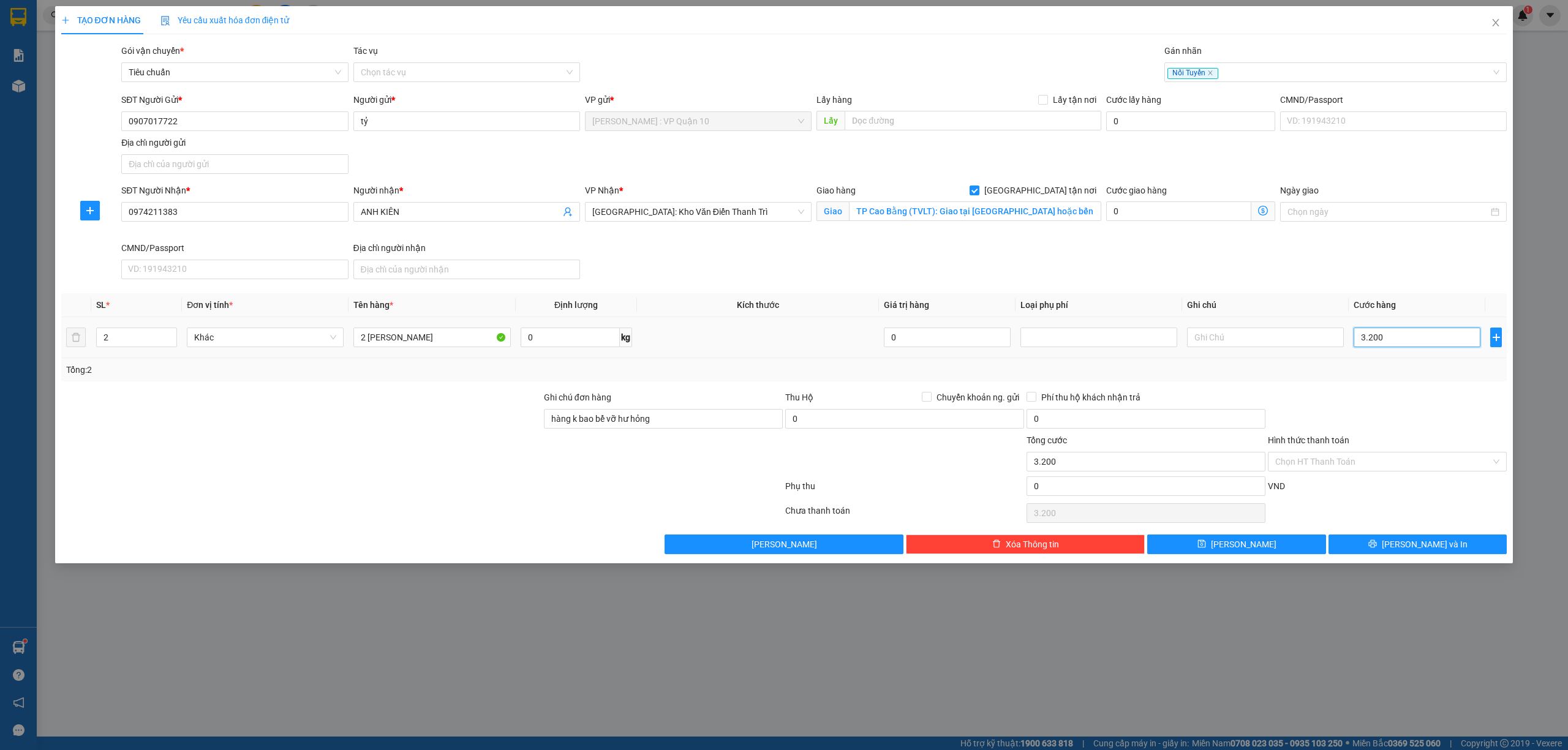
type input "32.000"
type input "320.000"
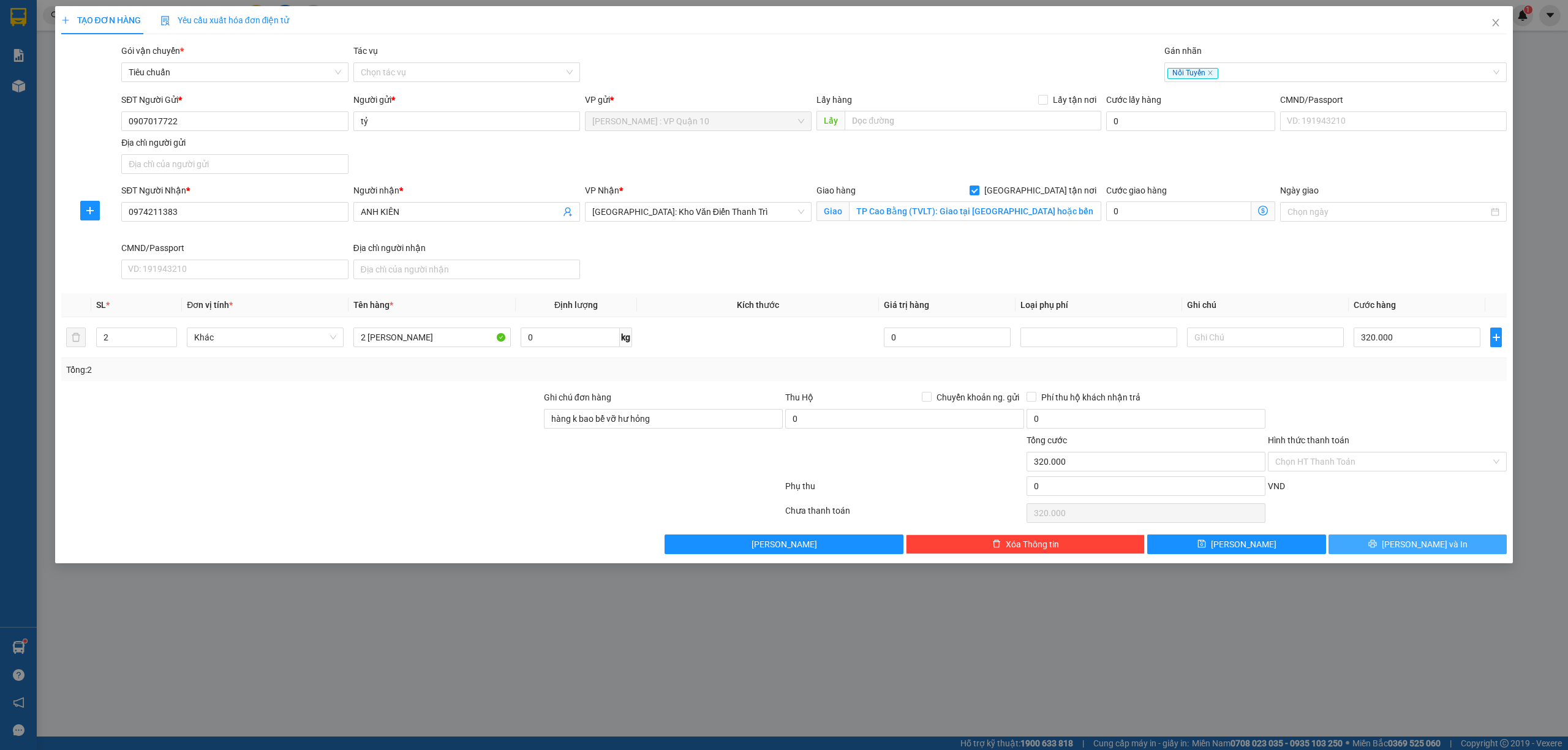
click at [1409, 554] on button "[PERSON_NAME] và In" at bounding box center [1417, 544] width 179 height 20
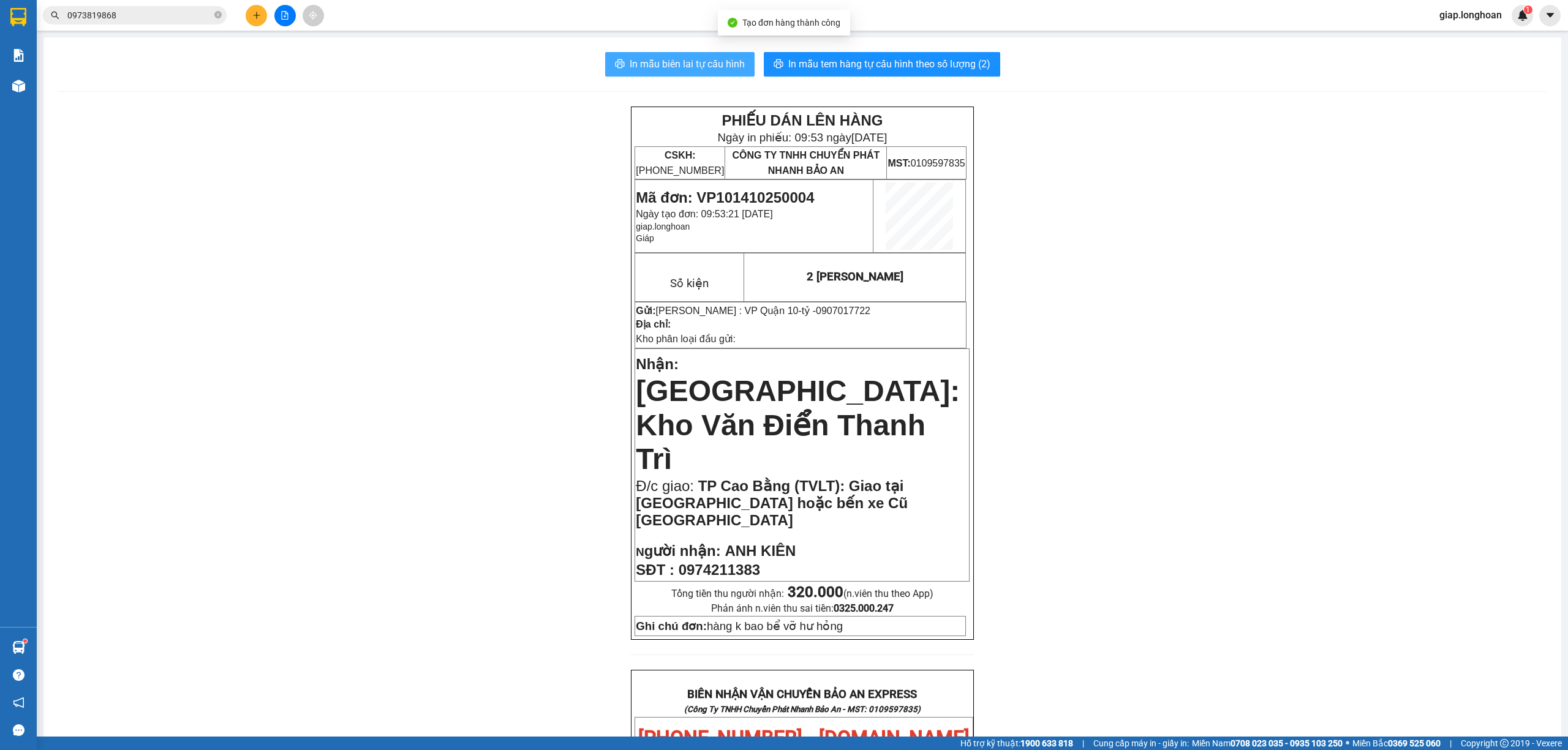
click at [683, 61] on span "In mẫu biên lai tự cấu hình" at bounding box center [687, 63] width 115 height 16
click at [887, 54] on button "In mẫu tem hàng tự cấu hình theo số lượng (2)" at bounding box center [882, 64] width 236 height 24
click at [255, 16] on icon "plus" at bounding box center [257, 15] width 9 height 9
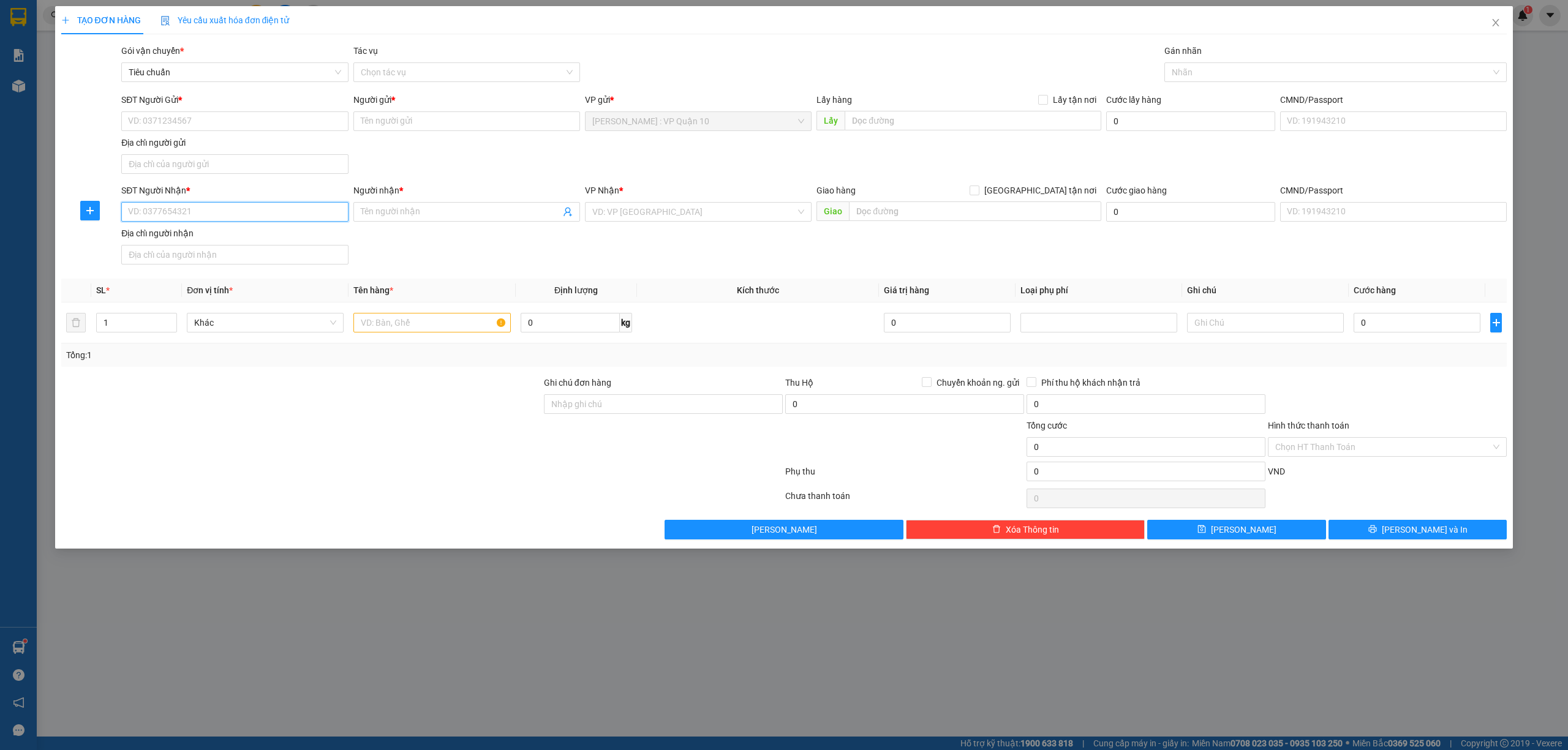
click at [170, 215] on input "SĐT Người Nhận *" at bounding box center [235, 211] width 227 height 20
type input "0973503212"
click at [382, 209] on input "Người nhận *" at bounding box center [461, 212] width 200 height 14
type input "NGỌC TUÂN"
click at [248, 132] on div "SĐT Người Gửi * VD: 0371234567" at bounding box center [235, 114] width 227 height 43
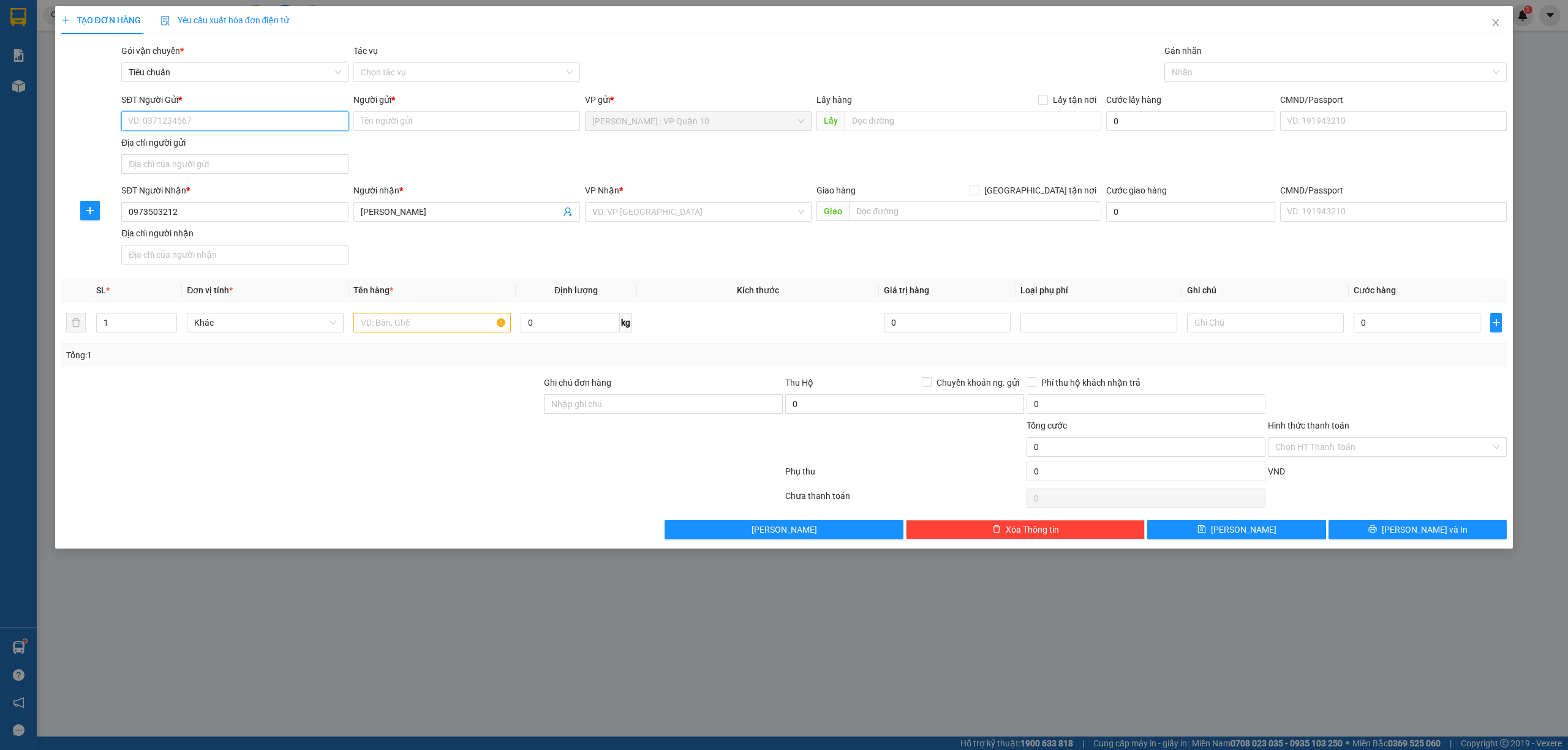
click at [240, 113] on input "SĐT Người Gửi *" at bounding box center [235, 121] width 227 height 20
type input "0909397737"
click at [176, 138] on div "0909397737 - a Khánh" at bounding box center [235, 146] width 227 height 20
type input "a Khánh"
type input "0909397737"
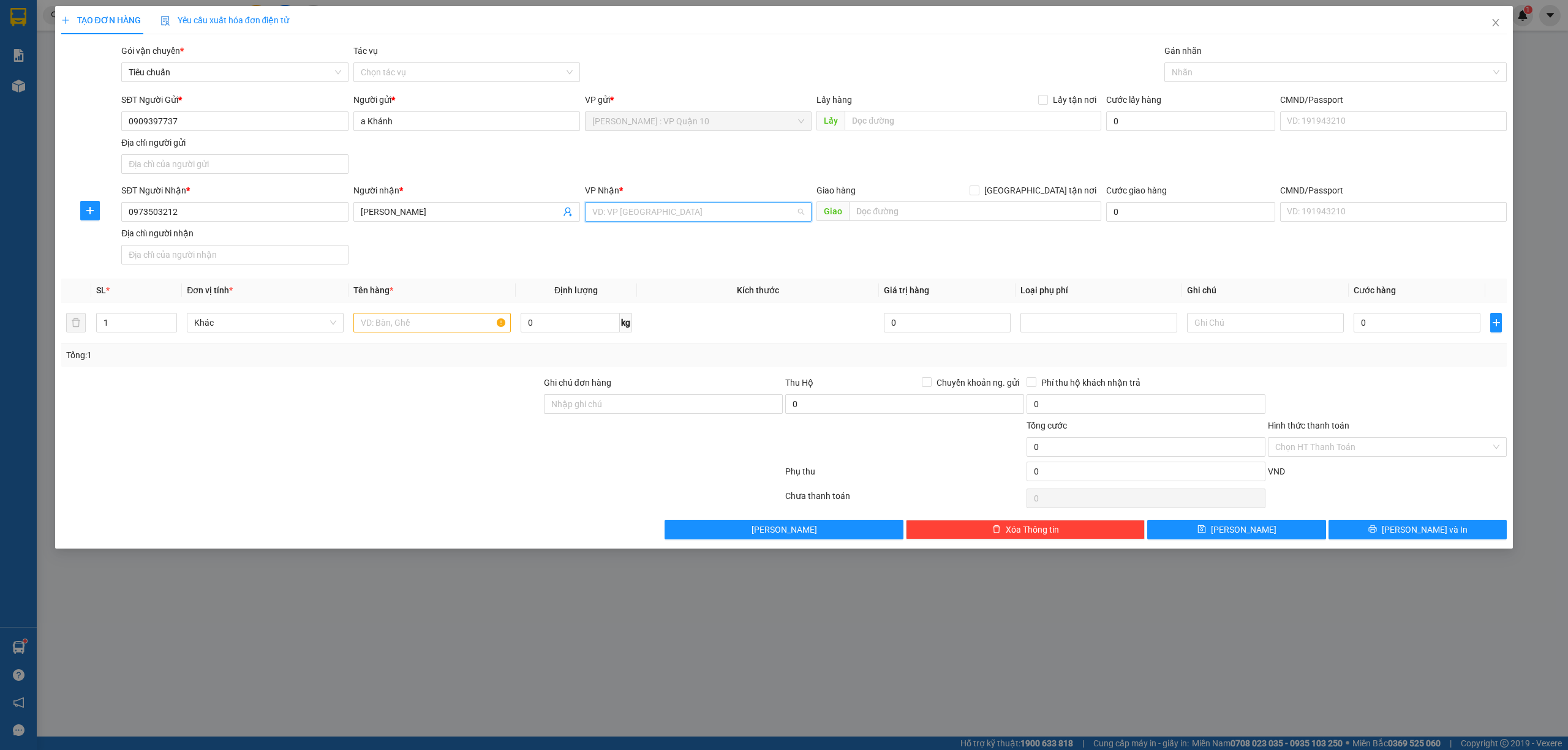
click at [638, 217] on input "search" at bounding box center [694, 211] width 203 height 18
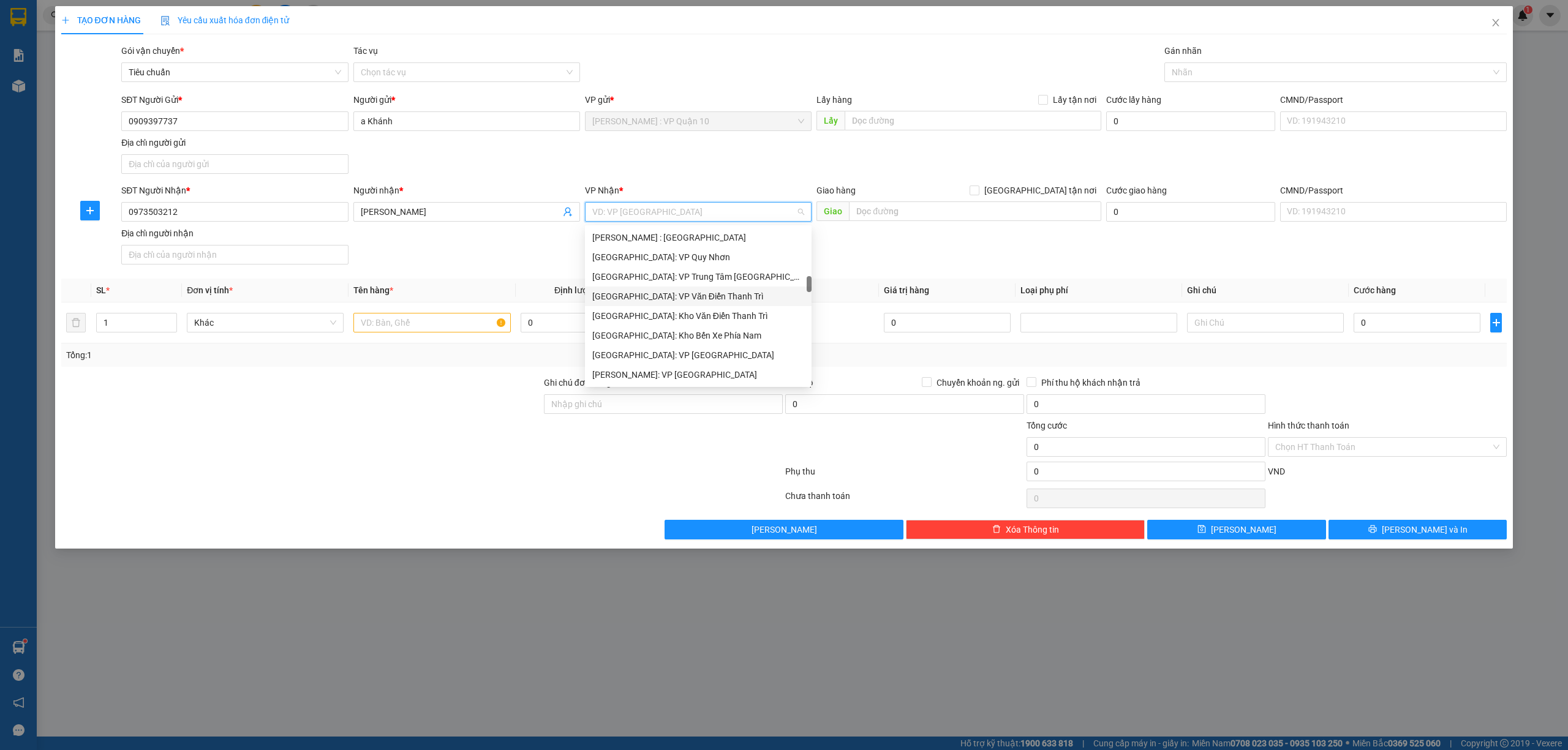
click at [653, 304] on div "Hà Nội: VP Văn Điển Thanh Trì" at bounding box center [698, 296] width 227 height 20
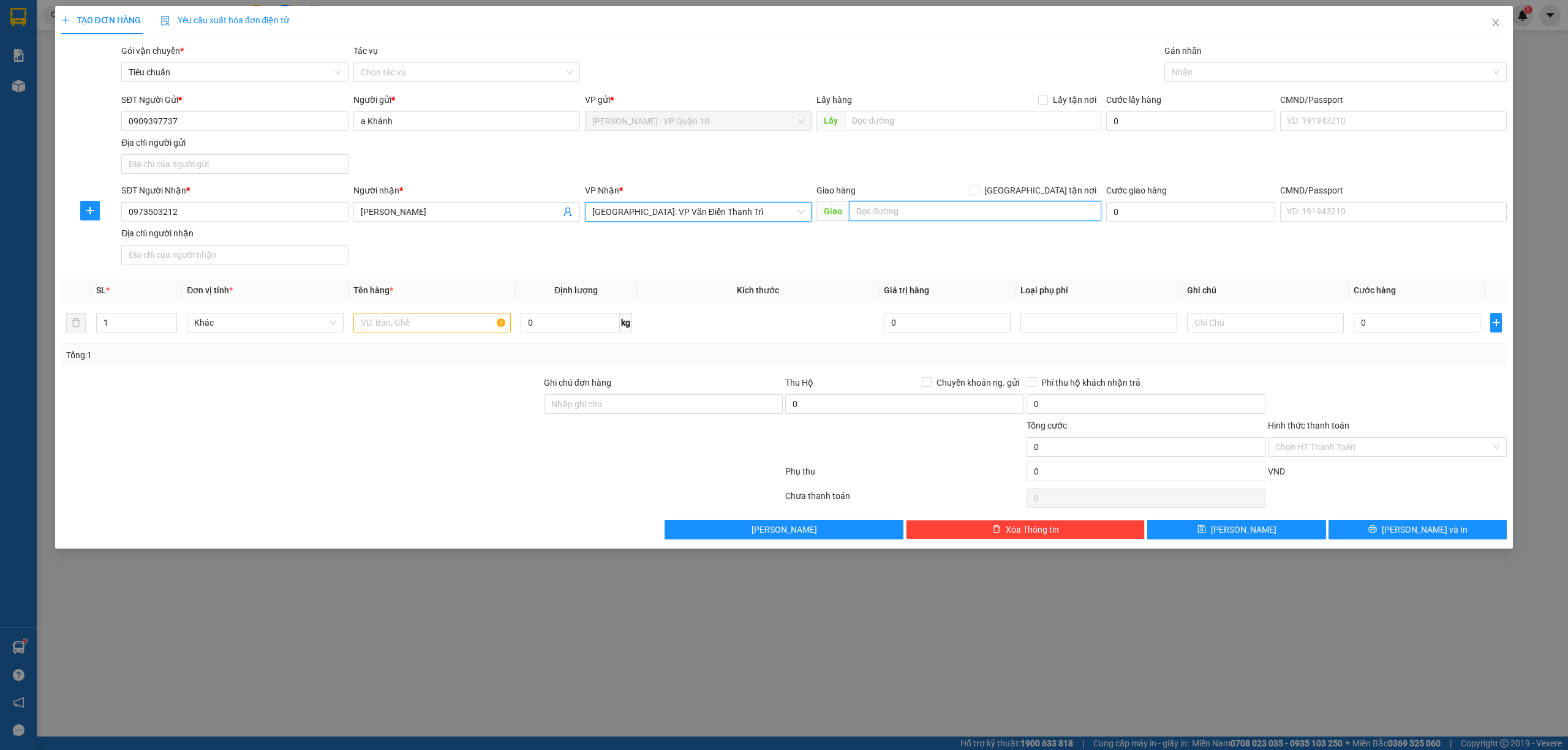
click at [897, 212] on input "text" at bounding box center [975, 211] width 253 height 20
type input "D8 PHỐ PHÚC MINH - P, PHÚC DIỄN - BẮC TỪ LIÊM - HÀ NỘI"
drag, startPoint x: 1037, startPoint y: 194, endPoint x: 1114, endPoint y: 148, distance: 89.7
click at [978, 192] on input "[GEOGRAPHIC_DATA] tận nơi" at bounding box center [974, 190] width 9 height 9
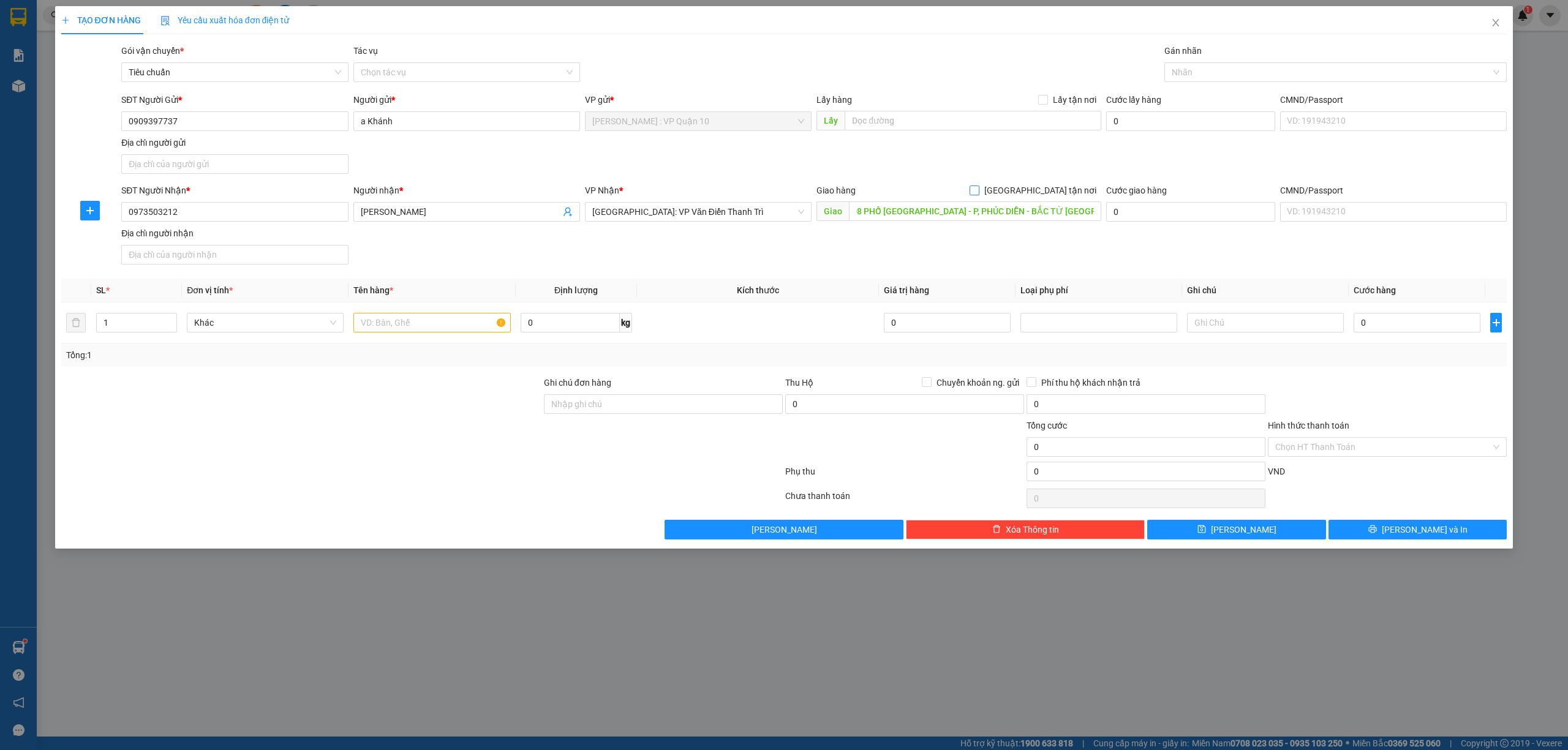
checkbox input "true"
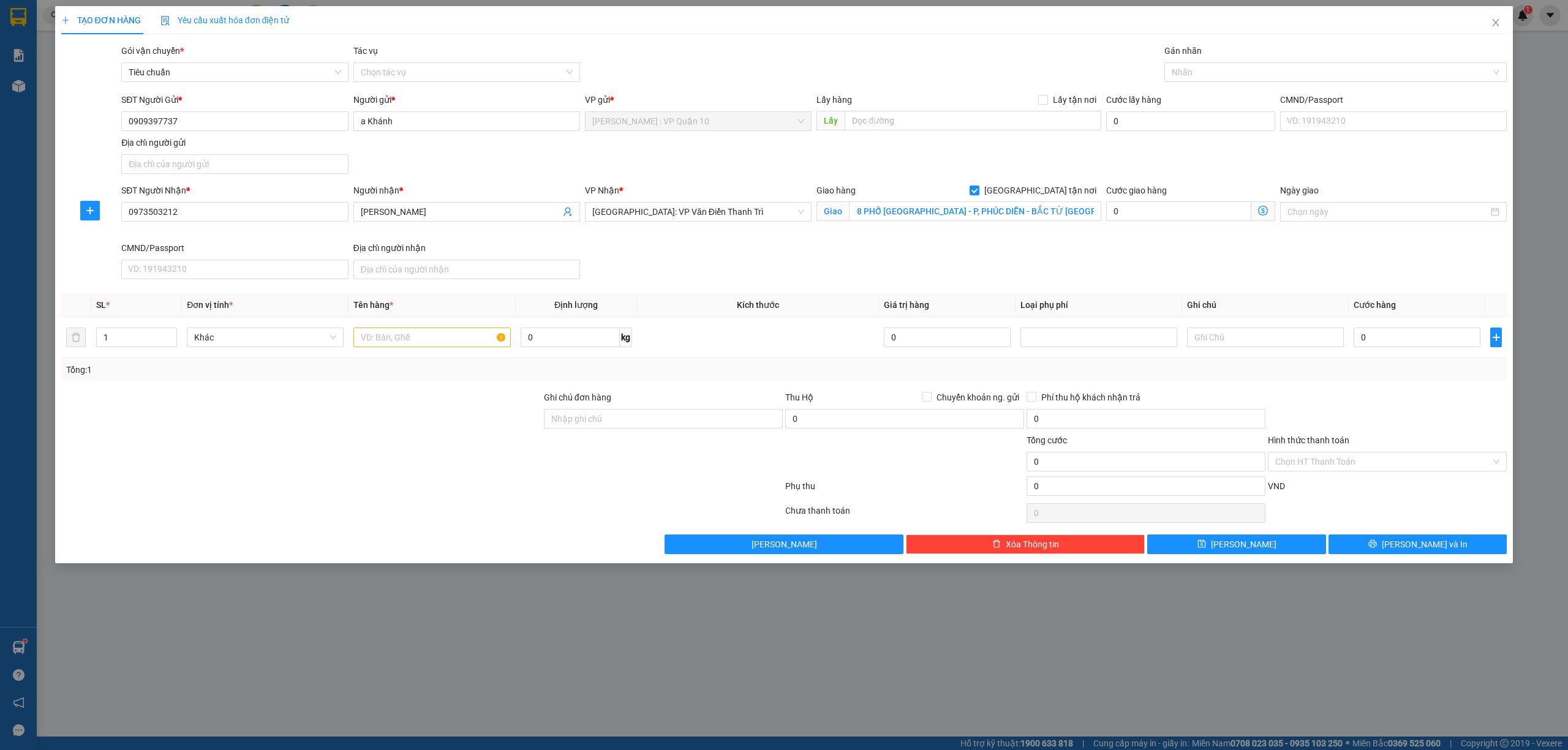
scroll to position [0, 0]
click at [1199, 78] on div at bounding box center [1330, 72] width 325 height 15
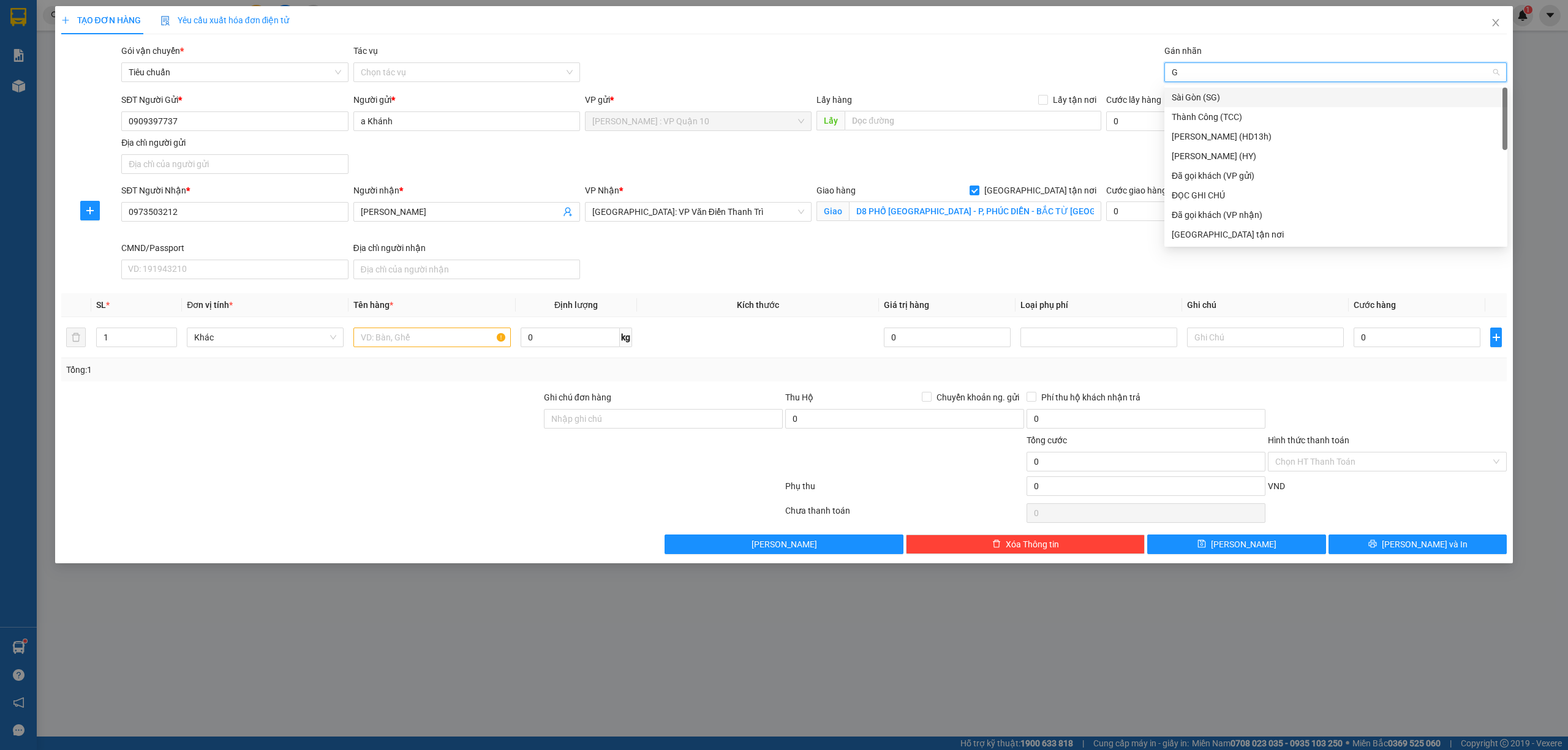
type input "GI"
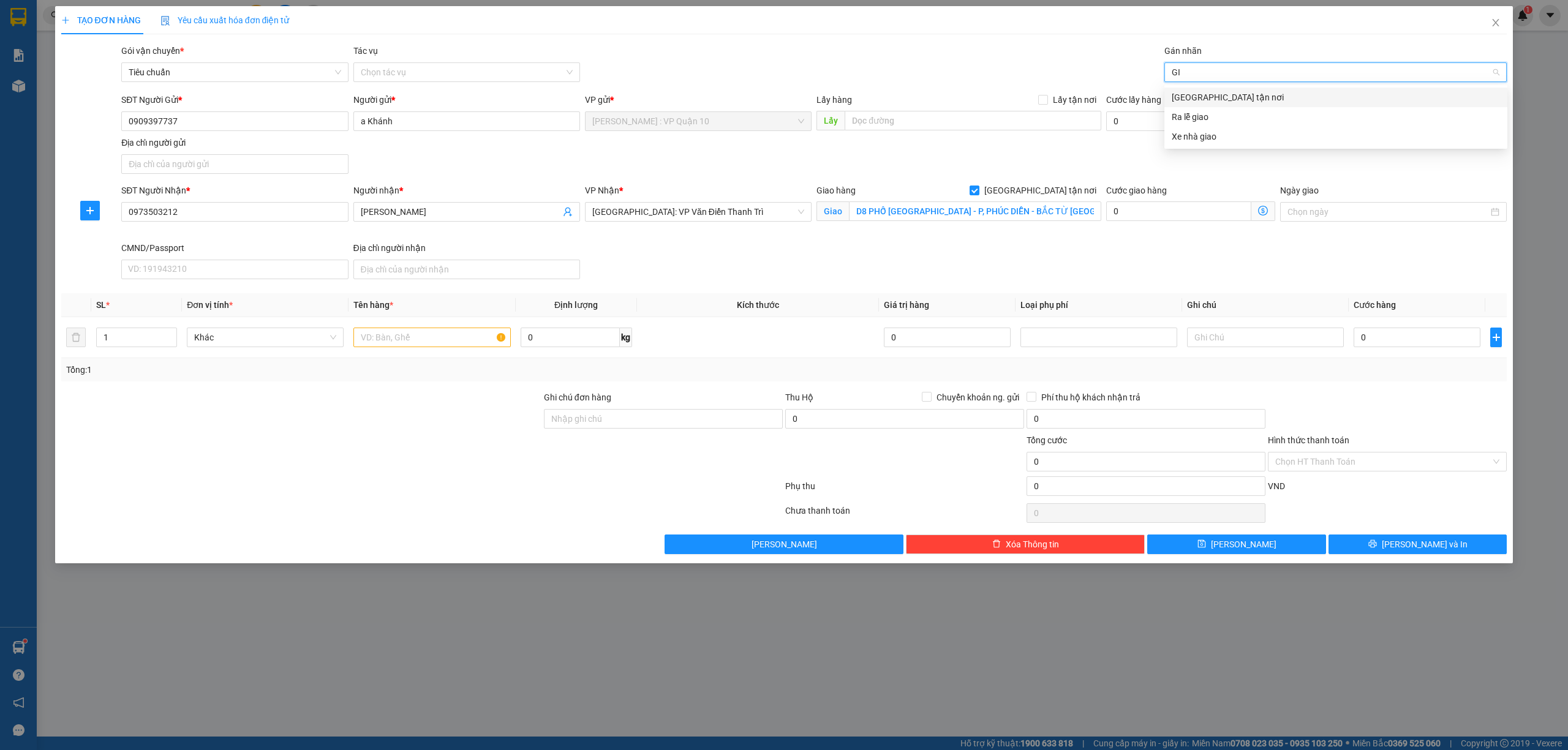
click at [1195, 98] on div "[GEOGRAPHIC_DATA] tận nơi" at bounding box center [1336, 97] width 328 height 14
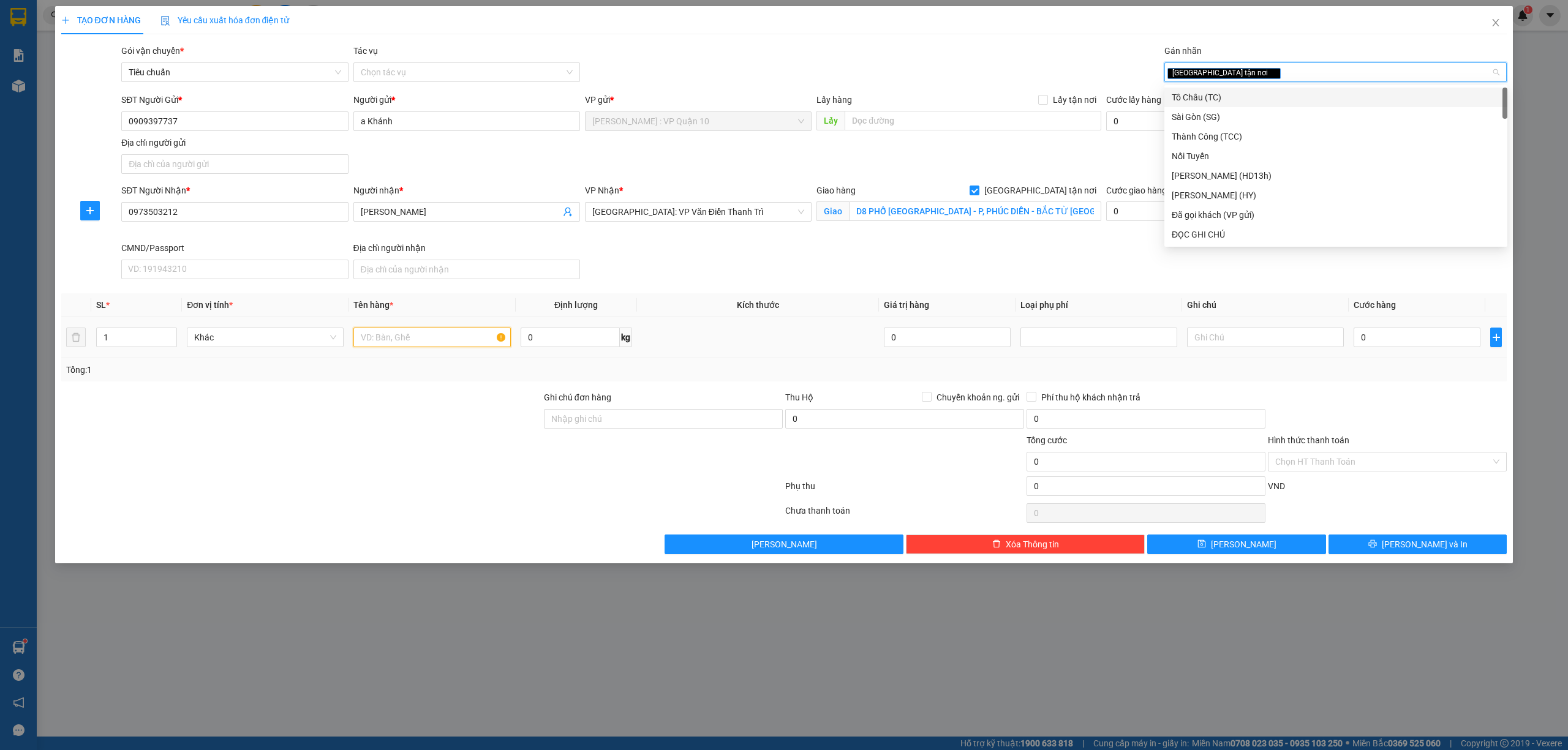
click at [381, 340] on input "text" at bounding box center [432, 337] width 157 height 20
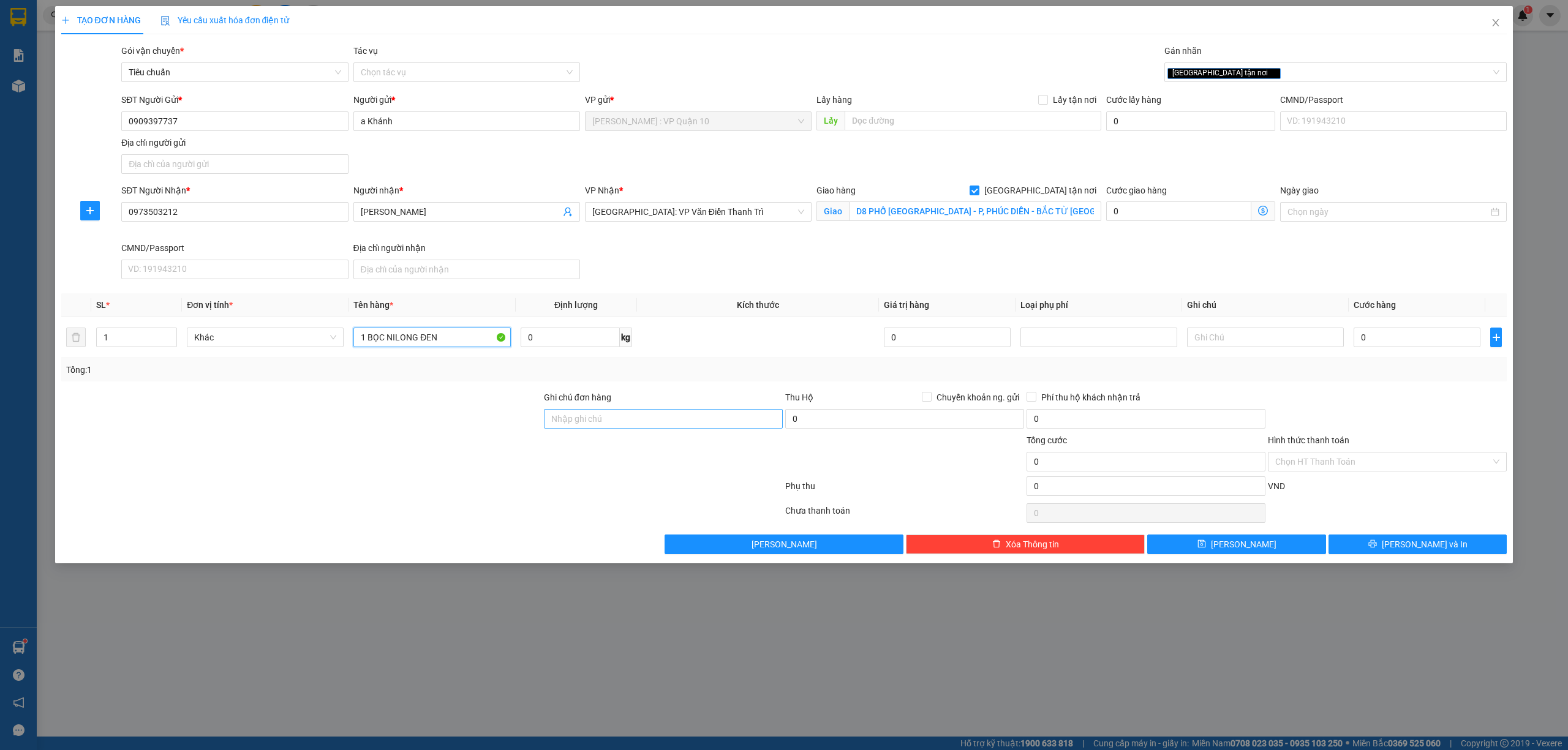
type input "1 BỌC NILONG ĐEN"
click at [585, 414] on input "Ghi chú đơn hàng" at bounding box center [663, 419] width 239 height 20
type input "hàng k bao bể vỡ hư hỏng"
click at [571, 495] on div at bounding box center [422, 489] width 724 height 24
click at [1421, 347] on input "0" at bounding box center [1417, 337] width 127 height 20
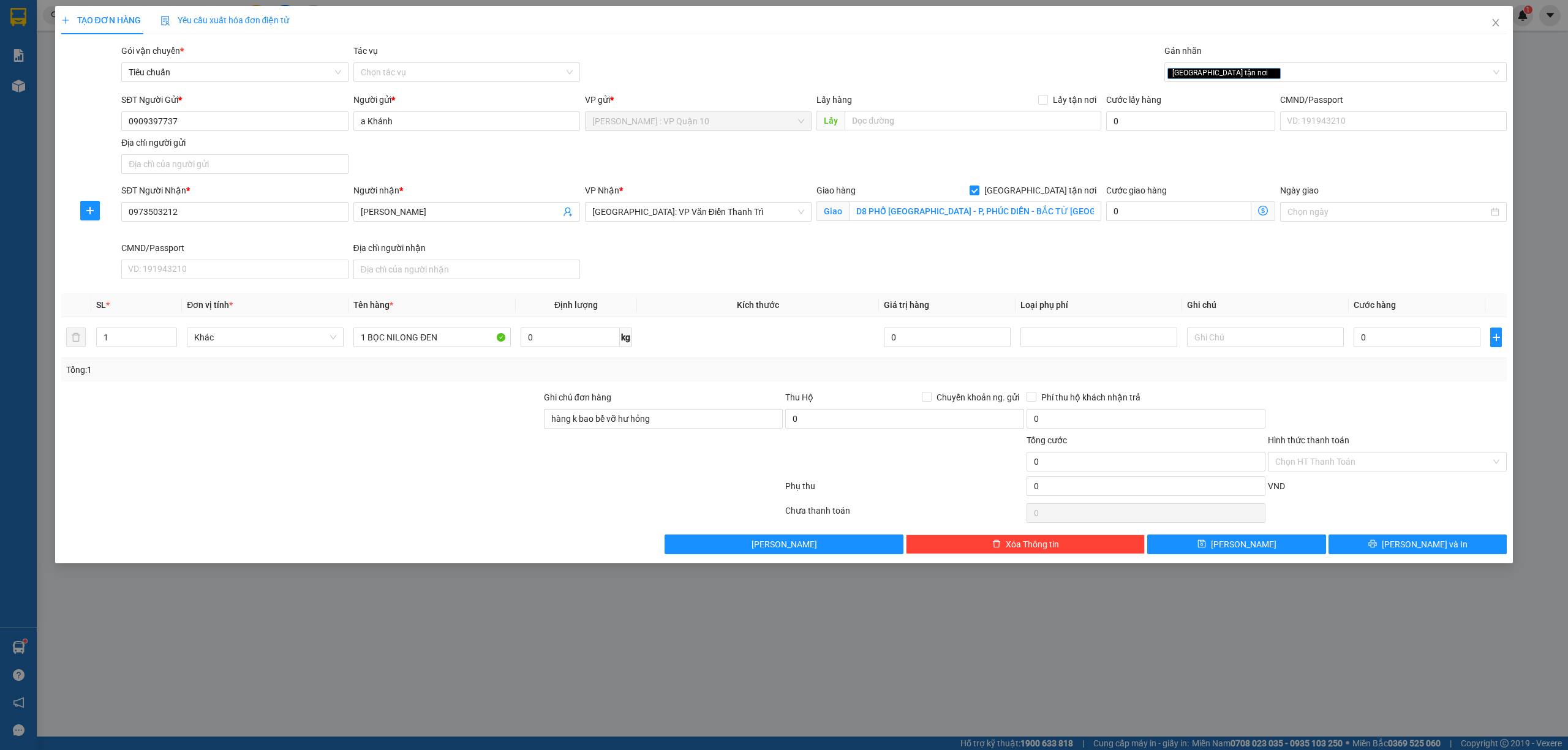
click at [1392, 433] on div at bounding box center [1386, 412] width 241 height 43
click at [1424, 333] on input "0" at bounding box center [1417, 337] width 127 height 20
type input "20"
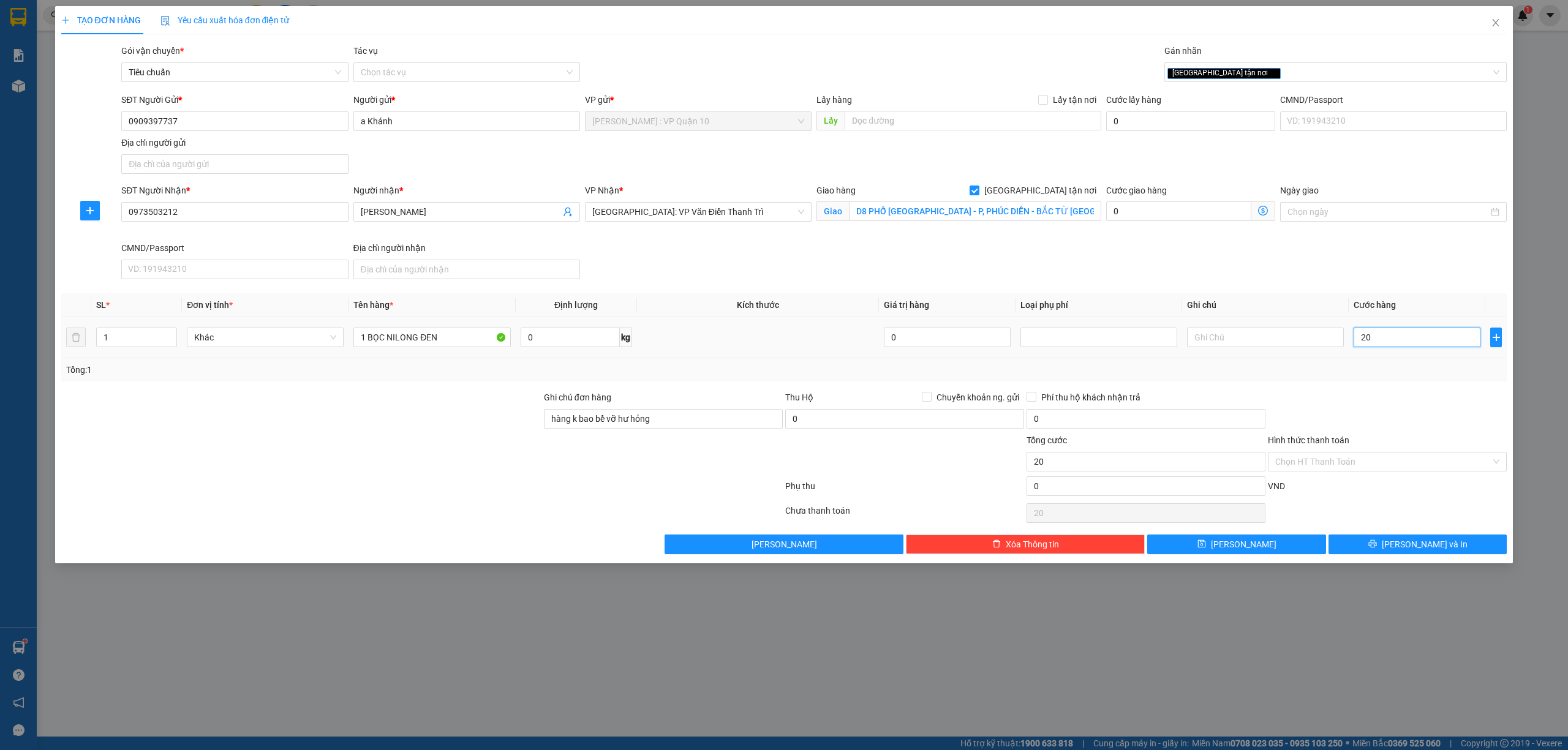
type input "200"
type input "2.000"
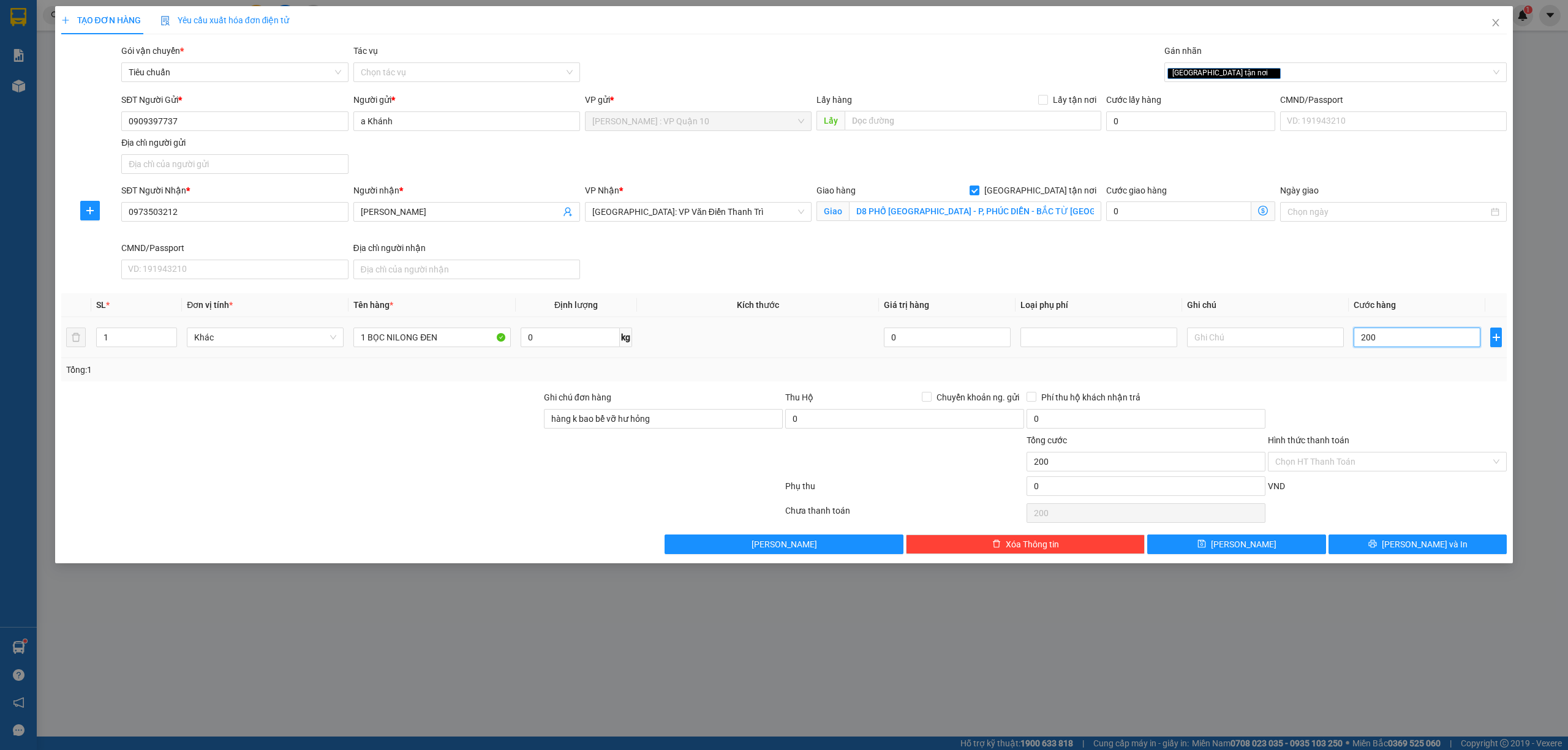
type input "2.000"
type input "20.000"
type input "200.000"
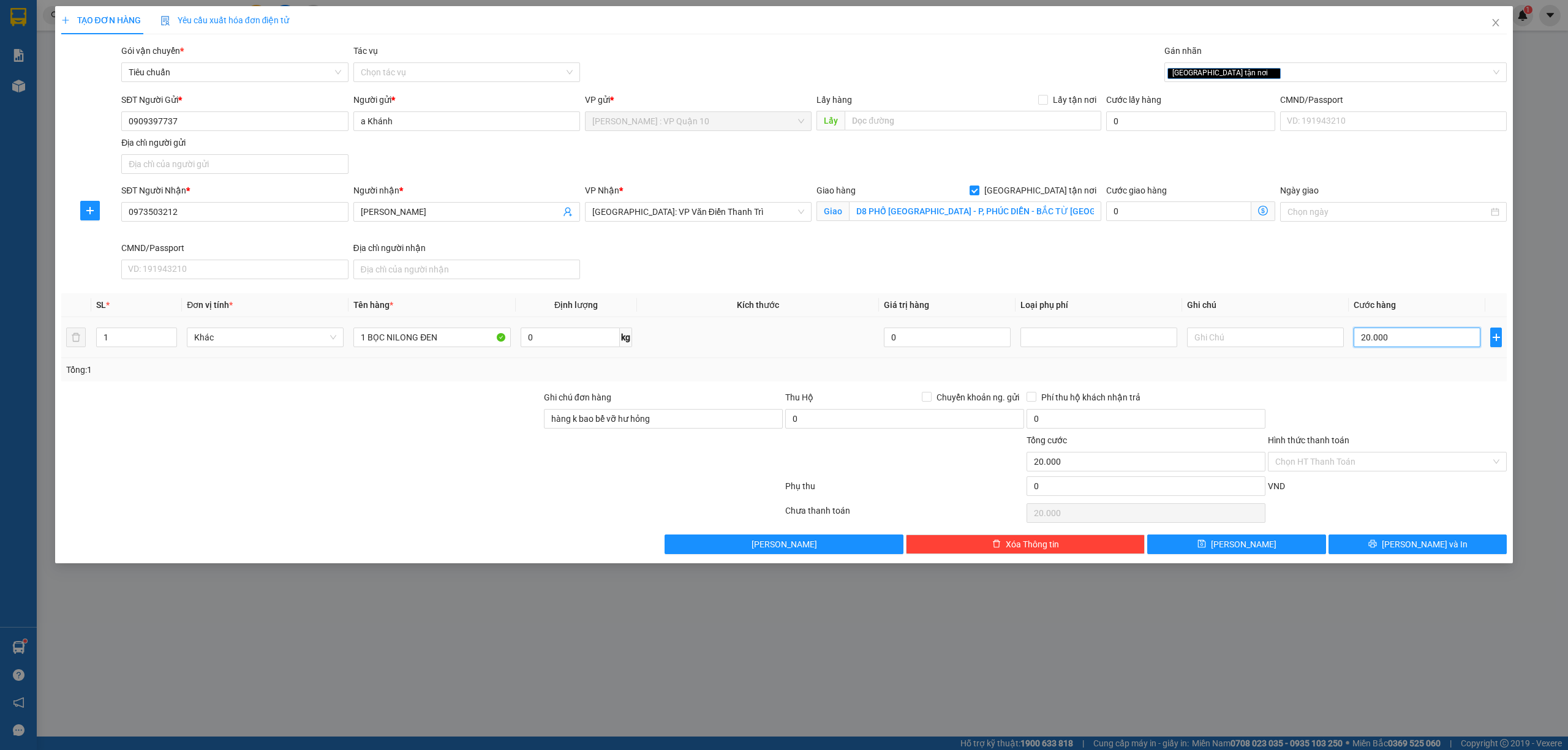
type input "200.000"
type input "20.000"
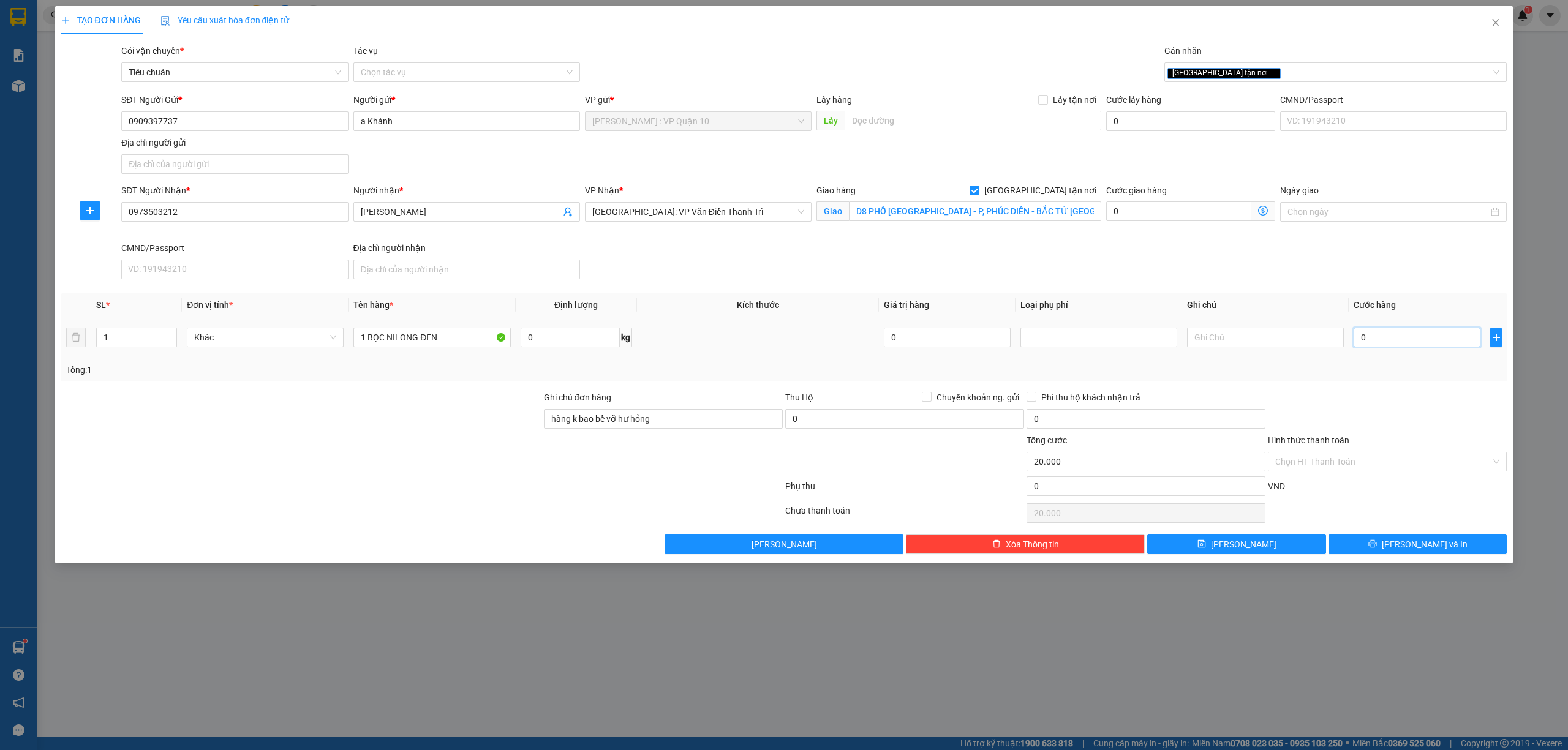
type input "0"
type input "20"
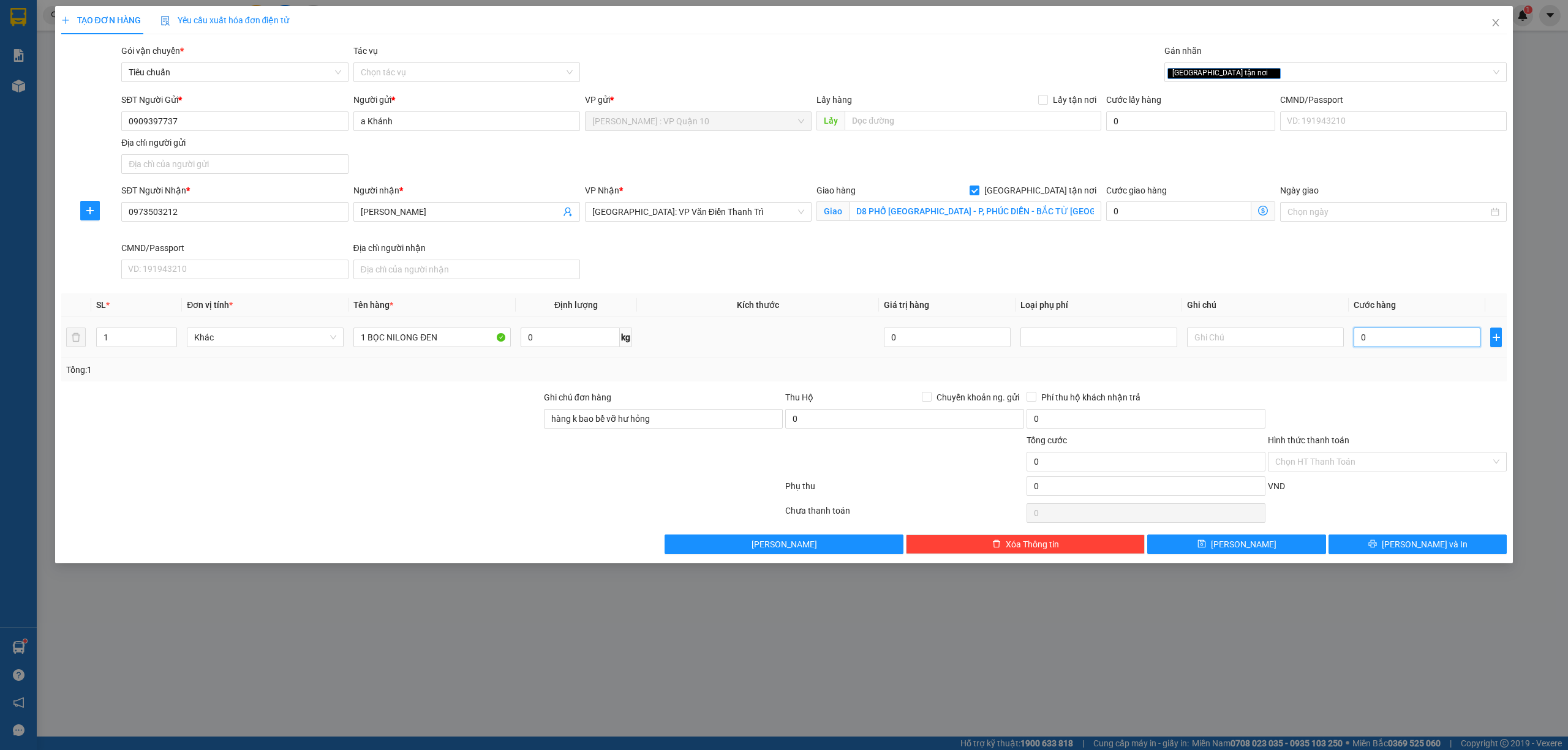
type input "20"
type input "200"
type input "2.000"
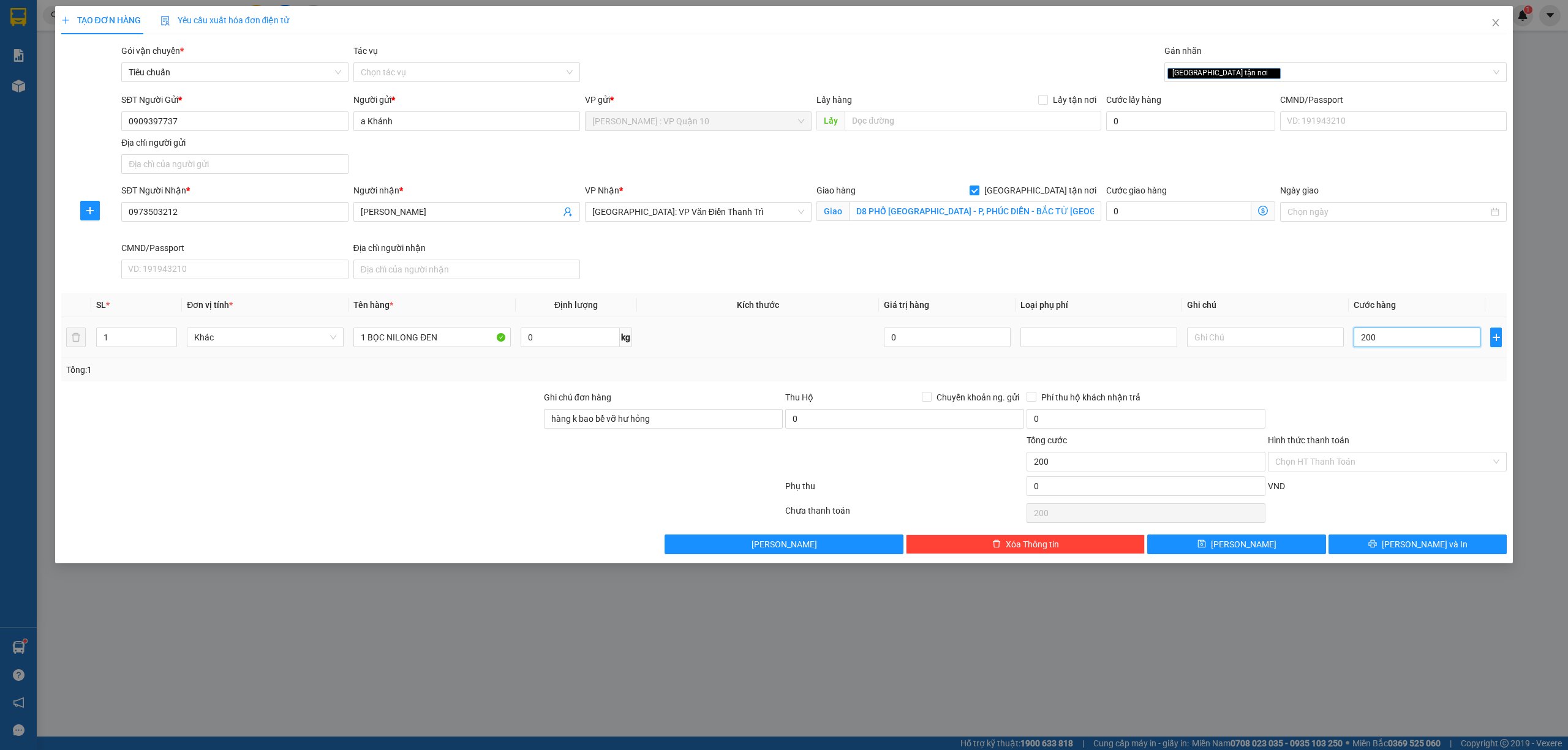
type input "2.000"
type input "200"
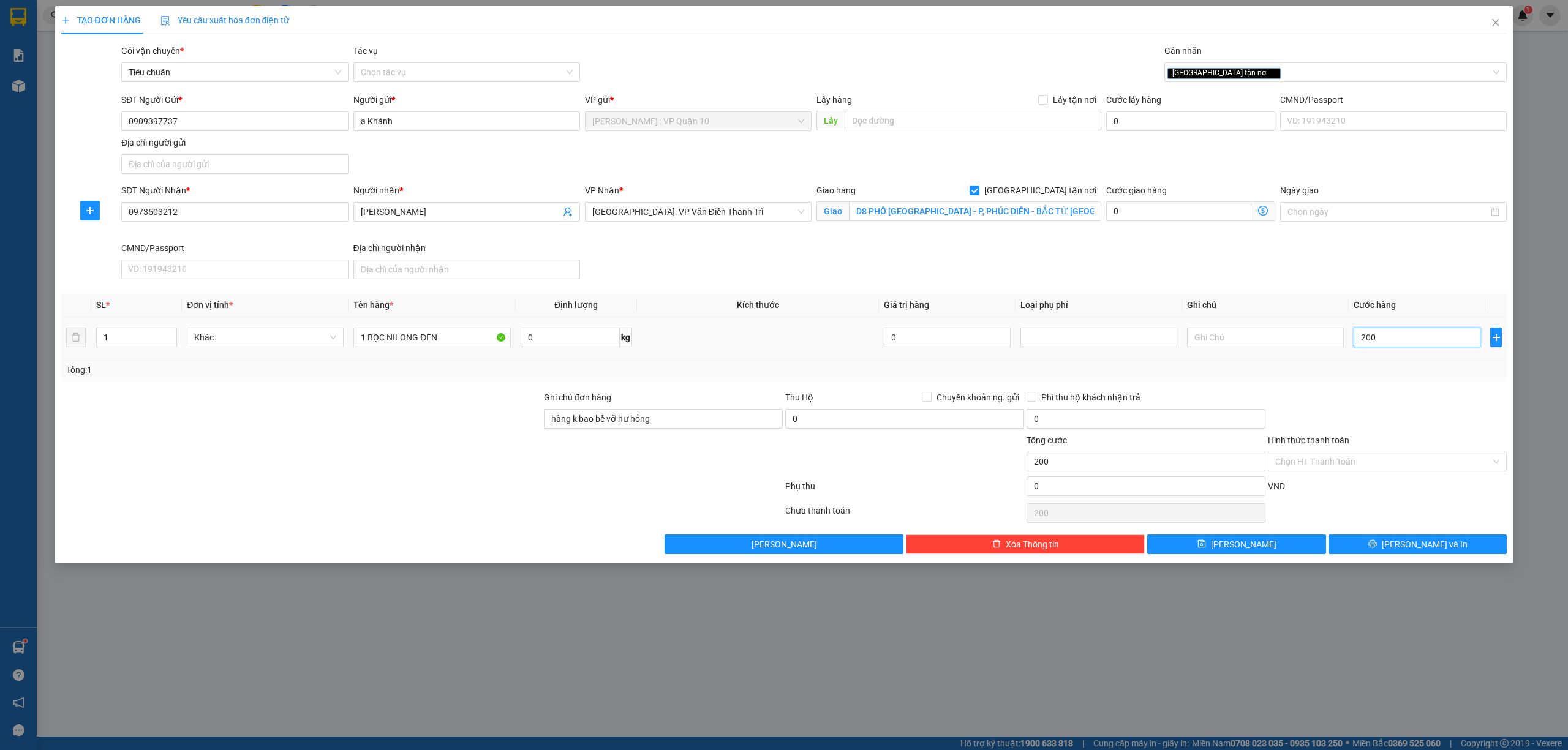
type input "20"
type input "2"
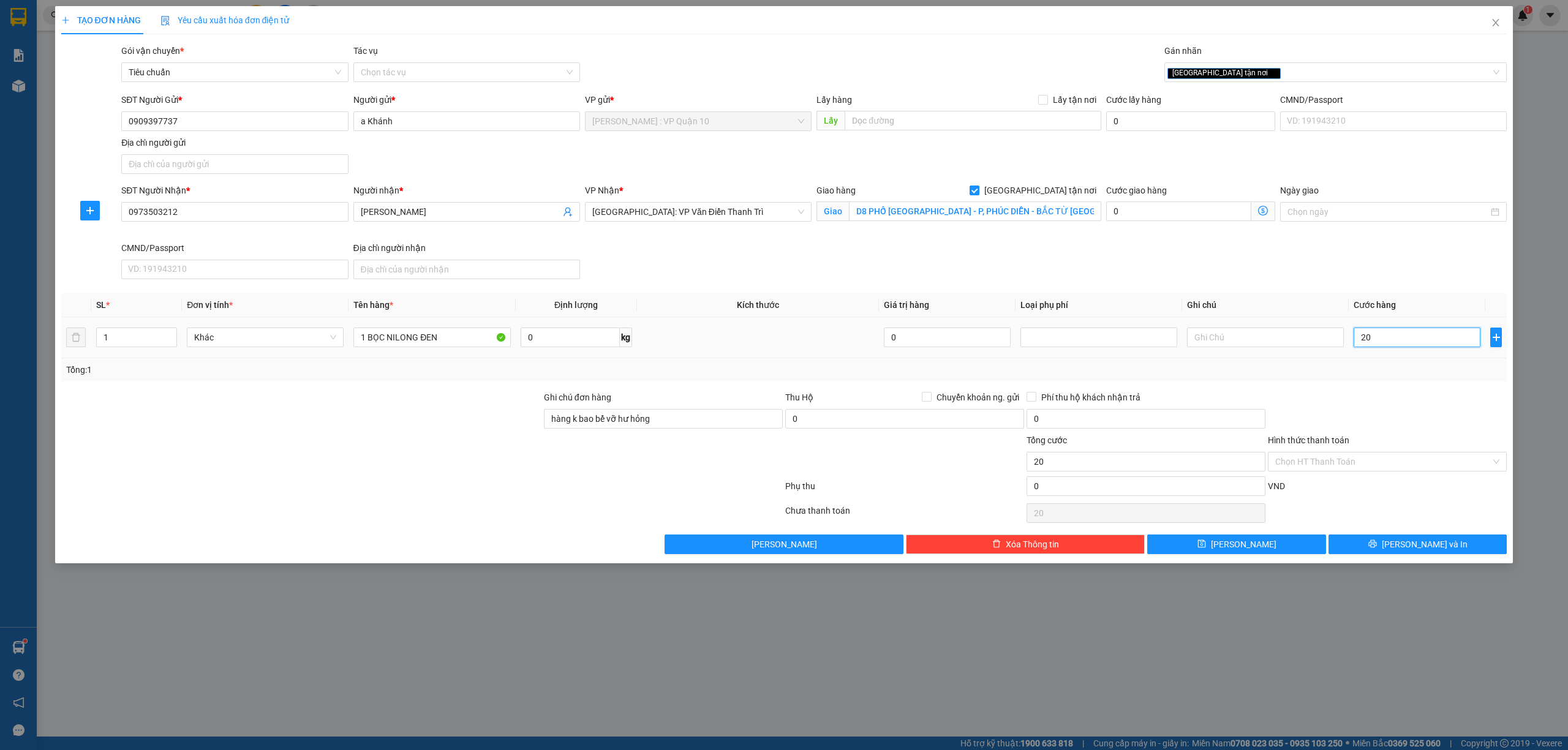
type input "2"
type input "0"
type input "20"
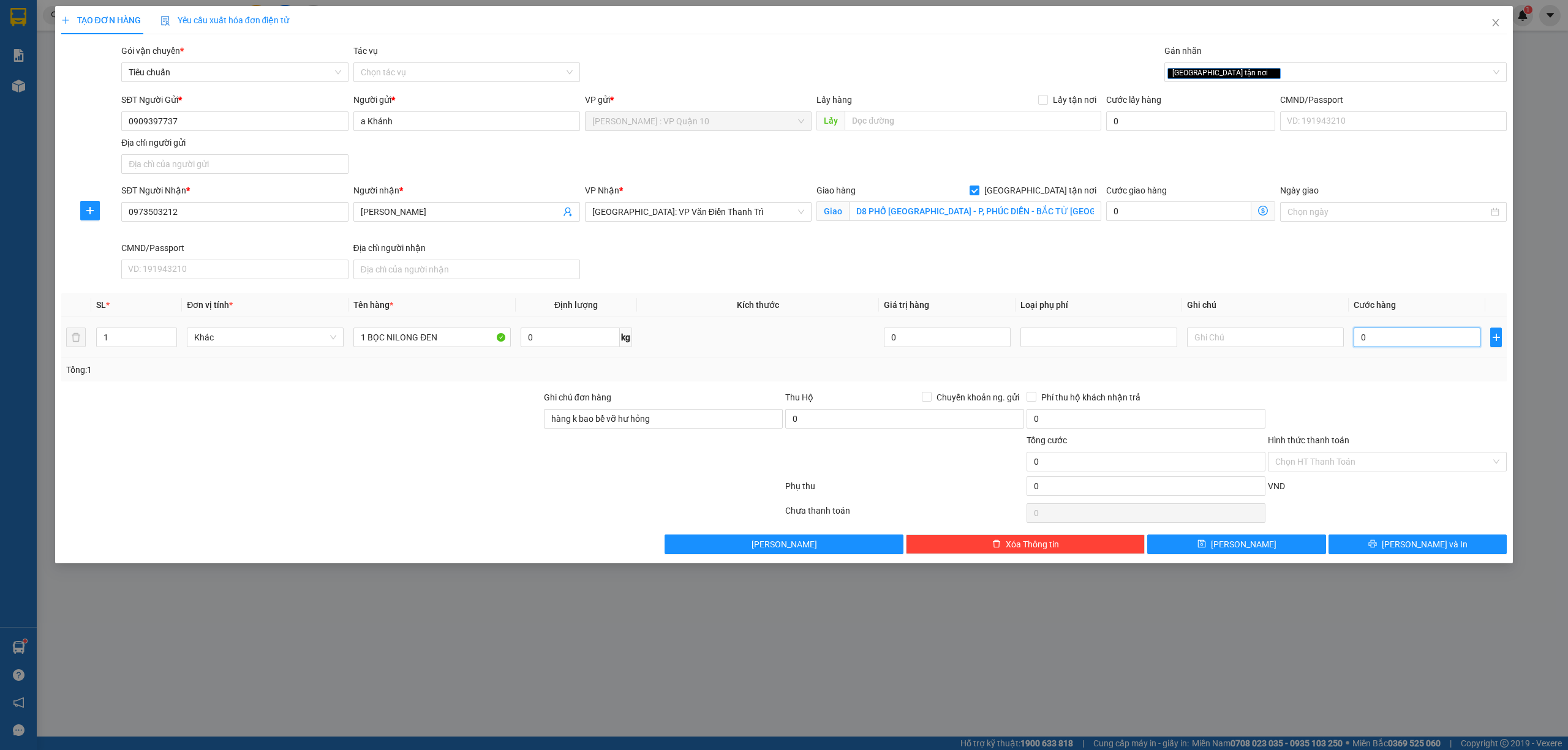
type input "20"
type input "220"
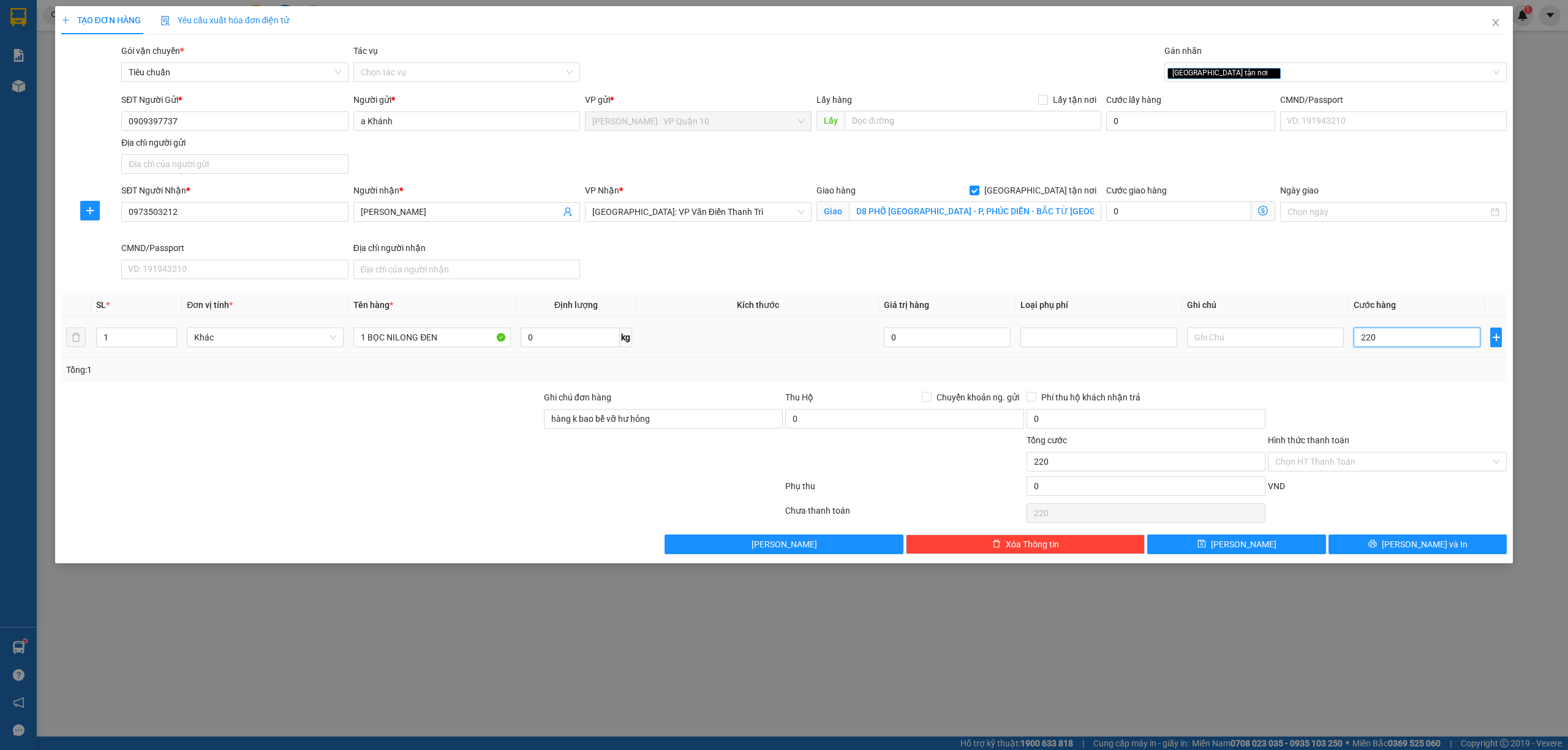
type input "2.200"
type input "22.000"
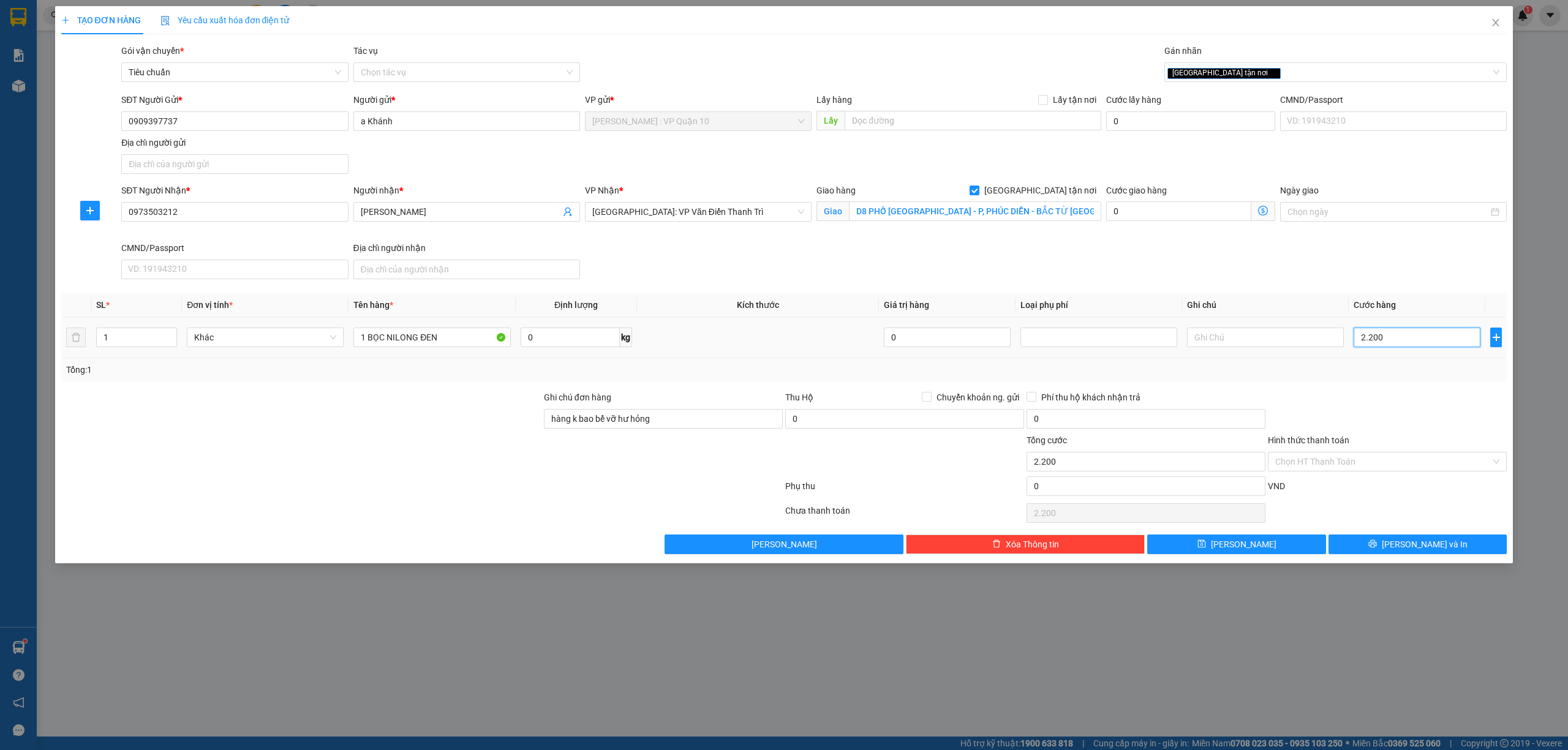
type input "22.000"
type input "220.000"
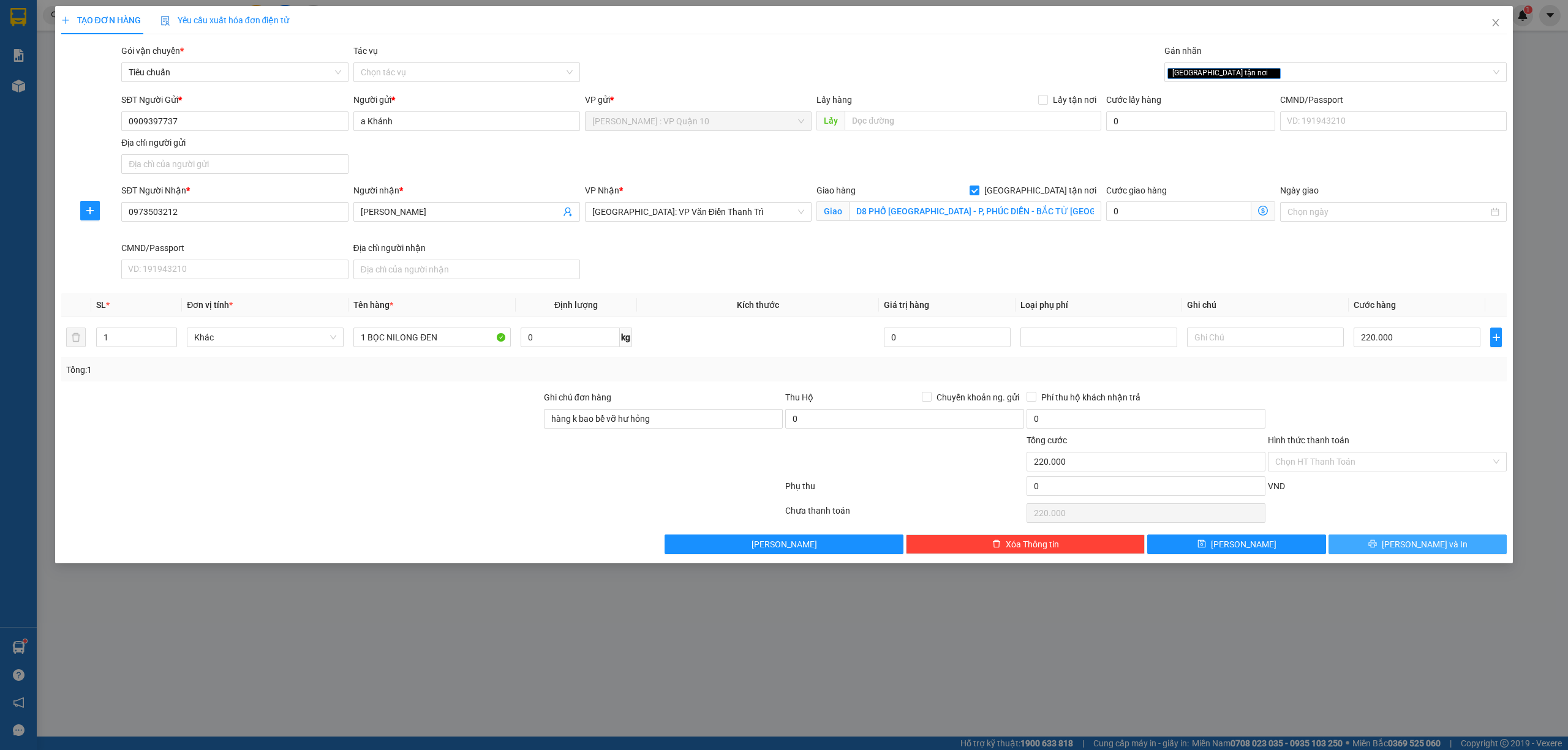
click at [1377, 543] on icon "printer" at bounding box center [1372, 543] width 9 height 9
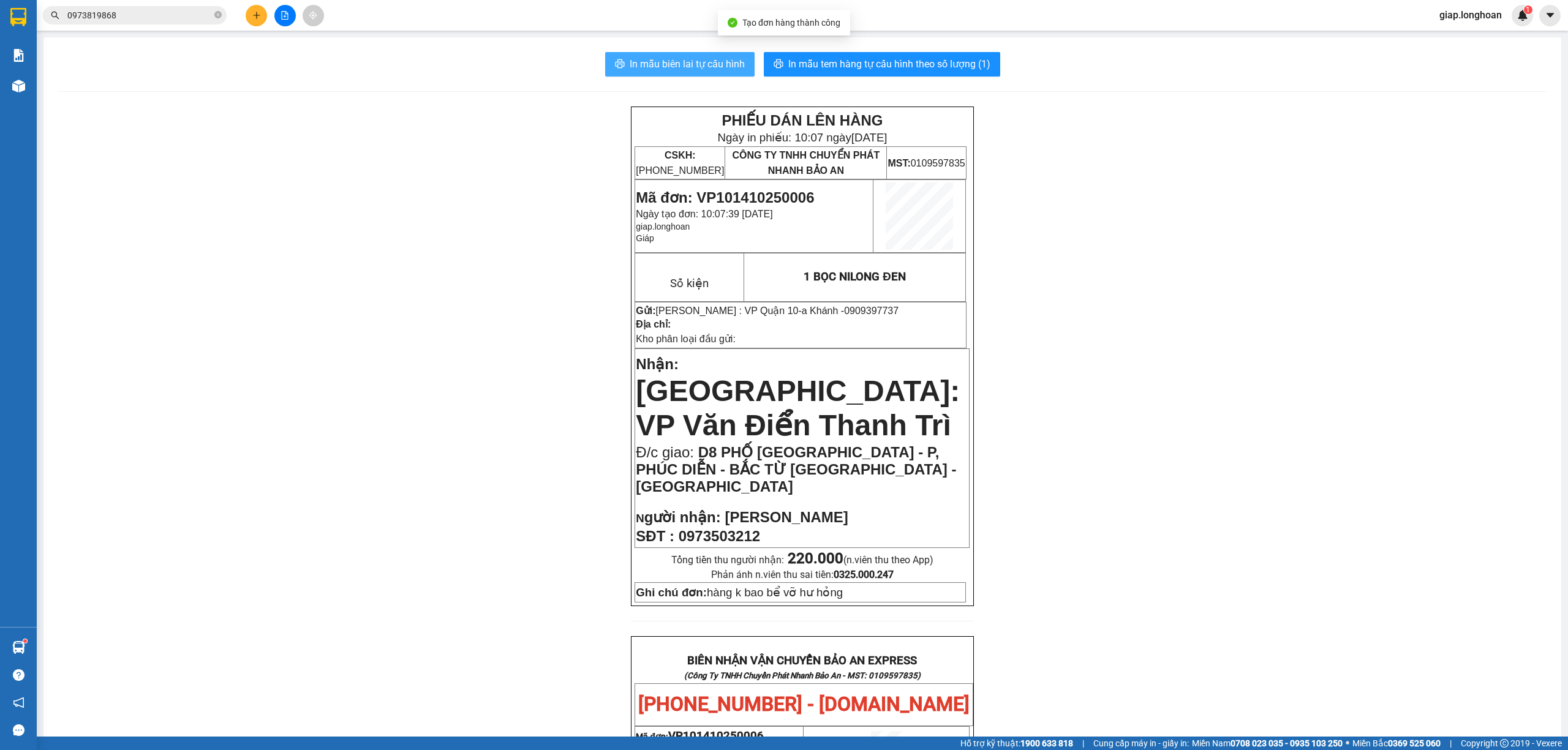
click at [652, 62] on span "In mẫu biên lai tự cấu hình" at bounding box center [687, 63] width 115 height 16
click at [867, 59] on span "In mẫu tem hàng tự cấu hình theo số lượng (1)" at bounding box center [889, 63] width 202 height 16
click at [402, 354] on div "PHIẾU DÁN LÊN HÀNG Ngày in phiếu: 10:07 ngày 14-10-2025 CSKH: 1900.06.88.33 CÔN…" at bounding box center [802, 729] width 1488 height 1245
click at [398, 313] on div "PHIẾU DÁN LÊN HÀNG Ngày in phiếu: 10:07 ngày 14-10-2025 CSKH: 1900.06.88.33 CÔN…" at bounding box center [802, 729] width 1488 height 1245
click at [248, 13] on button at bounding box center [257, 16] width 22 height 22
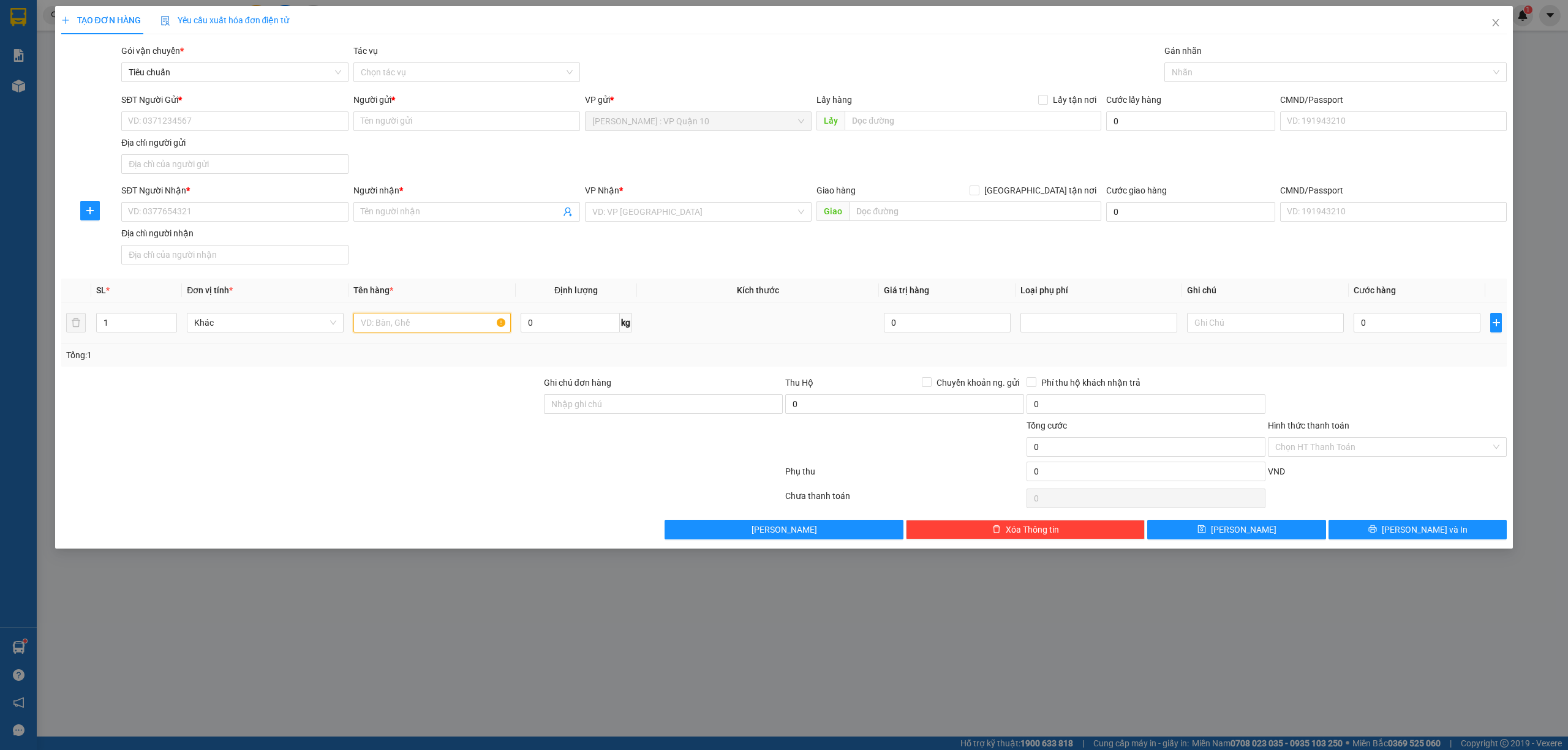
click at [398, 331] on input "text" at bounding box center [432, 322] width 157 height 20
type input "1 KIỆN TỦ BỌC GIẤY BE"
click at [422, 447] on div at bounding box center [301, 439] width 483 height 43
drag, startPoint x: 629, startPoint y: 402, endPoint x: 645, endPoint y: 414, distance: 20.0
click at [629, 402] on input "Ghi chú đơn hàng" at bounding box center [663, 404] width 239 height 20
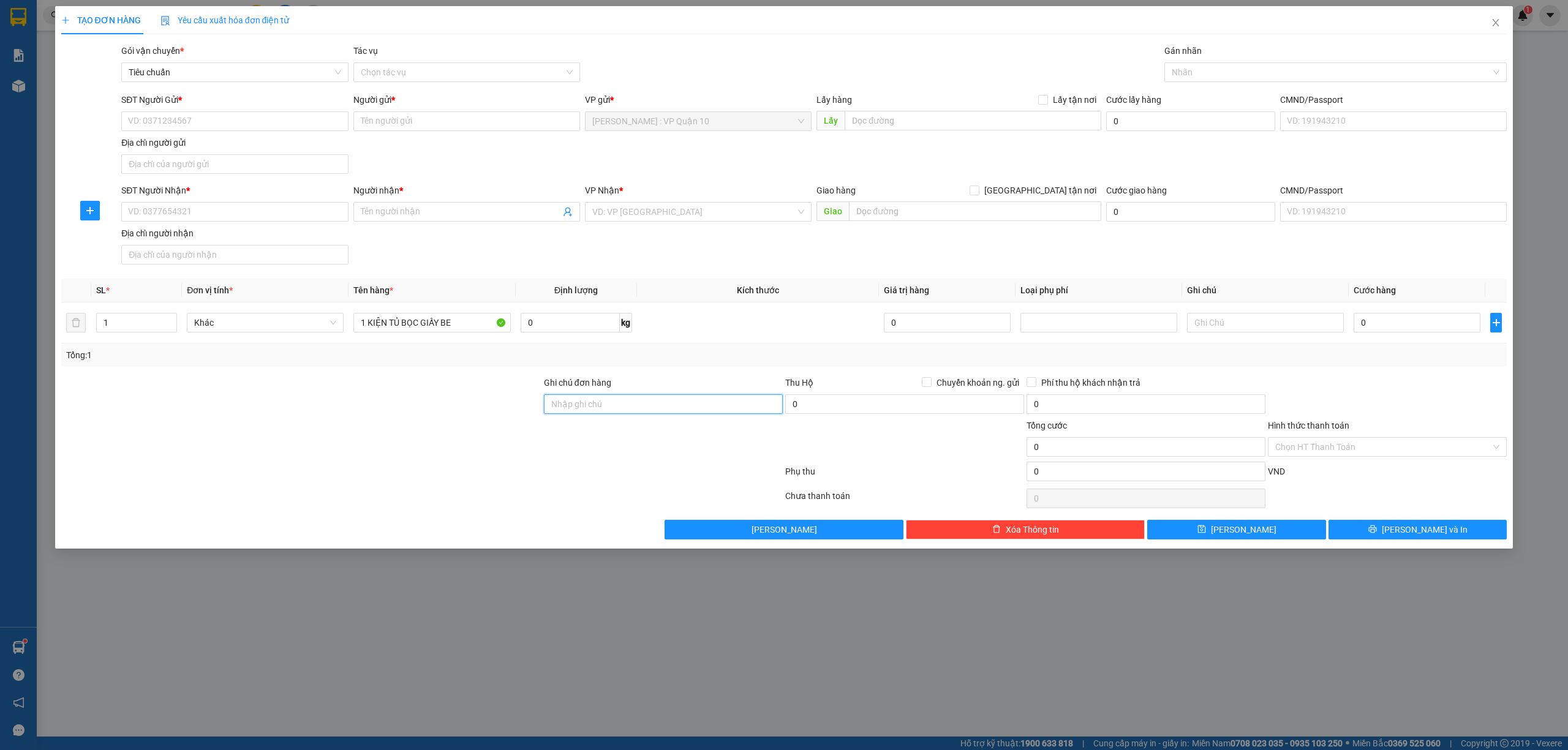
type input "hàng k bao bể vỡ hư hỏng"
click at [1191, 65] on div at bounding box center [1330, 72] width 325 height 15
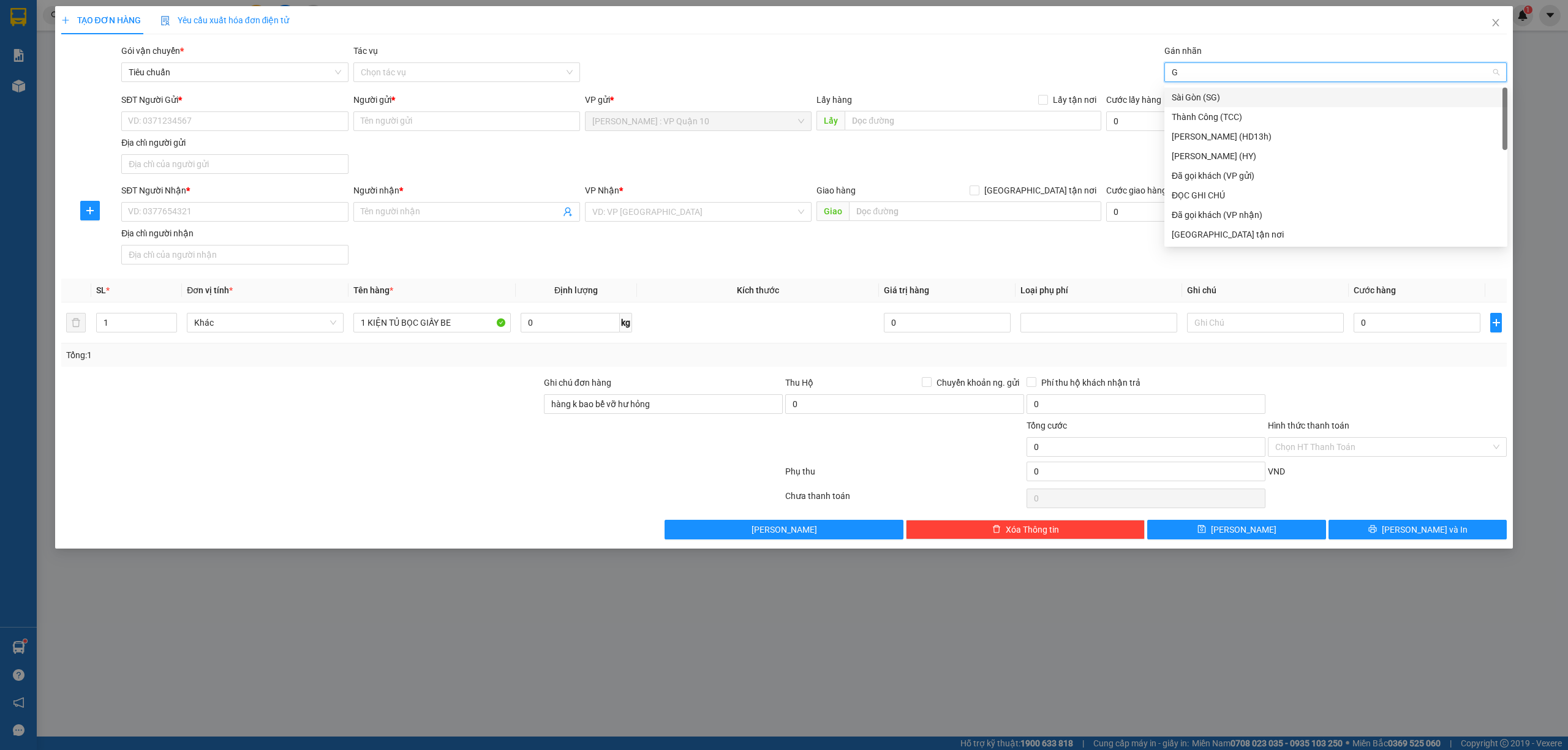
type input "GI"
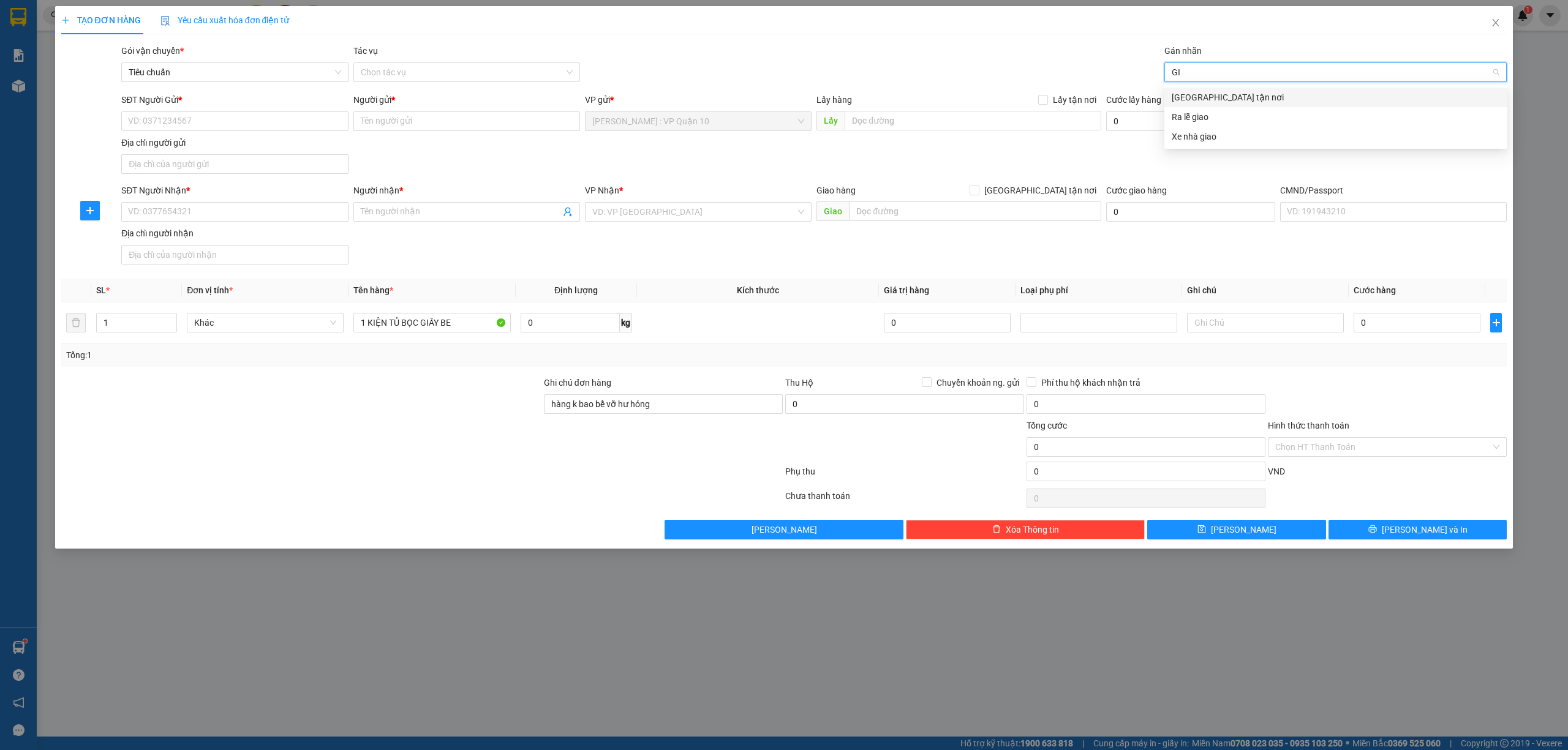
click at [1201, 101] on div "[GEOGRAPHIC_DATA] tận nơi" at bounding box center [1336, 97] width 328 height 14
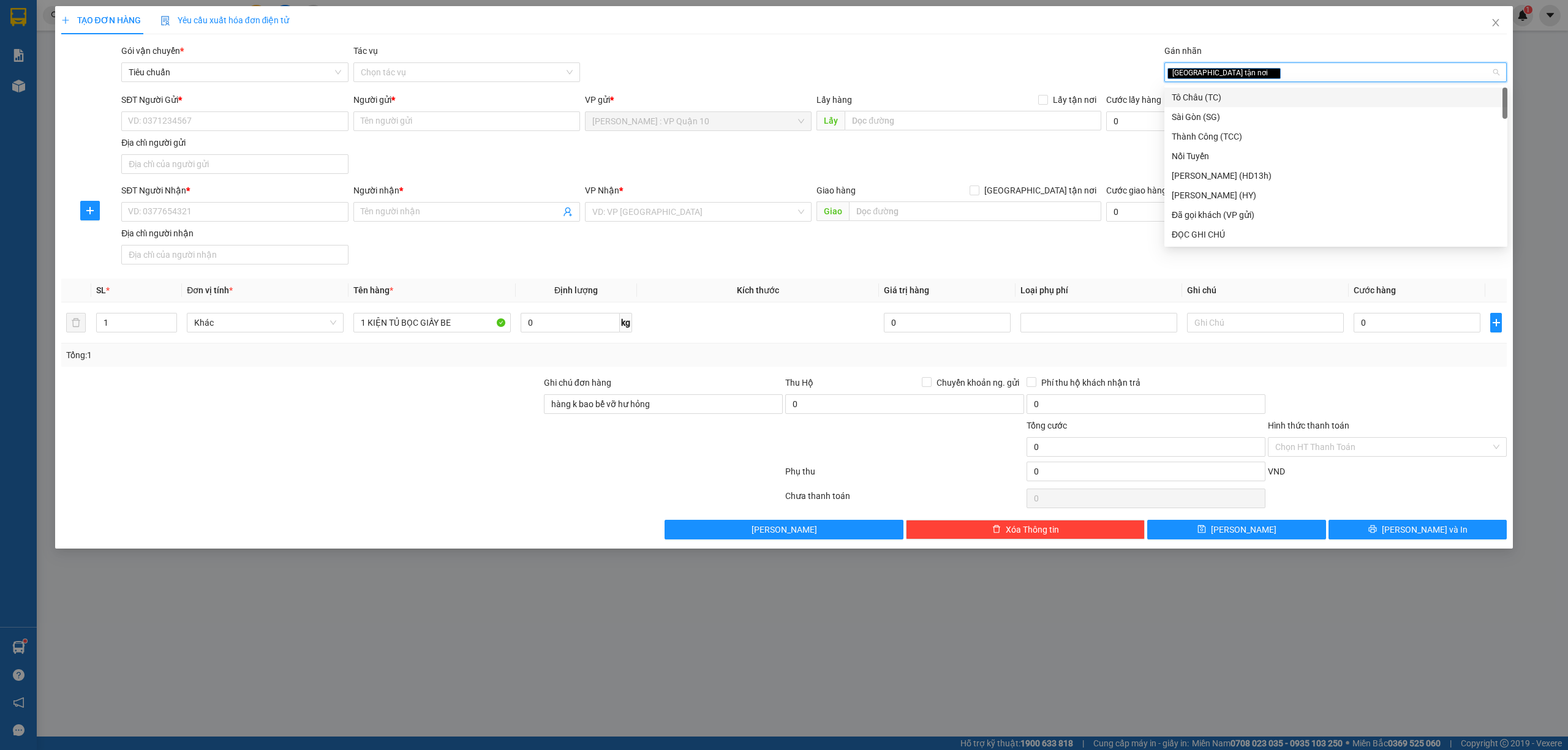
click at [835, 59] on div "Gói vận chuyển * Tiêu chuẩn Tác vụ Chọn tác vụ Gán nhãn Giao tận nơi" at bounding box center [814, 65] width 1390 height 43
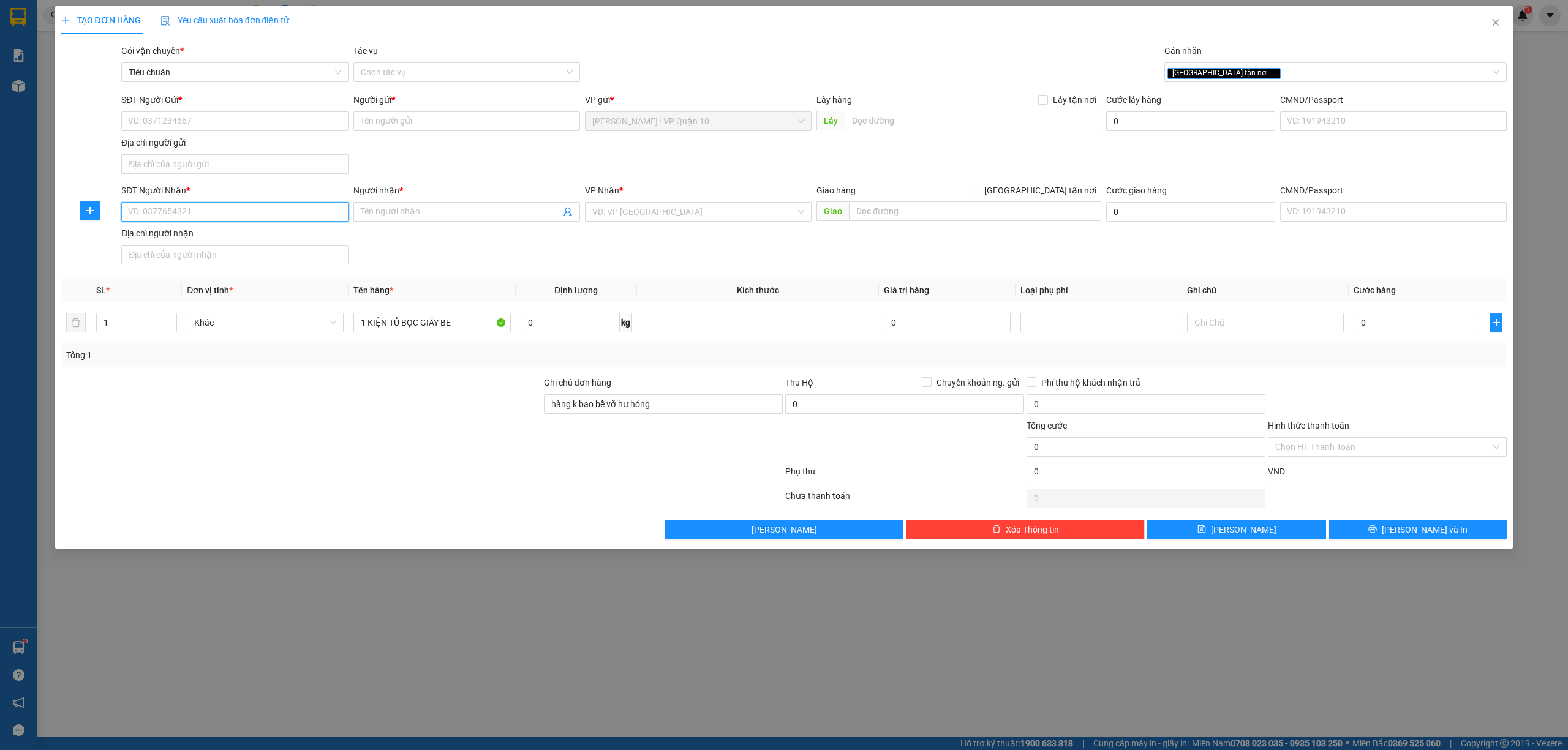
click at [224, 214] on input "SĐT Người Nhận *" at bounding box center [235, 211] width 227 height 20
type input "0945244888"
click at [390, 214] on input "Người nhận *" at bounding box center [461, 212] width 200 height 14
type input "YHUYF DUNG"
click at [248, 122] on input "SĐT Người Gửi *" at bounding box center [235, 121] width 227 height 20
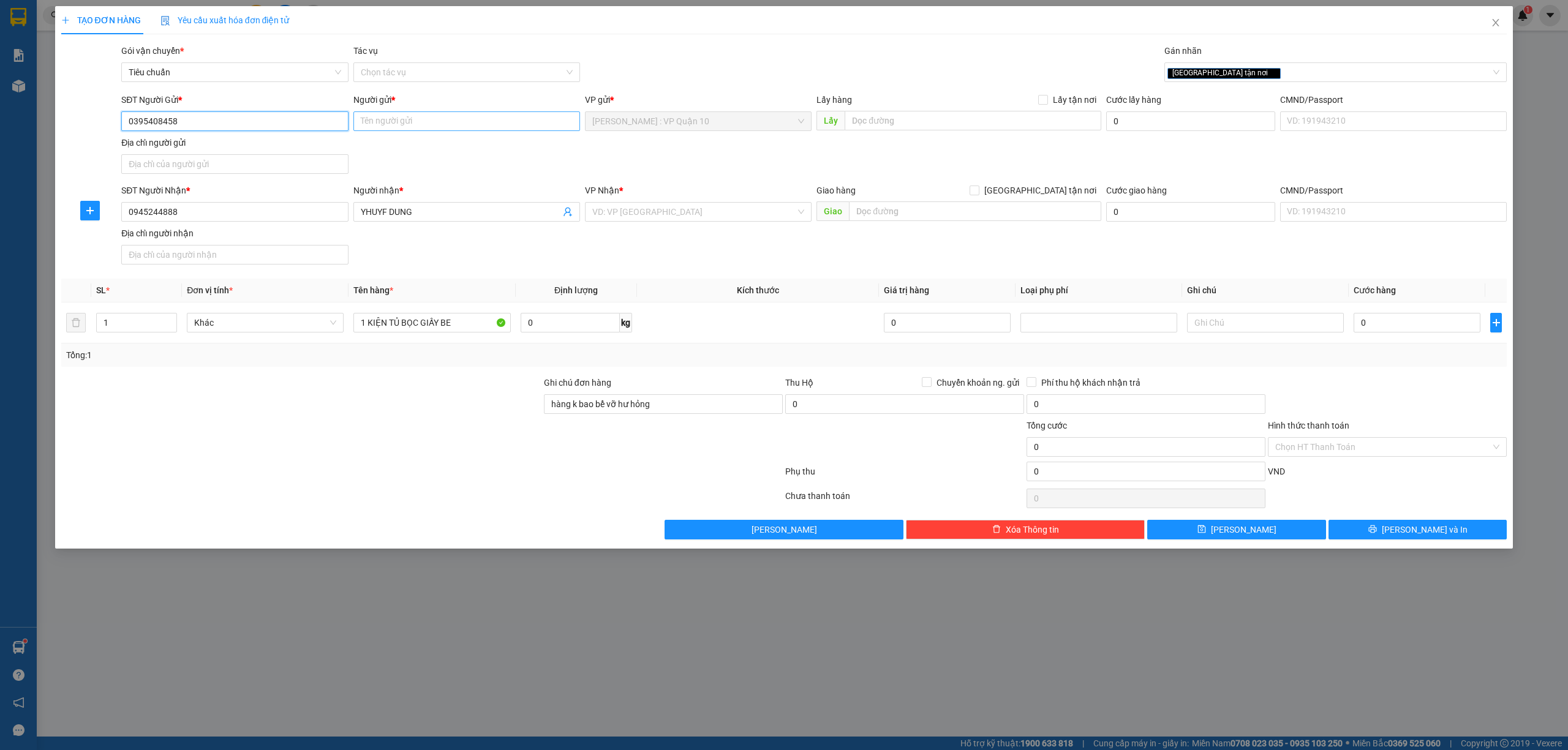
type input "0395408458"
click at [450, 115] on input "Người gửi *" at bounding box center [467, 121] width 227 height 20
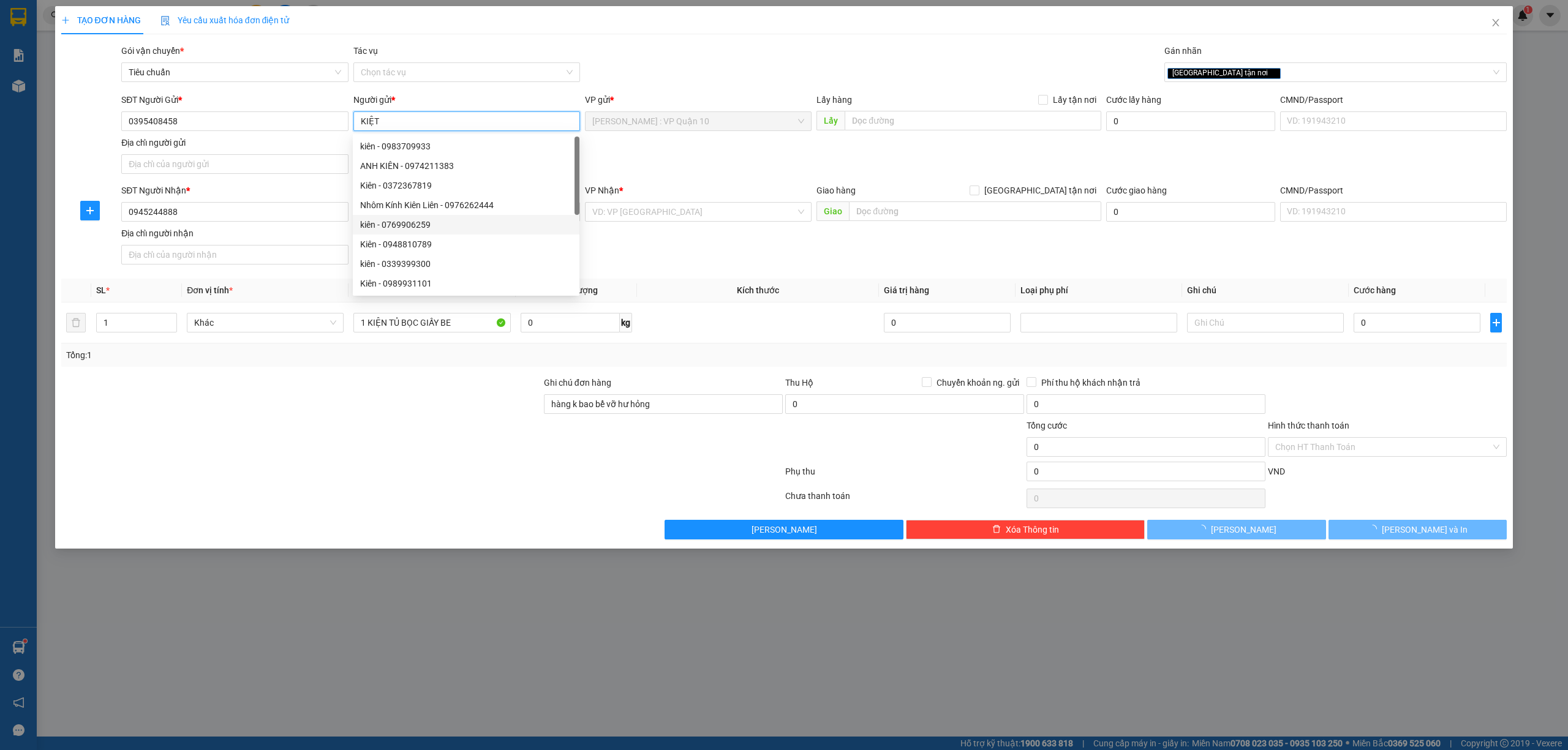
type input "KIỆT"
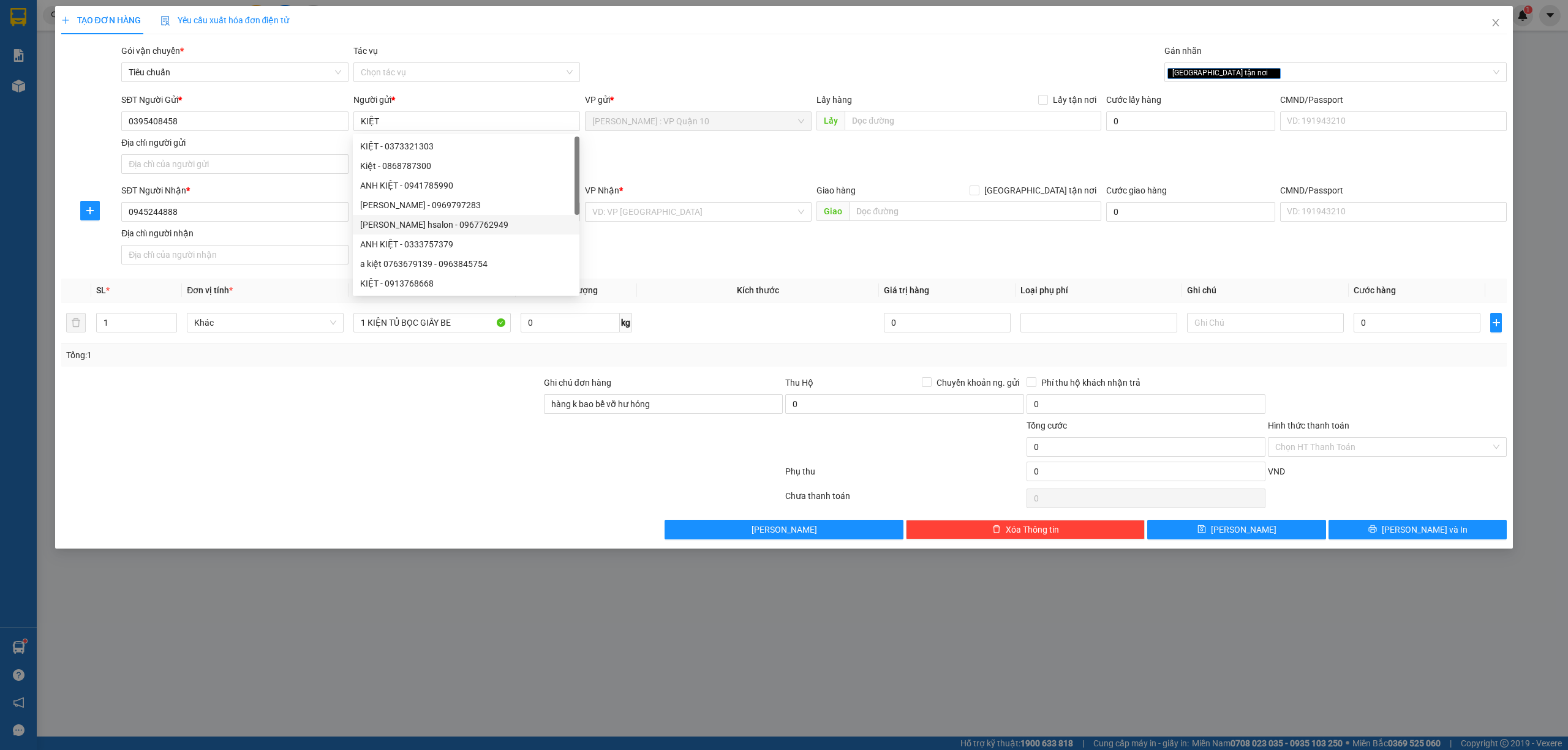
click at [367, 447] on div at bounding box center [301, 439] width 483 height 43
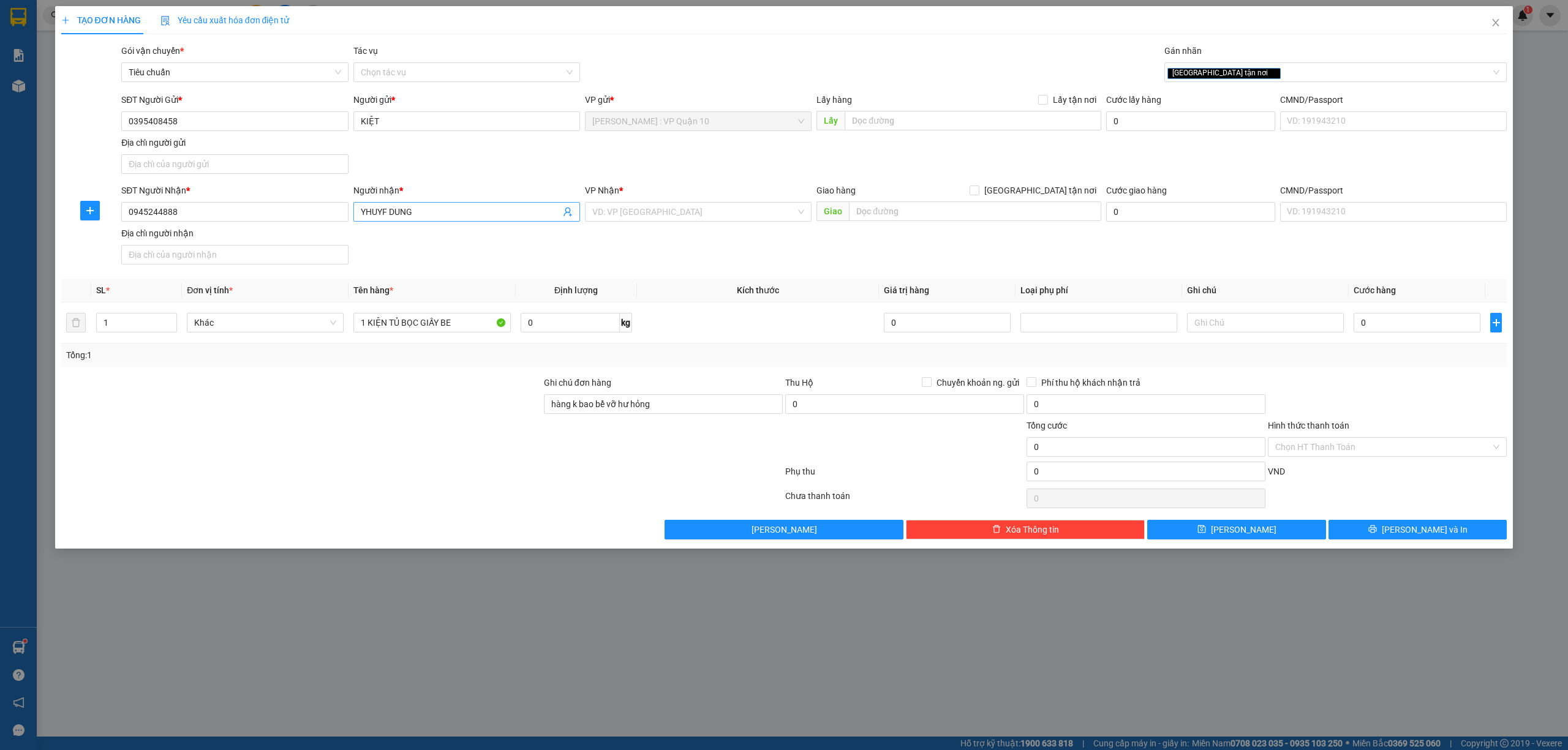
click at [387, 211] on input "YHUYF DUNG" at bounding box center [461, 212] width 200 height 14
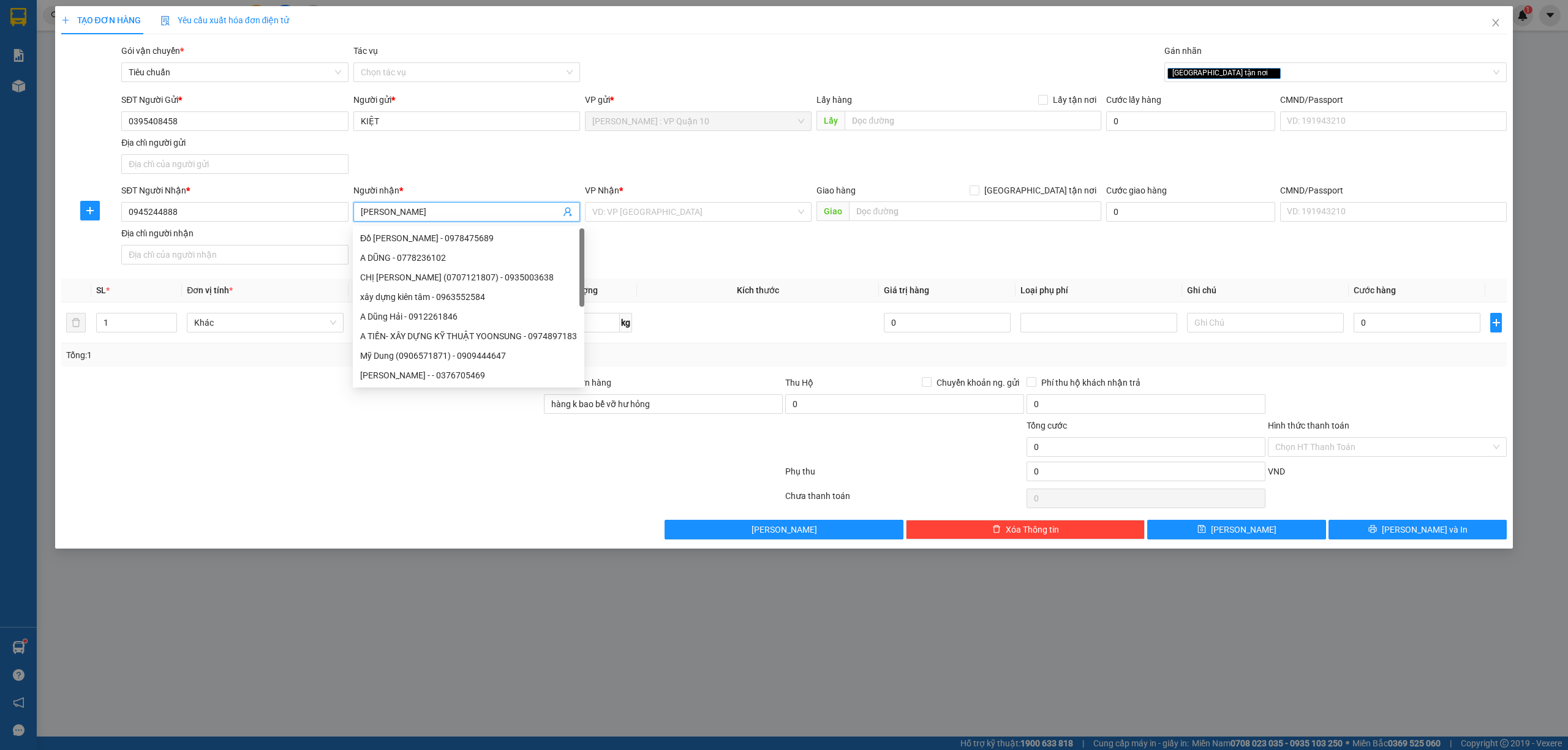
type input "THÙY DUNG"
click at [357, 473] on div at bounding box center [422, 474] width 724 height 24
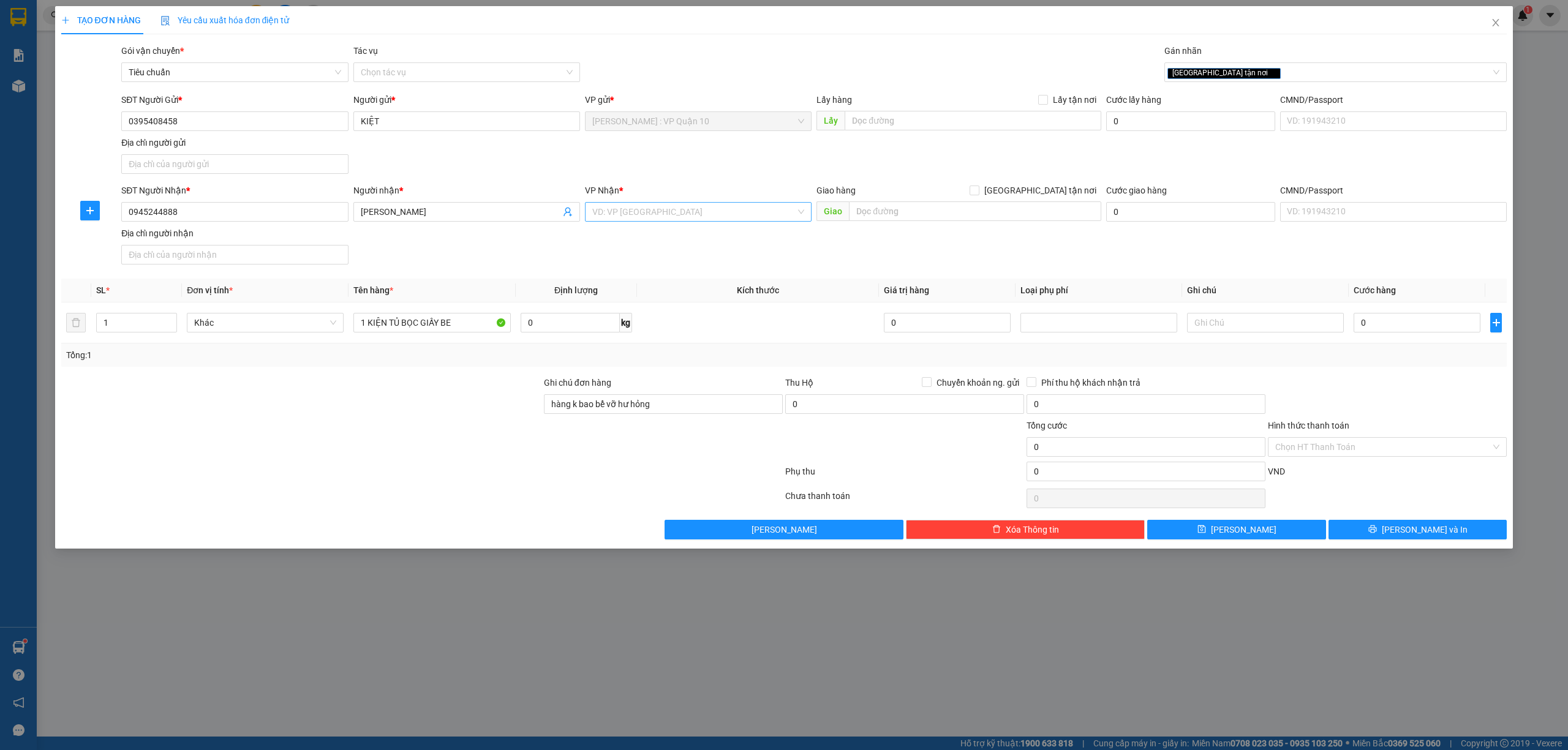
click at [635, 219] on input "search" at bounding box center [694, 211] width 203 height 18
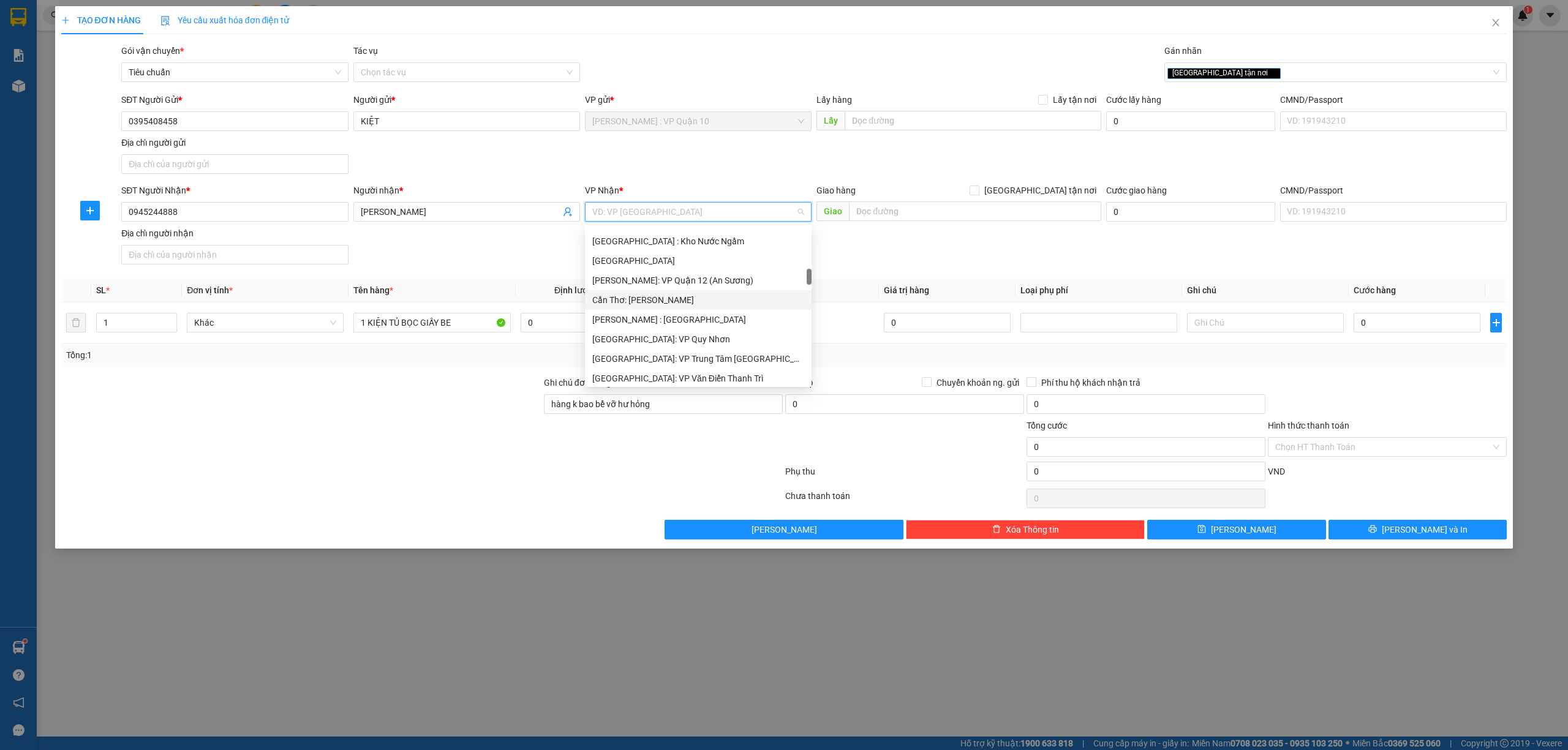
scroll to position [571, 0]
click at [696, 248] on div "Nha Trang: Kho Bến Xe Phía Nam" at bounding box center [698, 254] width 212 height 14
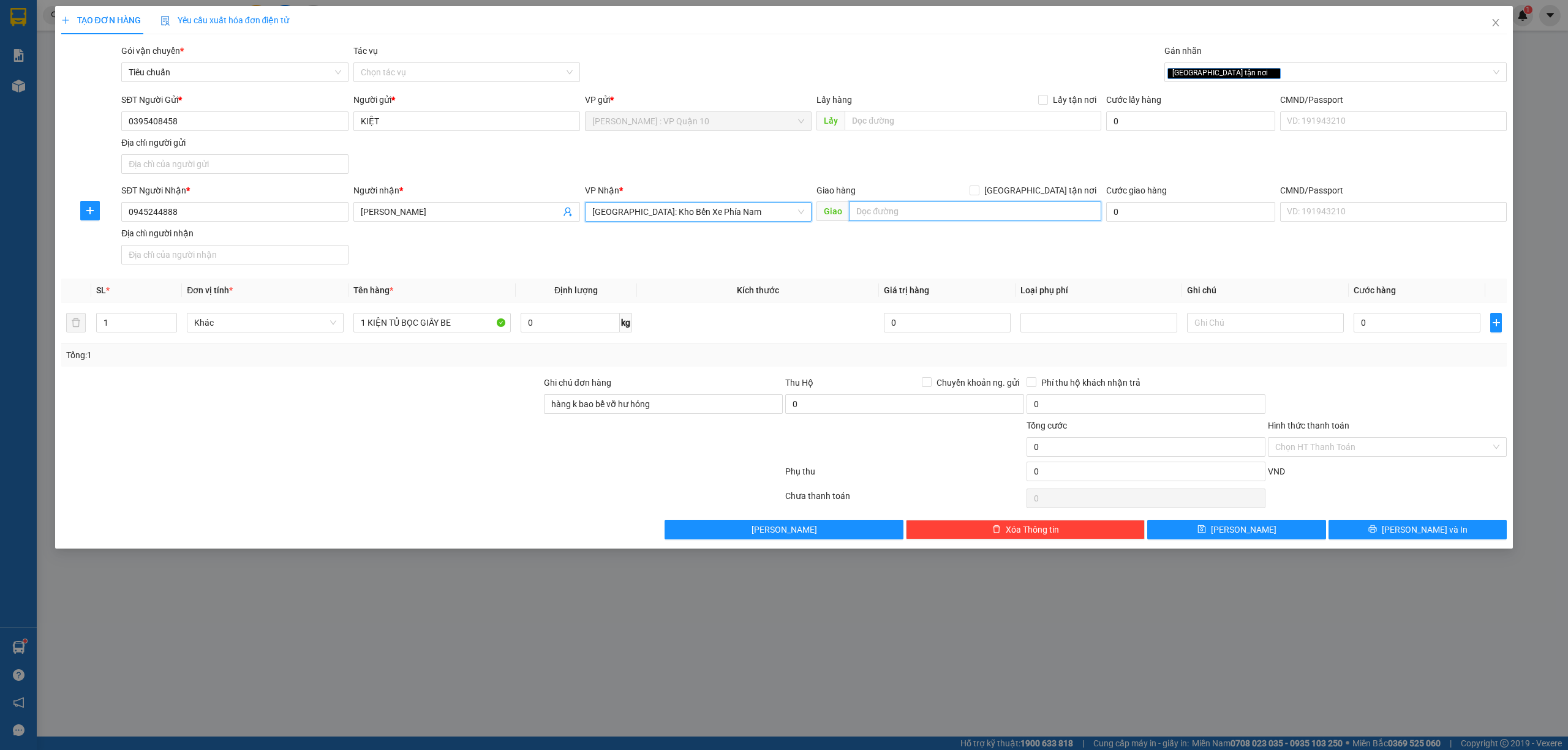
click at [895, 213] on input "text" at bounding box center [975, 211] width 253 height 20
type input "35 HỒNG BÀNG - NHA TRANG"
click at [978, 188] on input "[GEOGRAPHIC_DATA] tận nơi" at bounding box center [974, 190] width 9 height 9
checkbox input "true"
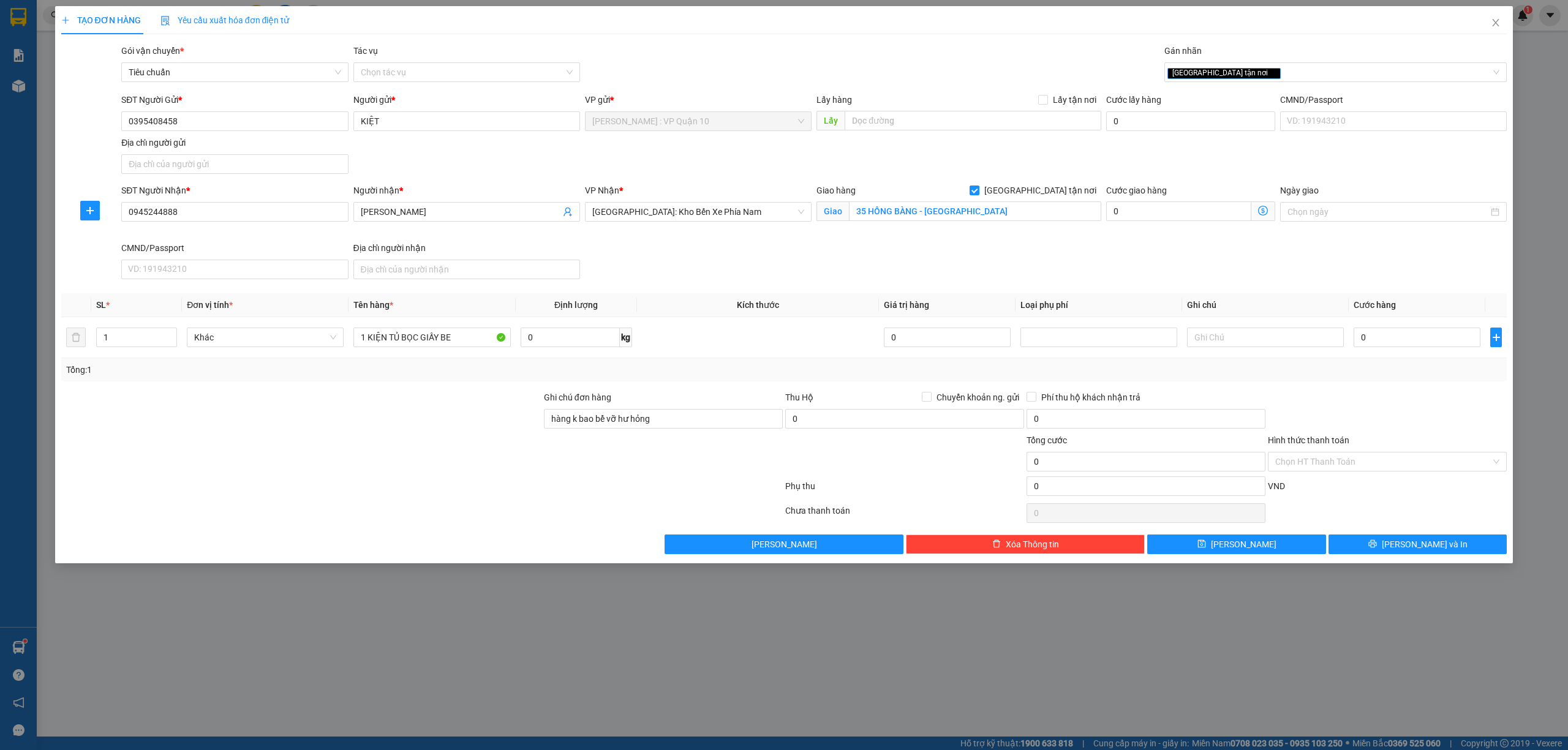
click at [1374, 388] on div "Transit Pickup Surcharge Ids Transit Deliver Surcharge Ids Transit Deliver Surc…" at bounding box center [784, 298] width 1446 height 510
click at [914, 206] on input "35 HỒNG BÀNG - NHA TRANG" at bounding box center [975, 211] width 253 height 20
drag, startPoint x: 1350, startPoint y: 387, endPoint x: 1355, endPoint y: 381, distance: 7.8
click at [1351, 387] on div "Transit Pickup Surcharge Ids Transit Deliver Surcharge Ids Transit Deliver Surc…" at bounding box center [784, 298] width 1446 height 510
click at [1428, 342] on input "0" at bounding box center [1417, 337] width 127 height 20
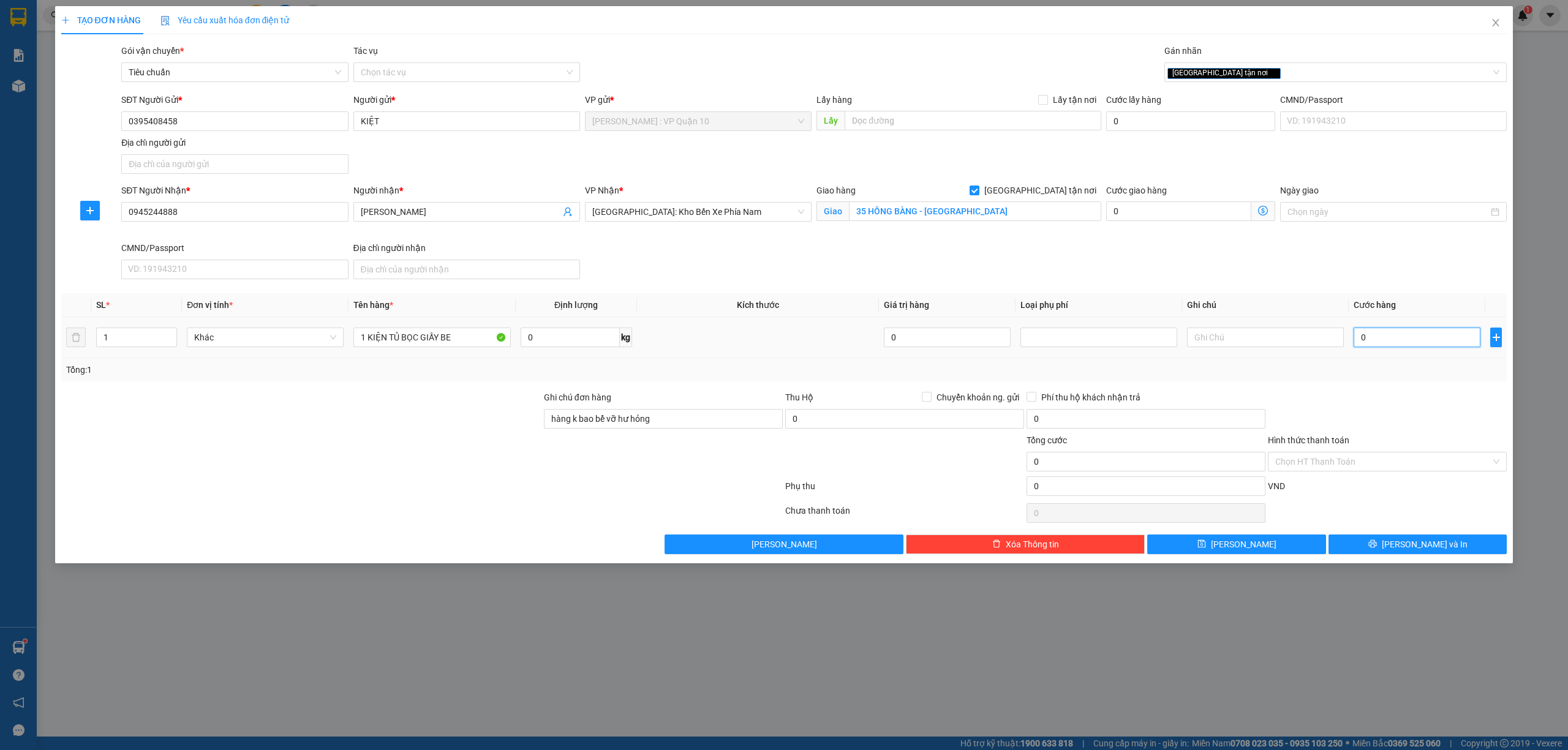
type input "50"
type input "550"
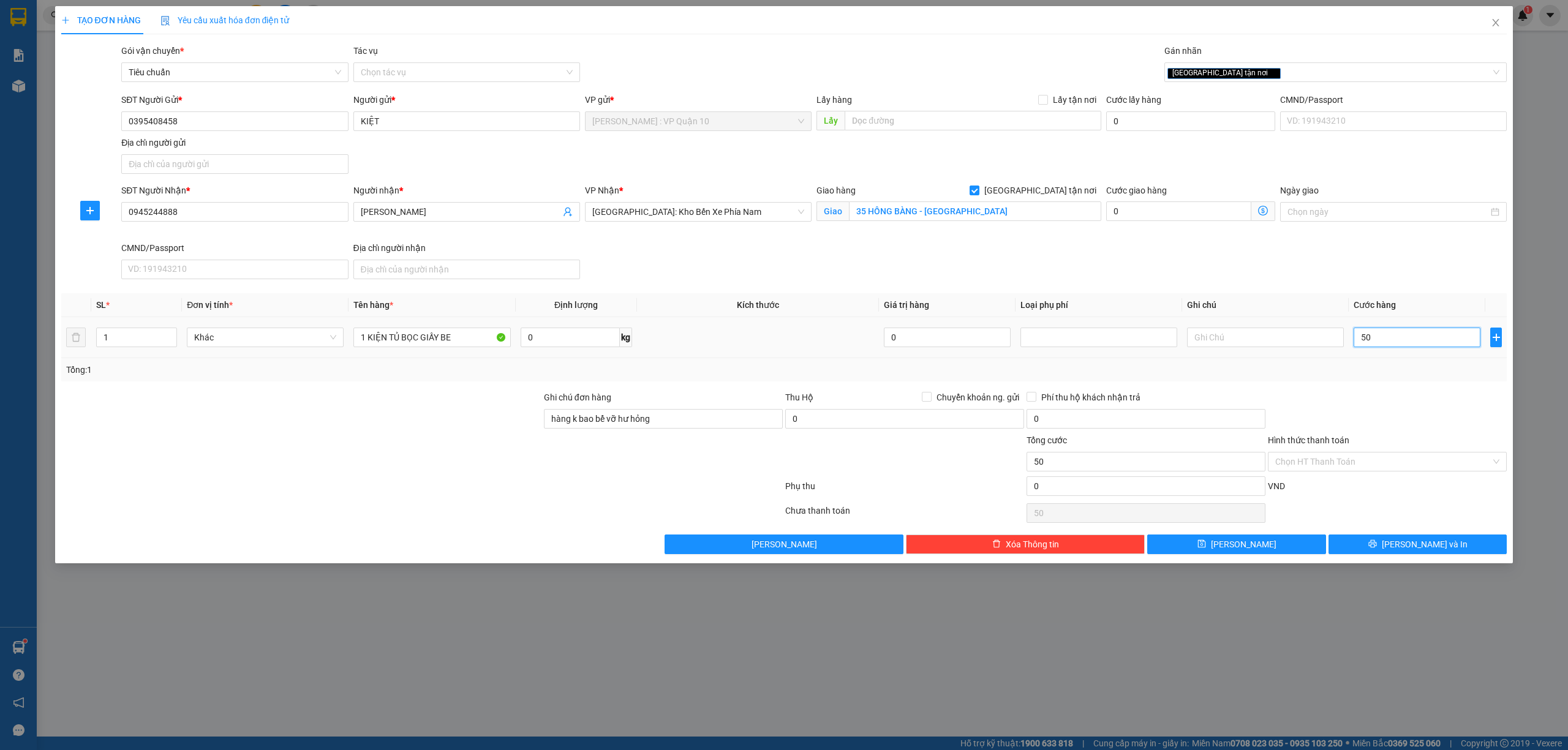
type input "550"
type input "5.500"
type input "55.000"
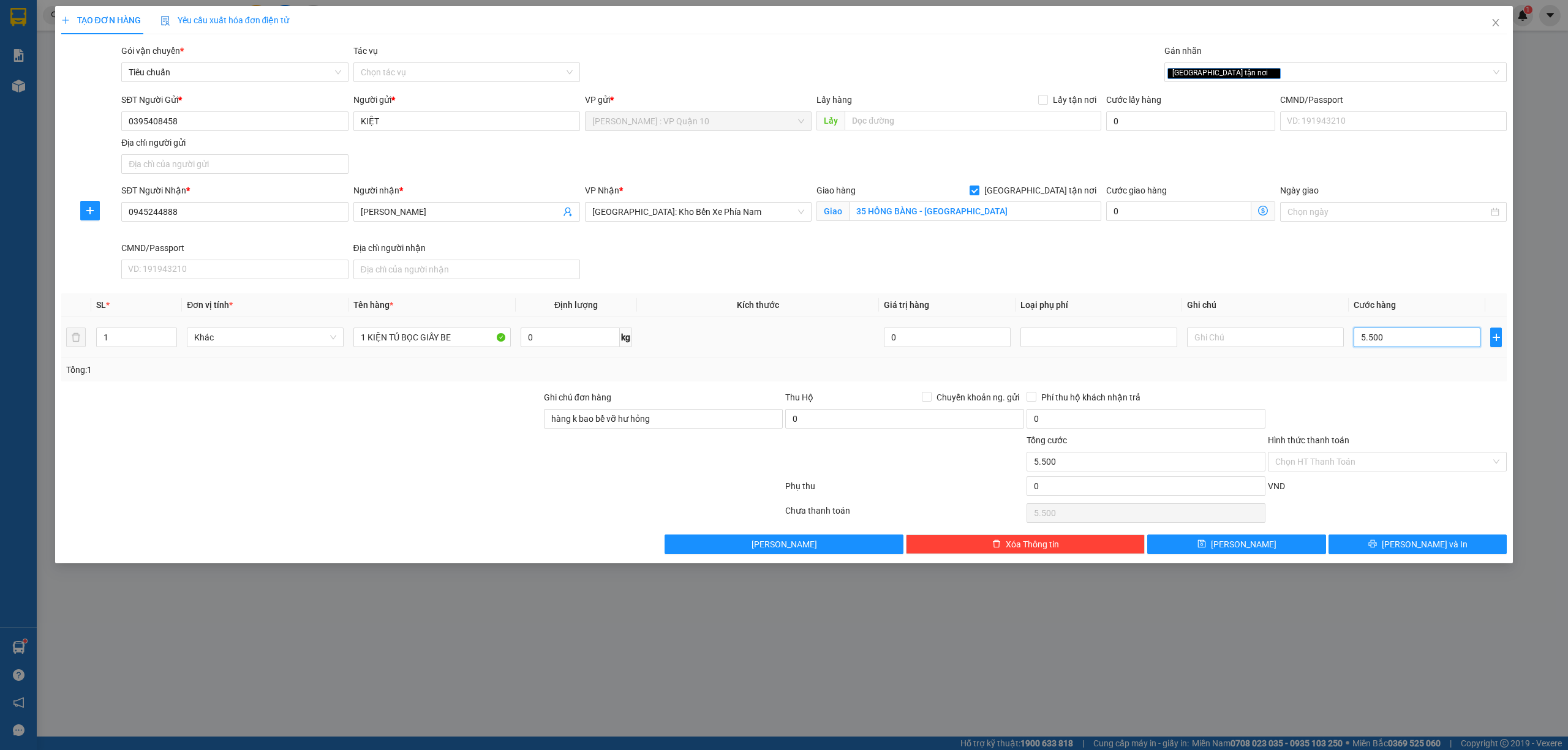
type input "55.000"
type input "550.000"
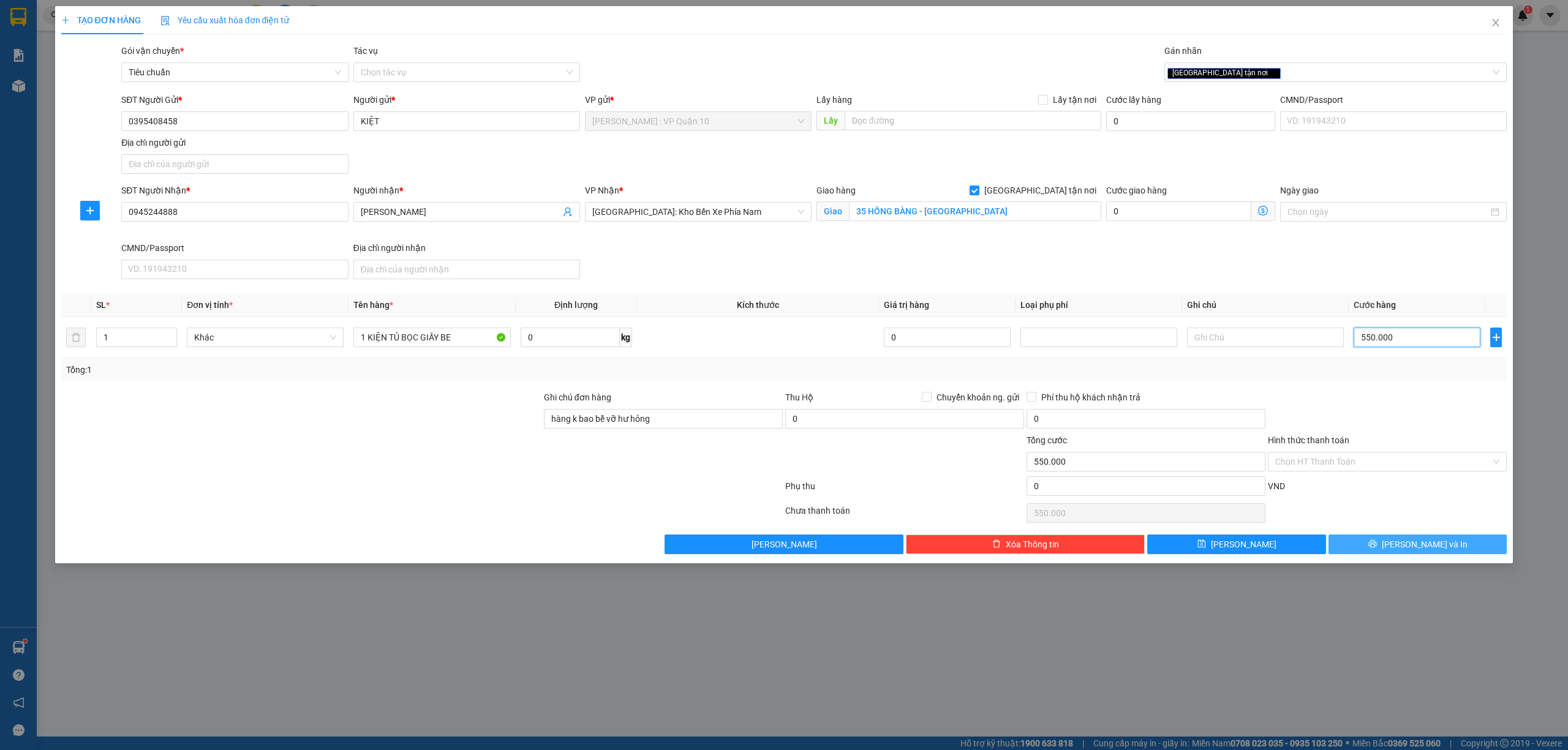
type input "550.000"
click at [1404, 551] on button "[PERSON_NAME] và In" at bounding box center [1417, 544] width 179 height 20
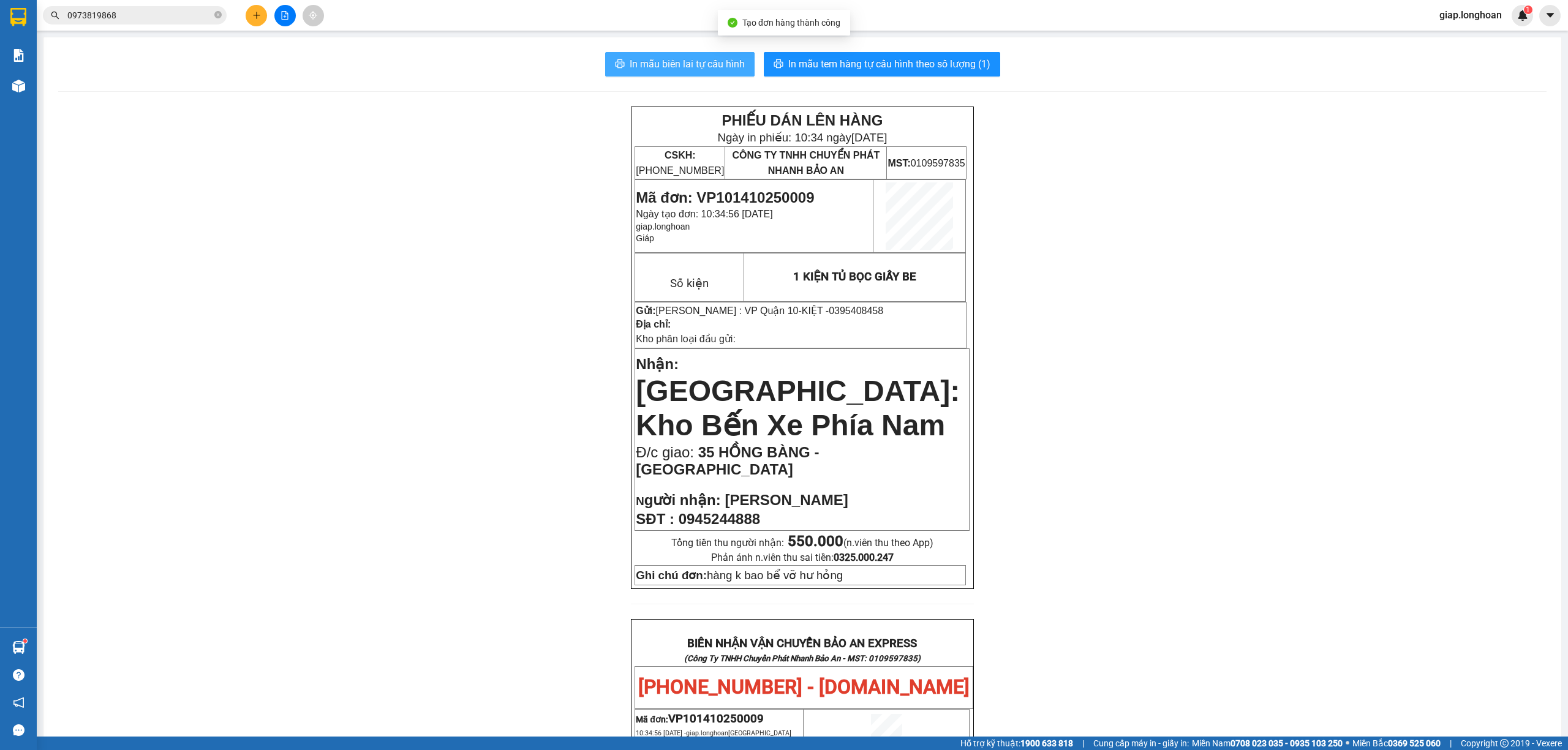
click at [670, 61] on span "In mẫu biên lai tự cấu hình" at bounding box center [687, 63] width 115 height 16
click at [844, 56] on span "In mẫu tem hàng tự cấu hình theo số lượng (1)" at bounding box center [889, 63] width 202 height 16
click at [261, 14] on button at bounding box center [257, 16] width 22 height 22
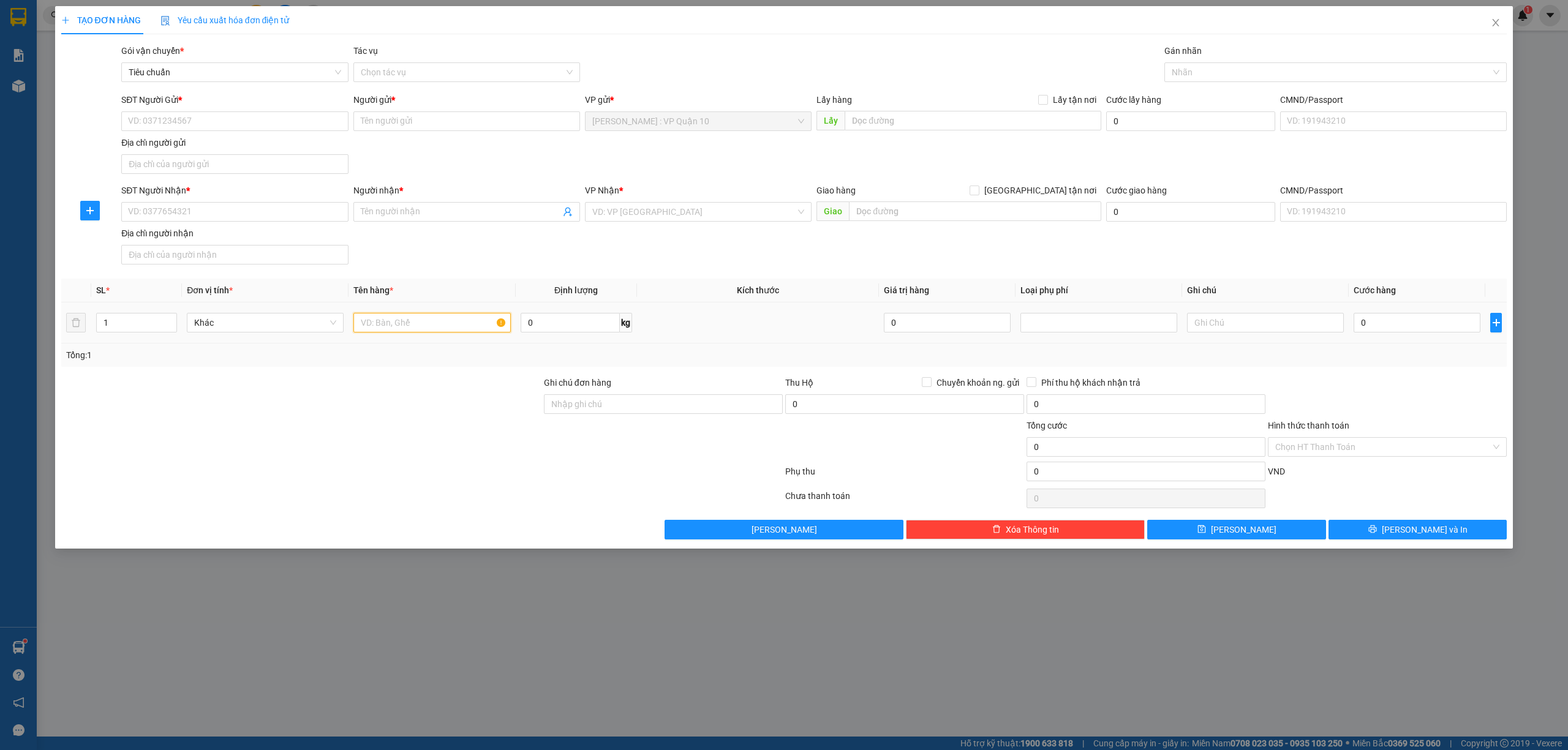
drag, startPoint x: 427, startPoint y: 326, endPoint x: 419, endPoint y: 329, distance: 8.5
click at [421, 329] on input "text" at bounding box center [432, 322] width 157 height 20
type input "1 THÙNG GIẤY"
click at [598, 400] on input "Ghi chú đơn hàng" at bounding box center [663, 404] width 239 height 20
type input "hàng k bao bể vỡ hư hỏng"
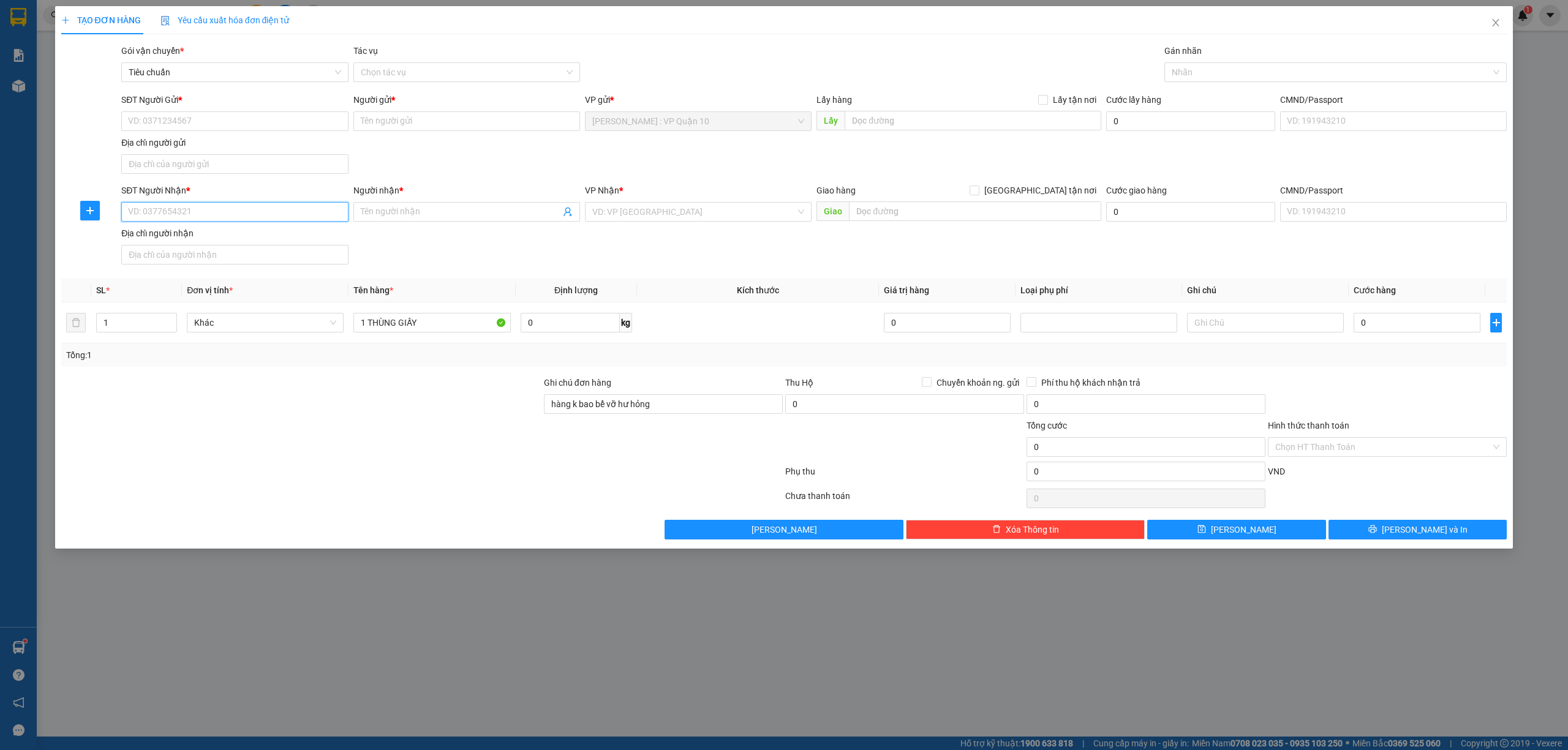
click at [202, 211] on input "SĐT Người Nhận *" at bounding box center [235, 211] width 227 height 20
drag, startPoint x: 635, startPoint y: 214, endPoint x: 642, endPoint y: 214, distance: 7.0
click at [637, 214] on input "search" at bounding box center [694, 211] width 203 height 18
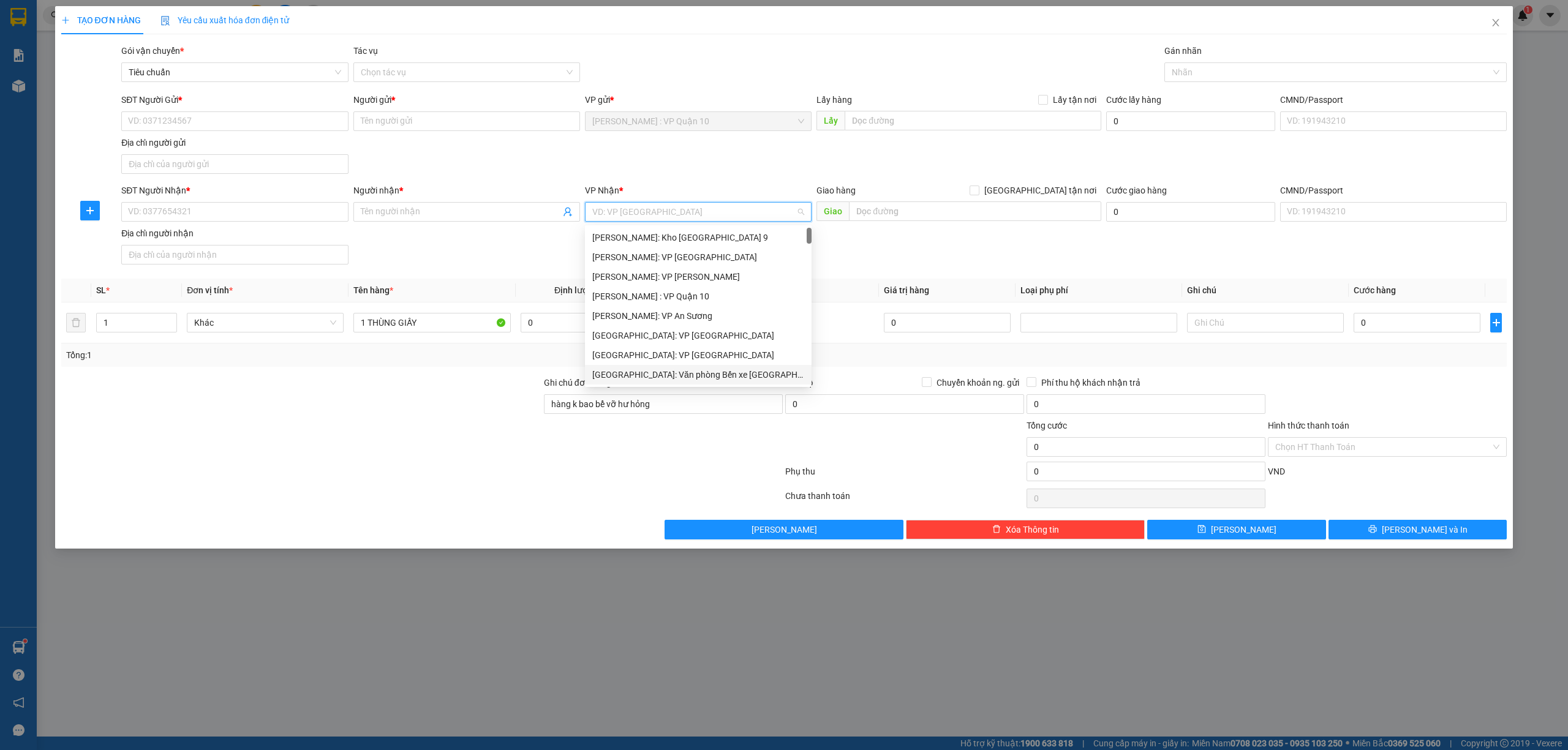
drag, startPoint x: 714, startPoint y: 371, endPoint x: 729, endPoint y: 348, distance: 27.5
click at [713, 371] on div "Hải Phòng: Văn phòng Bến xe Thượng Lý" at bounding box center [698, 375] width 212 height 14
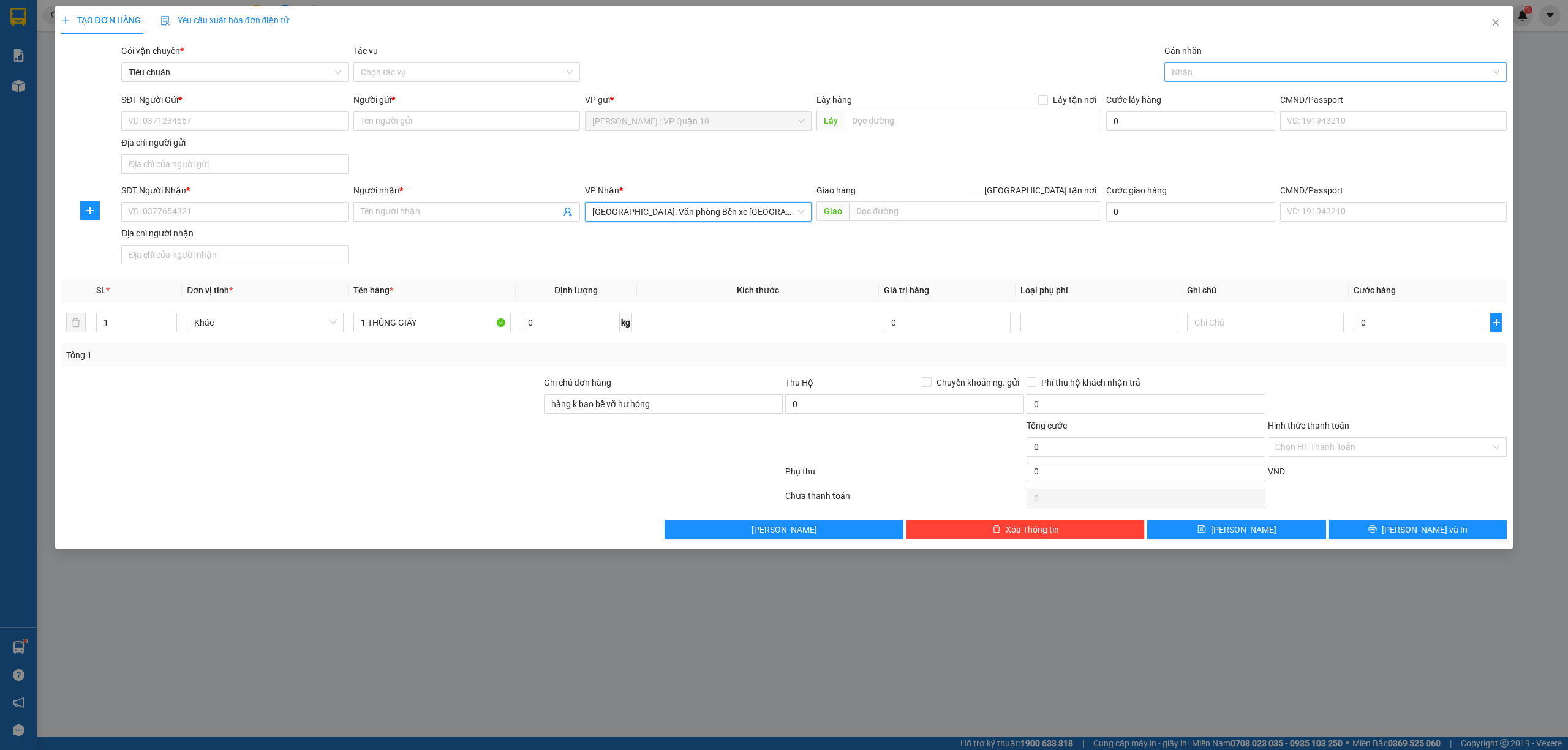
click at [1206, 72] on div at bounding box center [1330, 72] width 325 height 15
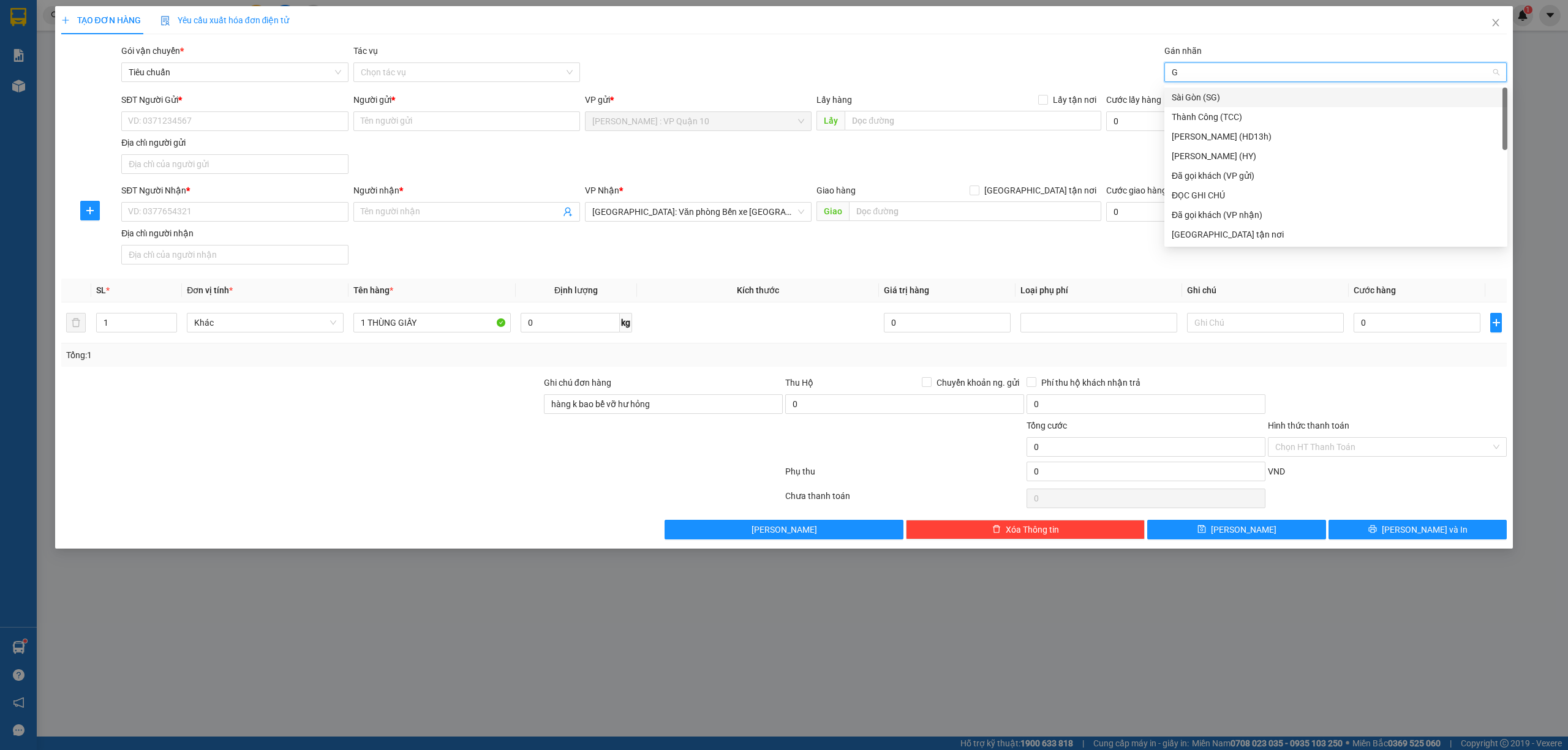
type input "GI"
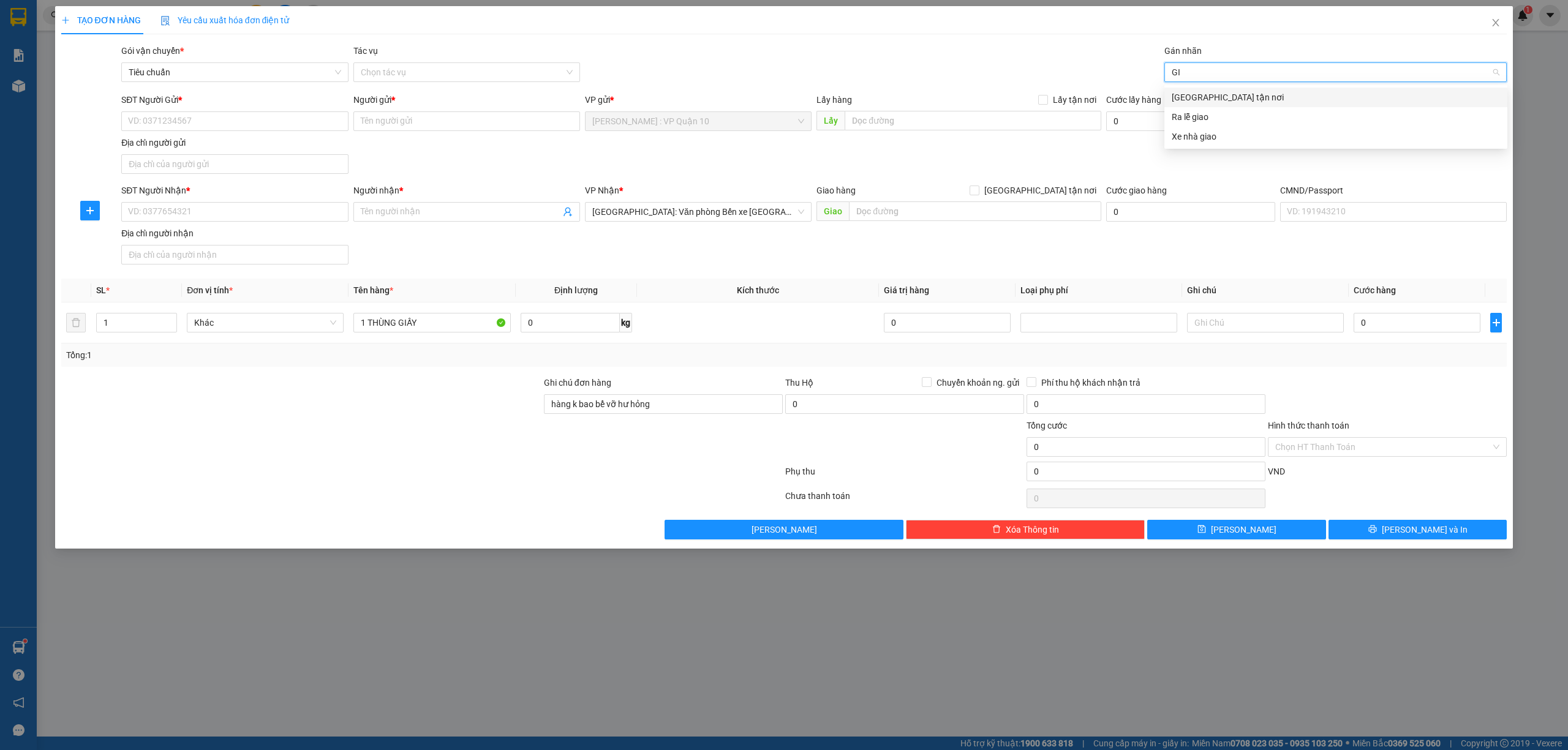
click at [1170, 94] on div "[GEOGRAPHIC_DATA] tận nơi" at bounding box center [1336, 97] width 343 height 20
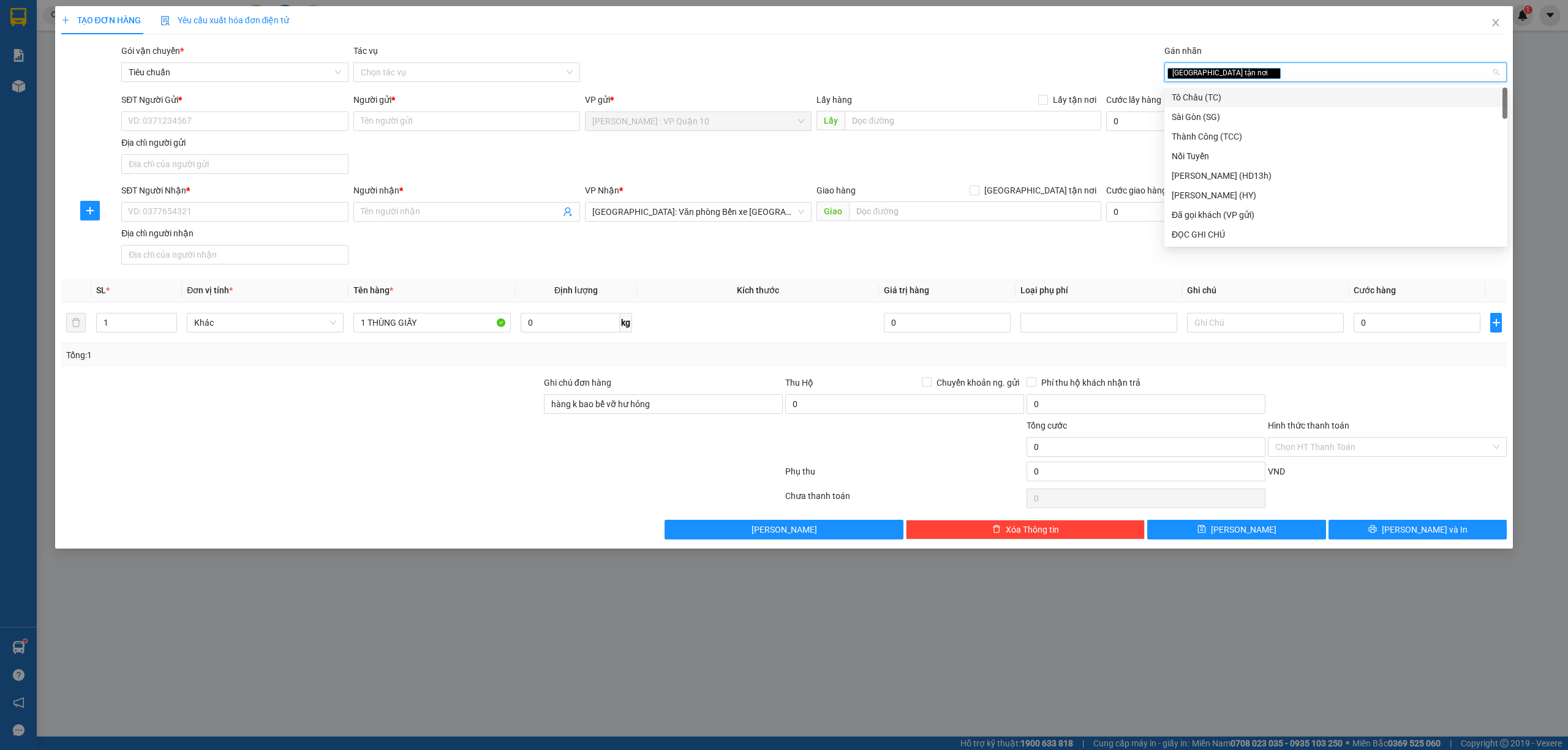
drag, startPoint x: 871, startPoint y: 63, endPoint x: 779, endPoint y: 59, distance: 92.1
click at [865, 64] on div "Gói vận chuyển * Tiêu chuẩn Tác vụ Chọn tác vụ Gán nhãn Giao tận nơi" at bounding box center [814, 65] width 1390 height 43
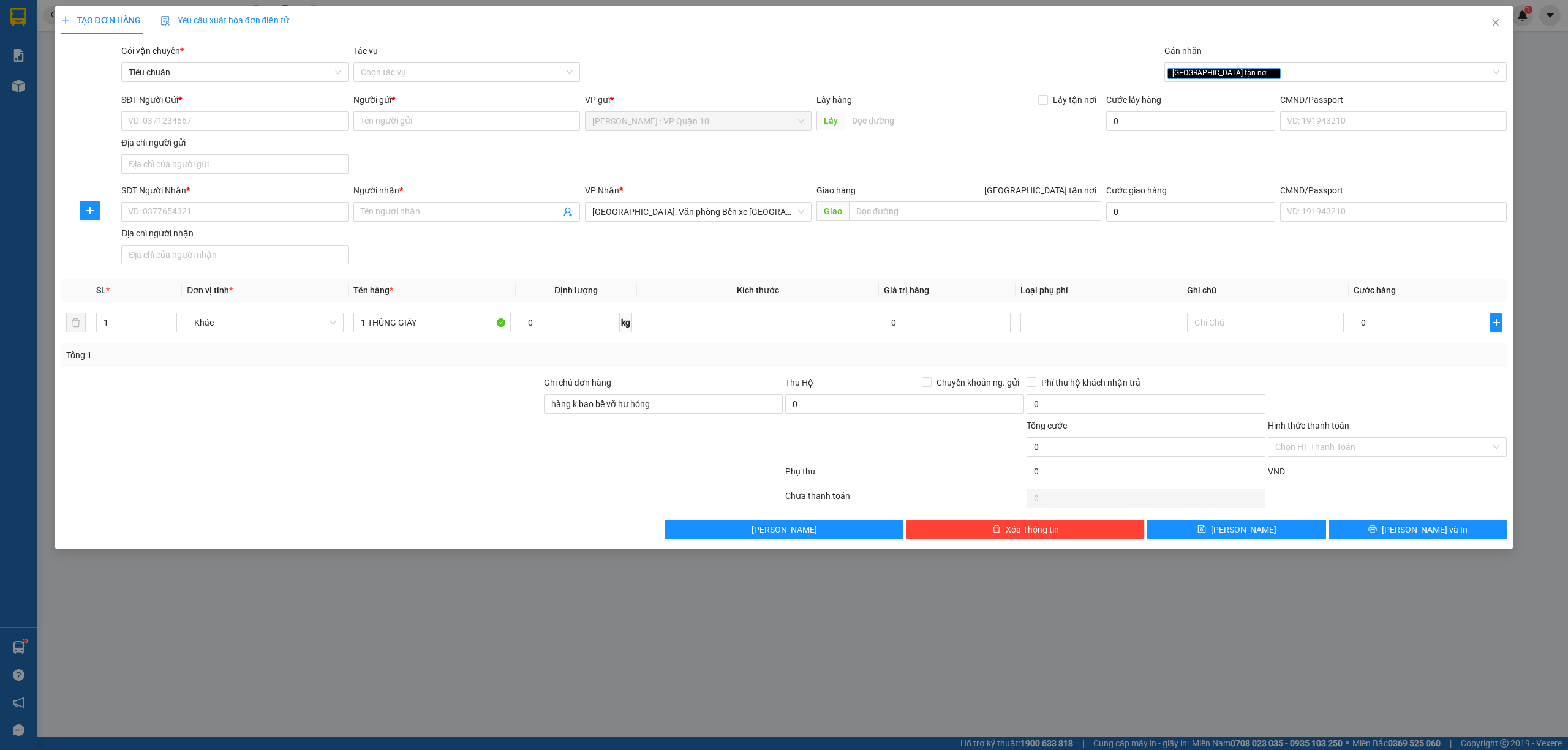
click at [209, 198] on div "SĐT Người Nhận *" at bounding box center [235, 192] width 227 height 18
click at [197, 201] on div "SĐT Người Nhận *" at bounding box center [235, 192] width 227 height 18
click at [194, 211] on input "SĐT Người Nhận *" at bounding box center [235, 211] width 227 height 20
type input "0902095798"
click at [159, 241] on div "0902095798 - HÀ" at bounding box center [234, 238] width 212 height 14
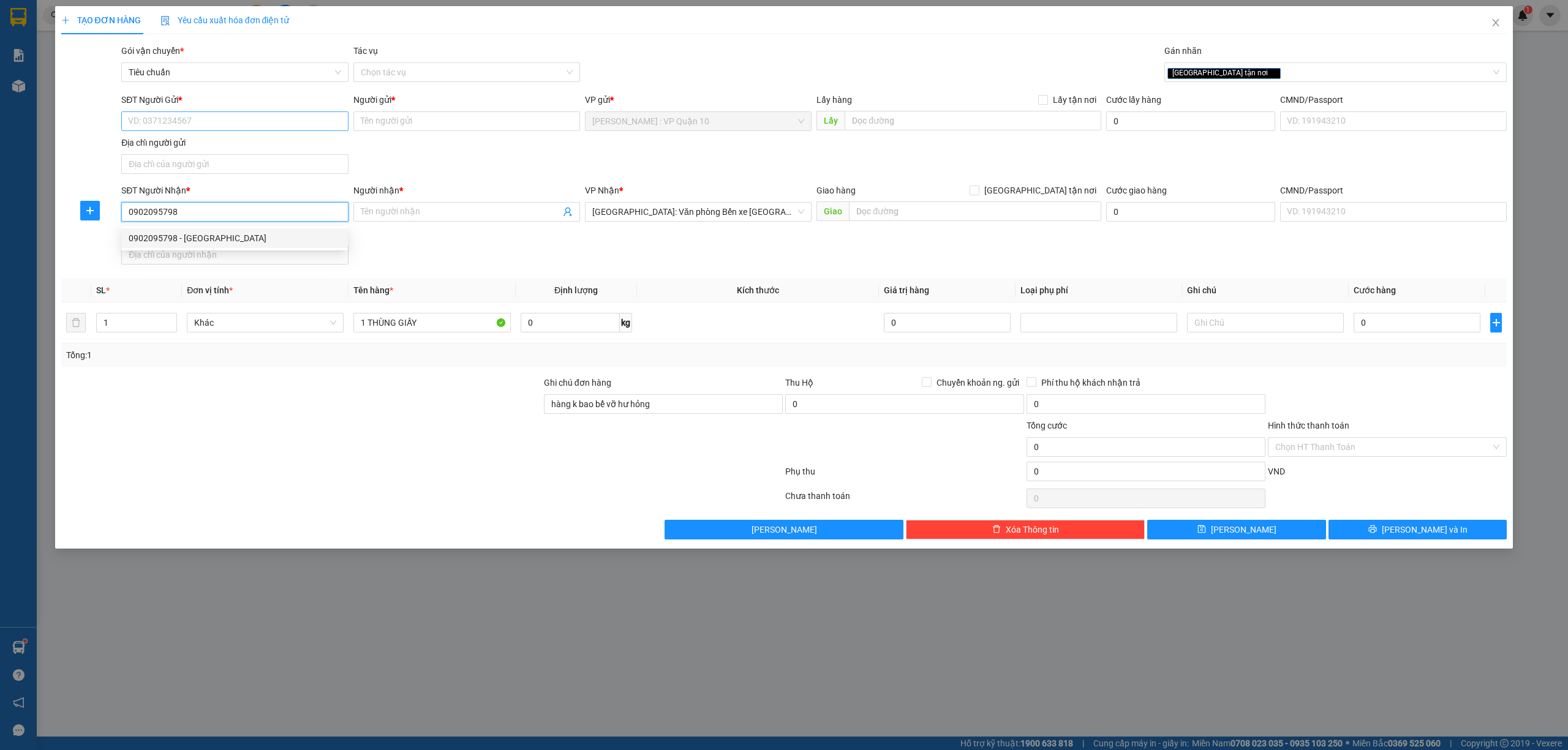
type input "HÀ"
checkbox input "true"
type input "51 NGÔ KIM TÀI - KÊNH DƯƠNG - LÊ CHÂN - HẢI PHÒNG"
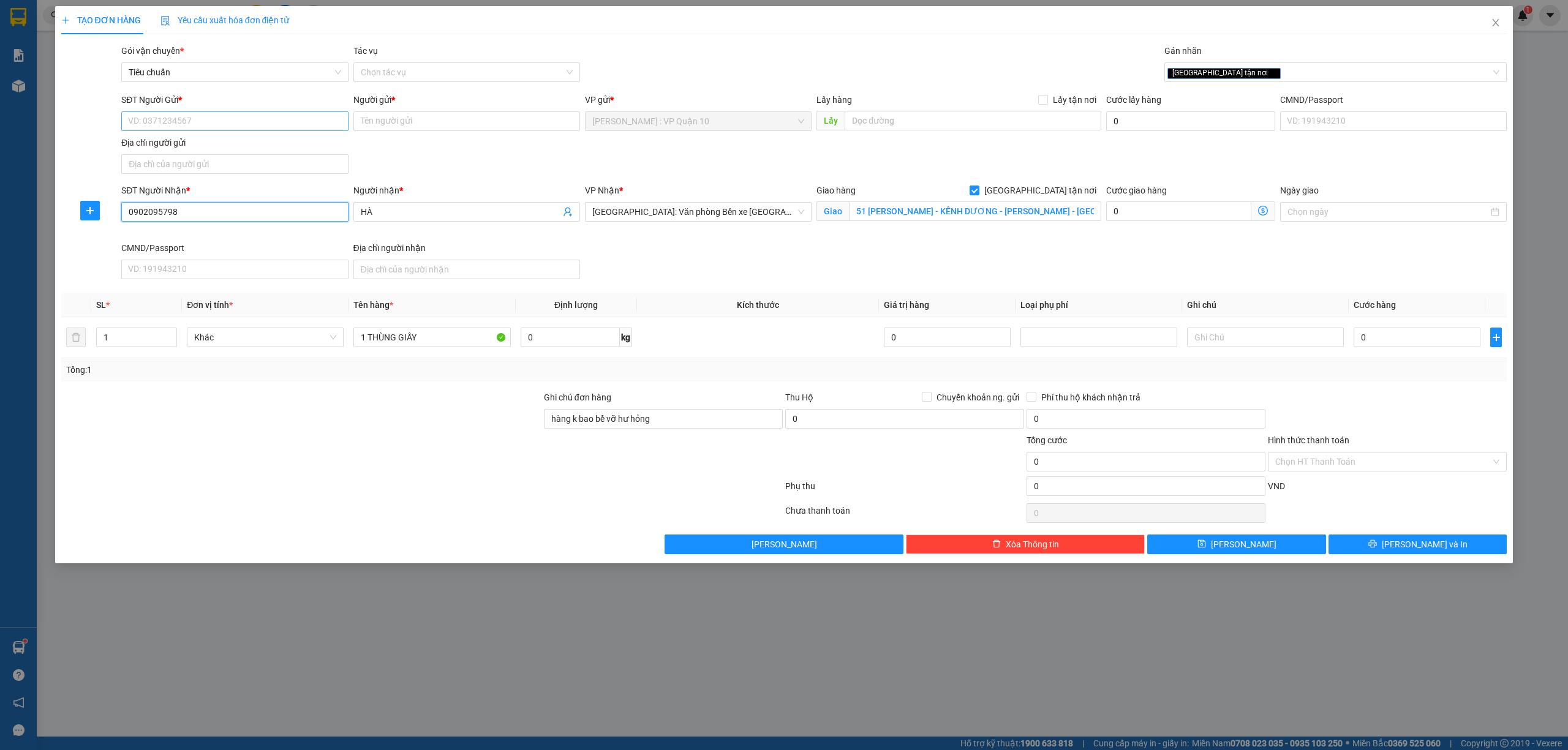
type input "0902095798"
click at [228, 121] on input "SĐT Người Gửi *" at bounding box center [235, 121] width 227 height 20
click at [157, 144] on div "0933690933 - VINH" at bounding box center [234, 146] width 212 height 14
type input "0933690933"
type input "VINH"
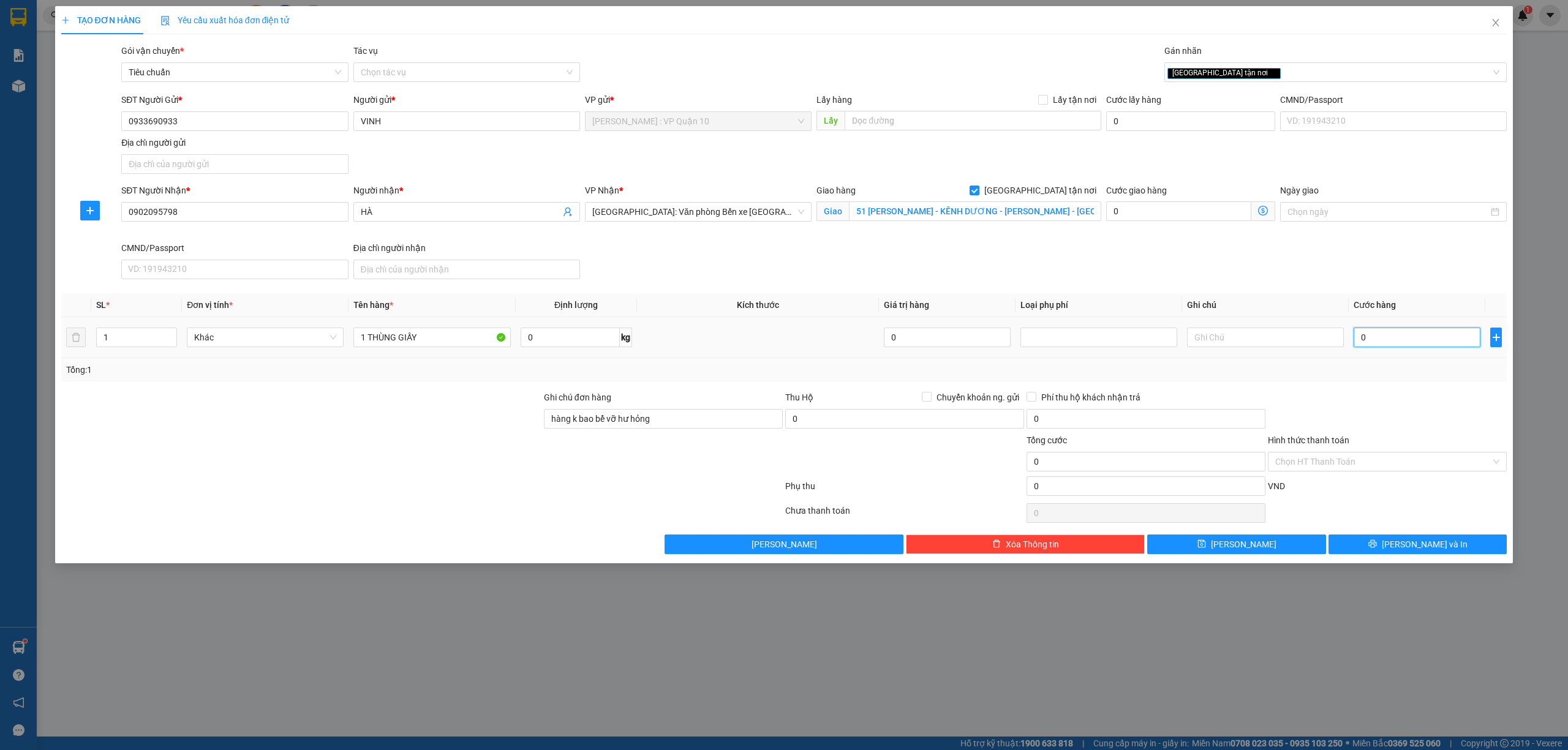
click at [1399, 336] on input "0" at bounding box center [1417, 337] width 127 height 20
type input "20"
type input "230"
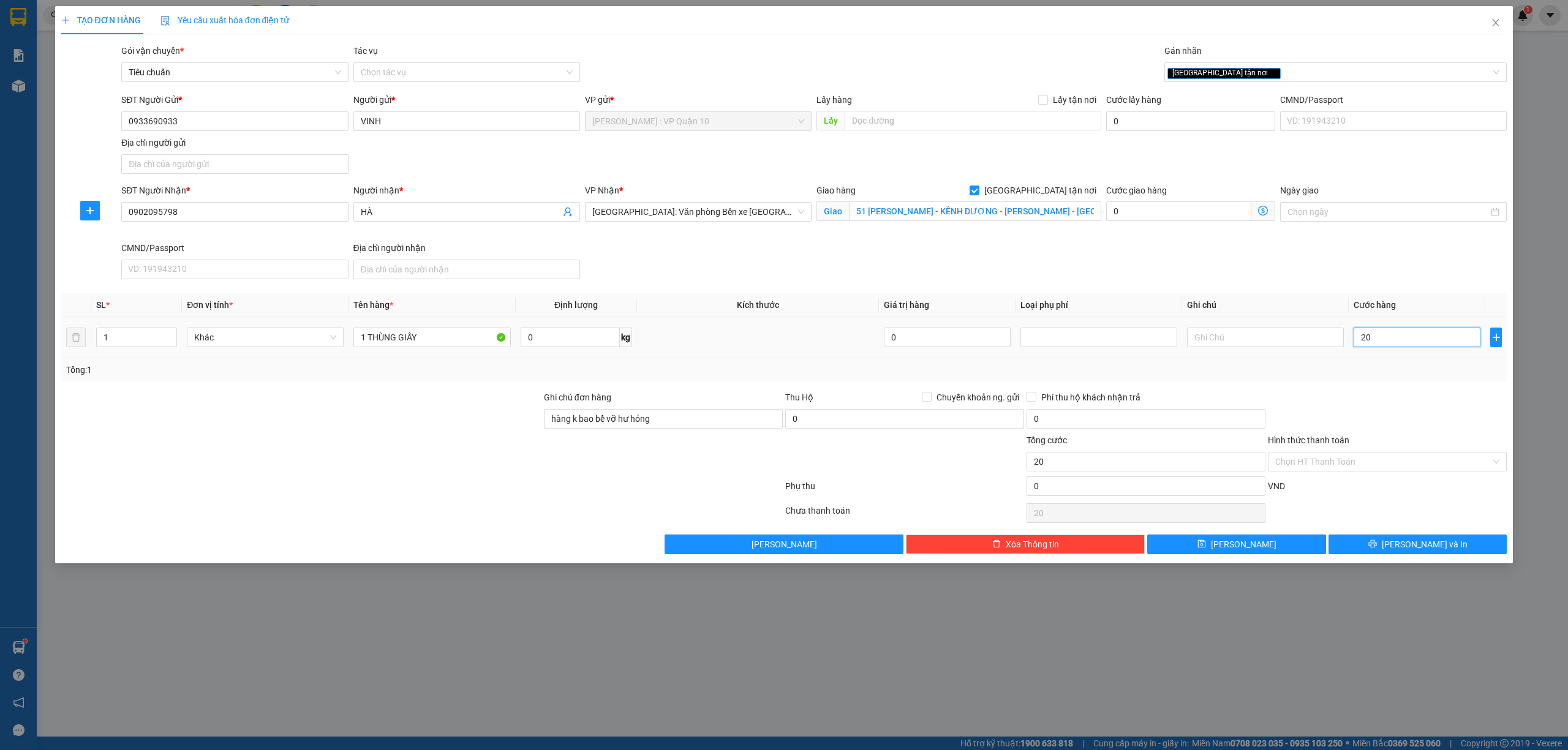
type input "230"
type input "2.300"
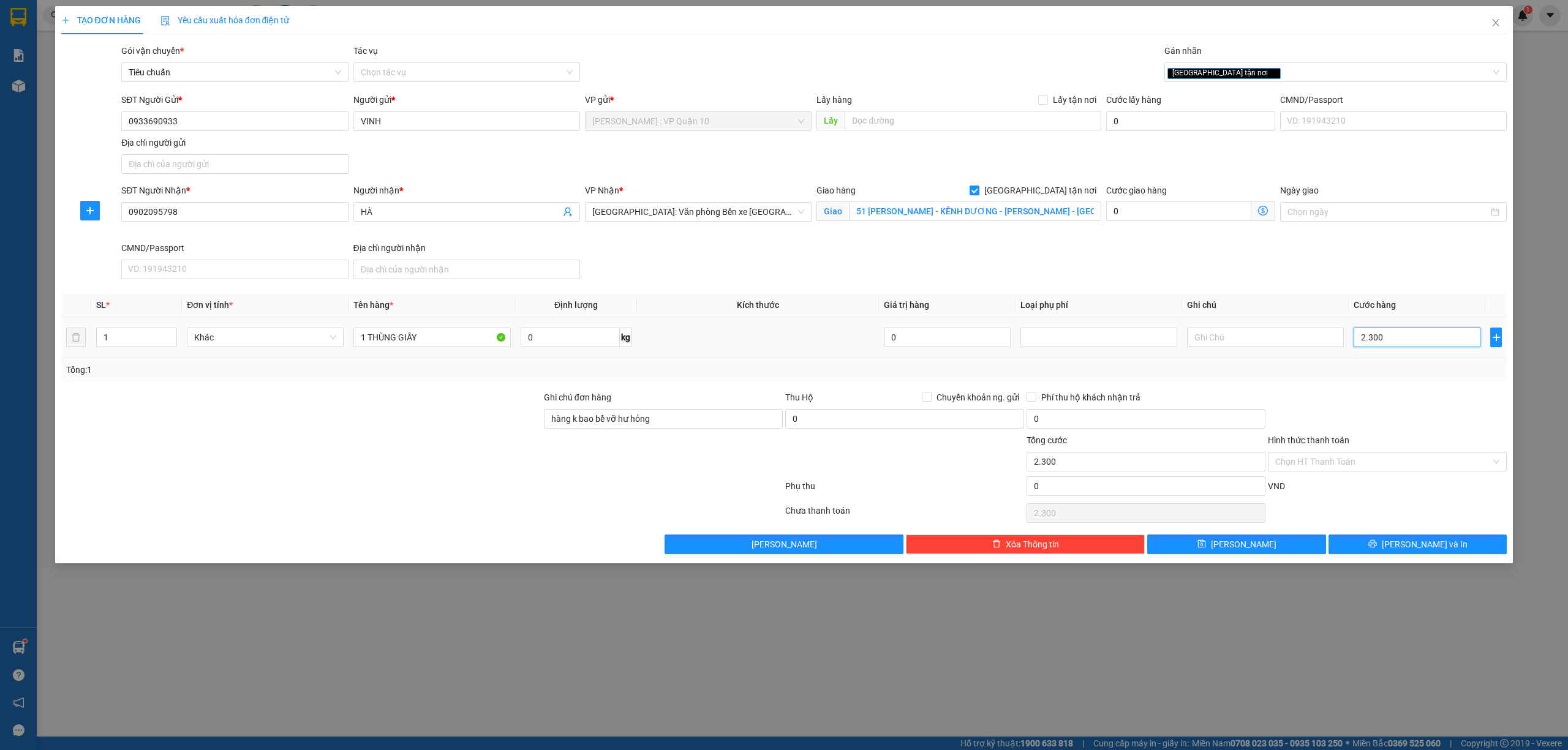
type input "23.000"
type input "230.000"
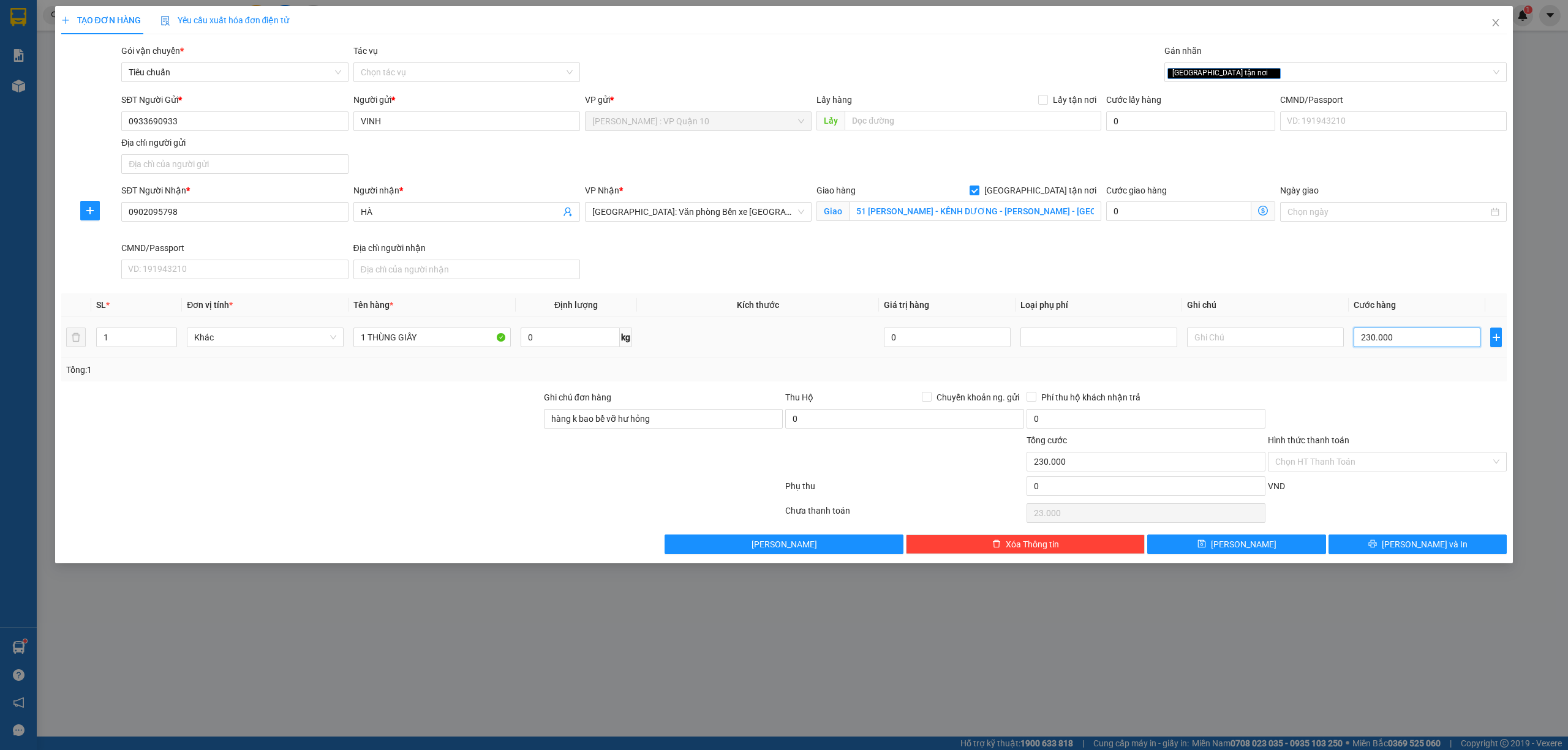
type input "230.000"
click at [1417, 545] on span "[PERSON_NAME] và In" at bounding box center [1424, 544] width 86 height 14
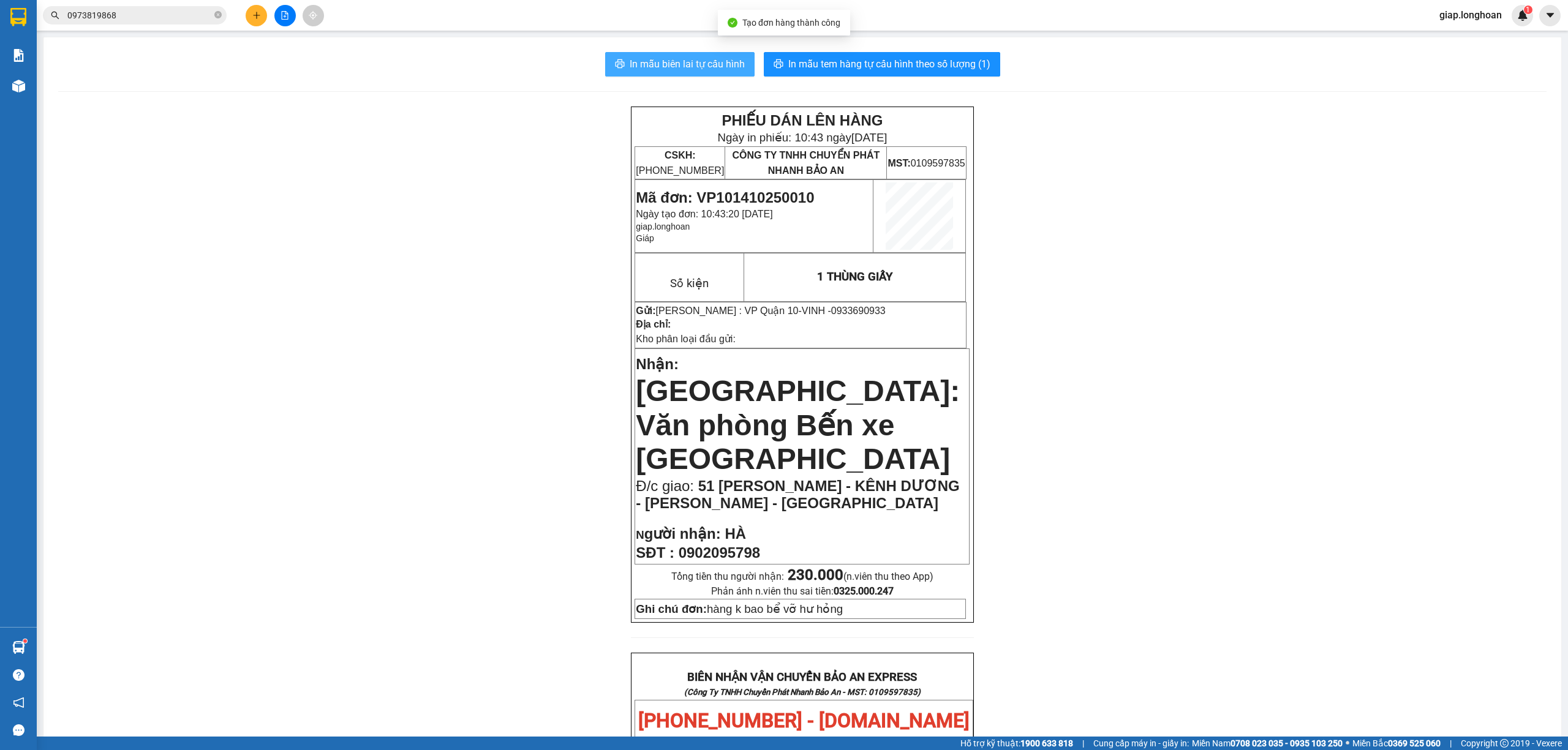
click at [709, 57] on span "In mẫu biên lai tự cấu hình" at bounding box center [687, 63] width 115 height 16
click at [851, 65] on span "In mẫu tem hàng tự cấu hình theo số lượng (1)" at bounding box center [889, 63] width 202 height 16
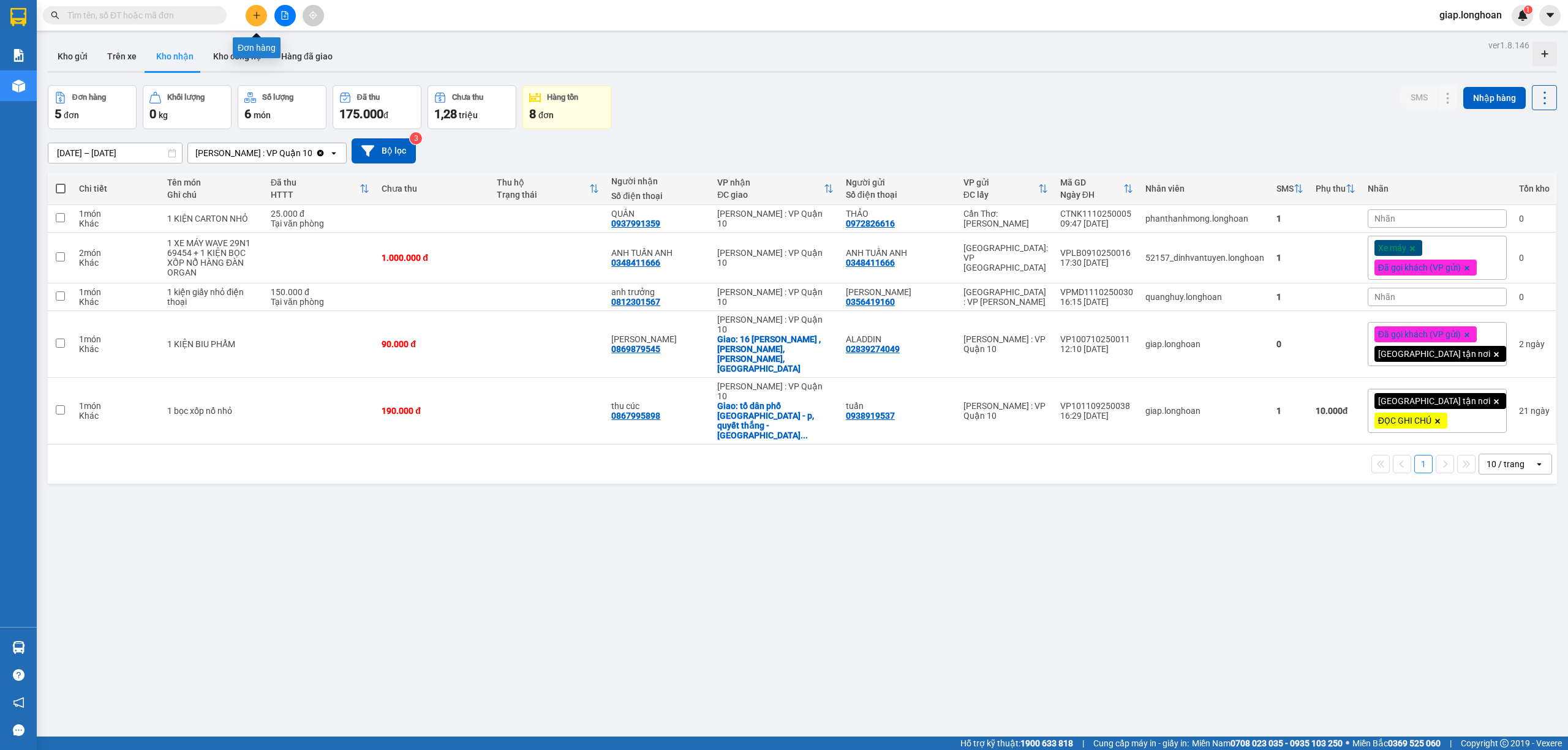
click at [247, 16] on button at bounding box center [257, 16] width 22 height 22
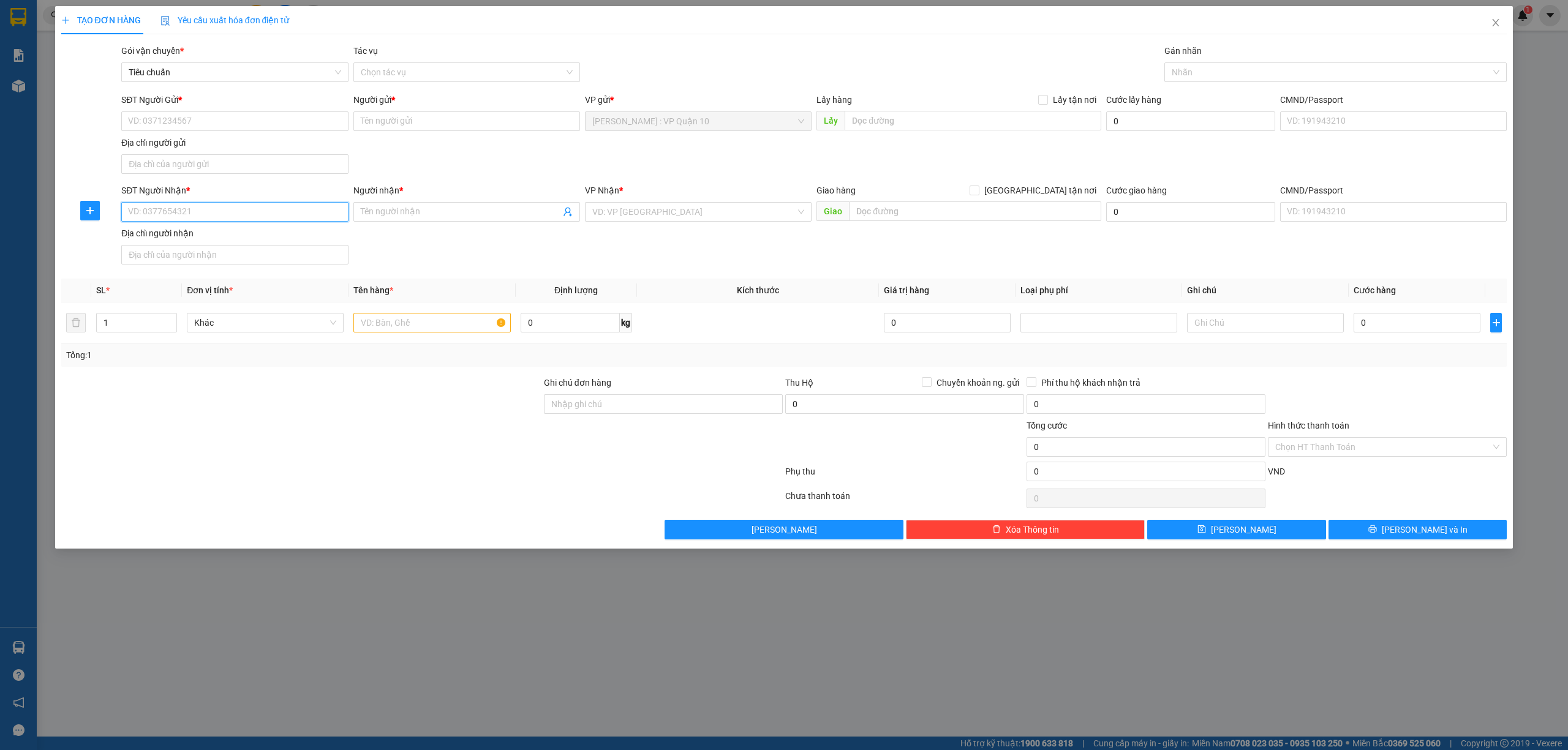
drag, startPoint x: 142, startPoint y: 211, endPoint x: 160, endPoint y: 212, distance: 18.0
click at [142, 211] on input "SĐT Người Nhận *" at bounding box center [235, 211] width 227 height 20
paste input "0383084990"
type input "0383084990"
click at [392, 211] on input "Người nhận *" at bounding box center [461, 212] width 200 height 14
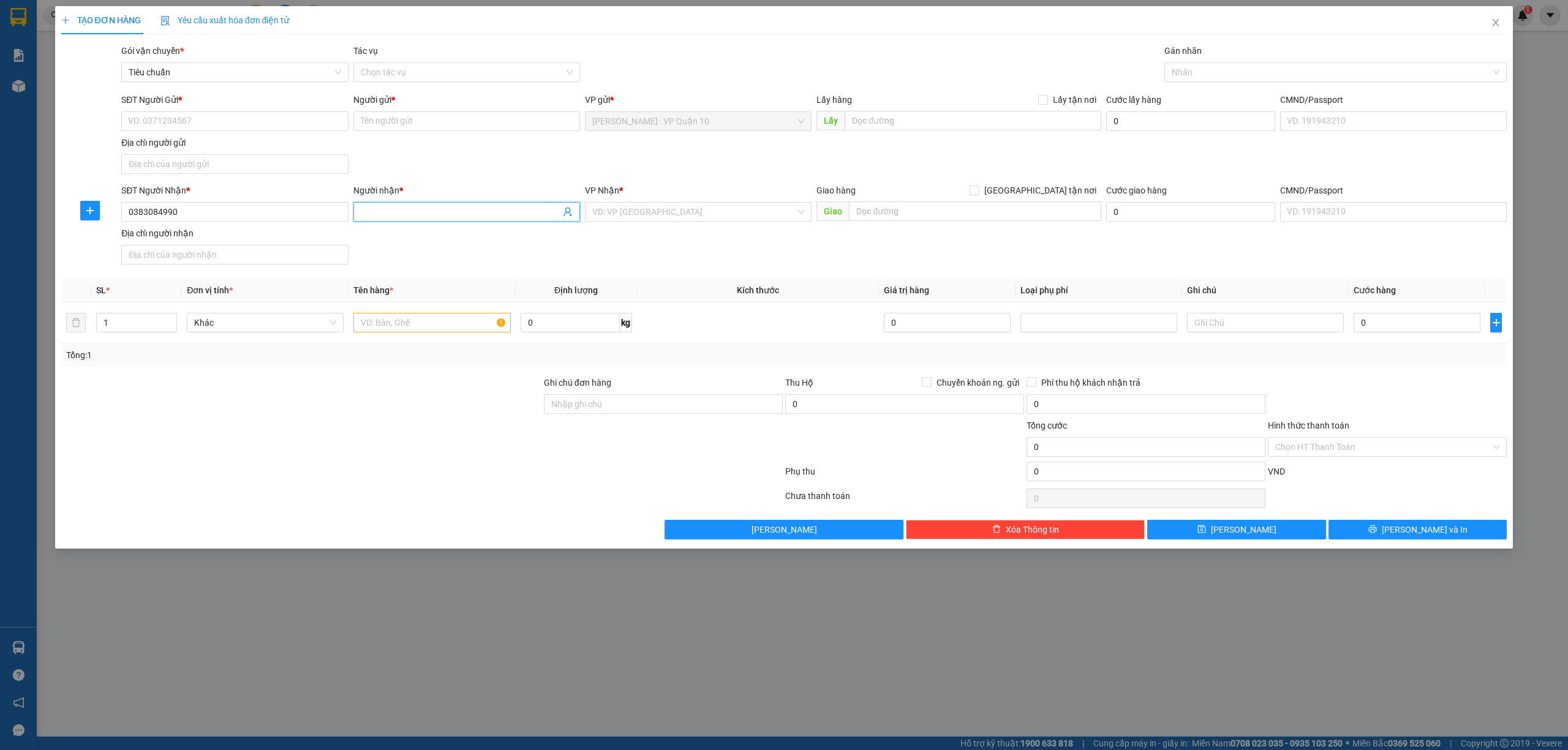
paste input "[PERSON_NAME]"
type input "[PERSON_NAME]"
click at [213, 114] on input "SĐT Người Gửi *" at bounding box center [235, 121] width 227 height 20
paste input "0903922282"
type input "0903922282"
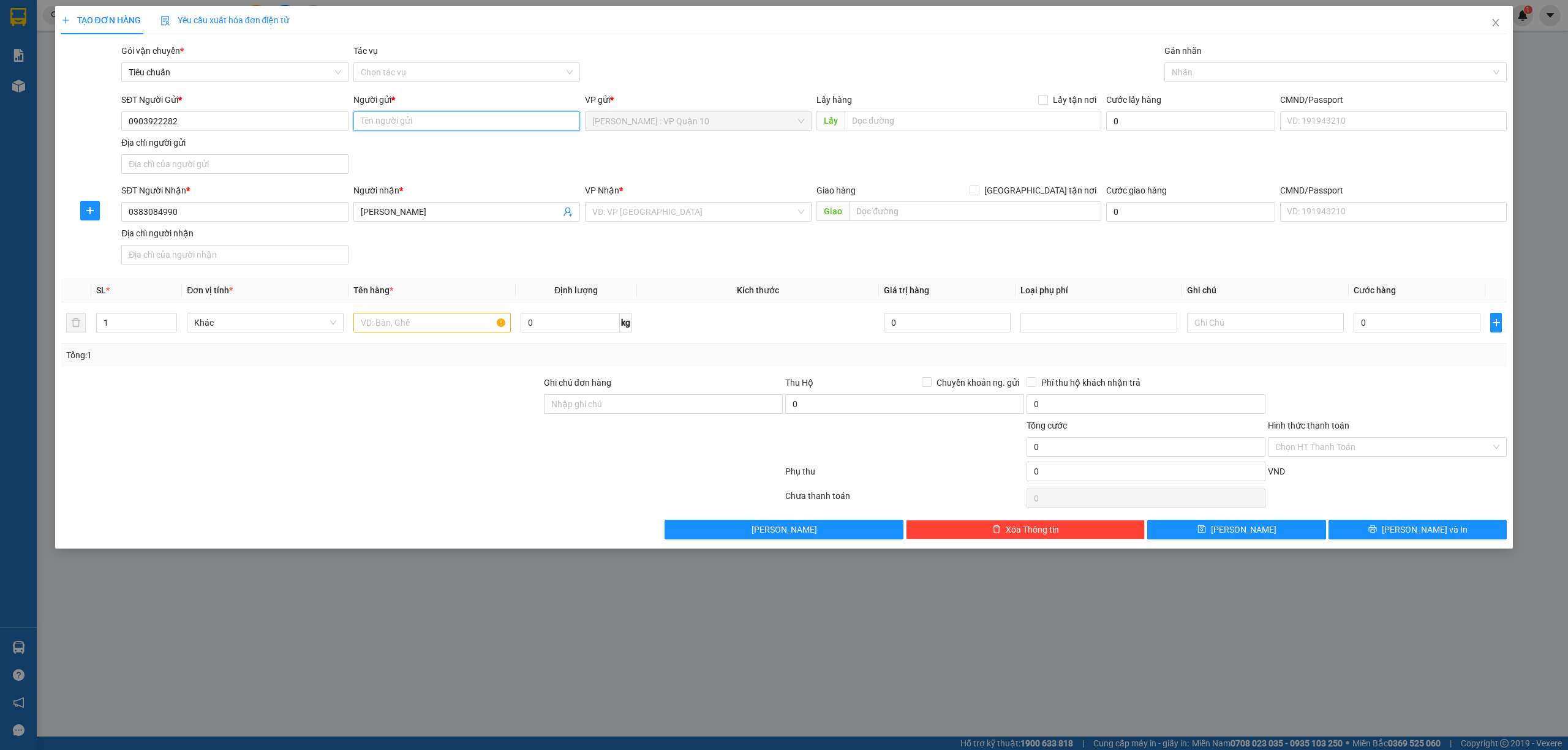
click at [373, 117] on input "Người gửi *" at bounding box center [467, 121] width 227 height 20
paste input "NHÂN"
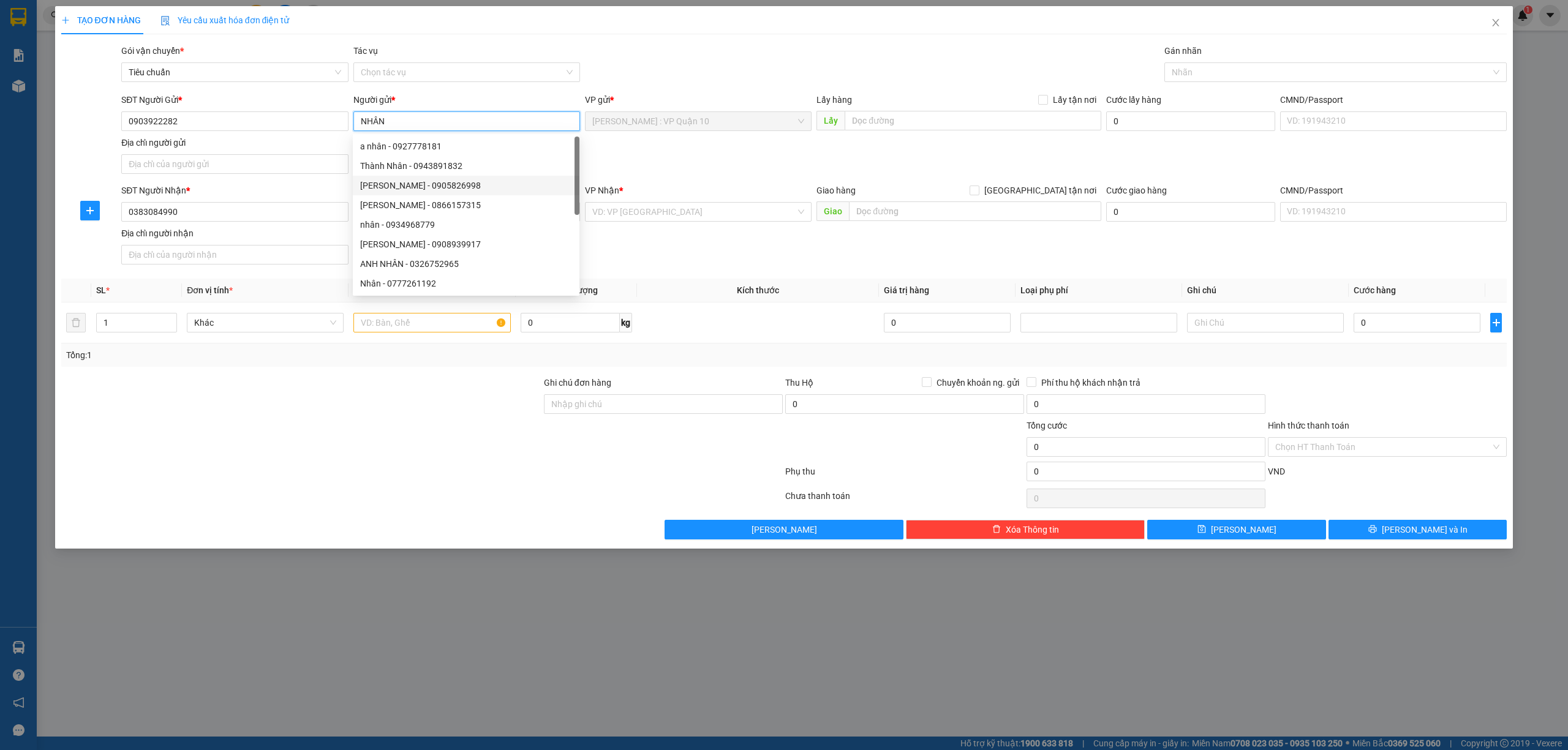
type input "NHÂN"
click at [352, 468] on div at bounding box center [422, 474] width 724 height 24
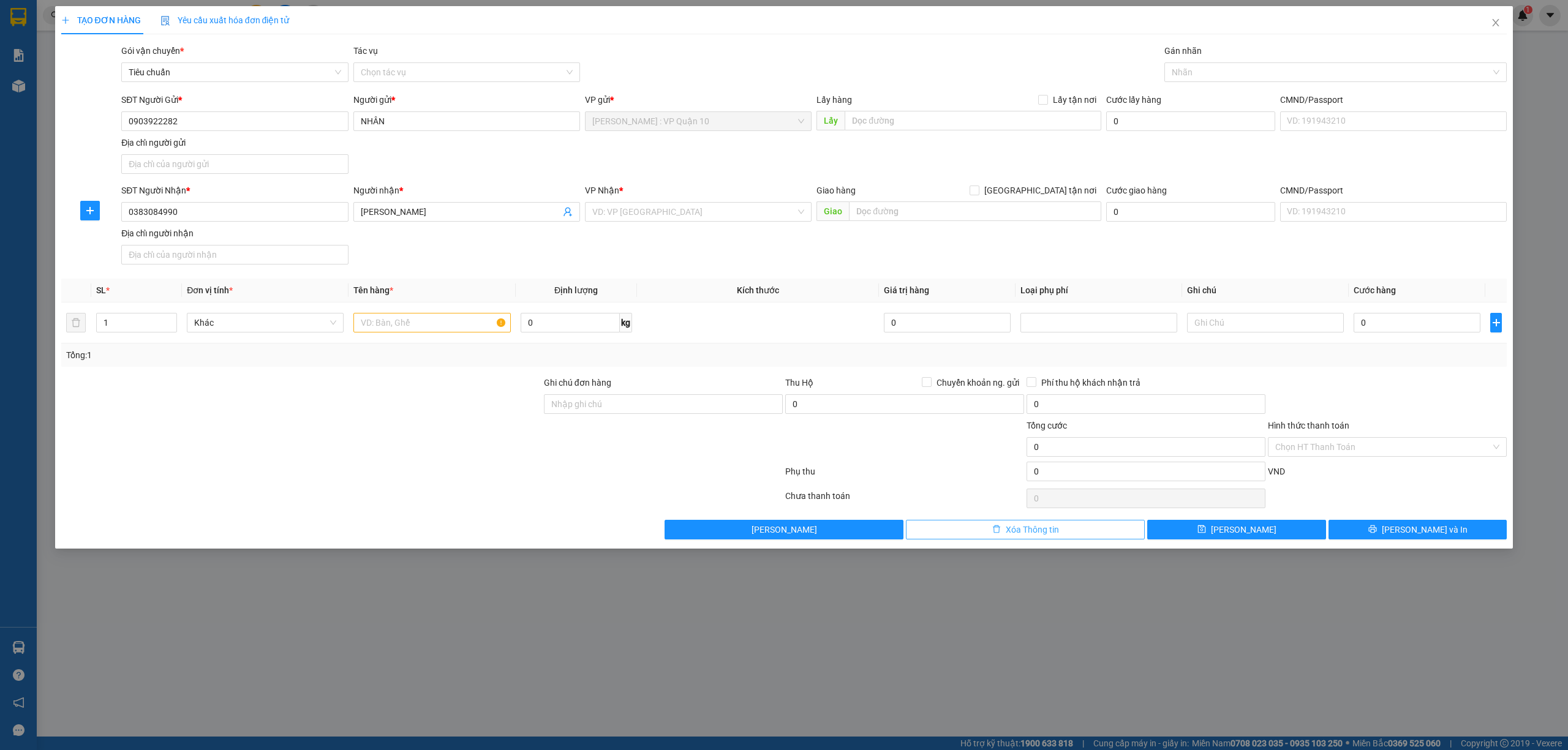
drag, startPoint x: 1062, startPoint y: 533, endPoint x: 1049, endPoint y: 528, distance: 13.9
click at [1062, 533] on button "Xóa Thông tin" at bounding box center [1025, 529] width 239 height 20
